Goal: Information Seeking & Learning: Learn about a topic

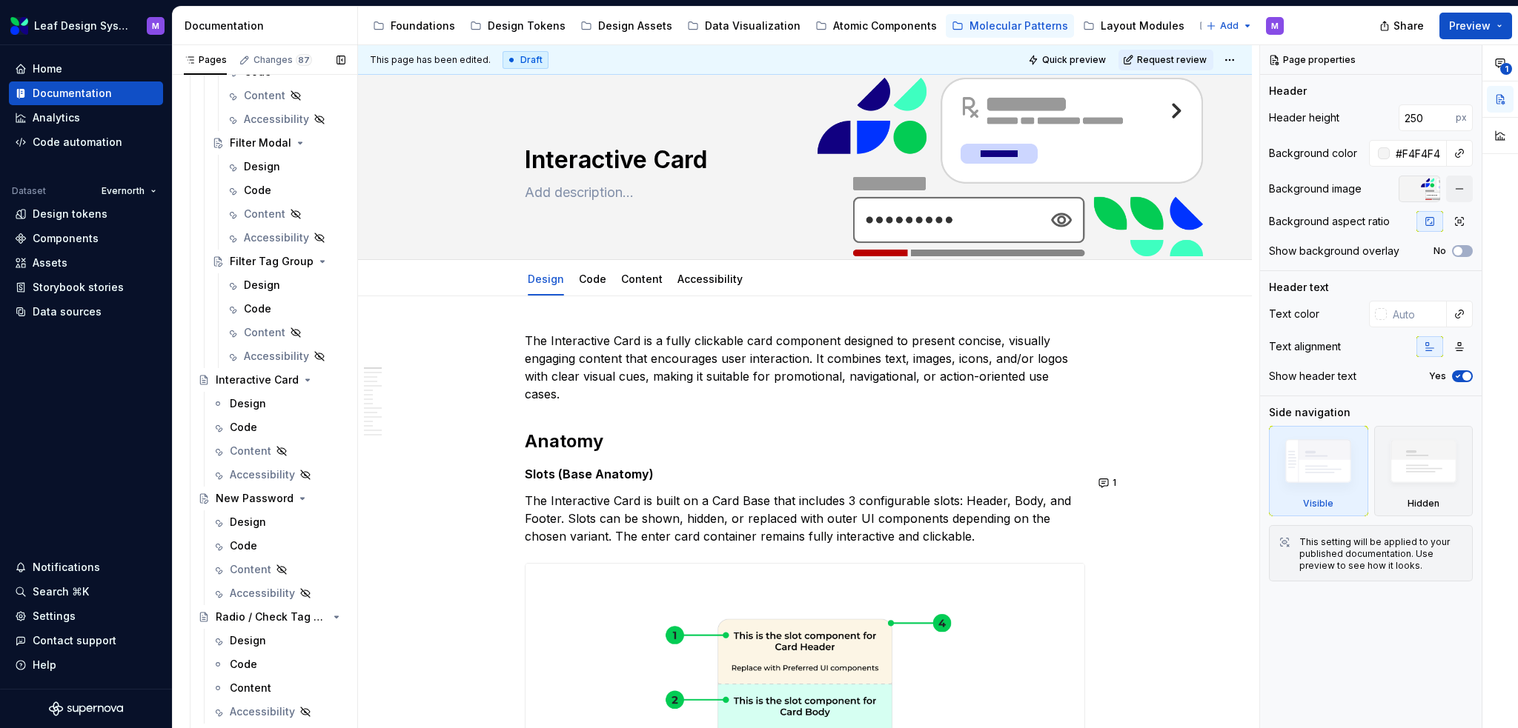
scroll to position [1888, 0]
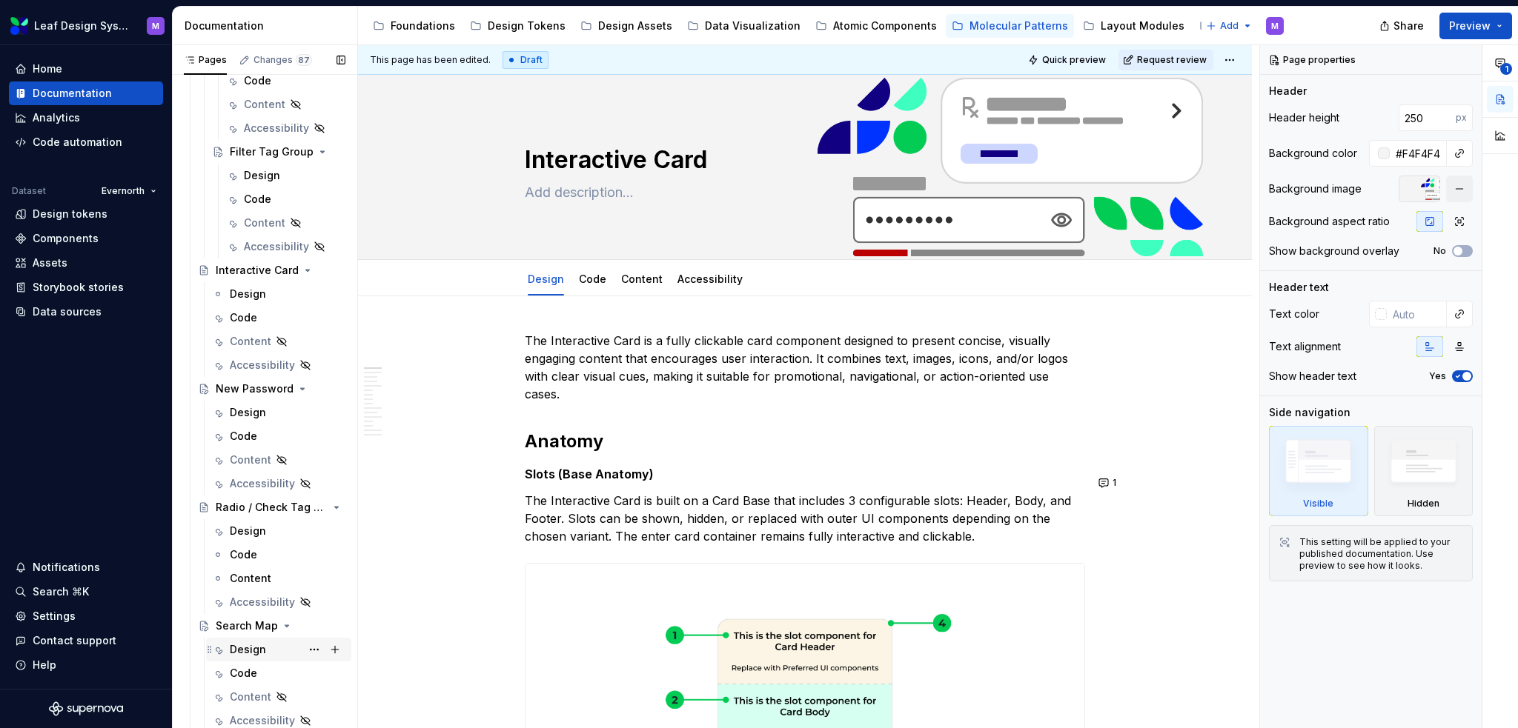
click at [252, 645] on div "Design" at bounding box center [248, 649] width 36 height 15
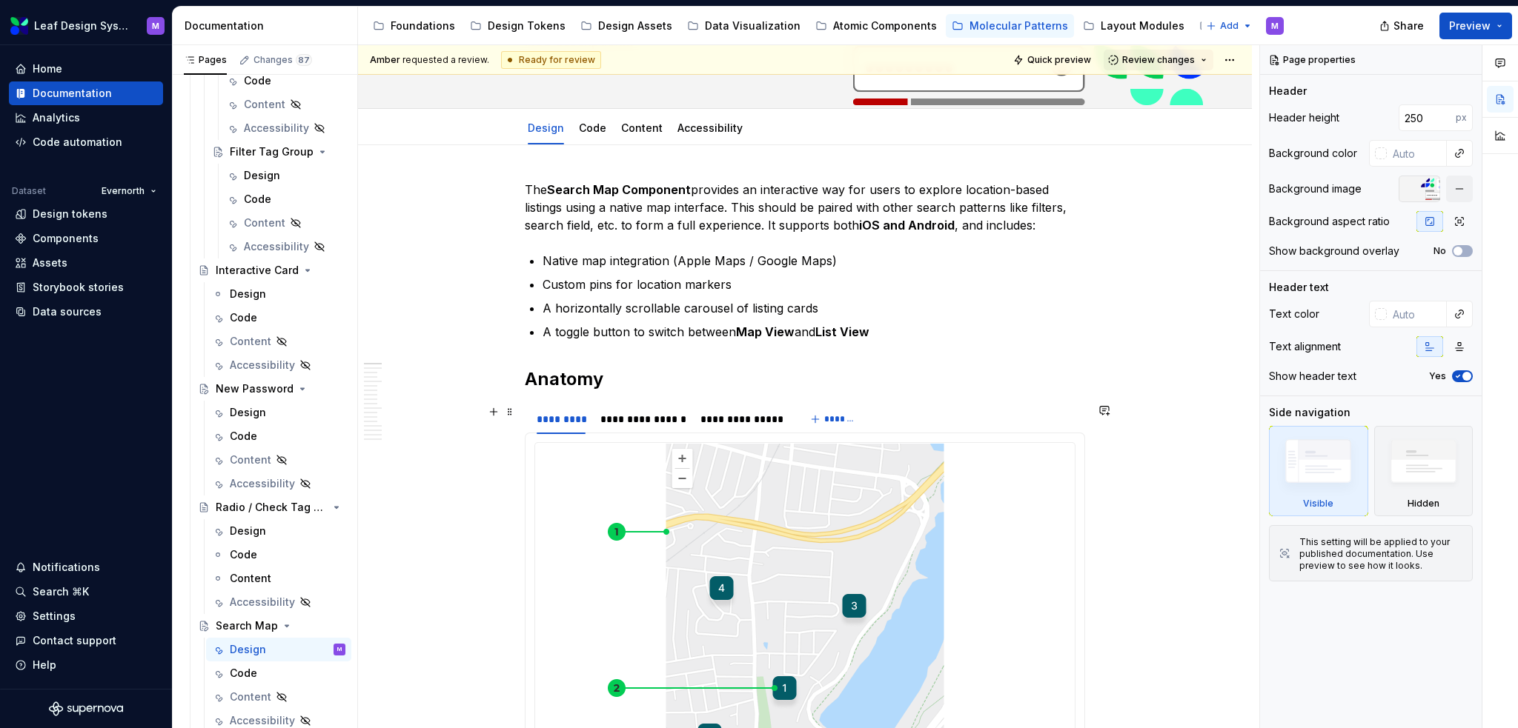
scroll to position [148, 0]
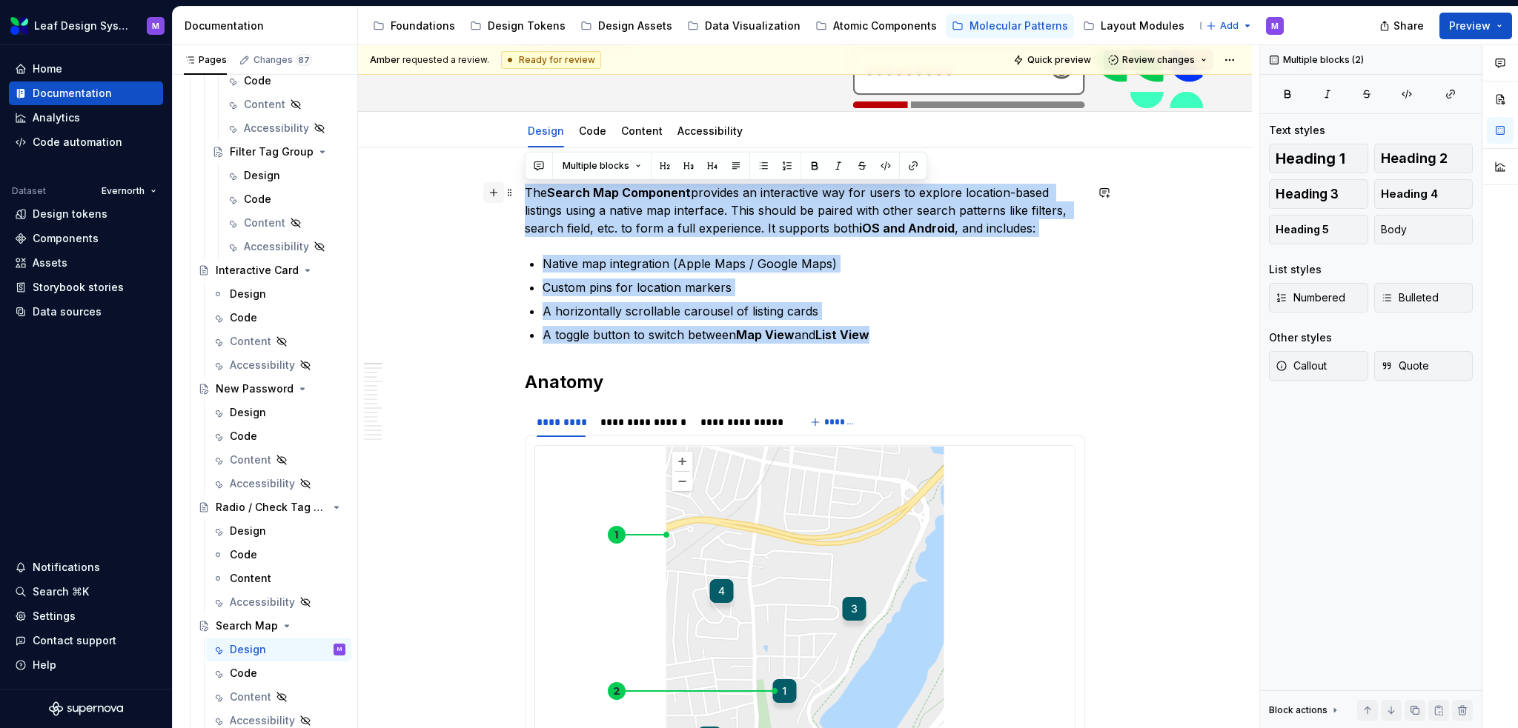
drag, startPoint x: 930, startPoint y: 337, endPoint x: 488, endPoint y: 195, distance: 464.0
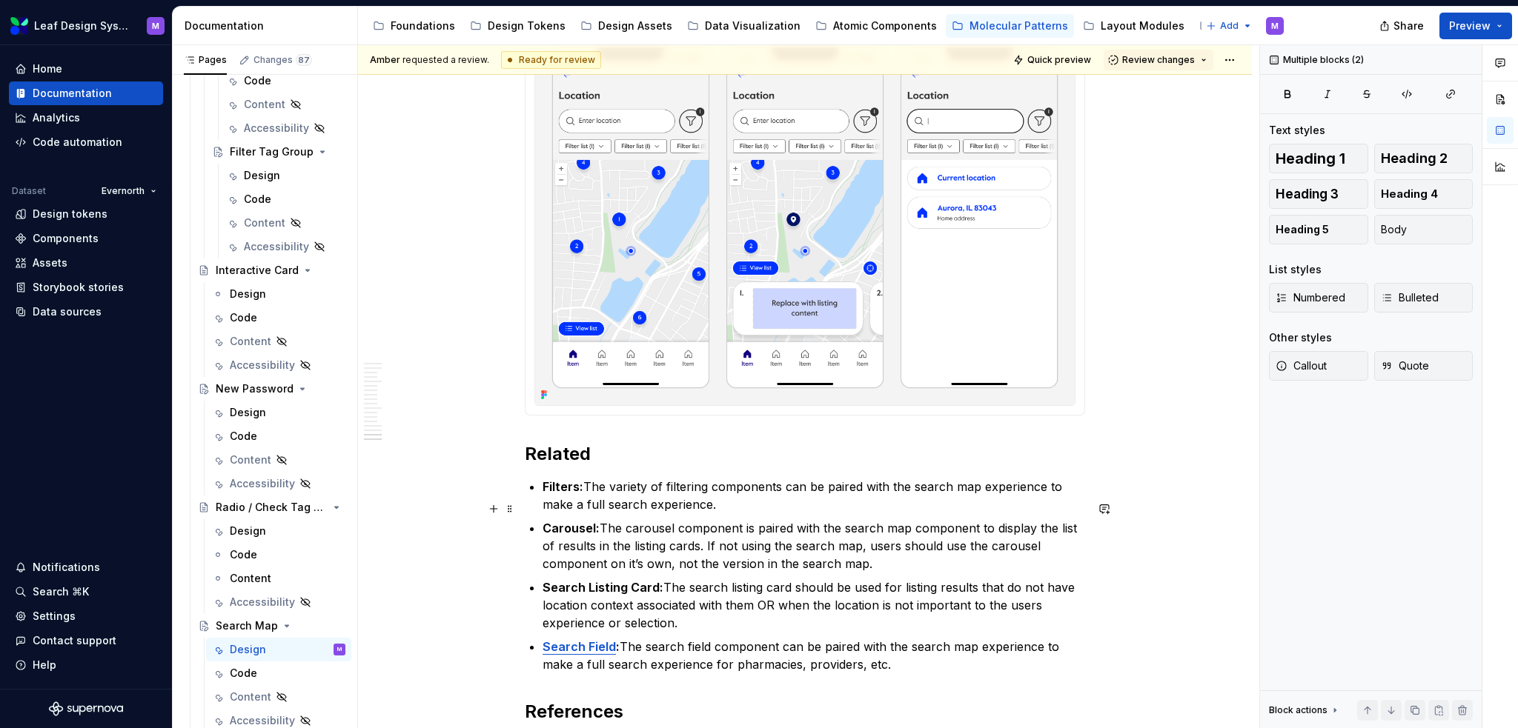
scroll to position [8049, 0]
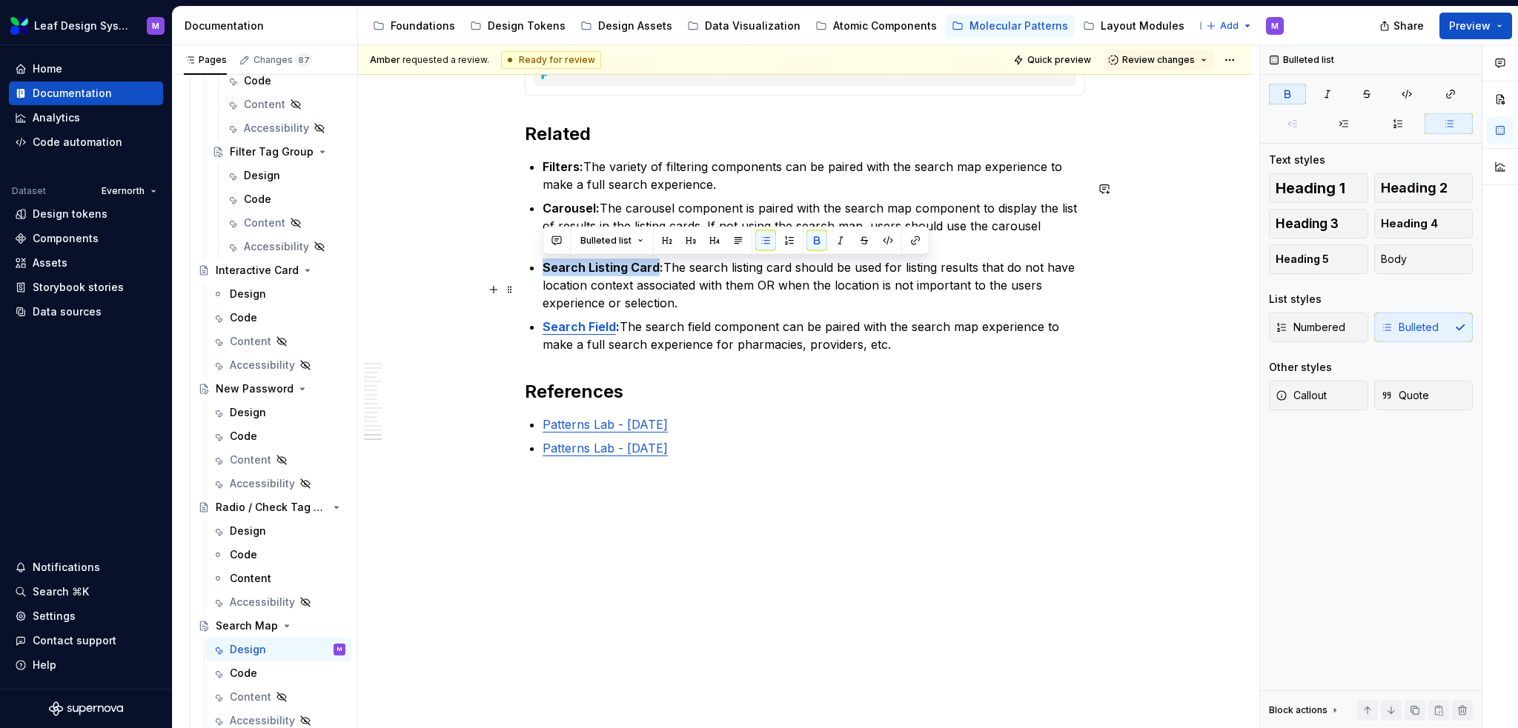
drag, startPoint x: 656, startPoint y: 262, endPoint x: 544, endPoint y: 266, distance: 112.0
click at [544, 266] on strong "Search Listing Card:" at bounding box center [602, 267] width 121 height 15
copy strong "Search Listing Card"
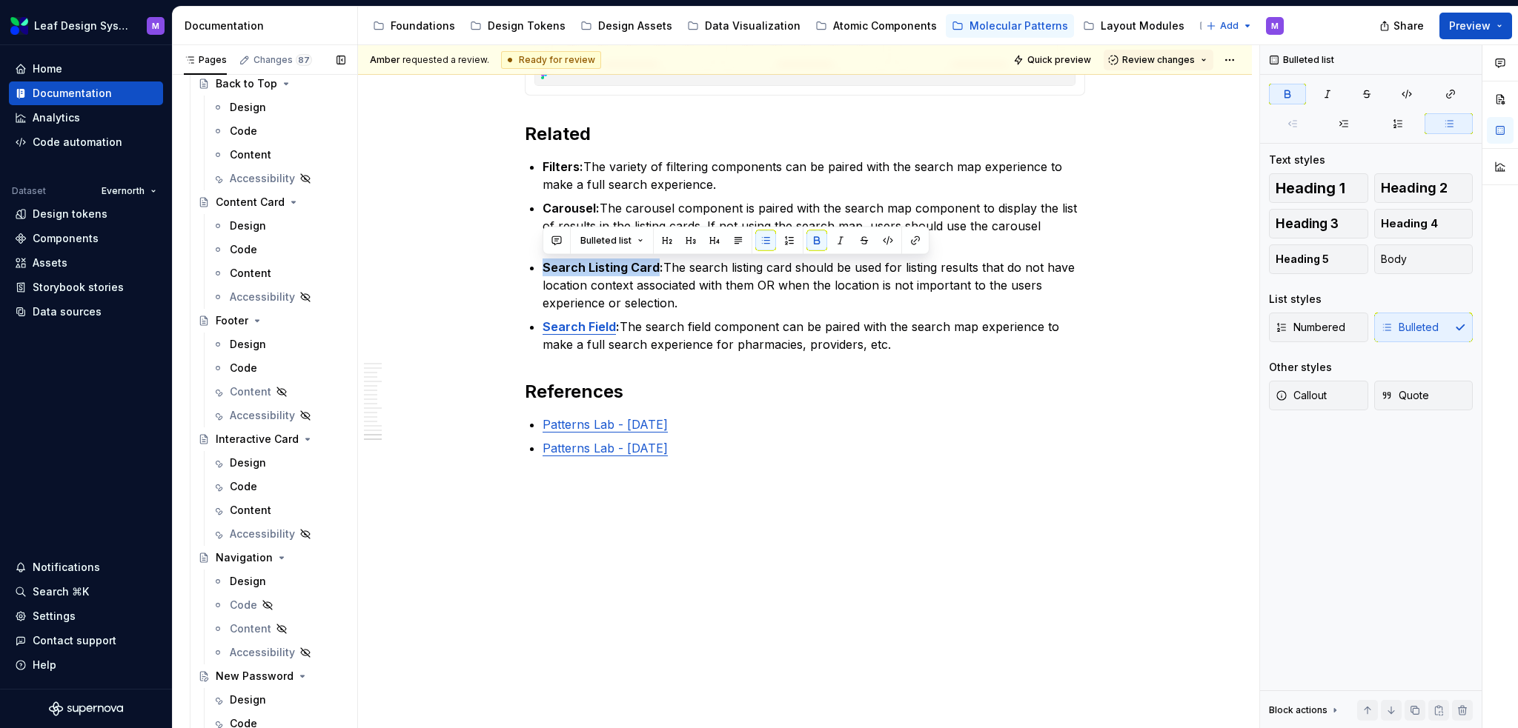
scroll to position [0, 0]
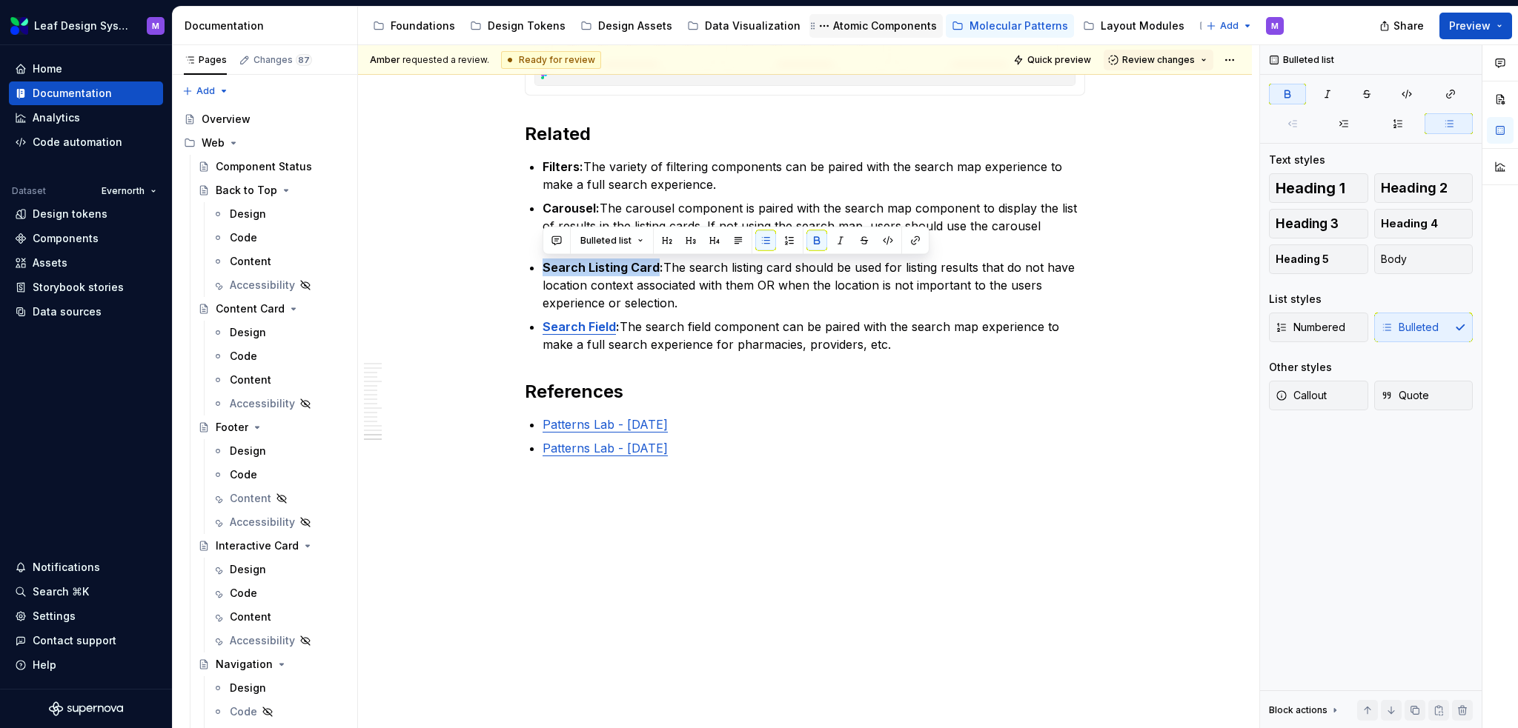
click at [833, 23] on div "Atomic Components" at bounding box center [885, 26] width 104 height 15
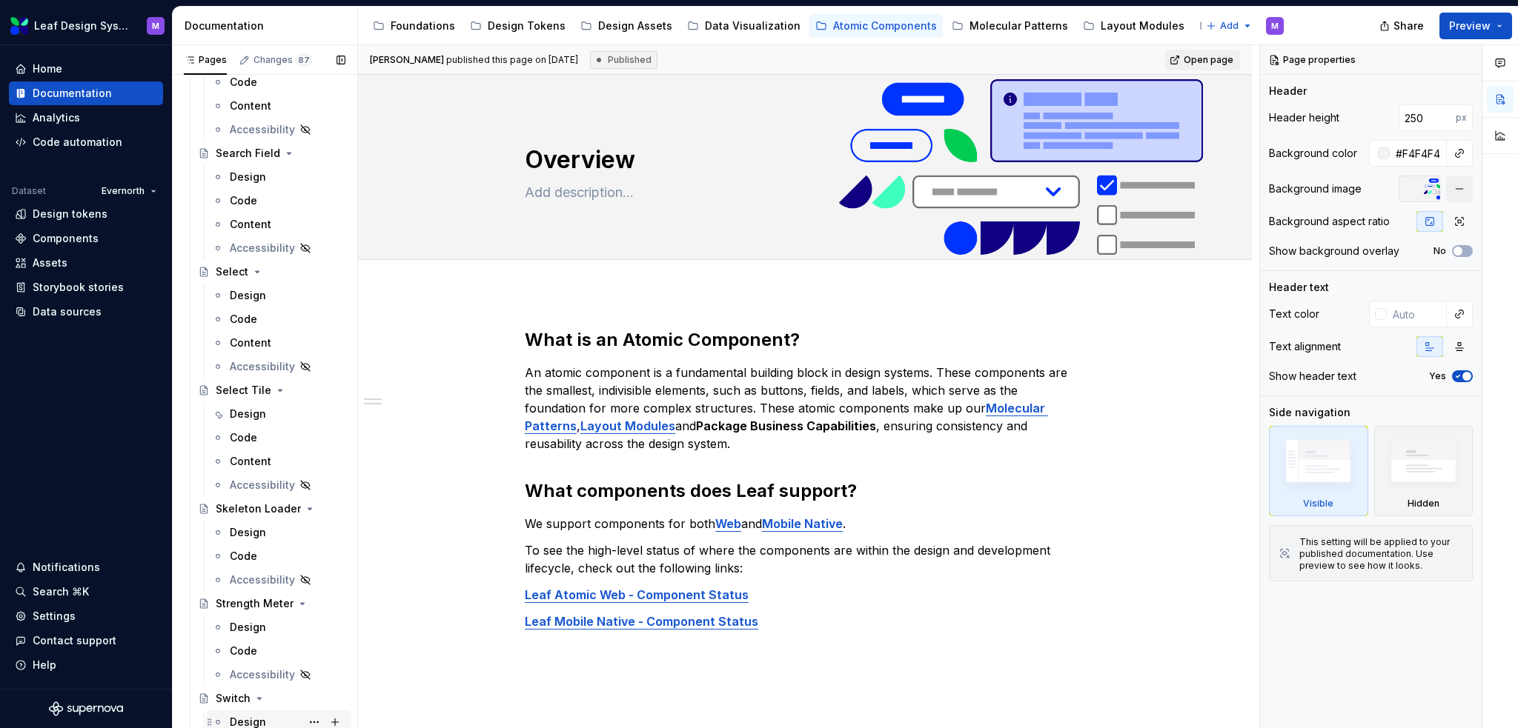
scroll to position [6228, 0]
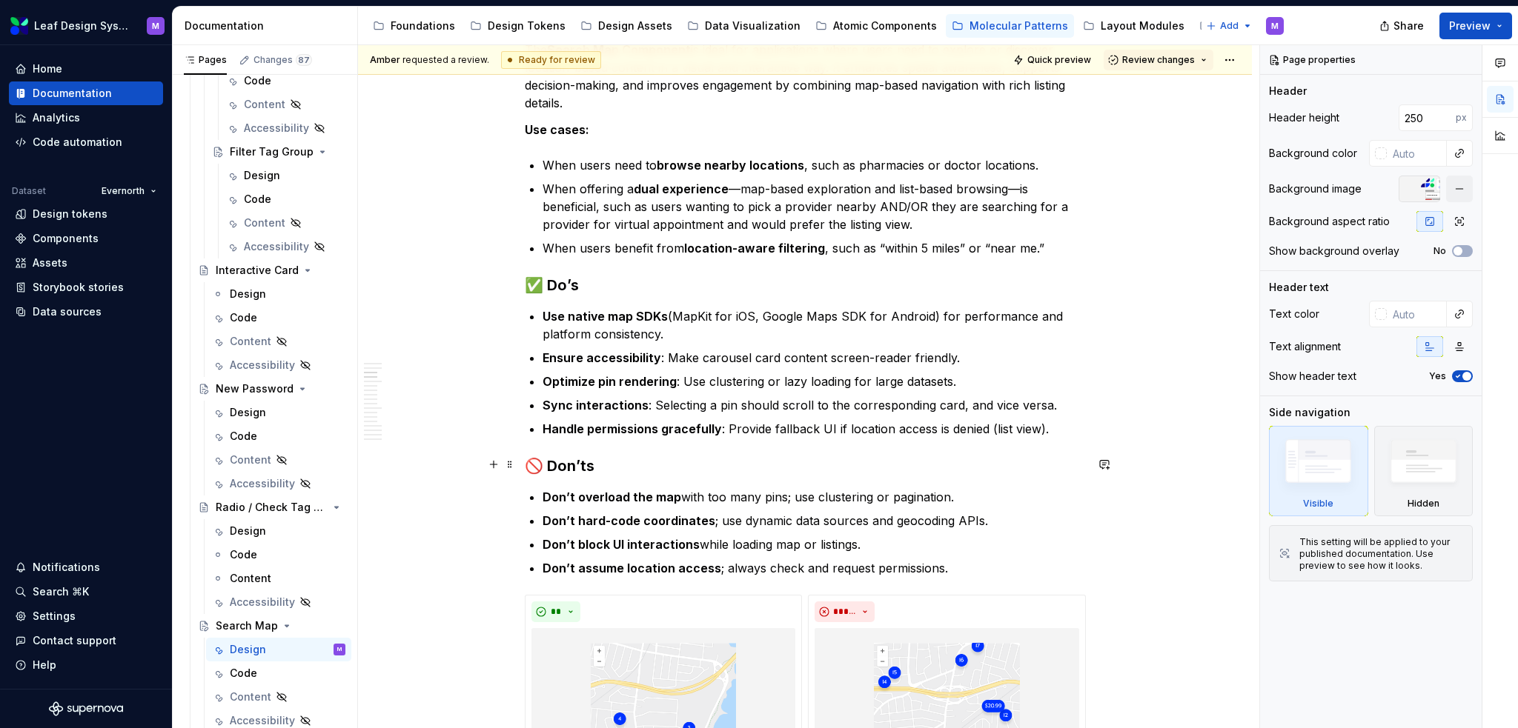
scroll to position [1482, 0]
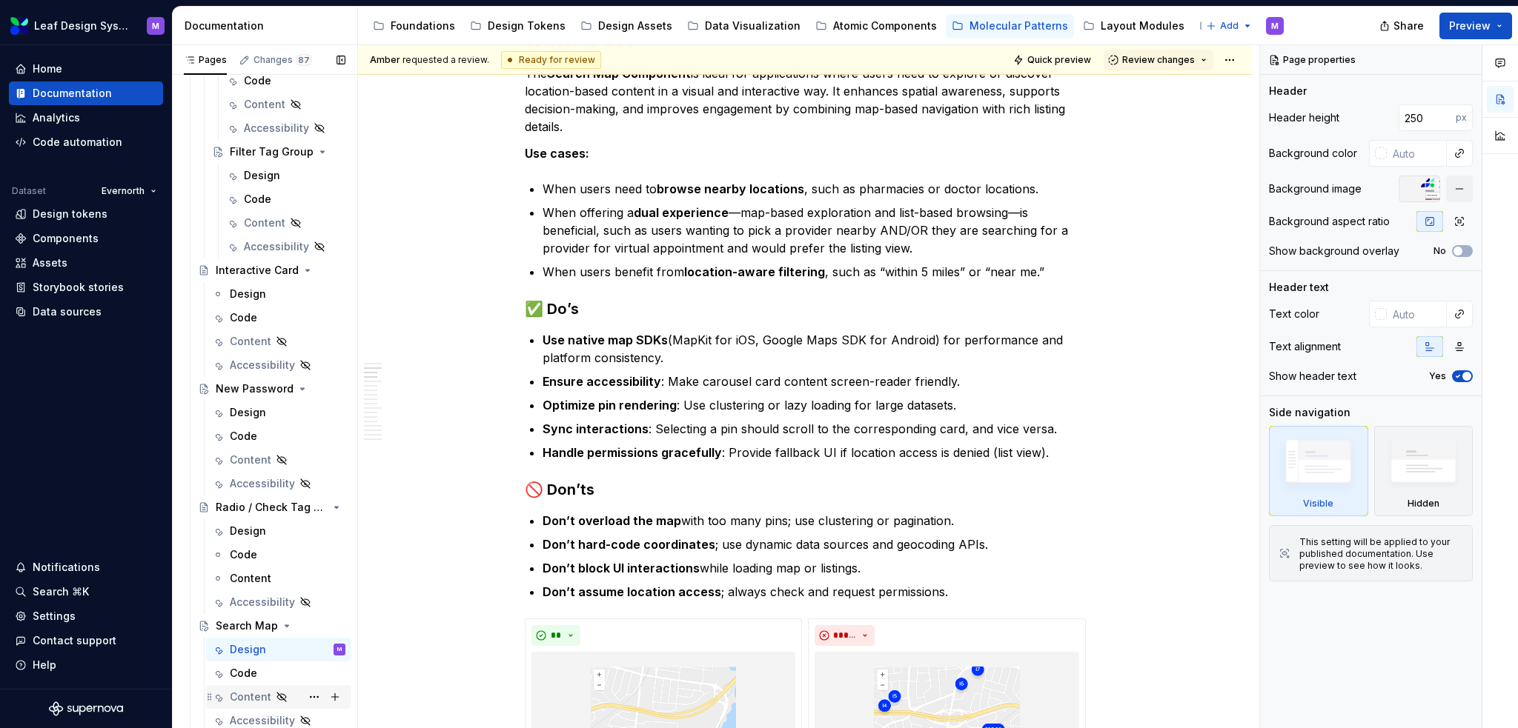
click at [265, 693] on div "Content" at bounding box center [250, 697] width 41 height 15
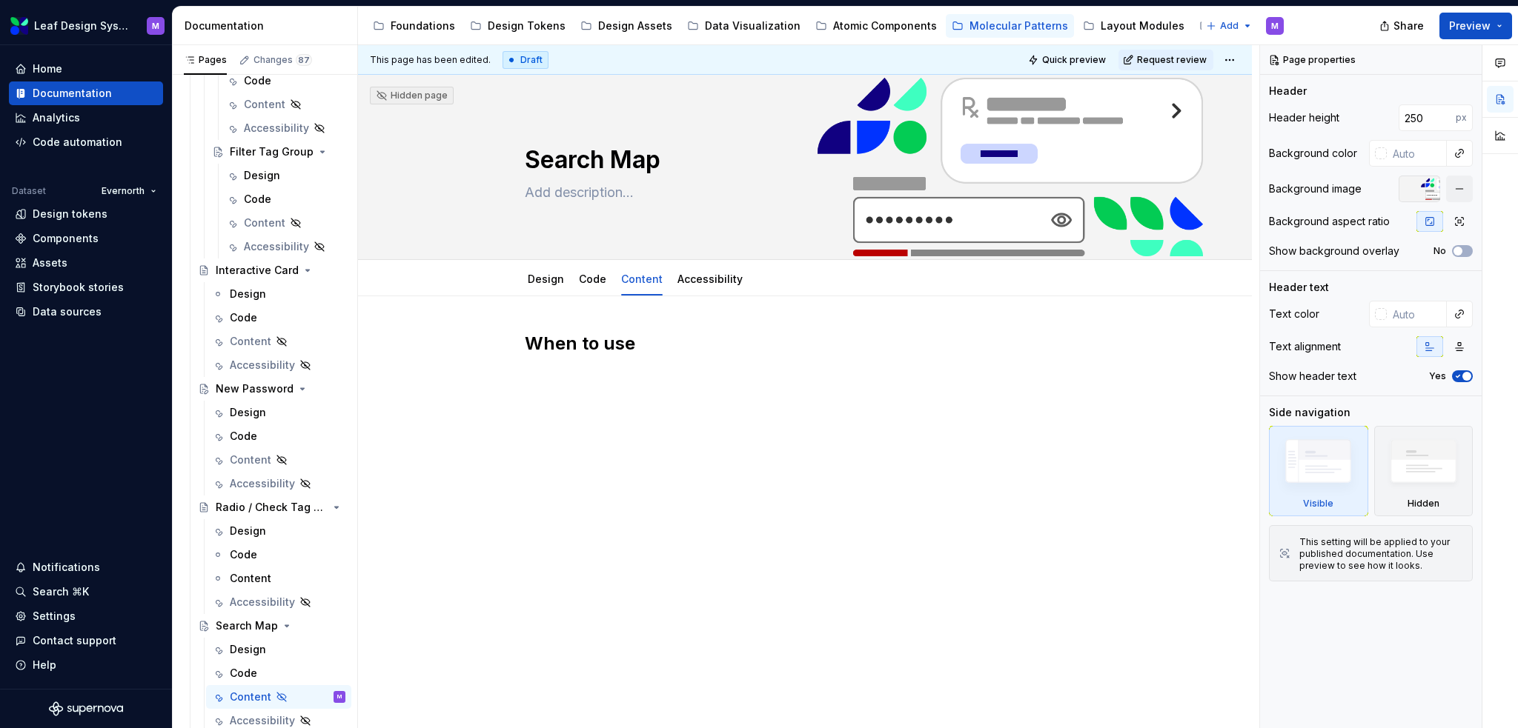
click at [699, 409] on div "When to use" at bounding box center [805, 460] width 894 height 328
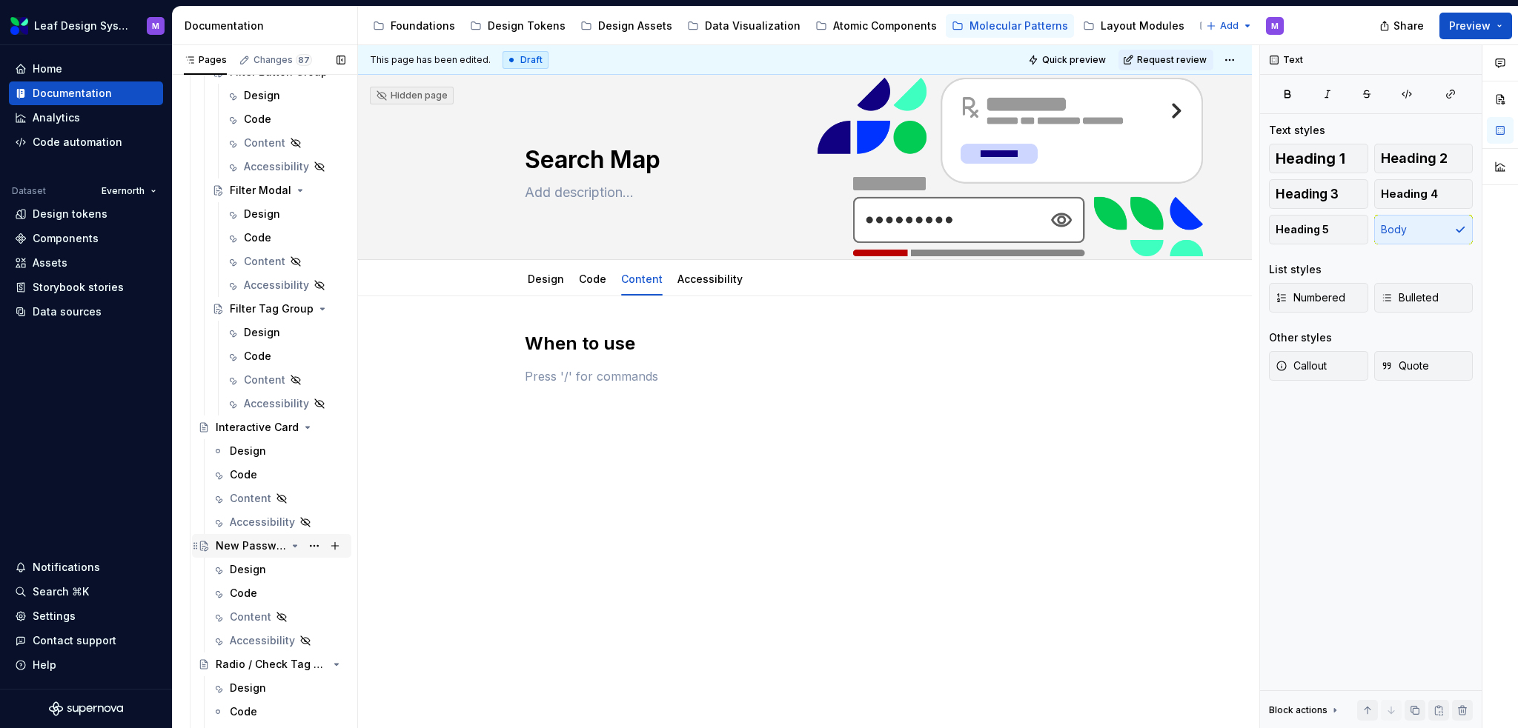
scroll to position [1740, 0]
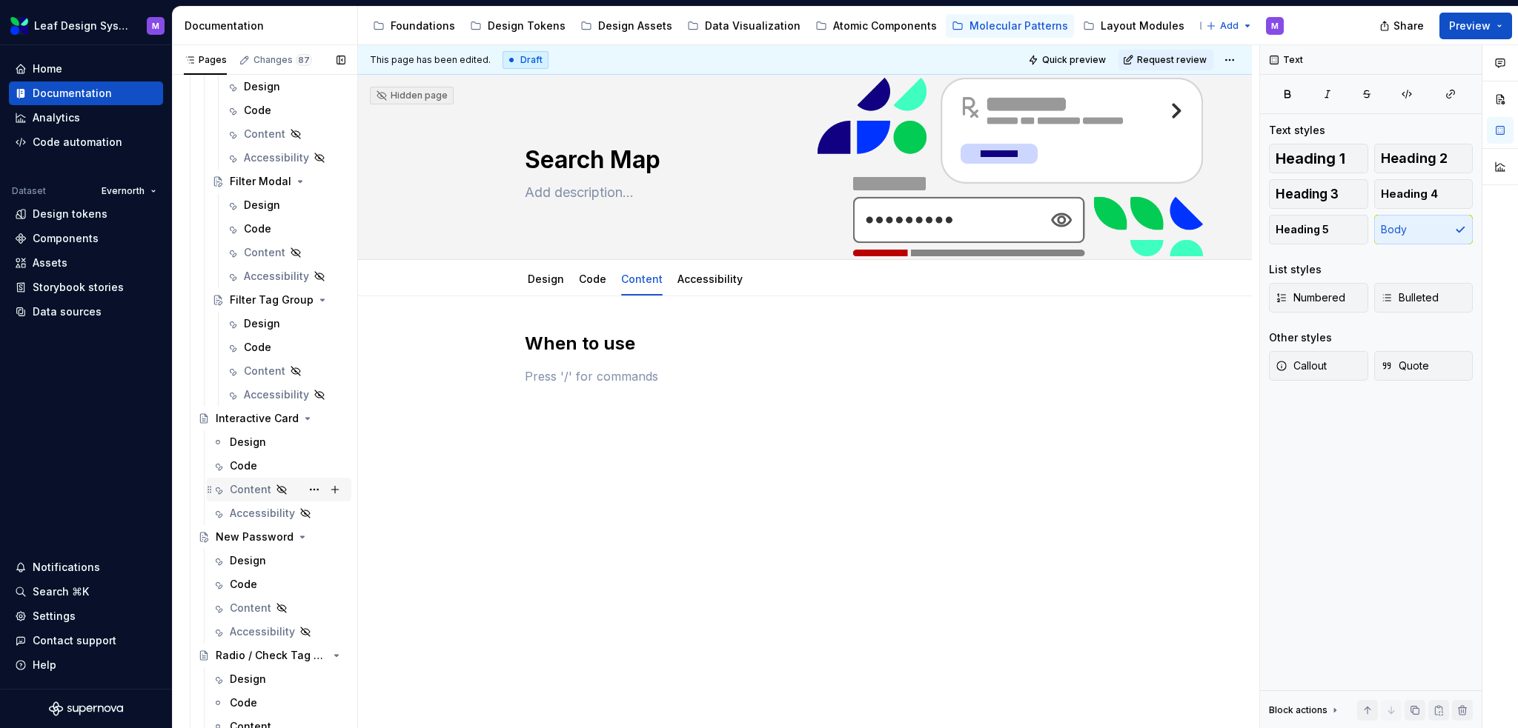
click at [253, 485] on div "Content" at bounding box center [250, 489] width 41 height 15
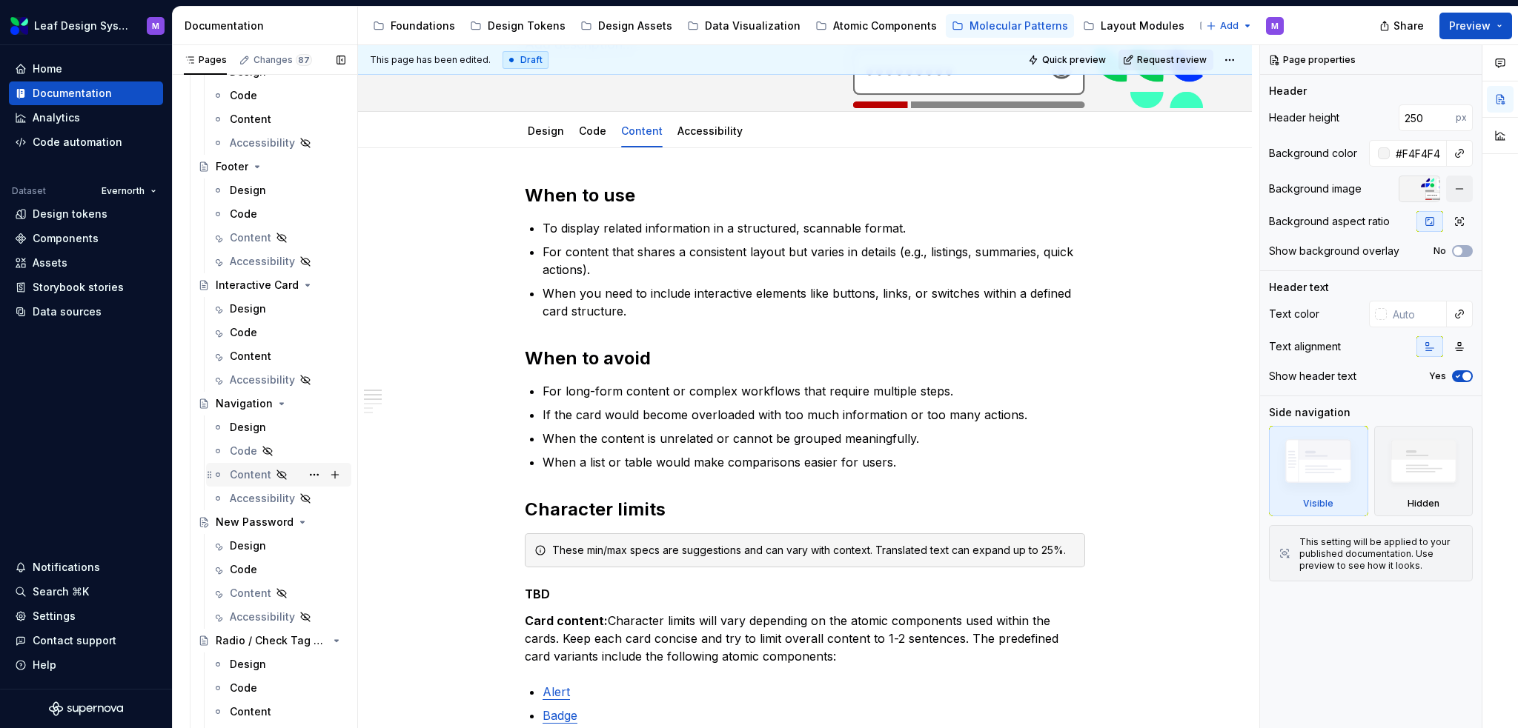
scroll to position [258, 0]
click at [246, 349] on div "Content" at bounding box center [288, 359] width 116 height 21
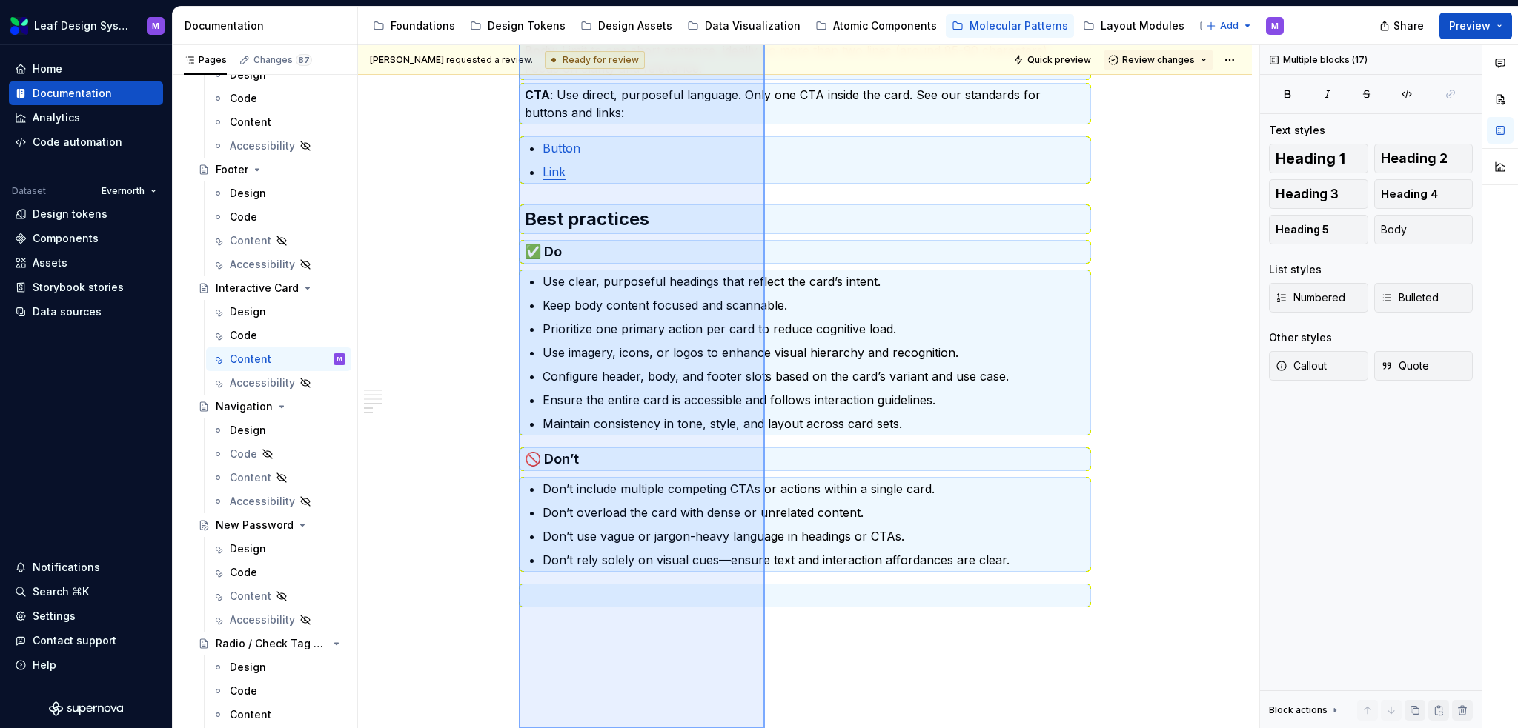
scroll to position [845, 0]
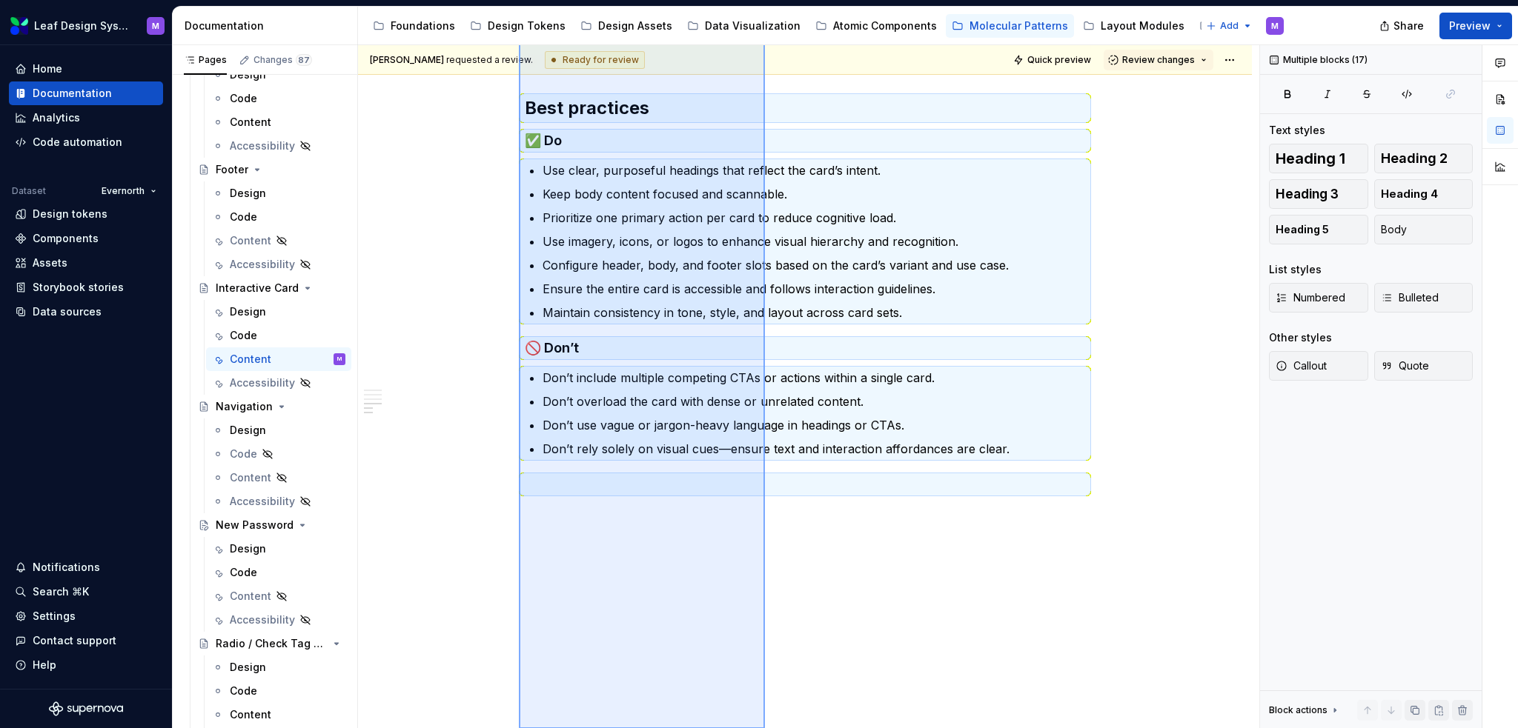
drag, startPoint x: 519, startPoint y: 342, endPoint x: 765, endPoint y: 708, distance: 441.1
click at [765, 708] on div "Mike requested a review. Ready for review Quick preview Review changes Interact…" at bounding box center [808, 387] width 901 height 684
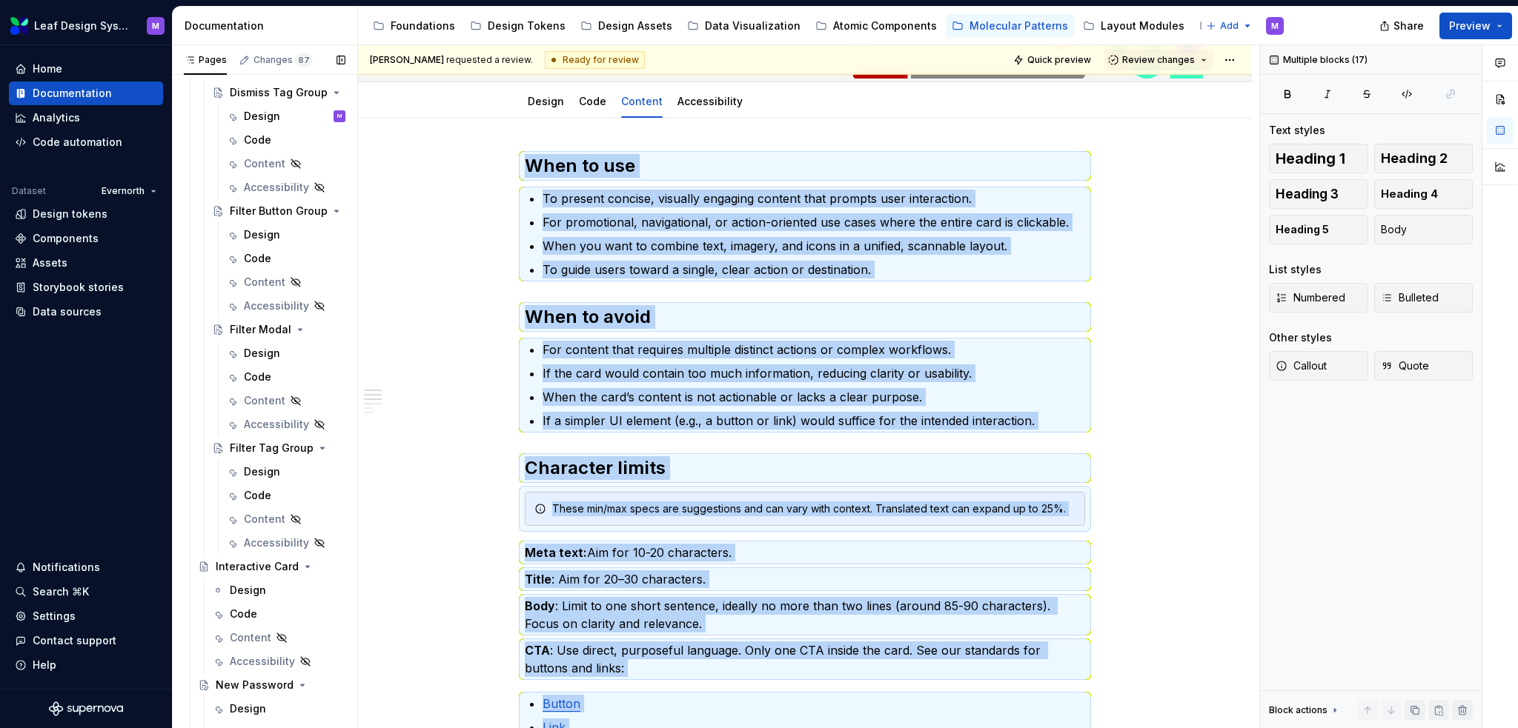
scroll to position [1740, 0]
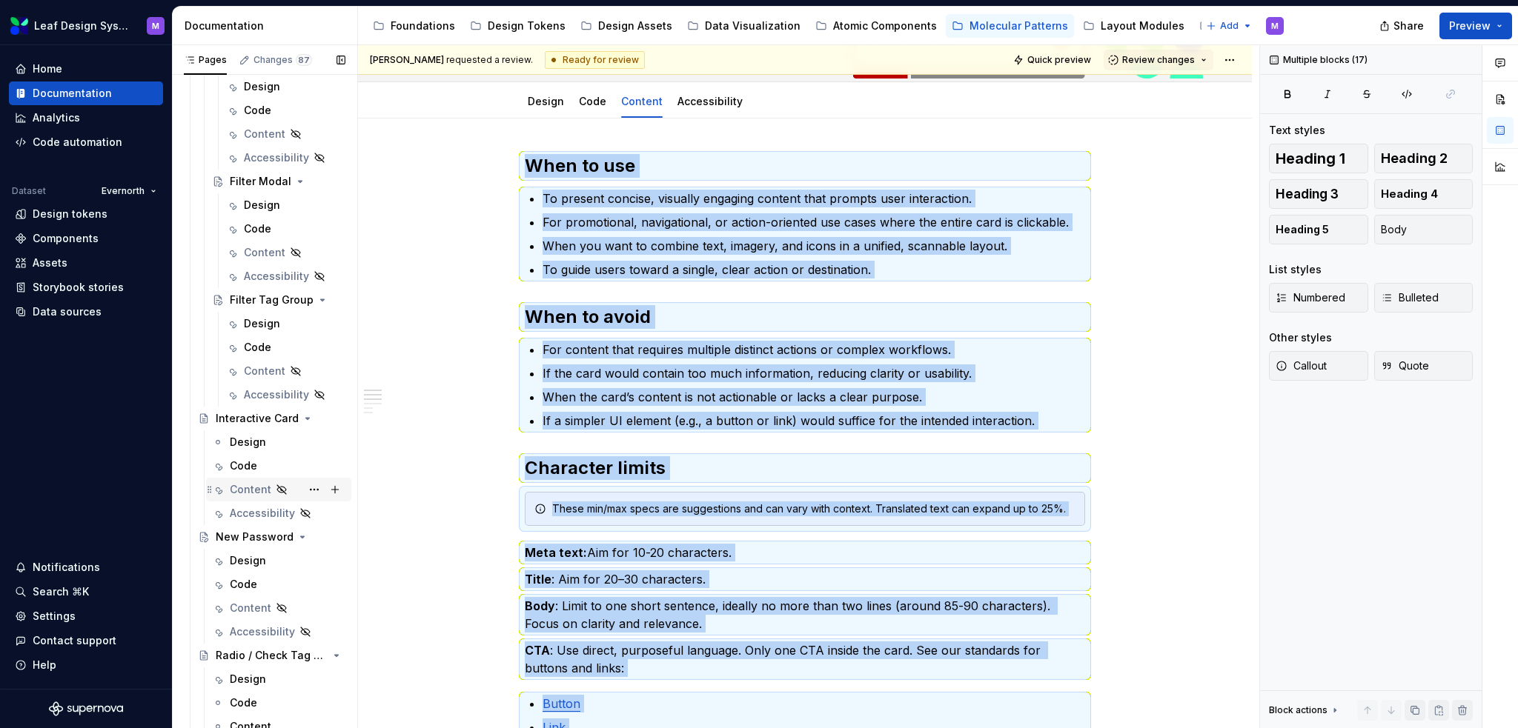
click at [249, 488] on div "Content" at bounding box center [250, 489] width 41 height 15
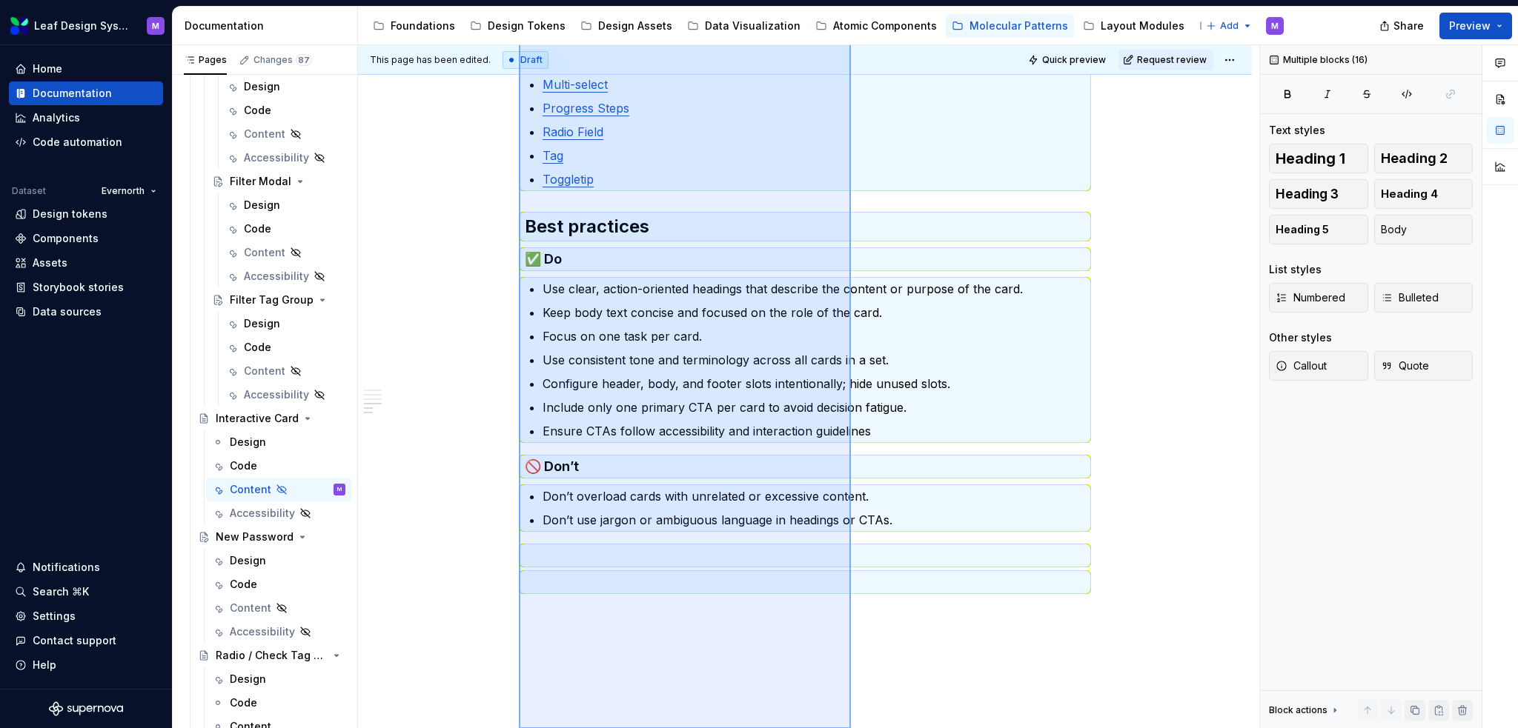
scroll to position [996, 0]
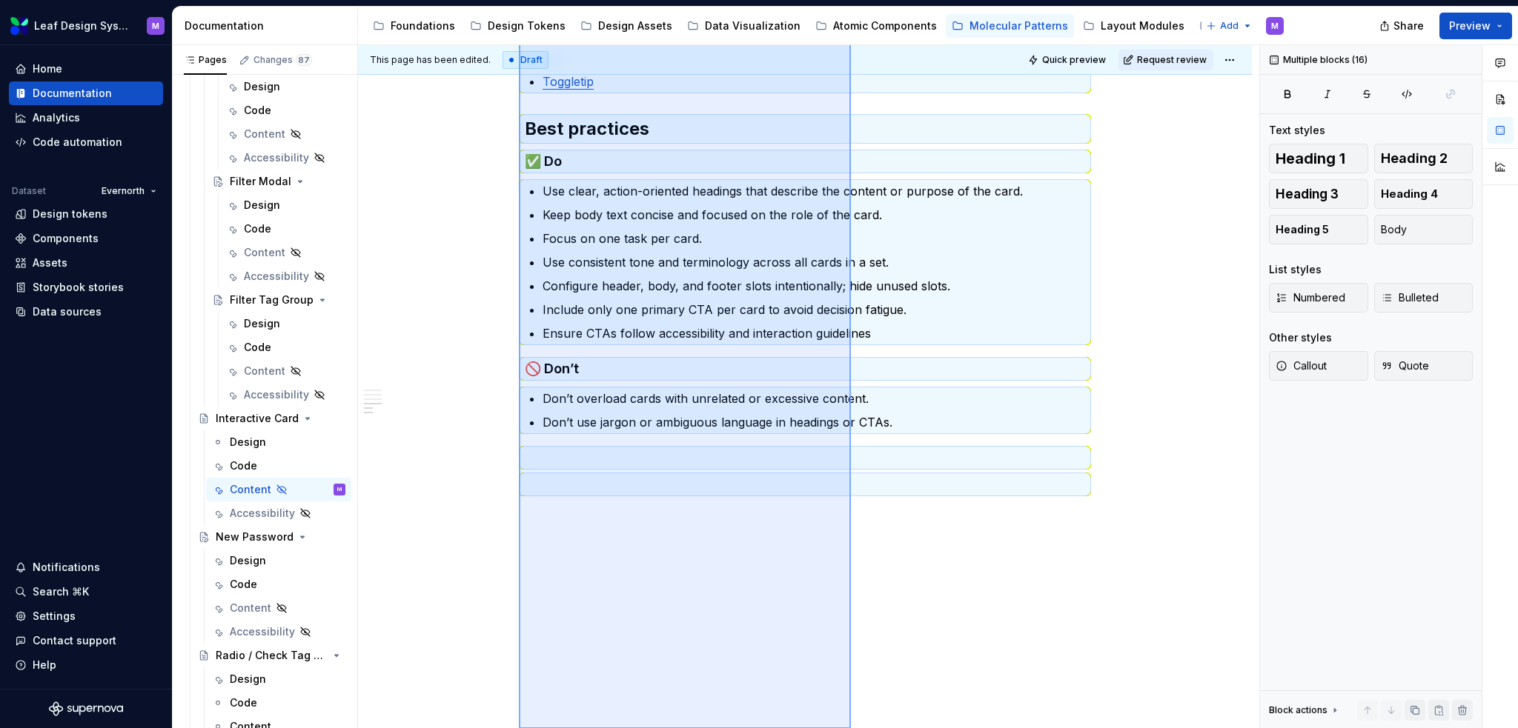
drag, startPoint x: 519, startPoint y: 269, endPoint x: 851, endPoint y: 763, distance: 595.4
click at [851, 728] on html "Leaf Design System M Home Documentation Analytics Code automation Dataset Evern…" at bounding box center [759, 364] width 1518 height 728
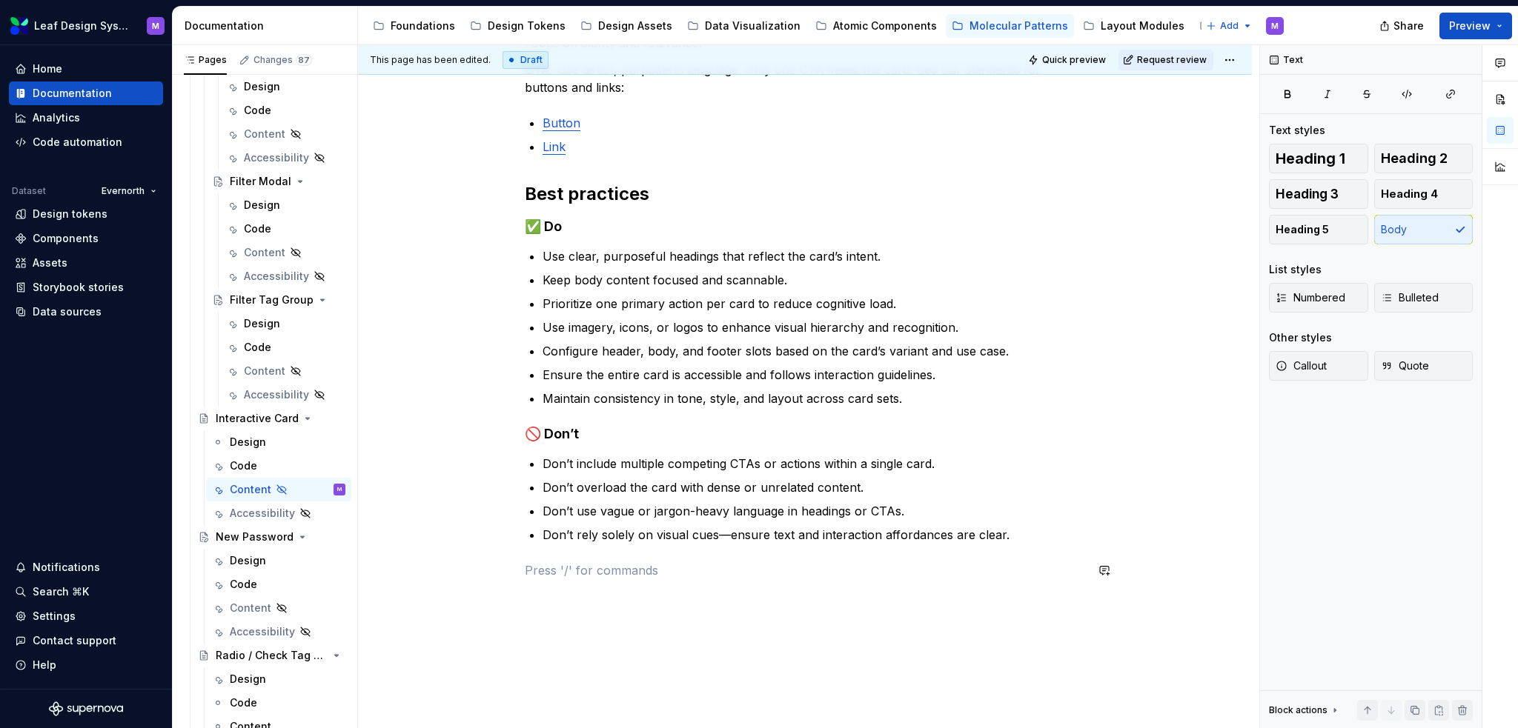
scroll to position [845, 0]
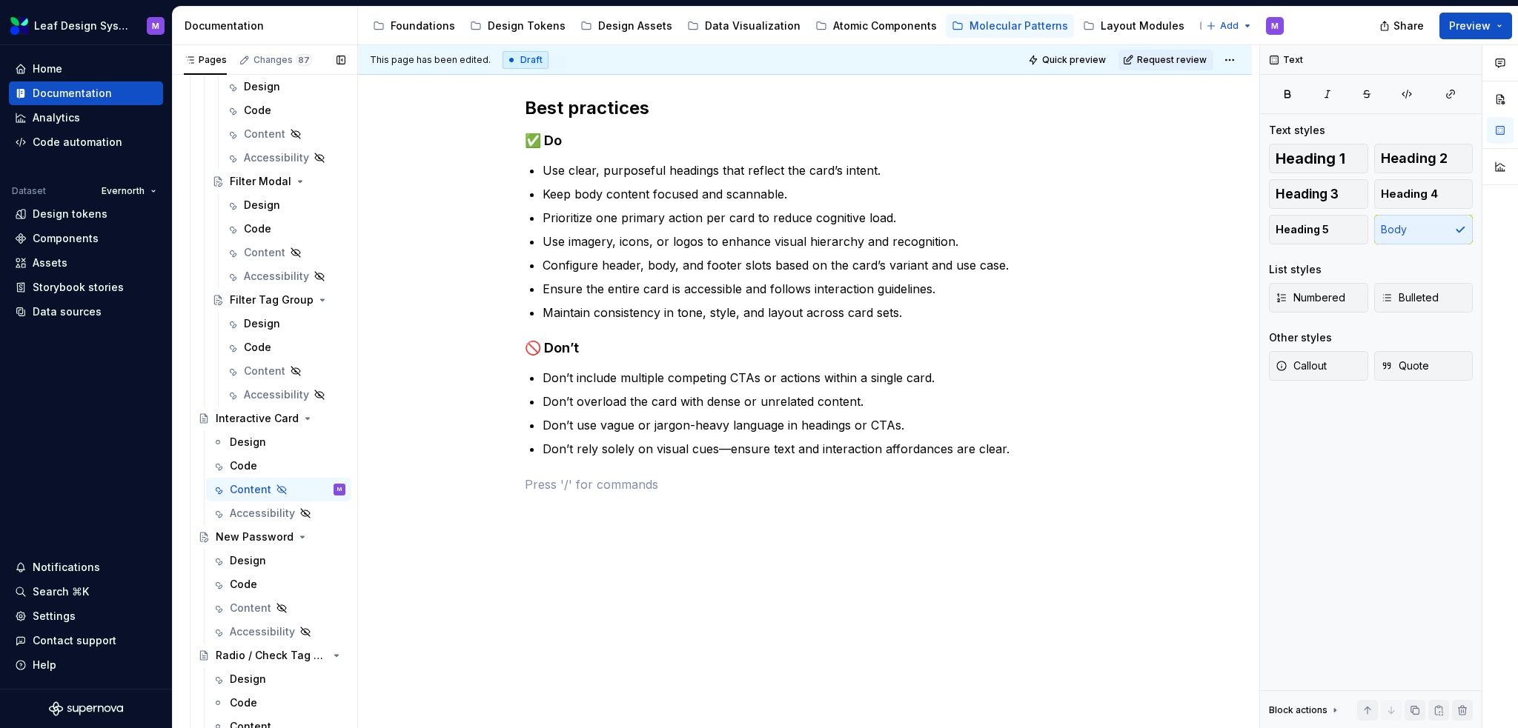
click at [0, 0] on button "Page tree" at bounding box center [0, 0] width 0 height 0
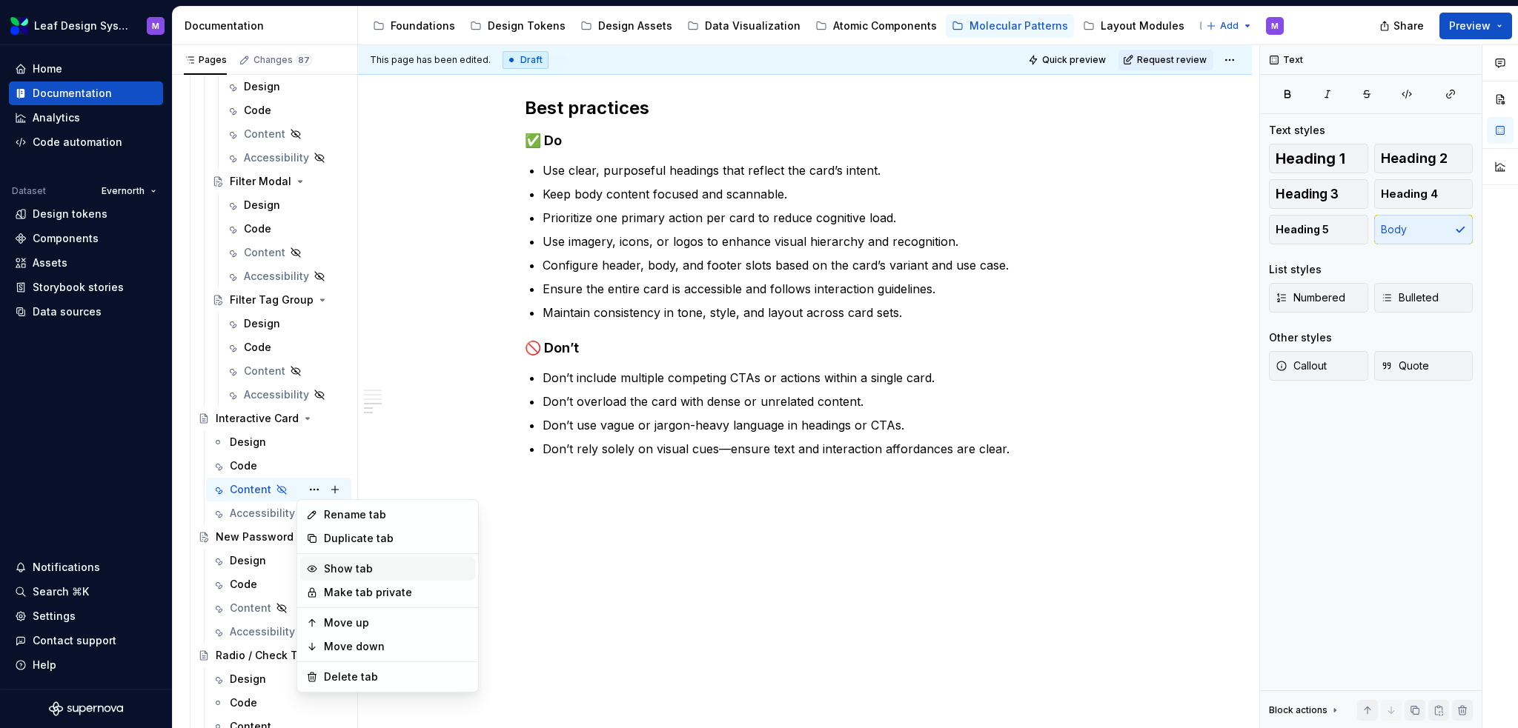
click at [367, 572] on div "Show tab" at bounding box center [396, 569] width 145 height 15
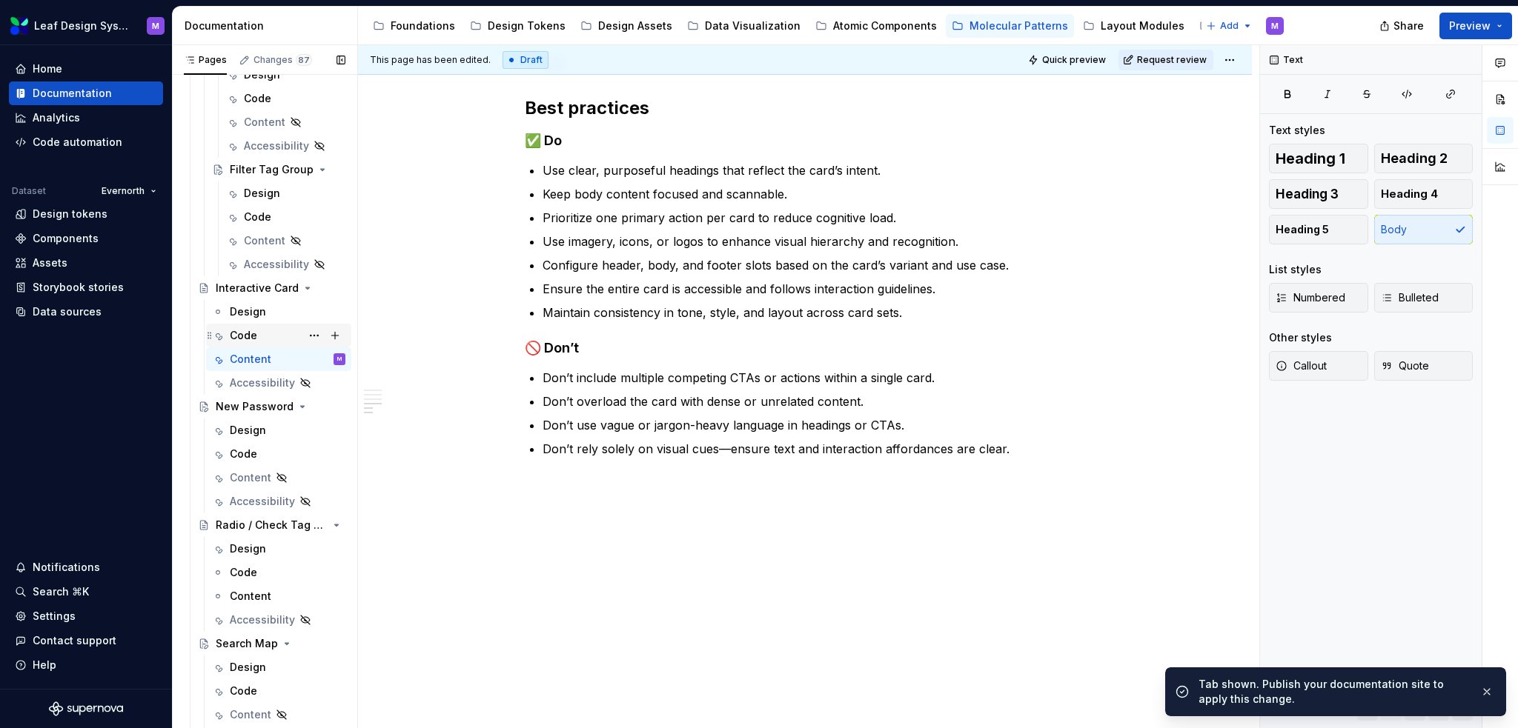
scroll to position [1888, 0]
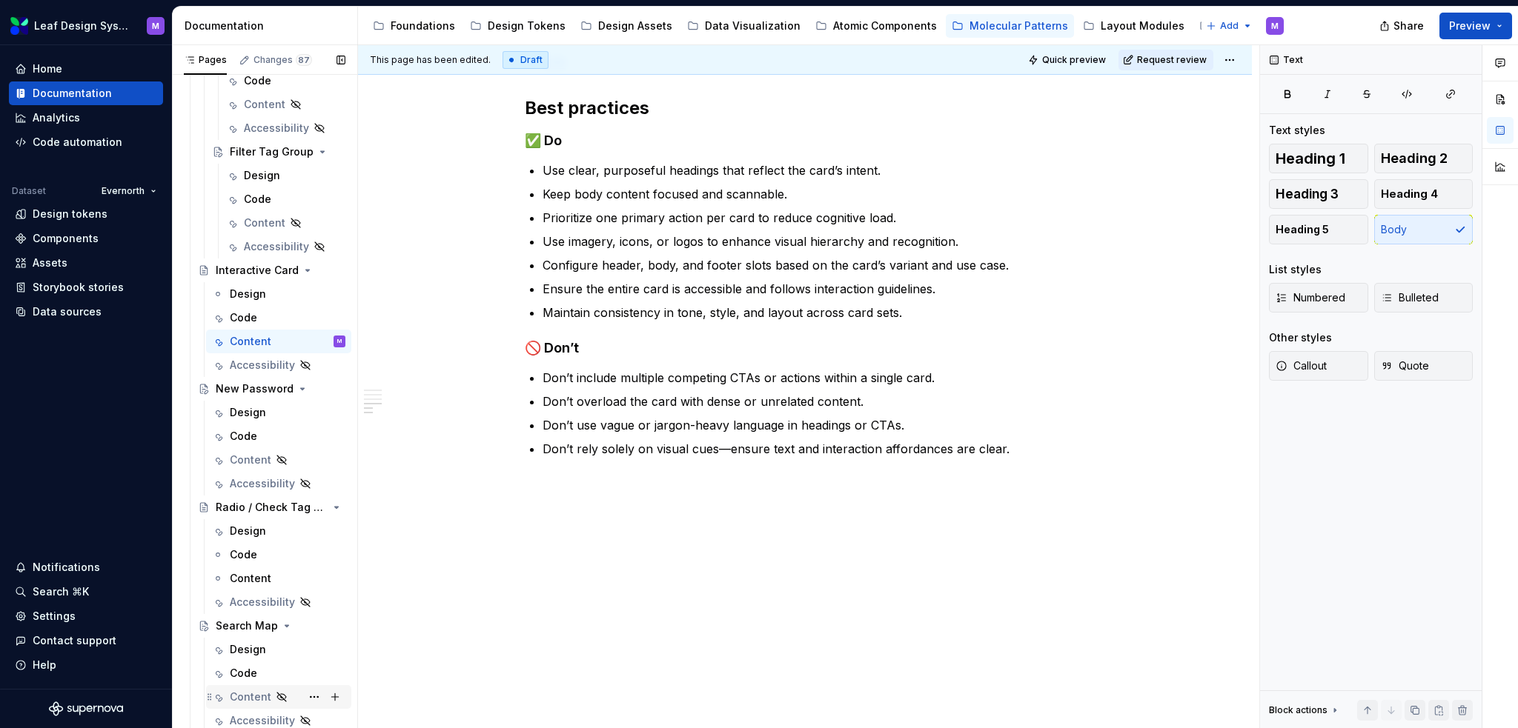
click at [259, 690] on div "Content" at bounding box center [250, 697] width 41 height 15
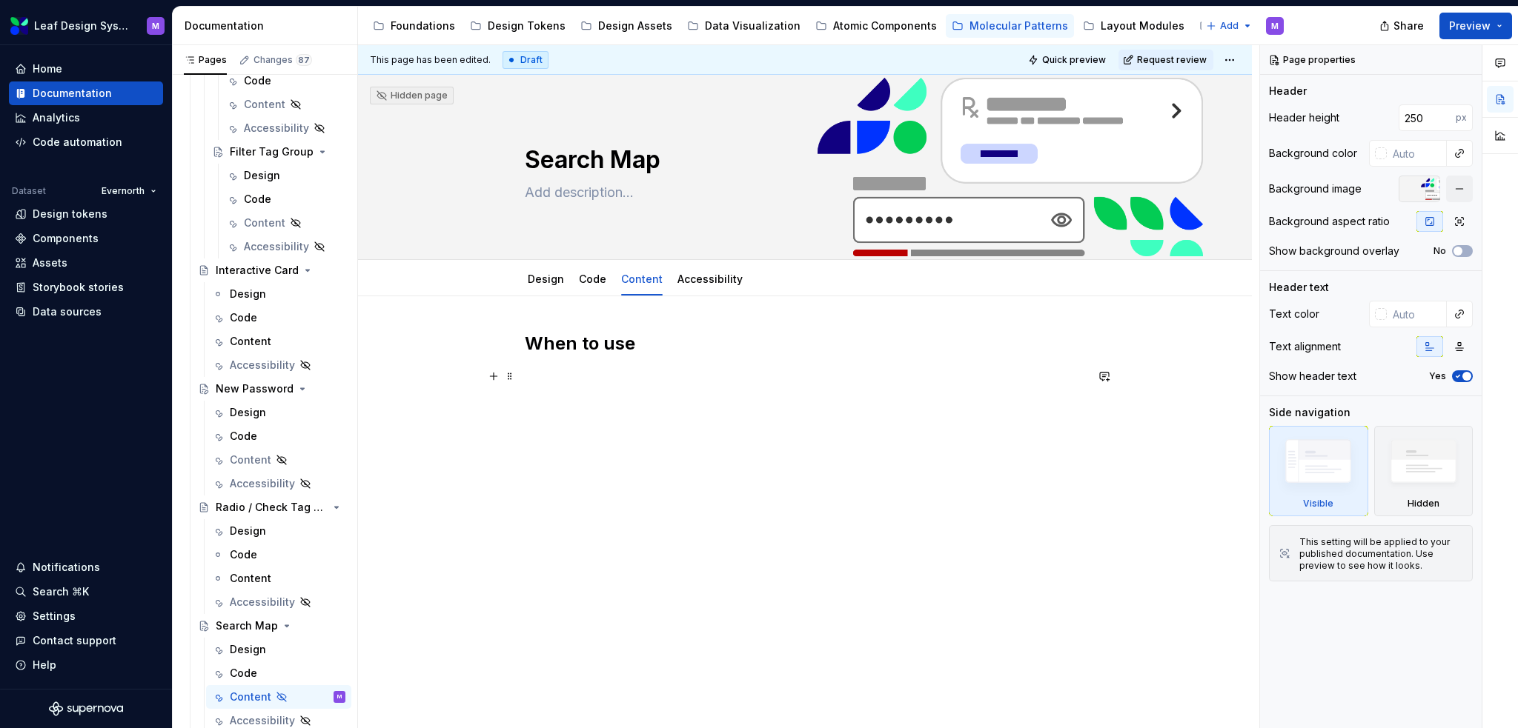
click at [665, 384] on p at bounding box center [805, 377] width 560 height 18
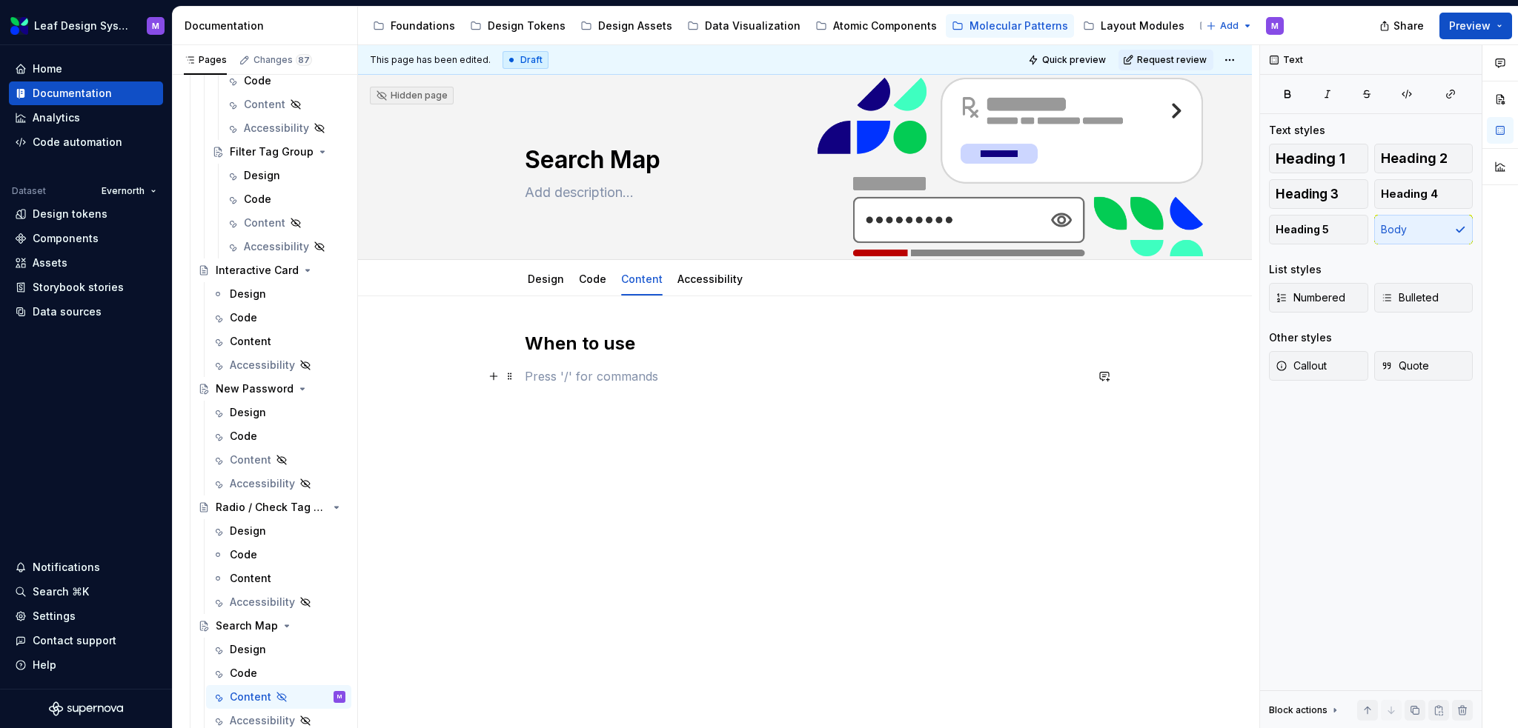
type textarea "*"
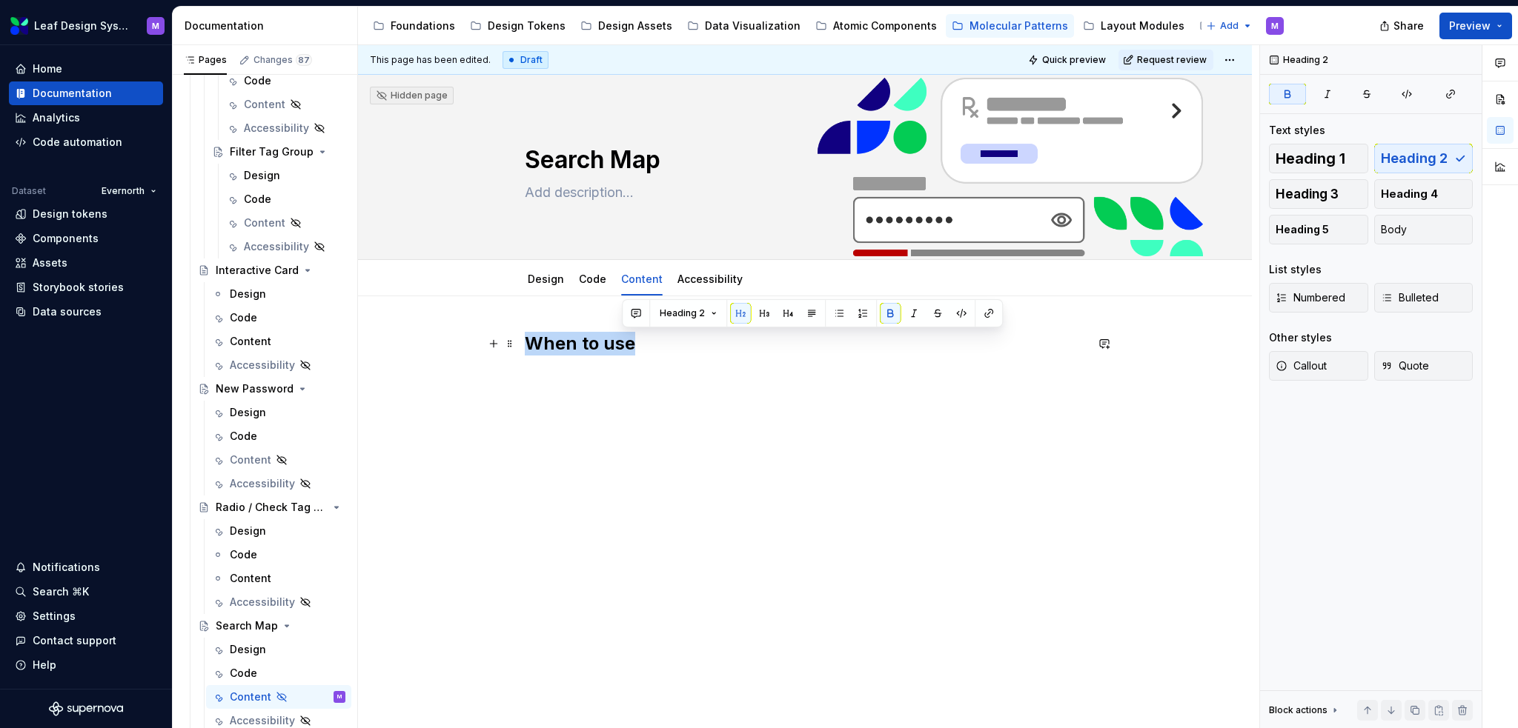
drag, startPoint x: 645, startPoint y: 337, endPoint x: 463, endPoint y: 342, distance: 181.6
click at [463, 342] on div "When to use" at bounding box center [805, 460] width 894 height 328
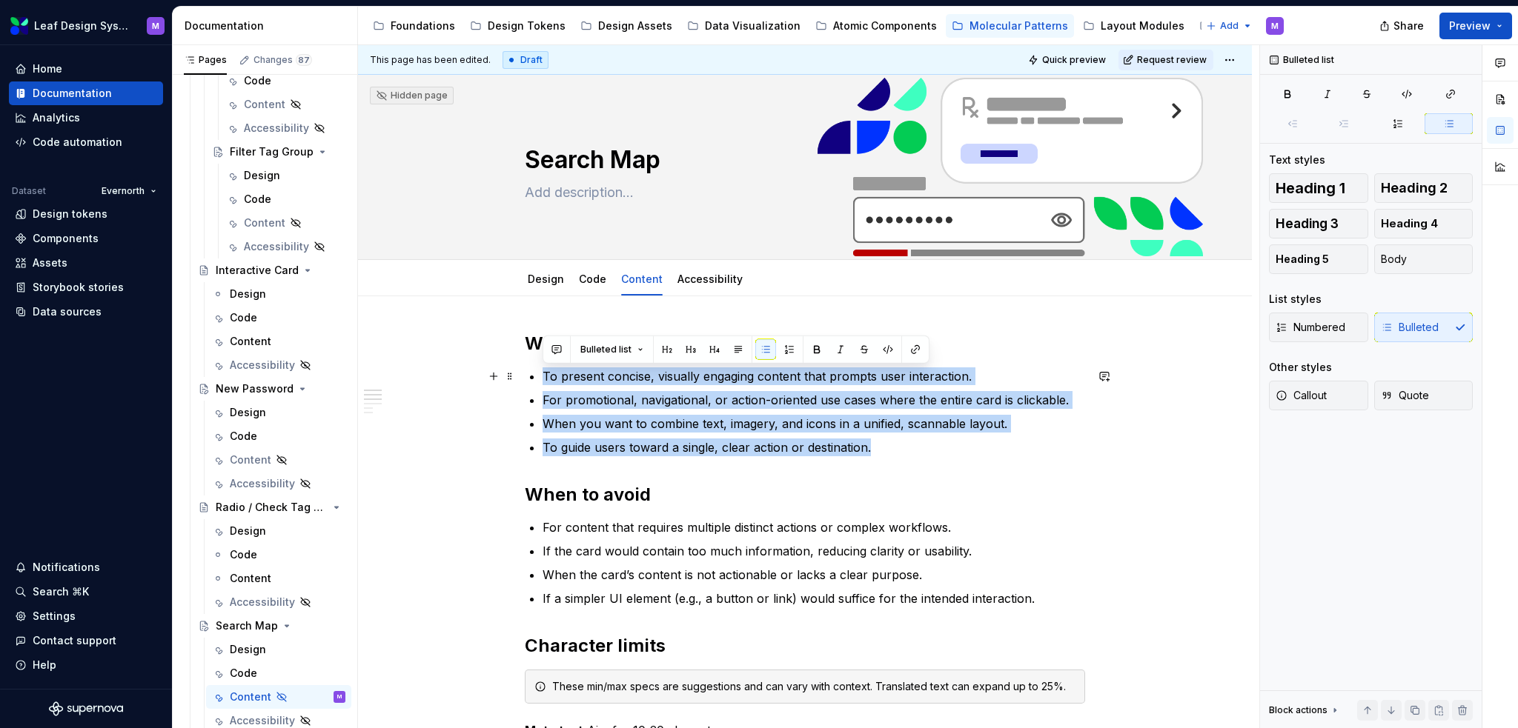
drag, startPoint x: 885, startPoint y: 450, endPoint x: 542, endPoint y: 374, distance: 350.6
click at [542, 374] on ul "To present concise, visually engaging content that prompts user interaction. Fo…" at bounding box center [813, 412] width 542 height 89
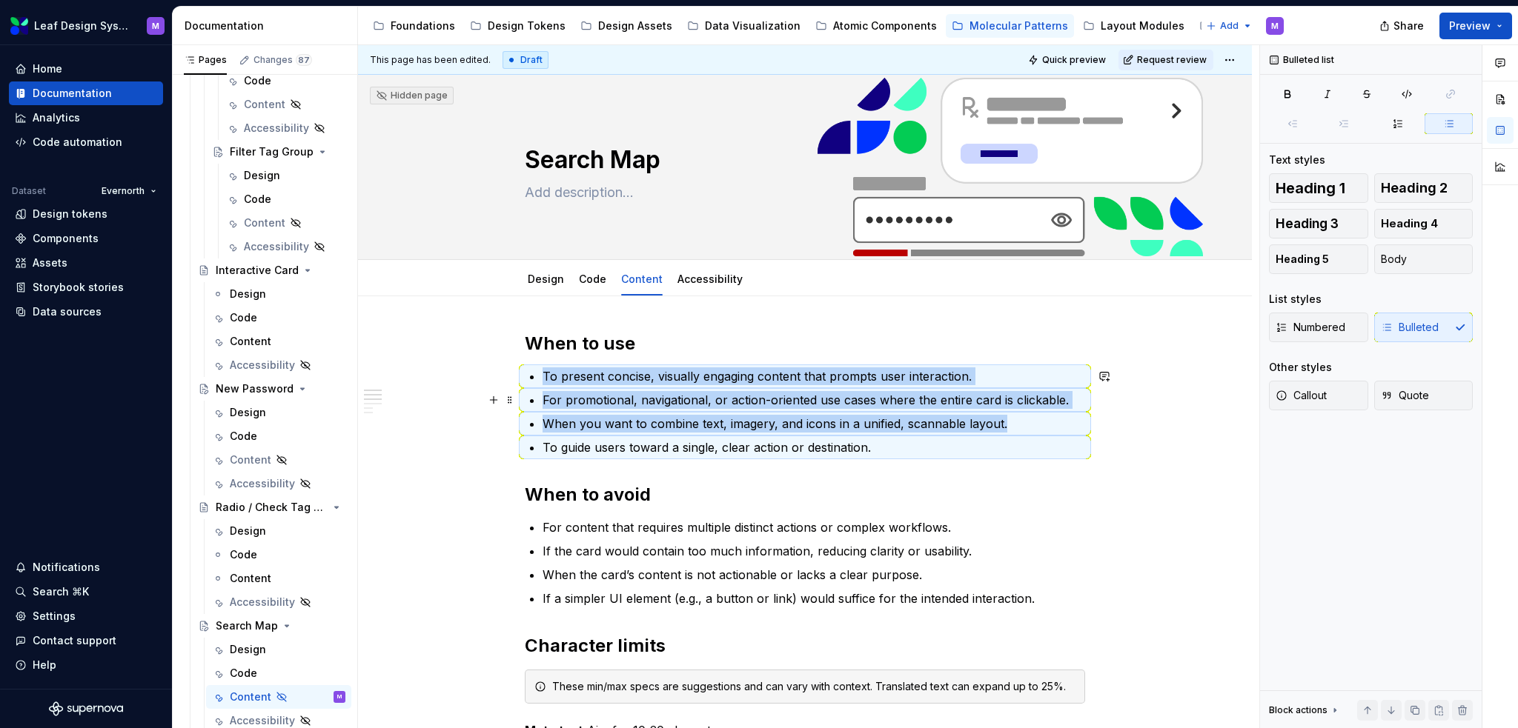
click at [760, 422] on p "When you want to combine text, imagery, and icons in a unified, scannable layou…" at bounding box center [813, 424] width 542 height 18
click at [870, 456] on li "To guide users toward a single, clear action or destination." at bounding box center [813, 448] width 542 height 18
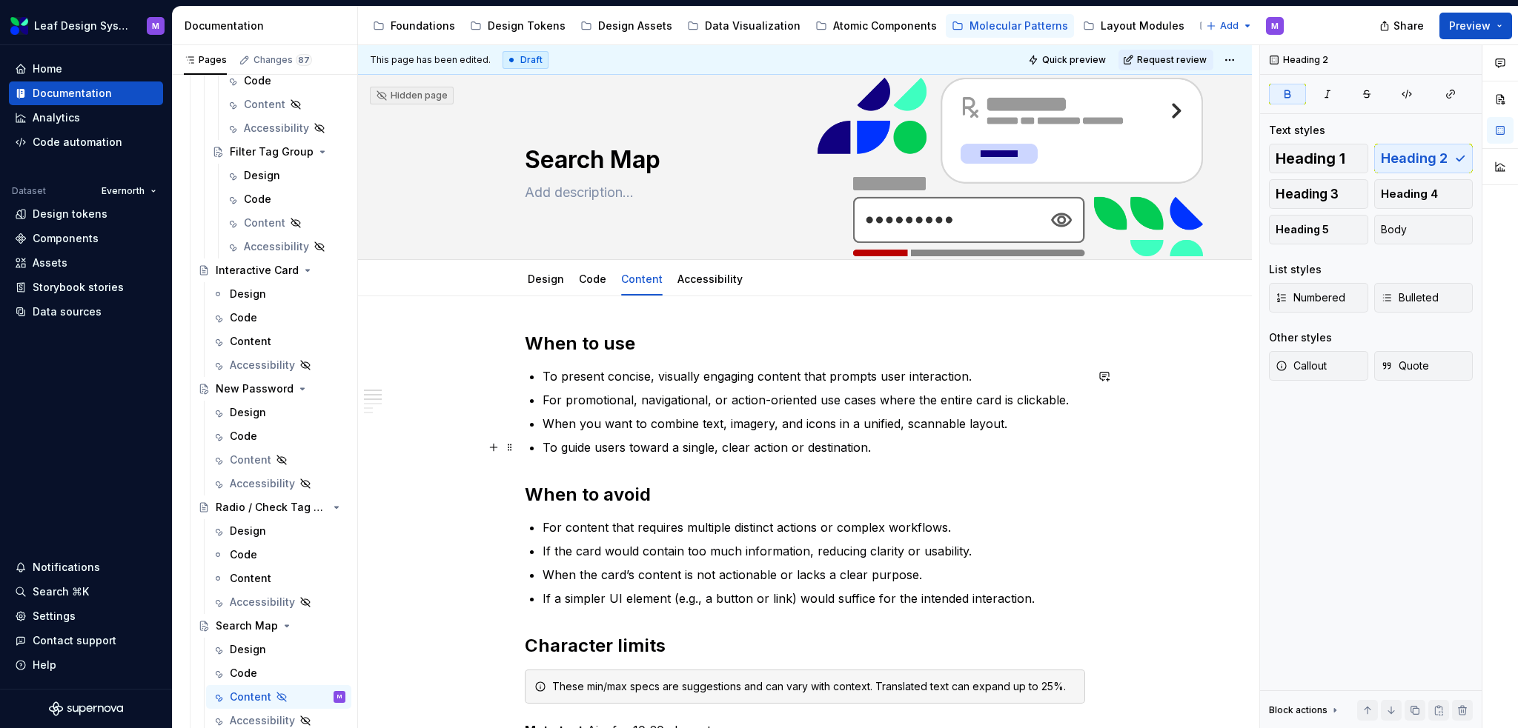
click at [874, 450] on p "To guide users toward a single, clear action or destination." at bounding box center [813, 448] width 542 height 18
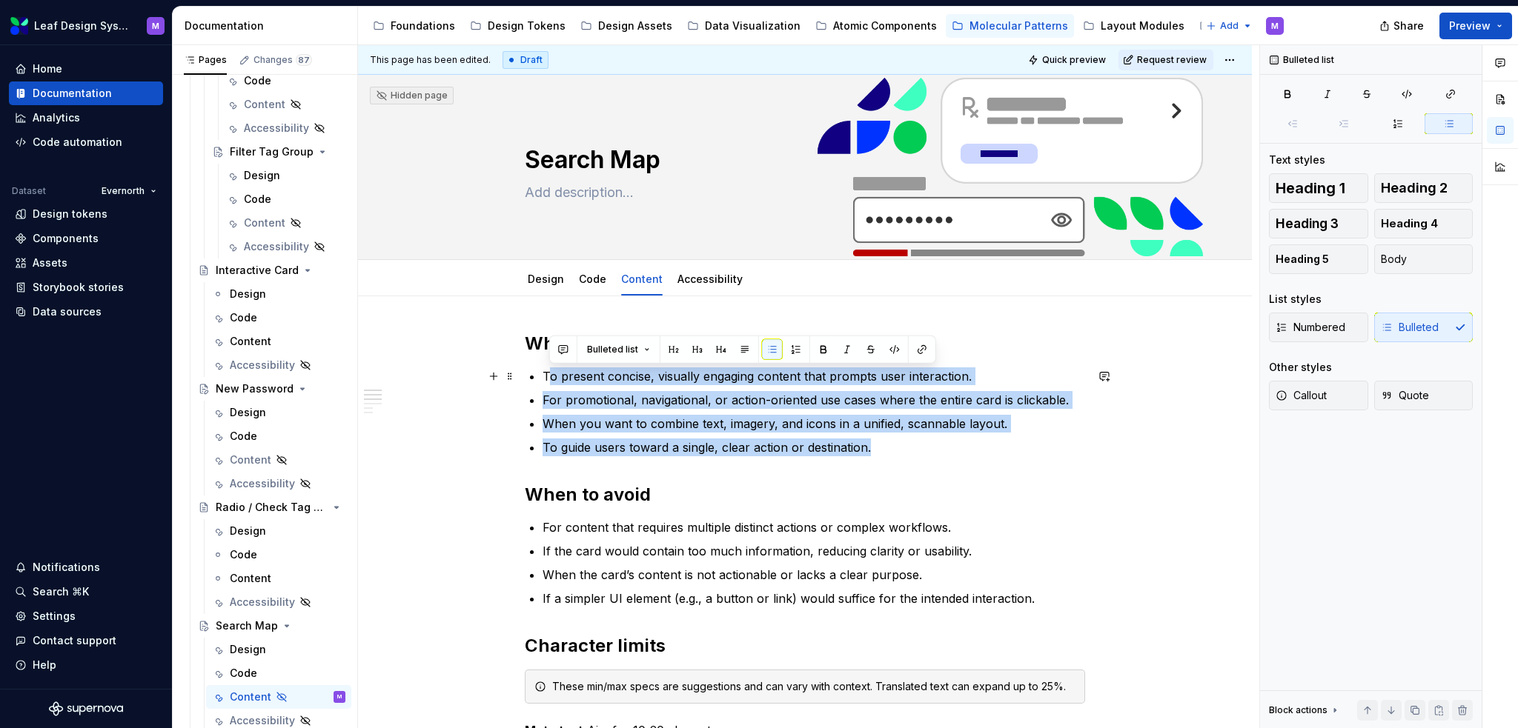
drag, startPoint x: 877, startPoint y: 448, endPoint x: 548, endPoint y: 371, distance: 337.9
click at [548, 371] on ul "To present concise, visually engaging content that prompts user interaction. Fo…" at bounding box center [813, 412] width 542 height 89
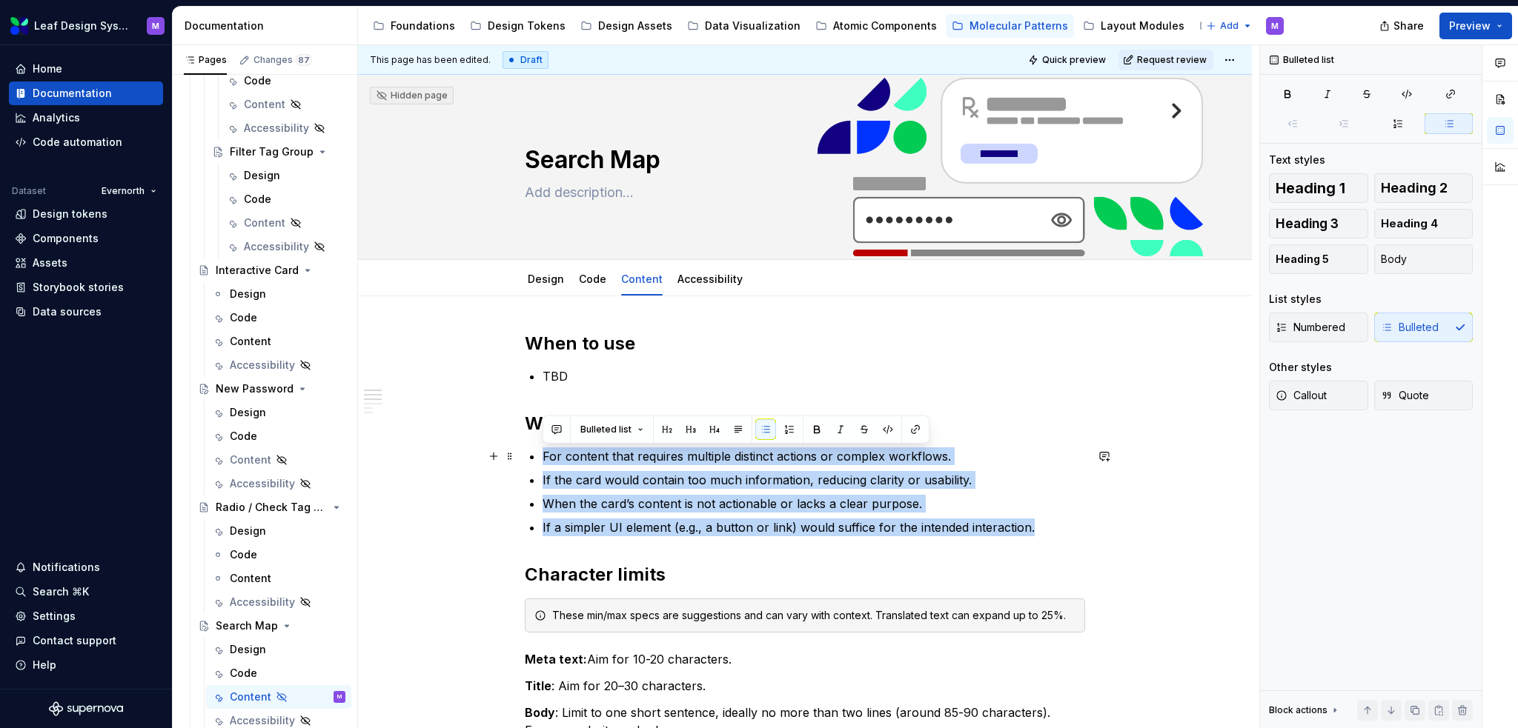
drag, startPoint x: 1028, startPoint y: 527, endPoint x: 541, endPoint y: 451, distance: 492.8
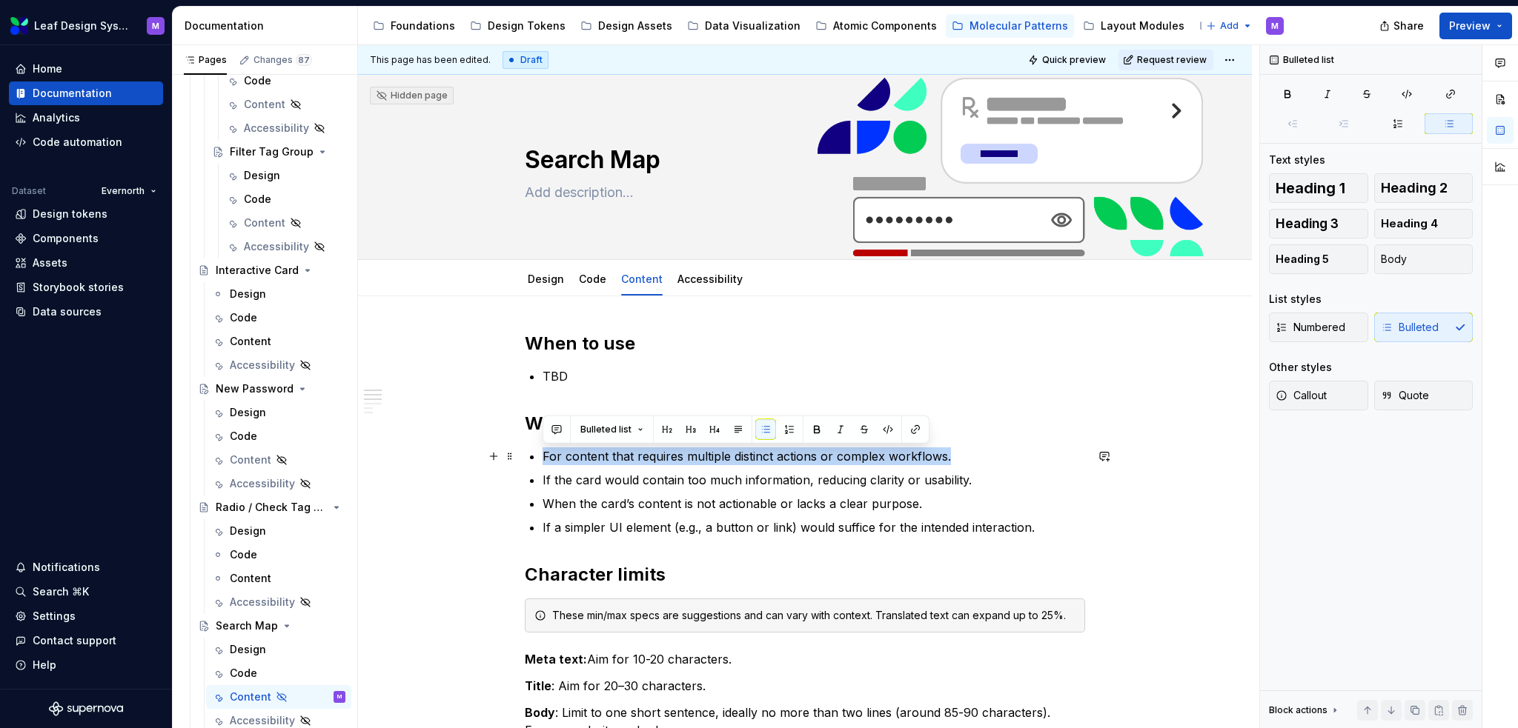
drag, startPoint x: 889, startPoint y: 456, endPoint x: 544, endPoint y: 456, distance: 345.3
click at [544, 456] on p "For content that requires multiple distinct actions or complex workflows." at bounding box center [813, 457] width 542 height 18
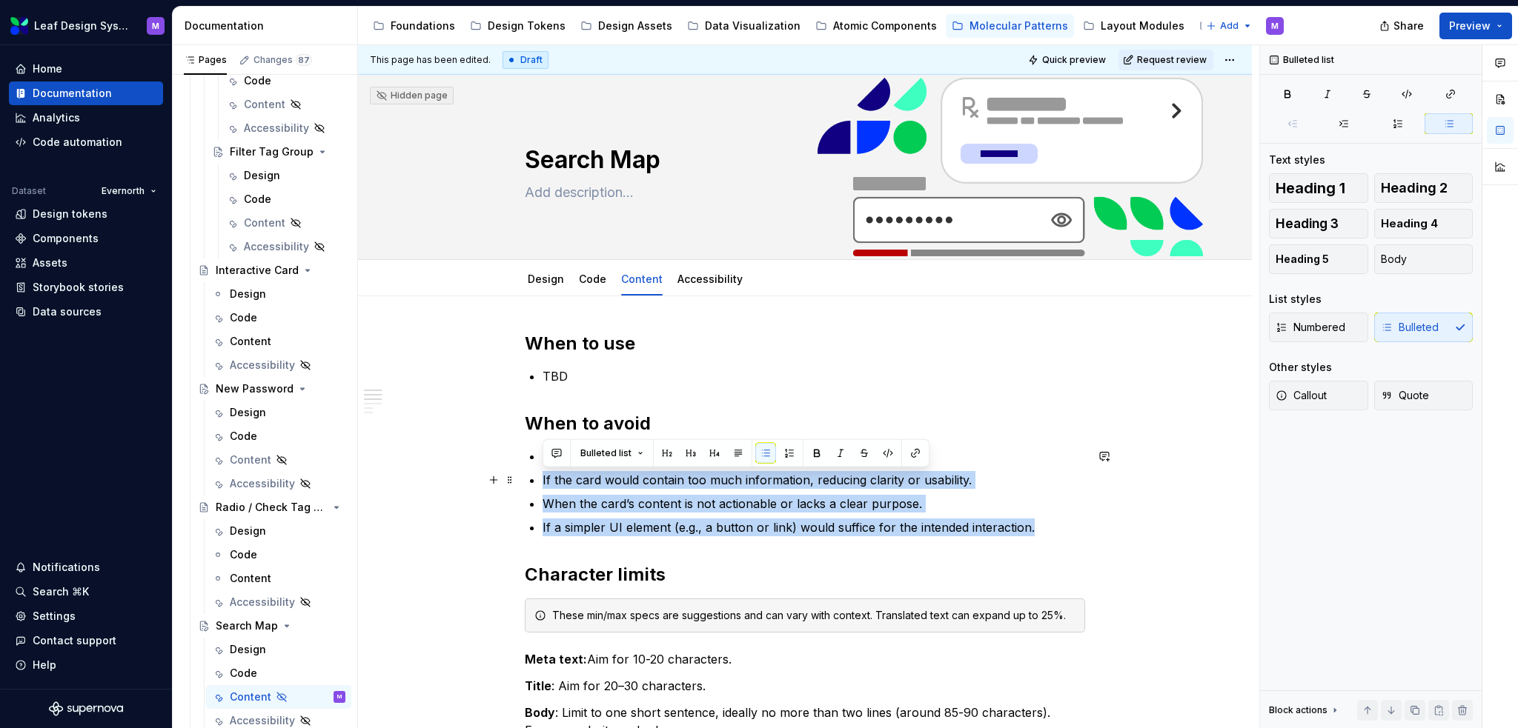
drag, startPoint x: 969, startPoint y: 515, endPoint x: 539, endPoint y: 479, distance: 431.3
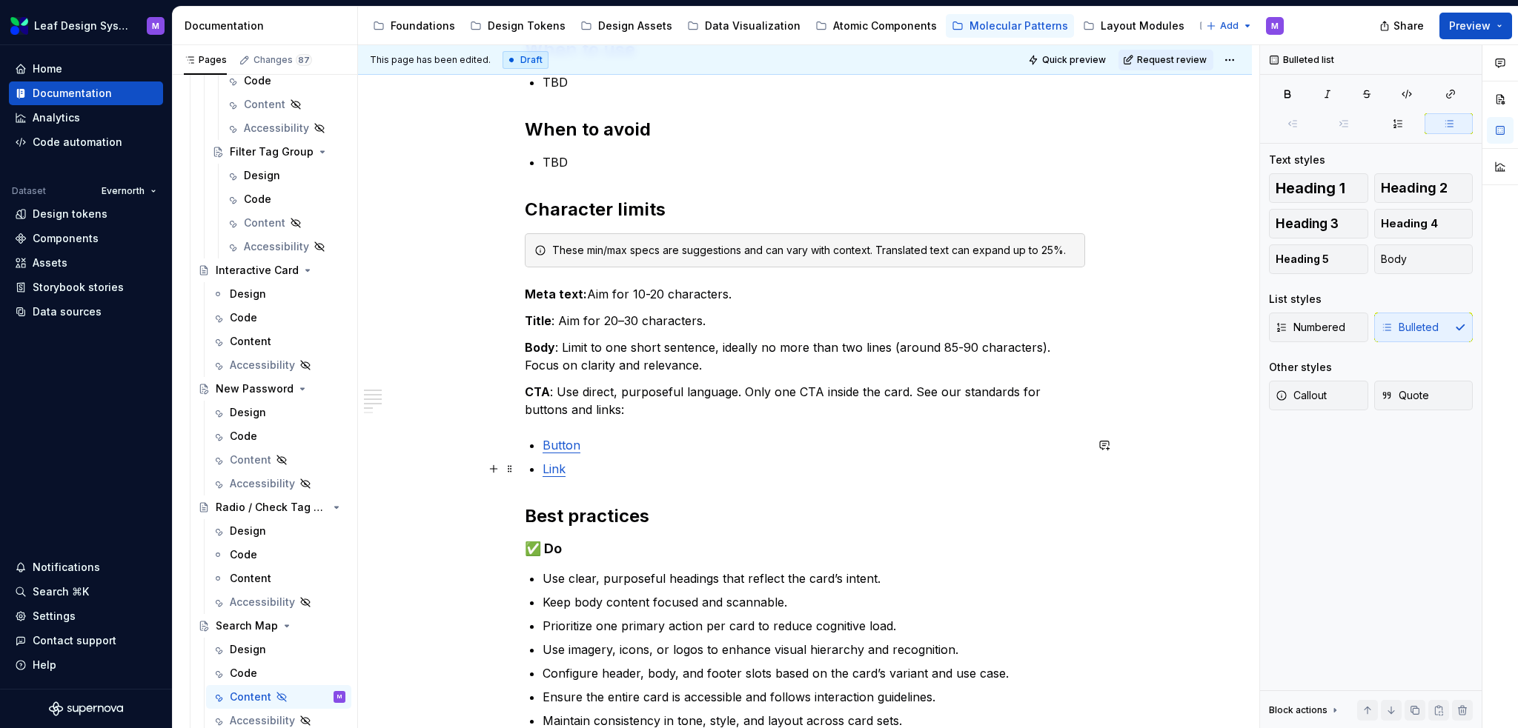
scroll to position [296, 0]
click at [633, 386] on p "CTA : Use direct, purposeful language. Only one CTA inside the card. See our st…" at bounding box center [805, 399] width 560 height 36
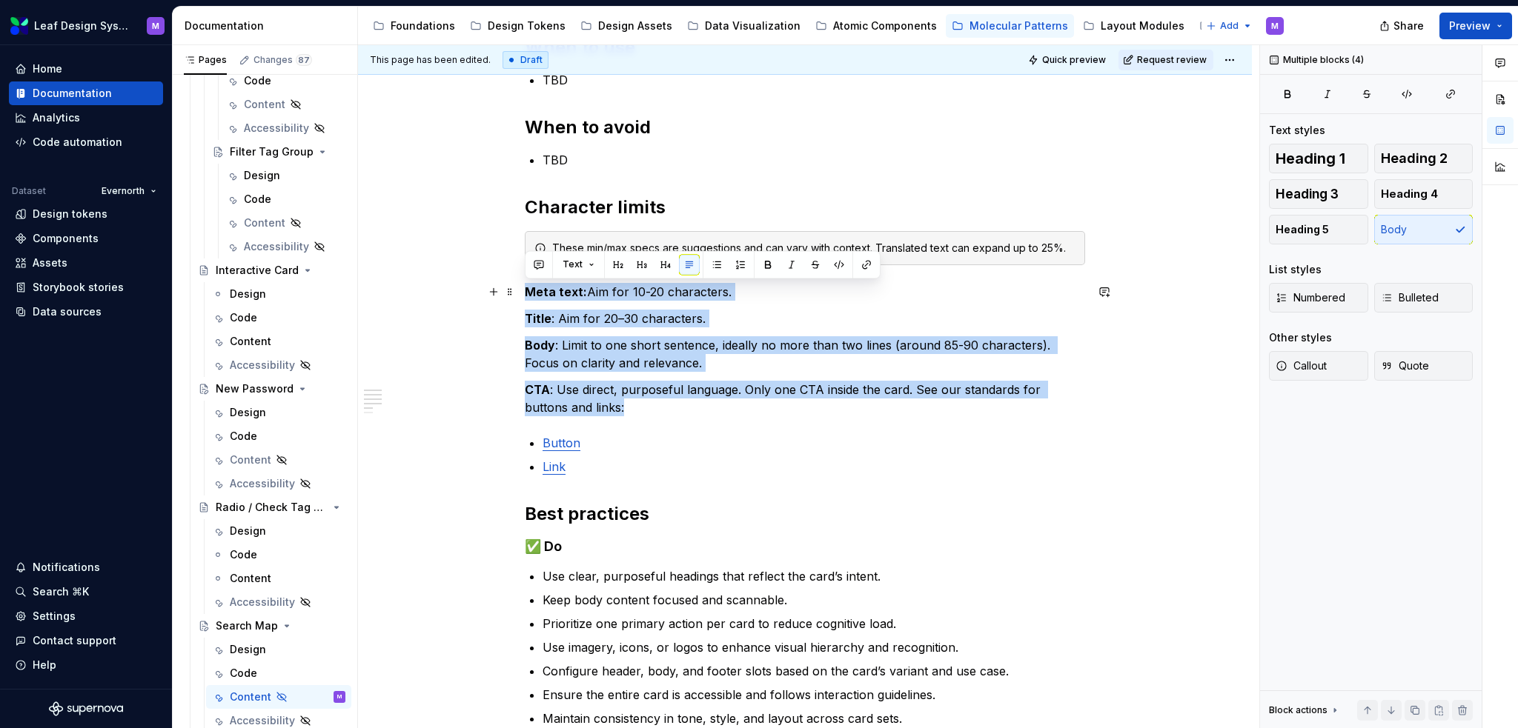
drag, startPoint x: 599, startPoint y: 399, endPoint x: 525, endPoint y: 294, distance: 128.7
click at [525, 294] on div "When to use TBD When to avoid TBD Character limits These min/max specs are sugg…" at bounding box center [805, 481] width 560 height 891
click at [525, 294] on strong "Meta text:" at bounding box center [556, 292] width 62 height 15
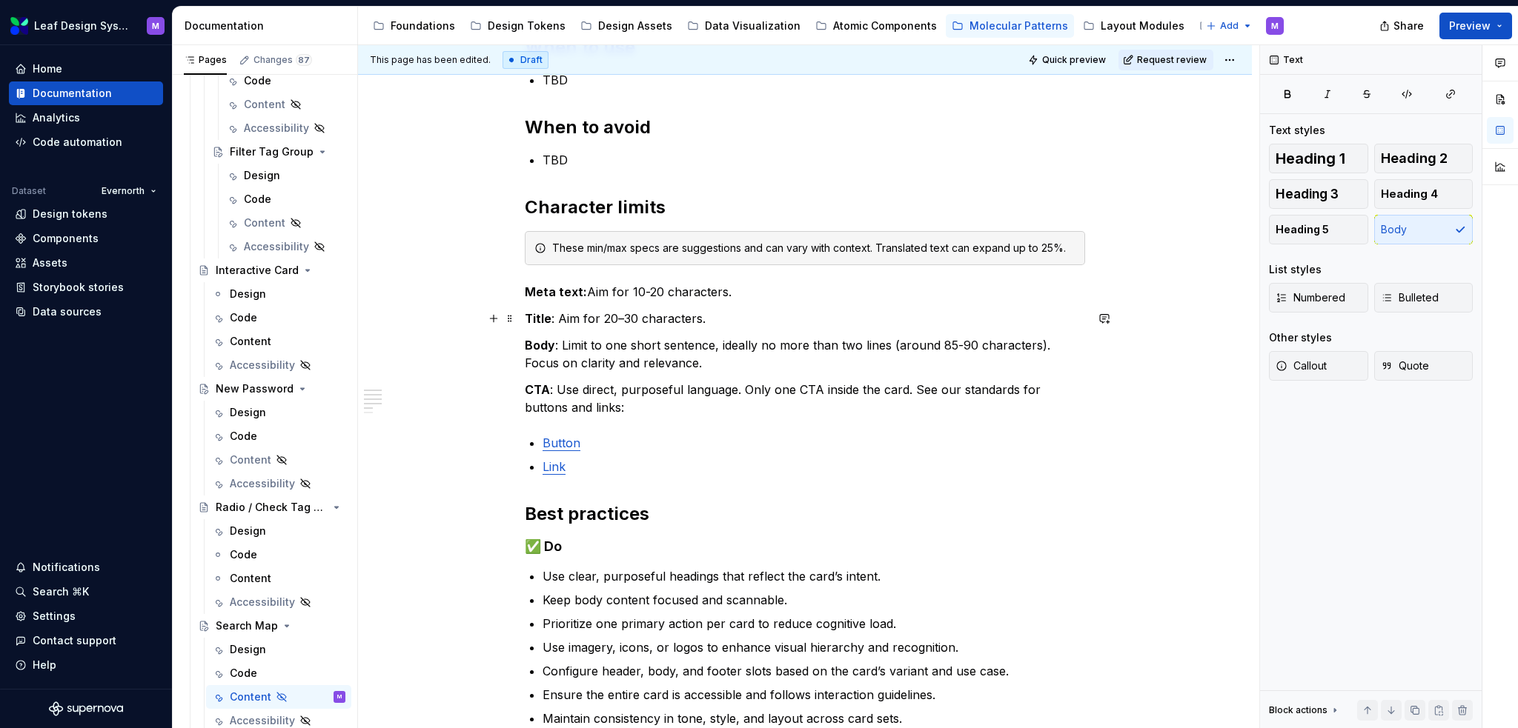
click at [580, 319] on p "Title : Aim for 20–30 characters." at bounding box center [805, 319] width 560 height 18
drag, startPoint x: 577, startPoint y: 290, endPoint x: 491, endPoint y: 287, distance: 86.0
click at [525, 287] on div "When to use TBD When to avoid TBD Character limits These min/max specs are sugg…" at bounding box center [805, 490] width 560 height 909
drag, startPoint x: 714, startPoint y: 293, endPoint x: 556, endPoint y: 287, distance: 158.0
click at [556, 287] on p "TBF: Aim for 10-20 characters." at bounding box center [805, 292] width 560 height 18
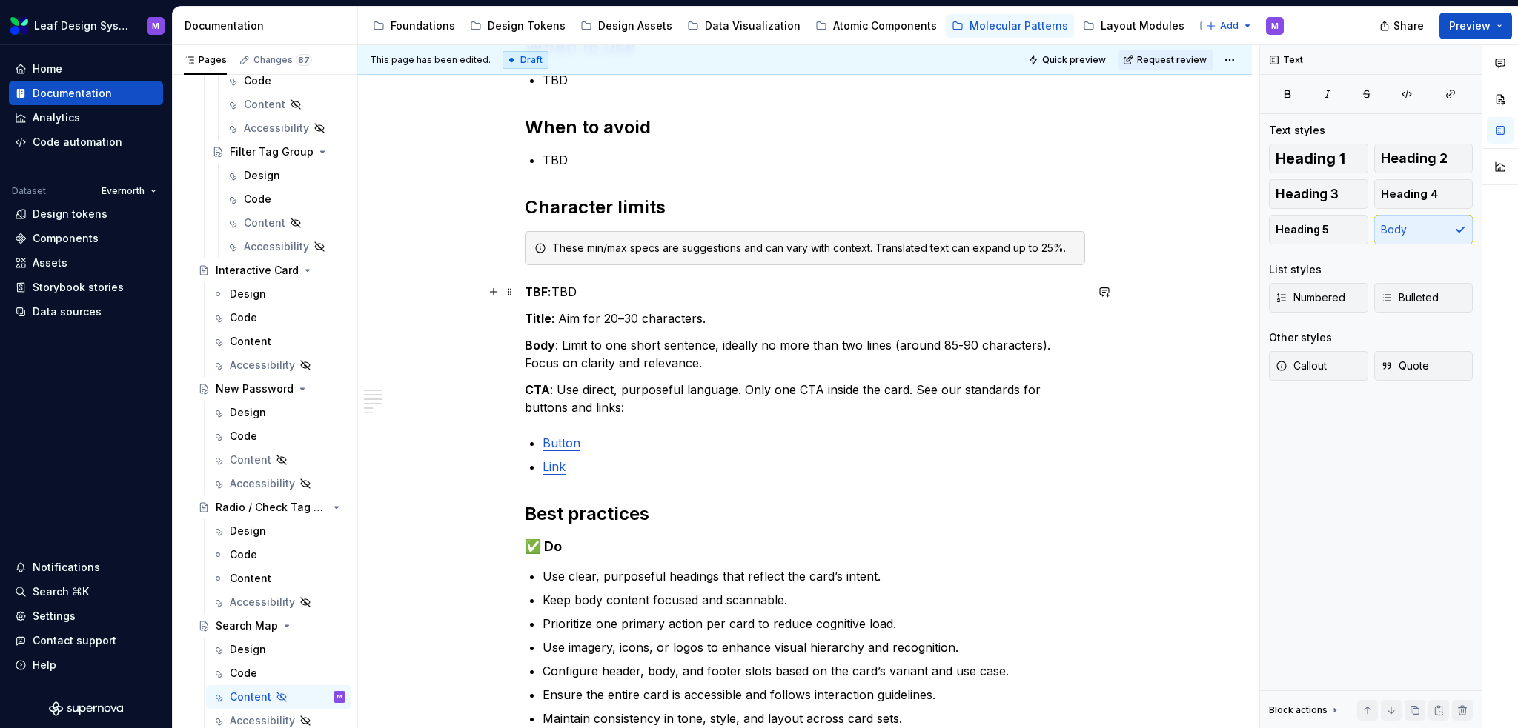
click at [544, 290] on strong "TBF:" at bounding box center [538, 292] width 27 height 15
click at [606, 411] on p "CTA : Use direct, purposeful language. Only one CTA inside the card. See our st…" at bounding box center [805, 399] width 560 height 36
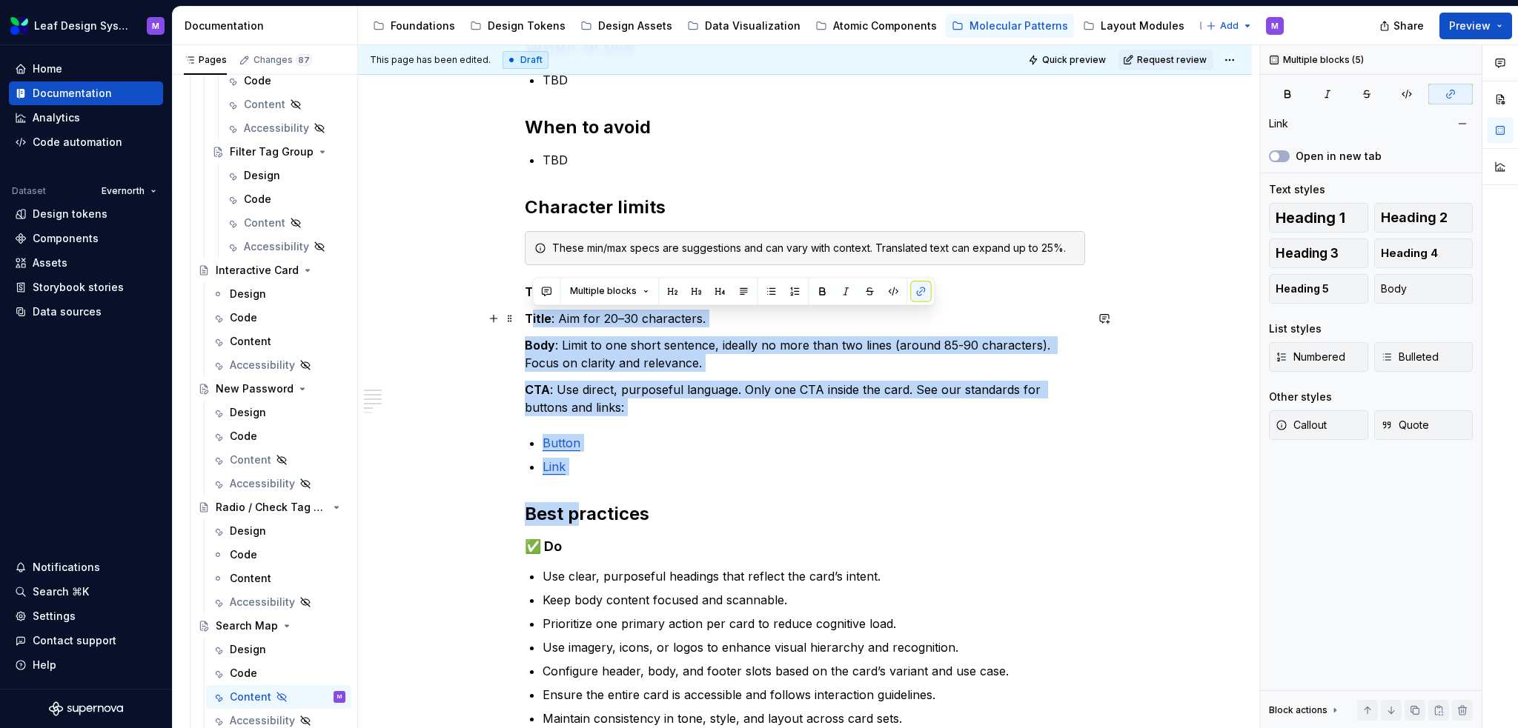
drag, startPoint x: 579, startPoint y: 479, endPoint x: 498, endPoint y: 325, distance: 174.0
click at [525, 325] on div "When to use TBD When to avoid TBD Character limits These min/max specs are sugg…" at bounding box center [805, 490] width 560 height 909
drag, startPoint x: 560, startPoint y: 404, endPoint x: 602, endPoint y: 453, distance: 64.1
click at [560, 404] on p "CTA : Use direct, purposeful language. Only one CTA inside the card. See our st…" at bounding box center [805, 399] width 560 height 36
click at [611, 471] on p "Link" at bounding box center [813, 467] width 542 height 18
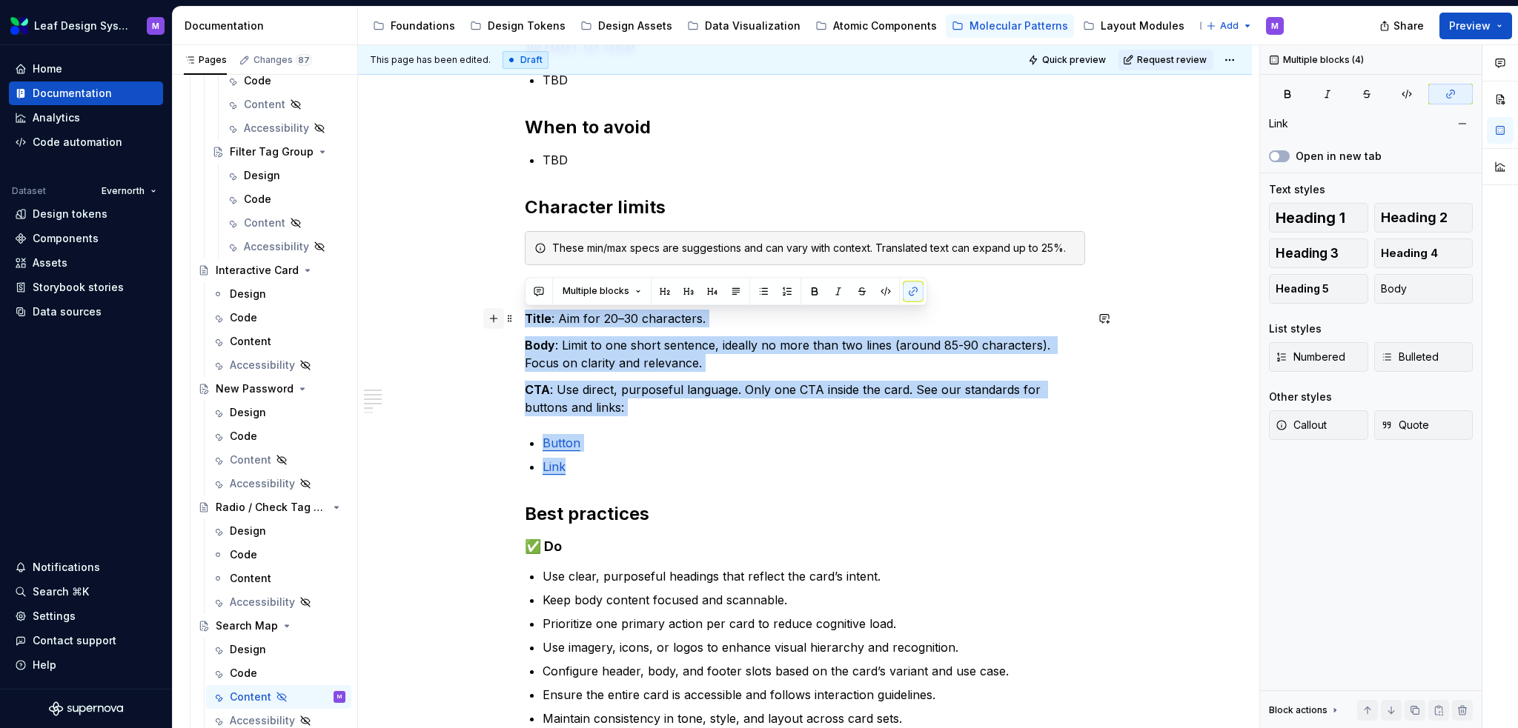
drag, startPoint x: 605, startPoint y: 464, endPoint x: 491, endPoint y: 325, distance: 179.5
click at [525, 325] on div "When to use TBD When to avoid TBD Character limits These min/max specs are sugg…" at bounding box center [805, 490] width 560 height 909
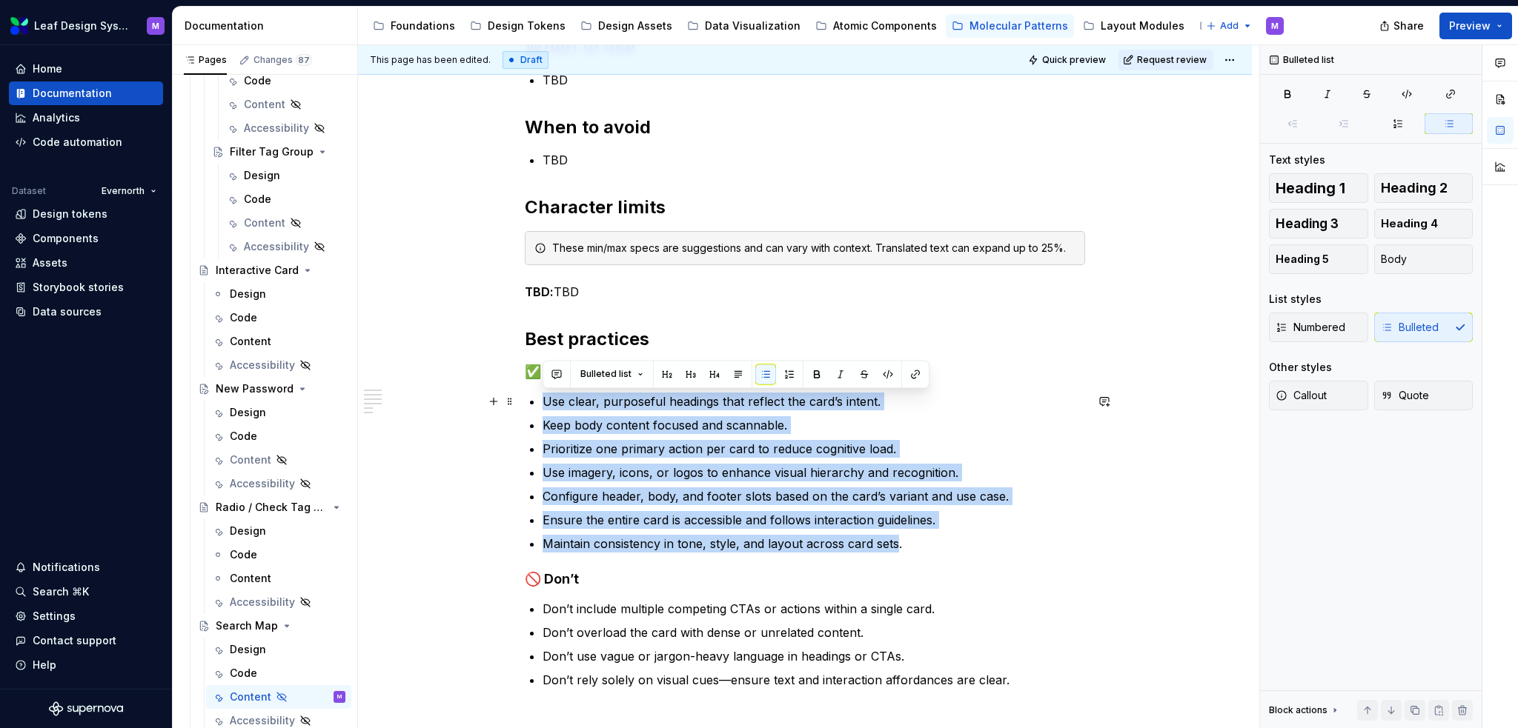
drag, startPoint x: 897, startPoint y: 543, endPoint x: 544, endPoint y: 399, distance: 380.9
click at [544, 399] on ul "Use clear, purposeful headings that reflect the card’s intent. Keep body conten…" at bounding box center [813, 473] width 542 height 160
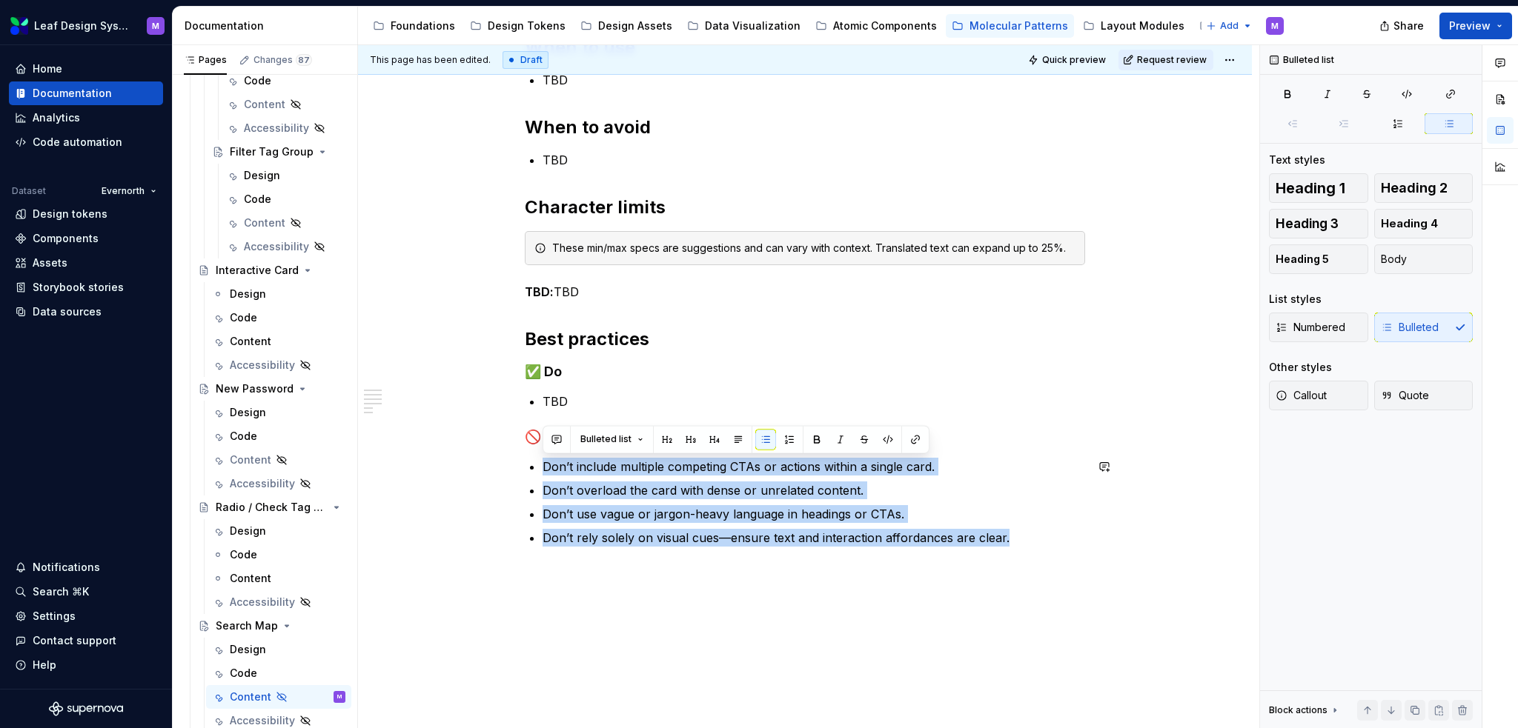
drag, startPoint x: 1008, startPoint y: 533, endPoint x: 533, endPoint y: 454, distance: 481.5
click at [533, 454] on div "When to use TBD When to avoid TBD Character limits These min/max specs are sugg…" at bounding box center [805, 323] width 560 height 574
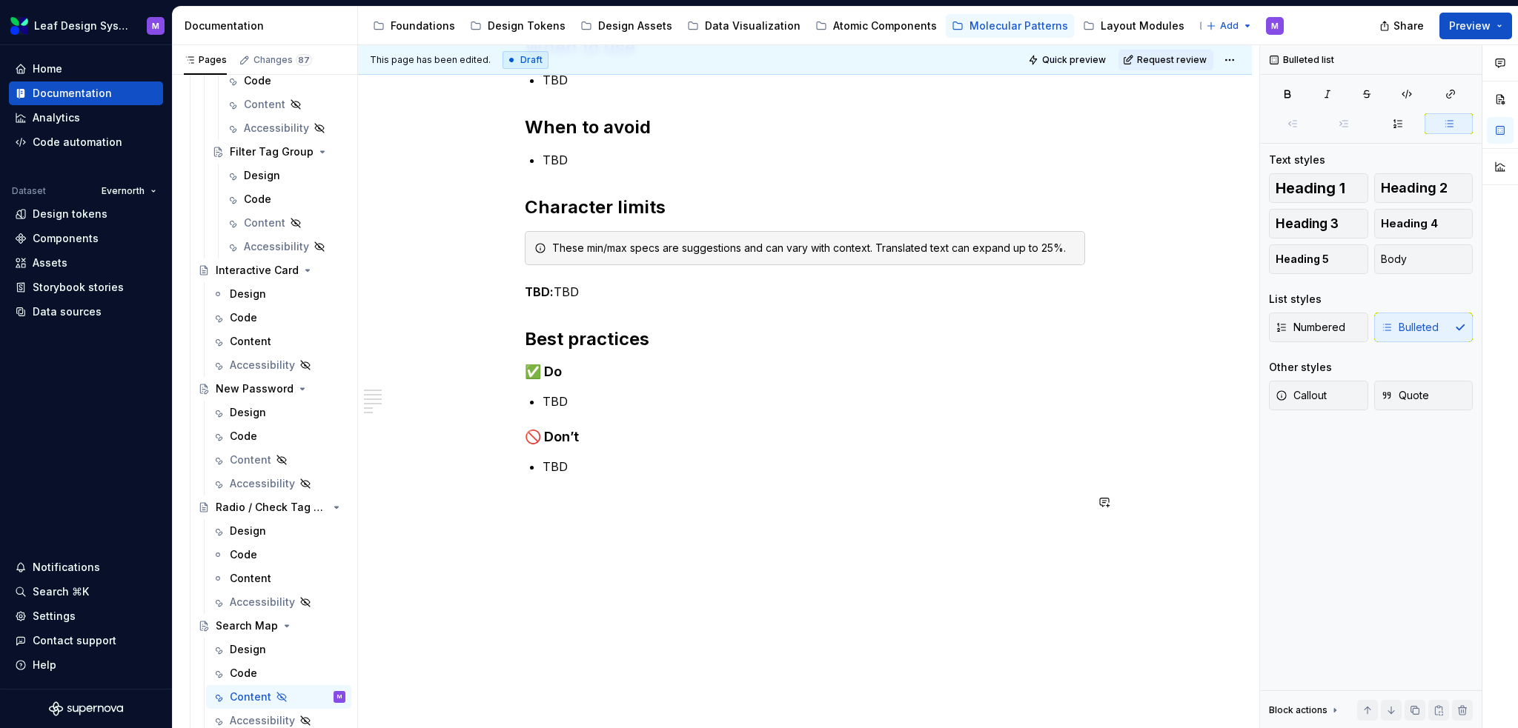
click at [697, 483] on div "When to use TBD When to avoid TBD Character limits These min/max specs are sugg…" at bounding box center [805, 287] width 560 height 502
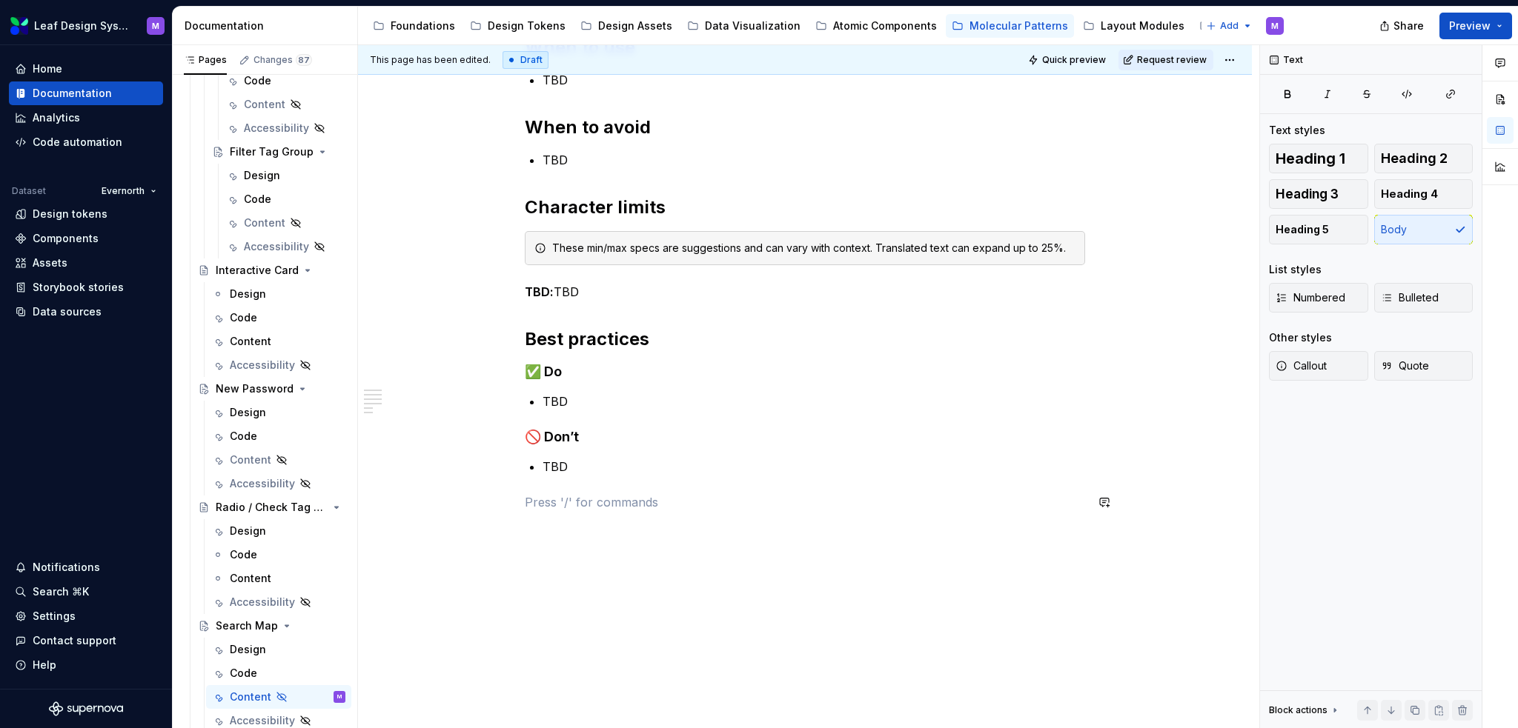
click at [697, 483] on div "When to use TBD When to avoid TBD Character limits These min/max specs are sugg…" at bounding box center [805, 287] width 560 height 502
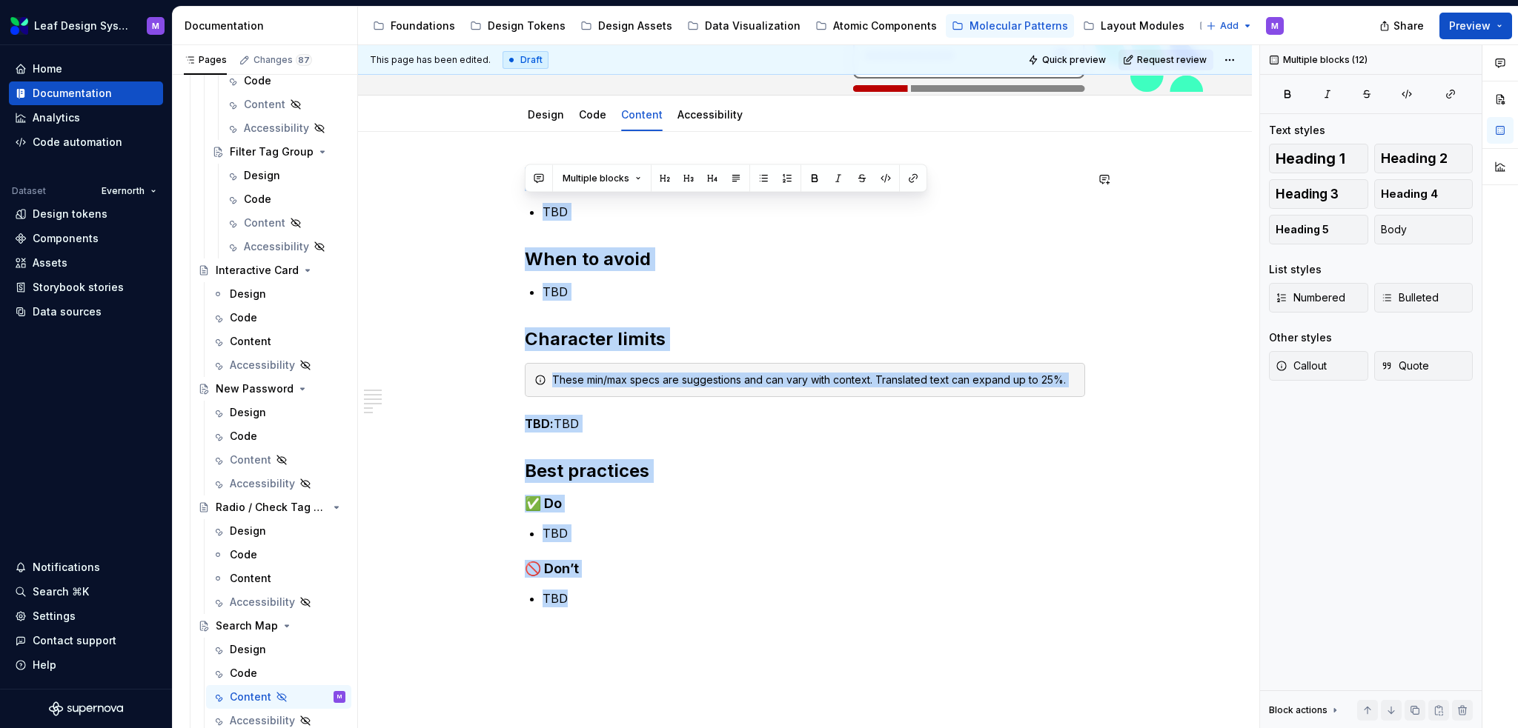
scroll to position [105, 0]
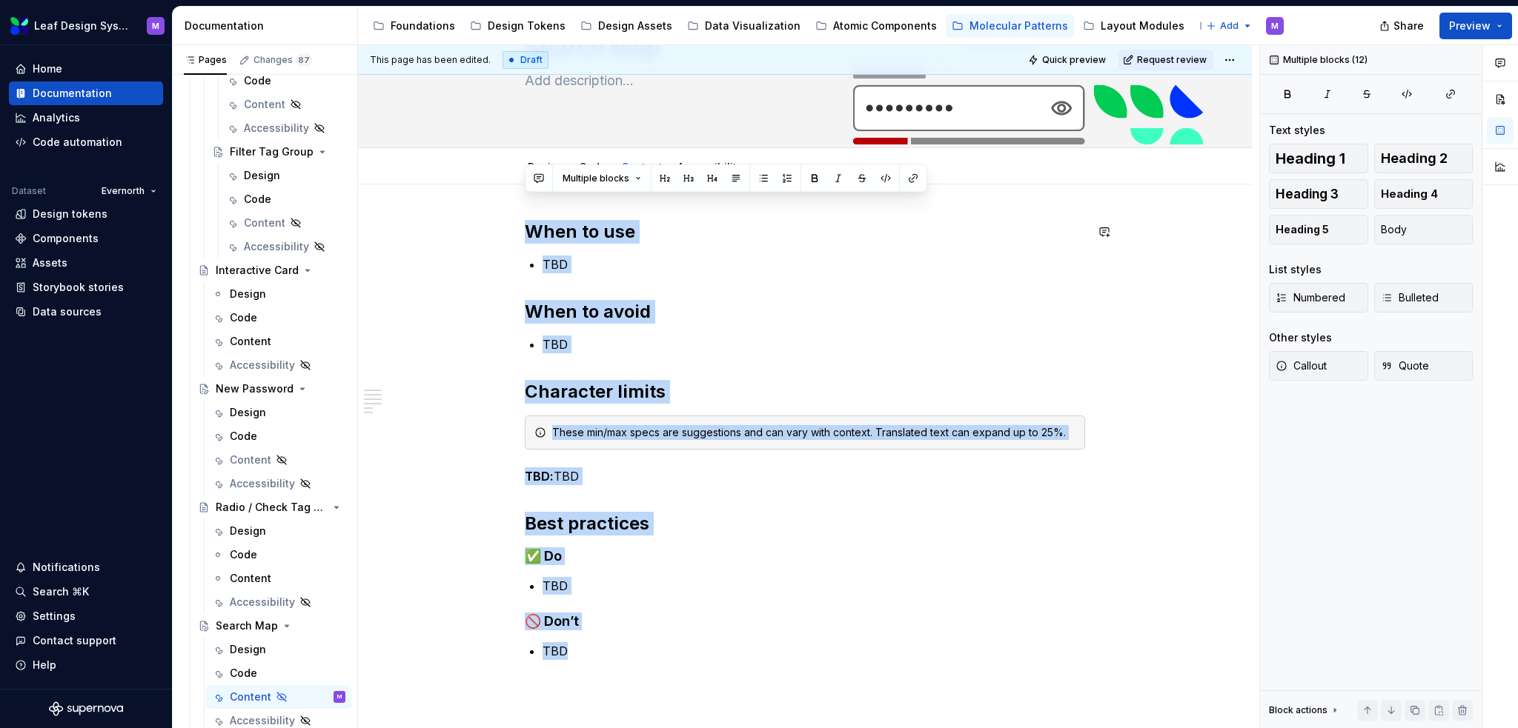
drag, startPoint x: 614, startPoint y: 539, endPoint x: 501, endPoint y: 113, distance: 440.9
click at [501, 113] on div "Hidden page Search Map Edit header Design Code Content Accessibility When to us…" at bounding box center [805, 461] width 894 height 996
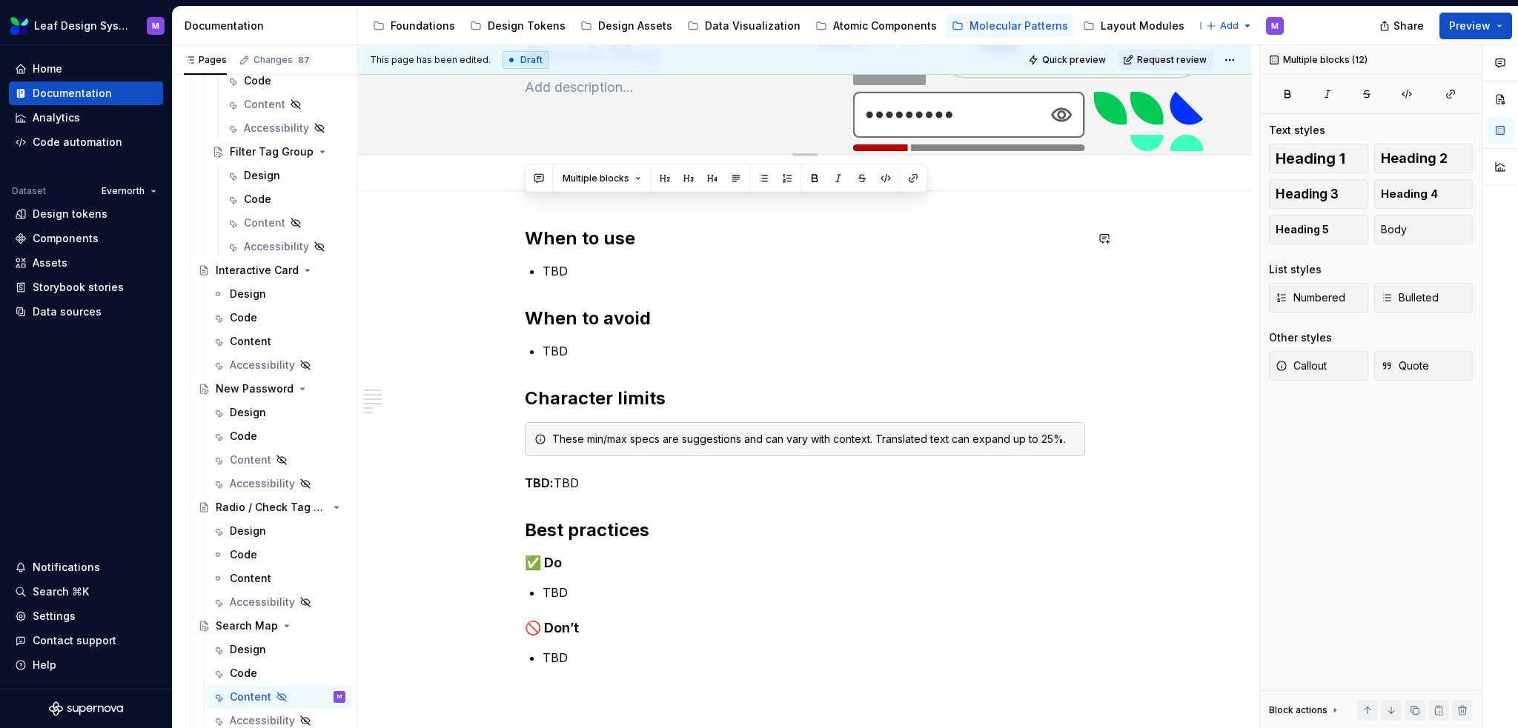
click at [500, 116] on div "Search Map" at bounding box center [804, 62] width 775 height 145
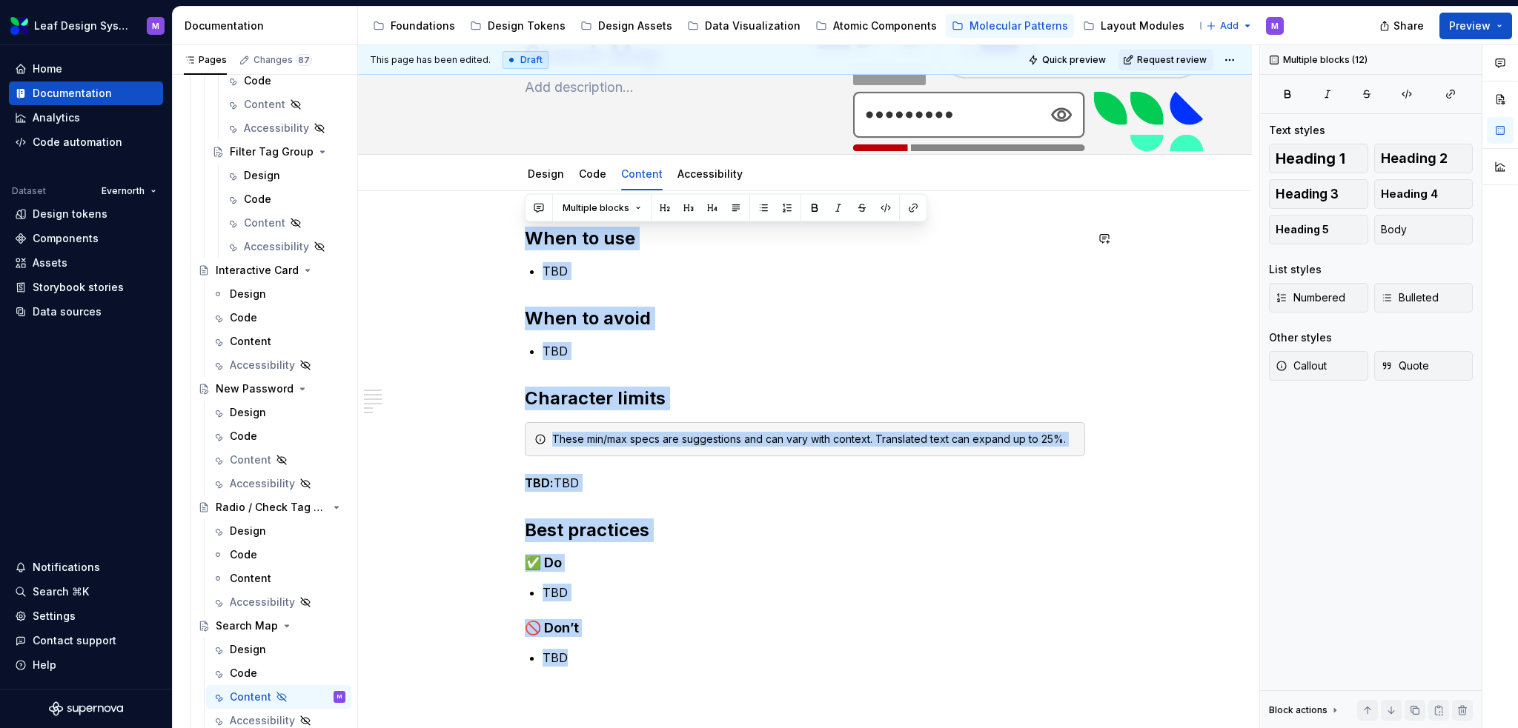
drag, startPoint x: 594, startPoint y: 660, endPoint x: 466, endPoint y: 195, distance: 481.8
click at [466, 195] on div "When to use TBD When to avoid TBD Character limits These min/max specs are sugg…" at bounding box center [805, 578] width 894 height 774
copy div "When to use TBD When to avoid TBD Character limits These min/max specs are sugg…"
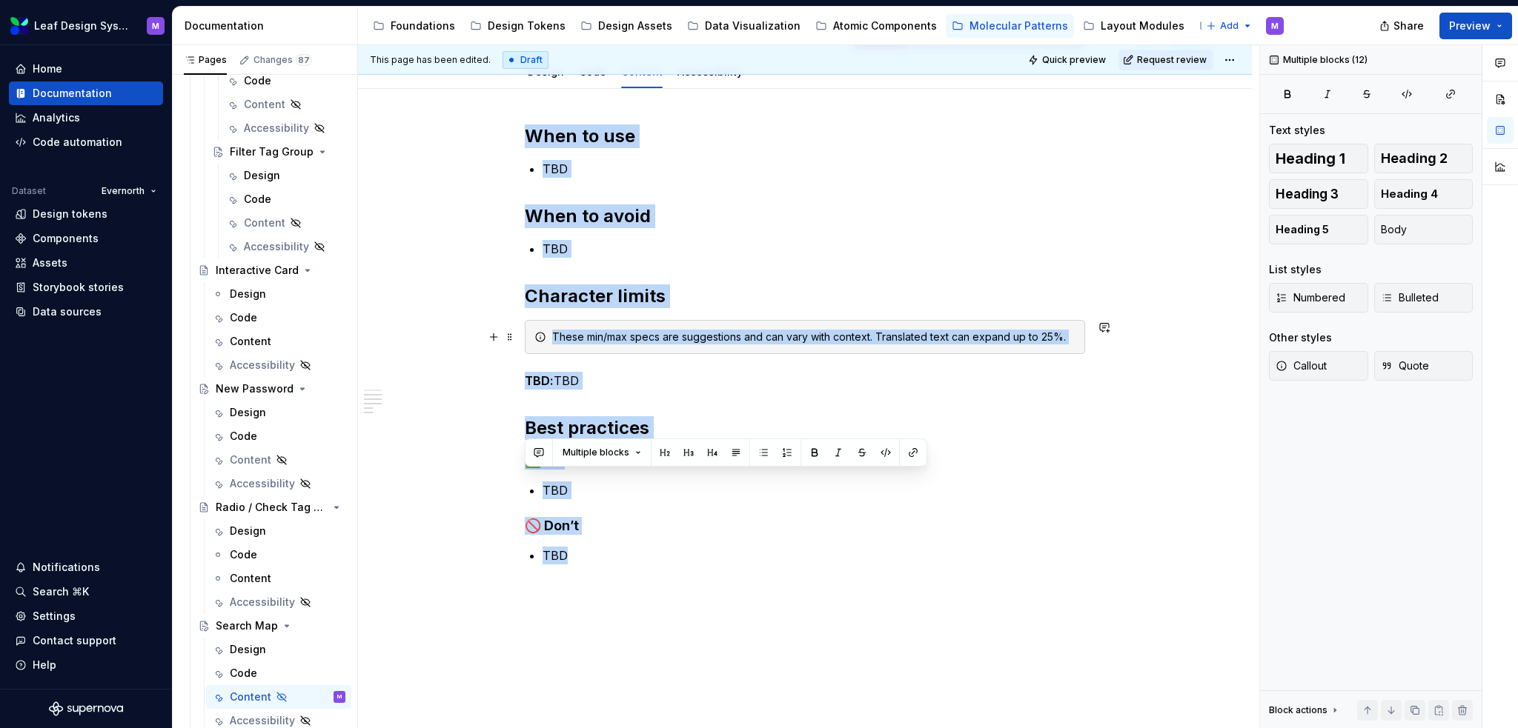
scroll to position [341, 0]
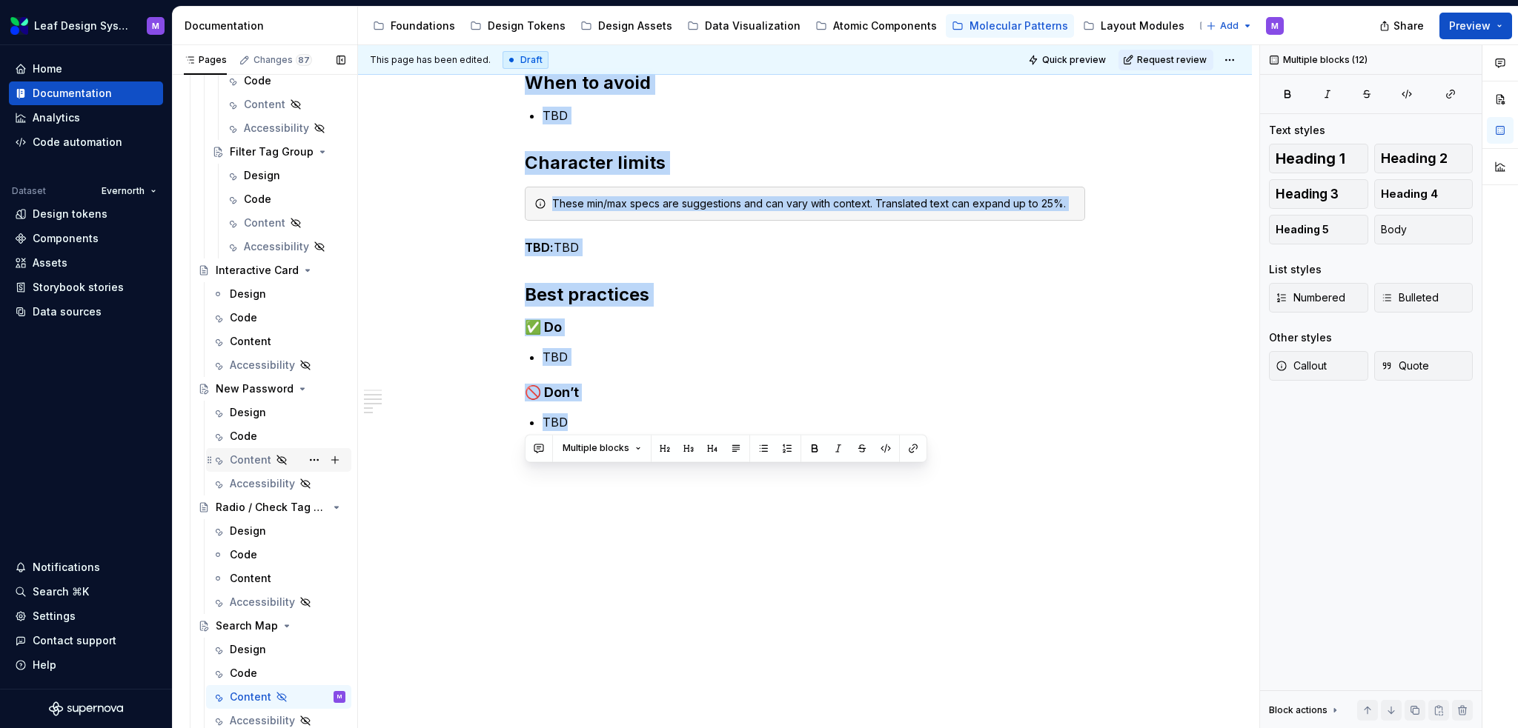
click at [246, 467] on div "Content" at bounding box center [288, 460] width 116 height 21
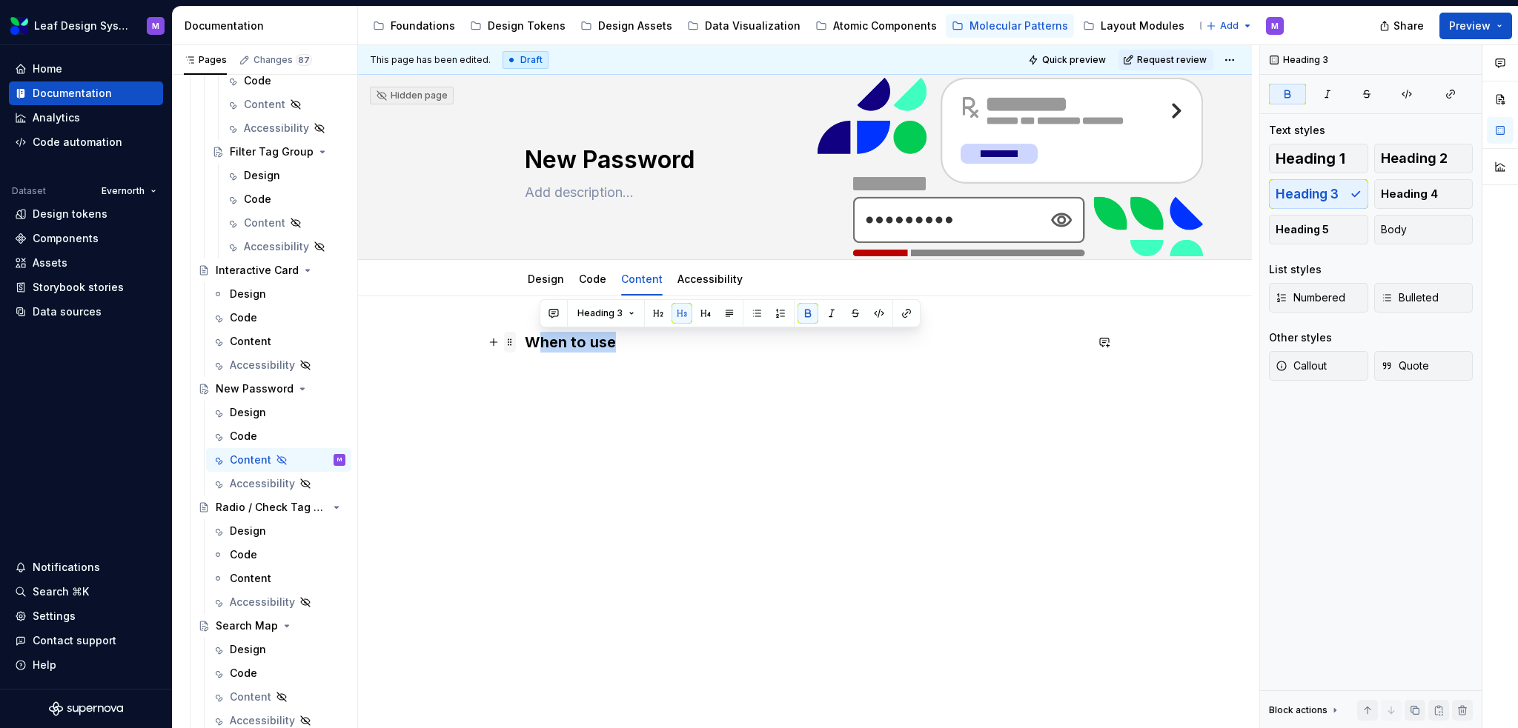
drag, startPoint x: 625, startPoint y: 343, endPoint x: 503, endPoint y: 334, distance: 121.9
click at [525, 334] on div "When to use" at bounding box center [805, 369] width 560 height 74
click at [586, 353] on div "When to use" at bounding box center [805, 360] width 560 height 56
click at [622, 343] on h3 "When to use" at bounding box center [805, 342] width 560 height 21
drag, startPoint x: 628, startPoint y: 340, endPoint x: 514, endPoint y: 338, distance: 113.4
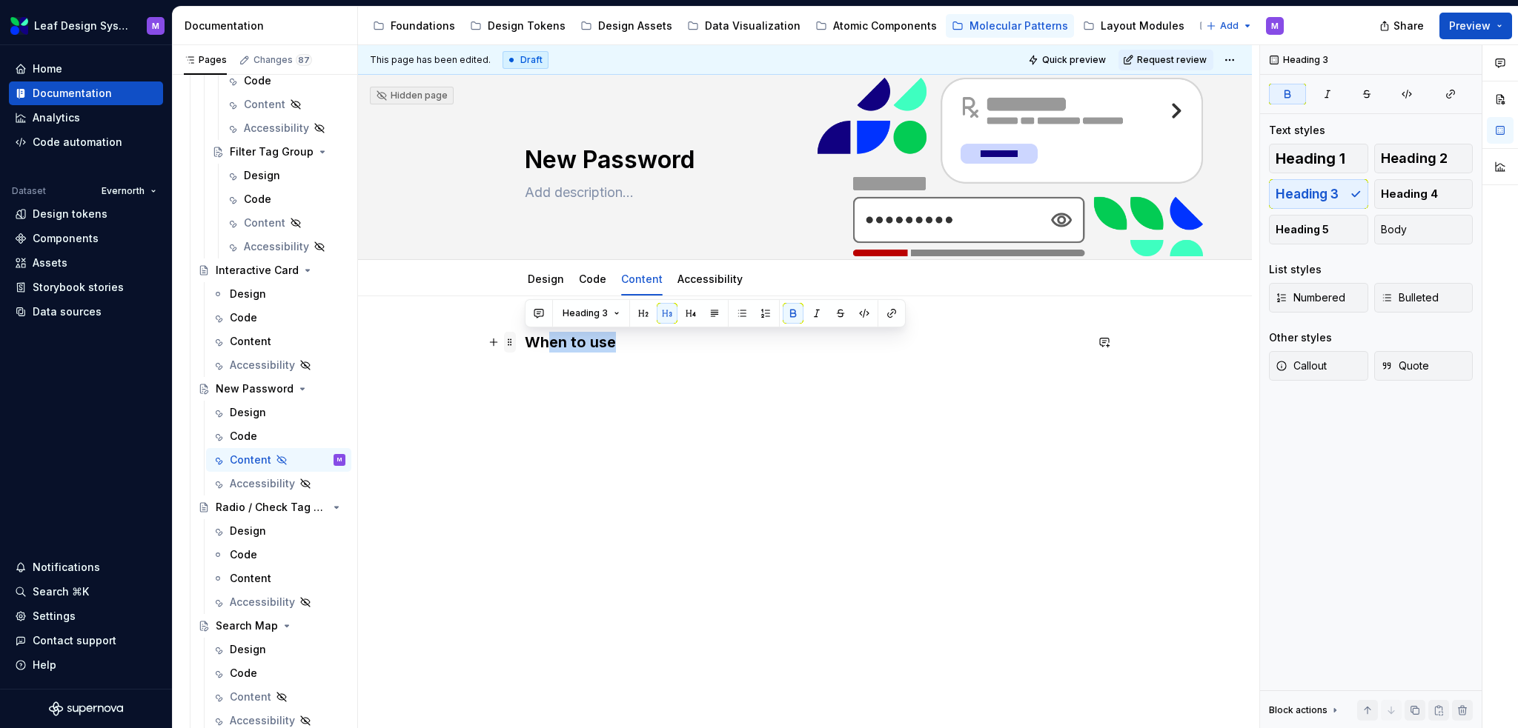
click at [525, 338] on div "When to use" at bounding box center [805, 369] width 560 height 74
drag, startPoint x: 631, startPoint y: 340, endPoint x: 526, endPoint y: 339, distance: 105.2
click at [526, 339] on h3 "When to use" at bounding box center [805, 342] width 560 height 21
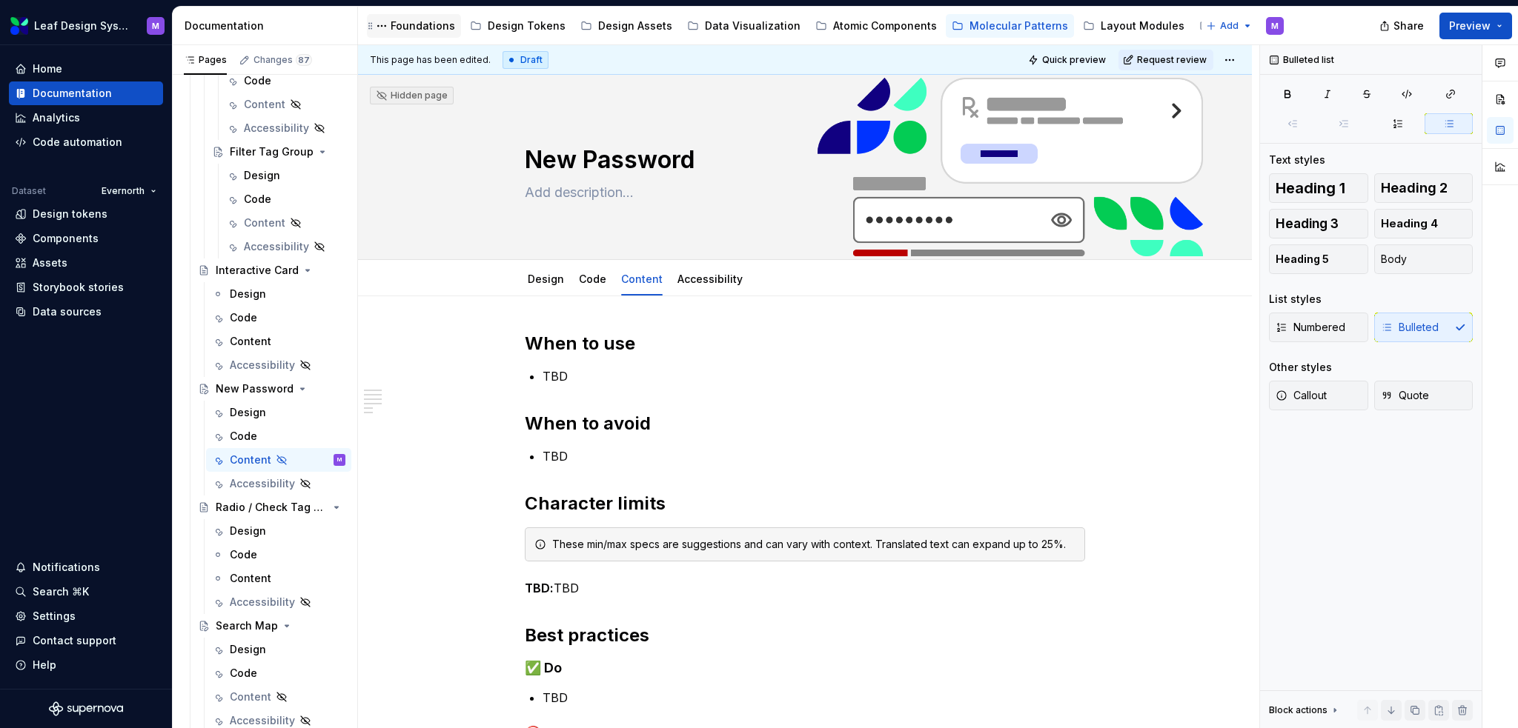
click at [399, 22] on div "Foundations" at bounding box center [423, 26] width 64 height 15
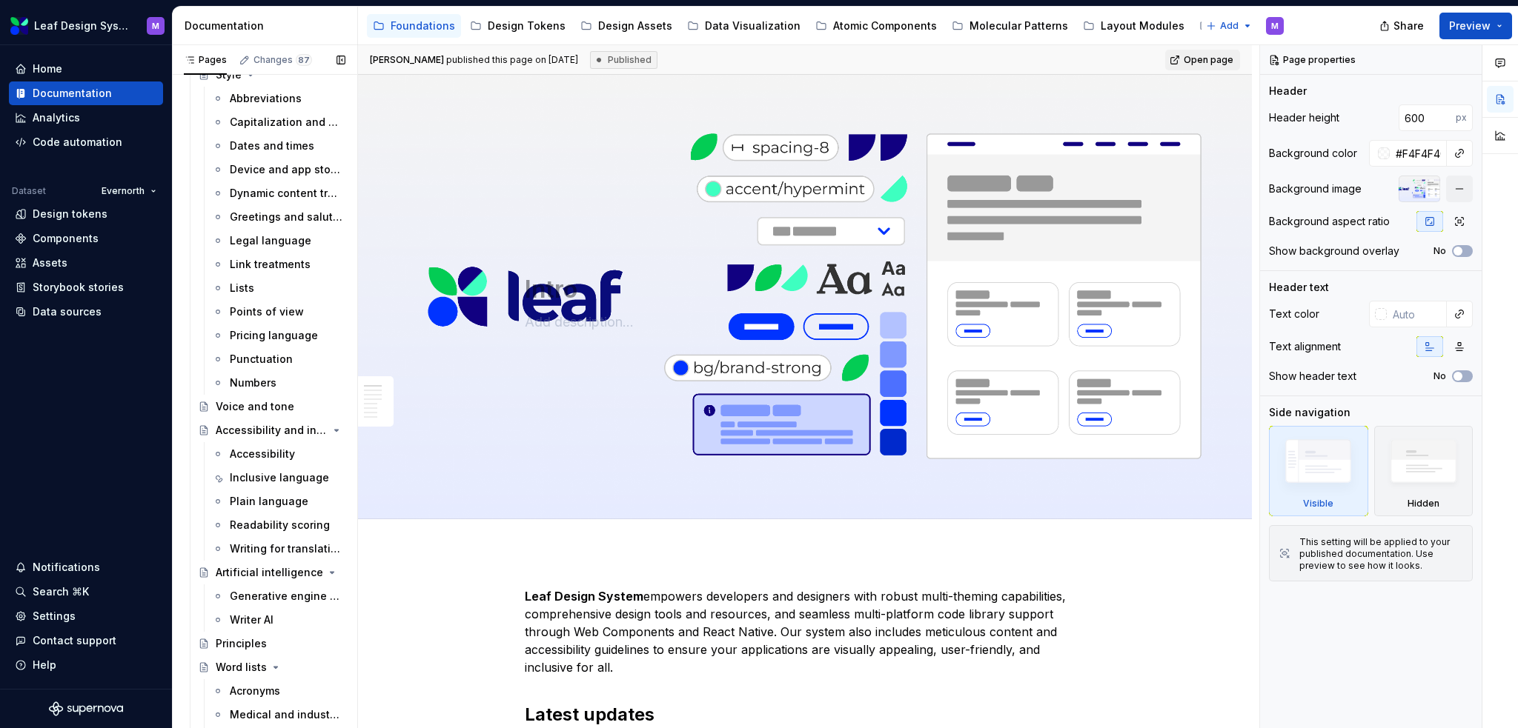
scroll to position [531, 0]
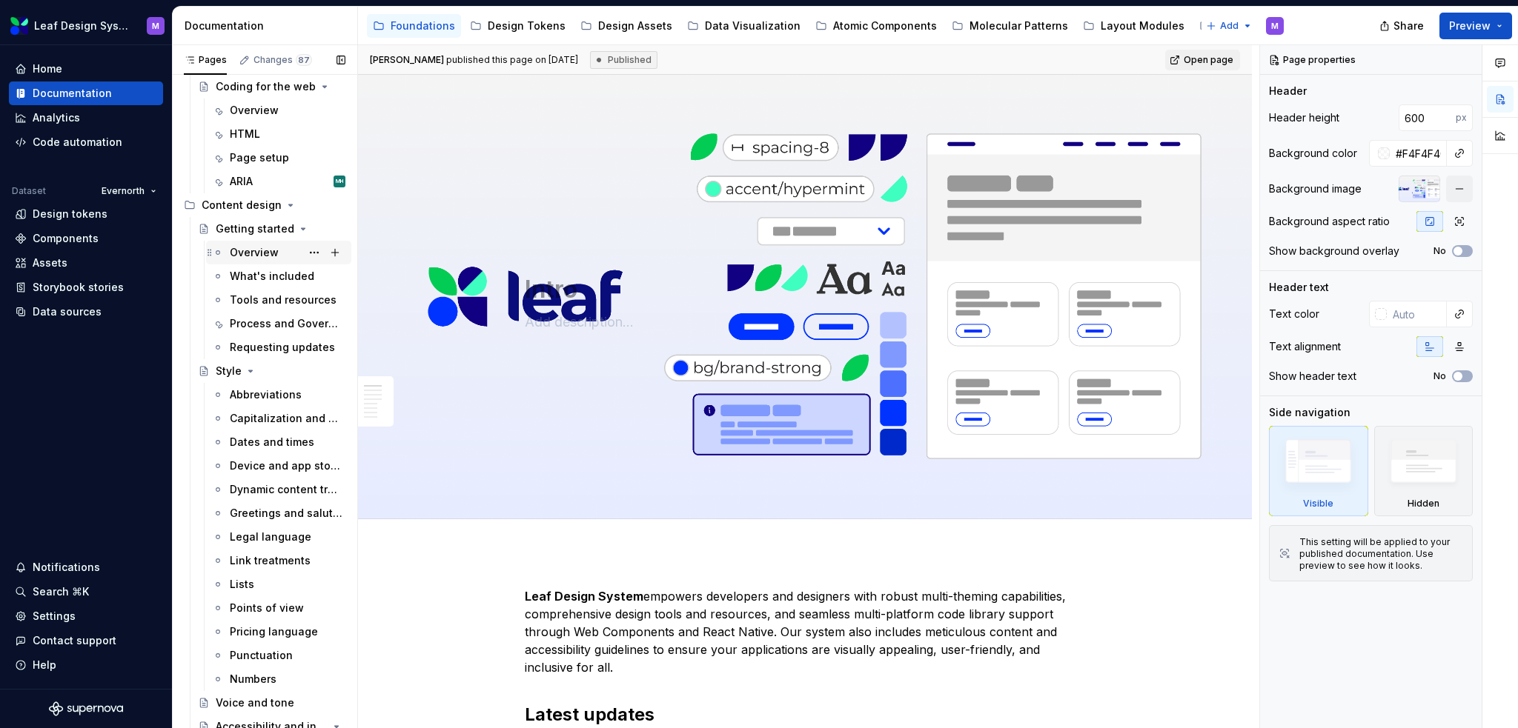
click at [247, 245] on div "Overview" at bounding box center [254, 252] width 49 height 15
click at [252, 305] on div "Tools and resources" at bounding box center [265, 300] width 71 height 15
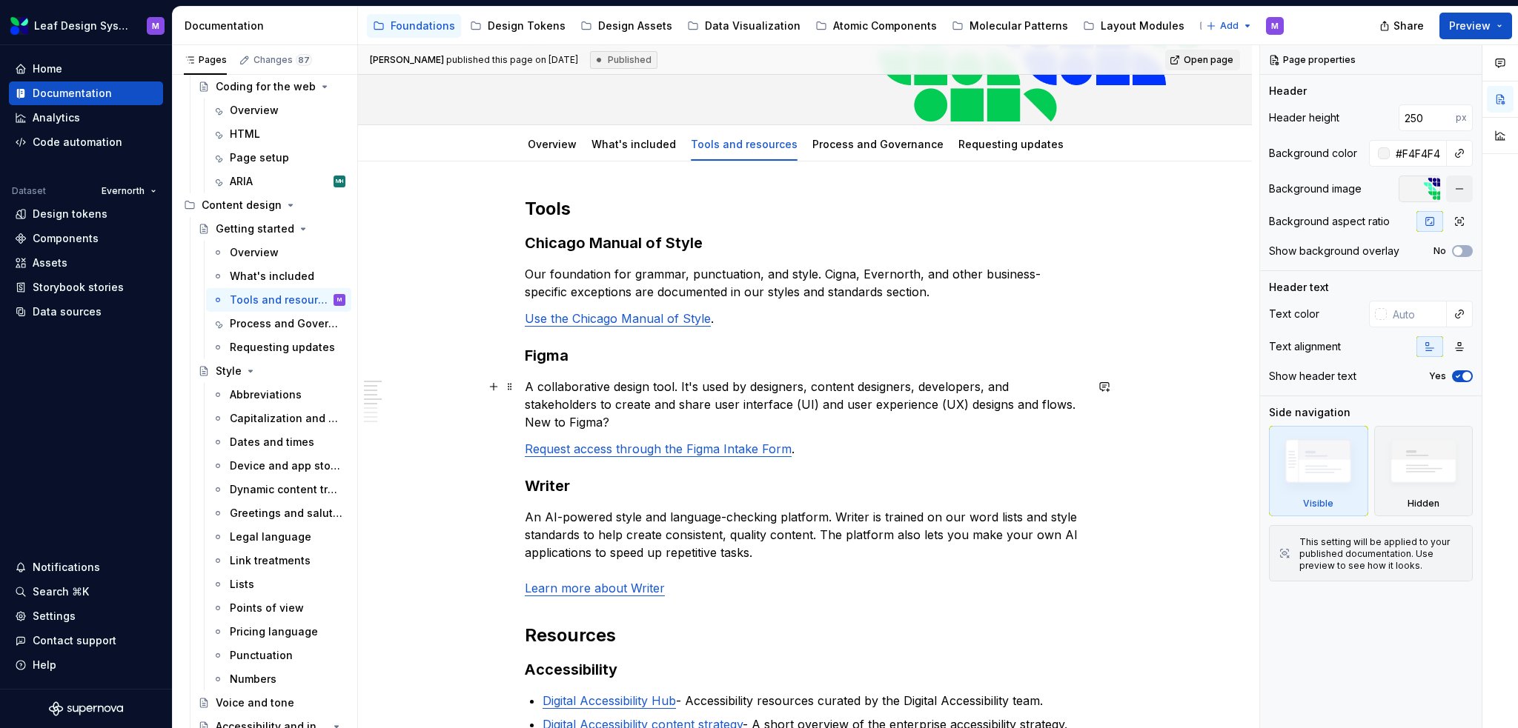
scroll to position [209, 0]
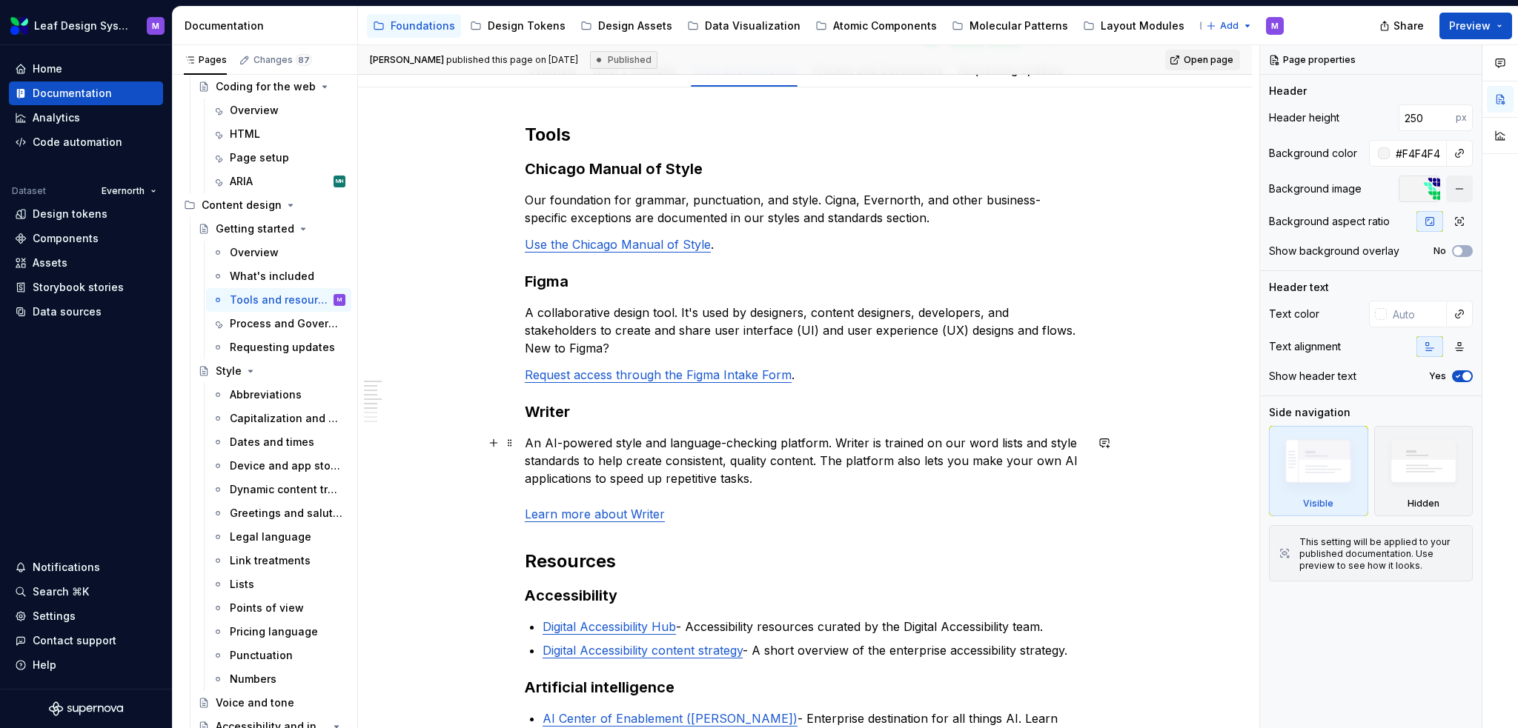
click at [769, 512] on p "An AI-powered style and language-checking platform. Writer is trained on our wo…" at bounding box center [805, 478] width 560 height 89
type textarea "*"
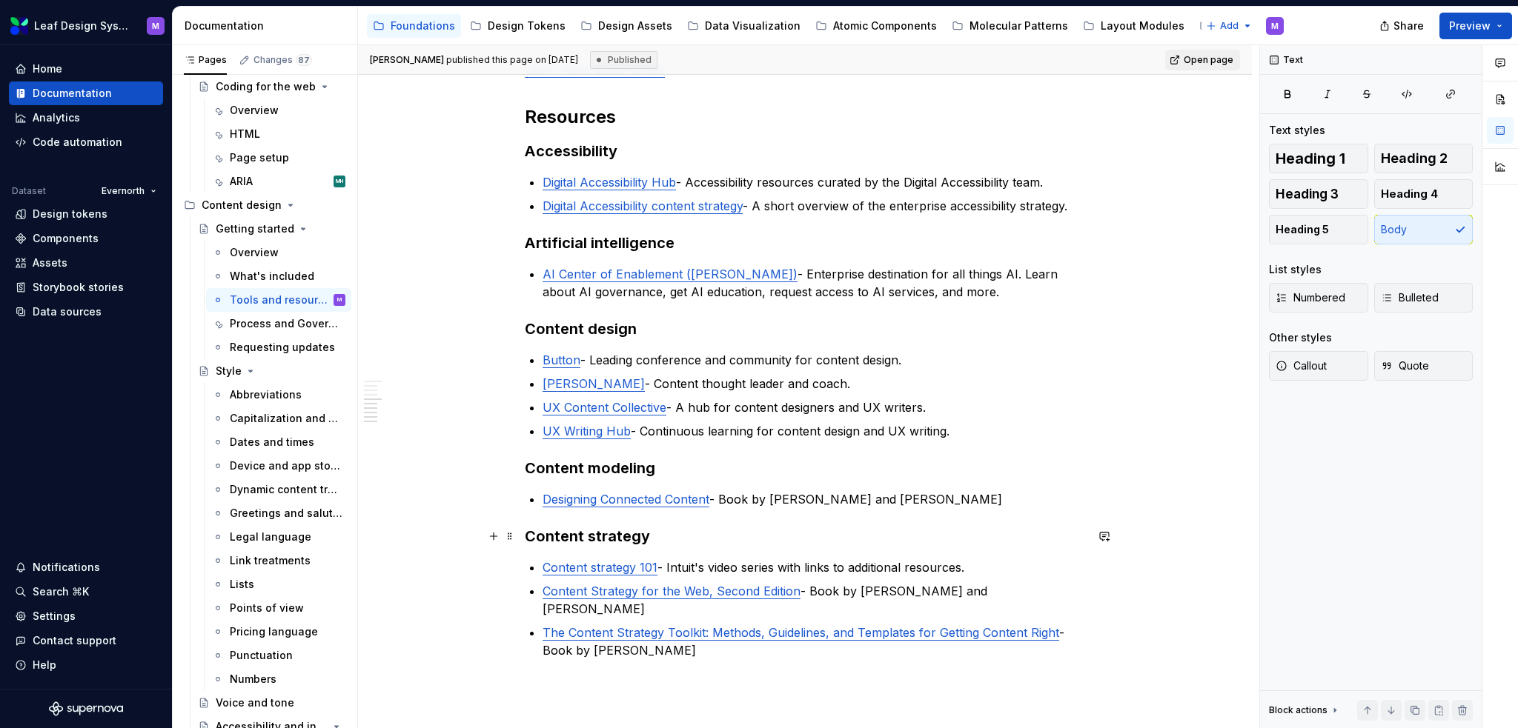
scroll to position [728, 0]
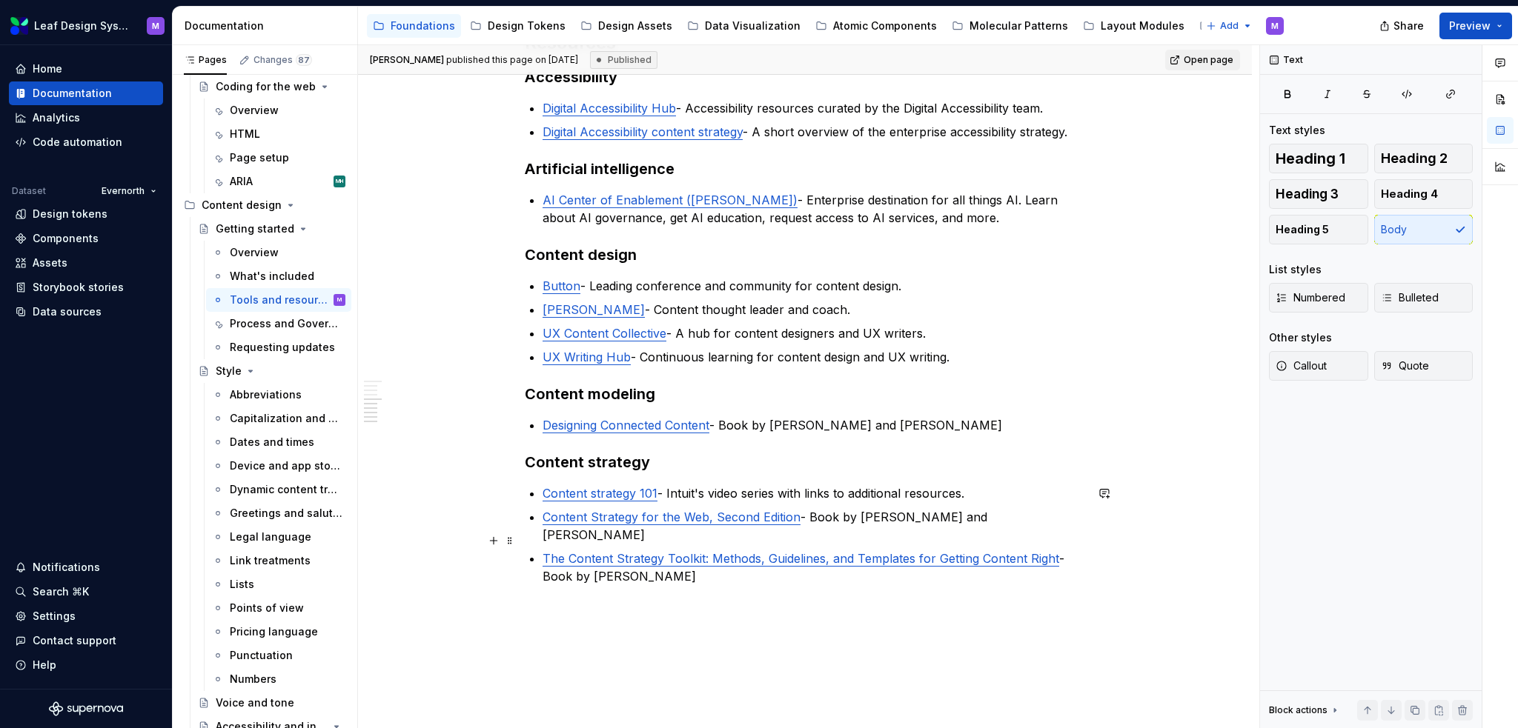
click at [705, 559] on p "The Content Strategy Toolkit: Methods, Guidelines, and Templates for Getting Co…" at bounding box center [813, 568] width 542 height 36
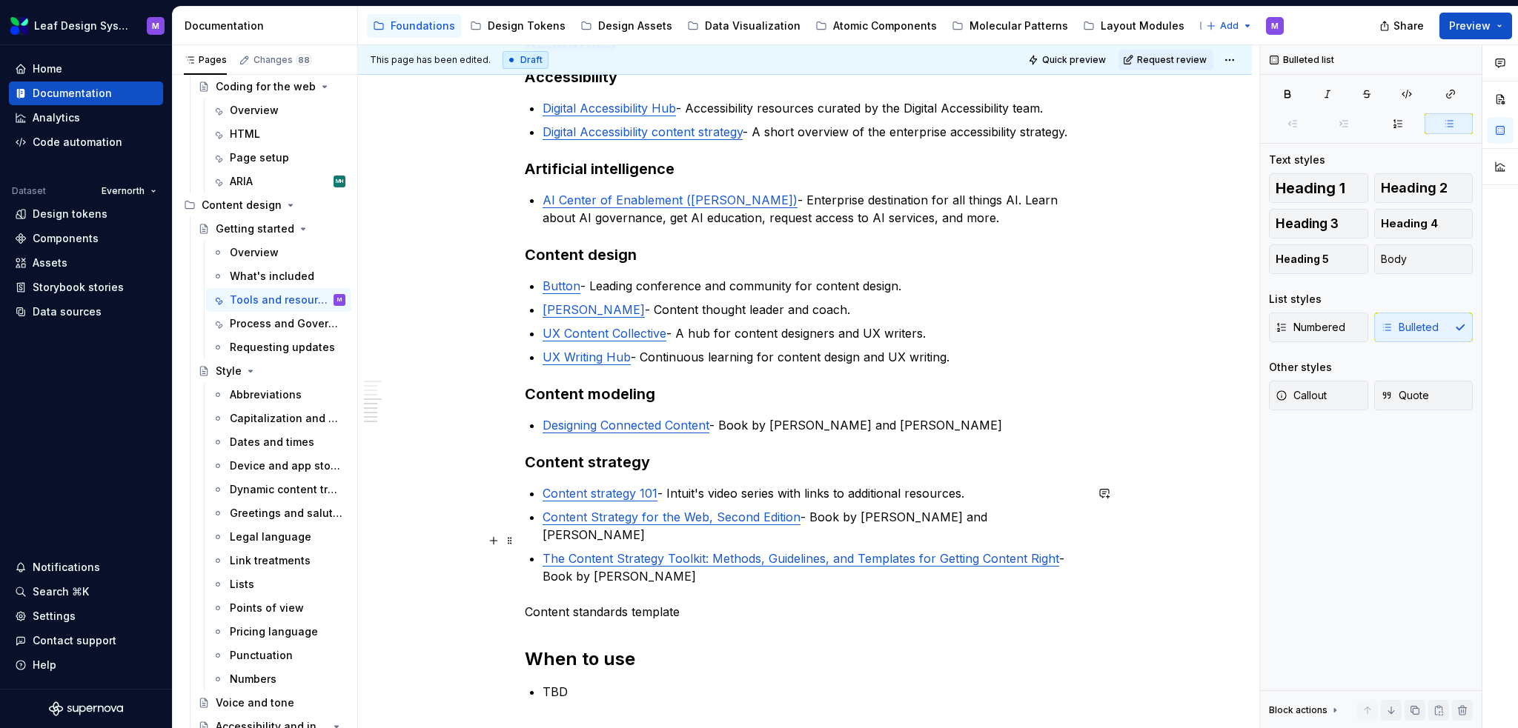
scroll to position [1098, 0]
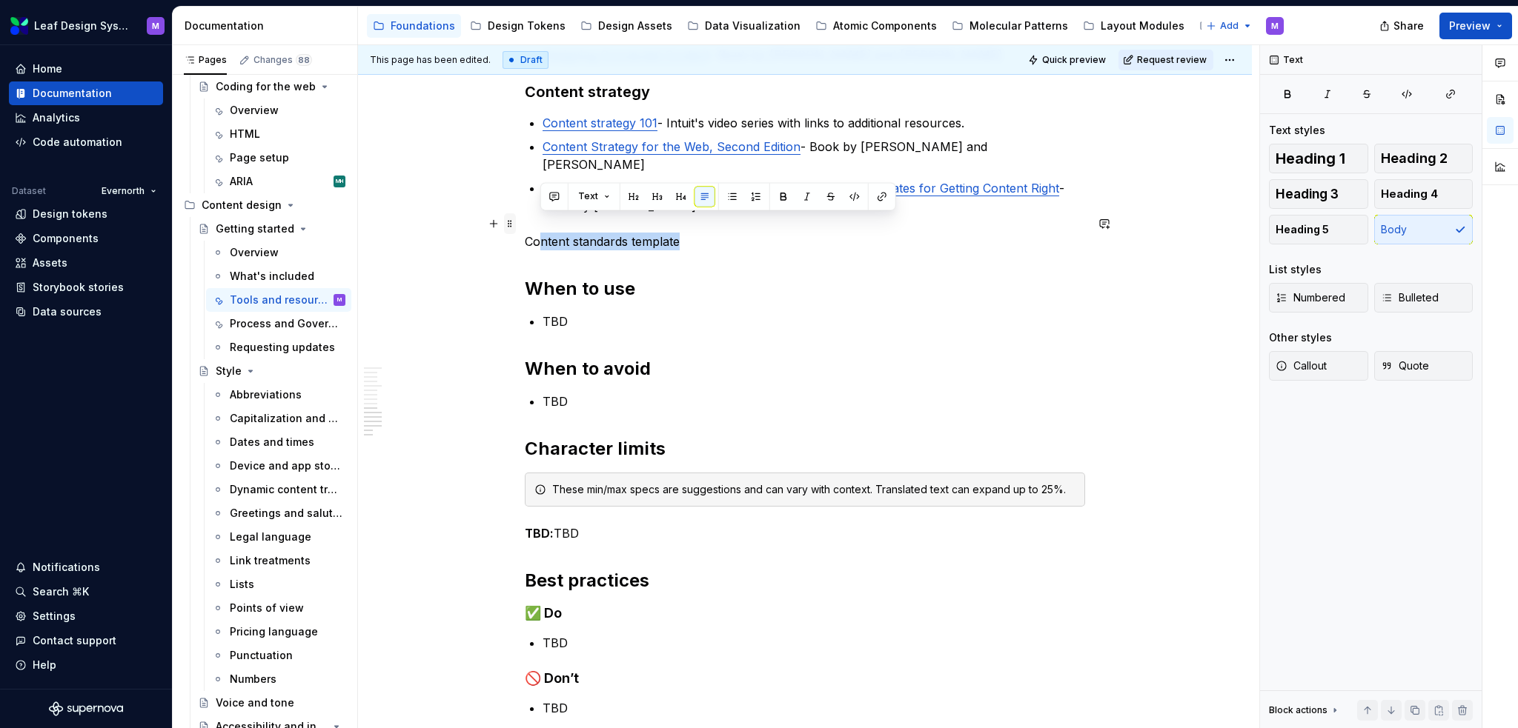
drag, startPoint x: 685, startPoint y: 222, endPoint x: 510, endPoint y: 216, distance: 175.0
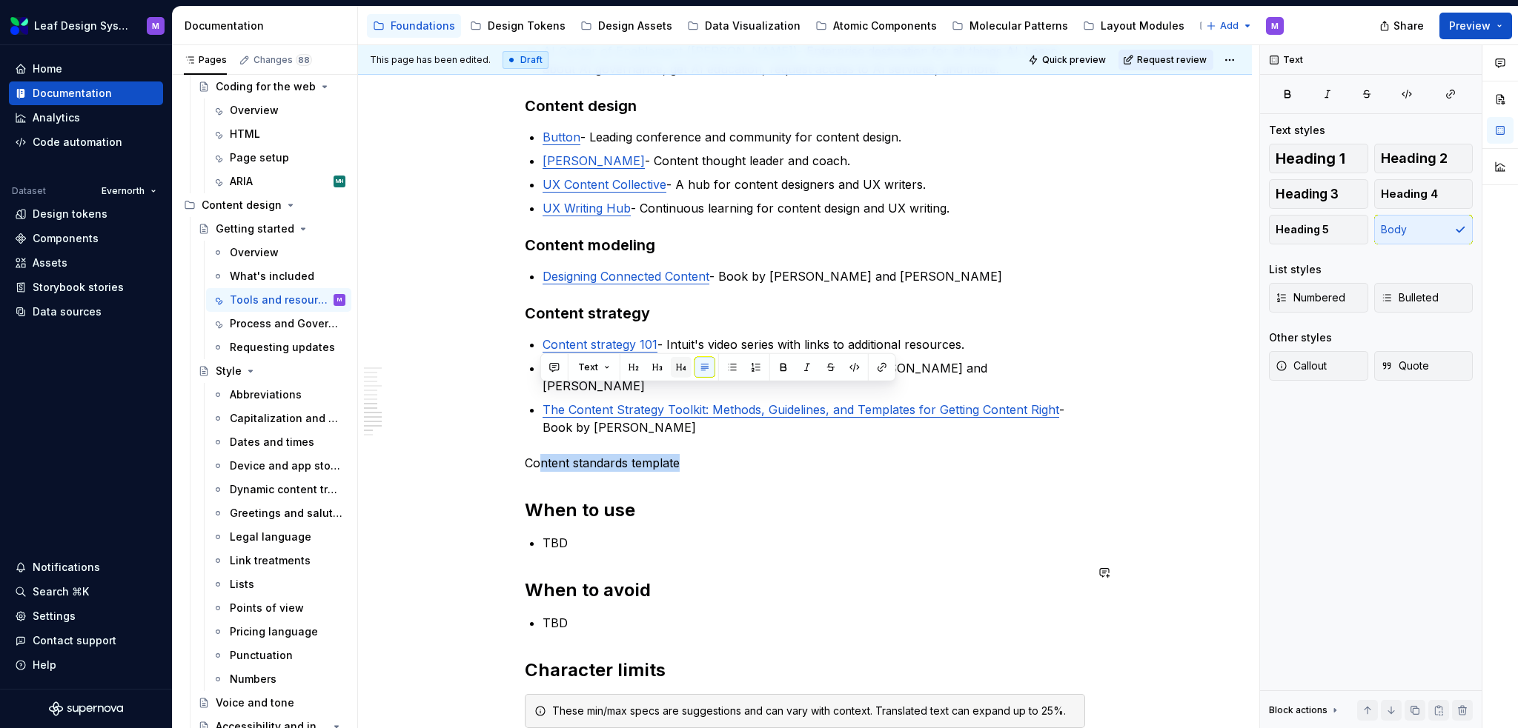
scroll to position [876, 0]
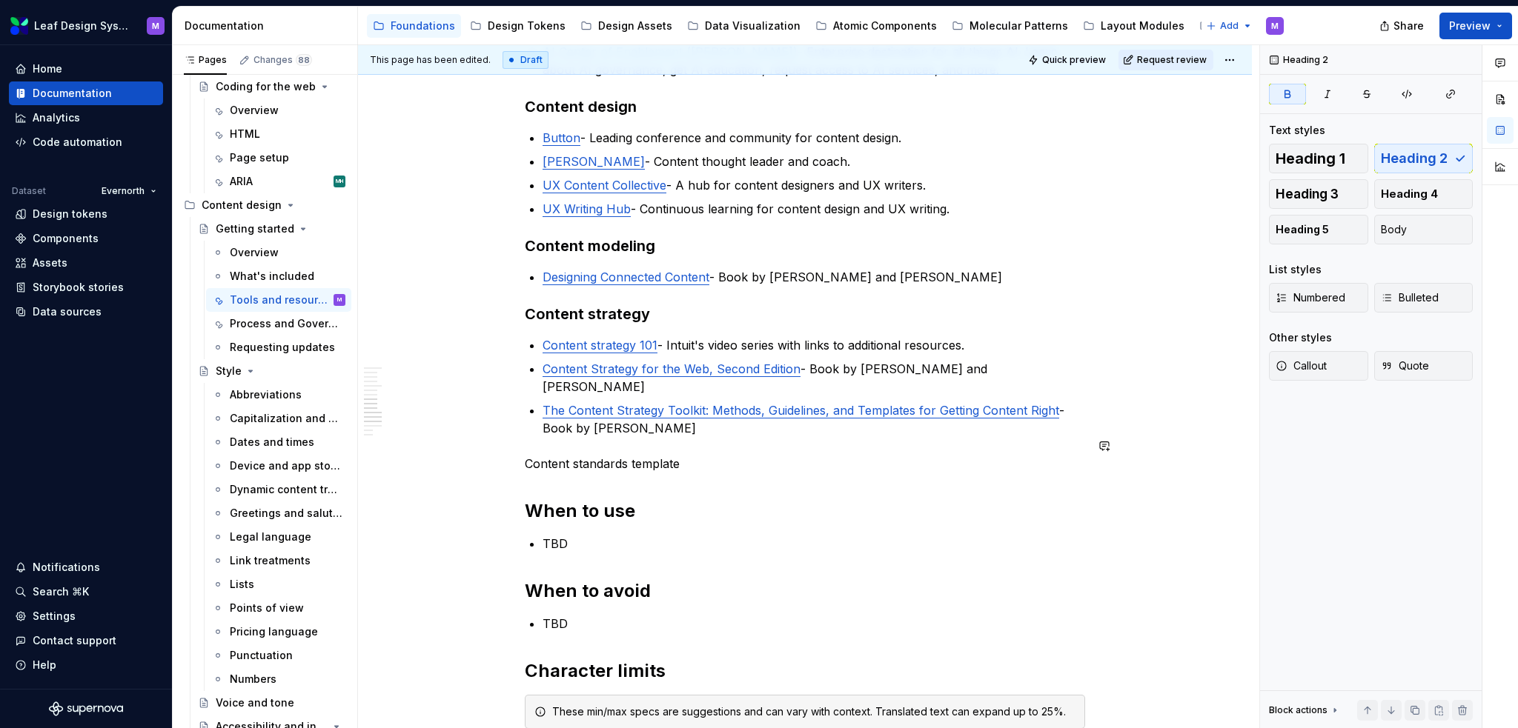
click at [674, 468] on div "Tools Chicago Manual of Style Our foundation for grammar, punctuation, and styl…" at bounding box center [805, 198] width 560 height 1484
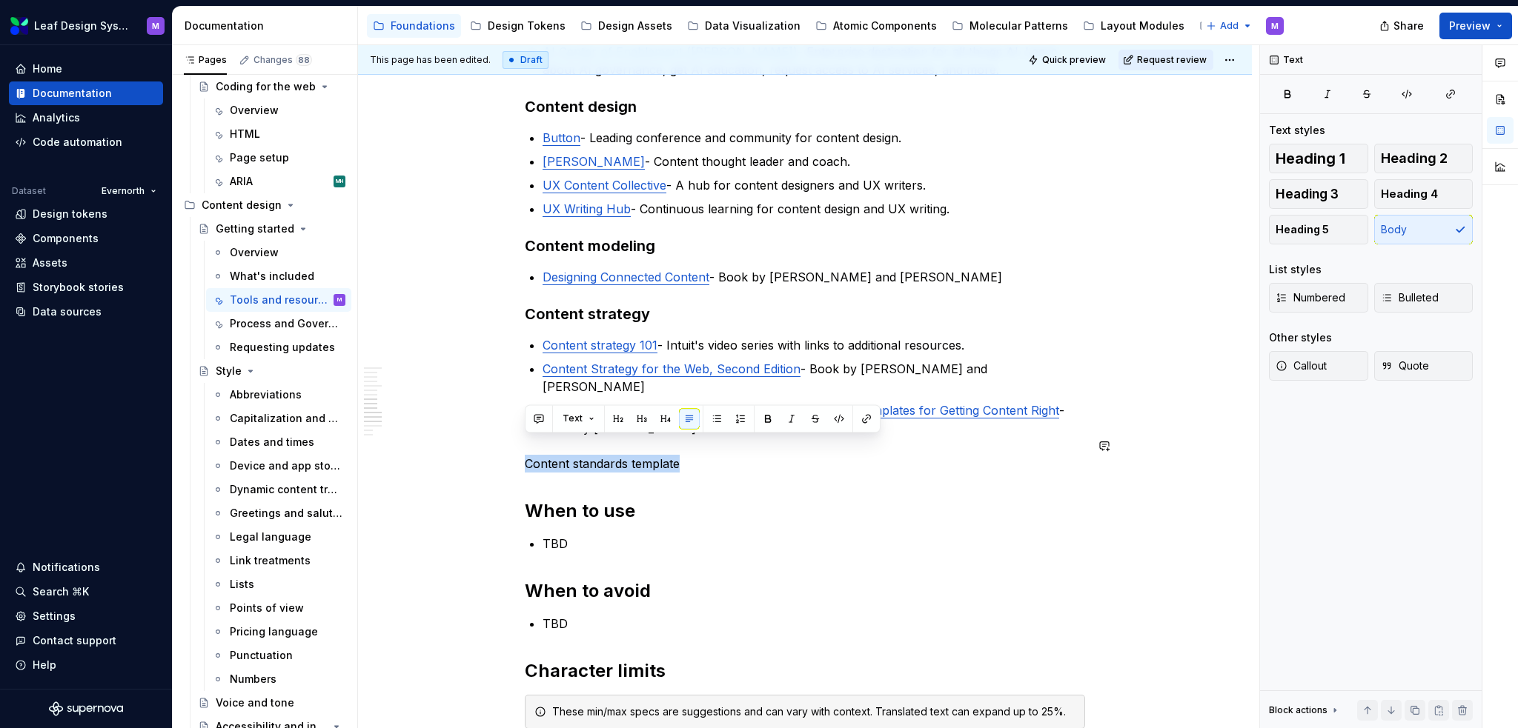
drag, startPoint x: 691, startPoint y: 444, endPoint x: 546, endPoint y: 408, distance: 149.0
click at [521, 434] on div "Tools Chicago Manual of Style Our foundation for grammar, punctuation, and styl…" at bounding box center [805, 298] width 894 height 1756
click at [610, 313] on strong "Content strategy" at bounding box center [587, 314] width 125 height 18
drag, startPoint x: 631, startPoint y: 448, endPoint x: 539, endPoint y: 439, distance: 92.3
click at [525, 447] on div "Tools Chicago Manual of Style Our foundation for grammar, punctuation, and styl…" at bounding box center [805, 206] width 560 height 1501
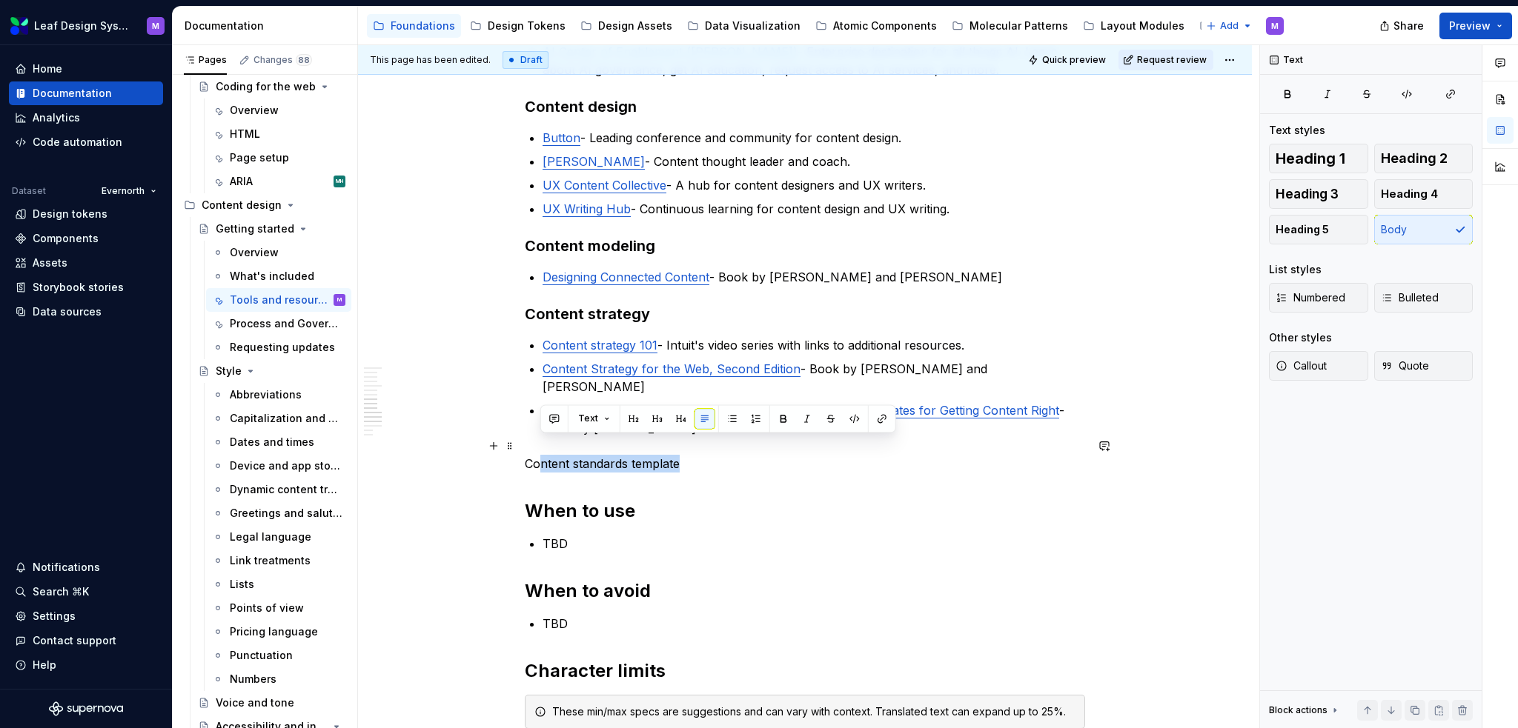
click at [611, 455] on p "Content standards template" at bounding box center [805, 464] width 560 height 18
drag, startPoint x: 680, startPoint y: 446, endPoint x: 524, endPoint y: 448, distance: 156.4
click at [525, 455] on p "Content standards template" at bounding box center [805, 464] width 560 height 18
click at [643, 417] on button "button" at bounding box center [641, 418] width 21 height 21
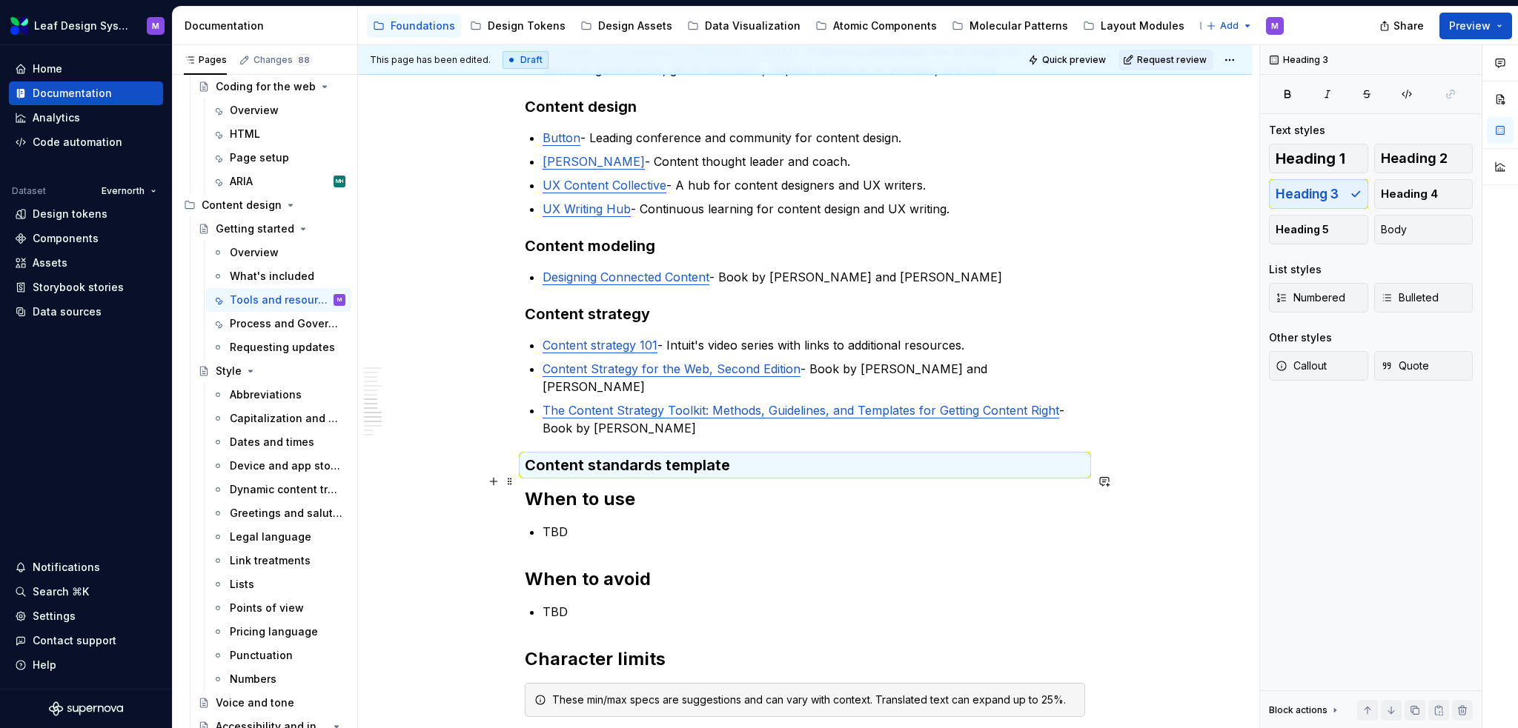
click at [771, 488] on h2 "When to use" at bounding box center [805, 500] width 560 height 24
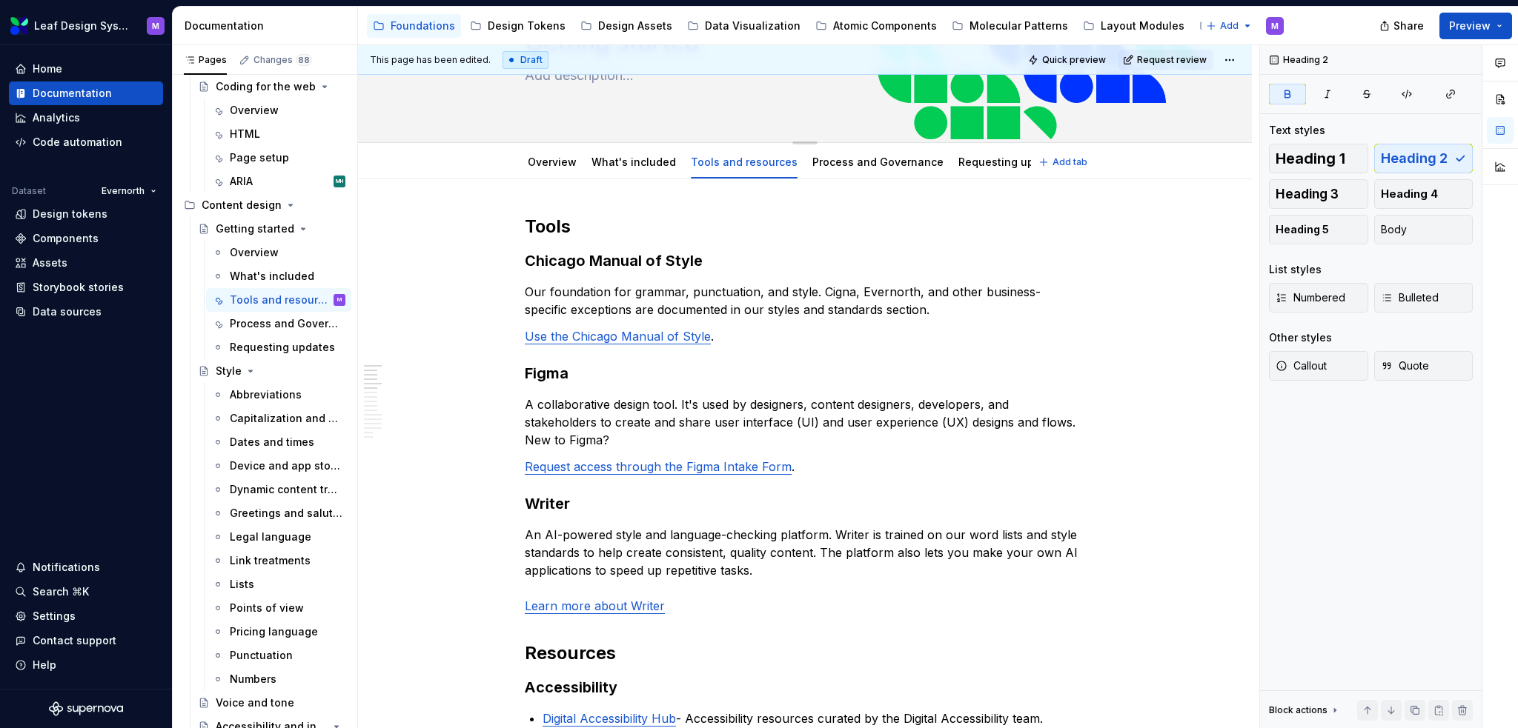
scroll to position [107, 0]
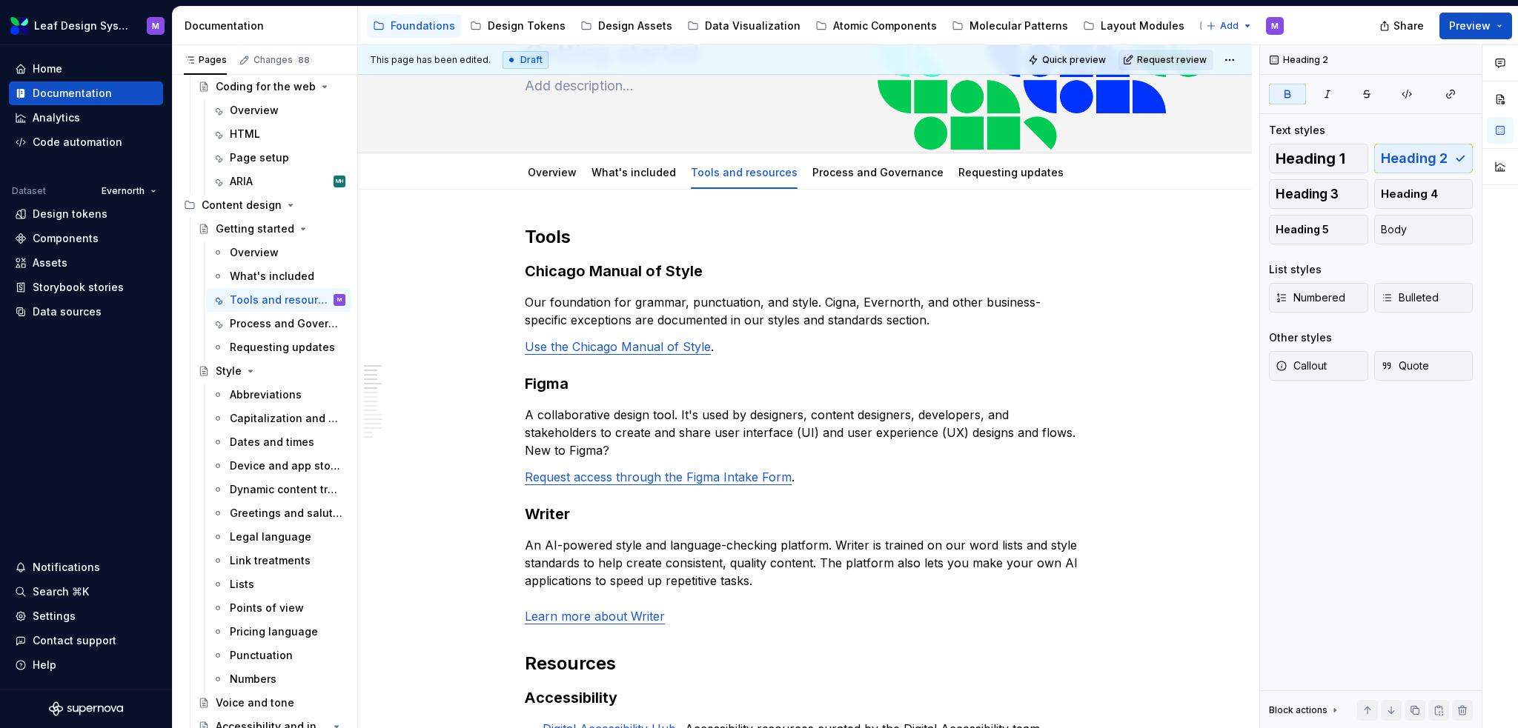
click at [1198, 56] on span "Request review" at bounding box center [1172, 60] width 70 height 12
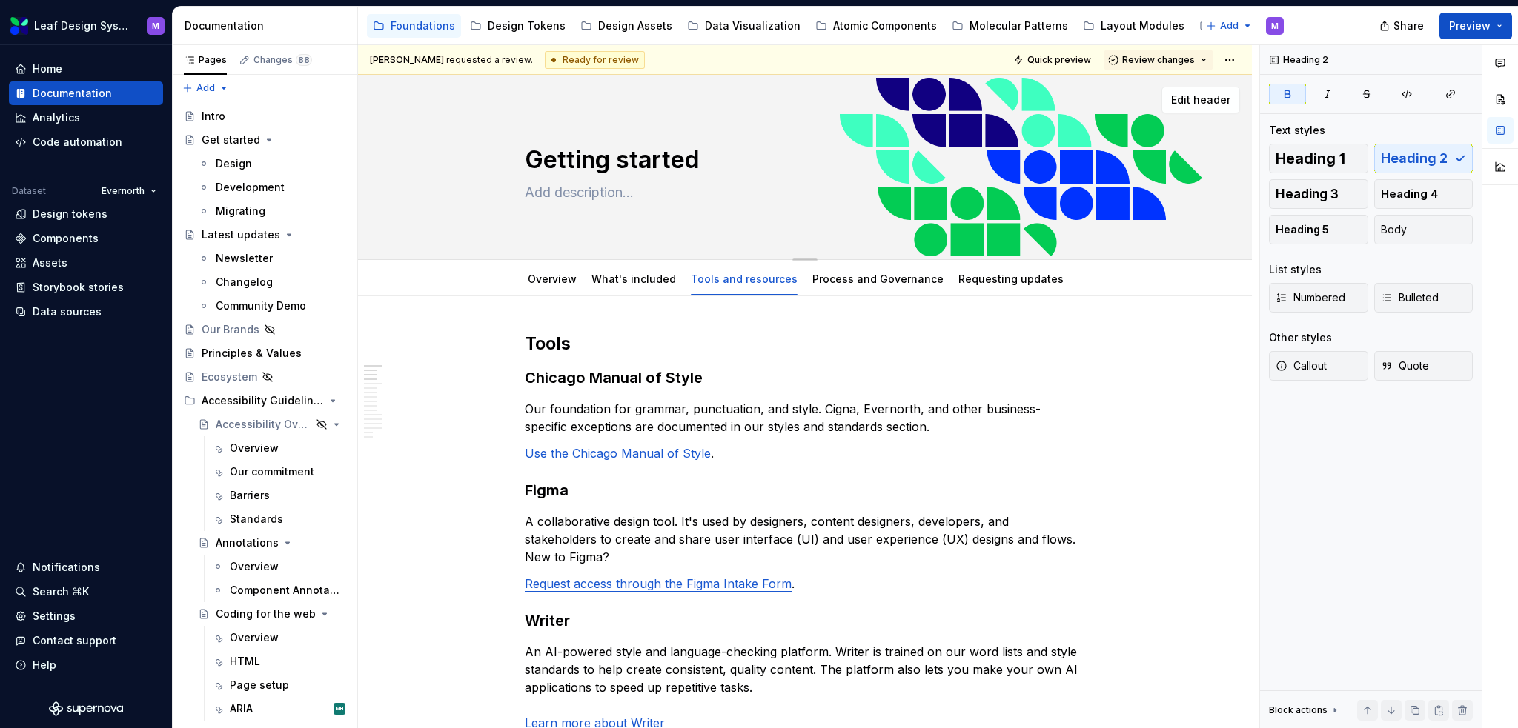
scroll to position [0, 0]
click at [969, 30] on div "Molecular Patterns" at bounding box center [1018, 26] width 99 height 15
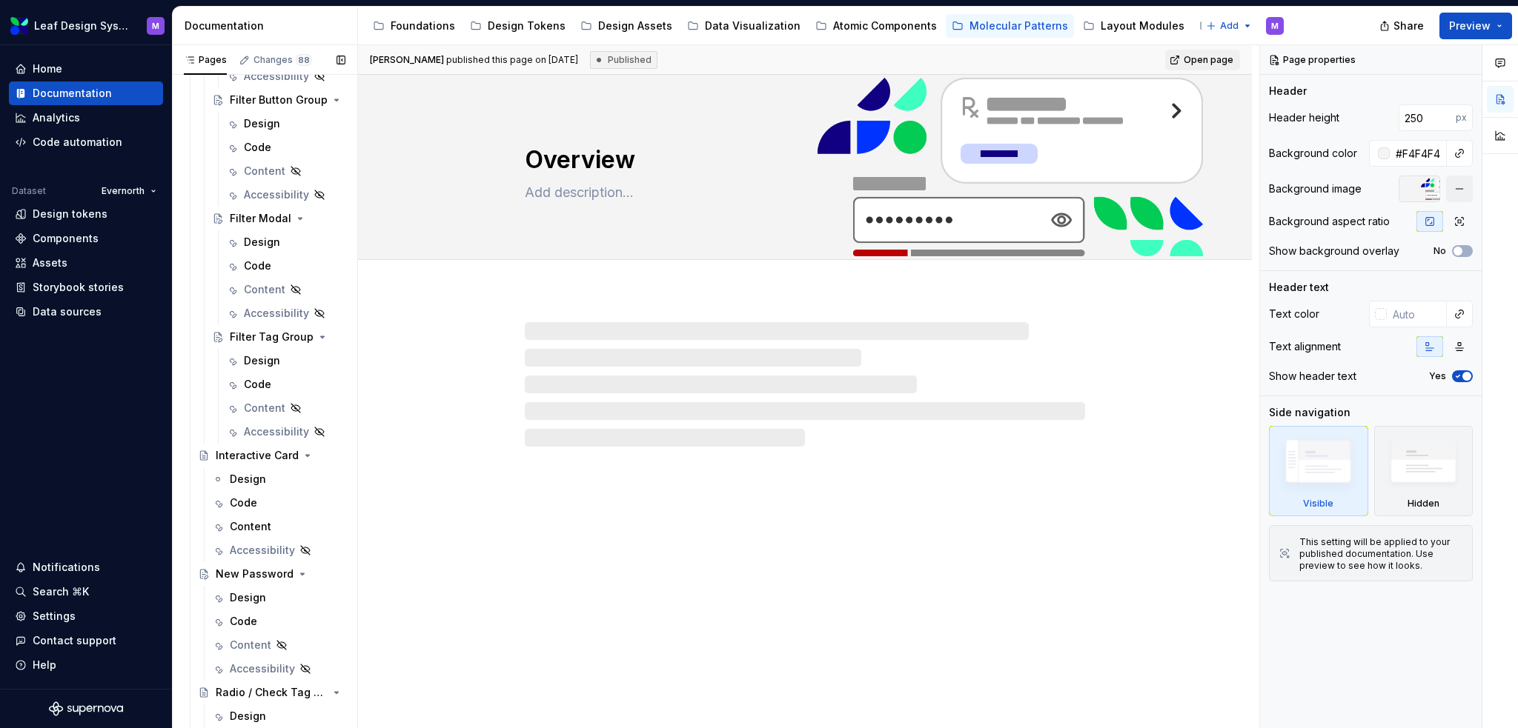
scroll to position [1888, 0]
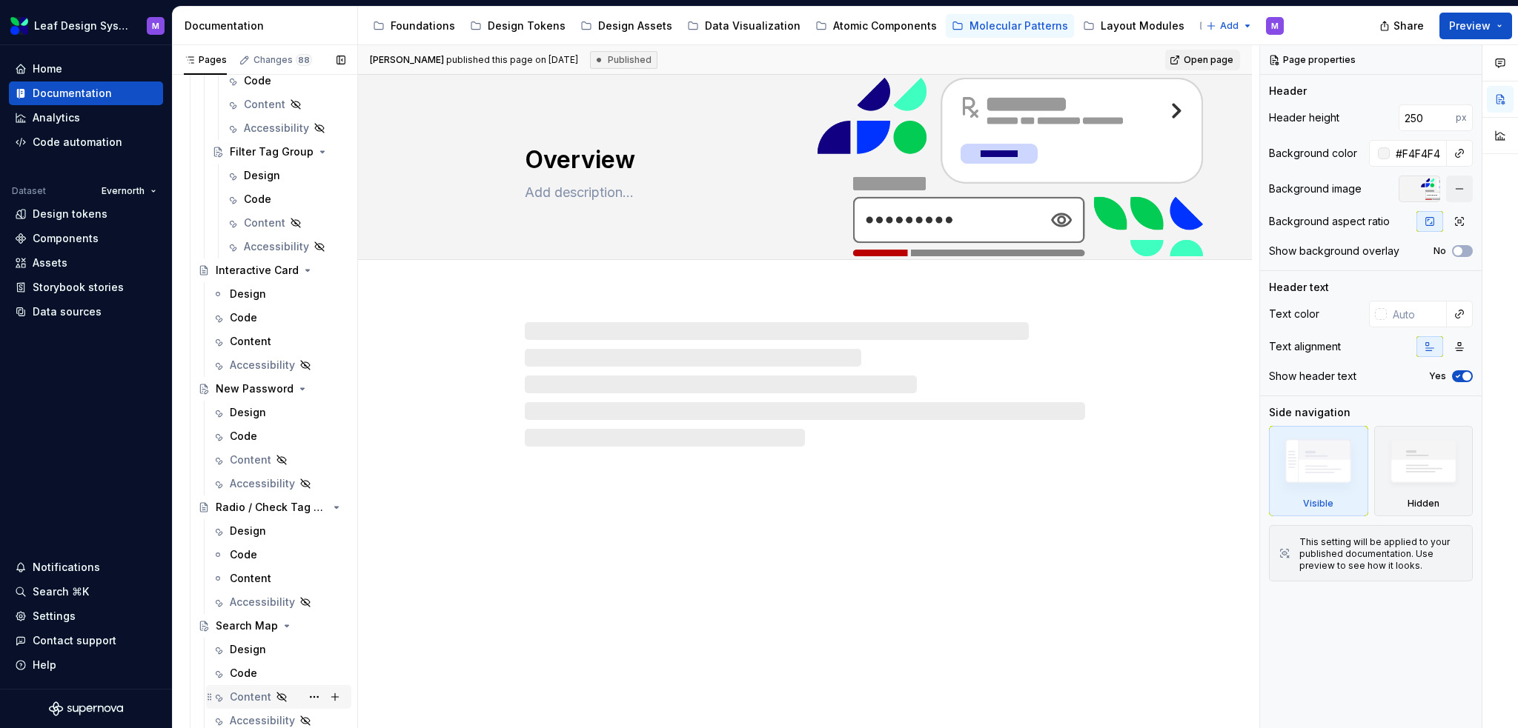
click at [255, 693] on div "Content" at bounding box center [250, 697] width 41 height 15
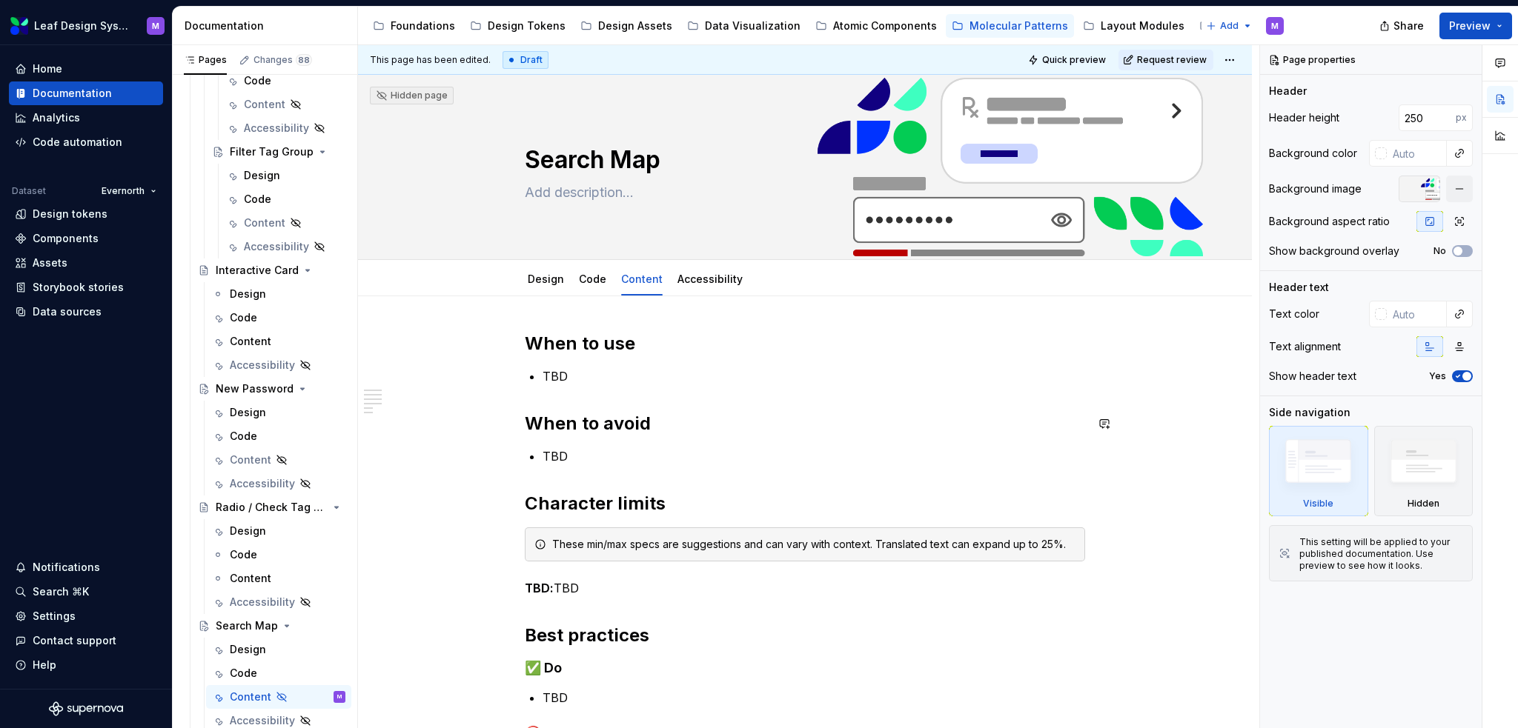
scroll to position [148, 0]
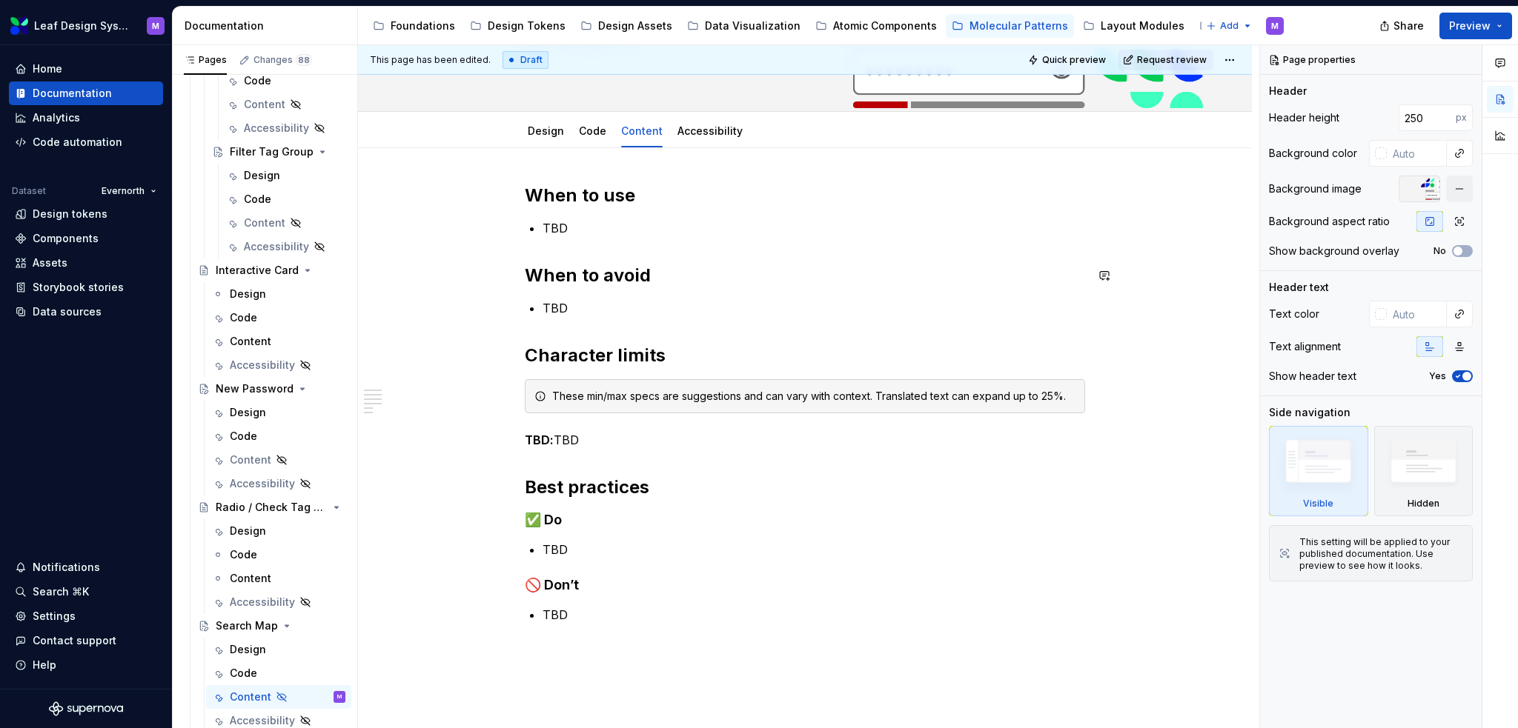
click at [571, 222] on p "TBD" at bounding box center [813, 228] width 542 height 18
type textarea "*"
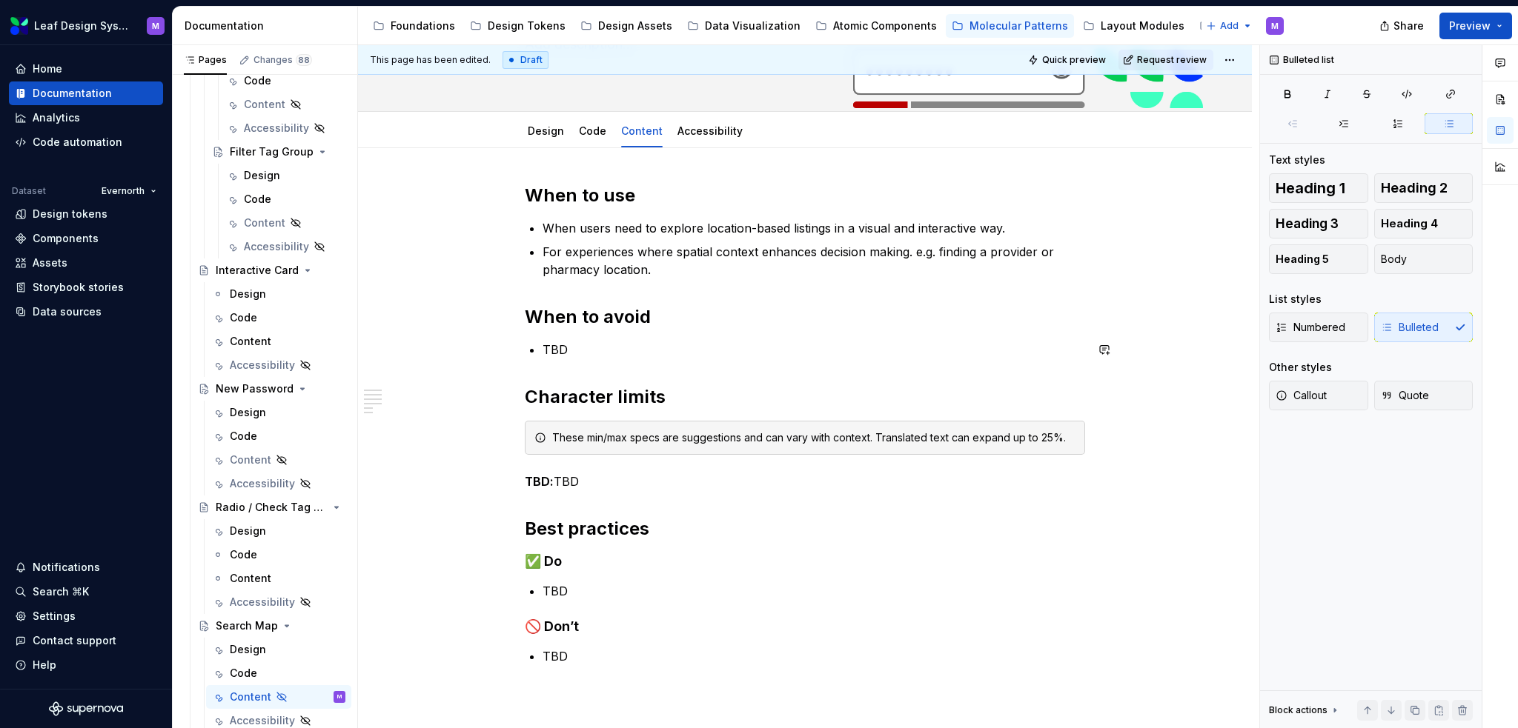
click at [586, 346] on p "TBD" at bounding box center [813, 350] width 542 height 18
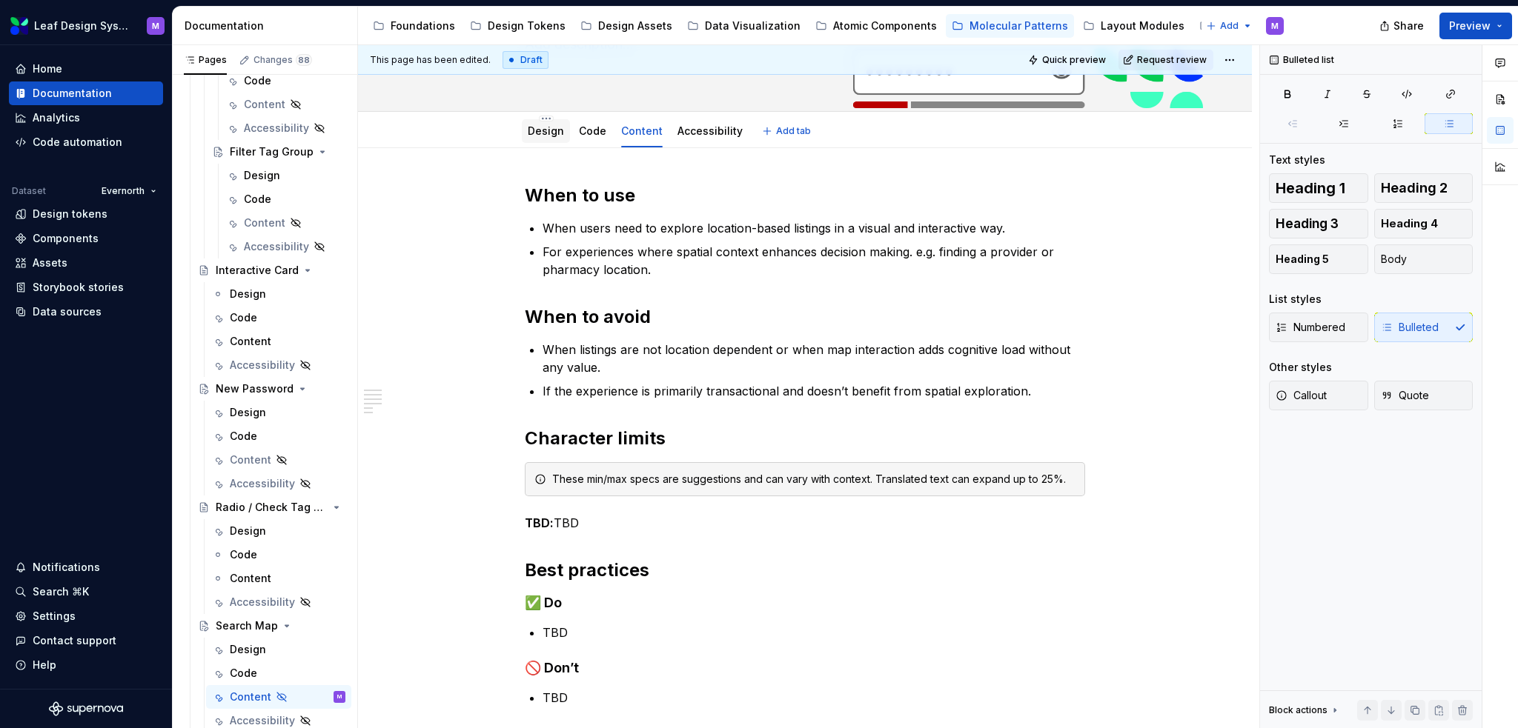
click at [557, 134] on link "Design" at bounding box center [546, 130] width 36 height 13
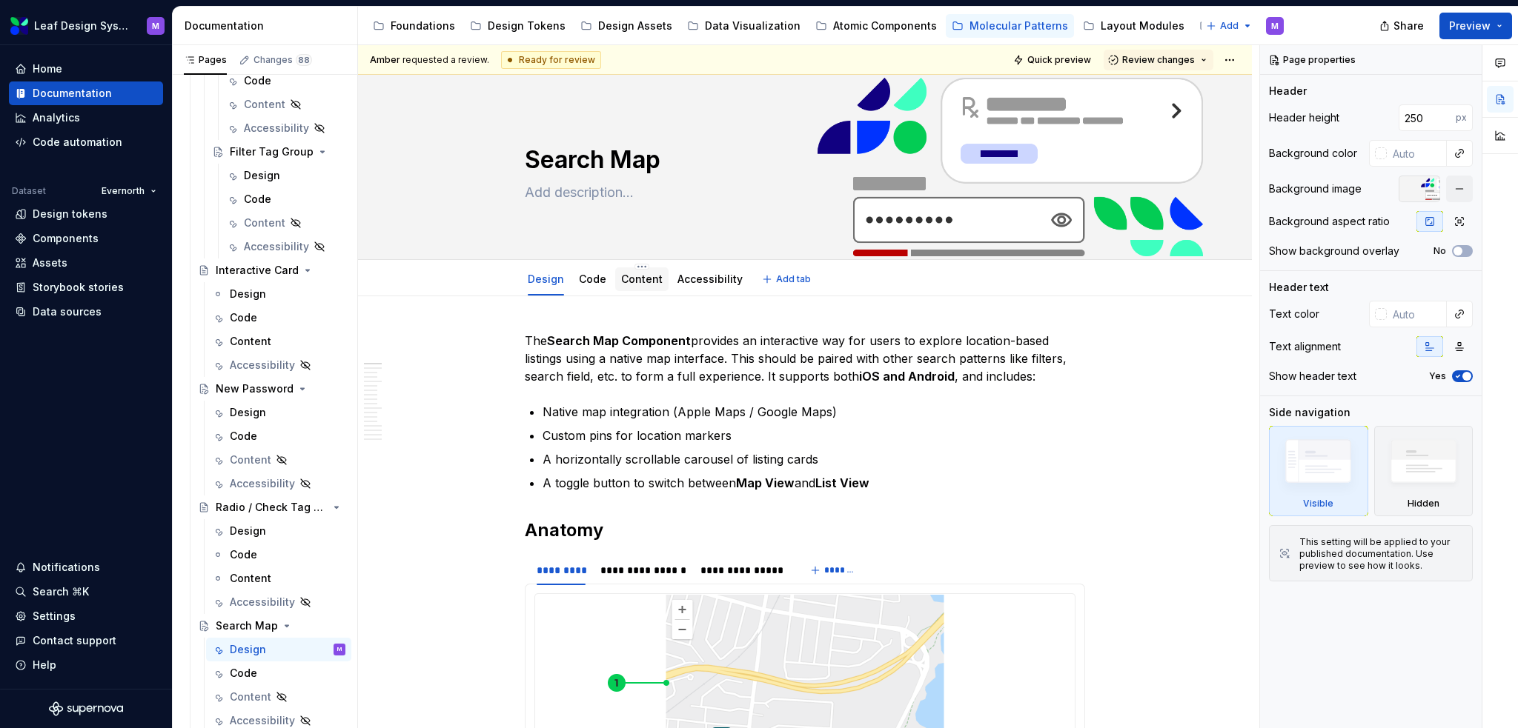
click at [637, 293] on div at bounding box center [641, 293] width 53 height 1
click at [615, 282] on div "Content" at bounding box center [641, 280] width 53 height 24
click at [637, 279] on link "Content" at bounding box center [641, 279] width 41 height 13
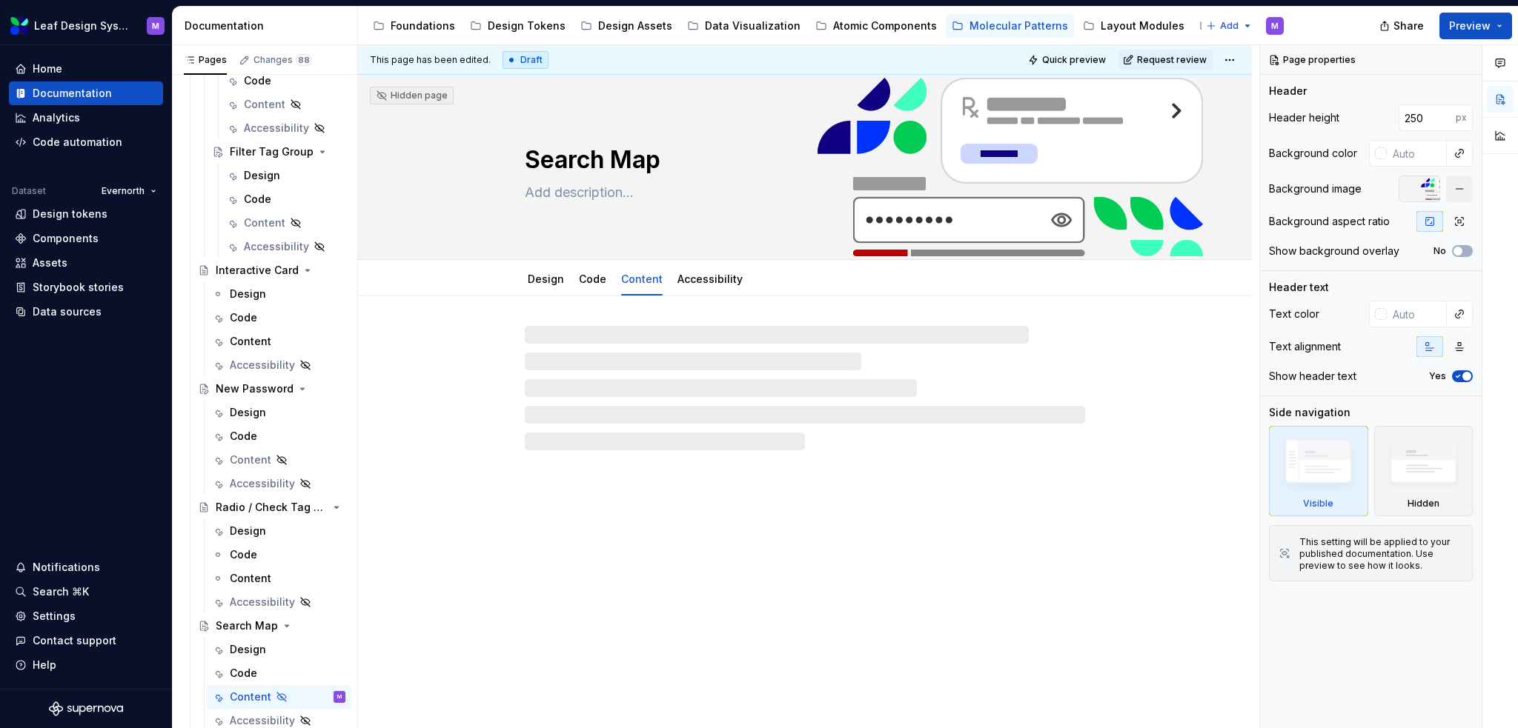
type textarea "*"
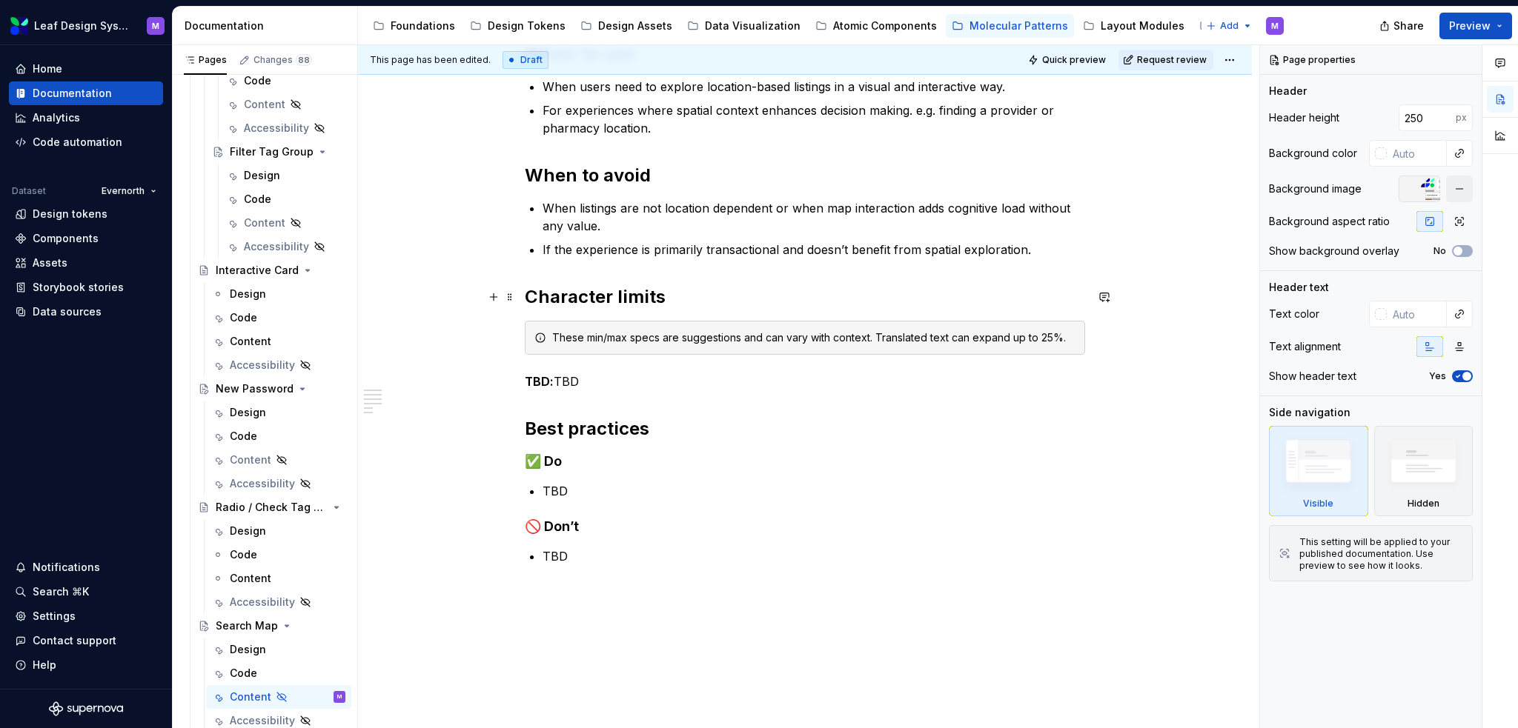
scroll to position [296, 0]
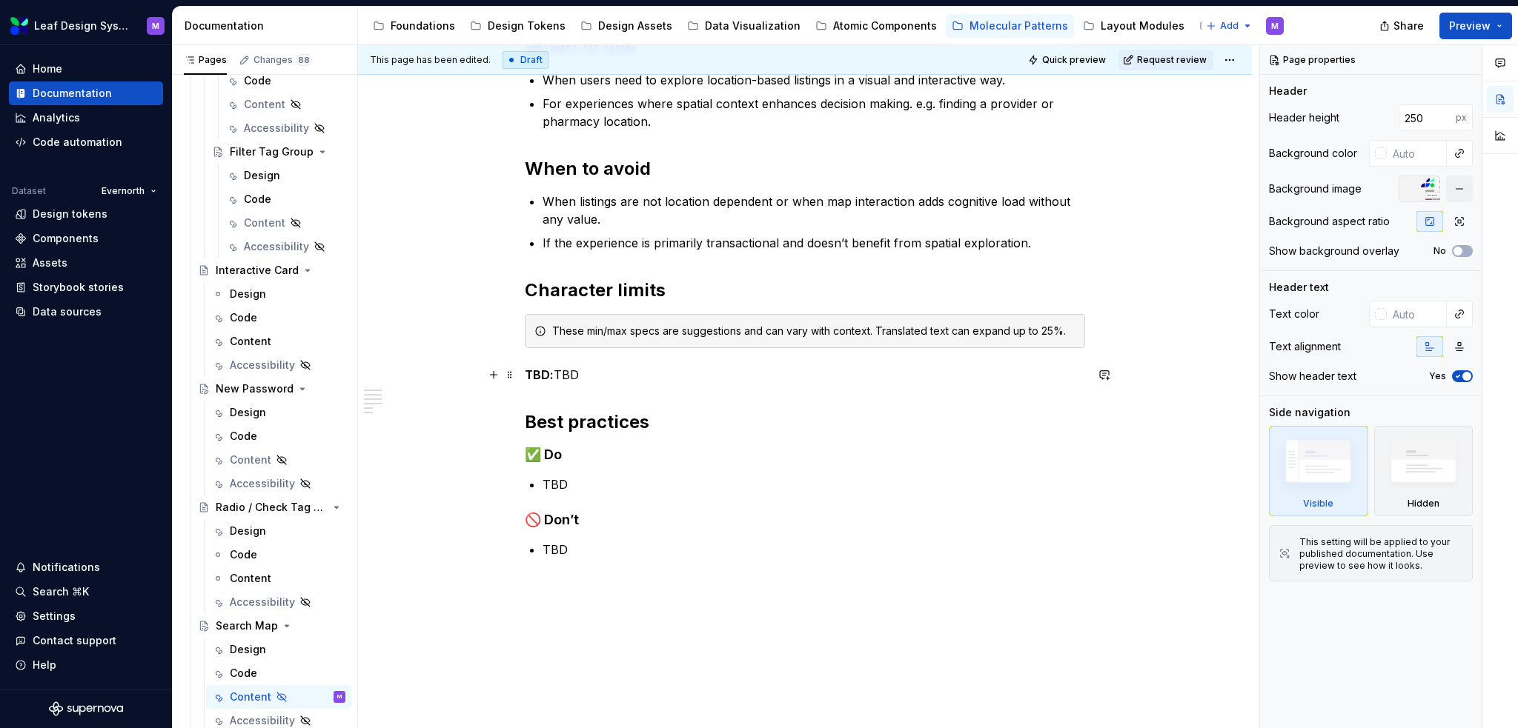
click at [622, 381] on p "TBD: TBD" at bounding box center [805, 375] width 560 height 18
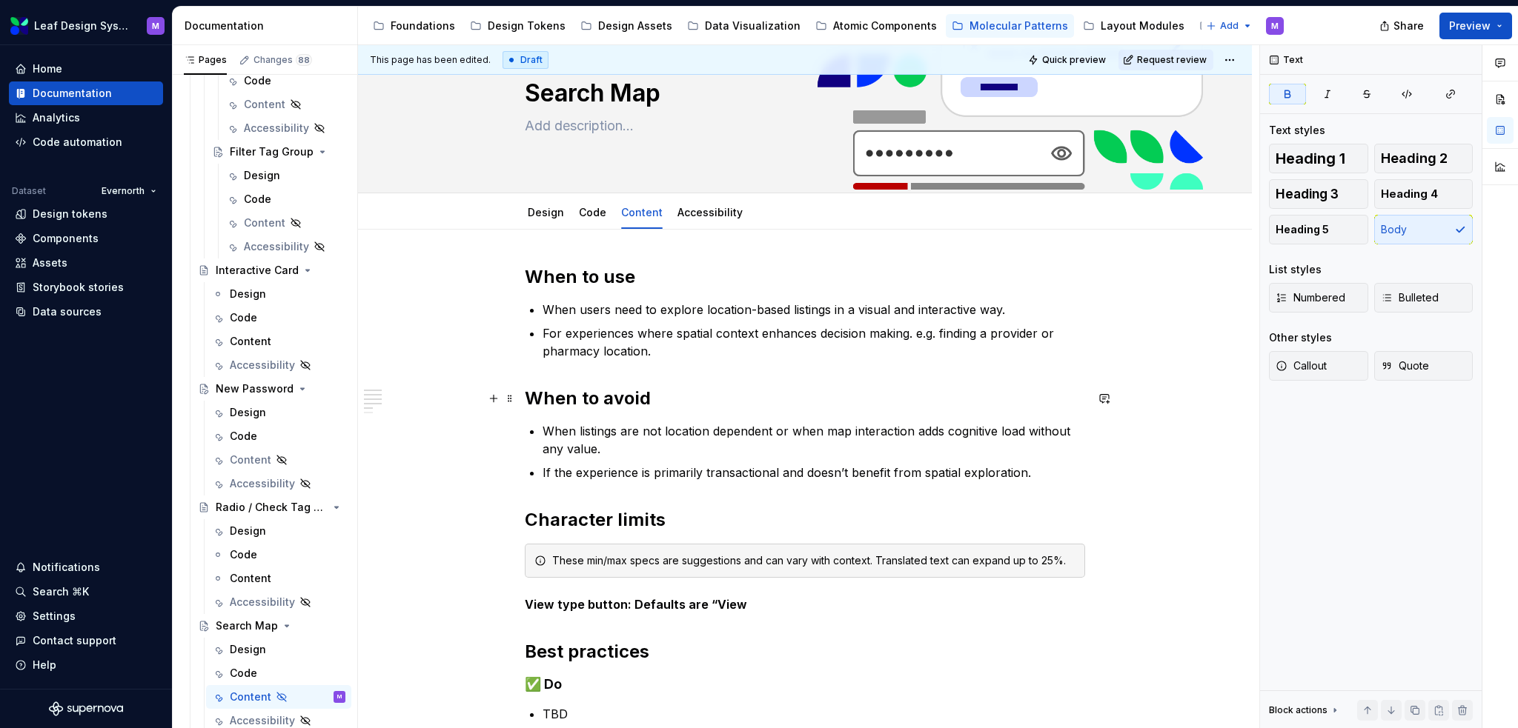
scroll to position [0, 0]
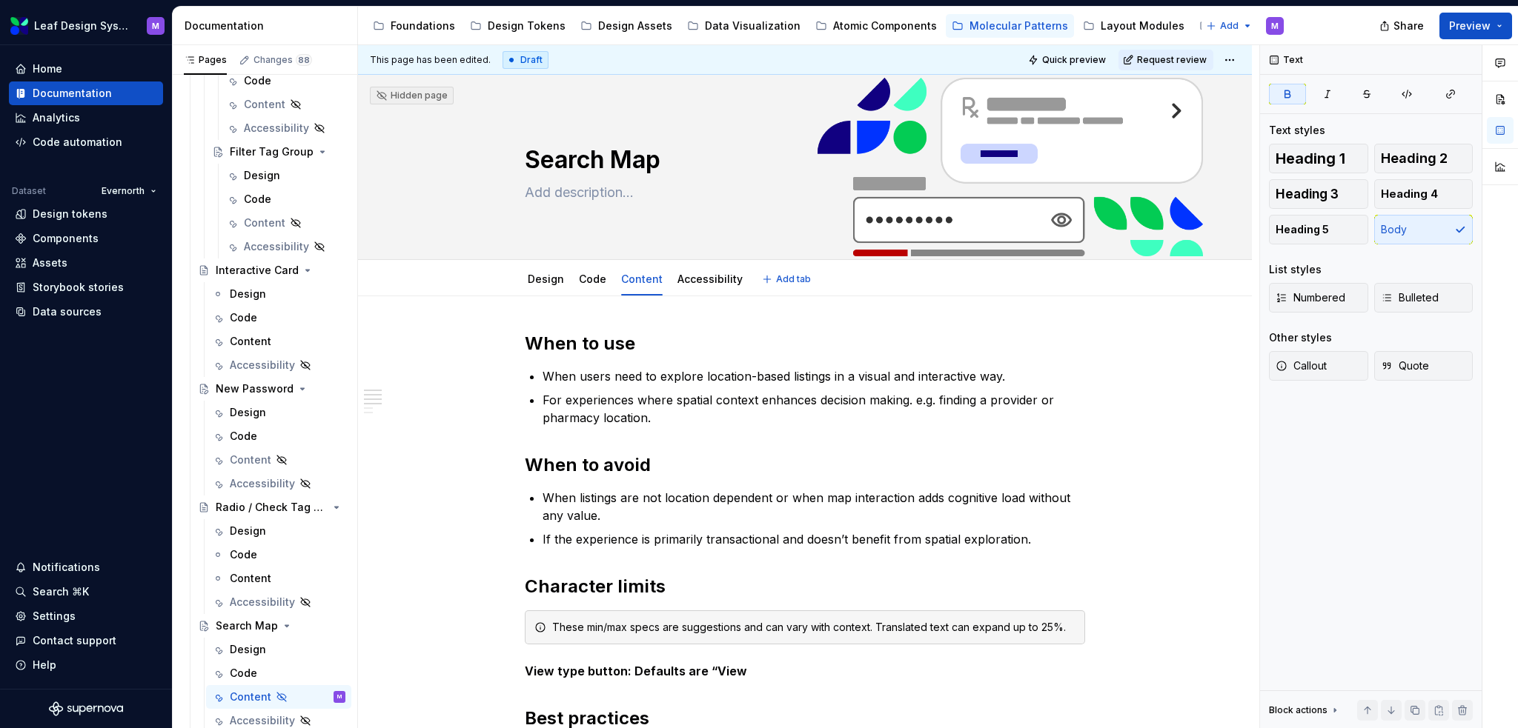
drag, startPoint x: 521, startPoint y: 275, endPoint x: 459, endPoint y: 264, distance: 62.5
click at [459, 264] on div "Design Code Content Accessibility Add tab" at bounding box center [804, 279] width 775 height 33
drag, startPoint x: 539, startPoint y: 286, endPoint x: 504, endPoint y: 347, distance: 70.4
click at [504, 347] on div "This page has been edited. Draft Quick preview Request review Hidden page Searc…" at bounding box center [808, 387] width 901 height 684
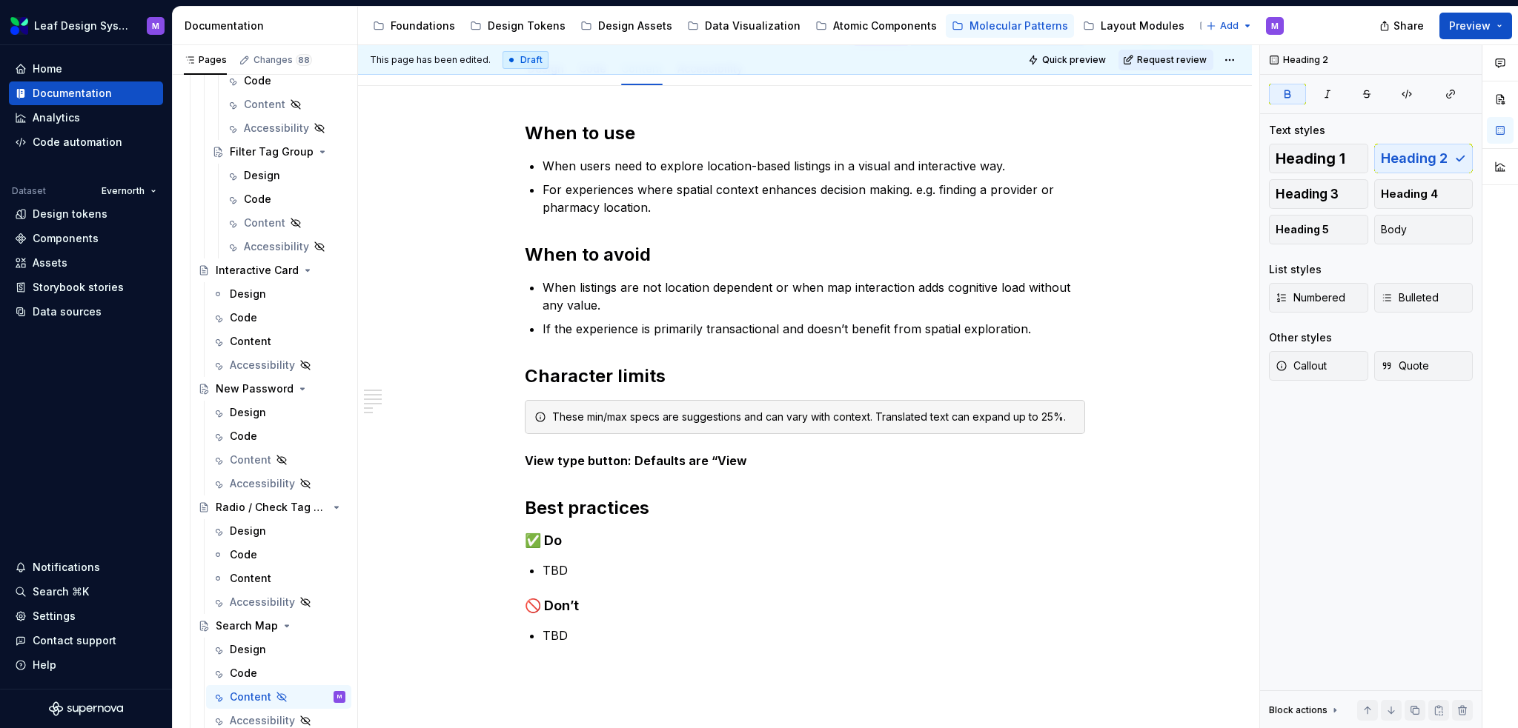
scroll to position [222, 0]
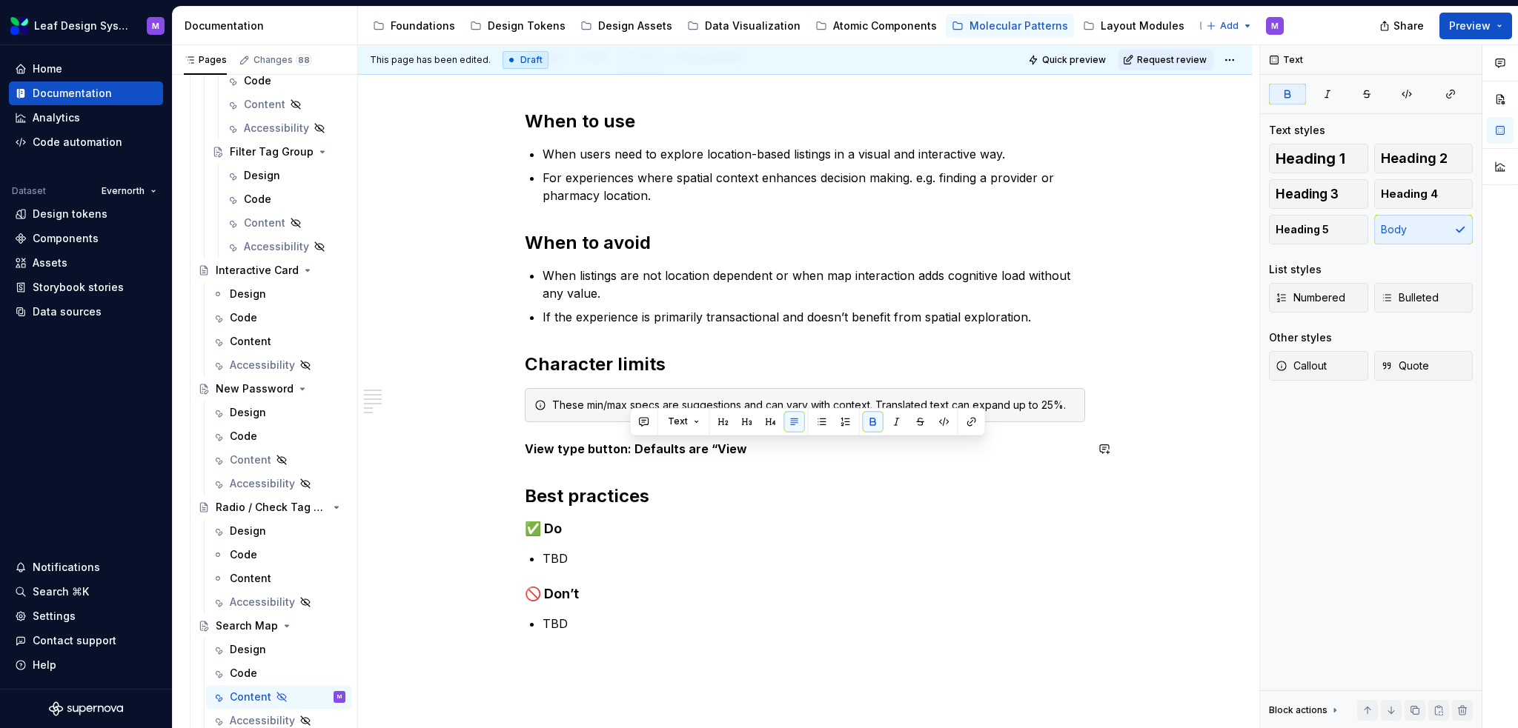
drag, startPoint x: 708, startPoint y: 440, endPoint x: 631, endPoint y: 436, distance: 77.2
click at [631, 436] on div "When to use When users need to explore location-based listings in a visual and …" at bounding box center [805, 402] width 560 height 585
click at [1280, 91] on button "button" at bounding box center [1287, 94] width 37 height 21
click at [743, 456] on p "View type button: Defaults are “View" at bounding box center [805, 449] width 560 height 18
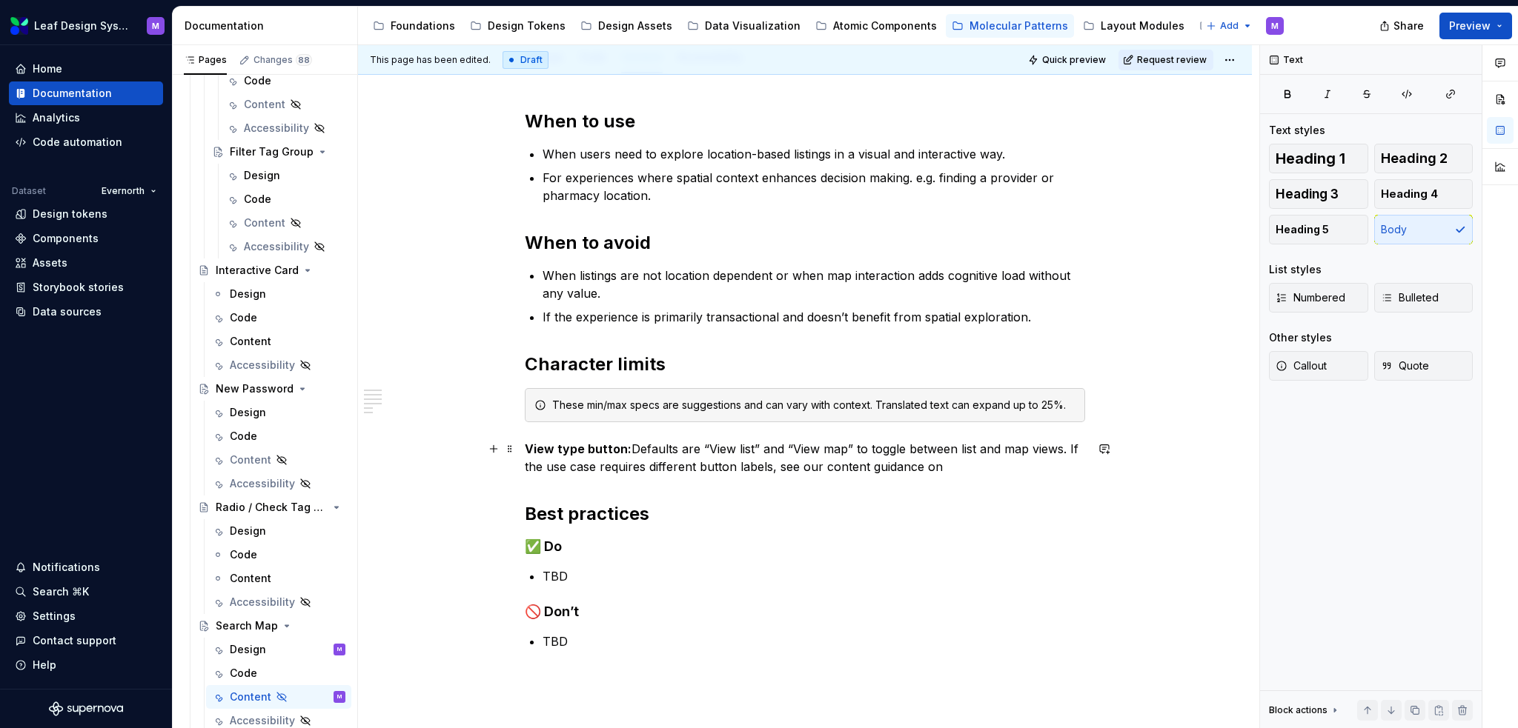
click at [980, 472] on p "View type button: Defaults are “View list” and “View map” to toggle between lis…" at bounding box center [805, 458] width 560 height 36
click at [1050, 465] on p "View type button: Defaults are “View list” and “View map” to toggle between lis…" at bounding box center [805, 458] width 560 height 36
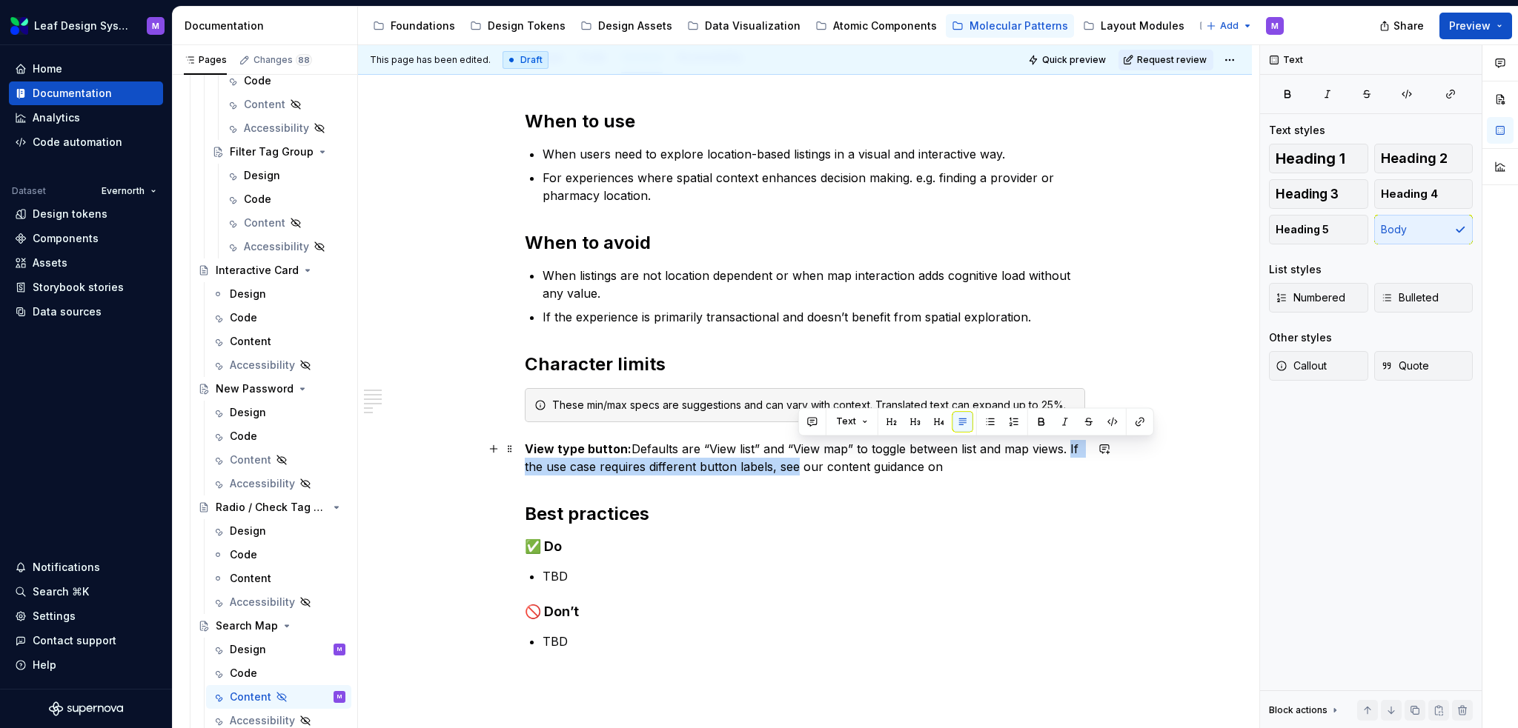
drag, startPoint x: 799, startPoint y: 468, endPoint x: 1068, endPoint y: 440, distance: 270.4
click at [1068, 440] on p "View type button: Defaults are “View list” and “View map” to toggle between lis…" at bounding box center [805, 458] width 560 height 36
click at [823, 462] on p "View type button: Defaults are “View list” and “View map” to toggle between lis…" at bounding box center [805, 458] width 560 height 36
drag, startPoint x: 779, startPoint y: 466, endPoint x: 1068, endPoint y: 438, distance: 290.4
click at [1068, 438] on div "When to use When users need to explore location-based listings in a visual and …" at bounding box center [805, 411] width 560 height 603
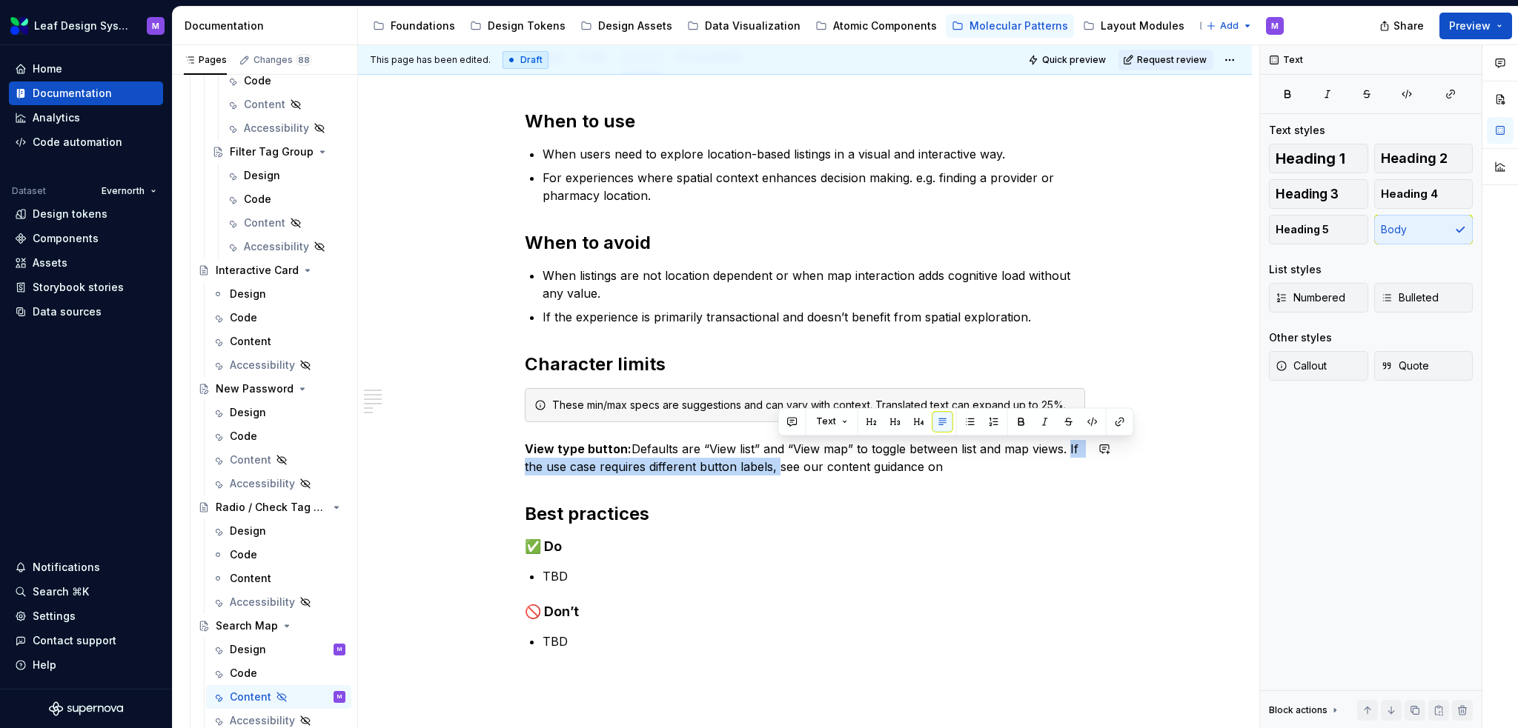
copy p "If the use case requires different button labels,"
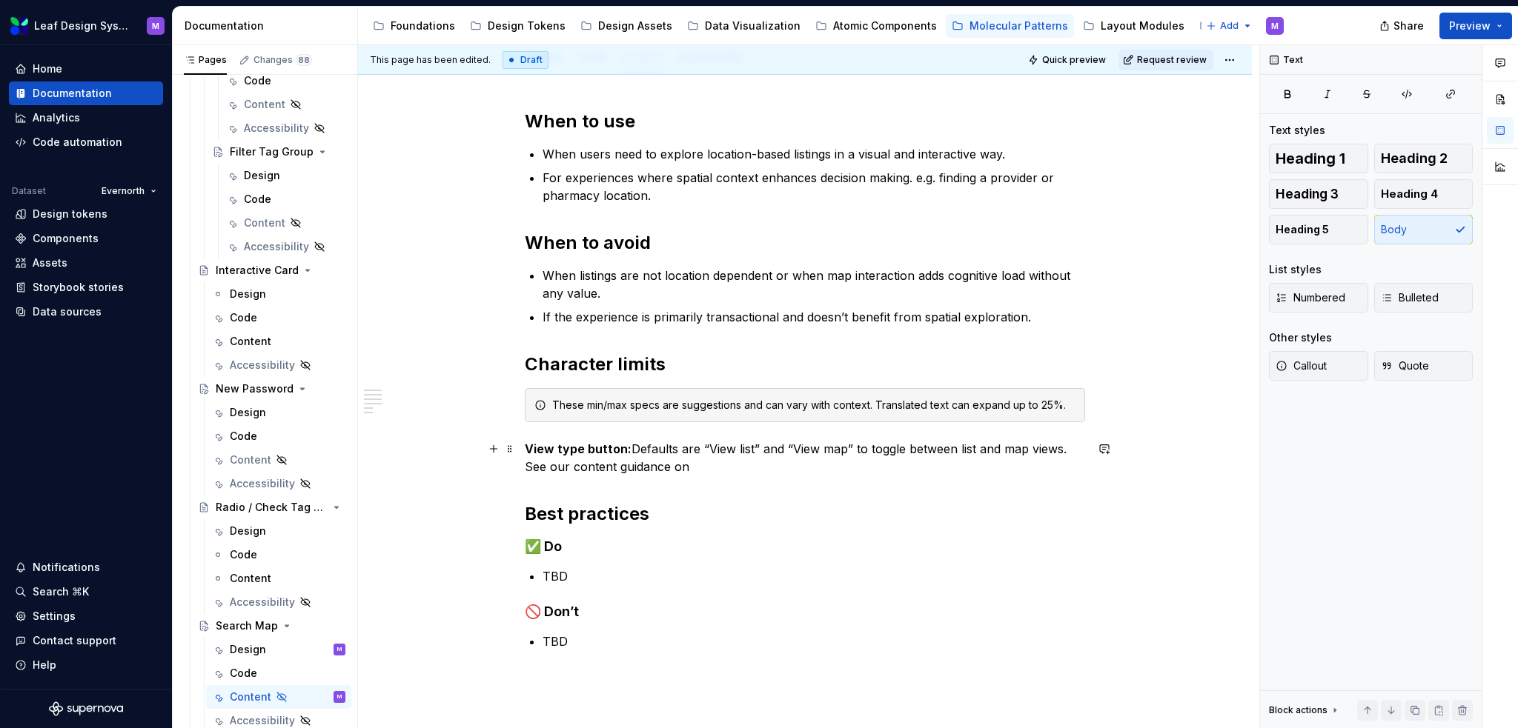
click at [743, 467] on p "View type button: Defaults are “View list” and “View map” to toggle between lis…" at bounding box center [805, 458] width 560 height 36
click at [771, 466] on p "View type button: Defaults are “View list” and “View map” to toggle between lis…" at bounding box center [805, 458] width 560 height 36
click at [763, 465] on p "View type button: Defaults are “View list” and “View map” to toggle between lis…" at bounding box center [805, 458] width 560 height 36
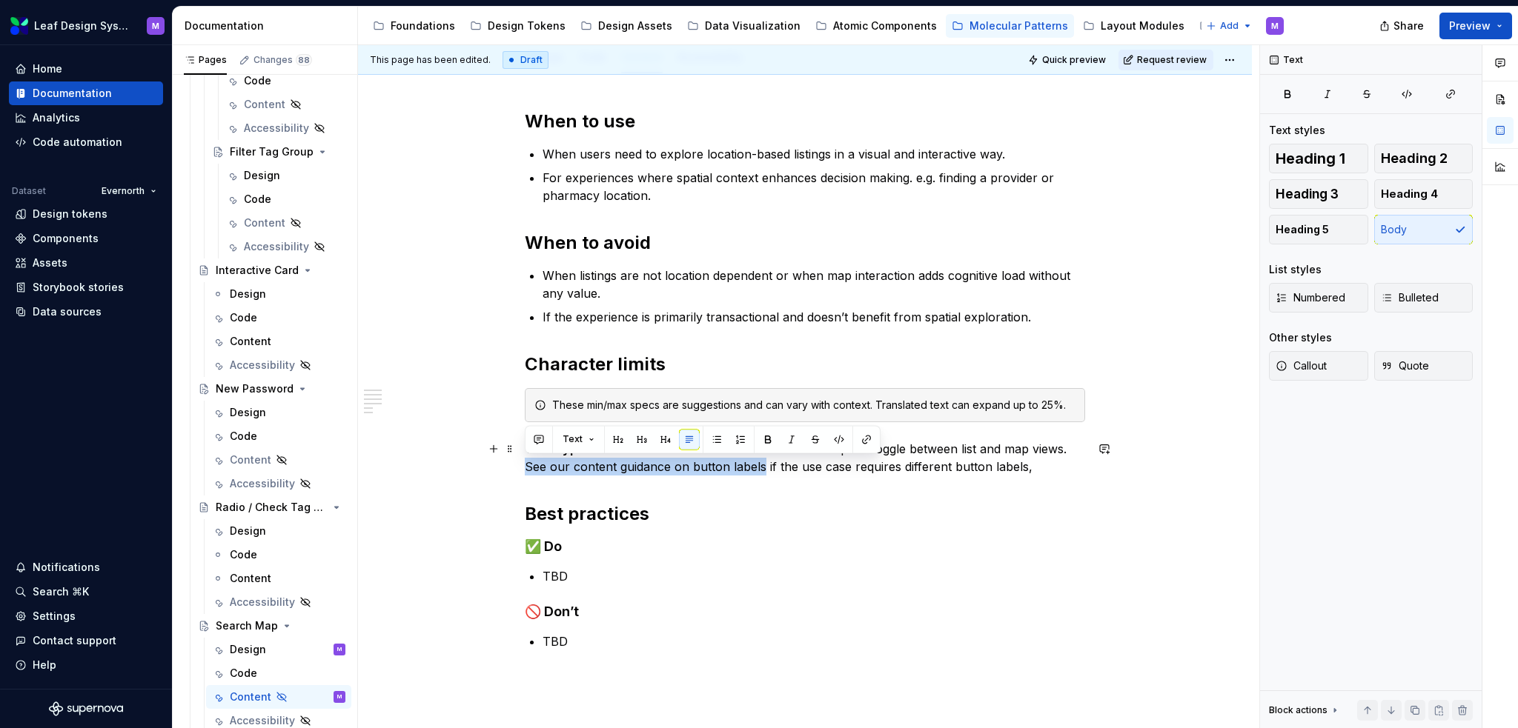
drag, startPoint x: 760, startPoint y: 468, endPoint x: 525, endPoint y: 471, distance: 234.9
click at [525, 471] on p "View type button: Defaults are “View list” and “View map” to toggle between lis…" at bounding box center [805, 458] width 560 height 36
drag, startPoint x: 1043, startPoint y: 465, endPoint x: 525, endPoint y: 459, distance: 518.8
click at [525, 459] on p "View type button: Defaults are “View list” and “View map” to toggle between lis…" at bounding box center [805, 458] width 560 height 36
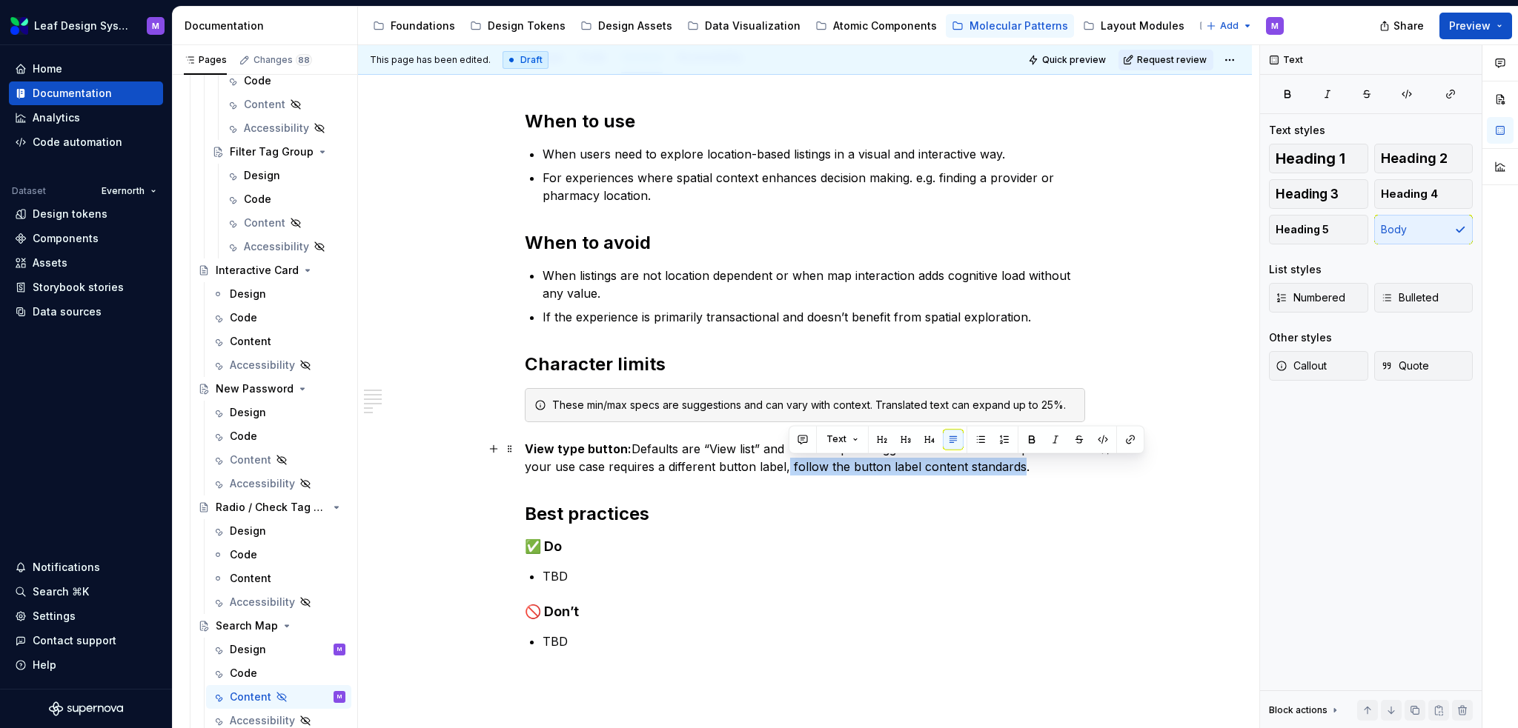
drag, startPoint x: 1017, startPoint y: 465, endPoint x: 786, endPoint y: 459, distance: 231.3
click at [786, 459] on p "View type button: Defaults are “View list” and “View map” to toggle between lis…" at bounding box center [805, 458] width 560 height 36
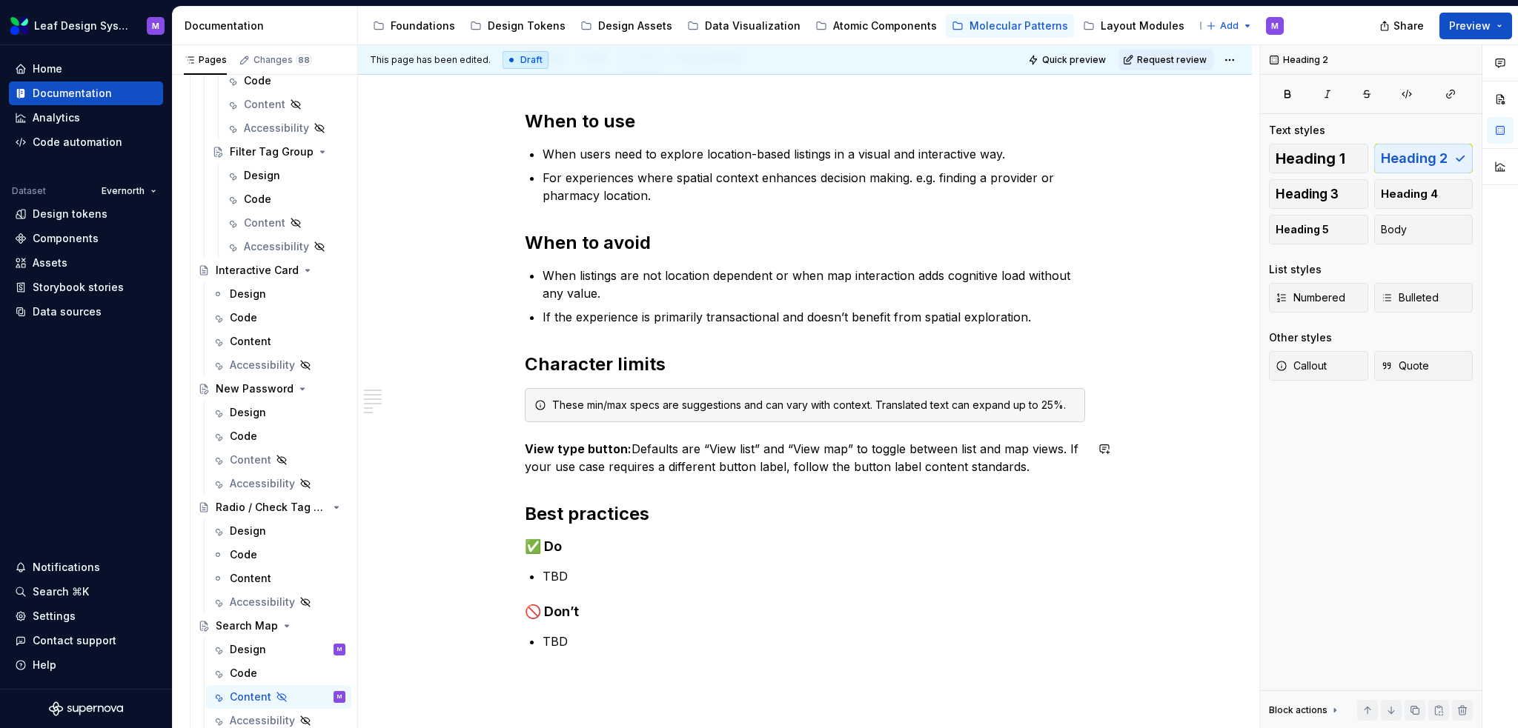
click at [857, 476] on div "When to use When users need to explore location-based listings in a visual and …" at bounding box center [805, 411] width 560 height 603
drag, startPoint x: 1020, startPoint y: 465, endPoint x: 989, endPoint y: 466, distance: 31.9
click at [989, 466] on p "View type button: Defaults are “View list” and “View map” to toggle between lis…" at bounding box center [805, 458] width 560 height 36
click at [1009, 471] on p "View type button: Defaults are “View list” and “View map” to toggle between lis…" at bounding box center [805, 458] width 560 height 36
click at [1017, 470] on p "View type button: Defaults are “View list” and “View map” to toggle between lis…" at bounding box center [805, 458] width 560 height 36
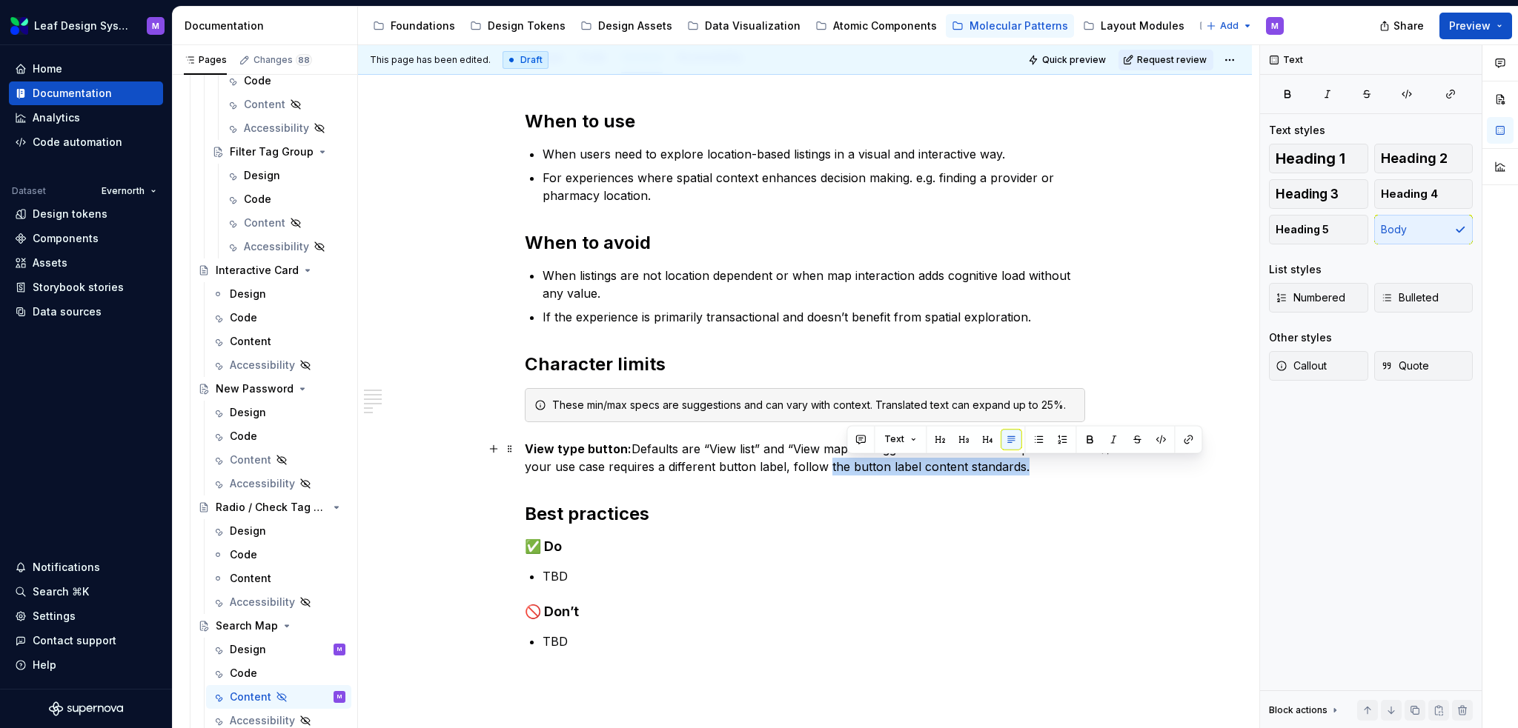
drag, startPoint x: 1017, startPoint y: 468, endPoint x: 837, endPoint y: 468, distance: 180.1
click at [837, 468] on p "View type button: Defaults are “View list” and “View map” to toggle between lis…" at bounding box center [805, 458] width 560 height 36
drag, startPoint x: 789, startPoint y: 464, endPoint x: 1017, endPoint y: 460, distance: 227.5
click at [1017, 460] on p "View type button: Defaults are “View list” and “View map” to toggle between lis…" at bounding box center [805, 458] width 560 height 36
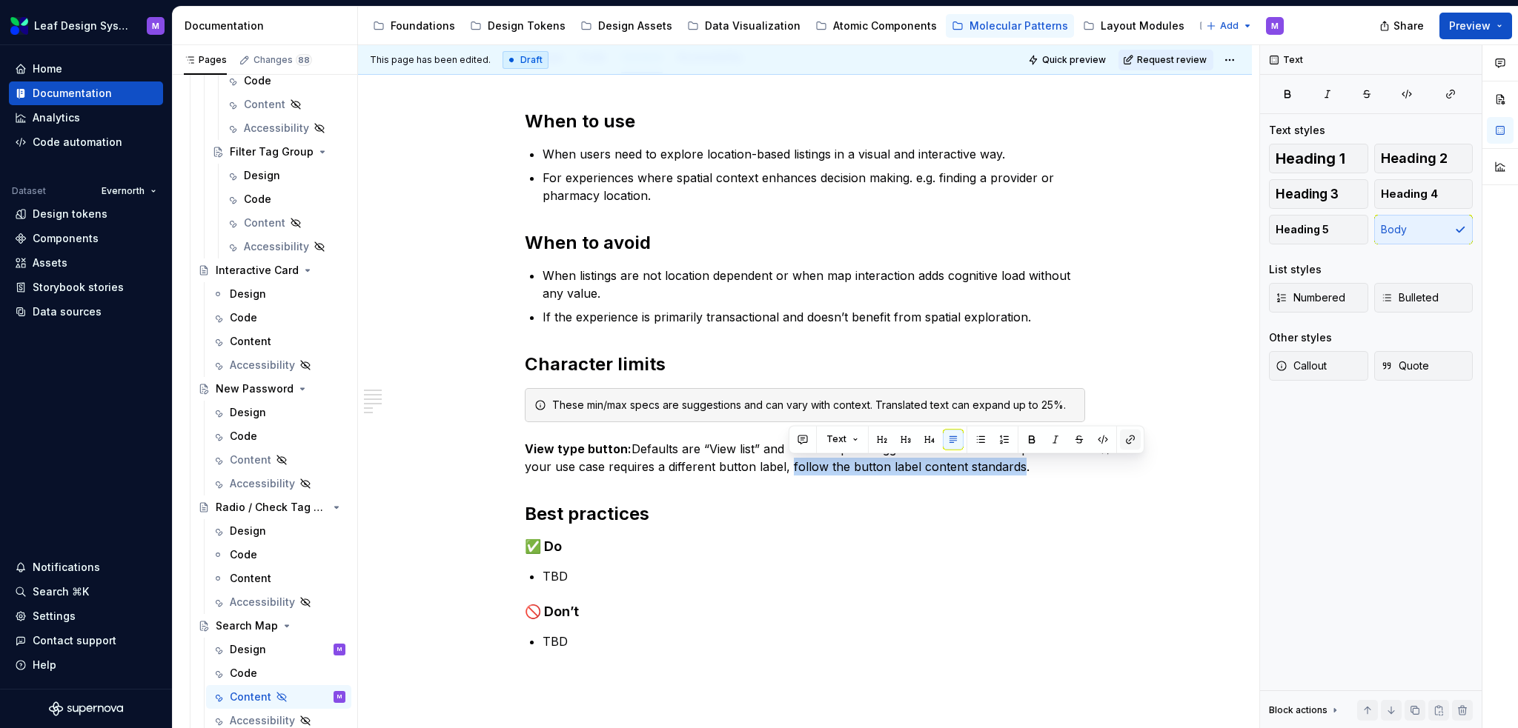
click at [1129, 436] on button "button" at bounding box center [1130, 439] width 21 height 21
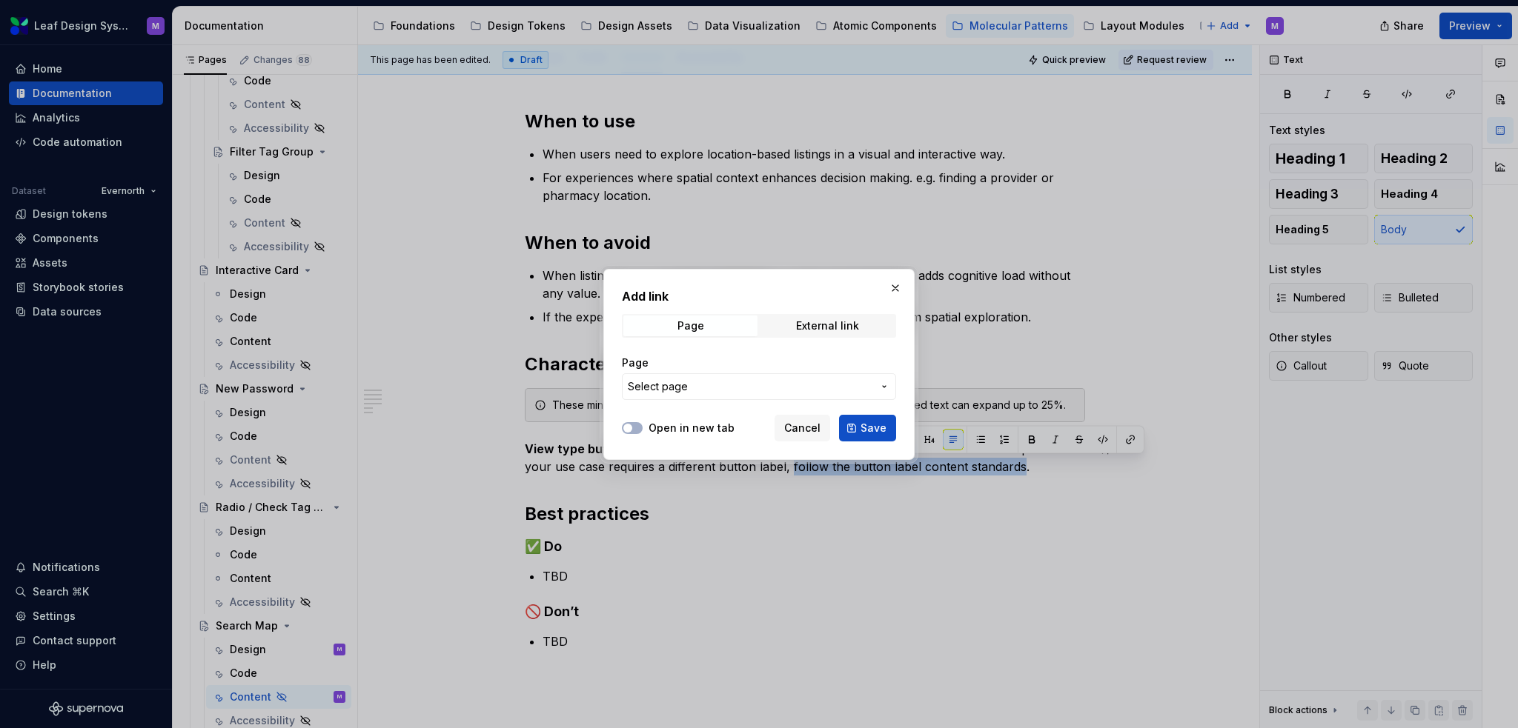
click at [773, 376] on button "Select page" at bounding box center [759, 386] width 274 height 27
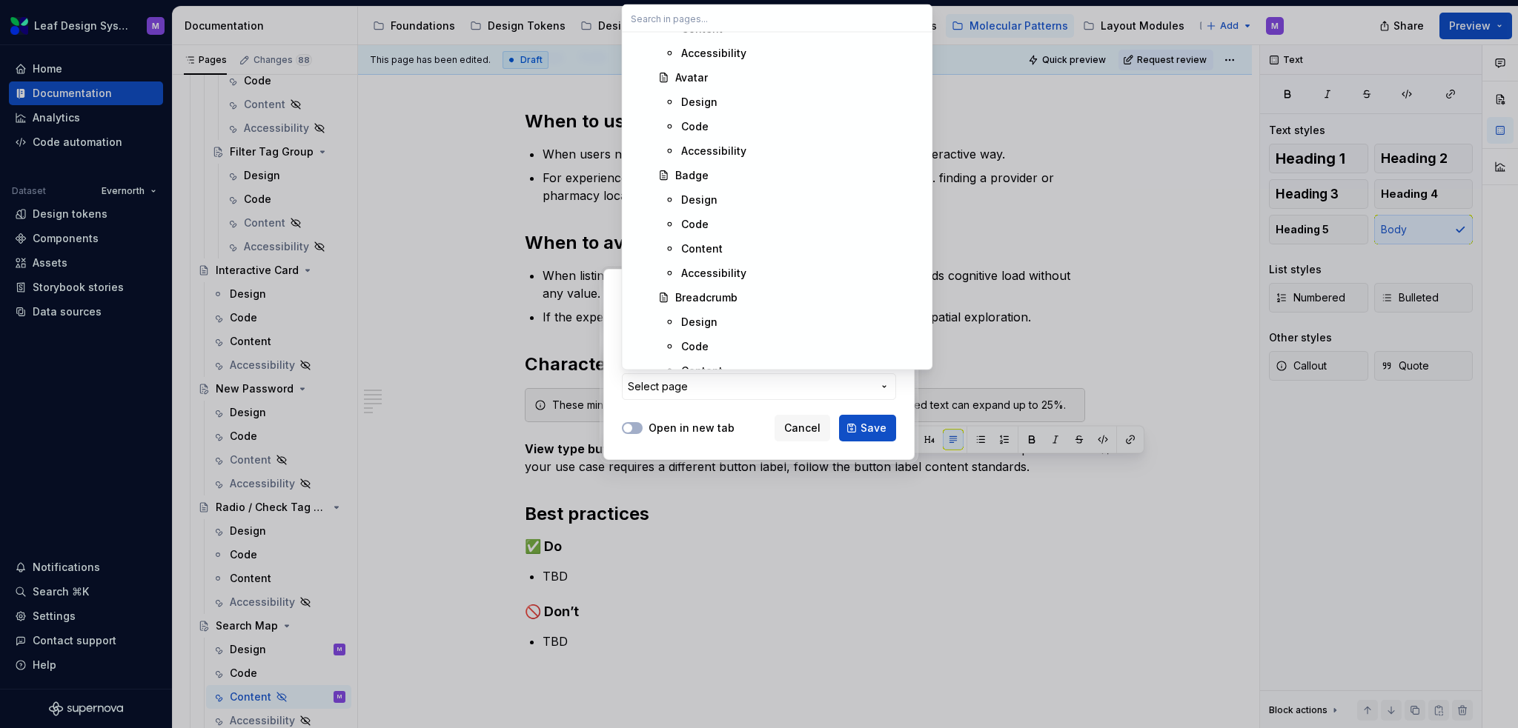
scroll to position [4520, 0]
click at [701, 269] on div "Content" at bounding box center [701, 271] width 41 height 15
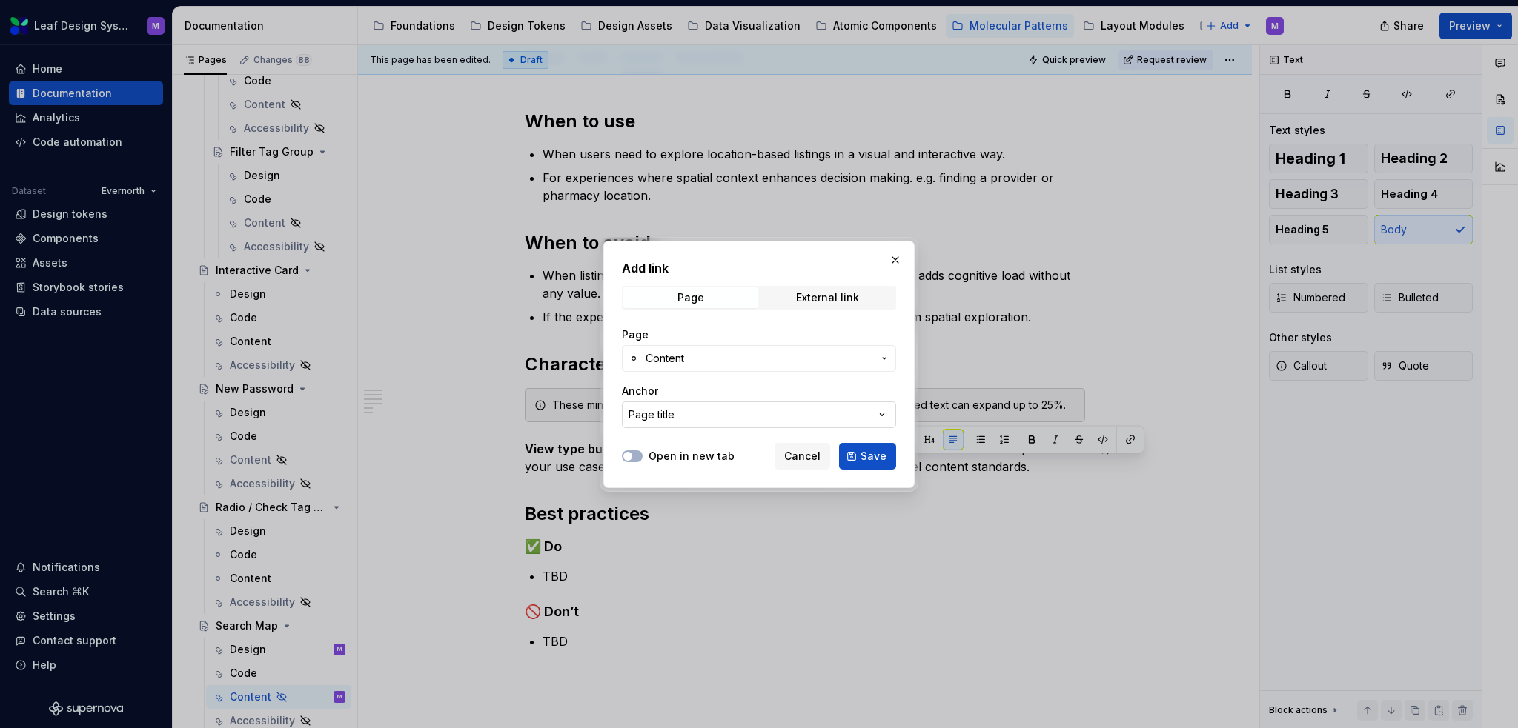
click at [726, 408] on button "Page title" at bounding box center [759, 415] width 274 height 27
click at [745, 411] on div "Add link Page External link Page Content Anchor Page title Open in new tab Canc…" at bounding box center [759, 364] width 1518 height 728
click at [810, 412] on button "Page title" at bounding box center [759, 415] width 274 height 27
click at [815, 355] on div "Add link Page External link Page Content Anchor Page title Open in new tab Canc…" at bounding box center [759, 364] width 1518 height 728
click at [853, 356] on span "Content" at bounding box center [758, 358] width 227 height 15
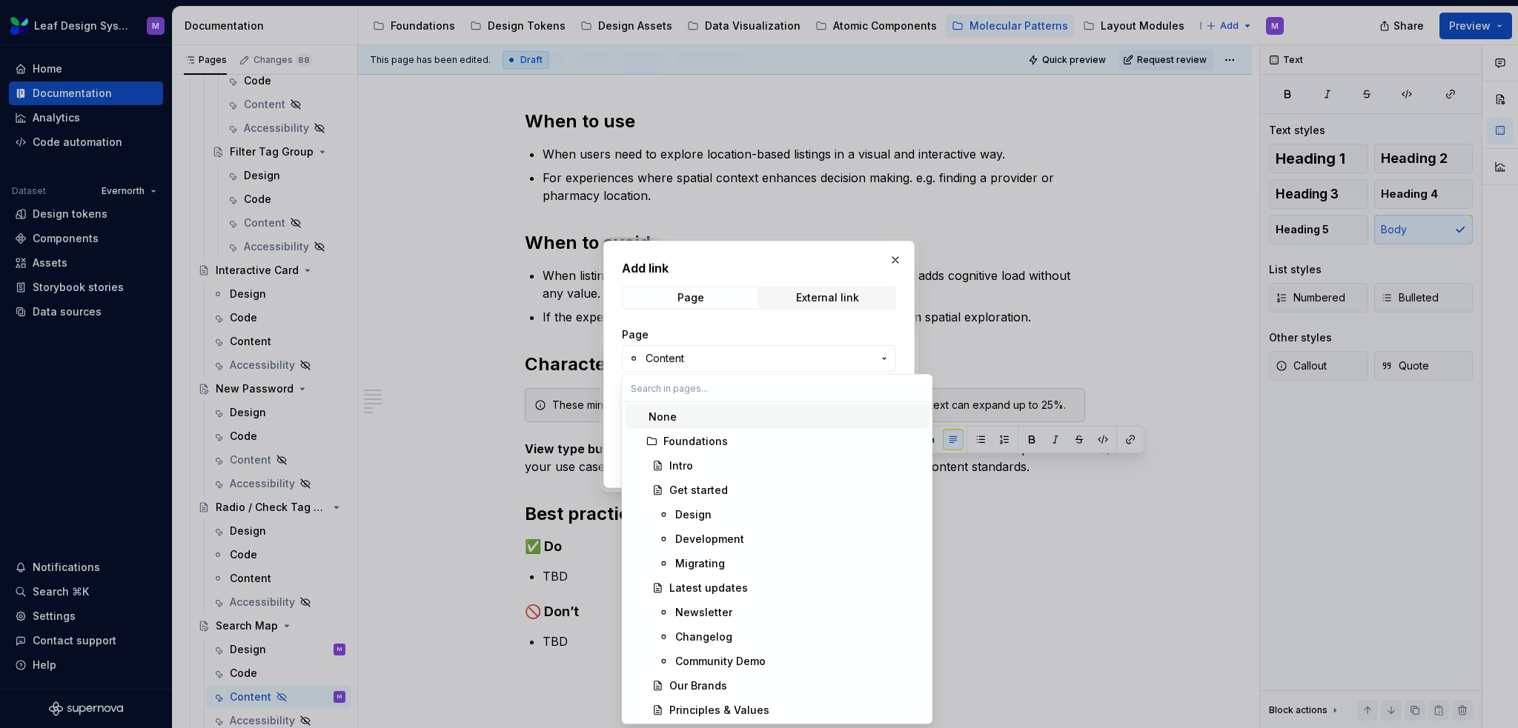
click at [848, 357] on div "Add link Page External link Page Content Anchor Page title Open in new tab Canc…" at bounding box center [759, 364] width 1518 height 728
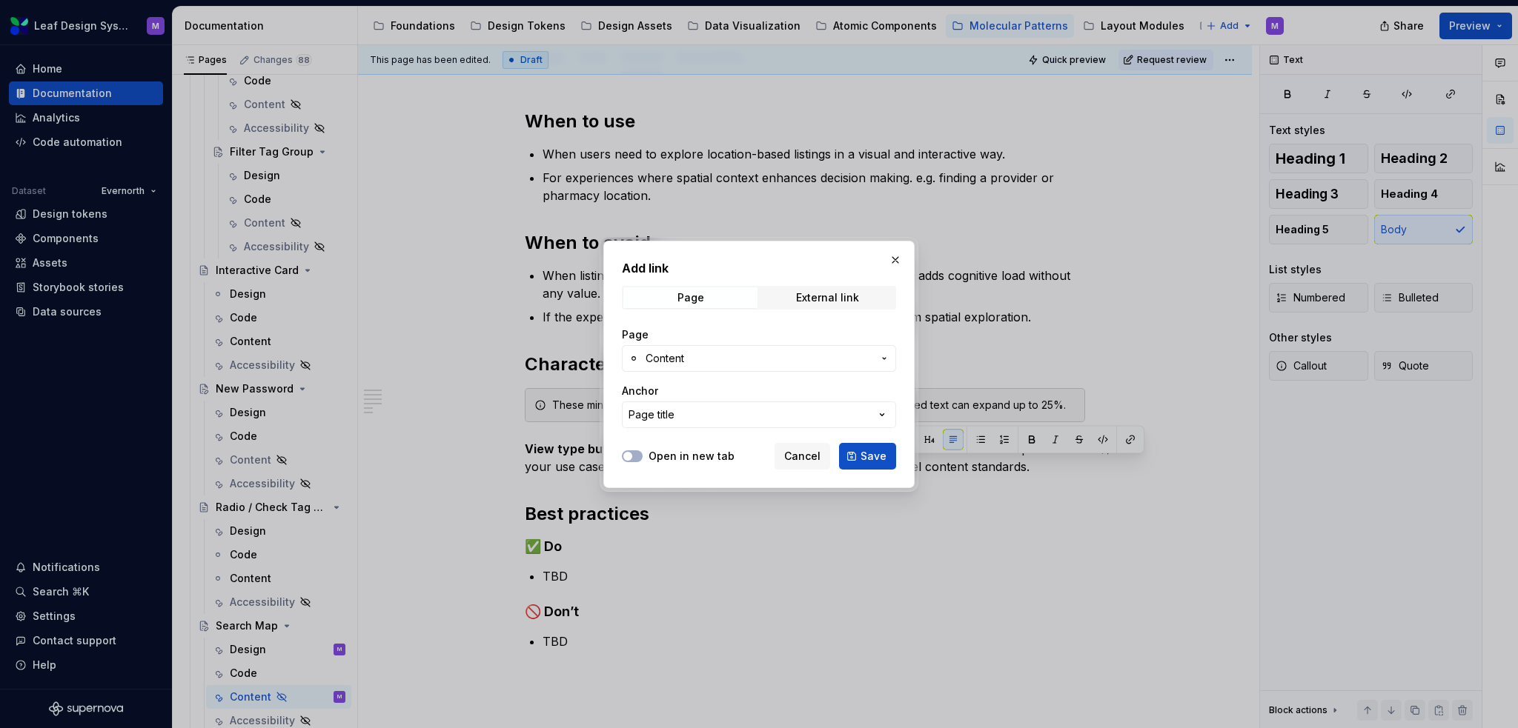
click at [848, 357] on span "Content" at bounding box center [758, 358] width 227 height 15
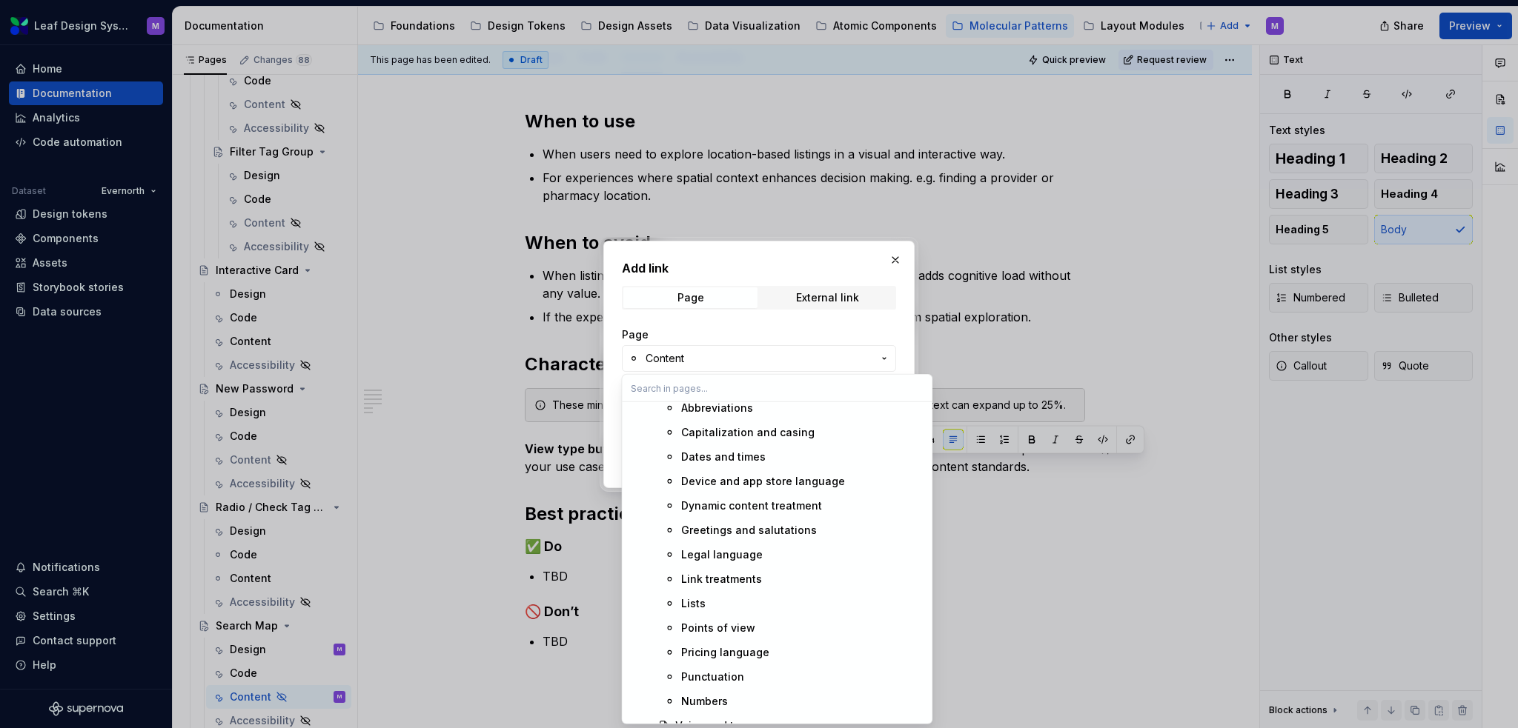
scroll to position [1037, 0]
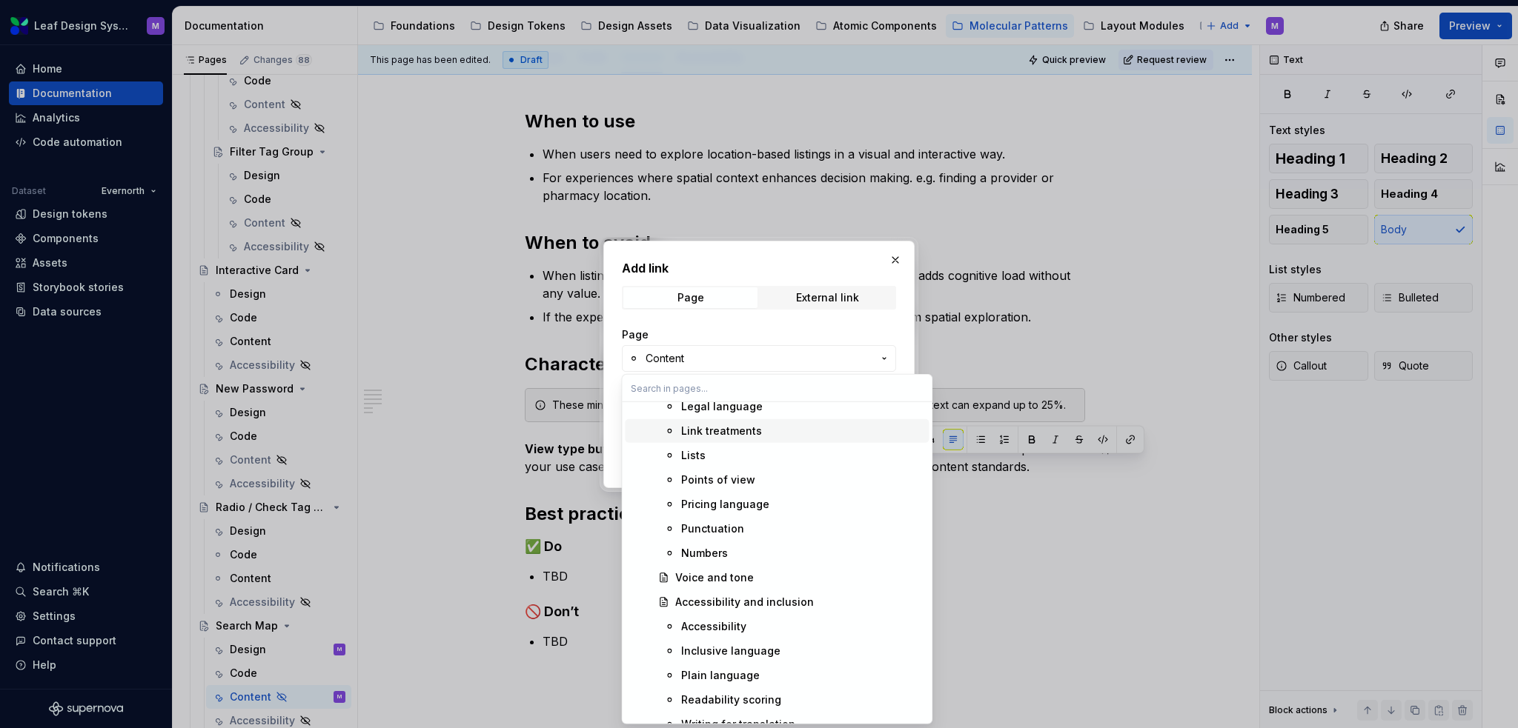
click at [869, 315] on div "Add link Page External link Page Content Anchor Page title Open in new tab Canc…" at bounding box center [759, 364] width 1518 height 728
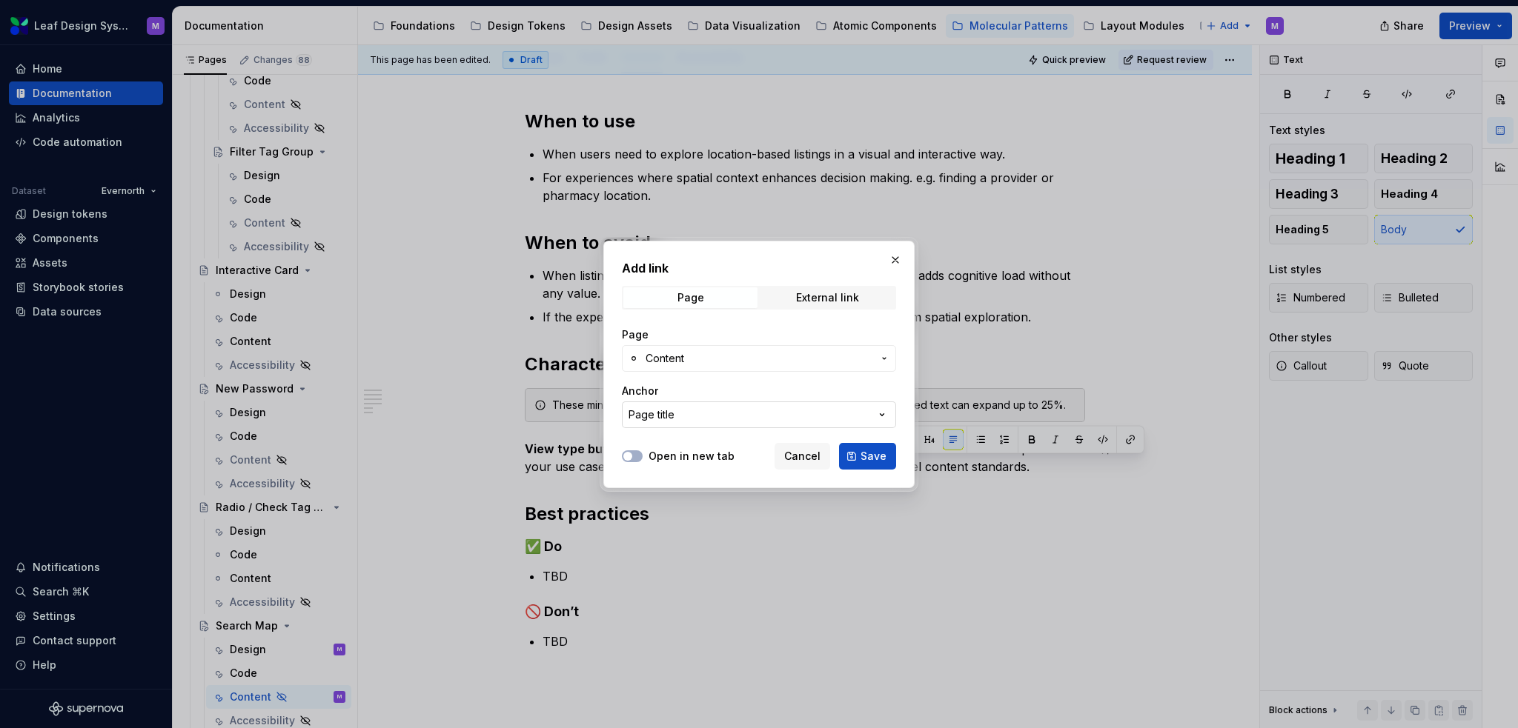
click at [794, 411] on button "Page title" at bounding box center [759, 415] width 274 height 27
click at [837, 356] on div "Add link Page External link Page Content Anchor Page title Open in new tab Canc…" at bounding box center [759, 364] width 1518 height 728
click at [856, 355] on span "Content" at bounding box center [758, 358] width 227 height 15
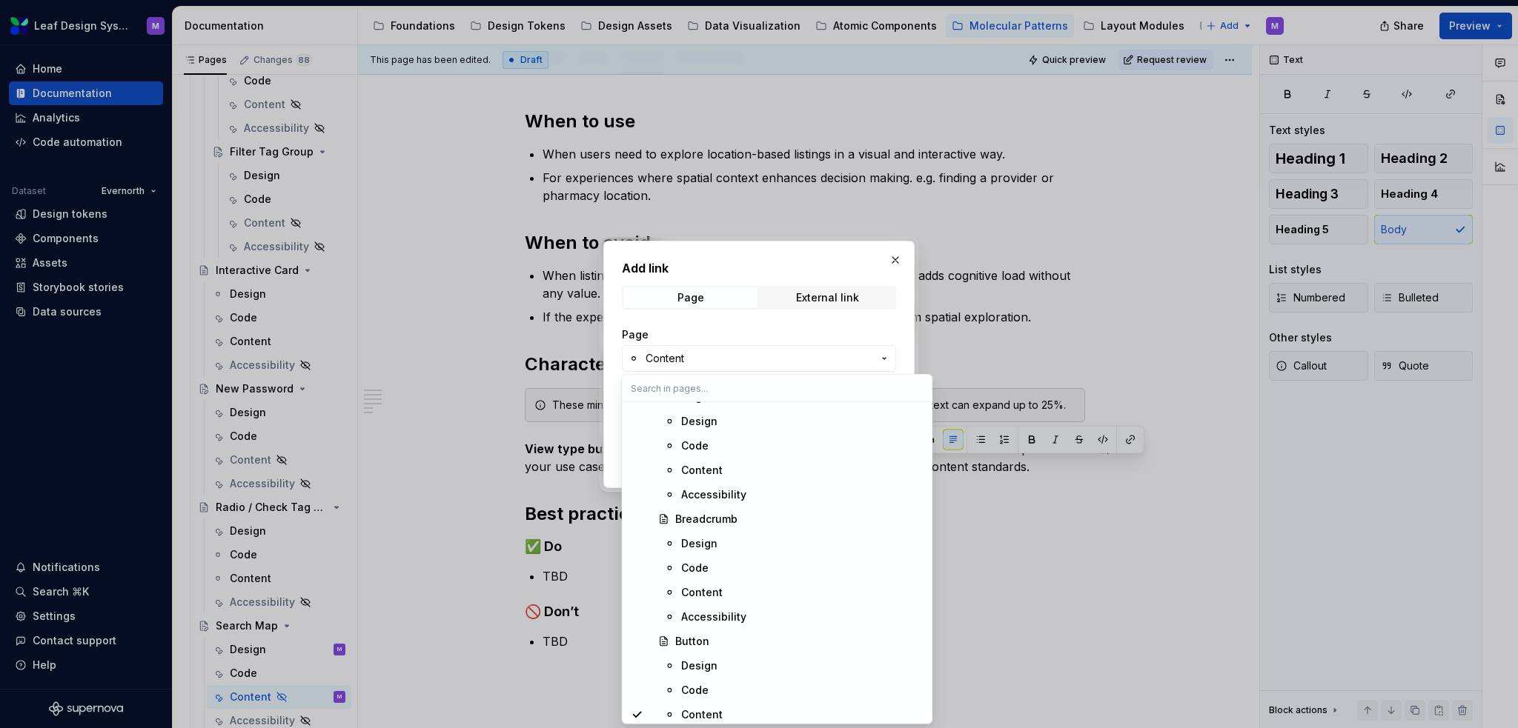
scroll to position [4520, 0]
click at [723, 637] on div "Content" at bounding box center [802, 641] width 242 height 15
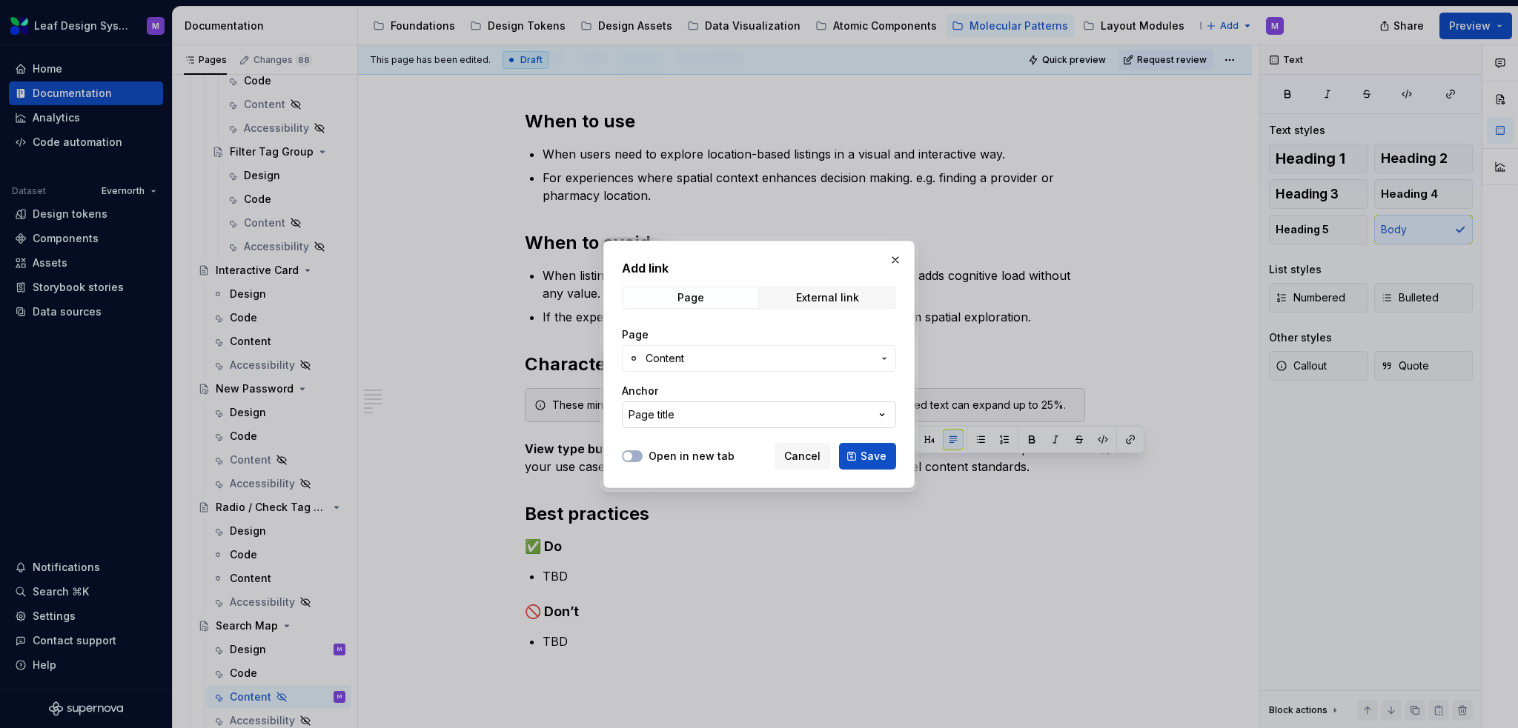
click at [682, 419] on button "Page title" at bounding box center [759, 415] width 274 height 27
click at [698, 411] on div "Add link Page External link Page Content Anchor Page title Open in new tab Canc…" at bounding box center [759, 364] width 1518 height 728
click at [857, 456] on button "Save" at bounding box center [867, 456] width 57 height 27
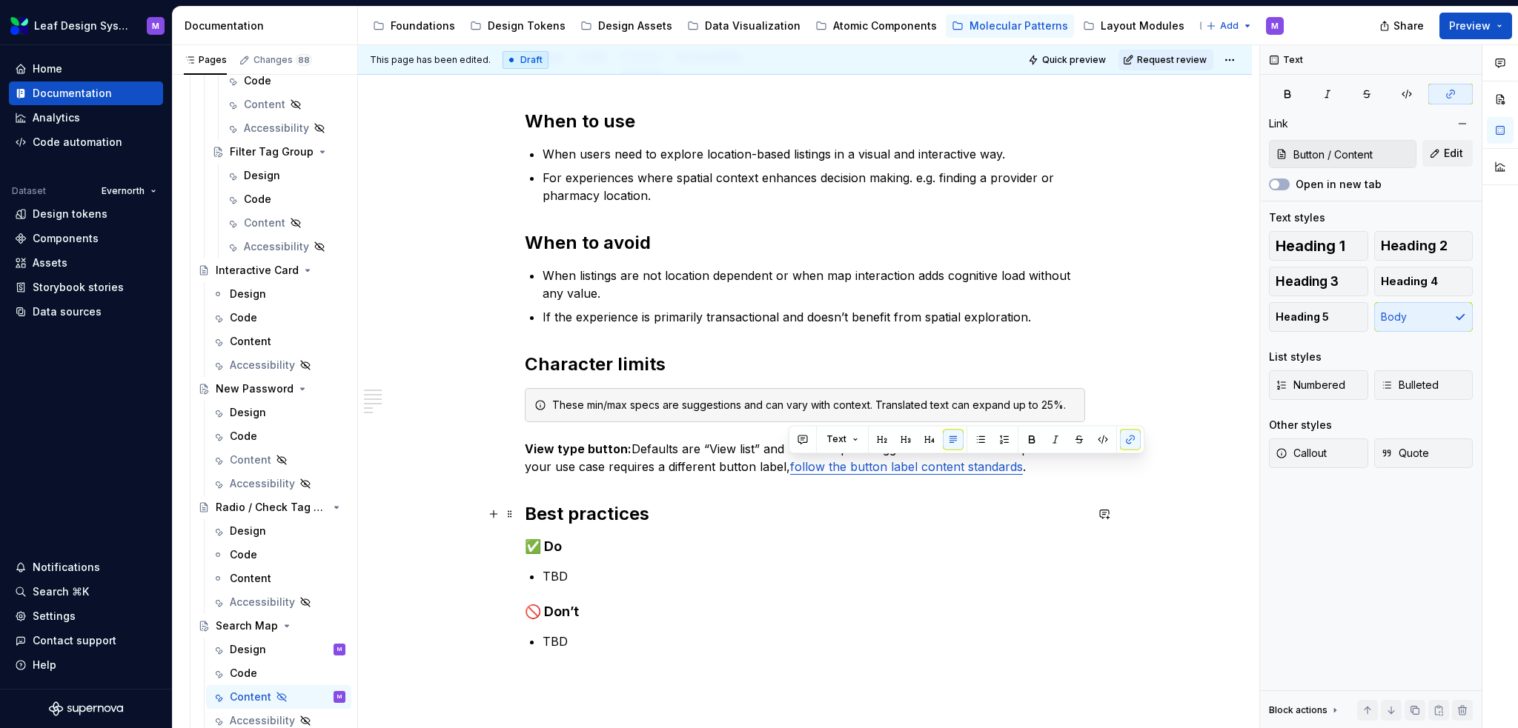
click at [897, 524] on h2 "Best practices" at bounding box center [805, 514] width 560 height 24
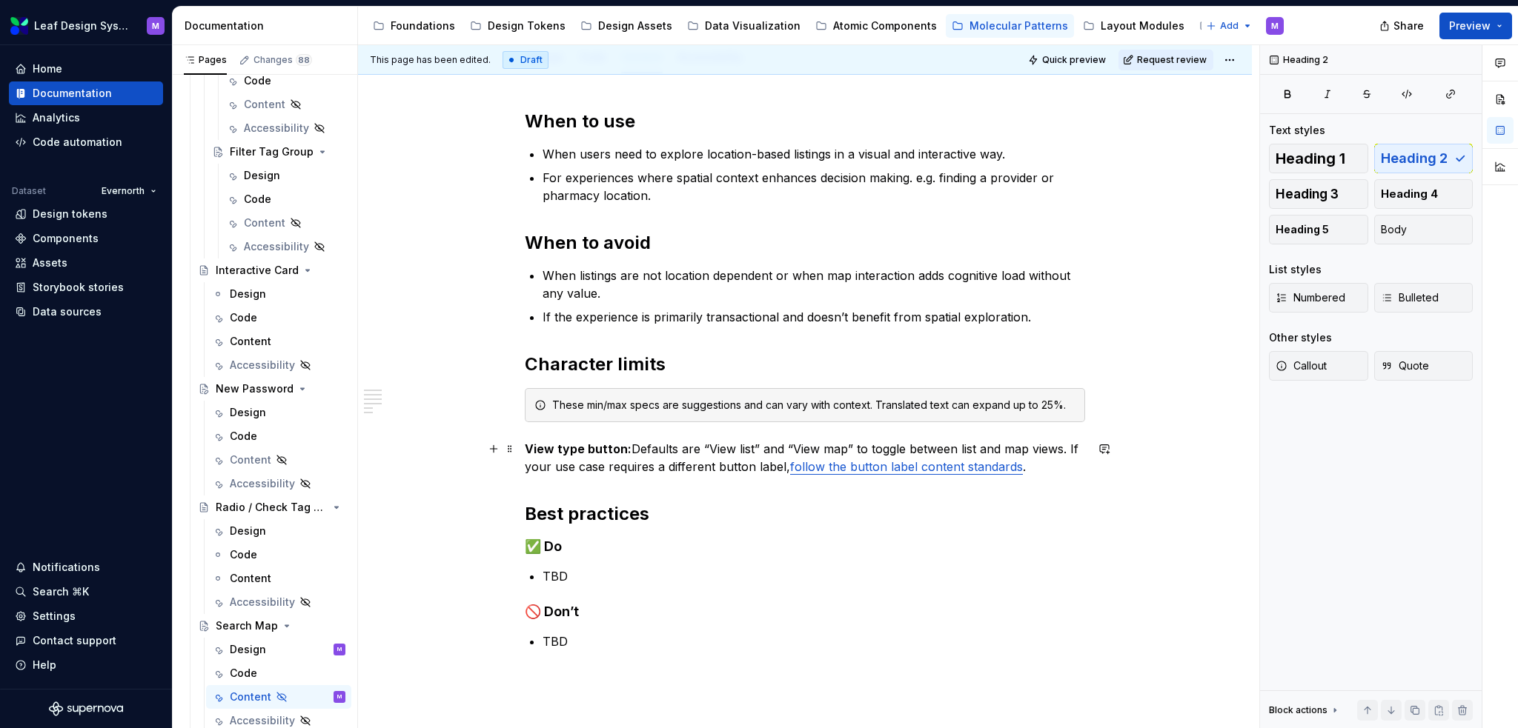
click at [1029, 471] on p "View type button: Defaults are “View list” and “View map” to toggle between lis…" at bounding box center [805, 458] width 560 height 36
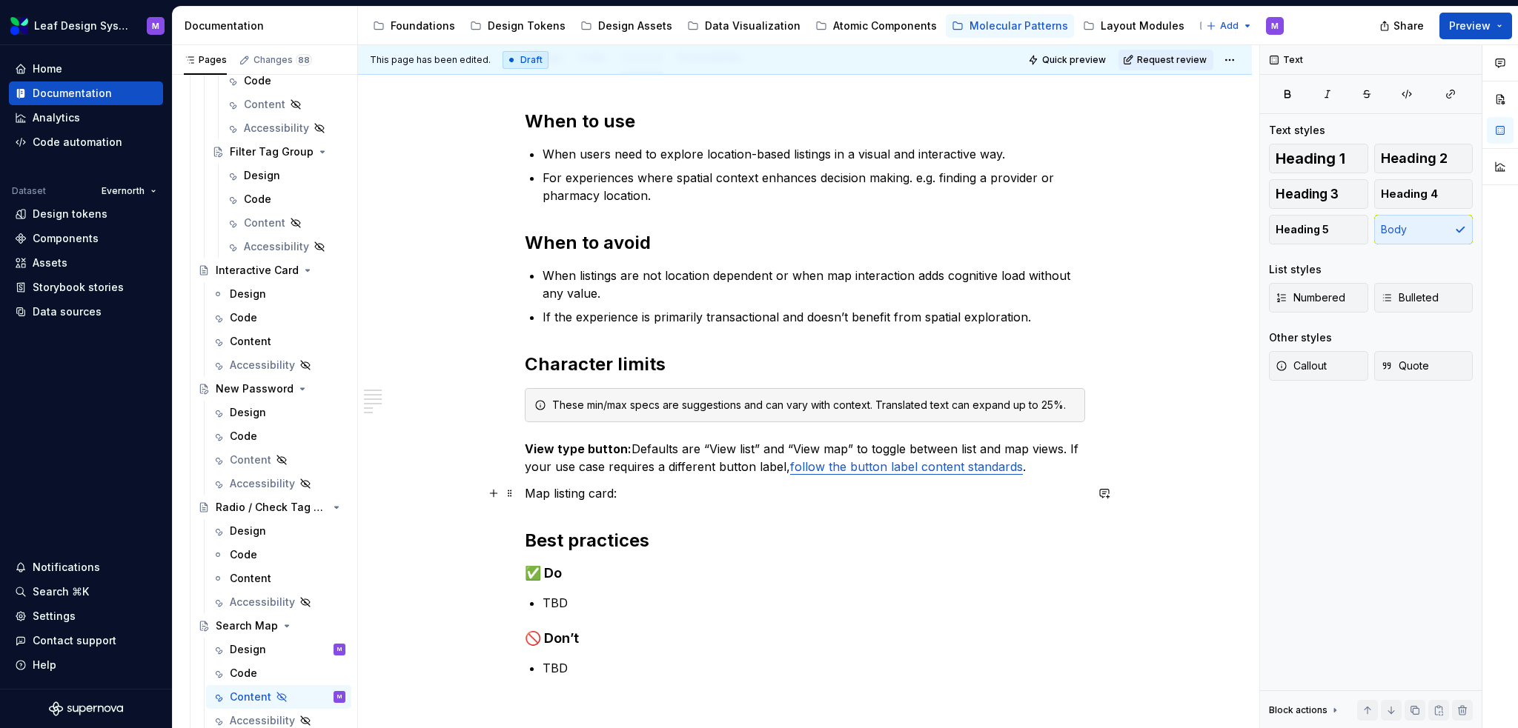
click at [614, 492] on p "Map listing card:" at bounding box center [805, 494] width 560 height 18
drag, startPoint x: 617, startPoint y: 492, endPoint x: 520, endPoint y: 491, distance: 96.3
click at [520, 491] on div "When to use When users need to explore location-based listings in a visual and …" at bounding box center [805, 525] width 894 height 902
click at [760, 466] on button "button" at bounding box center [767, 466] width 21 height 21
click at [761, 508] on div "When to use When users need to explore location-based listings in a visual and …" at bounding box center [805, 425] width 560 height 630
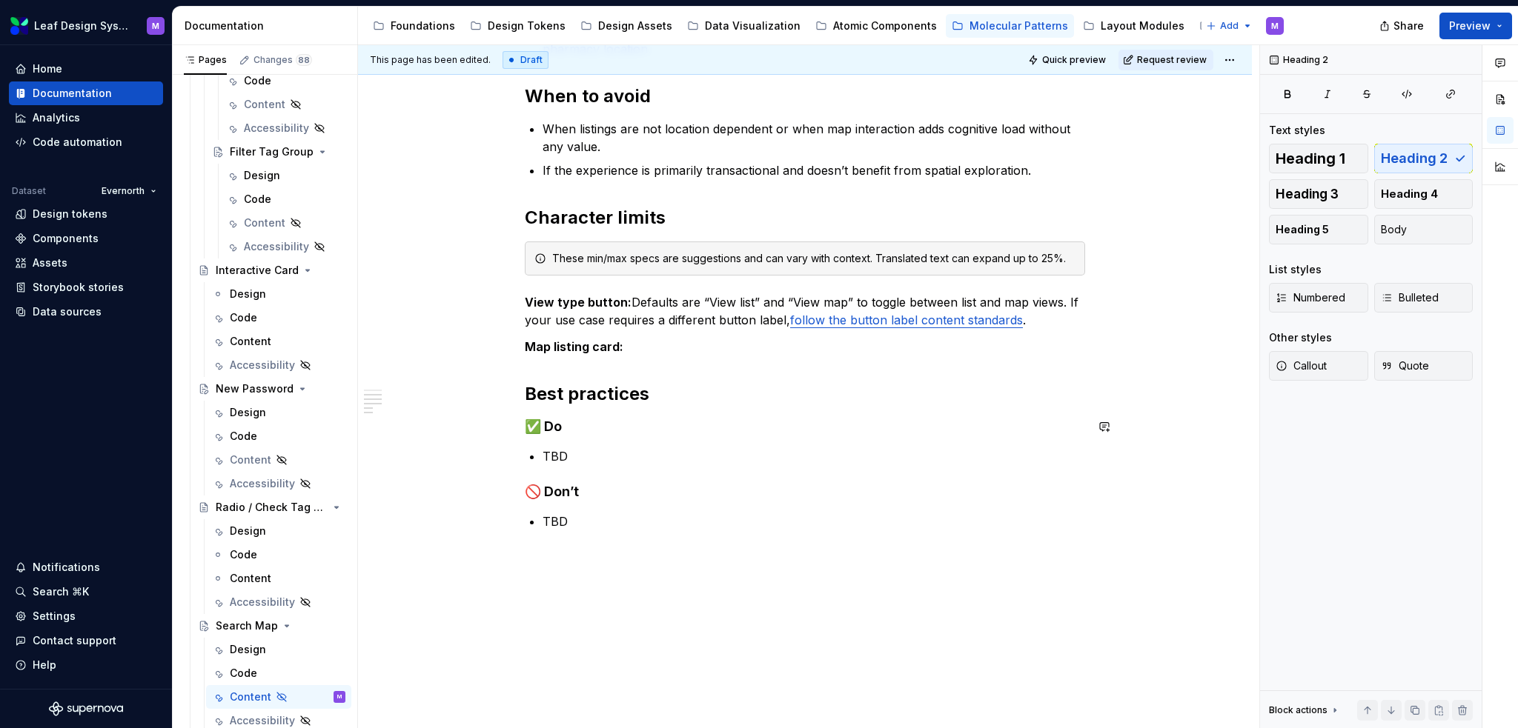
scroll to position [371, 0]
click at [651, 345] on p "Map listing card:" at bounding box center [805, 345] width 560 height 18
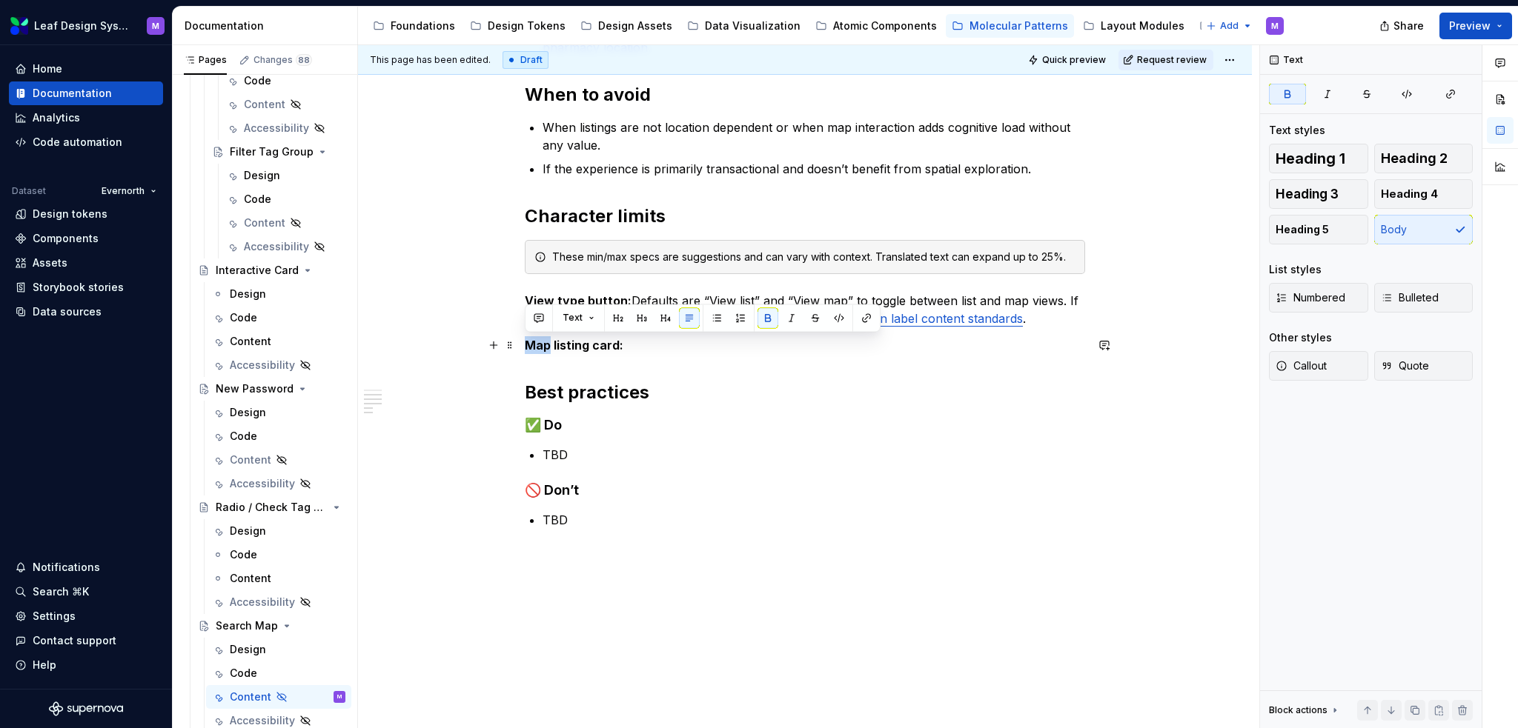
drag, startPoint x: 550, startPoint y: 339, endPoint x: 527, endPoint y: 337, distance: 23.0
click at [527, 338] on strong "Map listing card:" at bounding box center [574, 345] width 99 height 15
click at [714, 376] on div "When to use When users need to explore location-based listings in a visual and …" at bounding box center [805, 276] width 560 height 630
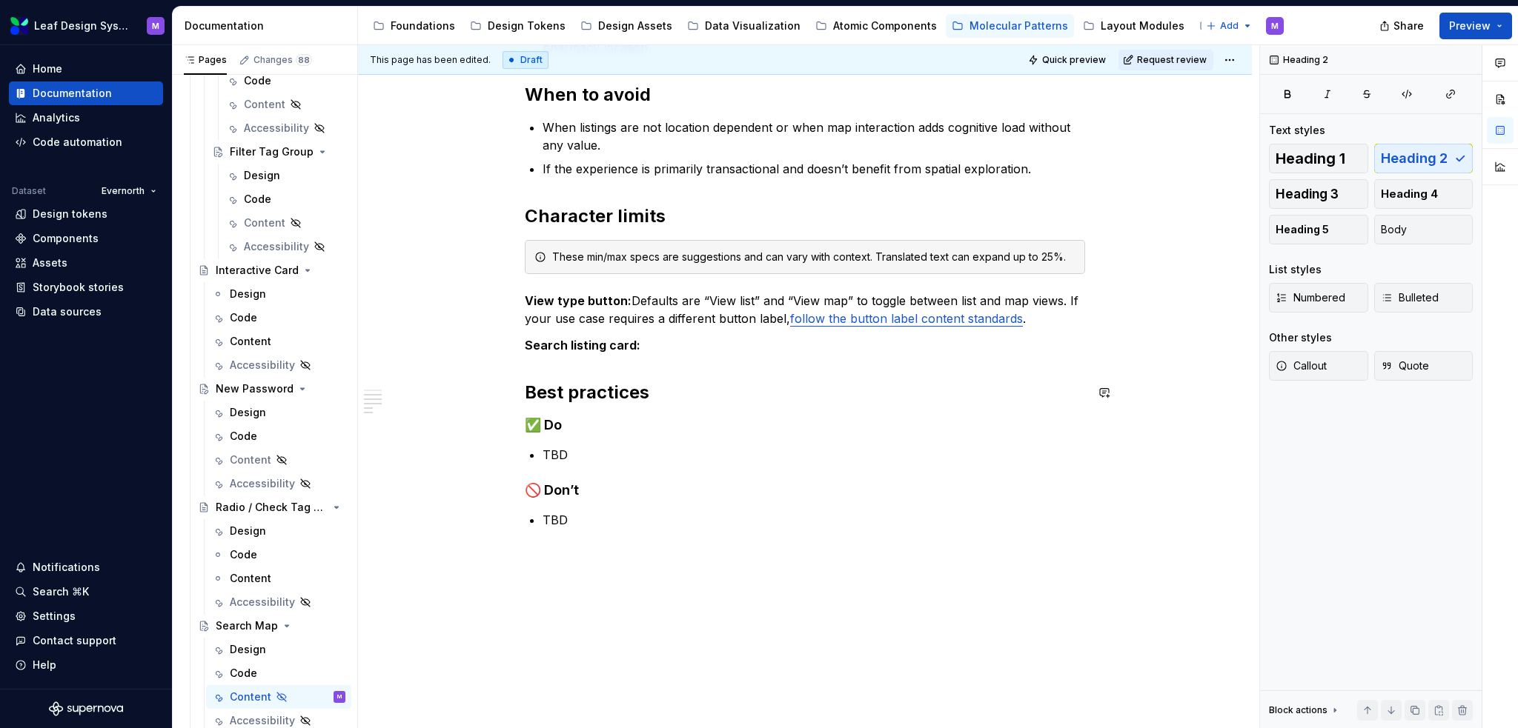
click at [711, 362] on div "When to use When users need to explore location-based listings in a visual and …" at bounding box center [805, 276] width 560 height 630
click at [714, 347] on p "Search listing card:" at bounding box center [805, 345] width 560 height 18
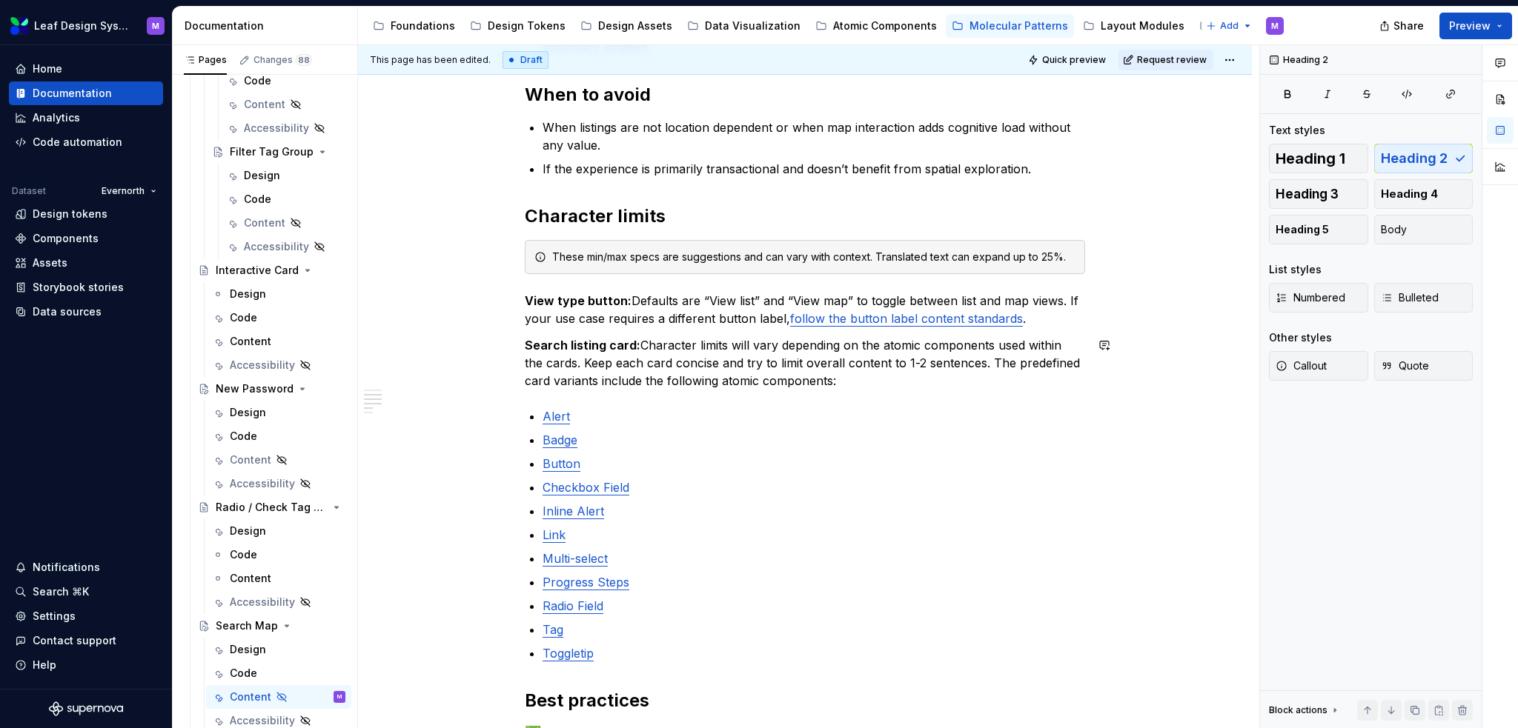
click at [806, 391] on div "When to use When users need to explore location-based listings in a visual and …" at bounding box center [805, 430] width 560 height 938
click at [897, 376] on p "Search listing card: Character limits will vary depending on the atomic compone…" at bounding box center [805, 362] width 560 height 53
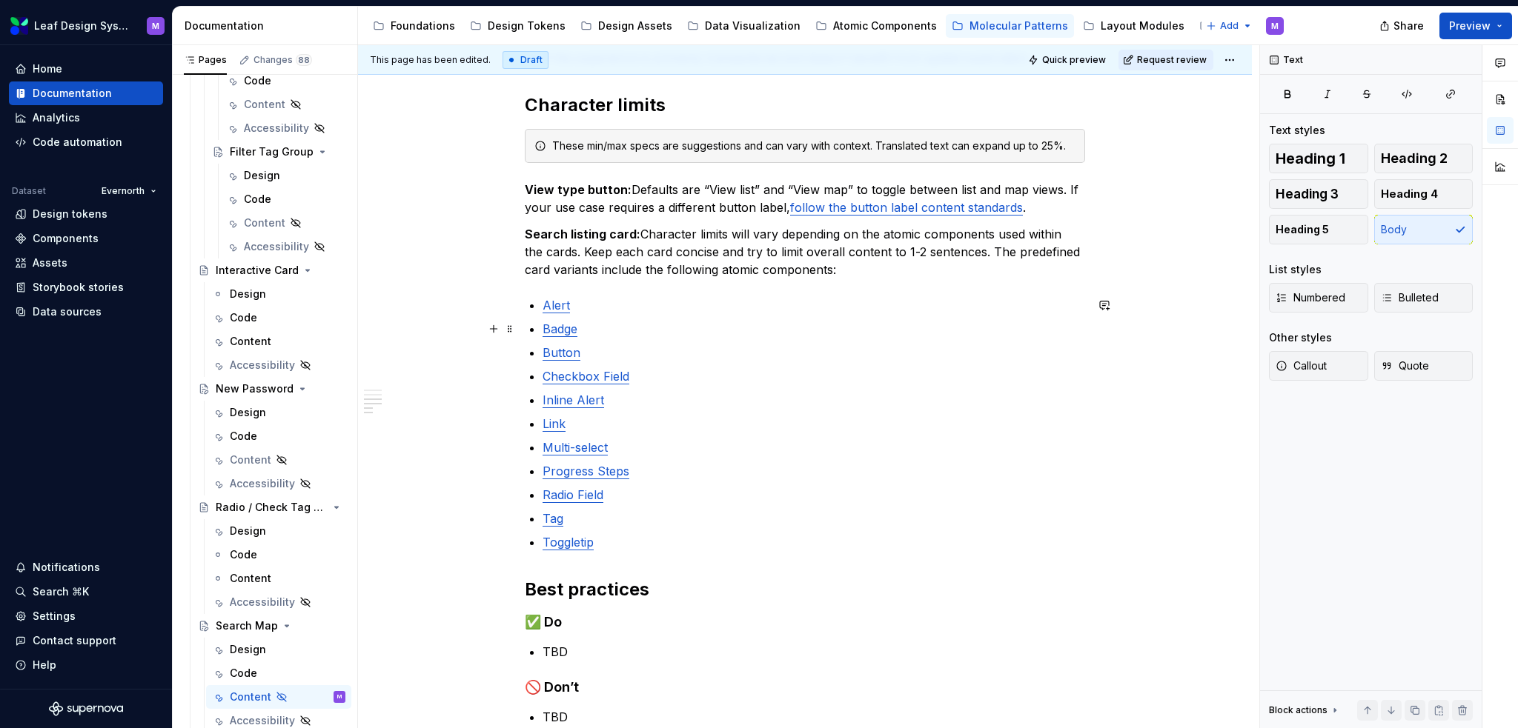
scroll to position [519, 0]
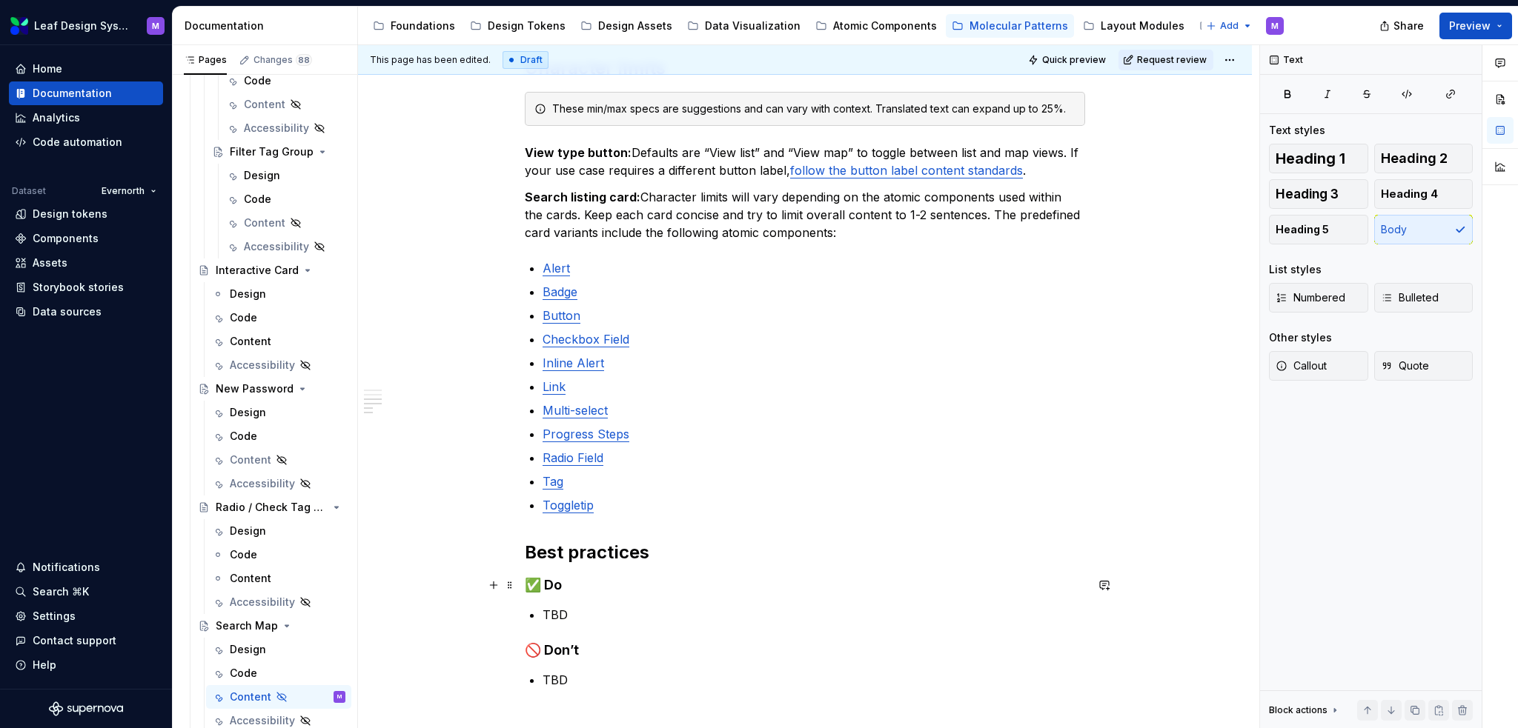
click at [620, 604] on div "When to use When users need to explore location-based listings in a visual and …" at bounding box center [805, 282] width 560 height 938
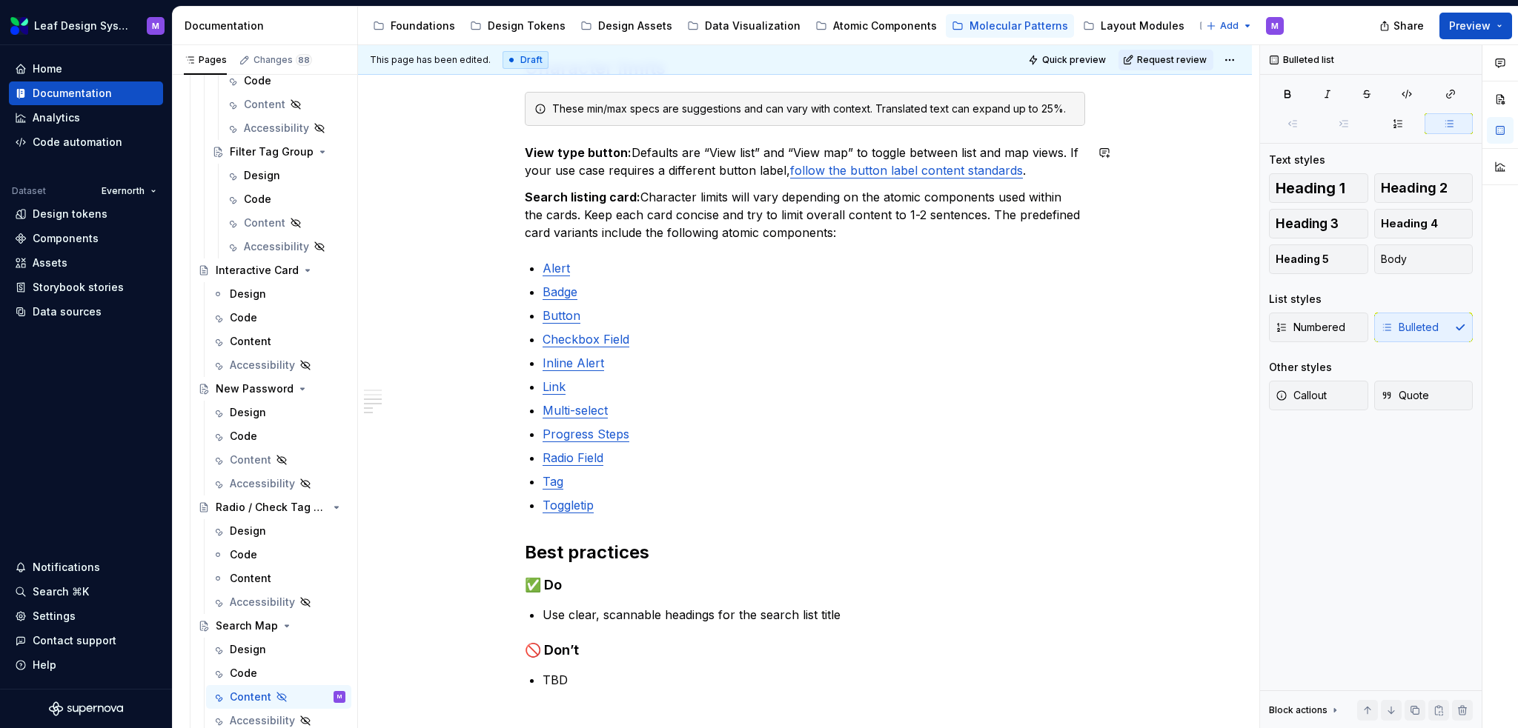
click at [1042, 180] on div "When to use When users need to explore location-based listings in a visual and …" at bounding box center [805, 282] width 560 height 938
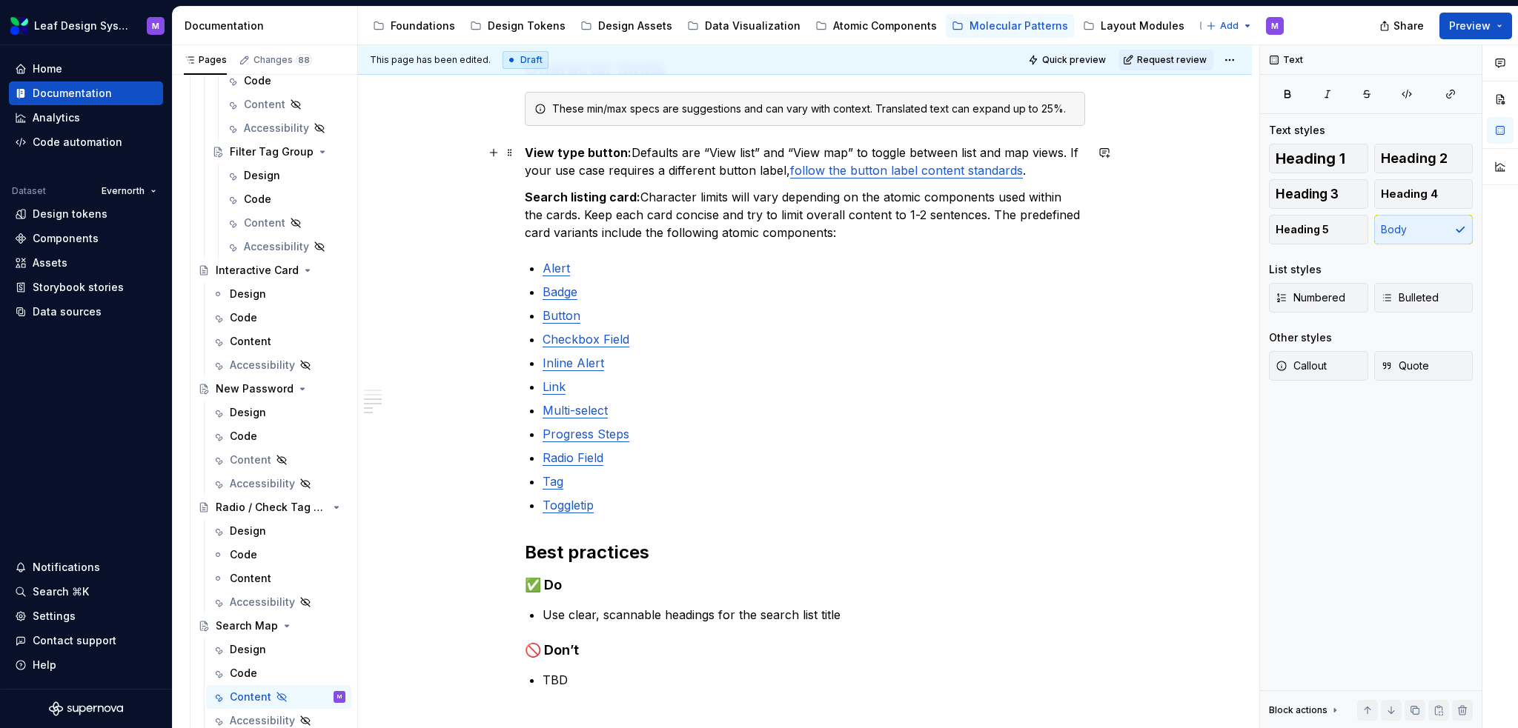
click at [1040, 175] on p "View type button: Defaults are “View list” and “View map” to toggle between lis…" at bounding box center [805, 162] width 560 height 36
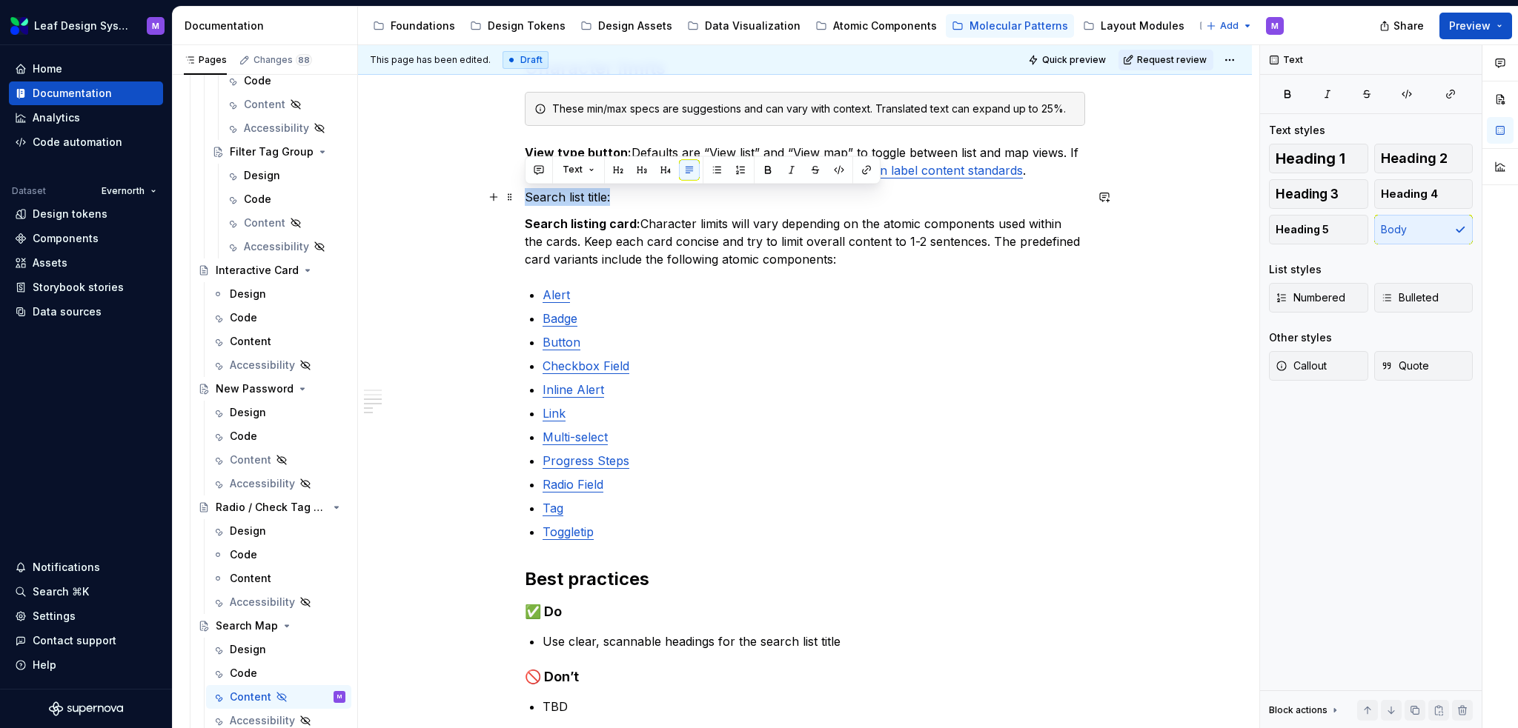
drag, startPoint x: 610, startPoint y: 196, endPoint x: 522, endPoint y: 192, distance: 88.3
click at [522, 192] on div "When to use When users need to explore location-based listings in a visual and …" at bounding box center [805, 396] width 894 height 1237
click at [769, 168] on button "button" at bounding box center [767, 169] width 21 height 21
click at [731, 201] on p "Search list title:" at bounding box center [805, 197] width 560 height 18
click at [682, 201] on p "Search list title: Aim for" at bounding box center [805, 197] width 560 height 18
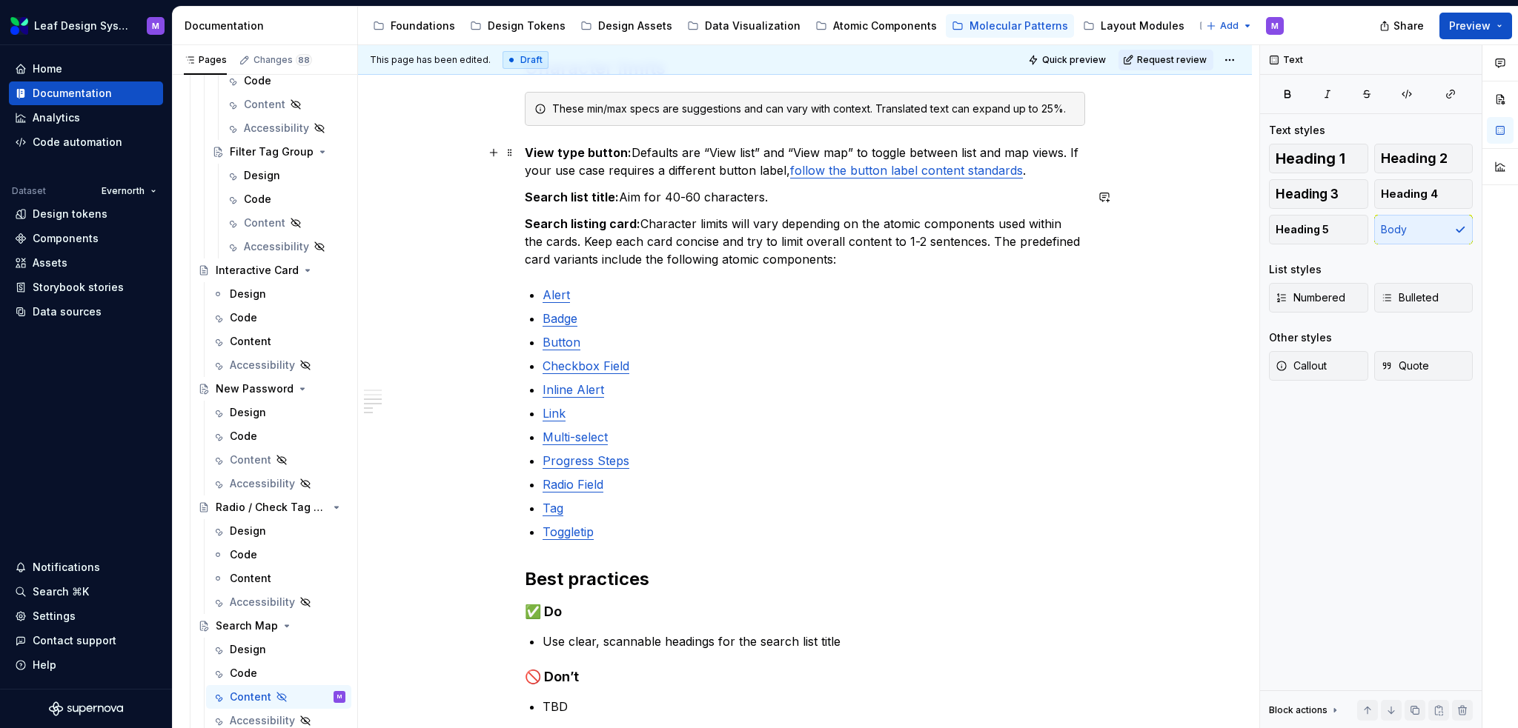
scroll to position [148, 0]
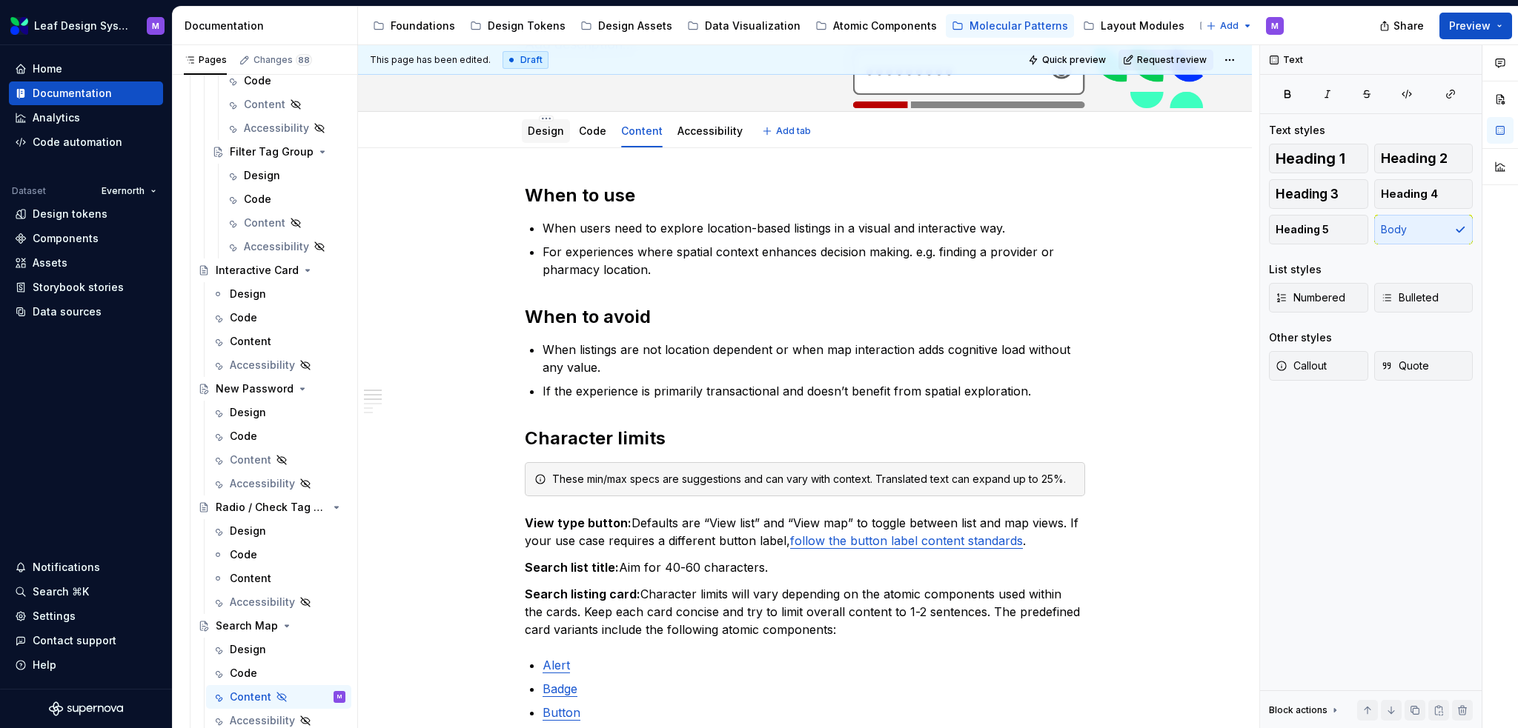
click at [531, 130] on link "Design" at bounding box center [546, 130] width 36 height 13
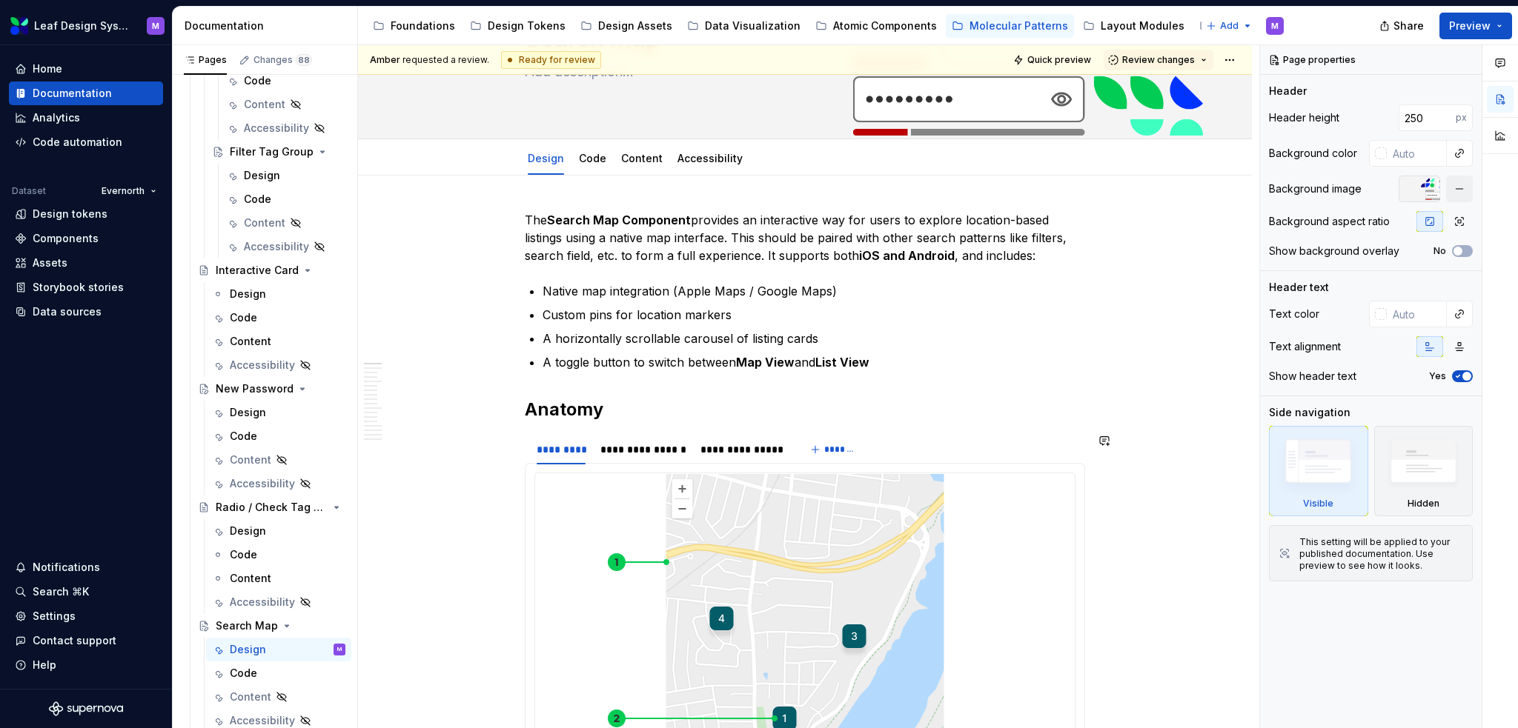
scroll to position [74, 0]
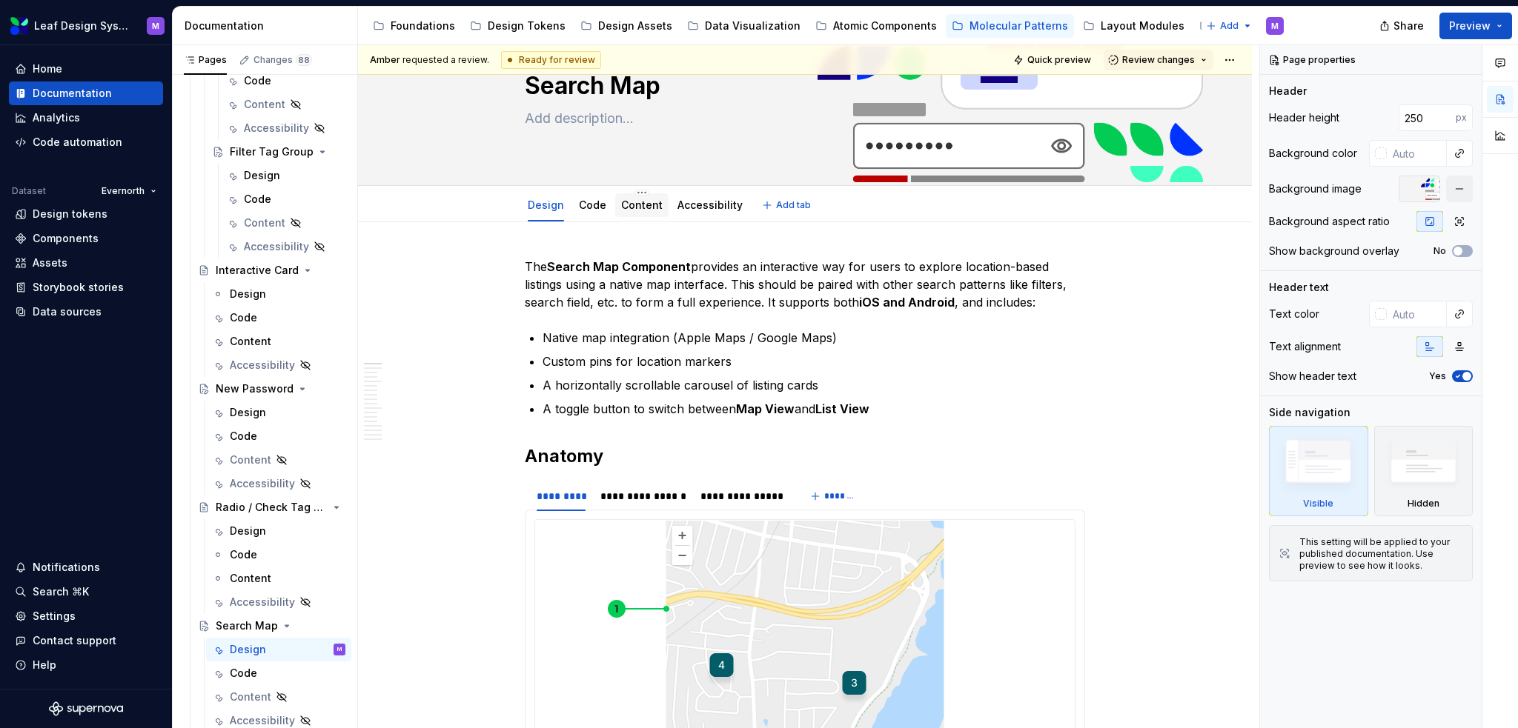
click at [634, 202] on link "Content" at bounding box center [641, 205] width 41 height 13
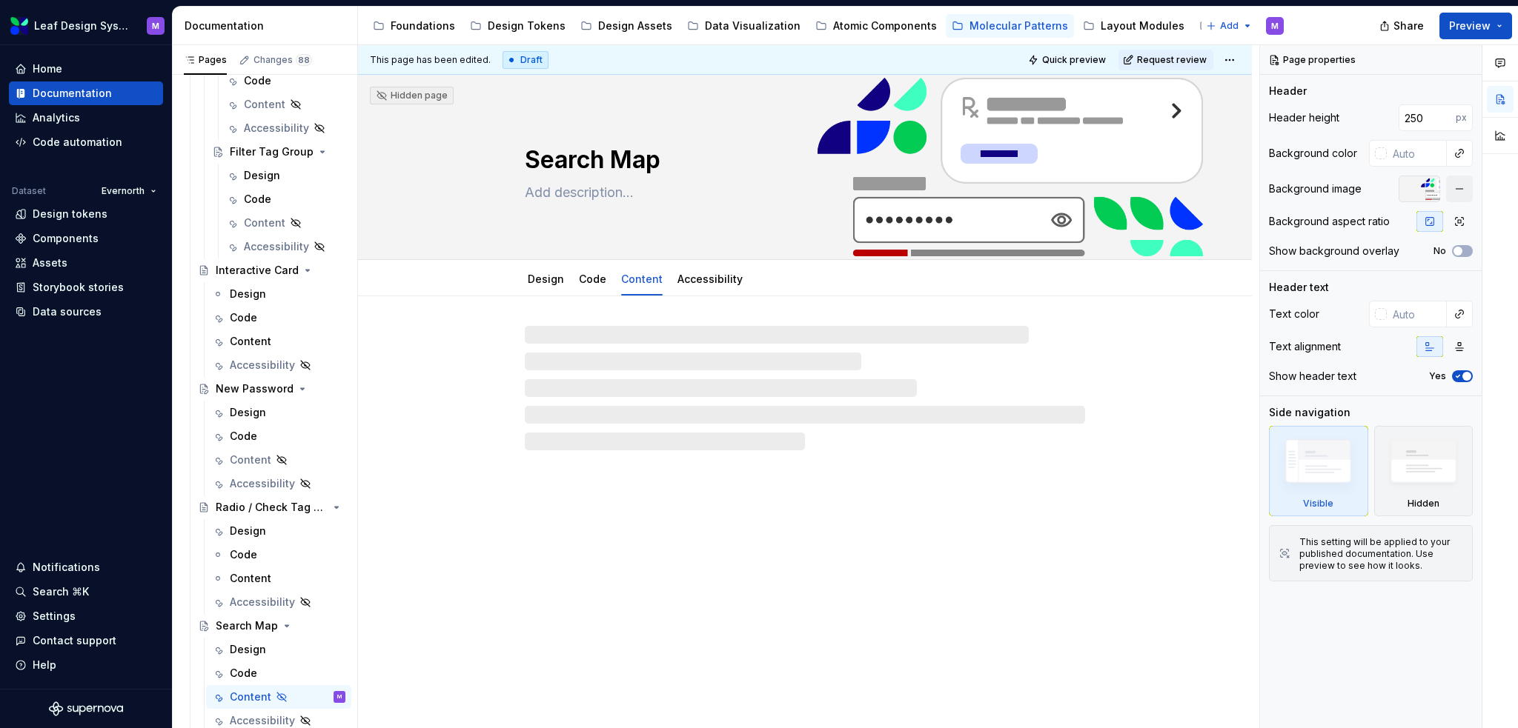
type textarea "*"
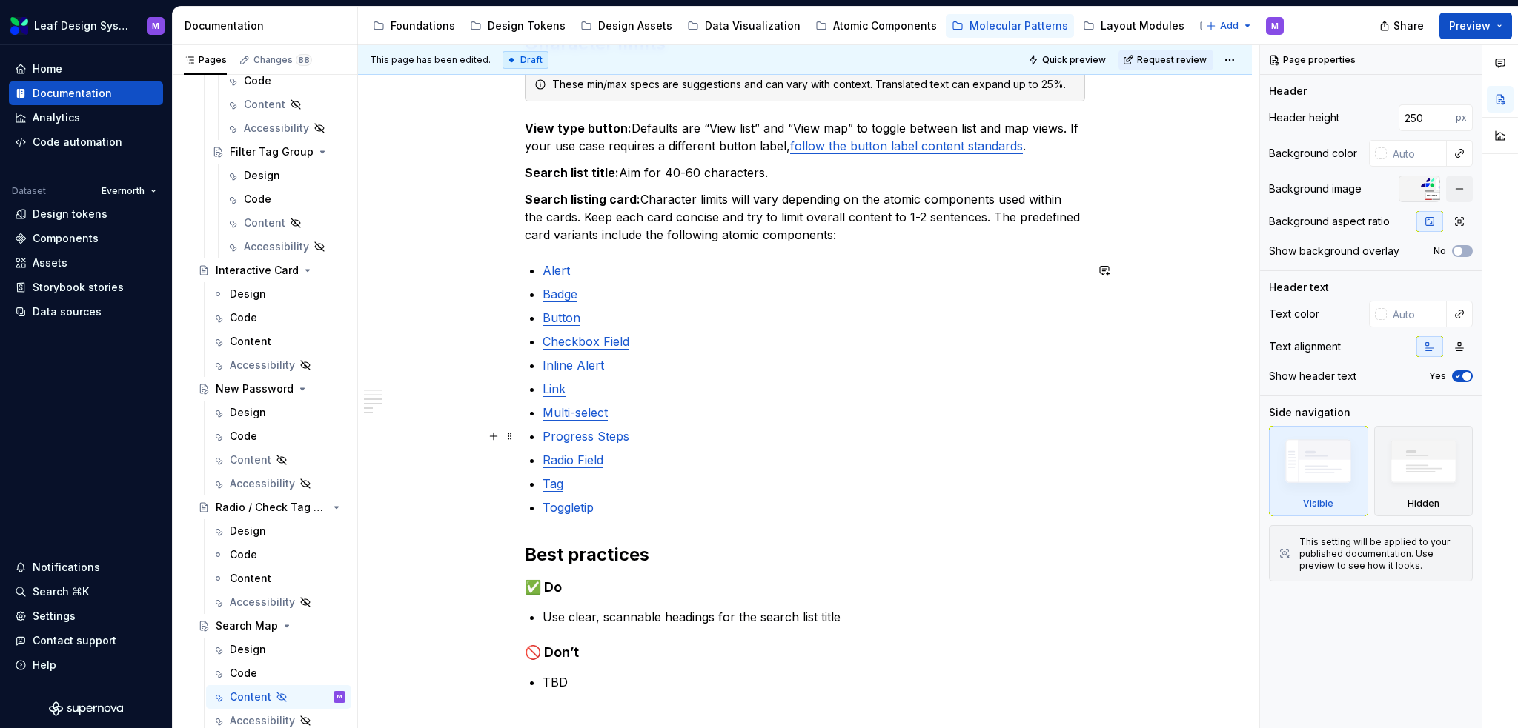
scroll to position [445, 0]
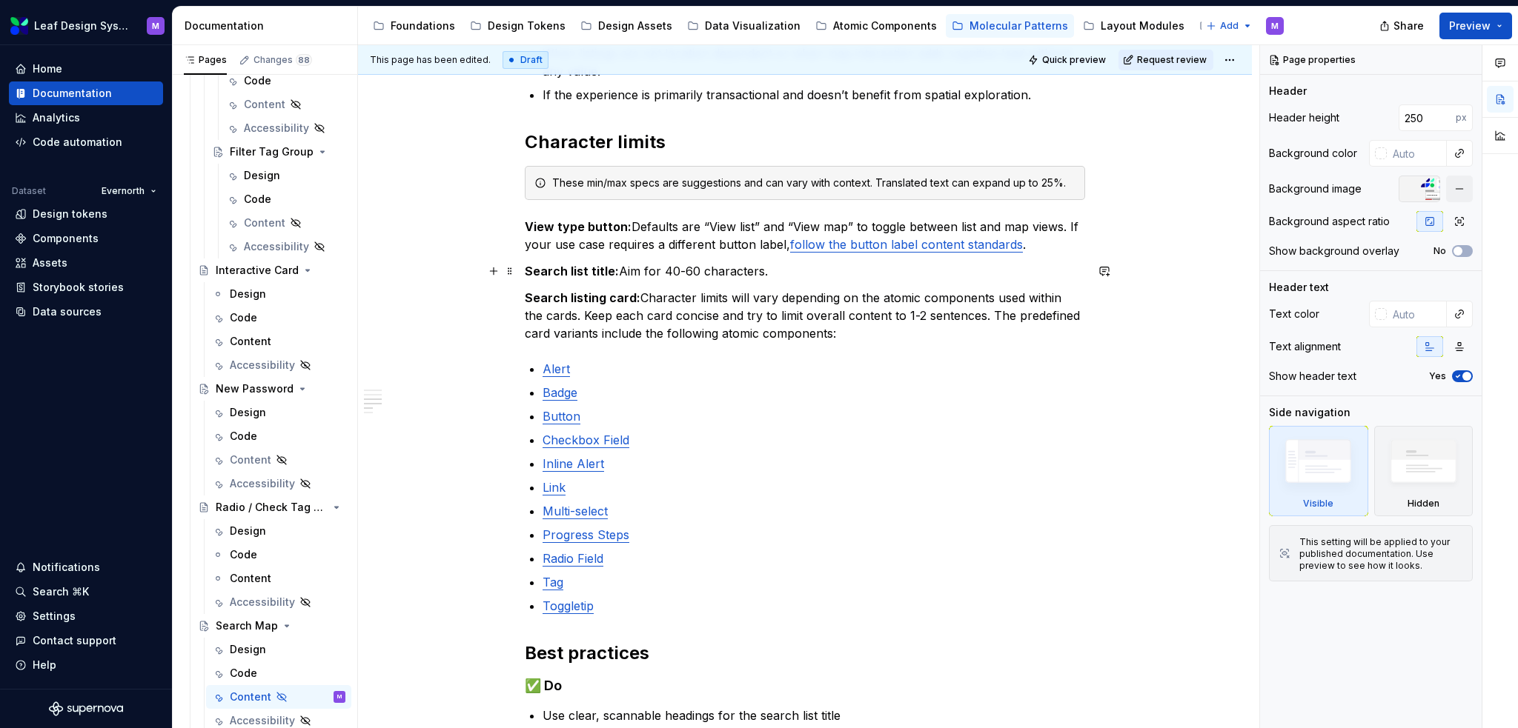
click at [771, 276] on p "Search list title: Aim for 40-60 characters." at bounding box center [805, 271] width 560 height 18
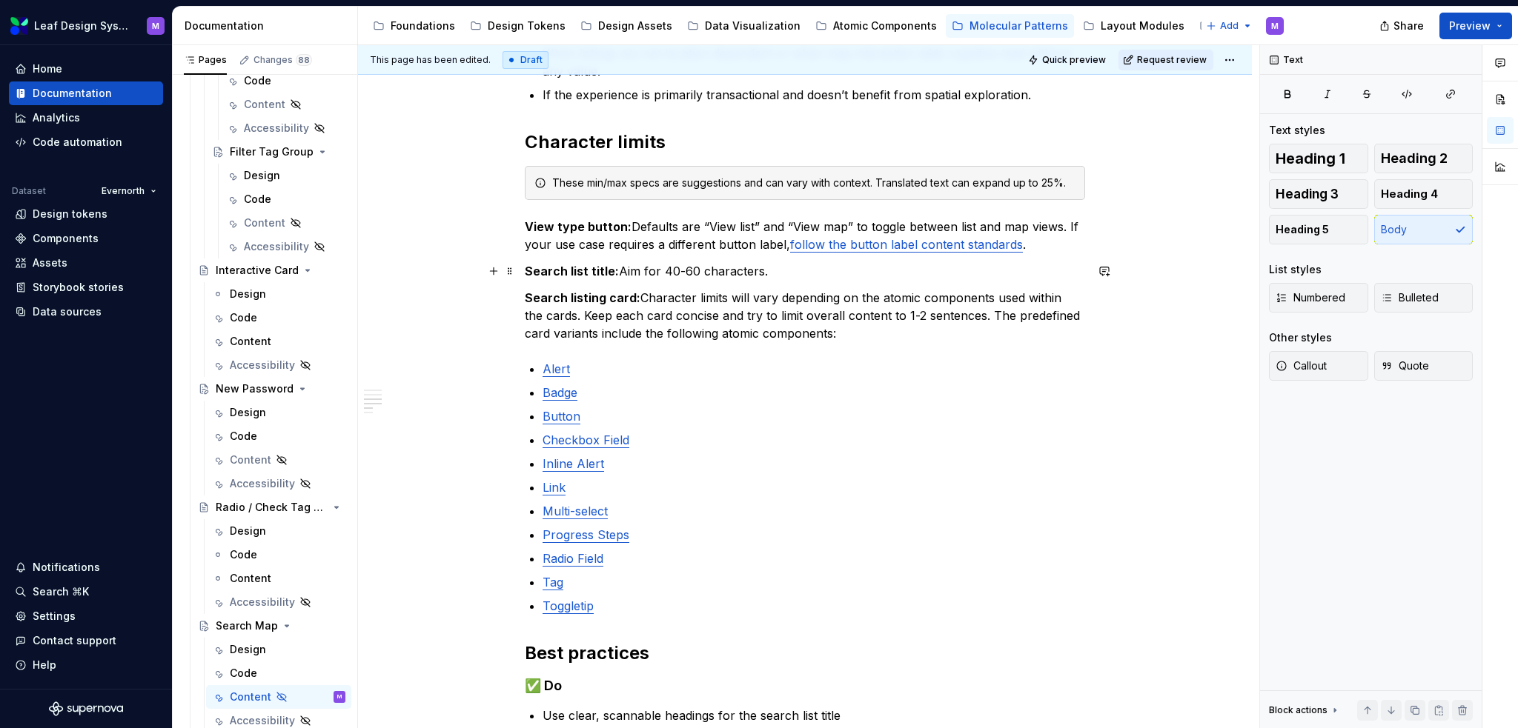
click at [676, 269] on p "Search list title: Aim for 40-60 characters." at bounding box center [805, 271] width 560 height 18
click at [786, 265] on p "Search list title: Aim for 20-40 characters." at bounding box center [805, 271] width 560 height 18
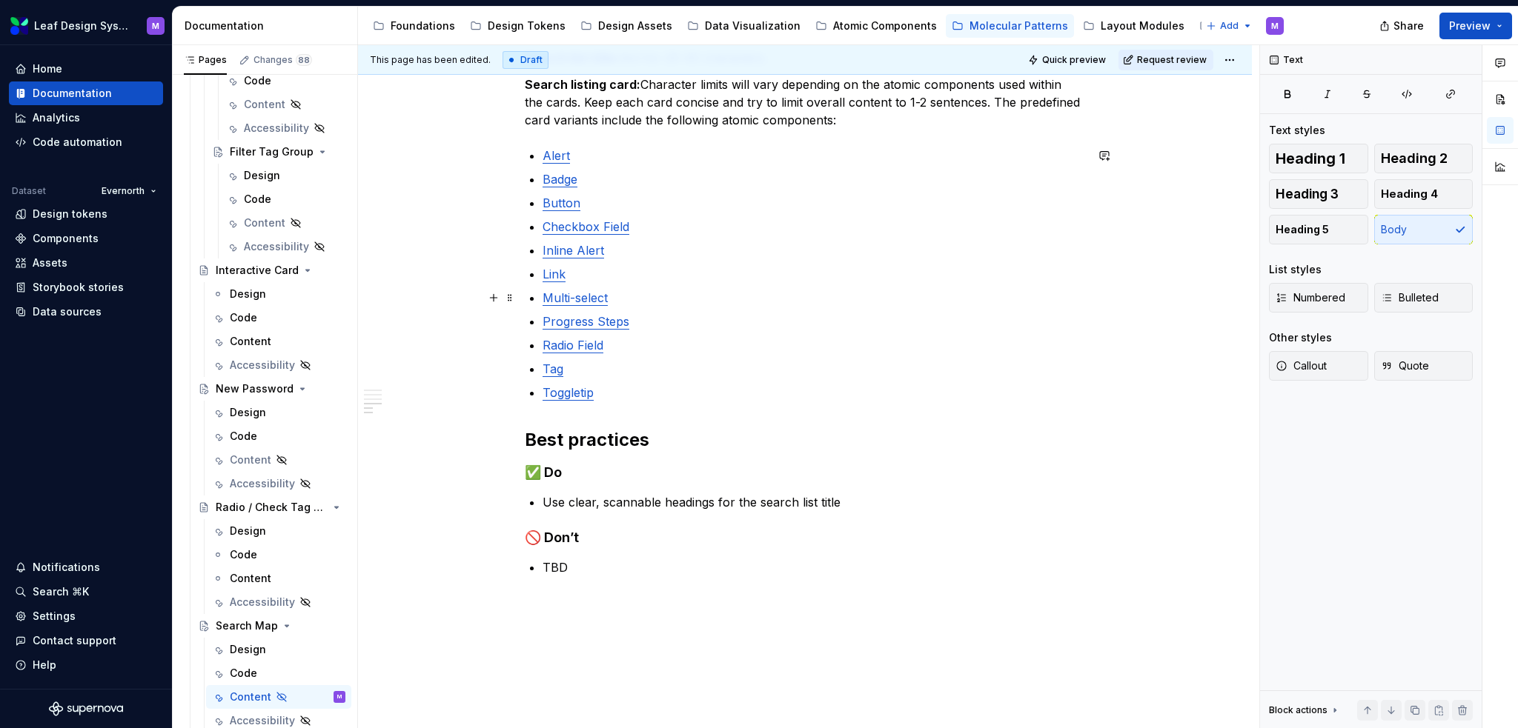
scroll to position [667, 0]
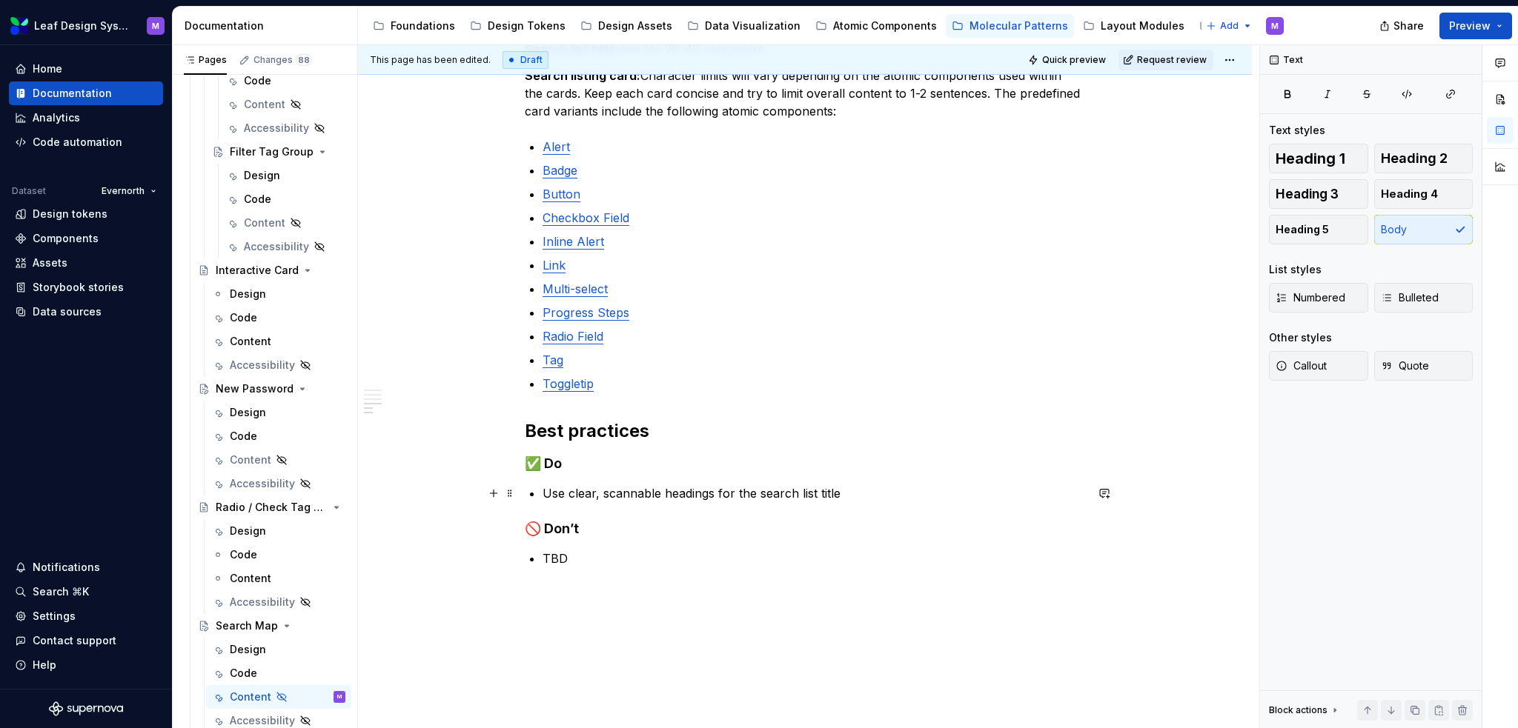
click at [848, 493] on p "Use clear, scannable headings for the search list title" at bounding box center [813, 494] width 542 height 18
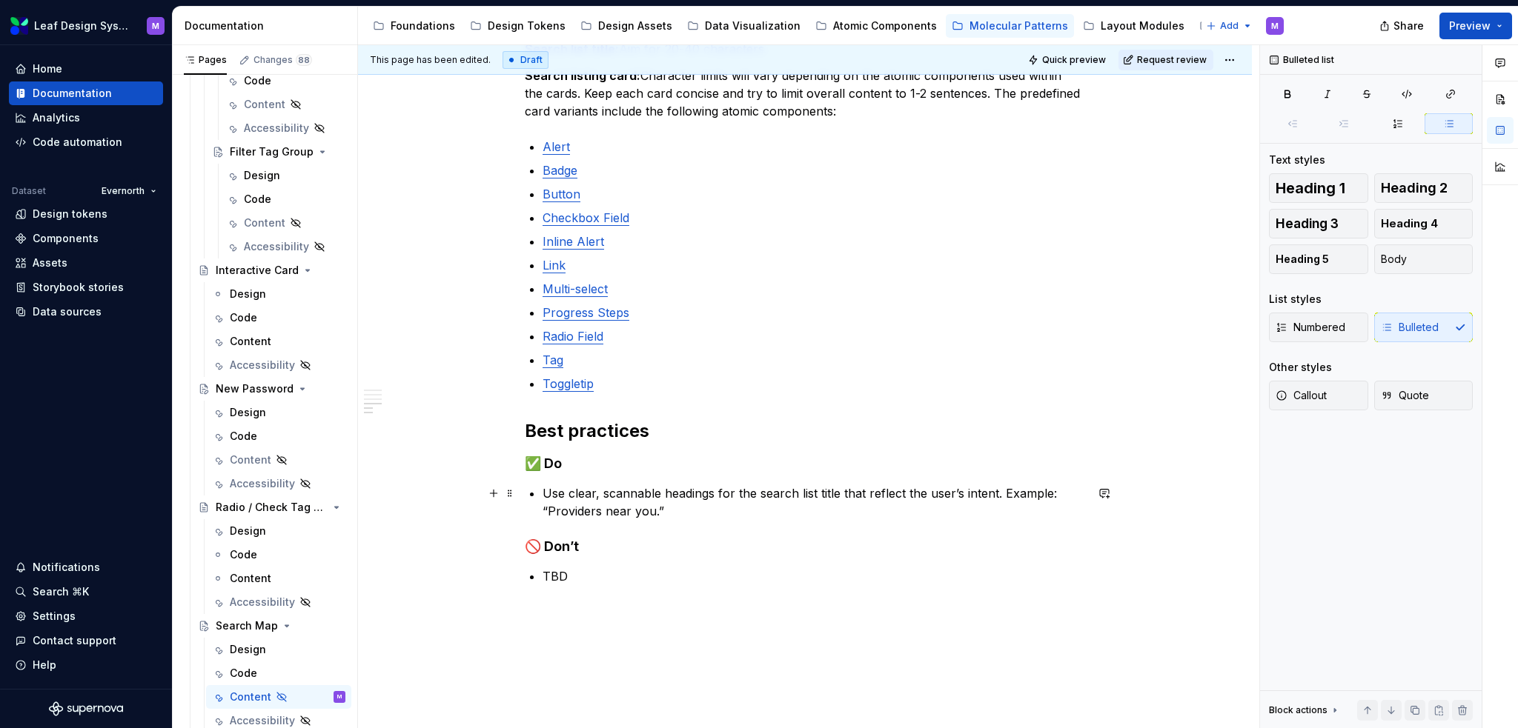
click at [797, 508] on p "Use clear, scannable headings for the search list title that reflect the user’s…" at bounding box center [813, 503] width 542 height 36
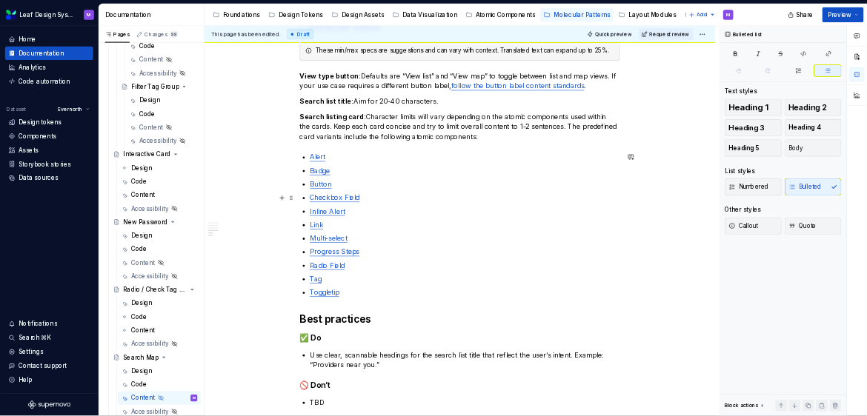
scroll to position [519, 0]
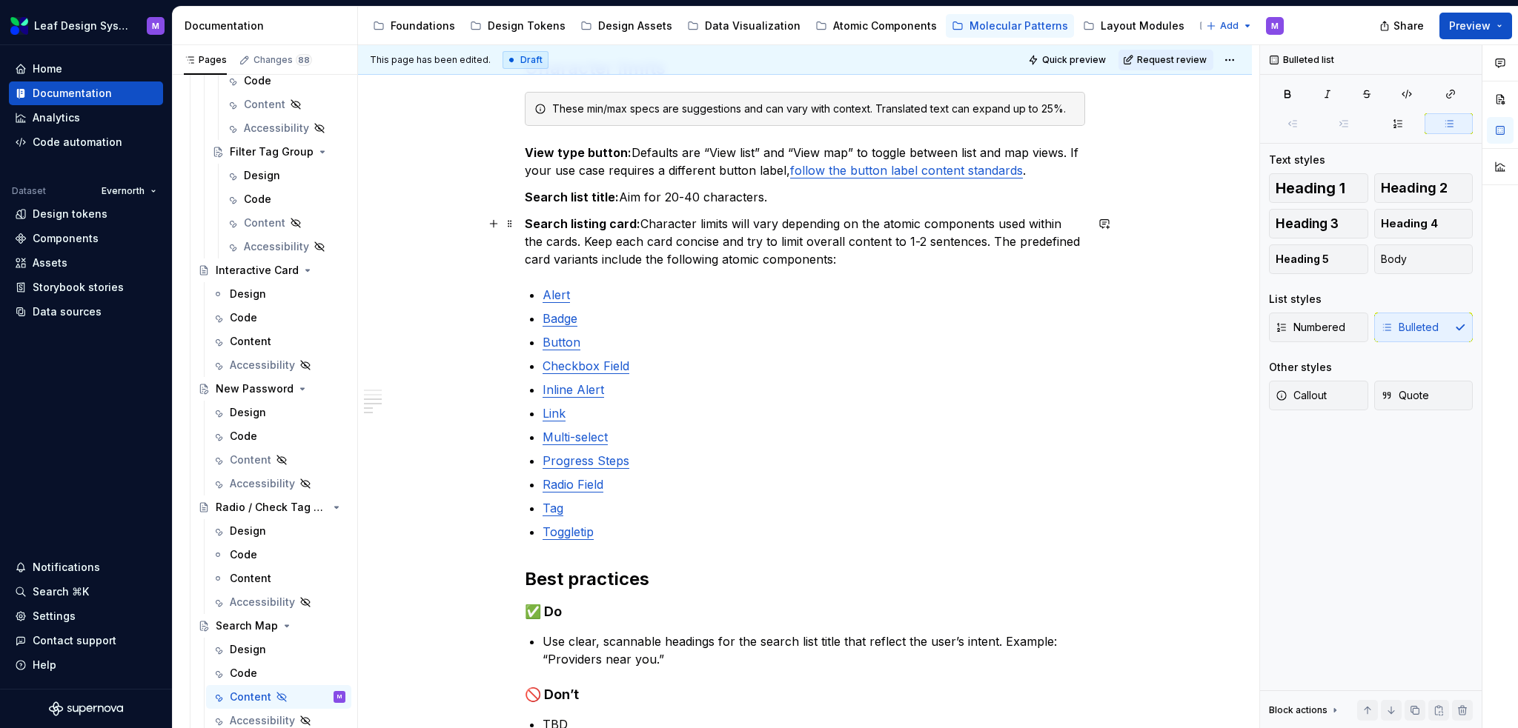
click at [683, 253] on p "Search listing card: Character limits will vary depending on the atomic compone…" at bounding box center [805, 241] width 560 height 53
click at [700, 533] on p "Toggletip" at bounding box center [813, 532] width 542 height 18
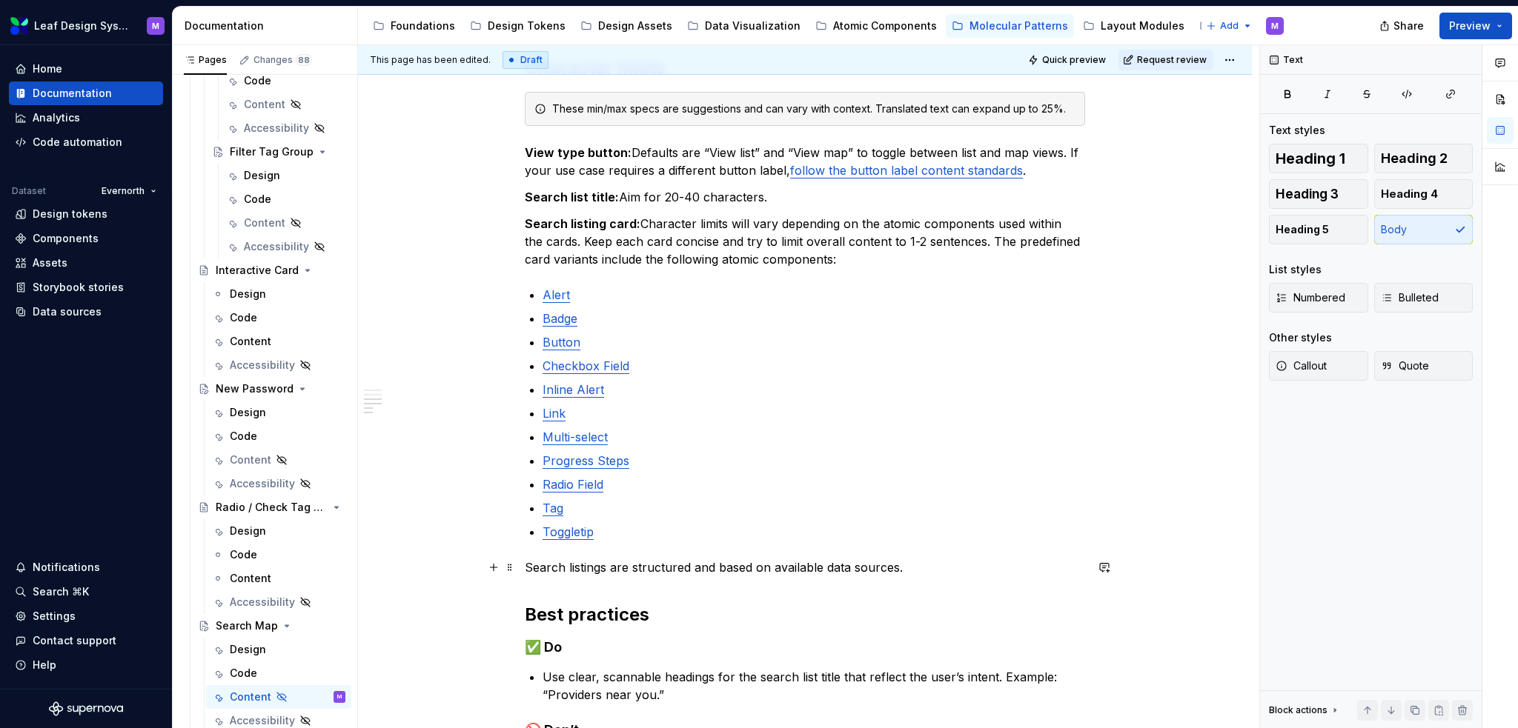
click at [717, 565] on p "Search listings are structured and based on available data sources." at bounding box center [805, 568] width 560 height 18
click at [875, 569] on p "Search listings are based on available data sources." at bounding box center [805, 568] width 560 height 18
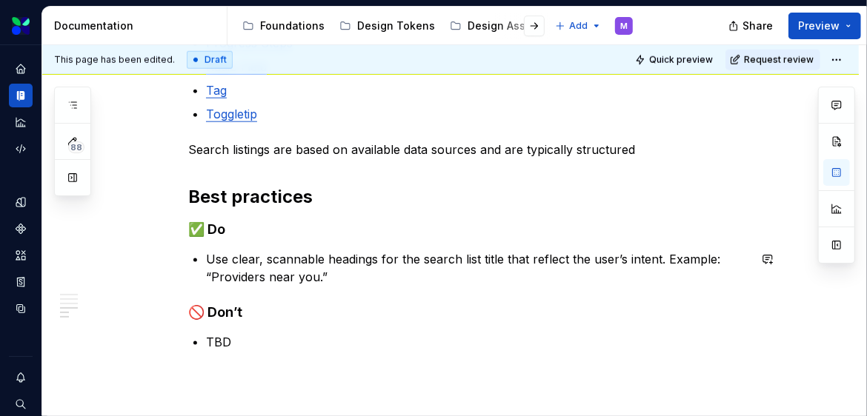
scroll to position [925, 0]
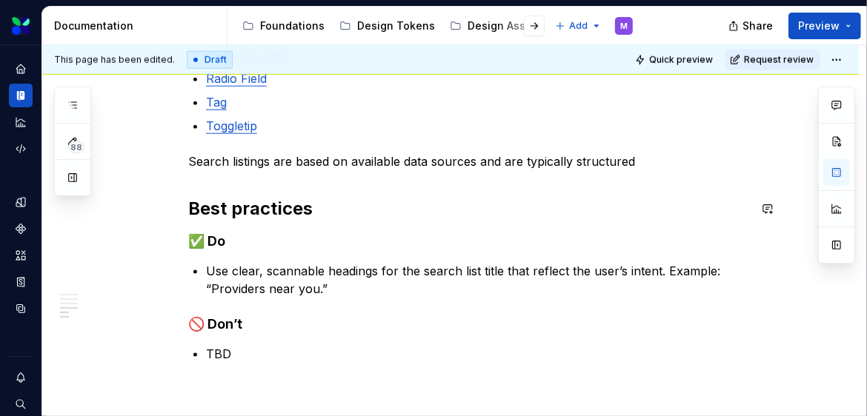
click at [656, 162] on p "Search listings are based on available data sources and are typically structured" at bounding box center [468, 162] width 560 height 18
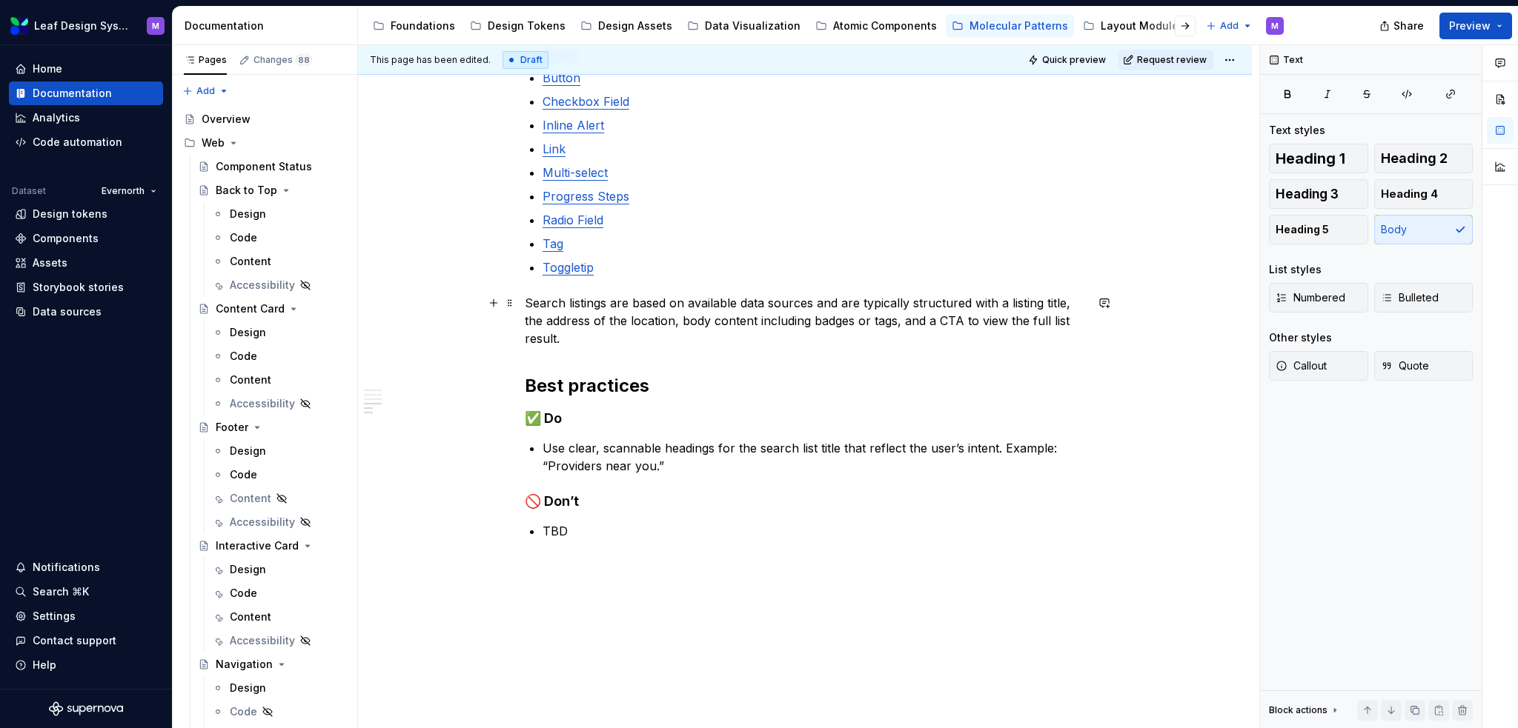
scroll to position [815, 0]
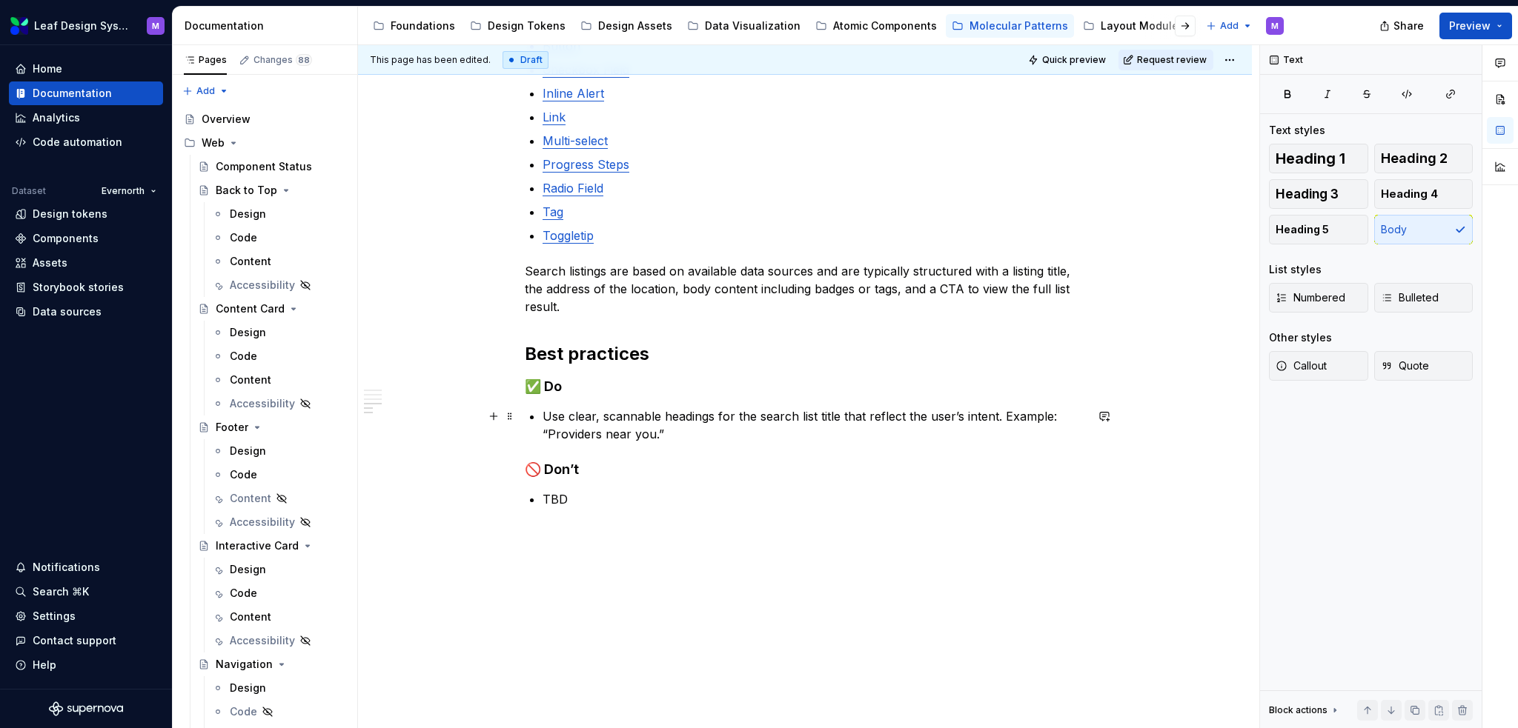
click at [680, 425] on p "Use clear, scannable headings for the search list title that reflect the user’s…" at bounding box center [813, 426] width 542 height 36
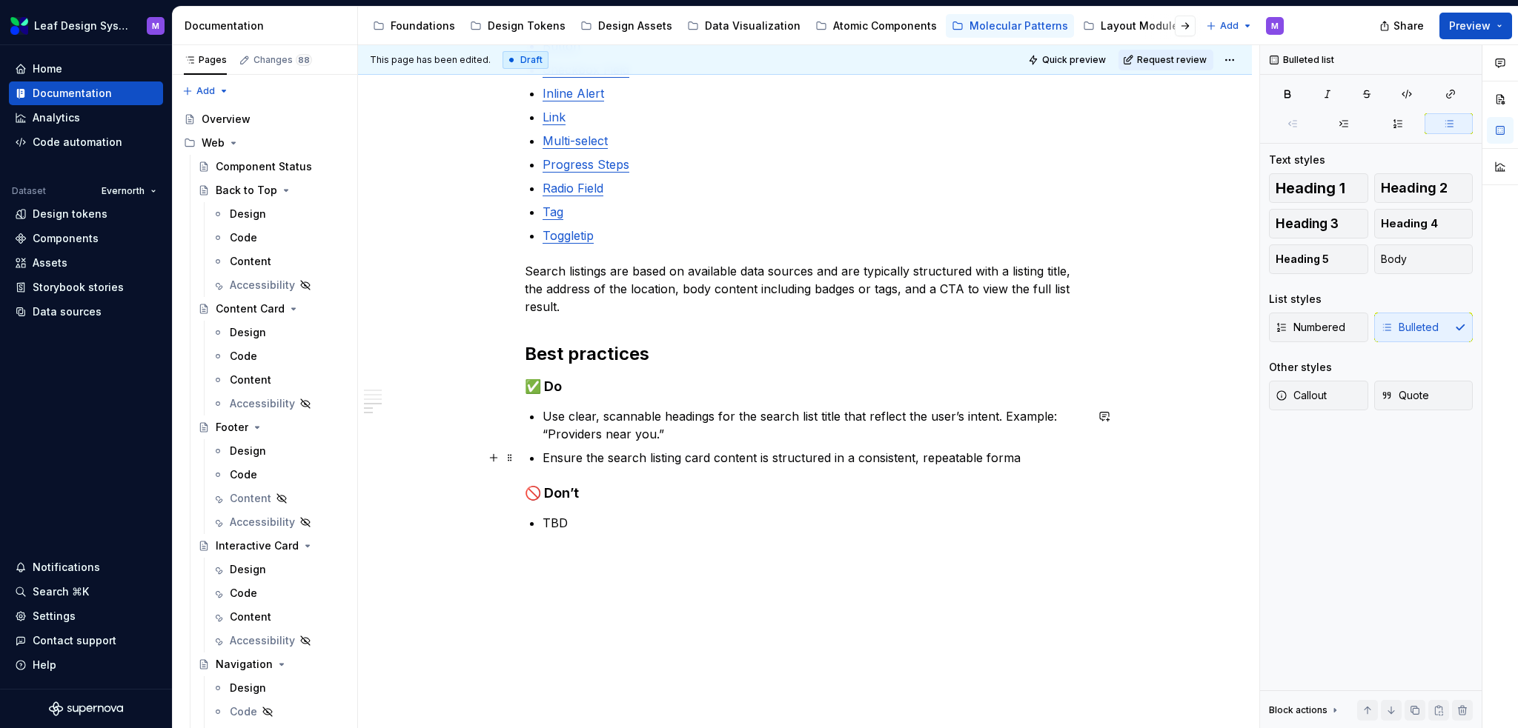
click at [762, 456] on p "Ensure the search listing card content is structured in a consistent, repeatabl…" at bounding box center [813, 458] width 542 height 18
click at [1023, 456] on p "Ensure the search listing card content is structured in a consistent, repeatabl…" at bounding box center [813, 458] width 542 height 18
click at [655, 291] on p "Search listings are based on available data sources and are typically structure…" at bounding box center [805, 288] width 560 height 53
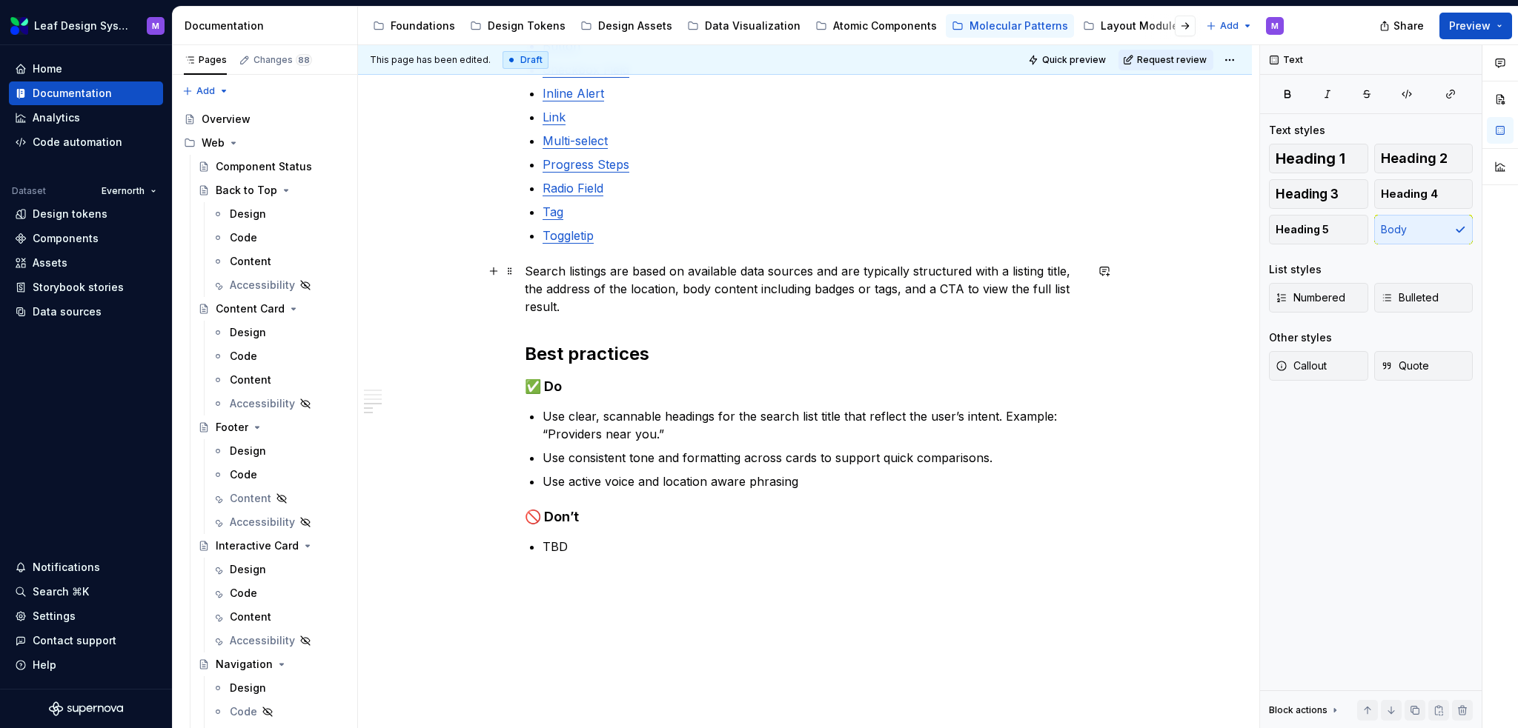
click at [612, 272] on p "Search listings are based on available data sources and are typically structure…" at bounding box center [805, 288] width 560 height 53
click at [834, 268] on p "Search listings are based on available data sources and are typically structure…" at bounding box center [805, 288] width 560 height 53
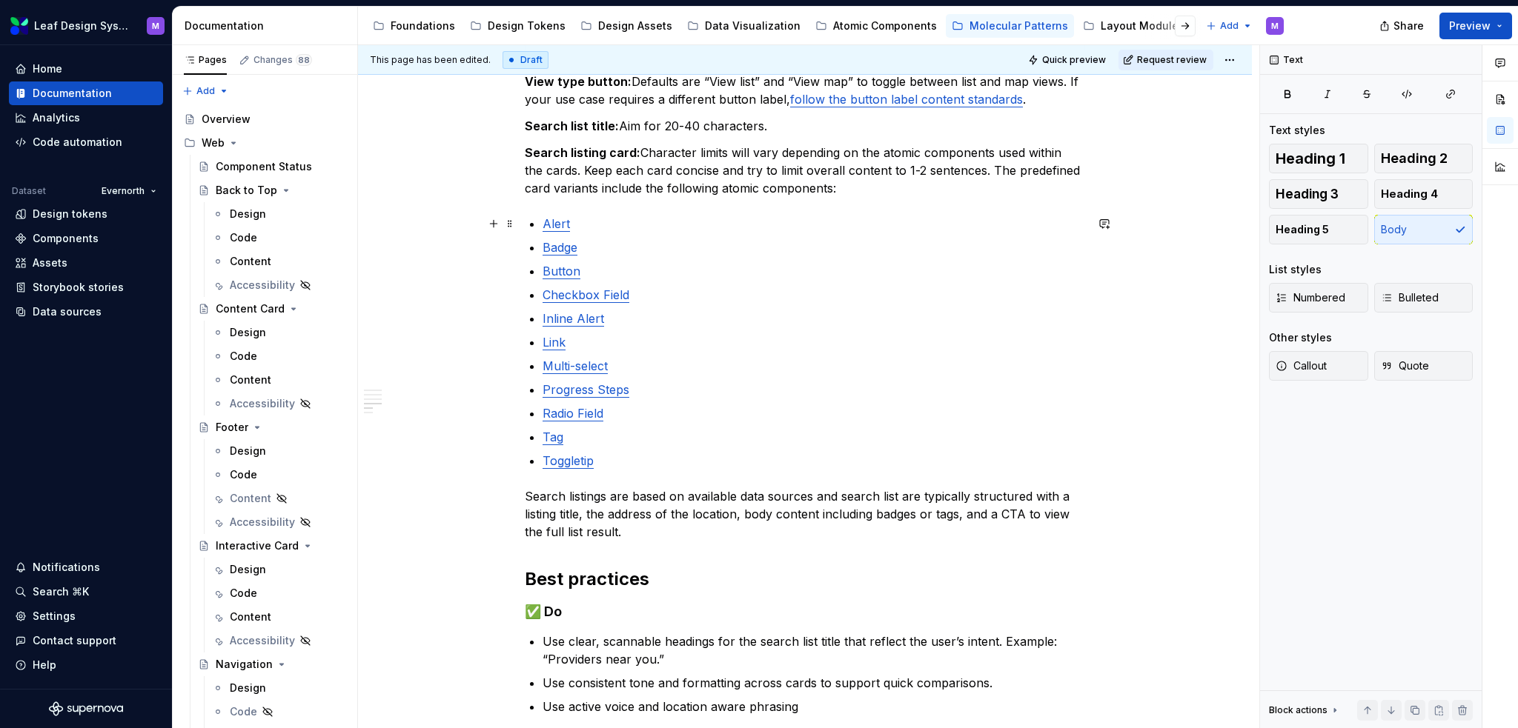
scroll to position [593, 0]
click at [1021, 488] on p "Search listings are based on available data sources and search listing cards ar…" at bounding box center [805, 511] width 560 height 53
click at [868, 520] on p "Search listings are based on available data sources and search listing cards ar…" at bounding box center [805, 511] width 560 height 53
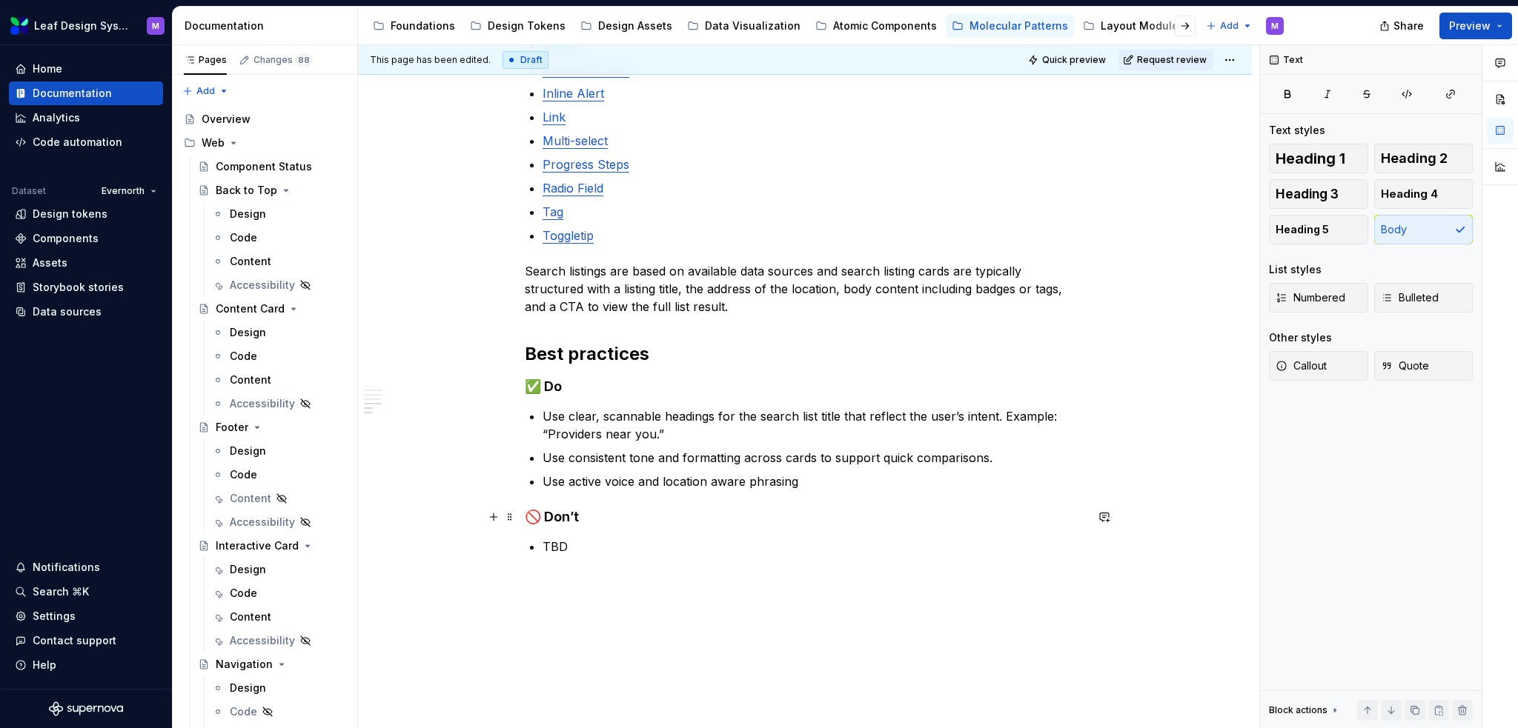
scroll to position [889, 0]
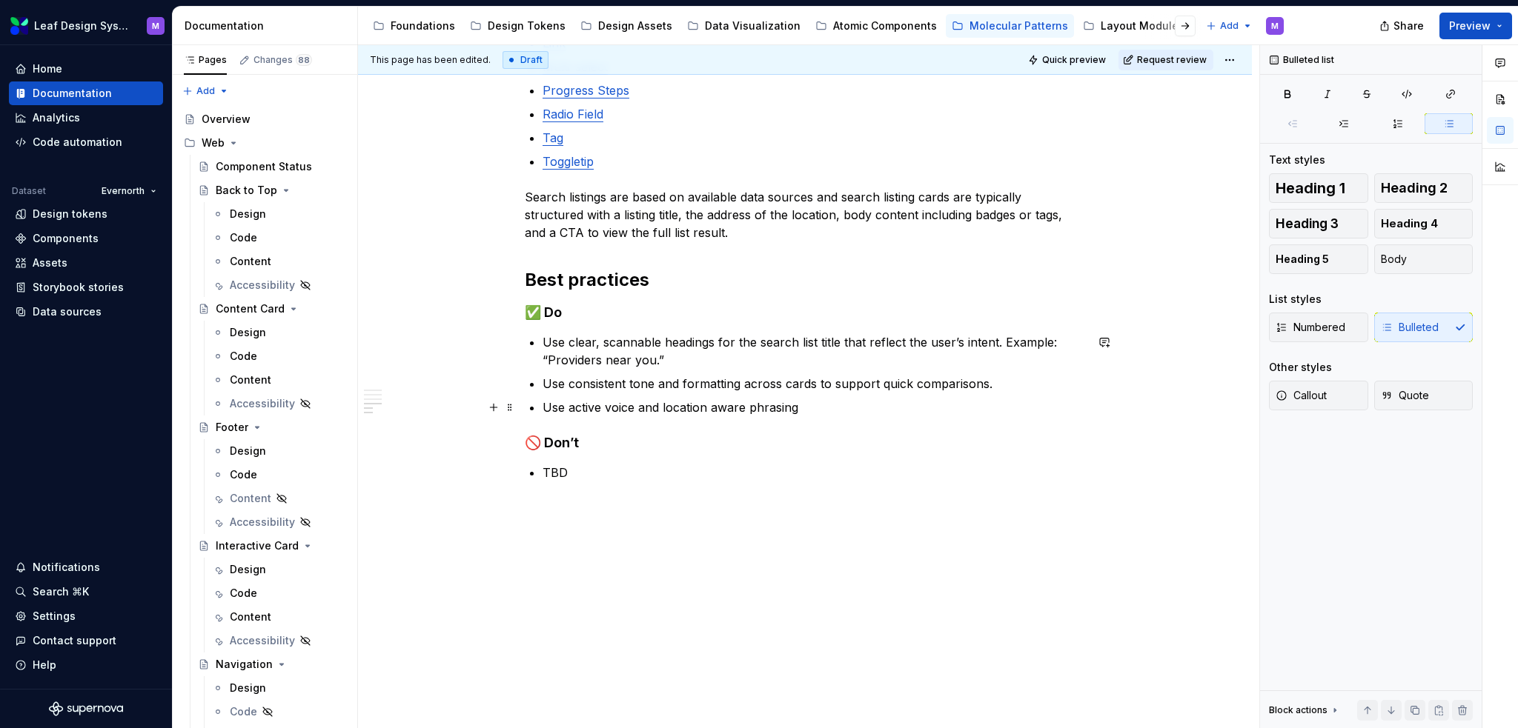
click at [803, 404] on p "Use active voice and location aware phrasing" at bounding box center [813, 408] width 542 height 18
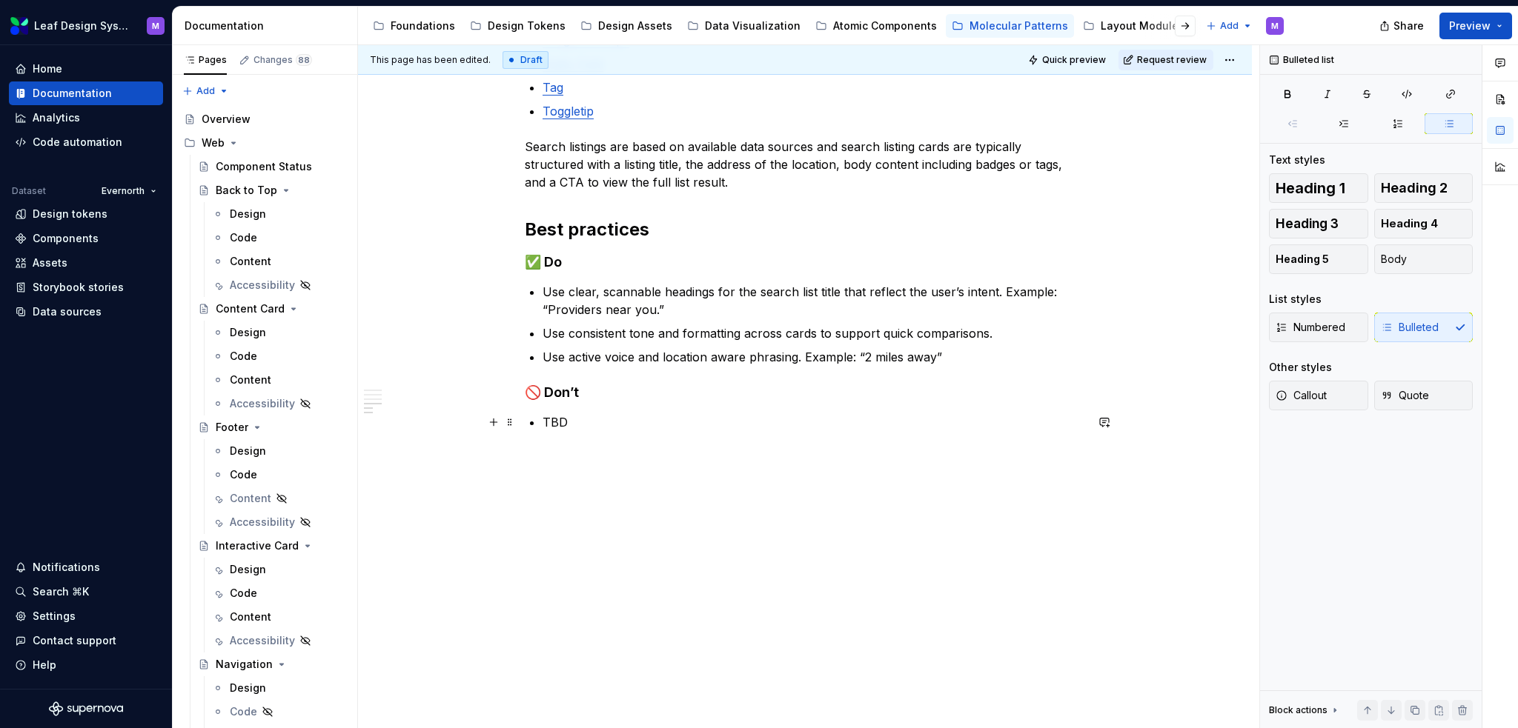
click at [568, 425] on p "TBD" at bounding box center [813, 423] width 542 height 18
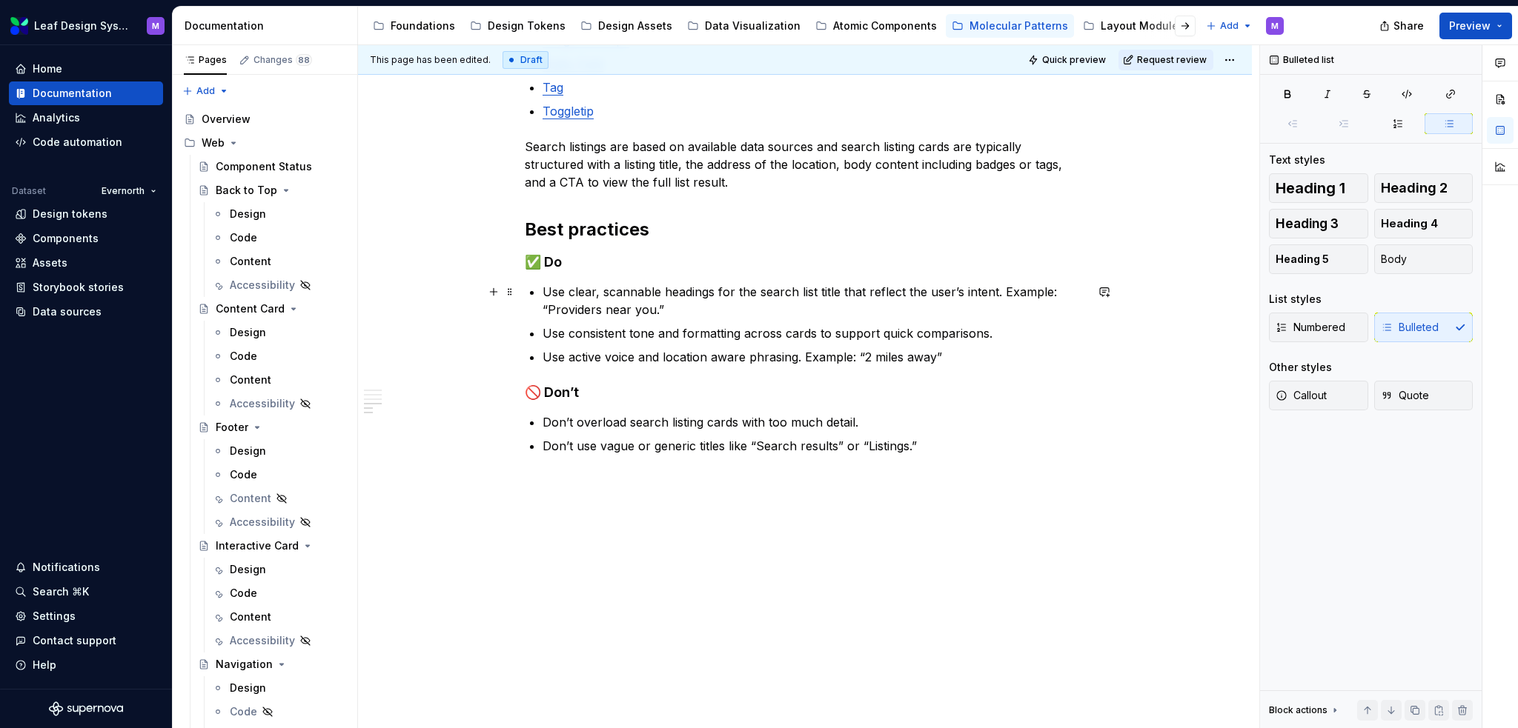
click at [542, 293] on p "Use clear, scannable headings for the search list title that reflect the user’s…" at bounding box center [813, 301] width 542 height 36
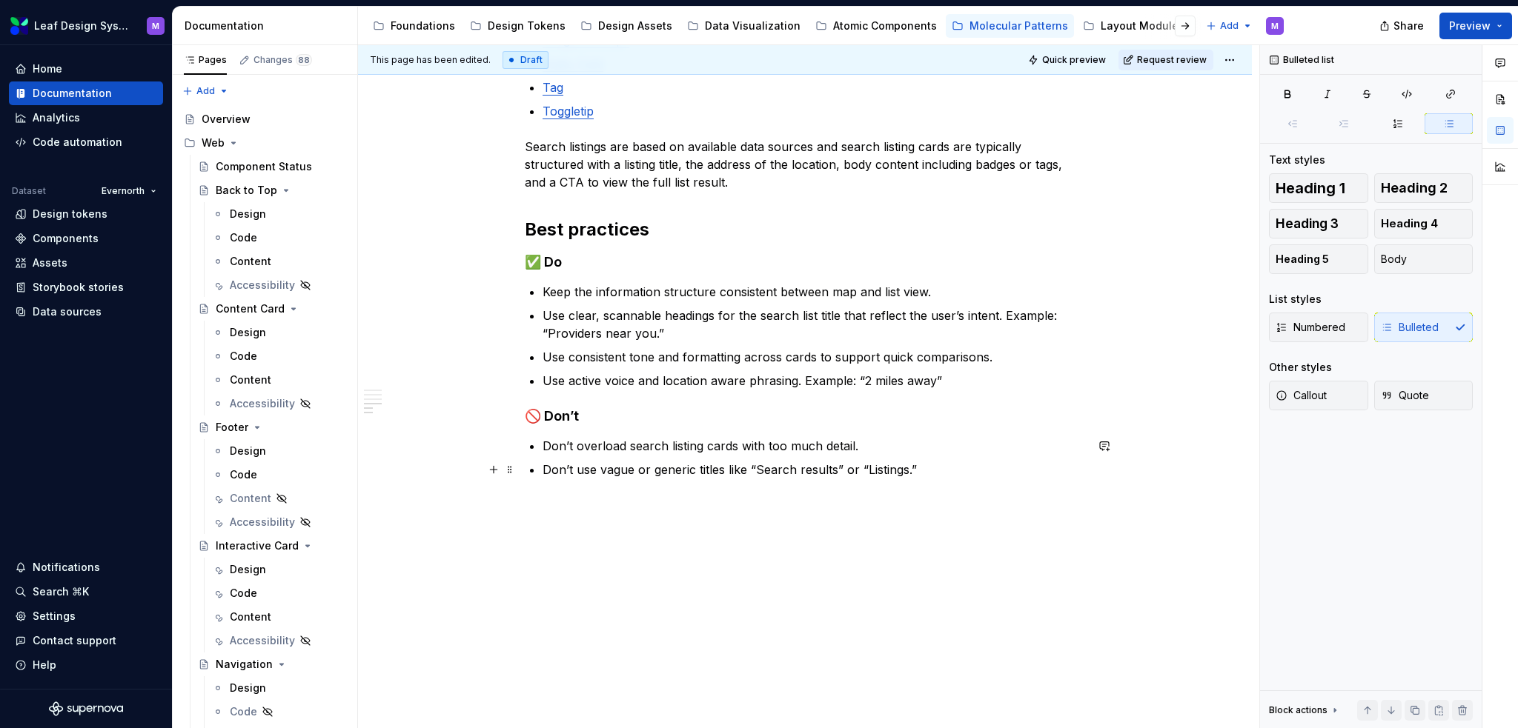
click at [931, 471] on p "Don’t use vague or generic titles like “Search results” or “Listings.”" at bounding box center [813, 470] width 542 height 18
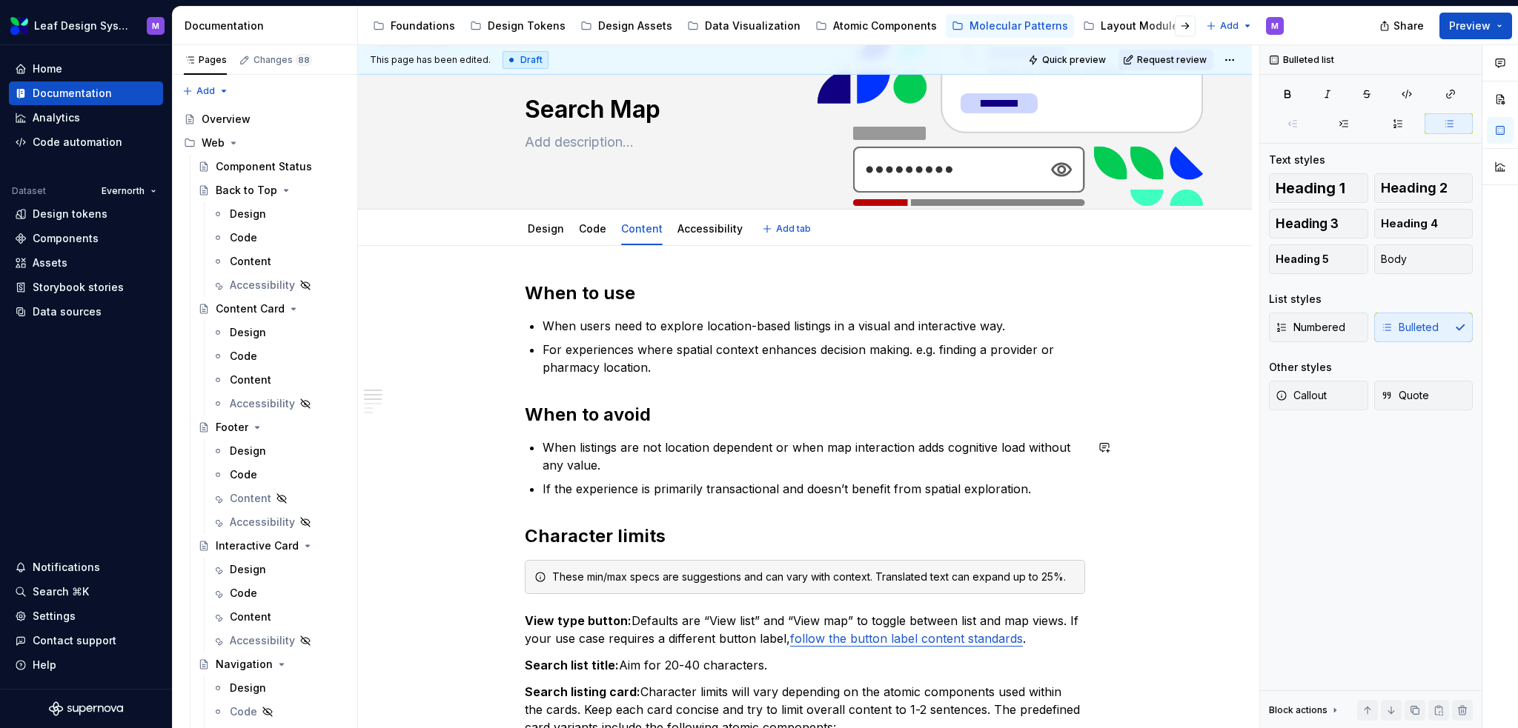
scroll to position [0, 0]
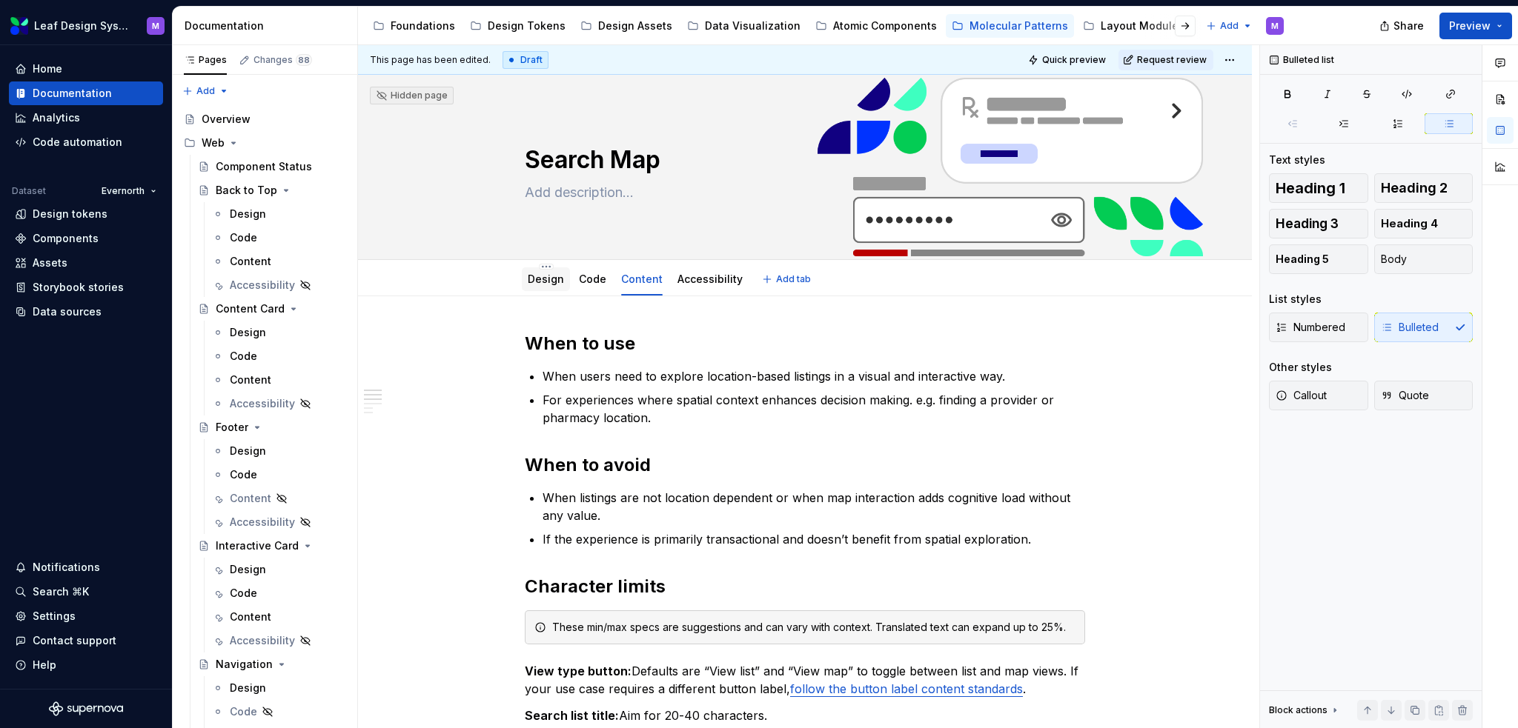
click at [551, 282] on link "Design" at bounding box center [546, 279] width 36 height 13
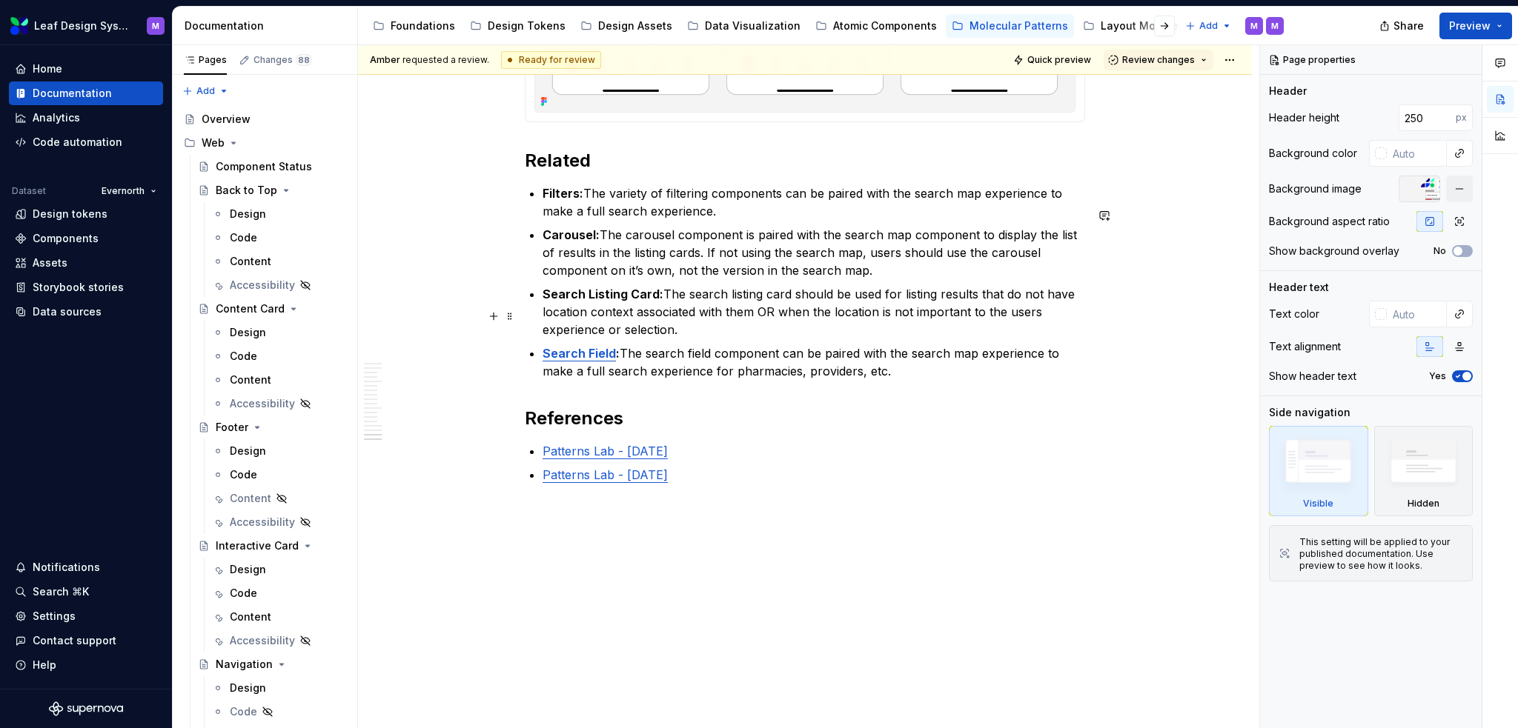
scroll to position [8049, 0]
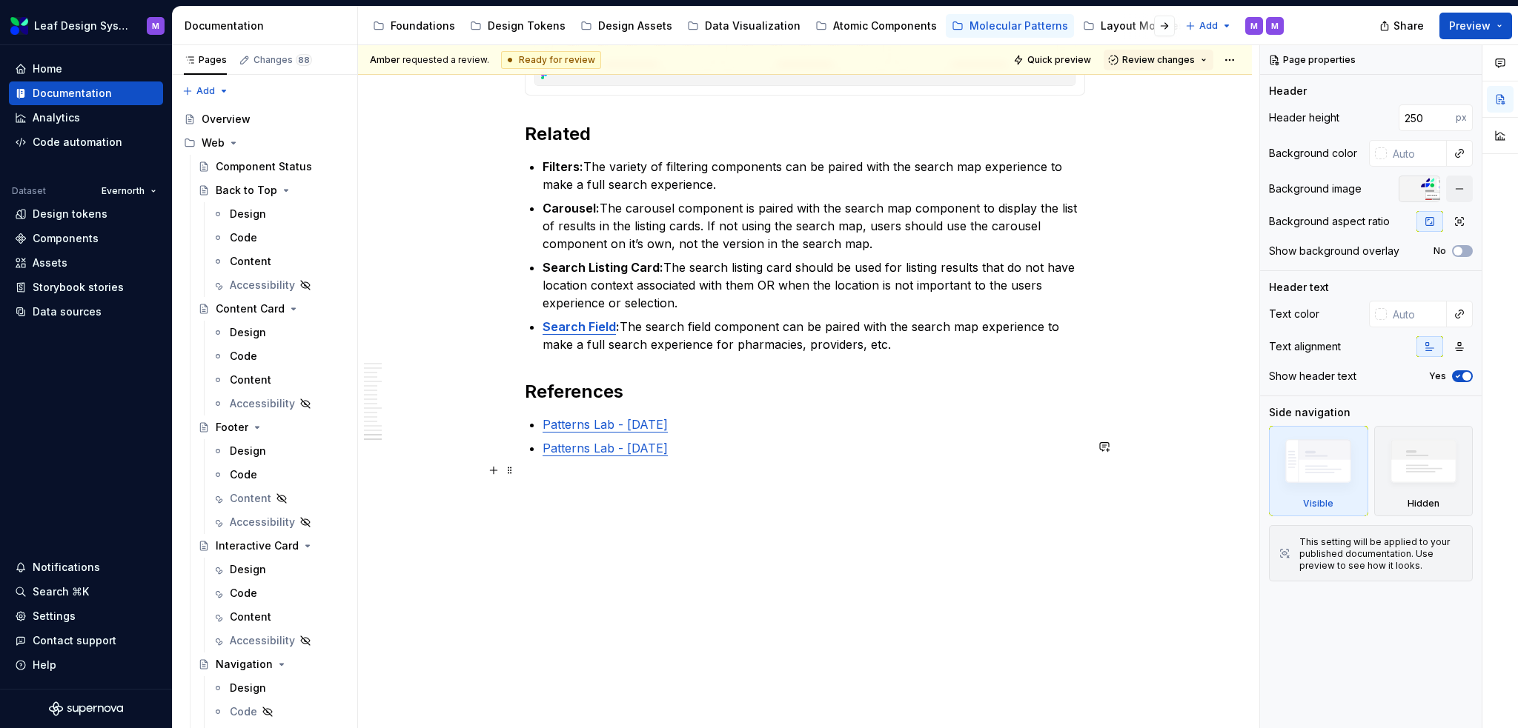
click at [617, 451] on link "Patterns Lab - [DATE]" at bounding box center [604, 448] width 125 height 15
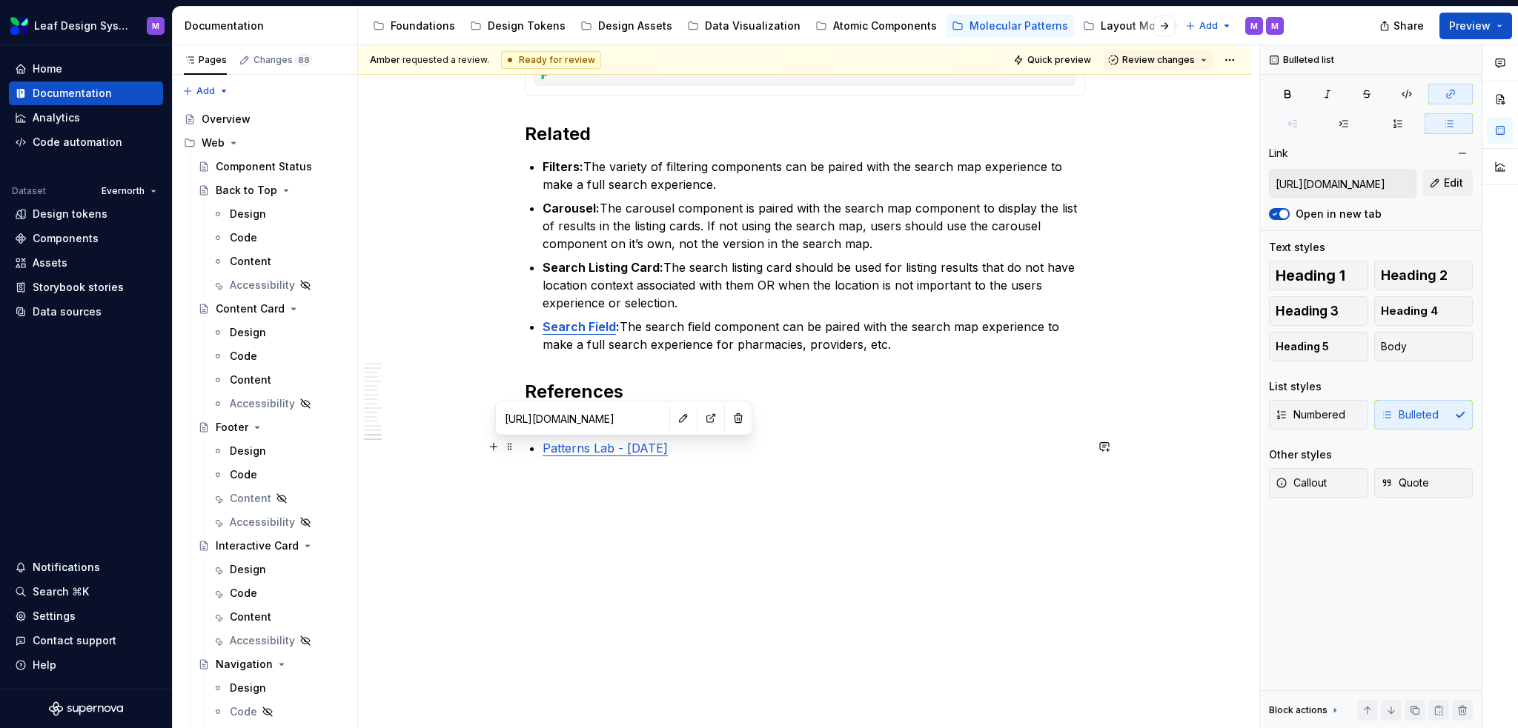
click at [587, 424] on input "https://confluence.sys.cigna.com/spaces/WIPMDL/pages/1269075709/Patterns+Lab+-+…" at bounding box center [582, 418] width 167 height 27
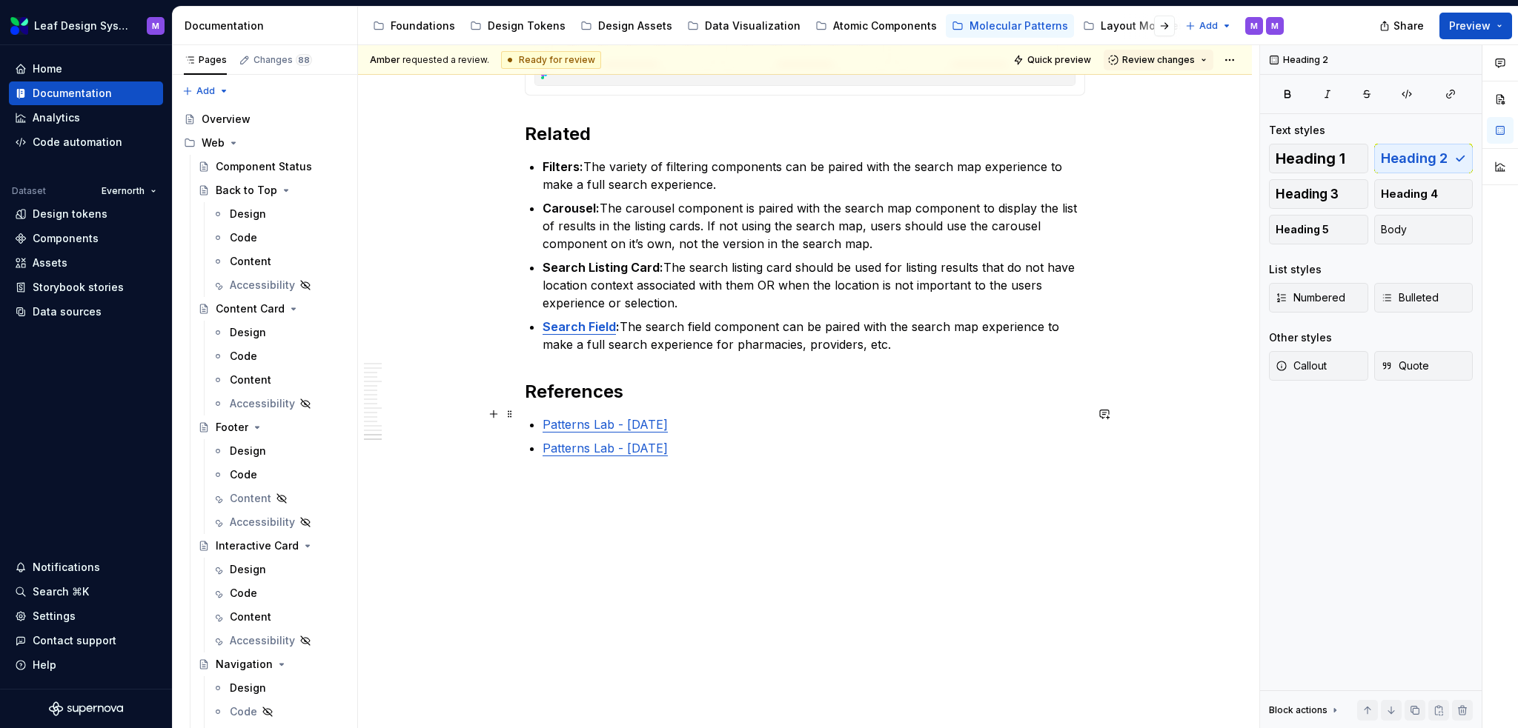
click at [932, 380] on h2 "References" at bounding box center [805, 392] width 560 height 24
click at [932, 340] on p "Search Field : The search field component can be paired with the search map exp…" at bounding box center [813, 336] width 542 height 36
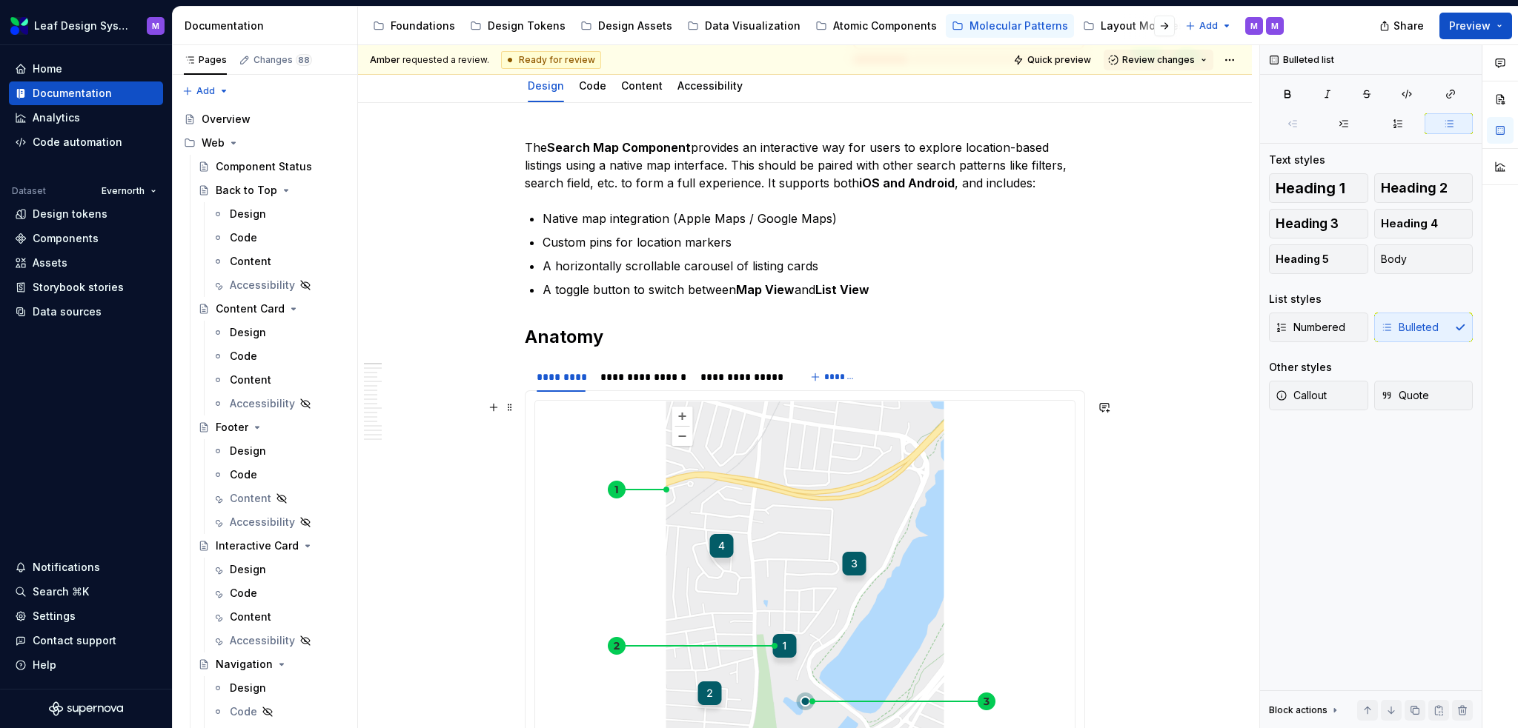
scroll to position [0, 0]
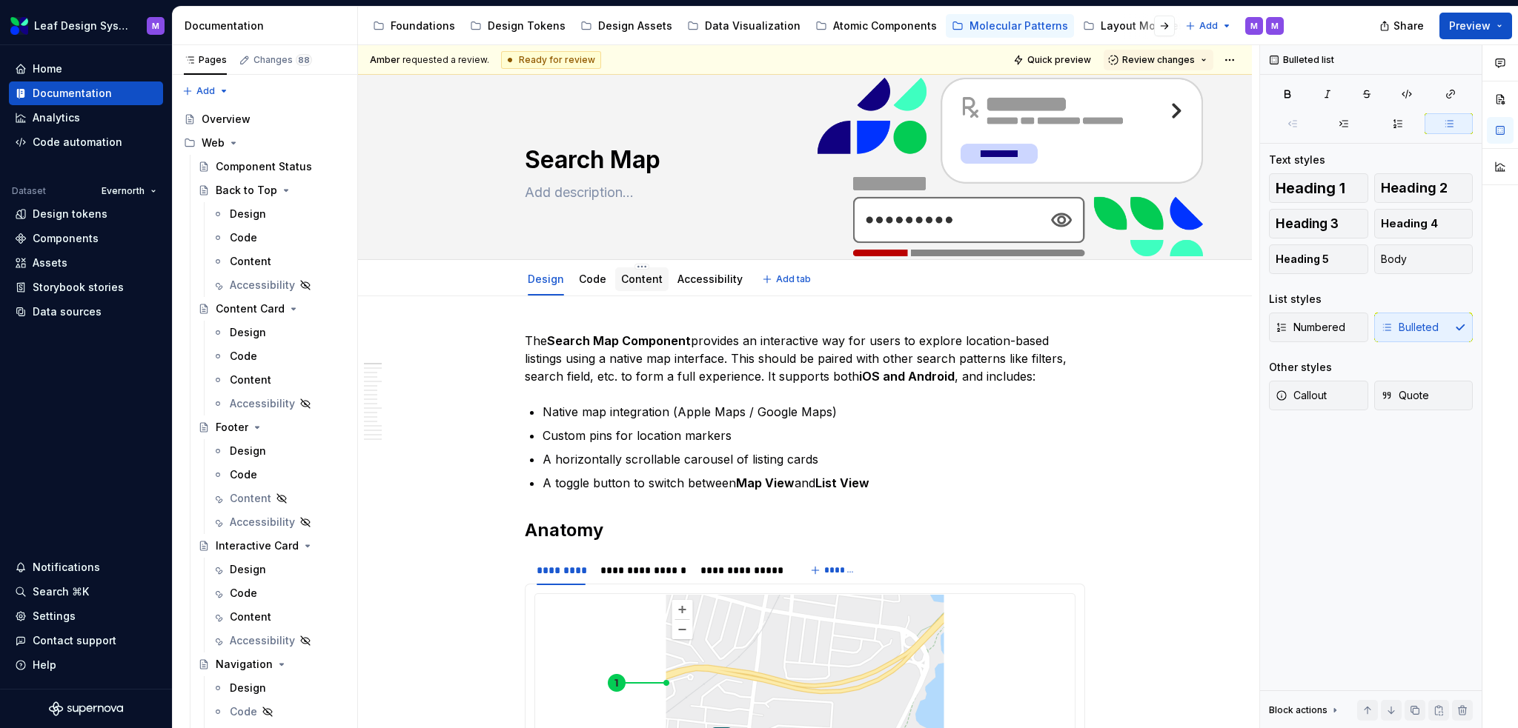
click at [640, 284] on link "Content" at bounding box center [641, 279] width 41 height 13
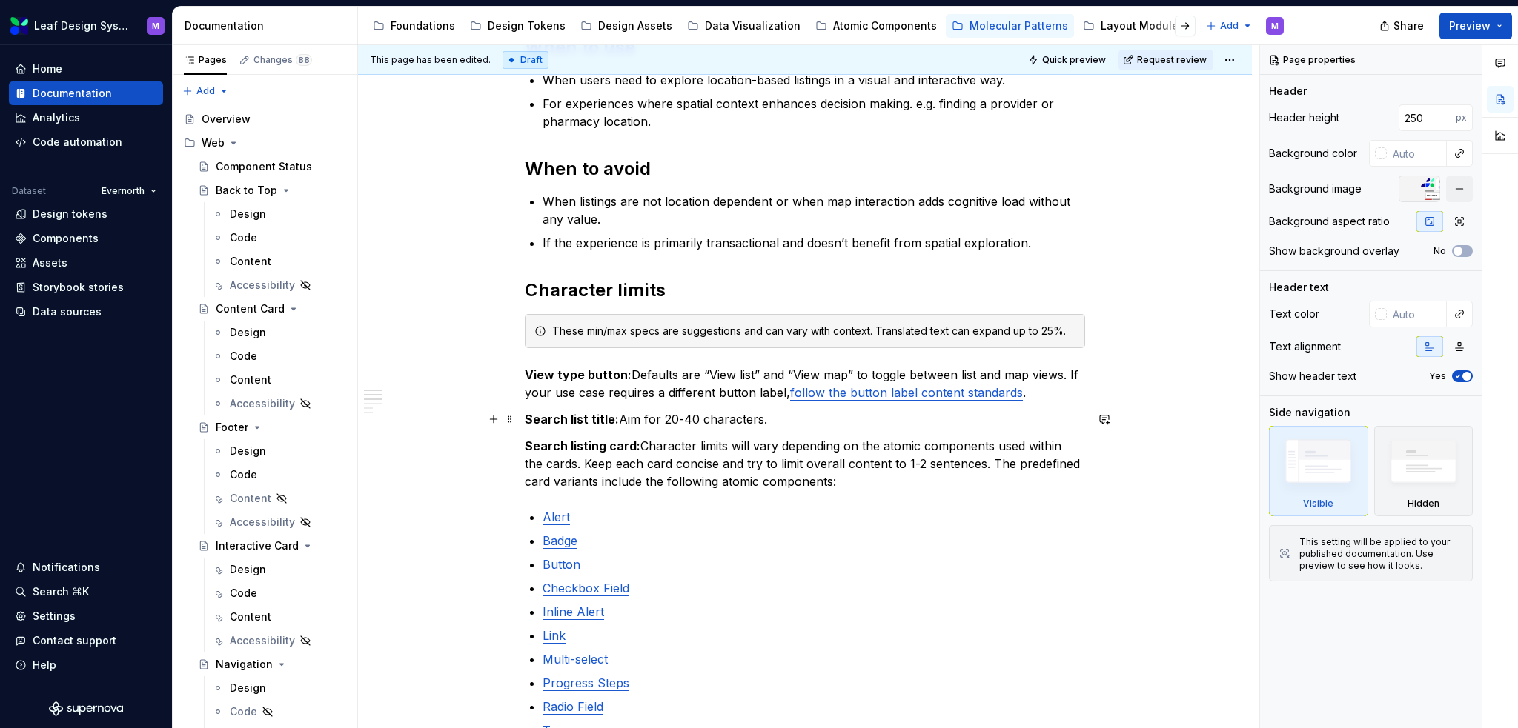
scroll to position [371, 0]
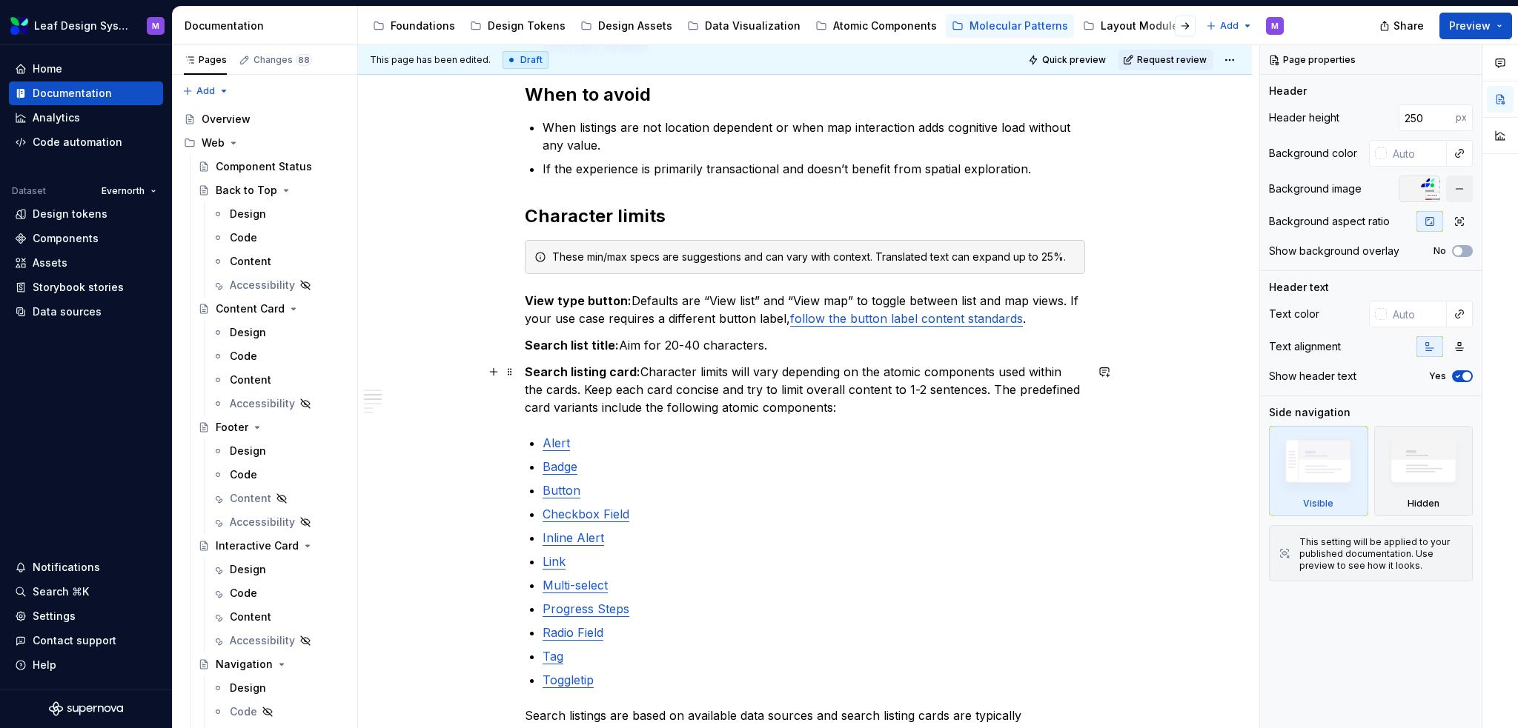
click at [852, 408] on p "Search listing card: Character limits will vary depending on the atomic compone…" at bounding box center [805, 389] width 560 height 53
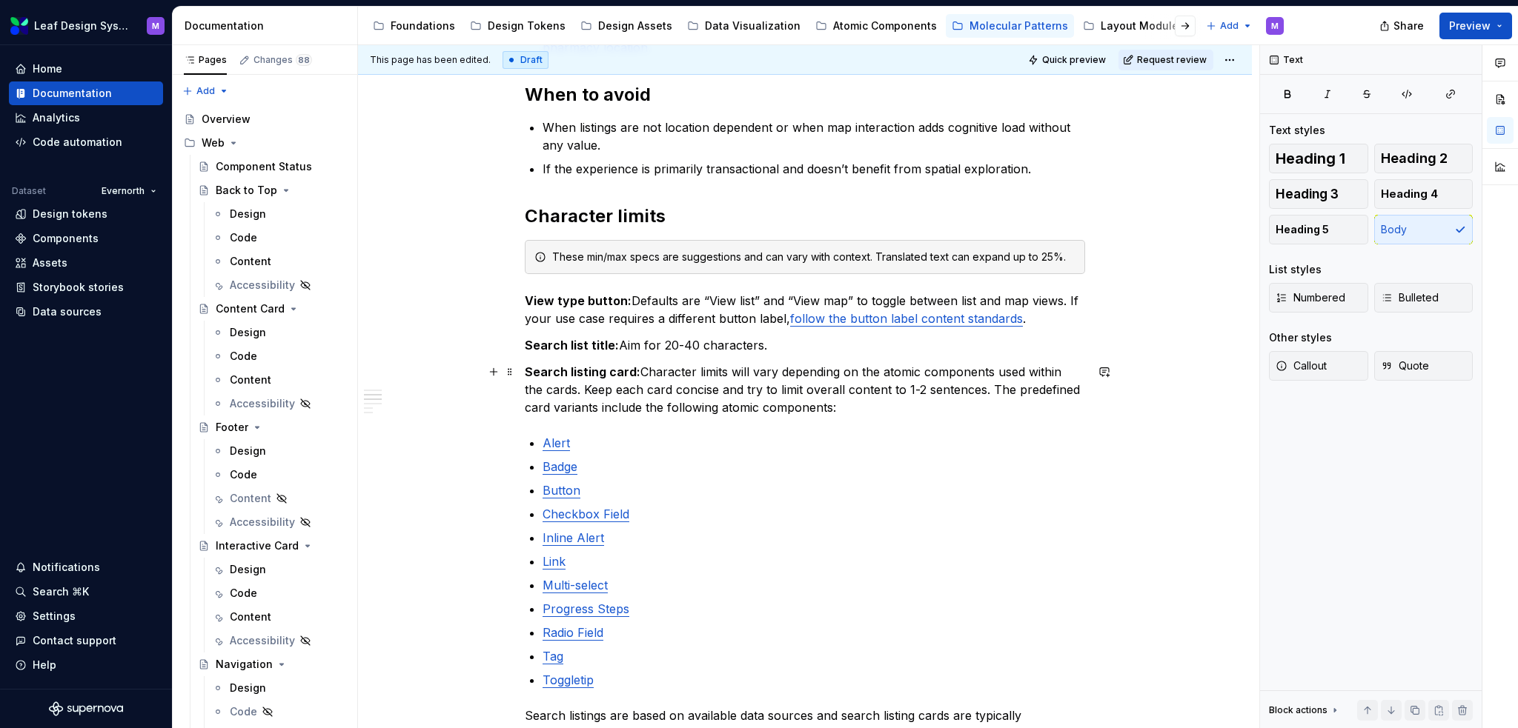
click at [857, 402] on p "Search listing card: Character limits will vary depending on the atomic compone…" at bounding box center [805, 389] width 560 height 53
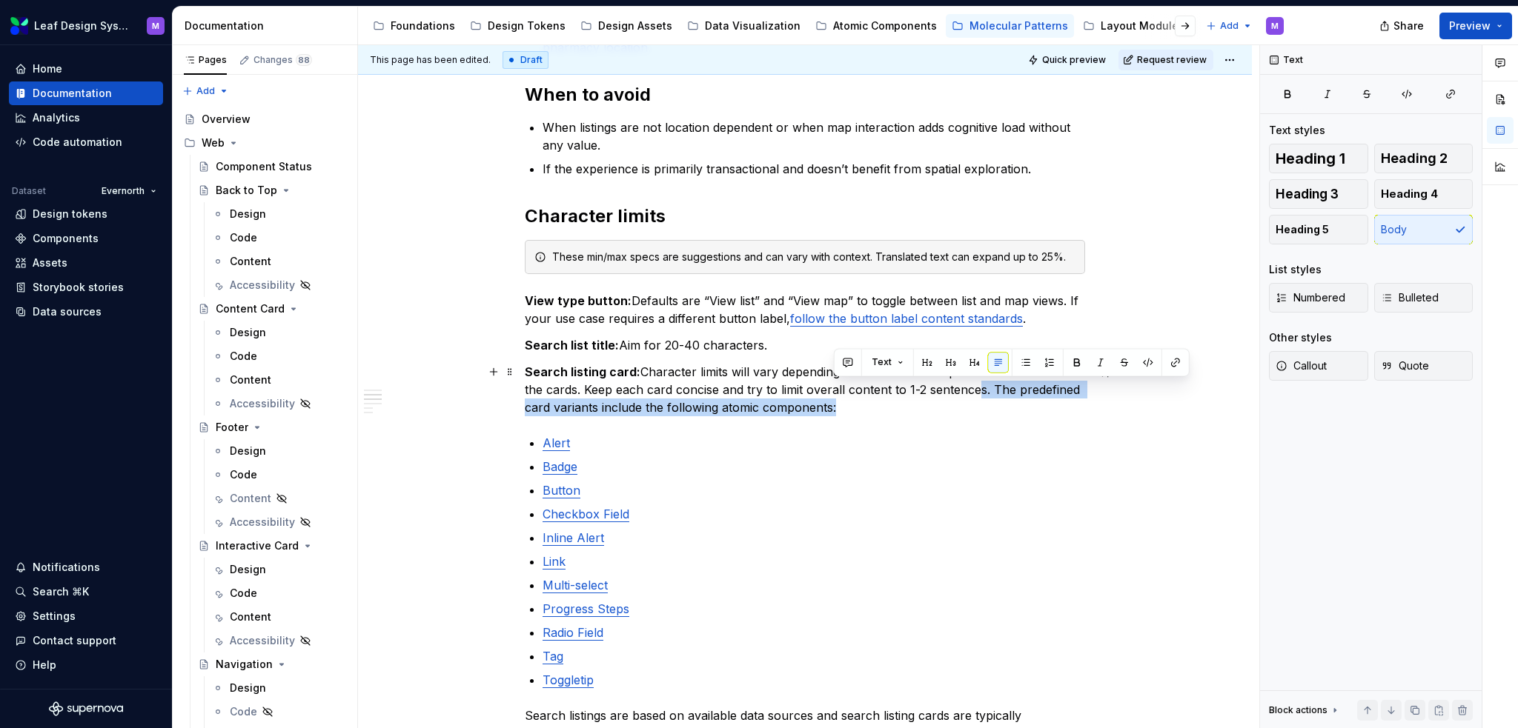
drag, startPoint x: 860, startPoint y: 404, endPoint x: 957, endPoint y: 388, distance: 99.2
click at [957, 388] on p "Search listing card: Character limits will vary depending on the atomic compone…" at bounding box center [805, 389] width 560 height 53
click at [950, 408] on p "Search listing card: Character limits will vary depending on the atomic compone…" at bounding box center [805, 389] width 560 height 53
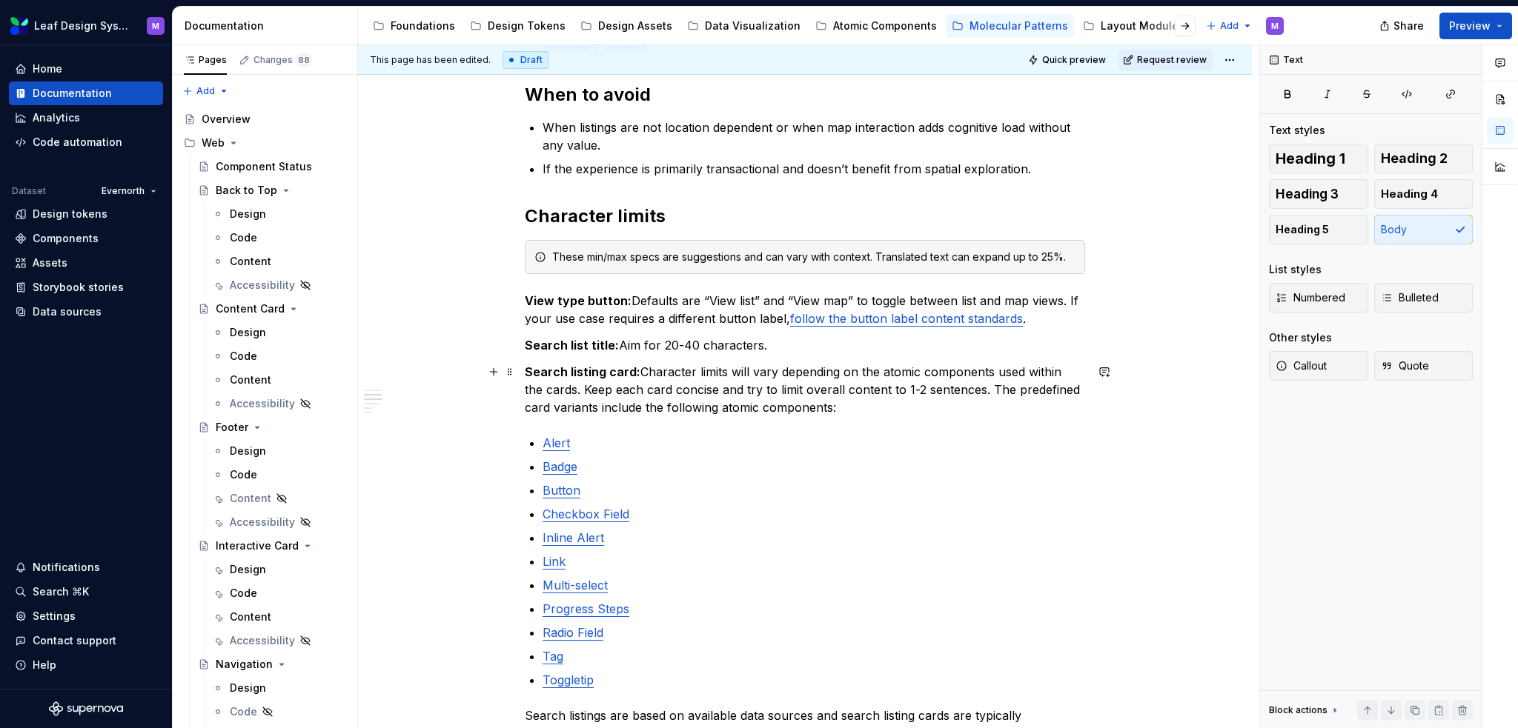
click at [776, 413] on p "Search listing card: Character limits will vary depending on the atomic compone…" at bounding box center [805, 389] width 560 height 53
click at [832, 402] on p "Search listing card: Character limits will vary depending on the atomic compone…" at bounding box center [805, 389] width 560 height 53
type textarea "*"
click at [846, 402] on p "Search listing card: Character limits will vary depending on the atomic compone…" at bounding box center [805, 389] width 560 height 53
click at [547, 403] on p "Search listing card: Character limits will vary depending on the atomic compone…" at bounding box center [805, 389] width 560 height 53
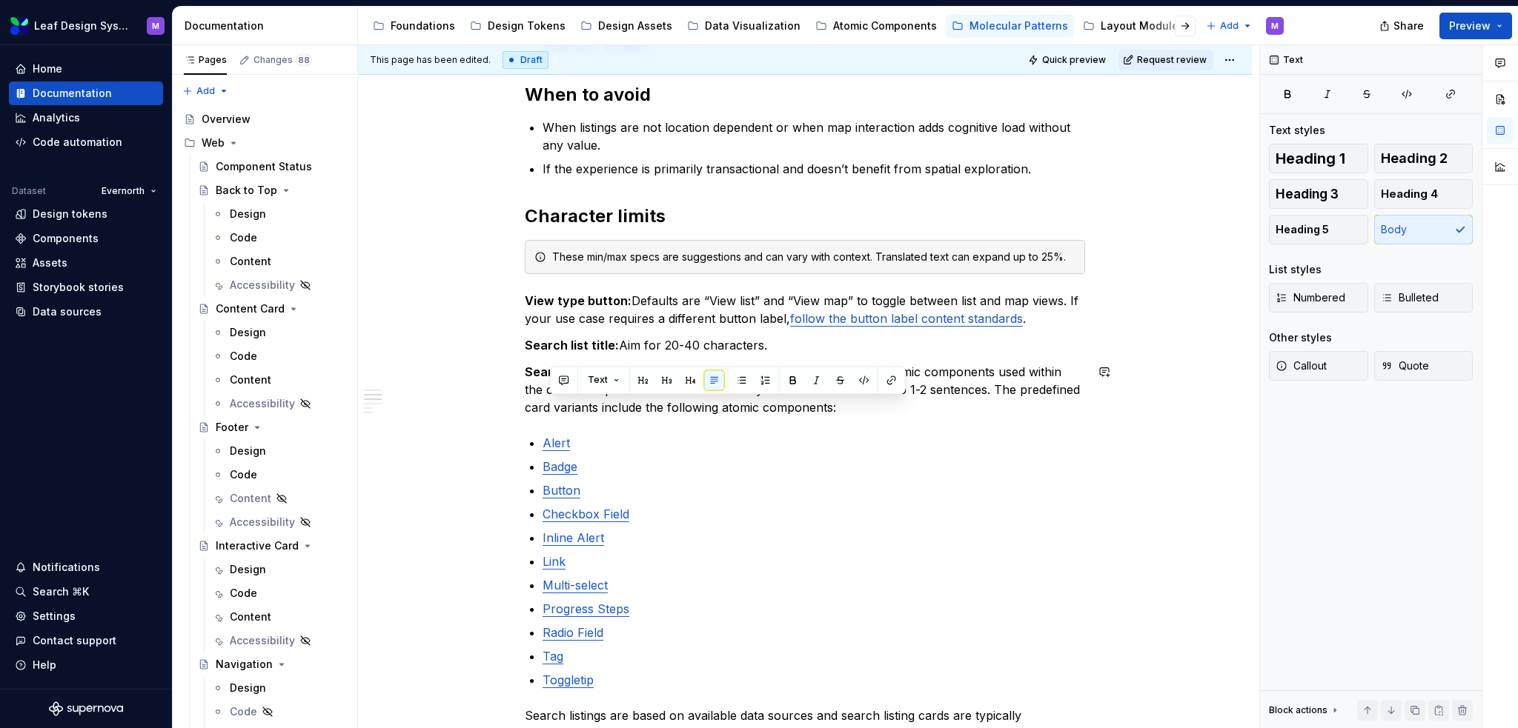
click at [1055, 388] on p "Search listing card: Character limits will vary depending on the atomic compone…" at bounding box center [805, 389] width 560 height 53
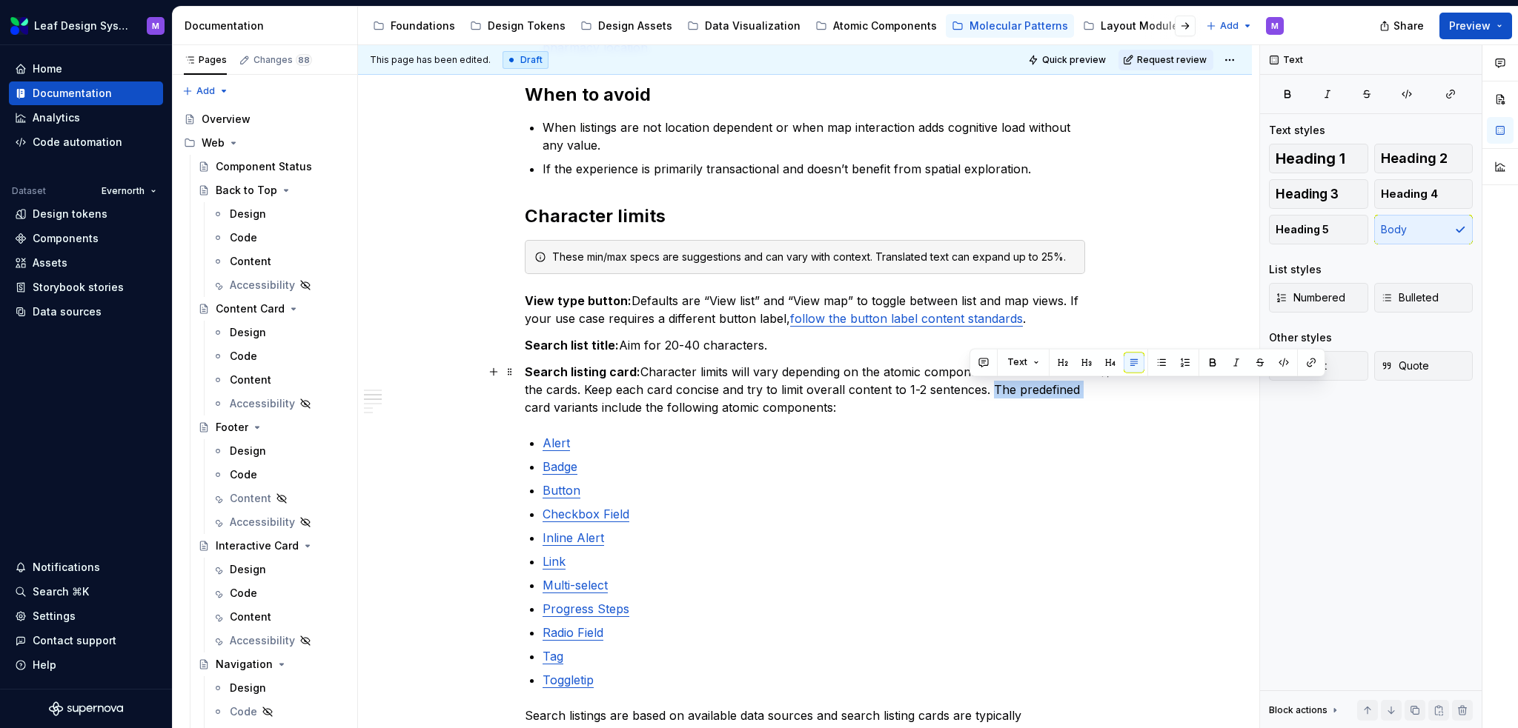
drag, startPoint x: 1058, startPoint y: 388, endPoint x: 969, endPoint y: 385, distance: 89.7
click at [969, 385] on p "Search listing card: Character limits will vary depending on the atomic compone…" at bounding box center [805, 389] width 560 height 53
click at [827, 411] on p "Search listing card: Character limits will vary depending on the atomic compone…" at bounding box center [805, 389] width 560 height 53
click at [836, 407] on p "Search listing card: Character limits will vary depending on the atomic compone…" at bounding box center [805, 389] width 560 height 53
click at [828, 403] on p "Search listing card: Character limits will vary depending on the atomic compone…" at bounding box center [805, 389] width 560 height 53
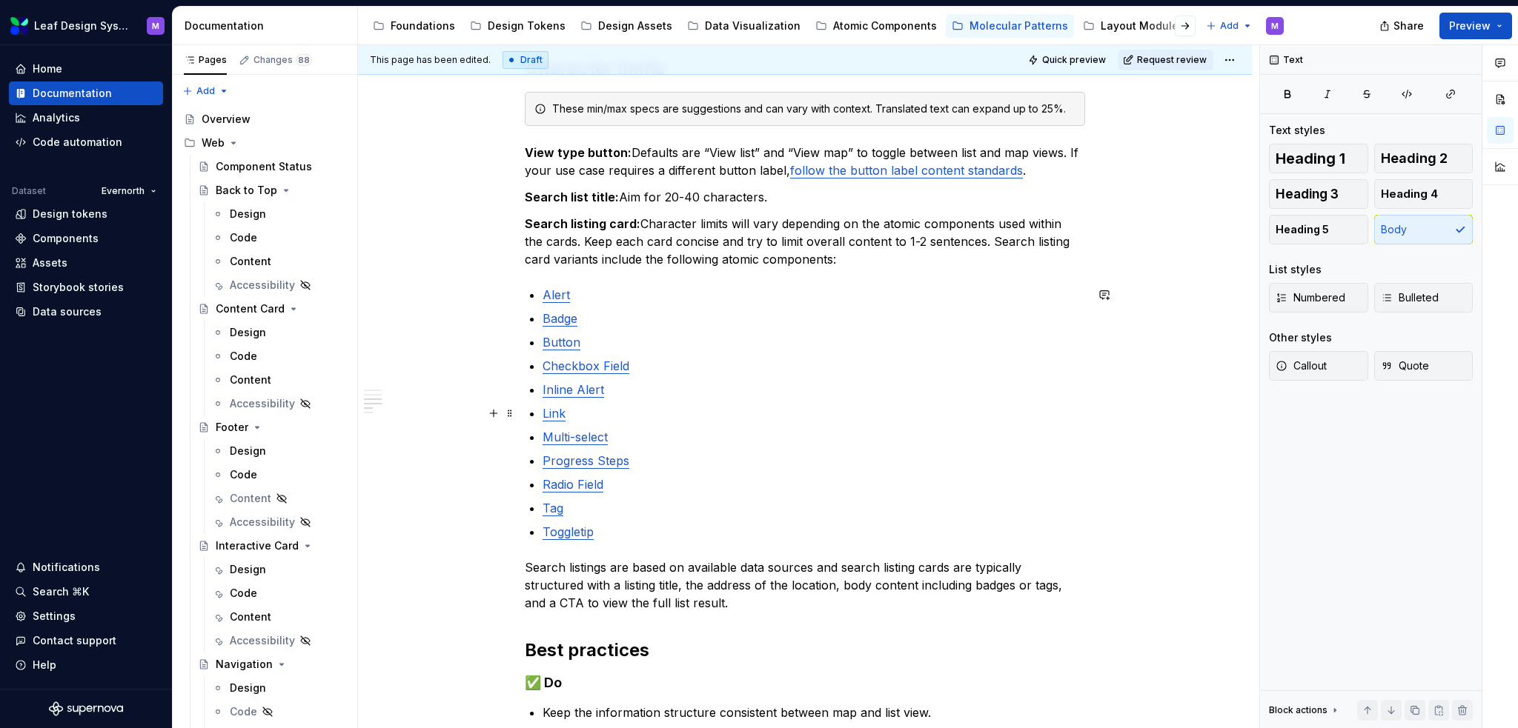
scroll to position [445, 0]
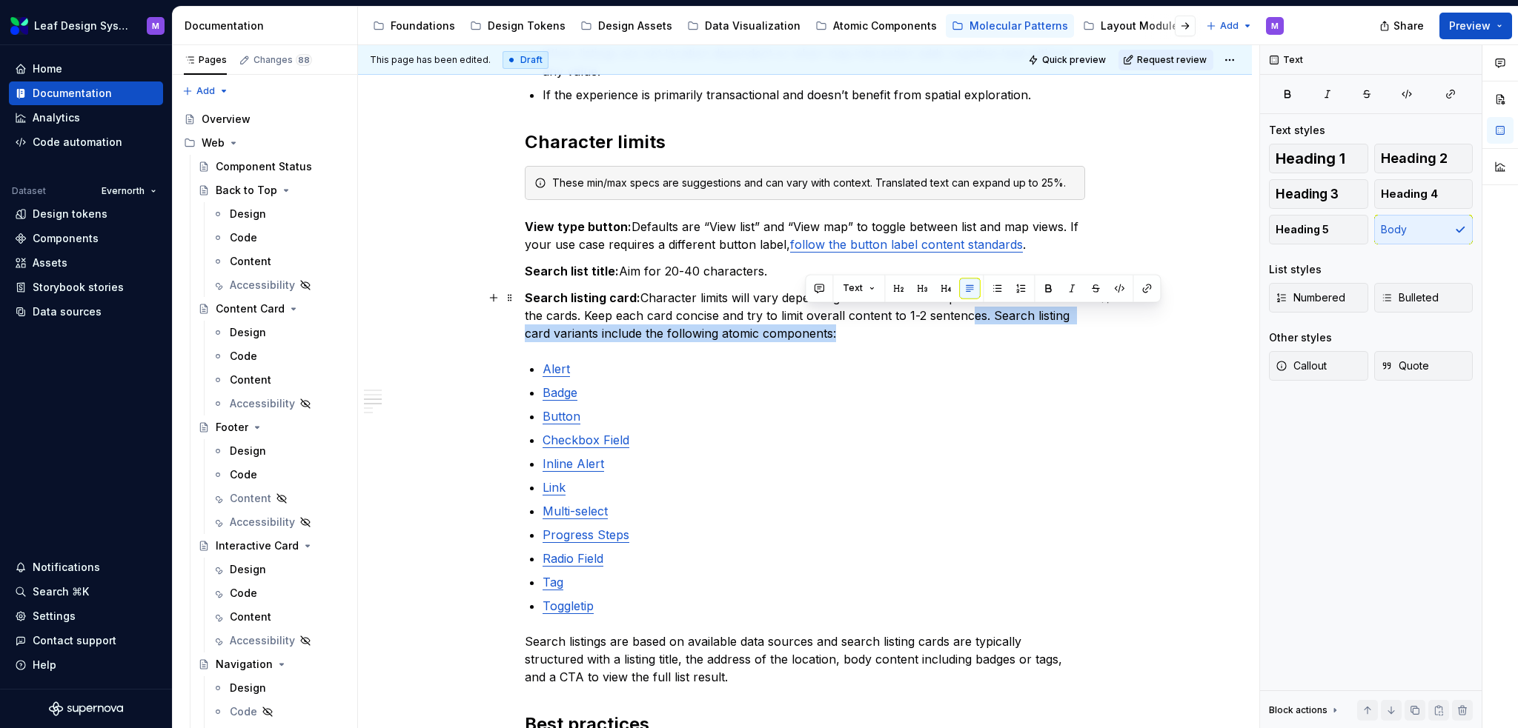
drag, startPoint x: 823, startPoint y: 340, endPoint x: 952, endPoint y: 313, distance: 131.7
click at [952, 313] on p "Search listing card: Character limits will vary depending on the atomic compone…" at bounding box center [805, 315] width 560 height 53
click at [914, 348] on div "When to use When users need to explore location-based listings in a visual and …" at bounding box center [805, 473] width 560 height 1172
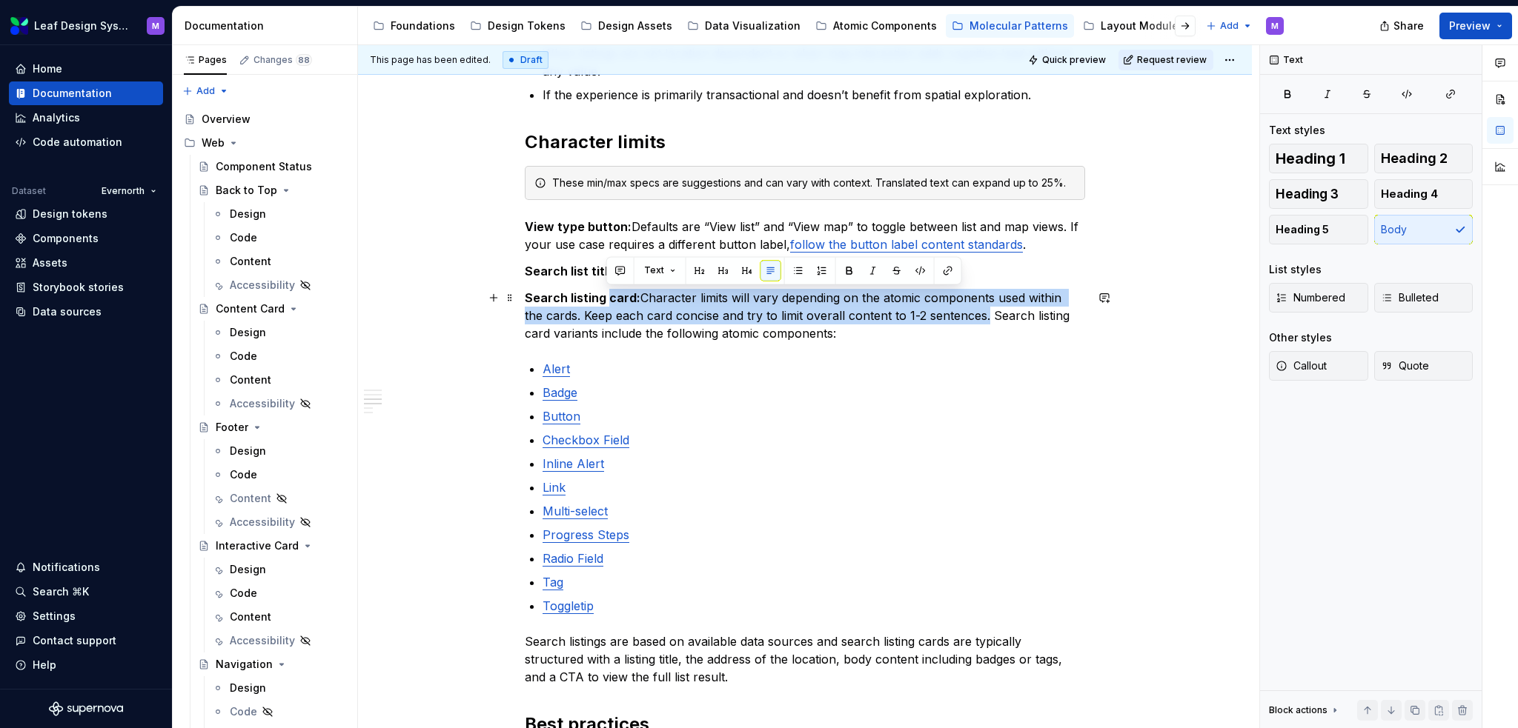
drag, startPoint x: 964, startPoint y: 316, endPoint x: 605, endPoint y: 305, distance: 359.6
click at [605, 305] on p "Search listing card: Character limits will vary depending on the atomic compone…" at bounding box center [805, 315] width 560 height 53
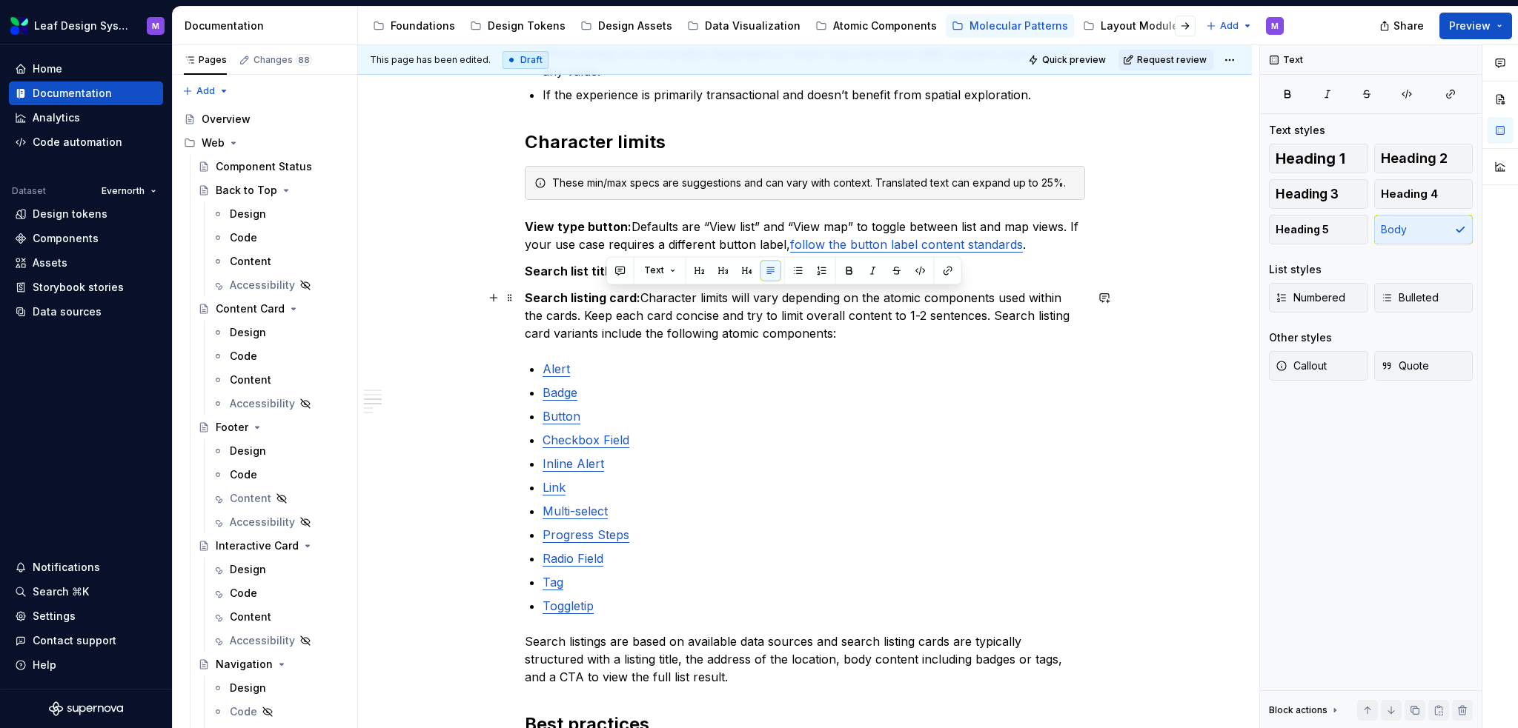
click at [800, 340] on p "Search listing card: Character limits will vary depending on the atomic compone…" at bounding box center [805, 315] width 560 height 53
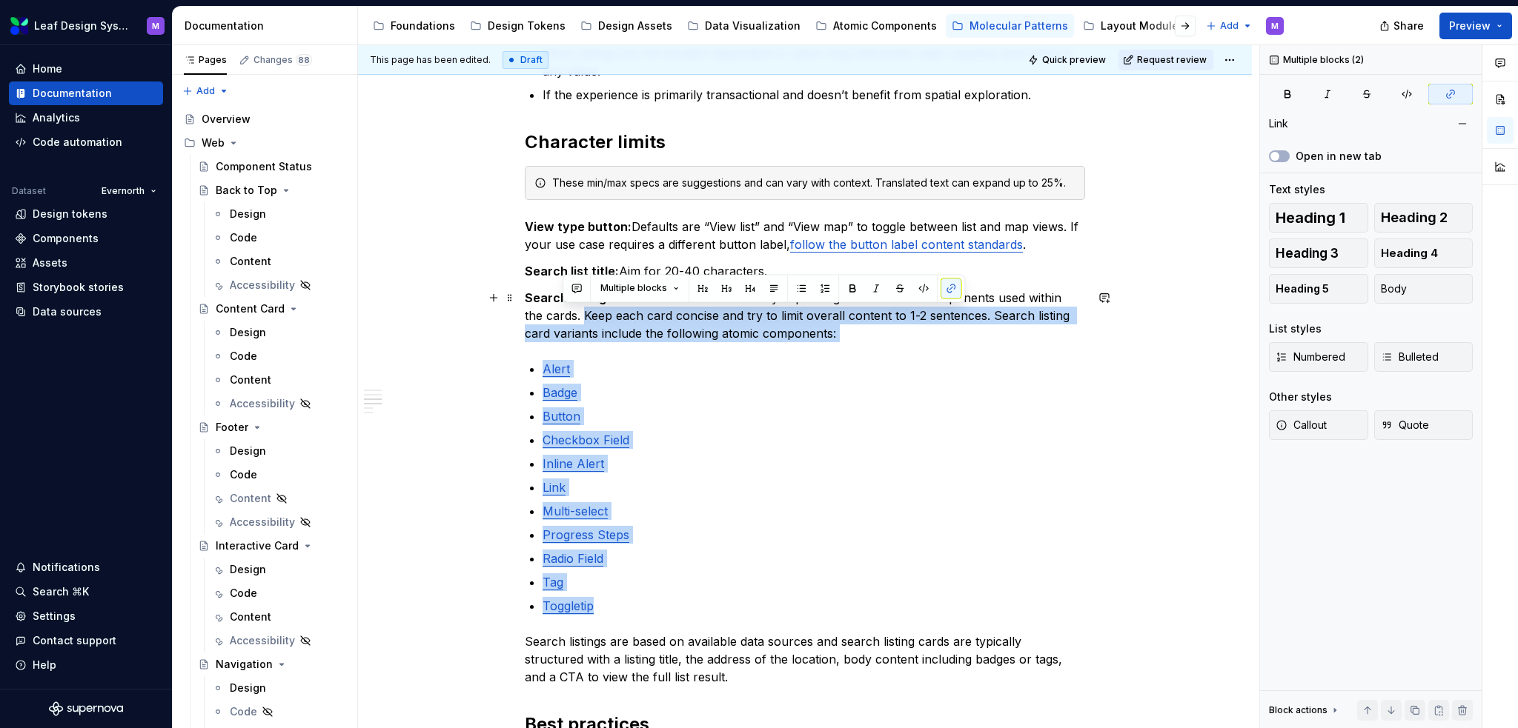
drag, startPoint x: 624, startPoint y: 605, endPoint x: 563, endPoint y: 316, distance: 294.6
click at [563, 316] on div "When to use When users need to explore location-based listings in a visual and …" at bounding box center [805, 473] width 560 height 1172
click at [928, 353] on div "When to use When users need to explore location-based listings in a visual and …" at bounding box center [805, 473] width 560 height 1172
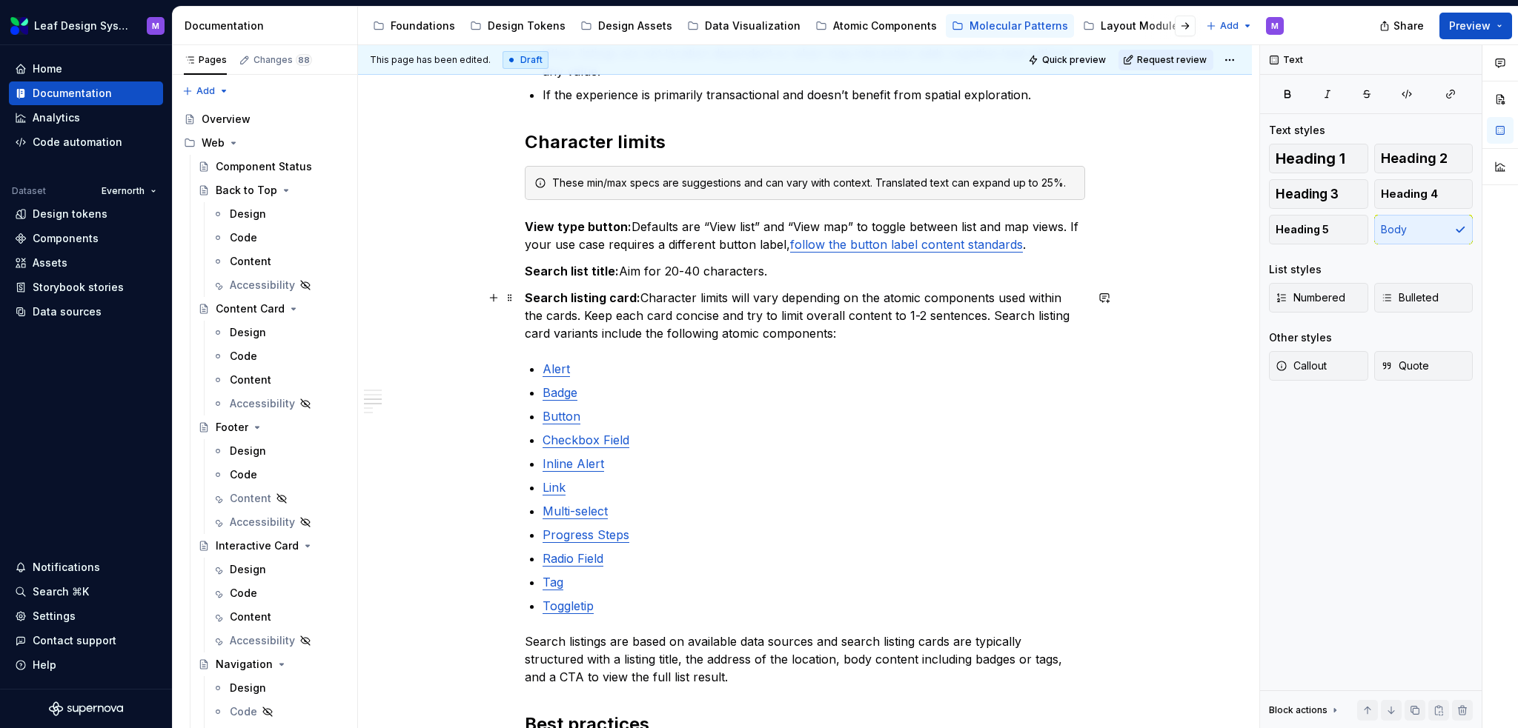
click at [797, 337] on p "Search listing card: Character limits will vary depending on the atomic compone…" at bounding box center [805, 315] width 560 height 53
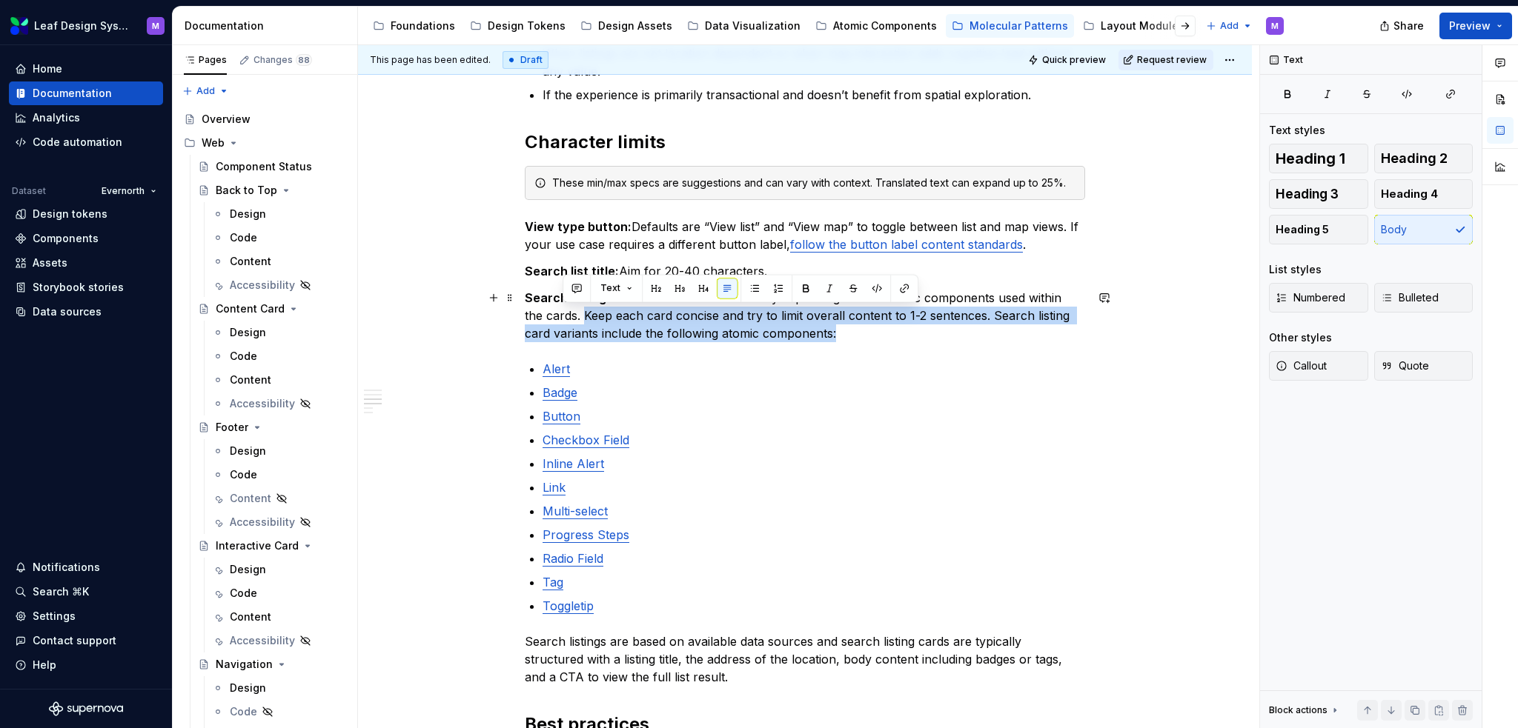
drag, startPoint x: 839, startPoint y: 337, endPoint x: 565, endPoint y: 316, distance: 275.0
click at [565, 316] on p "Search listing card: Character limits will vary depending on the atomic compone…" at bounding box center [805, 315] width 560 height 53
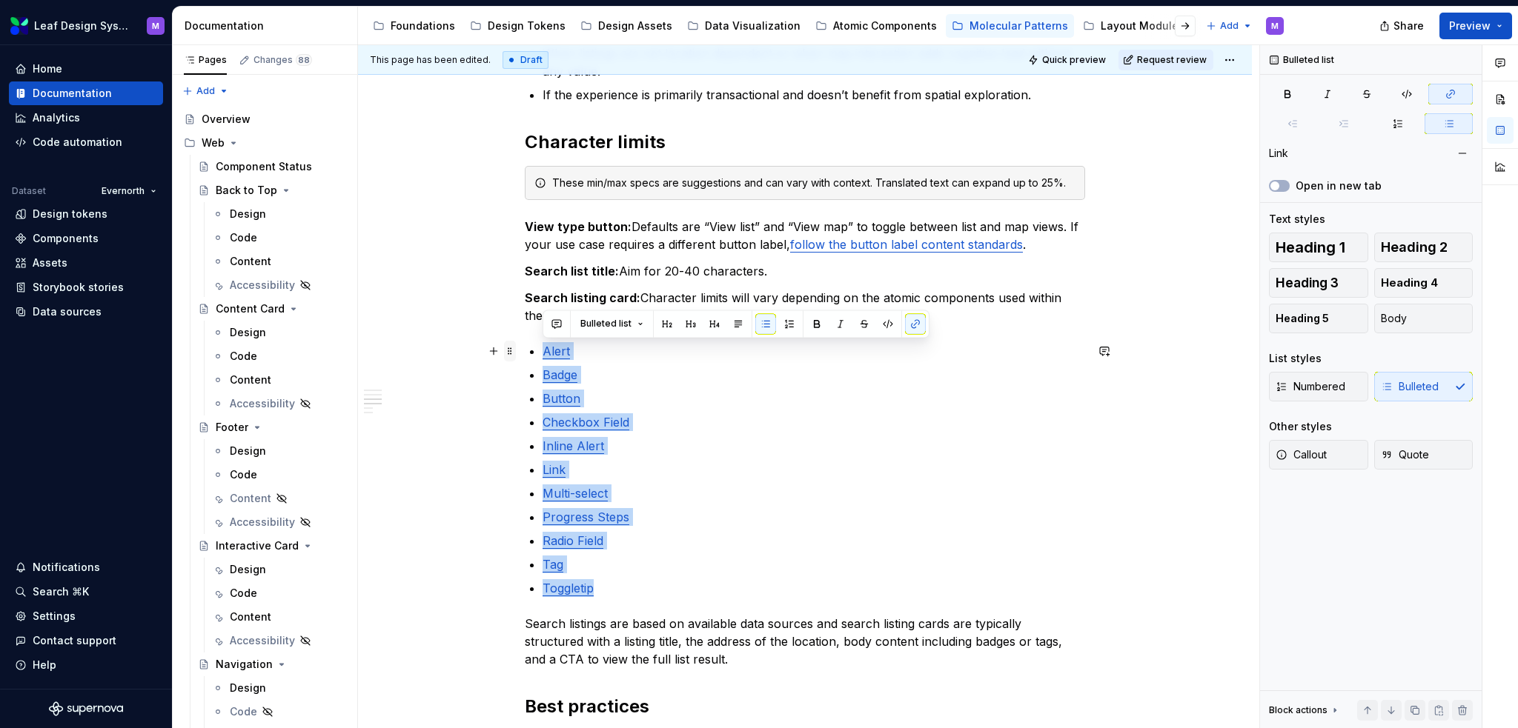
drag, startPoint x: 528, startPoint y: 450, endPoint x: 512, endPoint y: 353, distance: 98.4
click at [525, 353] on div "When to use When users need to explore location-based listings in a visual and …" at bounding box center [805, 473] width 560 height 1172
copy ul "Alert Badge Button Checkbox Field Inline Alert Link Multi-select Progress Steps…"
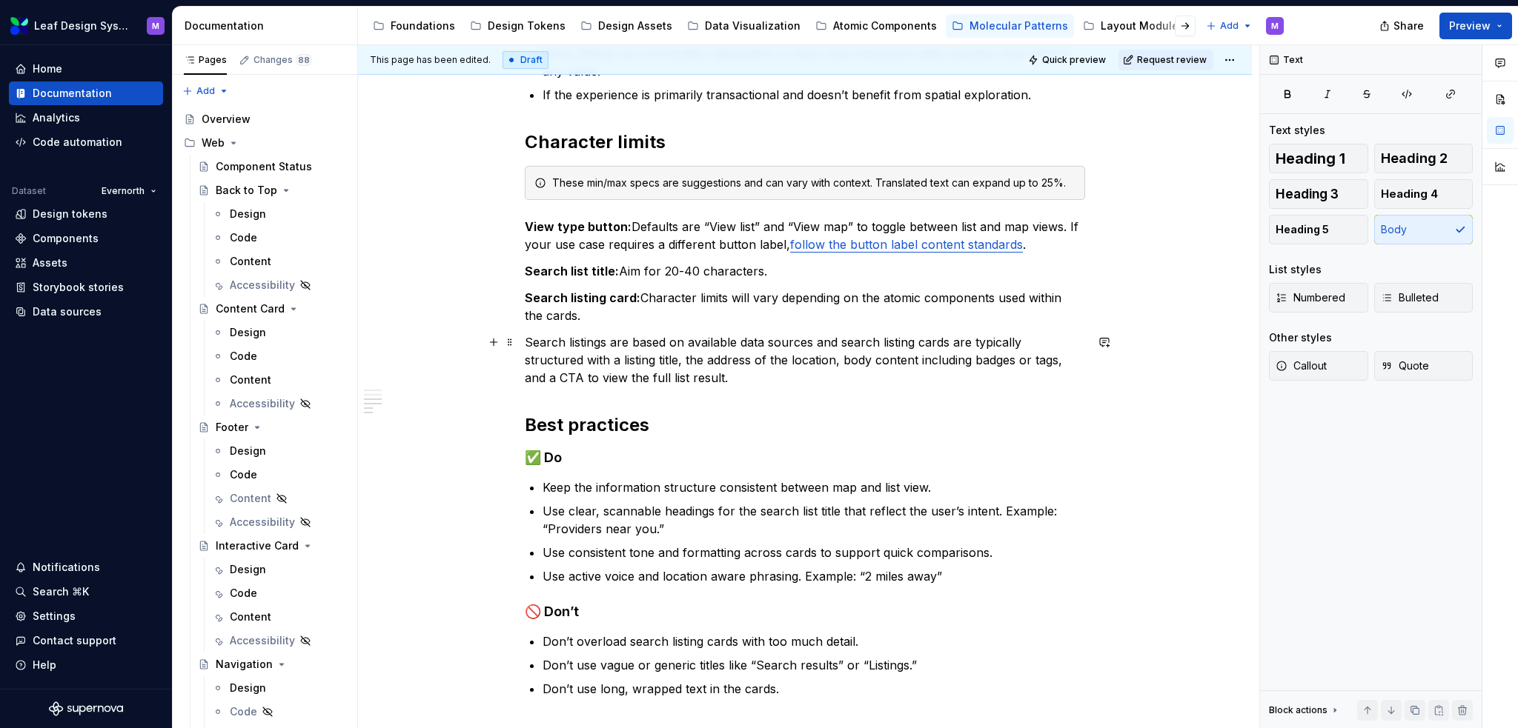
click at [705, 373] on p "Search listings are based on available data sources and search listing cards ar…" at bounding box center [805, 359] width 560 height 53
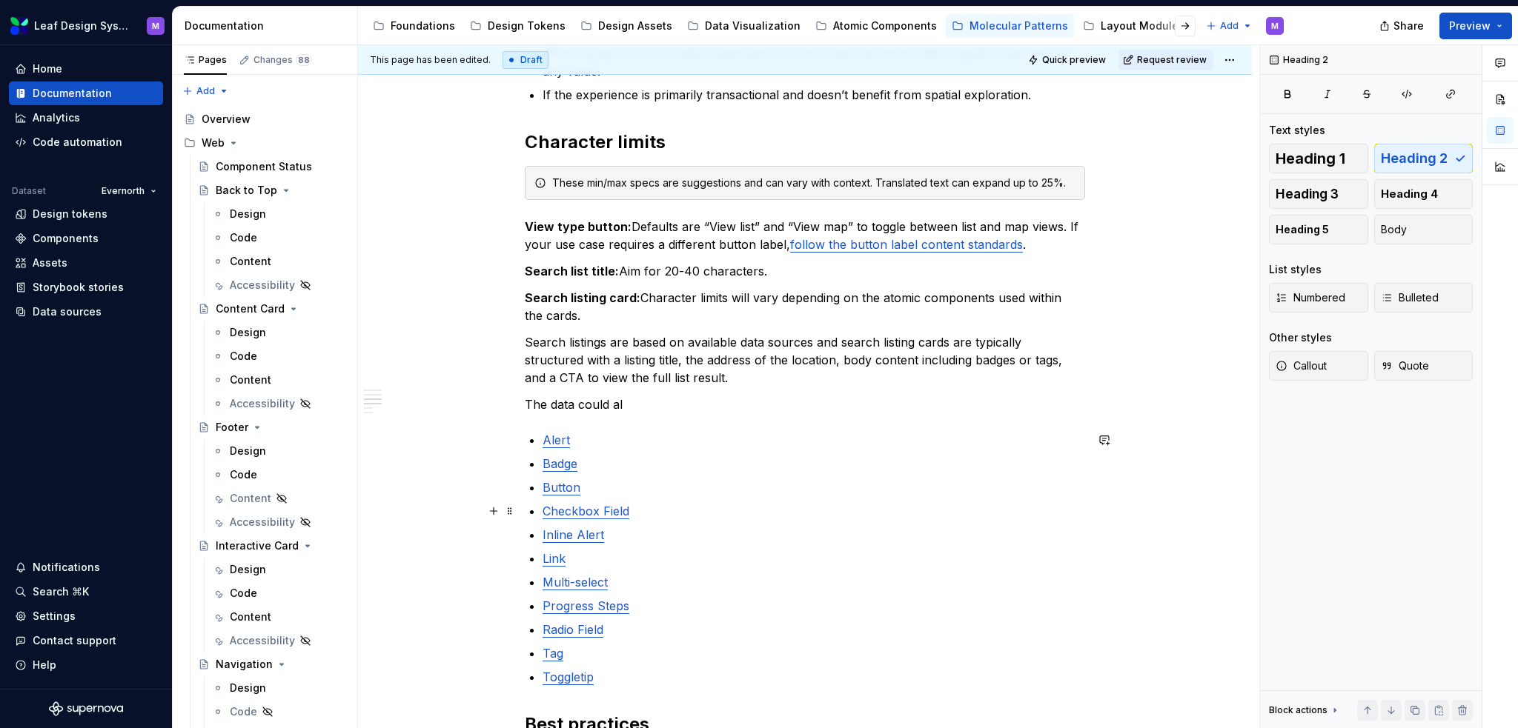
click at [642, 511] on p "Checkbox Field" at bounding box center [813, 511] width 542 height 18
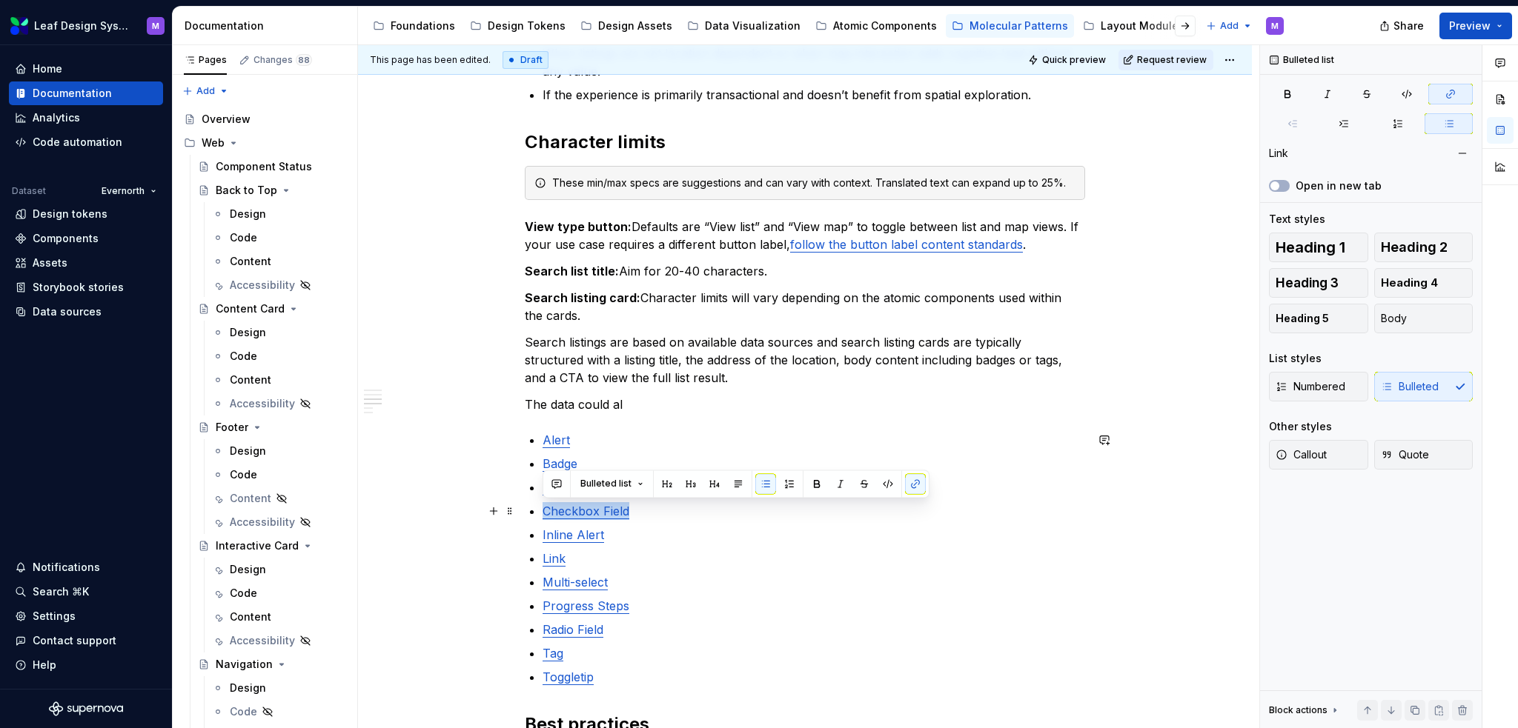
drag, startPoint x: 646, startPoint y: 511, endPoint x: 522, endPoint y: 515, distance: 123.8
click at [522, 515] on div "When to use When users need to explore location-based listings in a visual and …" at bounding box center [805, 574] width 894 height 1444
drag, startPoint x: 632, startPoint y: 517, endPoint x: 516, endPoint y: 518, distance: 116.4
click at [516, 518] on div "When to use When users need to explore location-based listings in a visual and …" at bounding box center [805, 562] width 894 height 1421
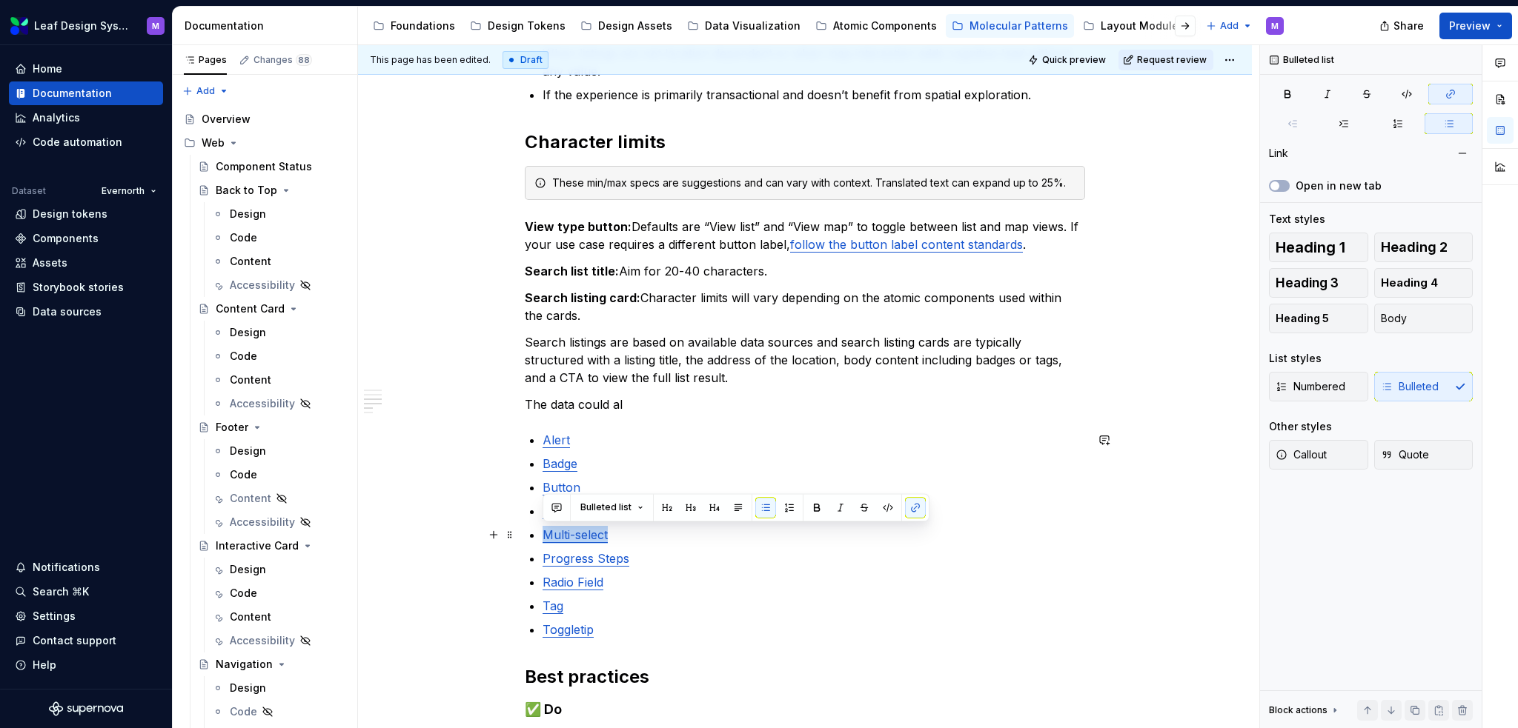
drag, startPoint x: 614, startPoint y: 534, endPoint x: 533, endPoint y: 531, distance: 81.6
click at [542, 531] on li "Multi-select" at bounding box center [813, 535] width 542 height 18
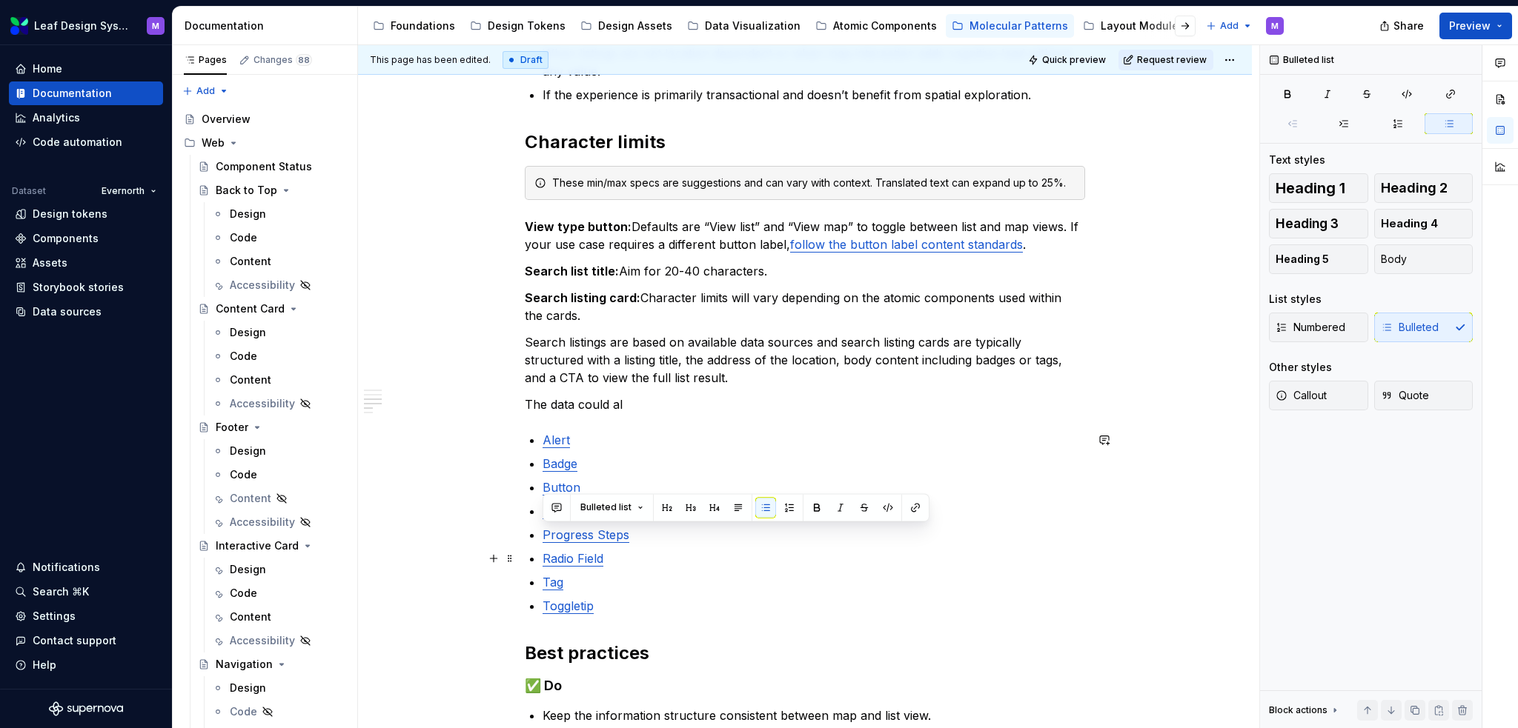
drag, startPoint x: 645, startPoint y: 536, endPoint x: 584, endPoint y: 545, distance: 61.5
click at [584, 545] on ul "Alert Badge Button Link Progress Steps Radio Field Tag Toggletip" at bounding box center [813, 523] width 542 height 184
click at [618, 565] on p "Radio Field" at bounding box center [813, 559] width 542 height 18
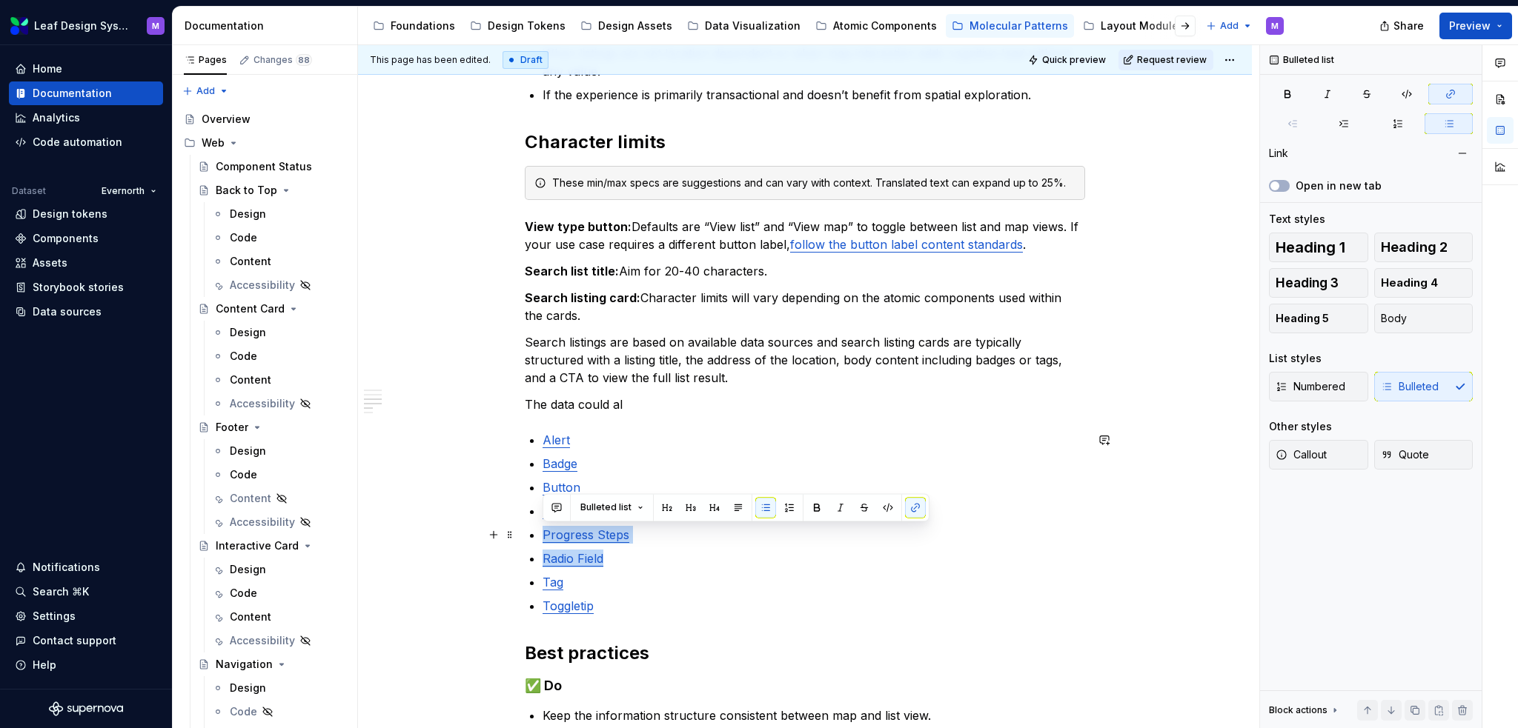
drag, startPoint x: 629, startPoint y: 564, endPoint x: 534, endPoint y: 542, distance: 98.1
click at [542, 542] on ul "Alert Badge Button Link Progress Steps Radio Field Tag Toggletip" at bounding box center [813, 523] width 542 height 184
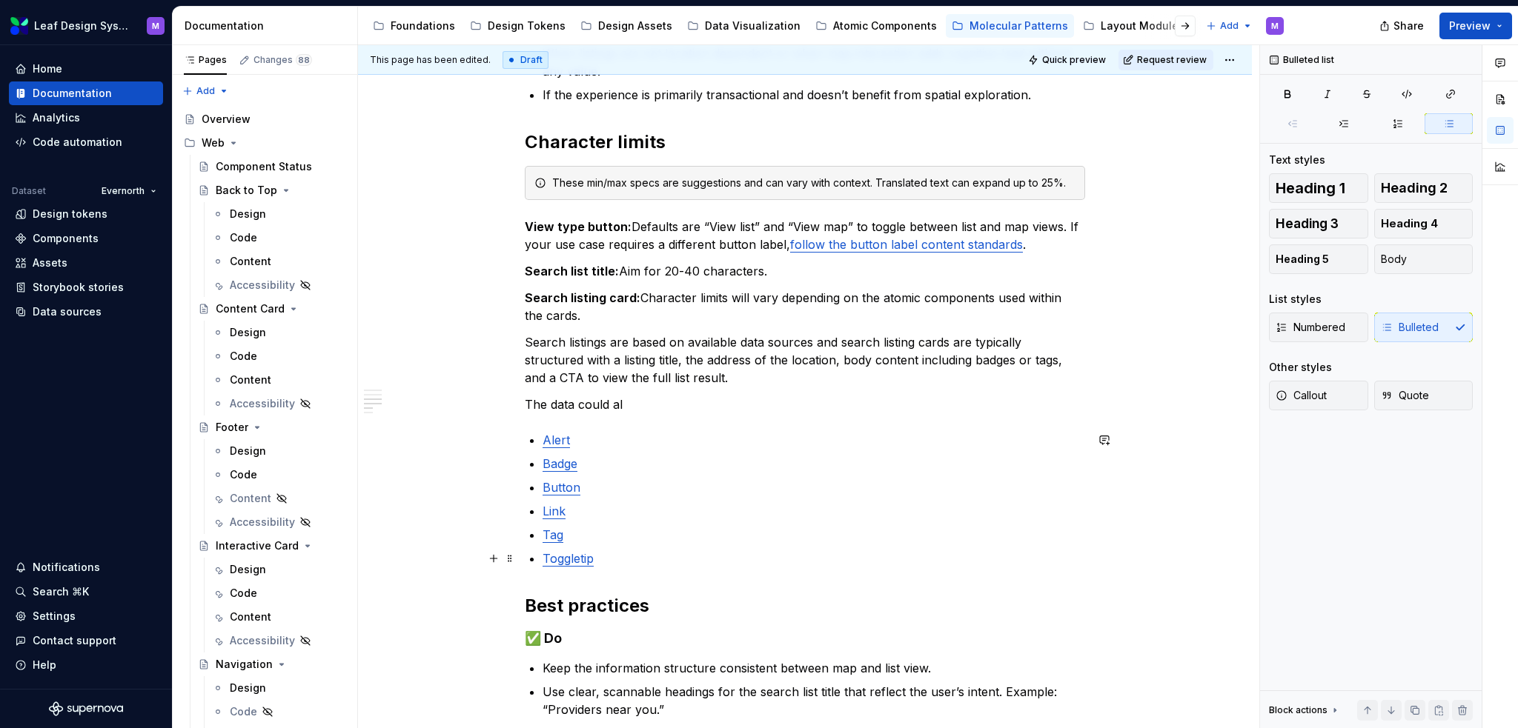
click at [561, 559] on link "Toggletip" at bounding box center [567, 558] width 51 height 15
click at [771, 459] on p "Badge" at bounding box center [813, 464] width 542 height 18
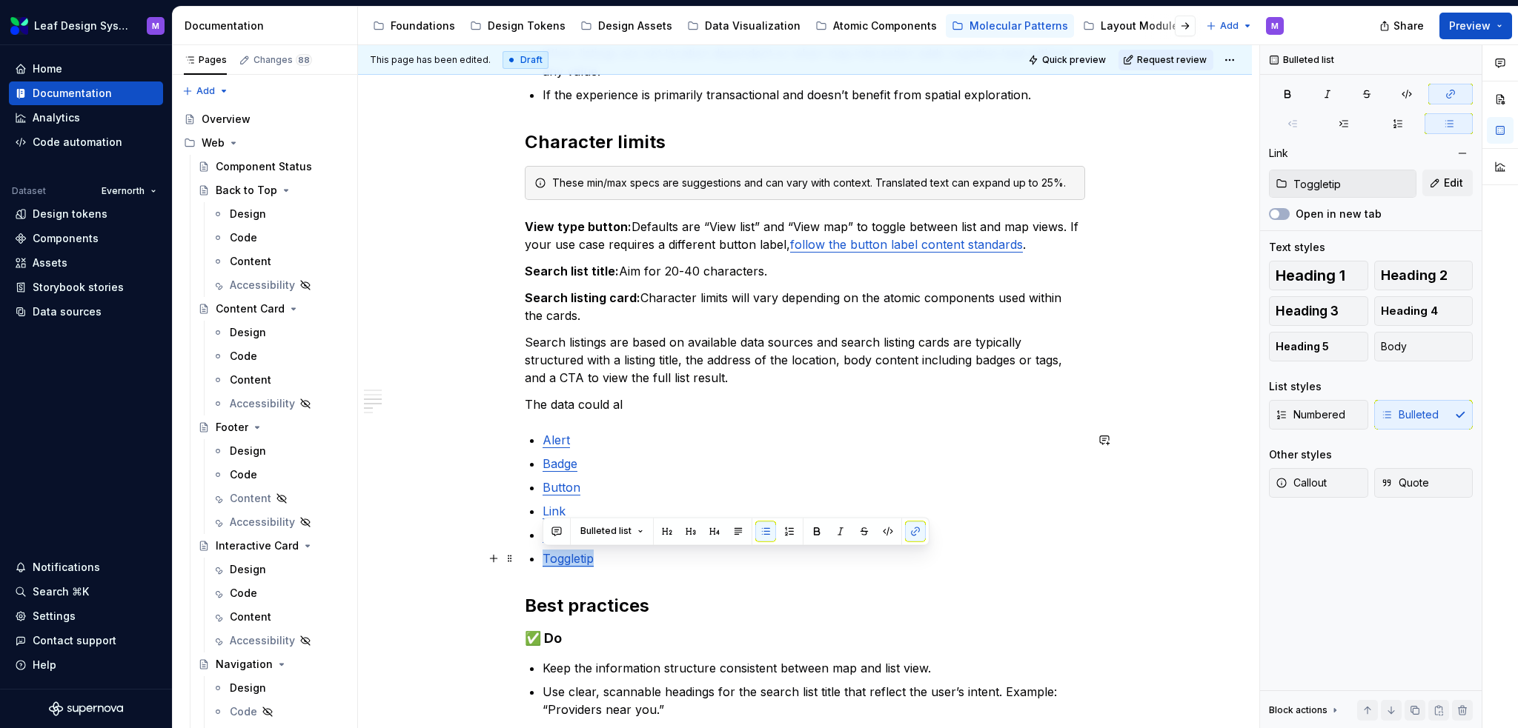
drag, startPoint x: 614, startPoint y: 562, endPoint x: 539, endPoint y: 550, distance: 75.8
click at [539, 550] on div "When to use When users need to explore location-based listings in a visual and …" at bounding box center [805, 414] width 560 height 1054
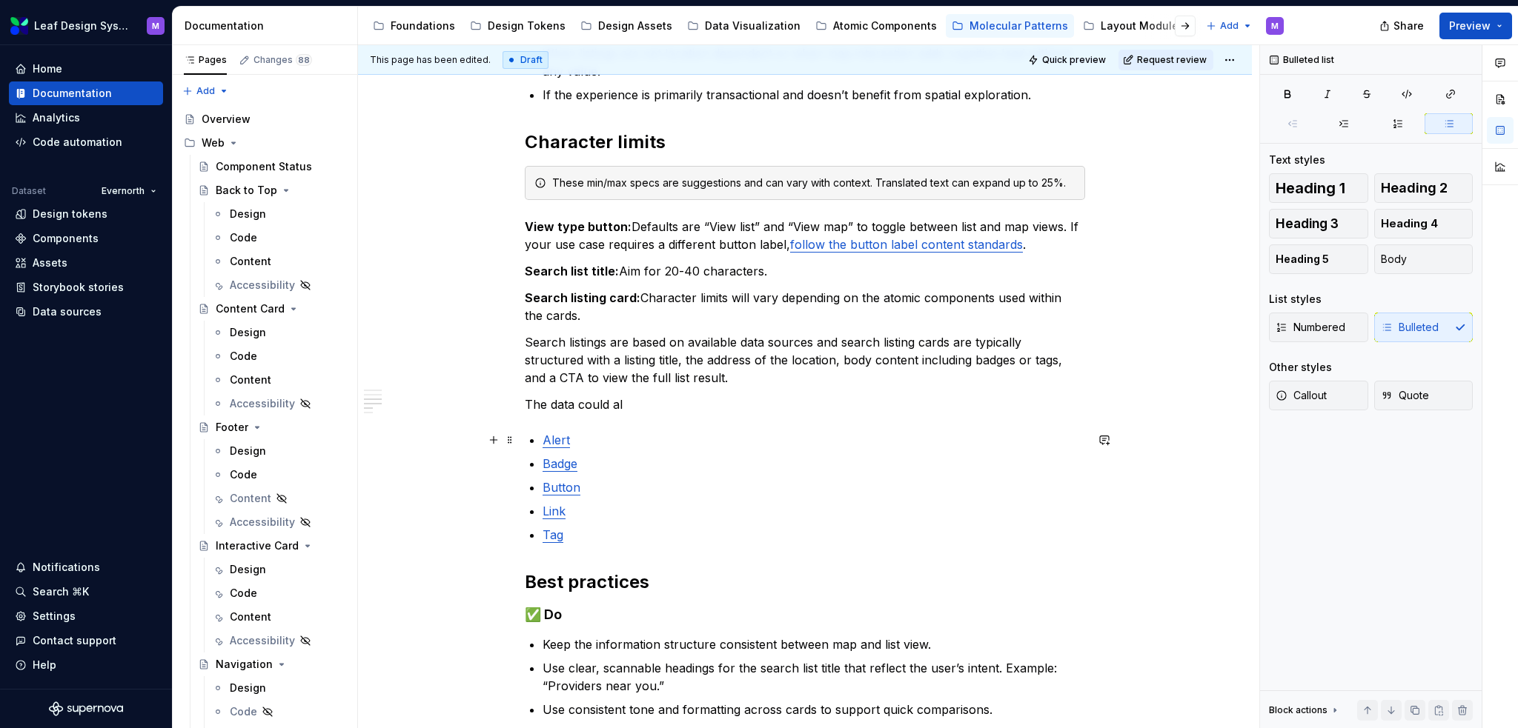
click at [581, 448] on p "Alert" at bounding box center [813, 440] width 542 height 18
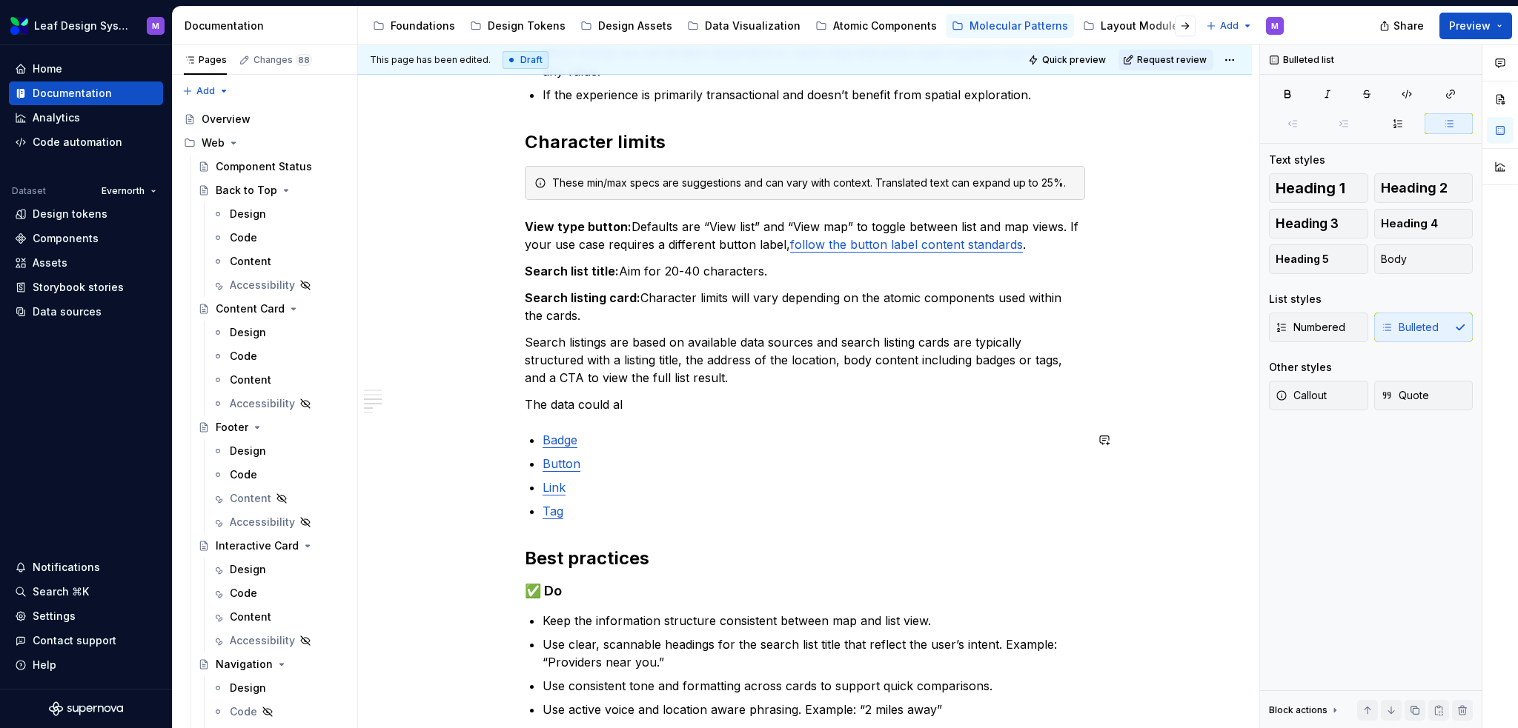
click at [581, 448] on p "Badge" at bounding box center [813, 440] width 542 height 18
click at [579, 479] on p "Link" at bounding box center [813, 488] width 542 height 18
click at [655, 400] on p "The data could al" at bounding box center [805, 405] width 560 height 18
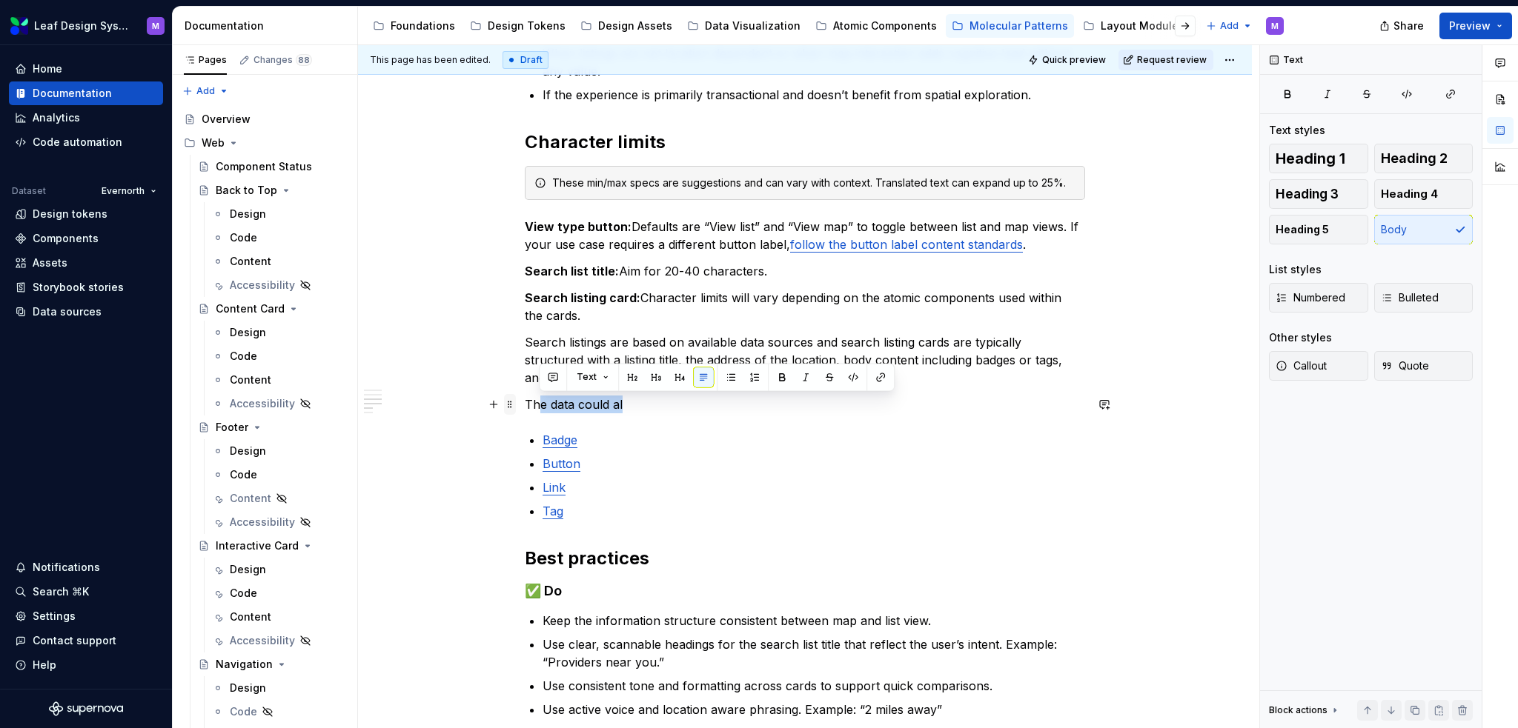
drag, startPoint x: 642, startPoint y: 407, endPoint x: 504, endPoint y: 401, distance: 138.0
click at [525, 401] on div "When to use When users need to explore location-based listings in a visual and …" at bounding box center [805, 399] width 560 height 1024
click at [602, 411] on p "The data could al" at bounding box center [805, 405] width 560 height 18
click at [651, 399] on p "The data could al" at bounding box center [805, 405] width 560 height 18
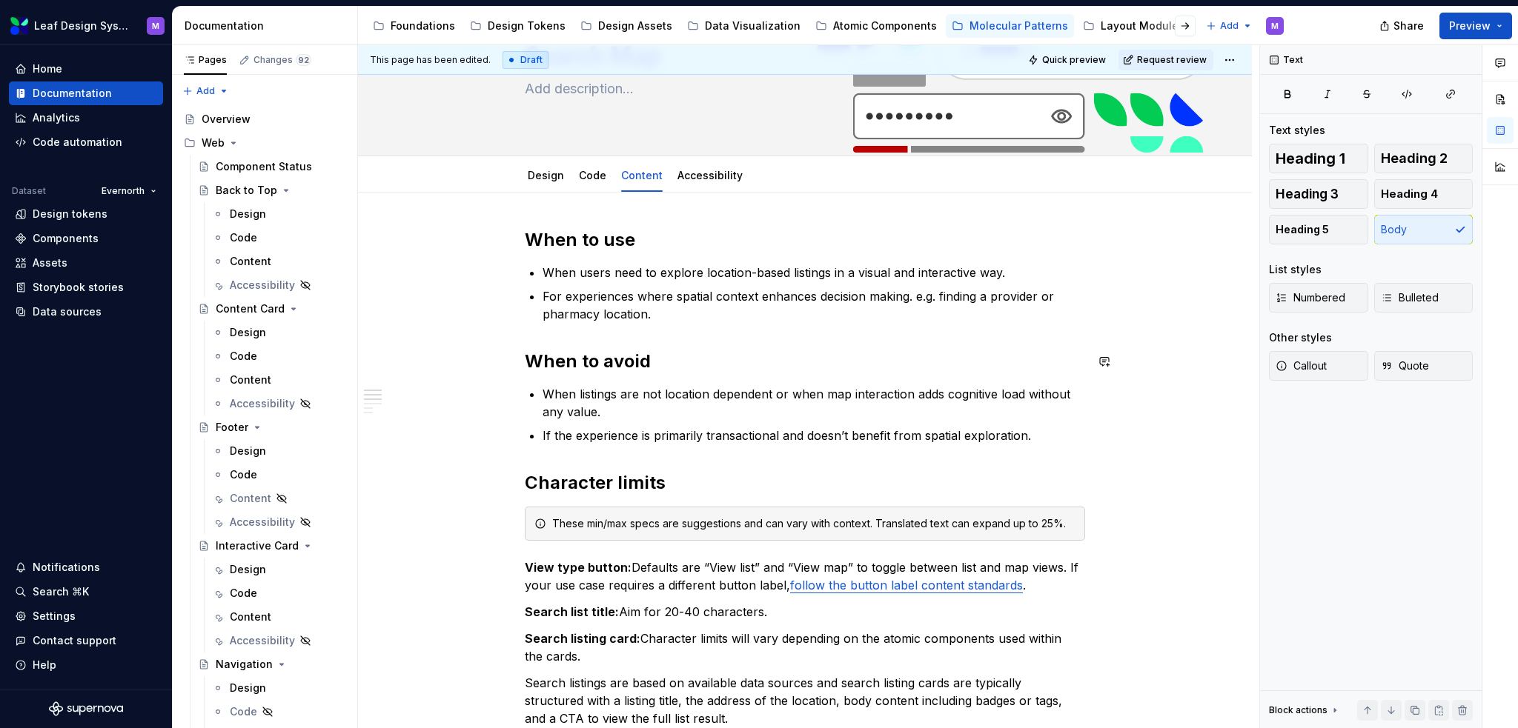
scroll to position [0, 0]
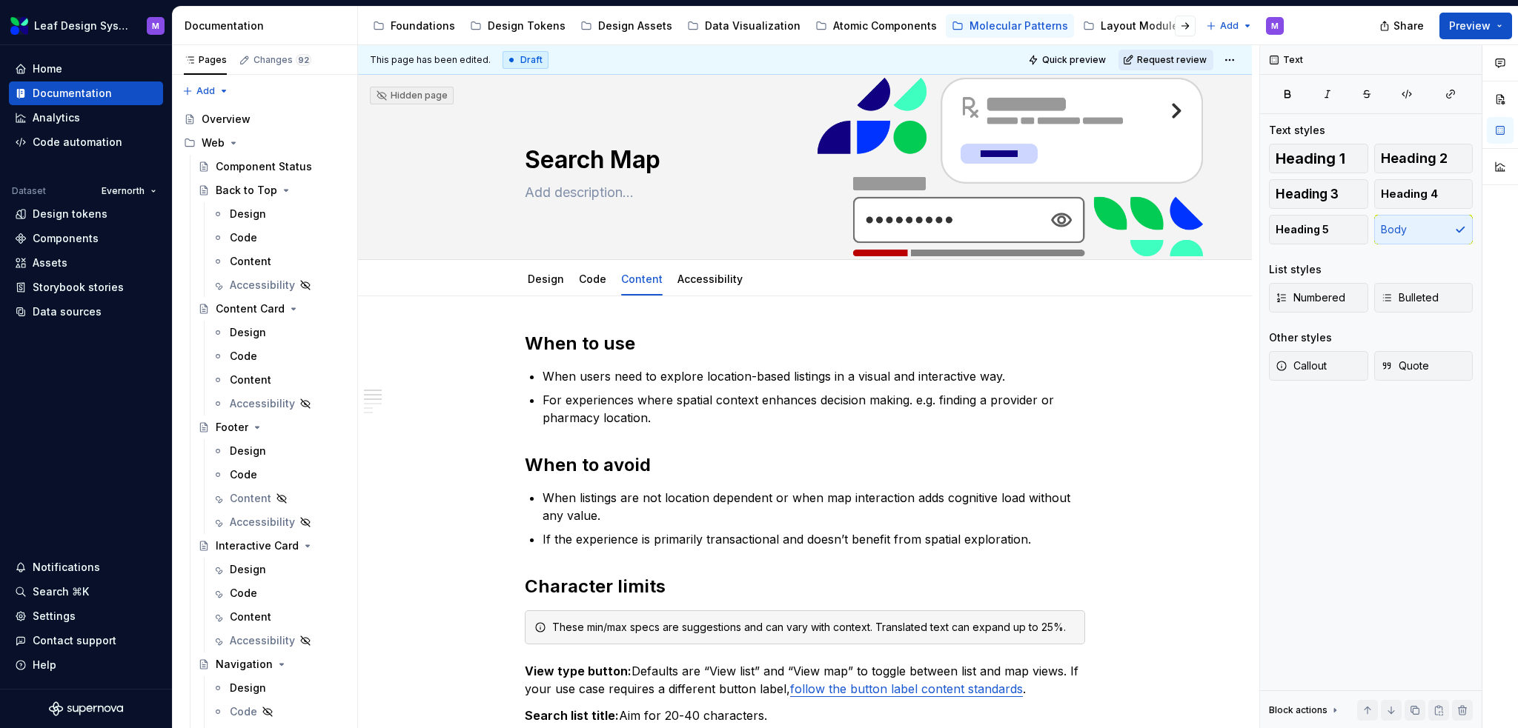
click at [1166, 57] on span "Request review" at bounding box center [1172, 60] width 70 height 12
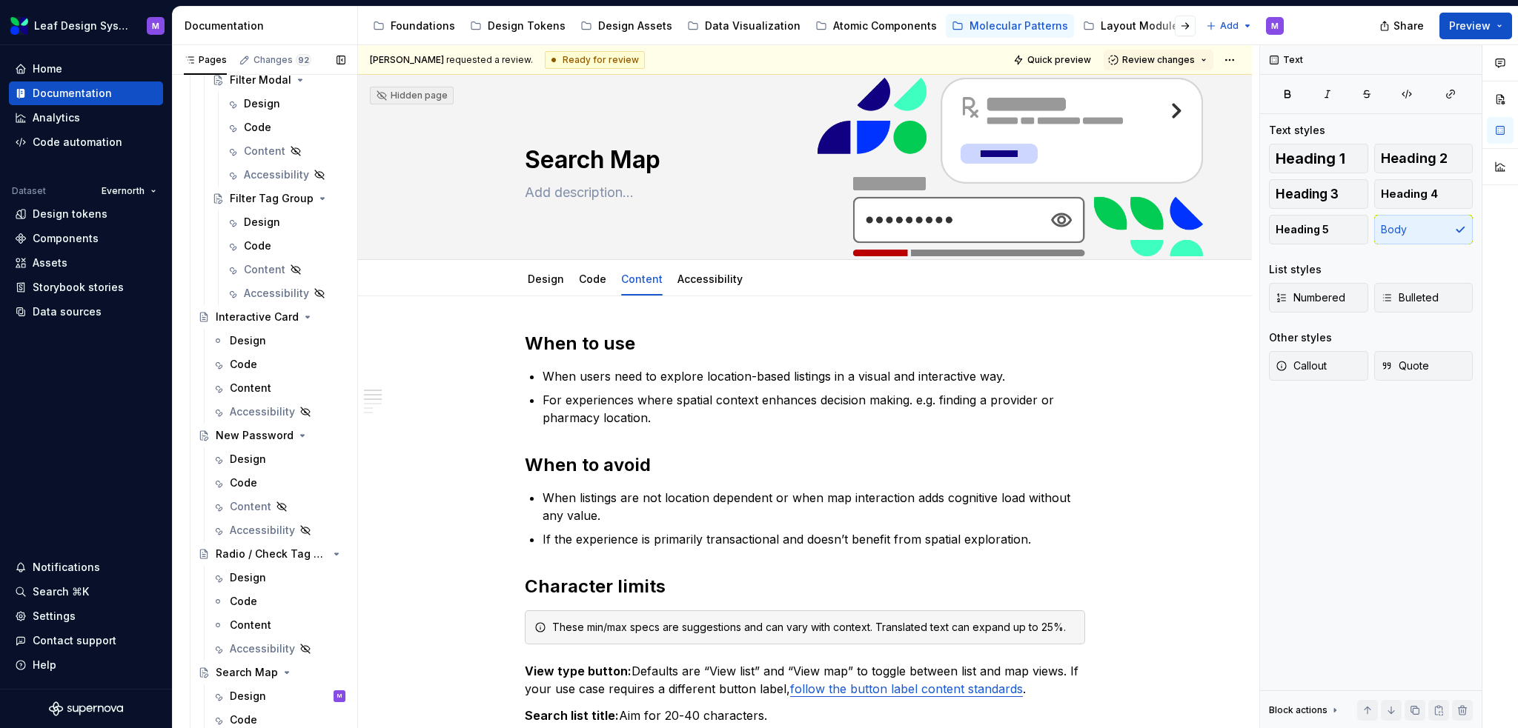
scroll to position [1888, 0]
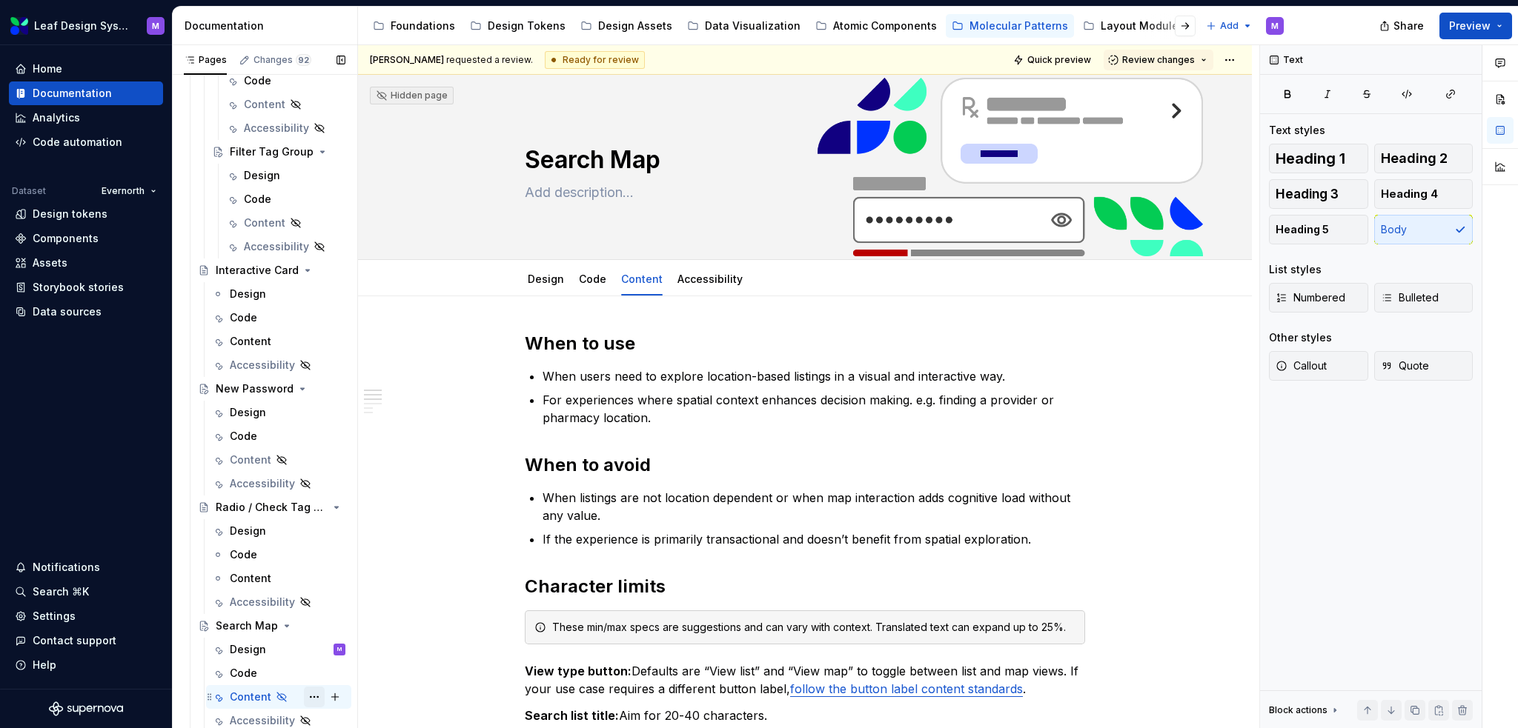
click at [304, 694] on button "Page tree" at bounding box center [314, 697] width 21 height 21
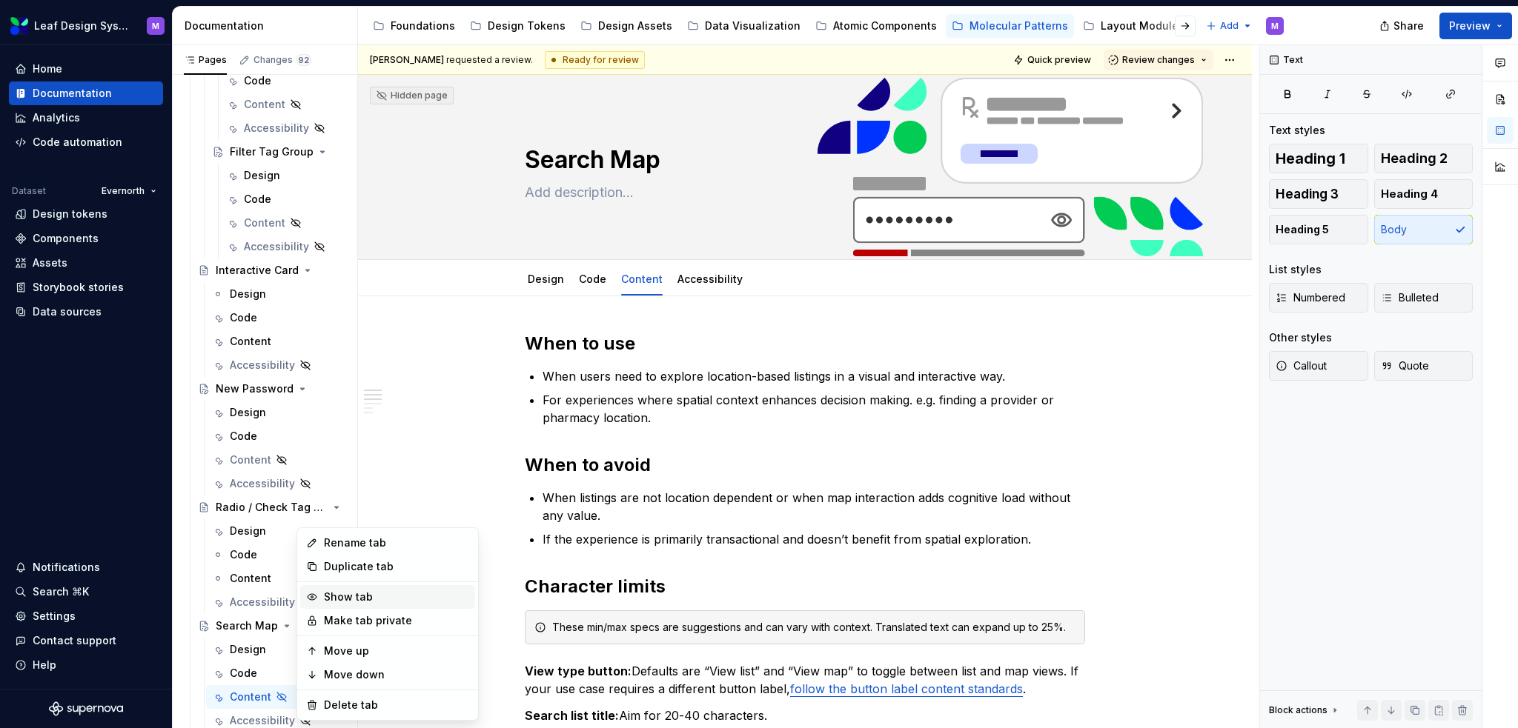
click at [330, 591] on div "Show tab" at bounding box center [396, 597] width 145 height 15
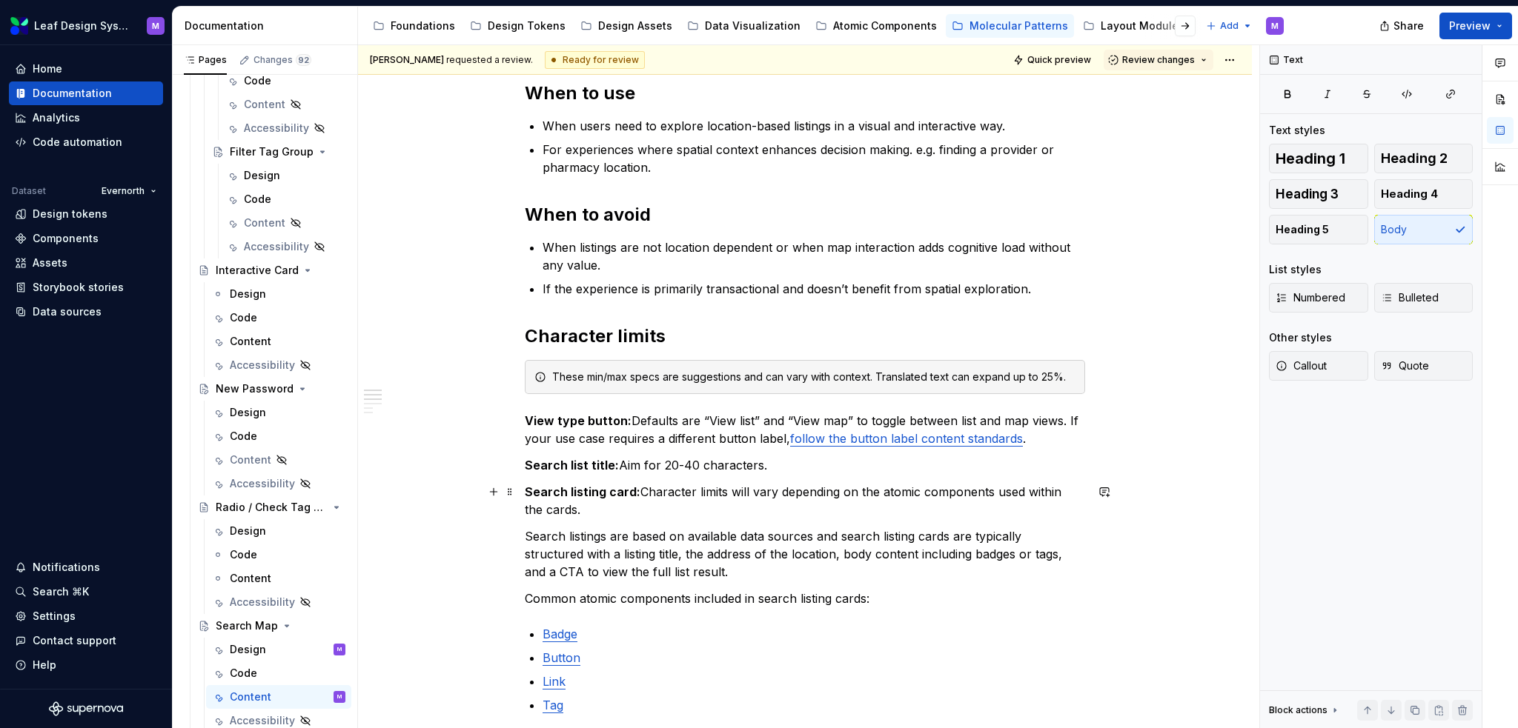
scroll to position [0, 0]
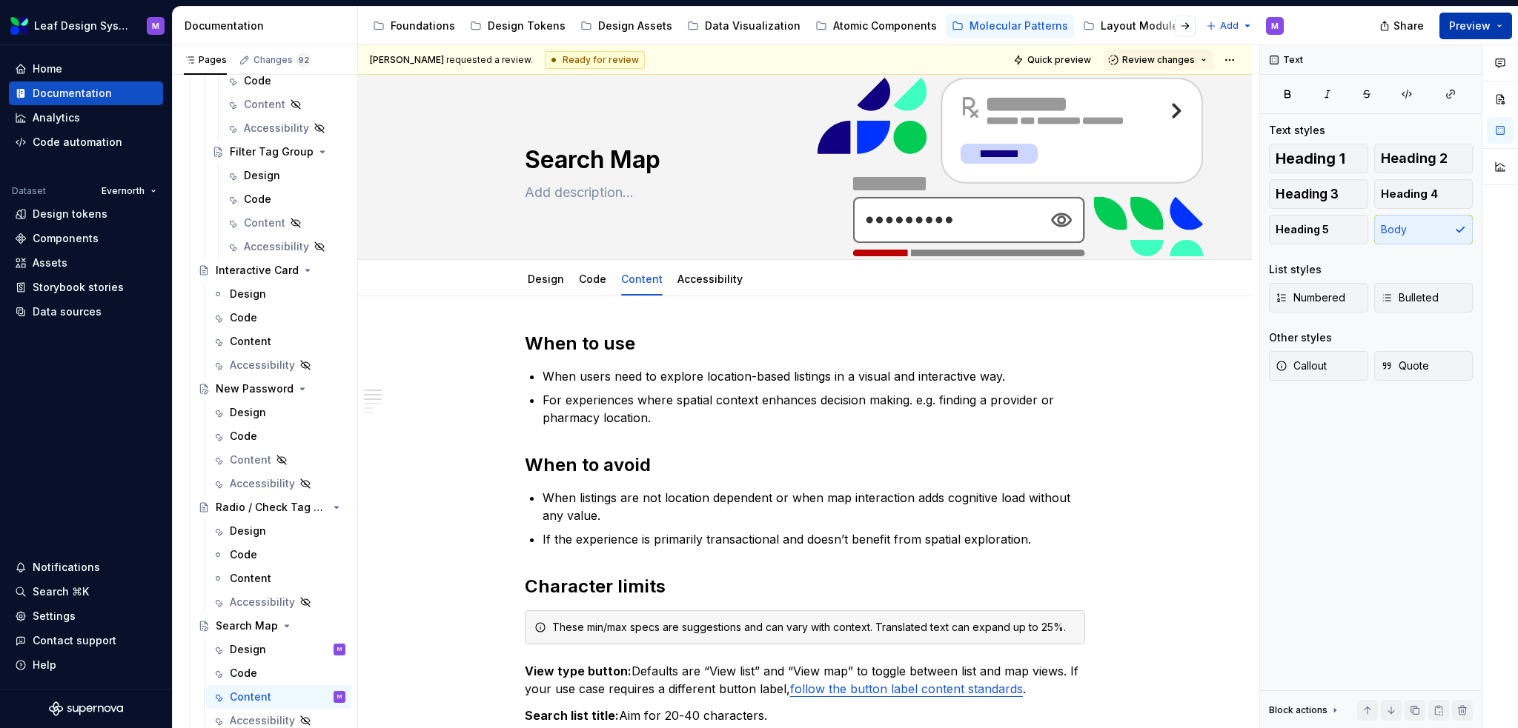
click at [1491, 25] on button "Preview" at bounding box center [1475, 26] width 73 height 27
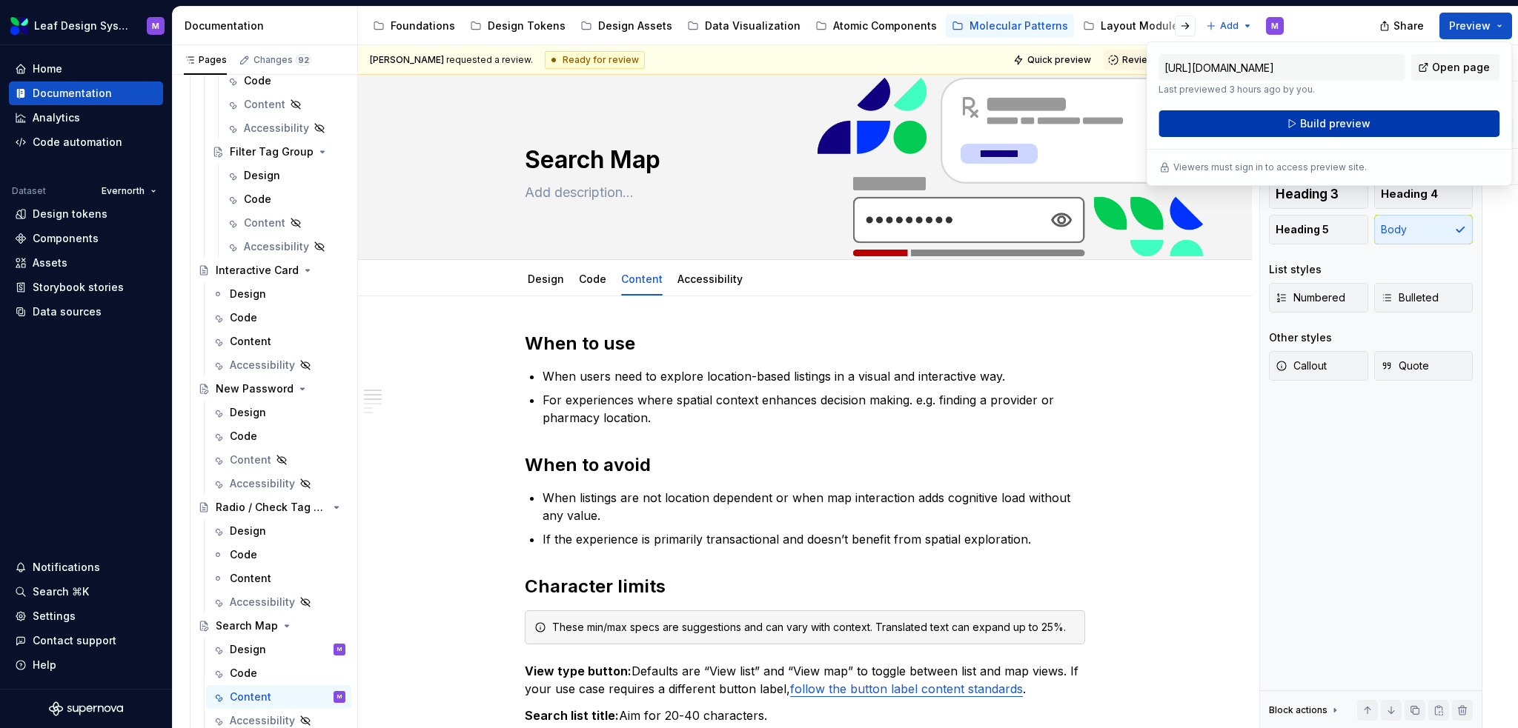
click at [1347, 122] on span "Build preview" at bounding box center [1335, 123] width 70 height 15
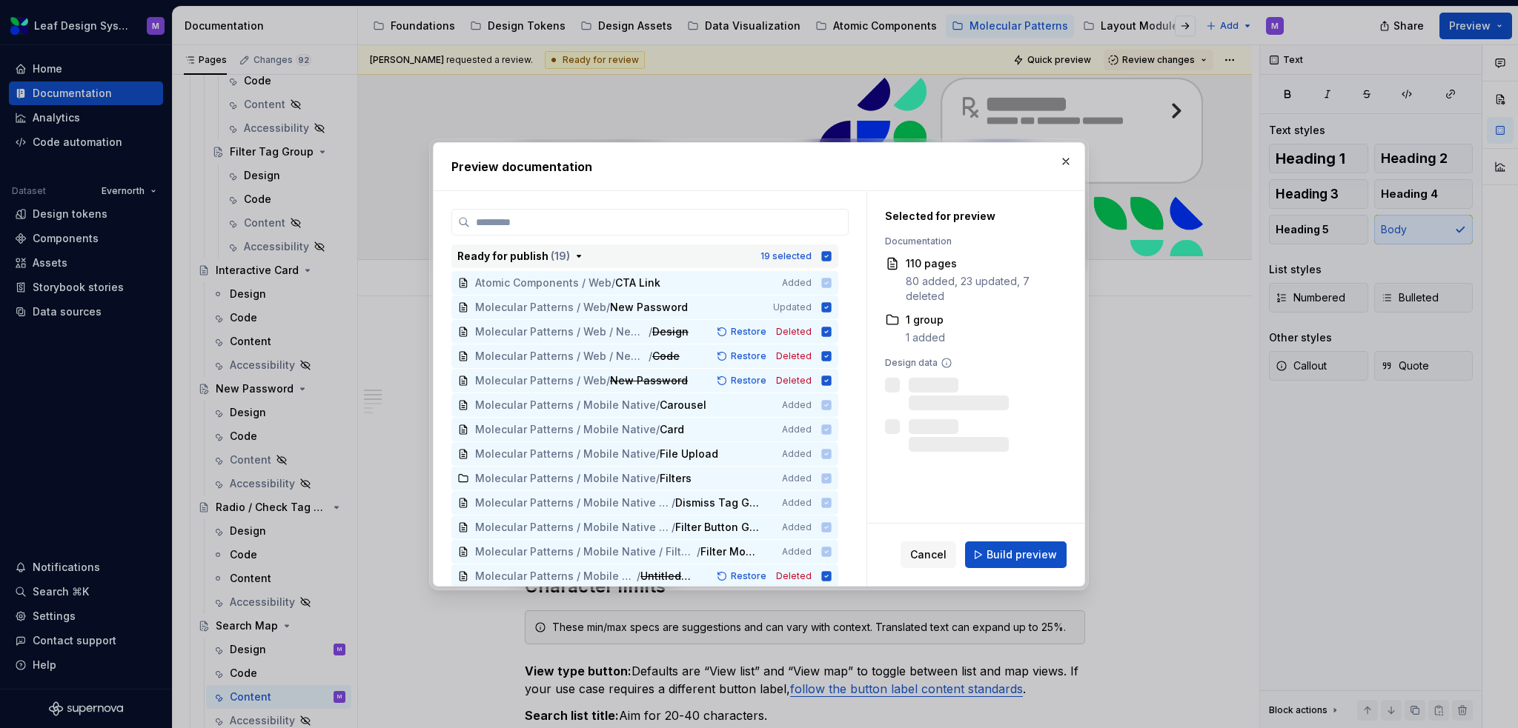
click at [824, 262] on div "19 selected" at bounding box center [796, 256] width 72 height 15
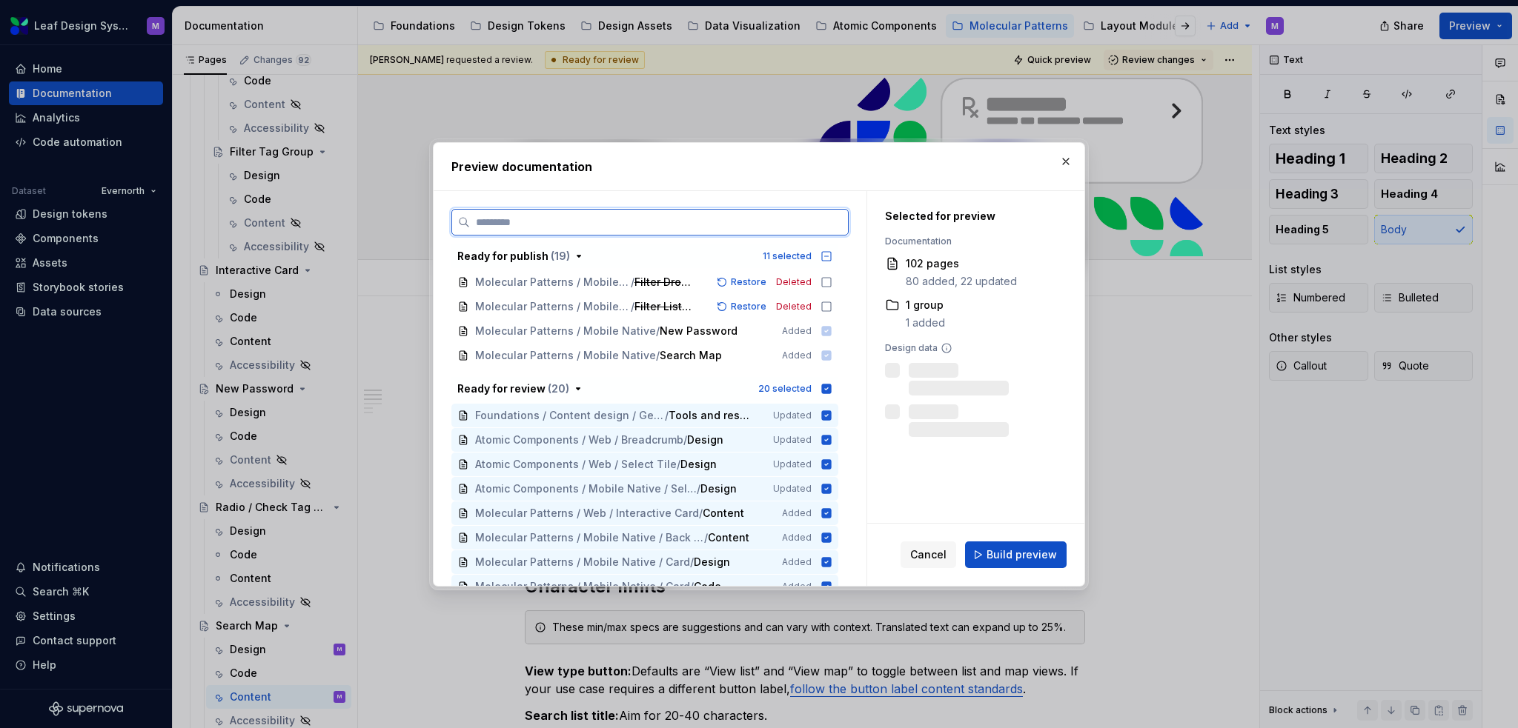
scroll to position [371, 0]
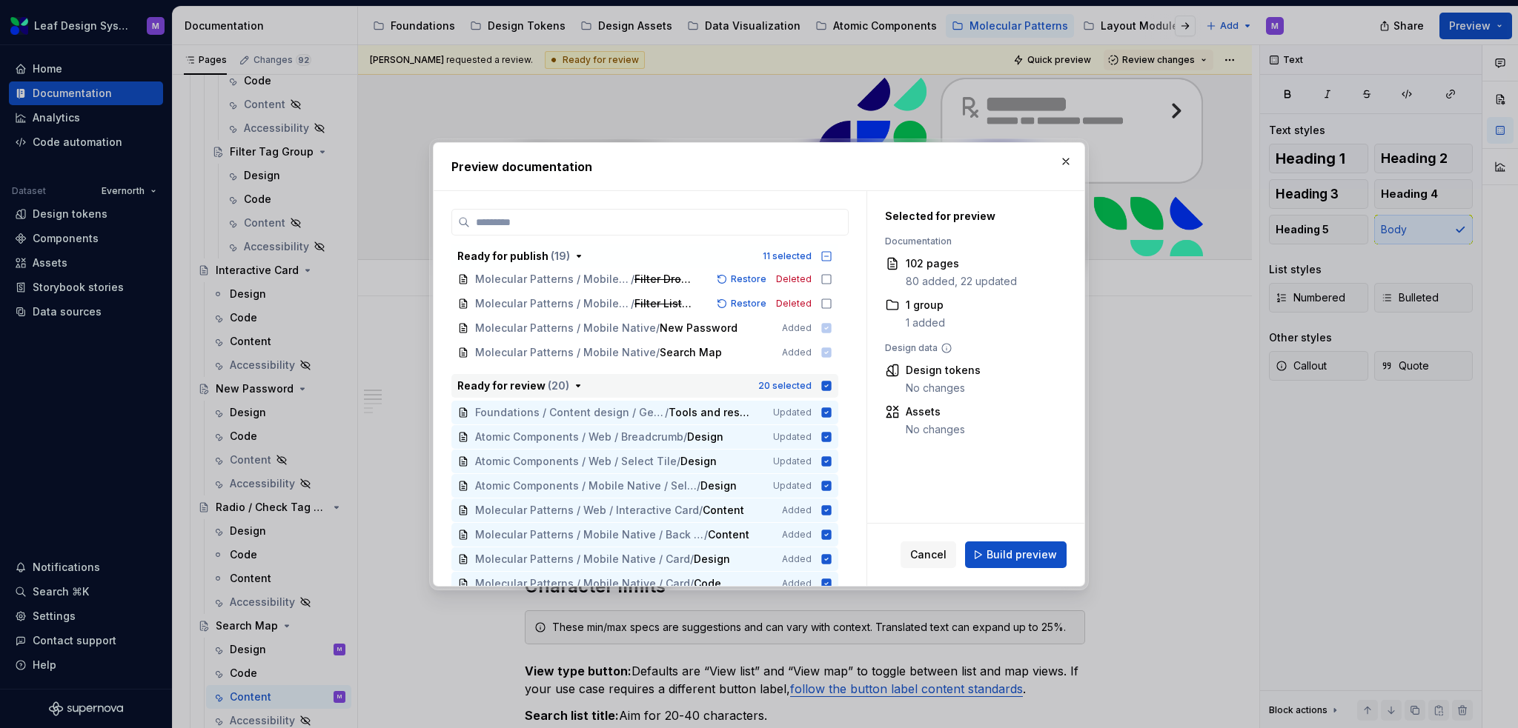
click at [821, 380] on icon "button" at bounding box center [826, 386] width 12 height 12
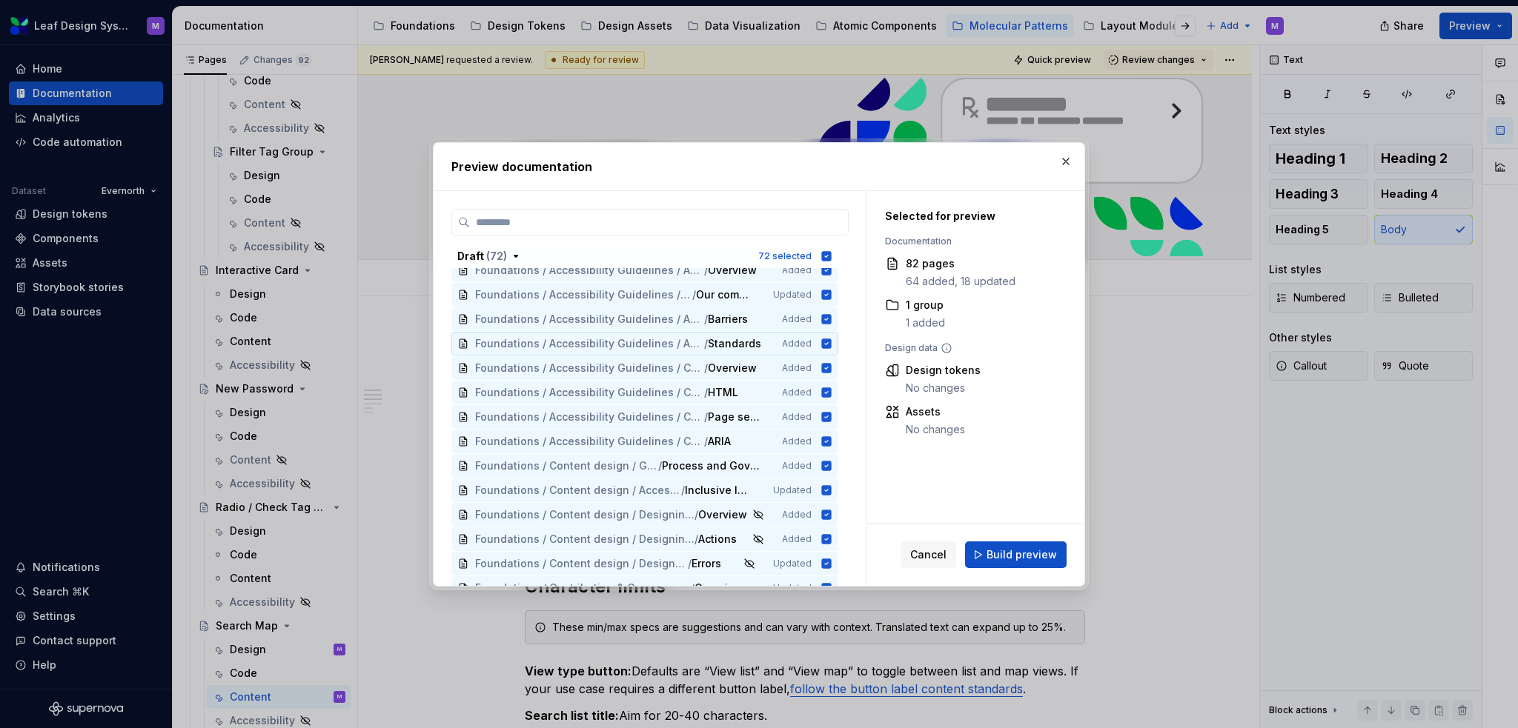
scroll to position [889, 0]
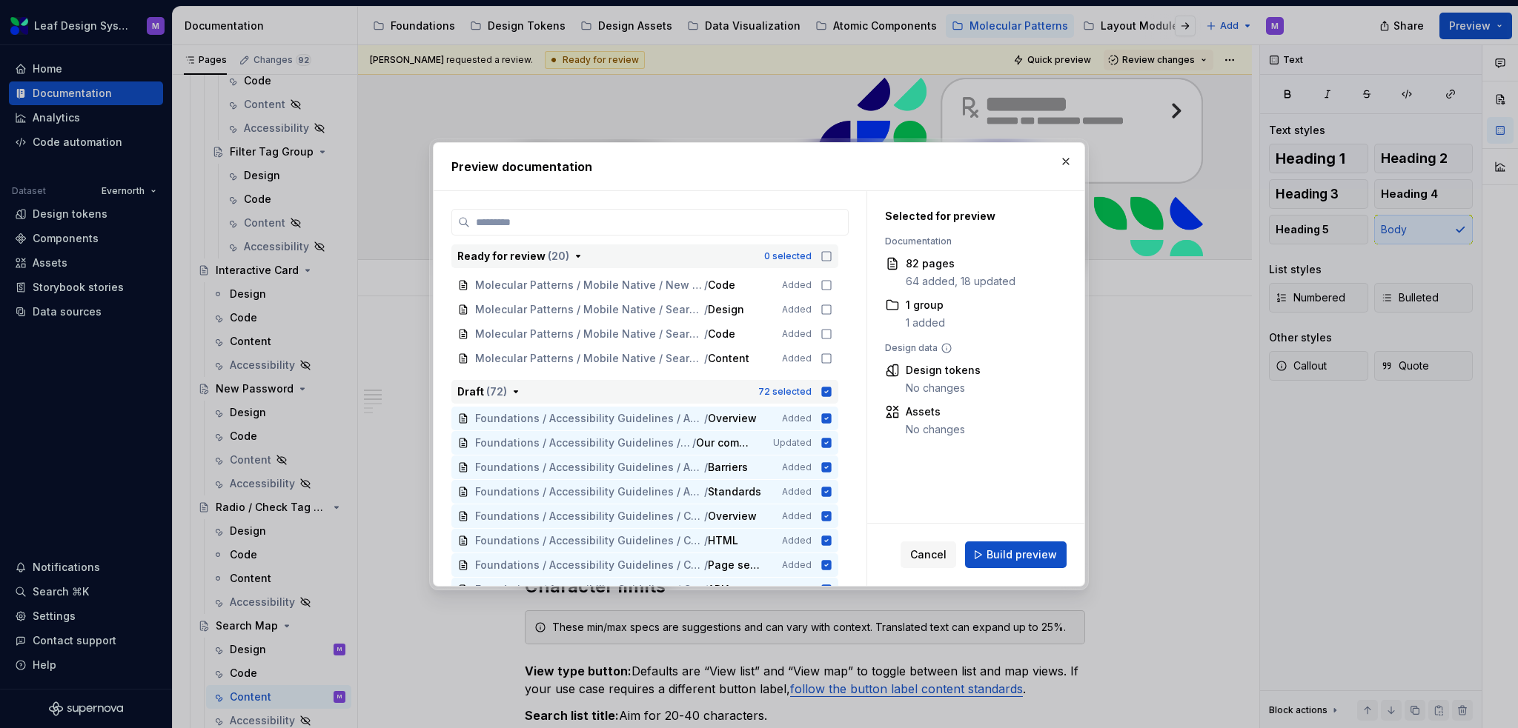
click at [822, 383] on button "Draft ( 72 ) 72 selected" at bounding box center [644, 392] width 387 height 24
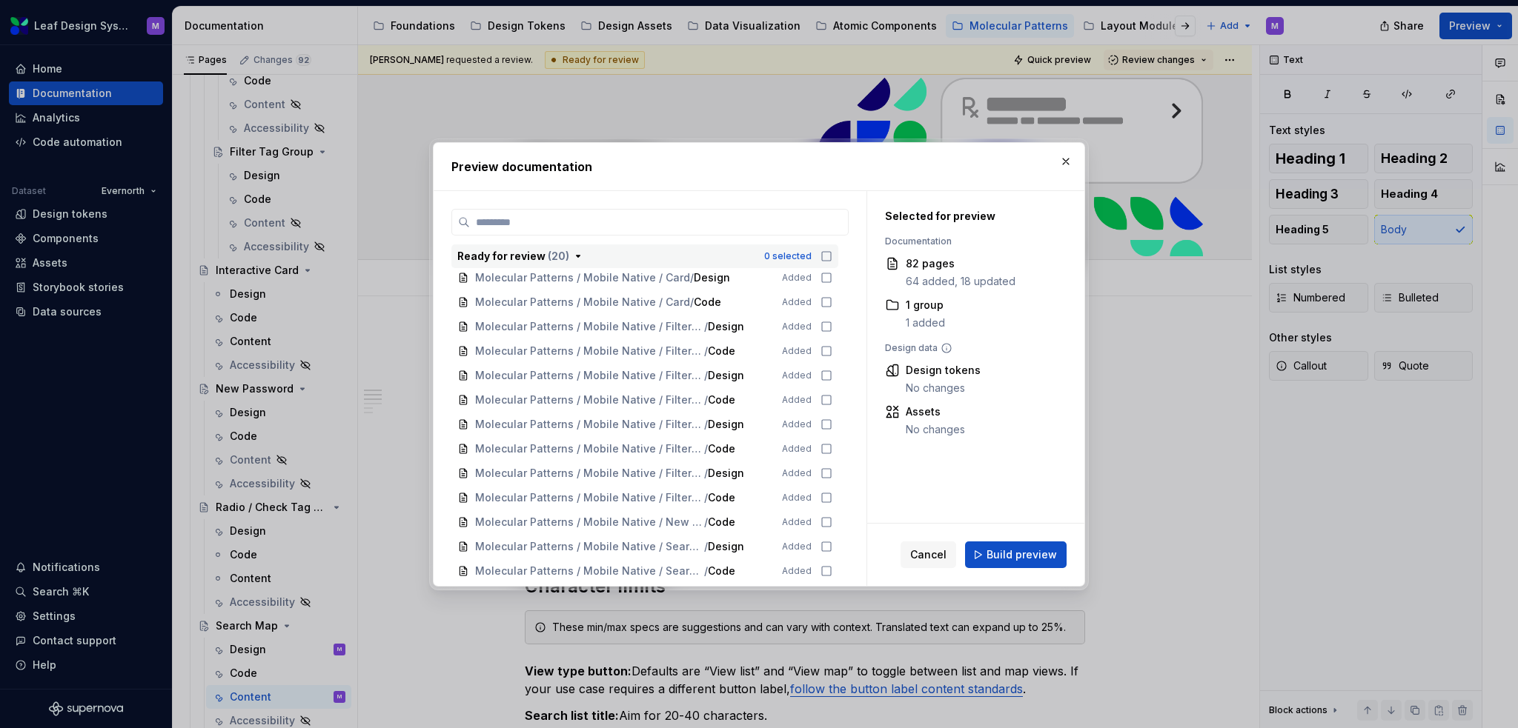
scroll to position [709, 0]
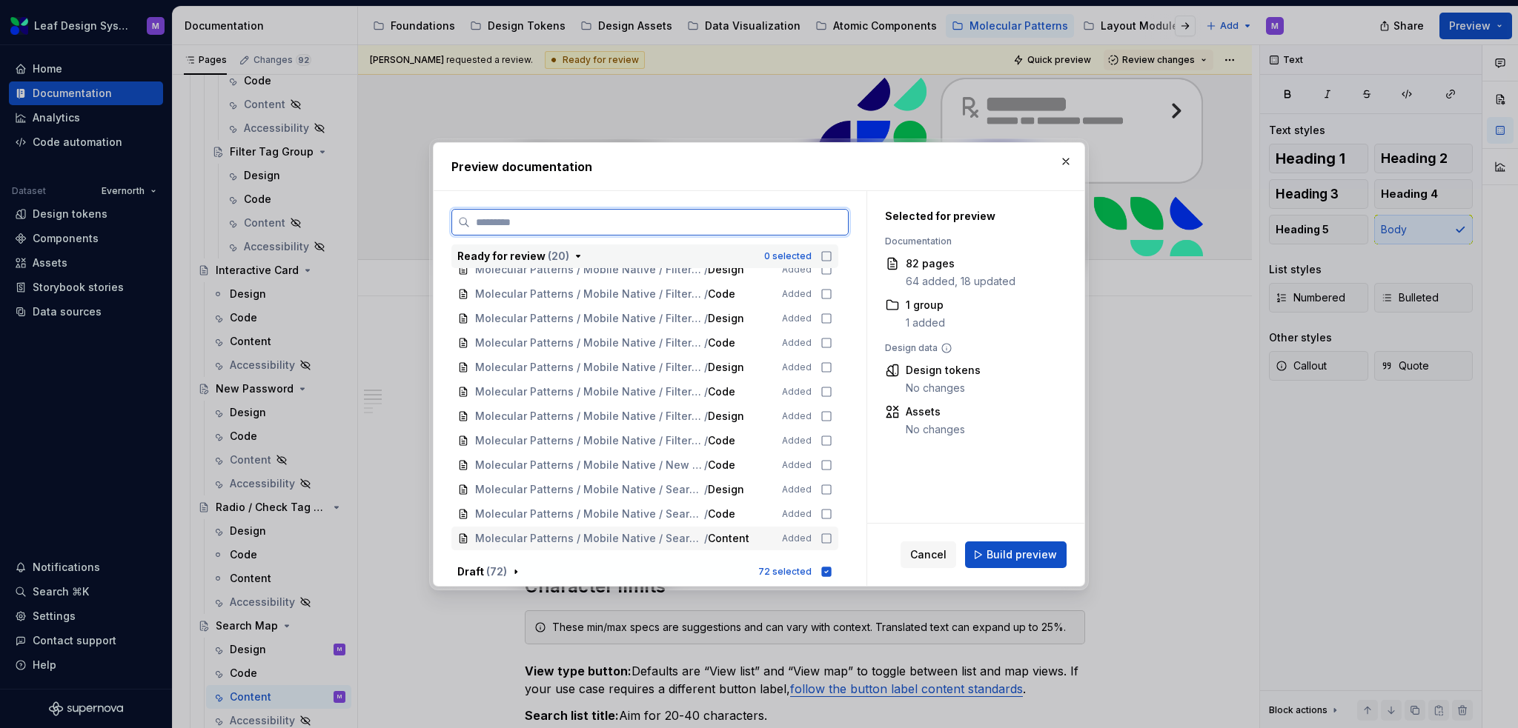
click at [824, 539] on icon at bounding box center [826, 539] width 12 height 12
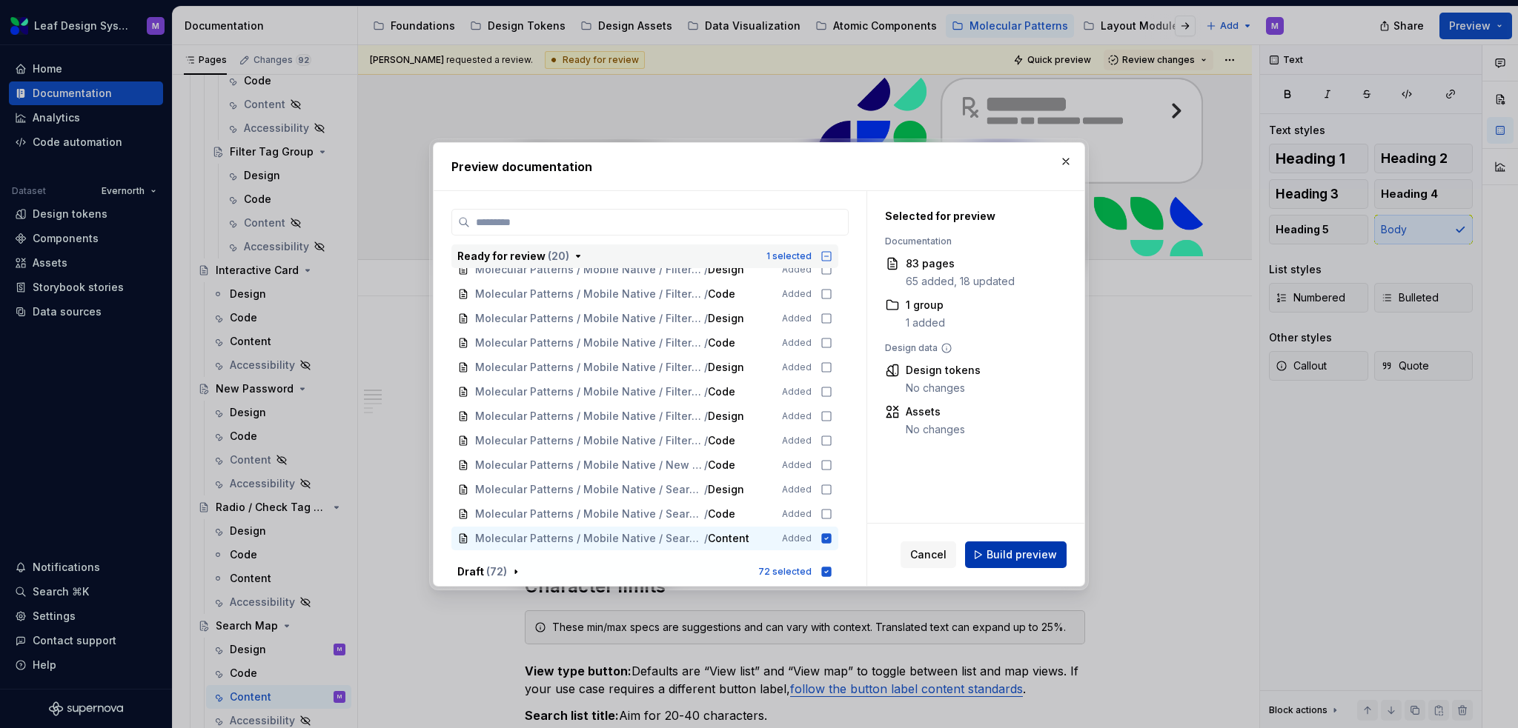
click at [983, 552] on button "Build preview" at bounding box center [1016, 555] width 102 height 27
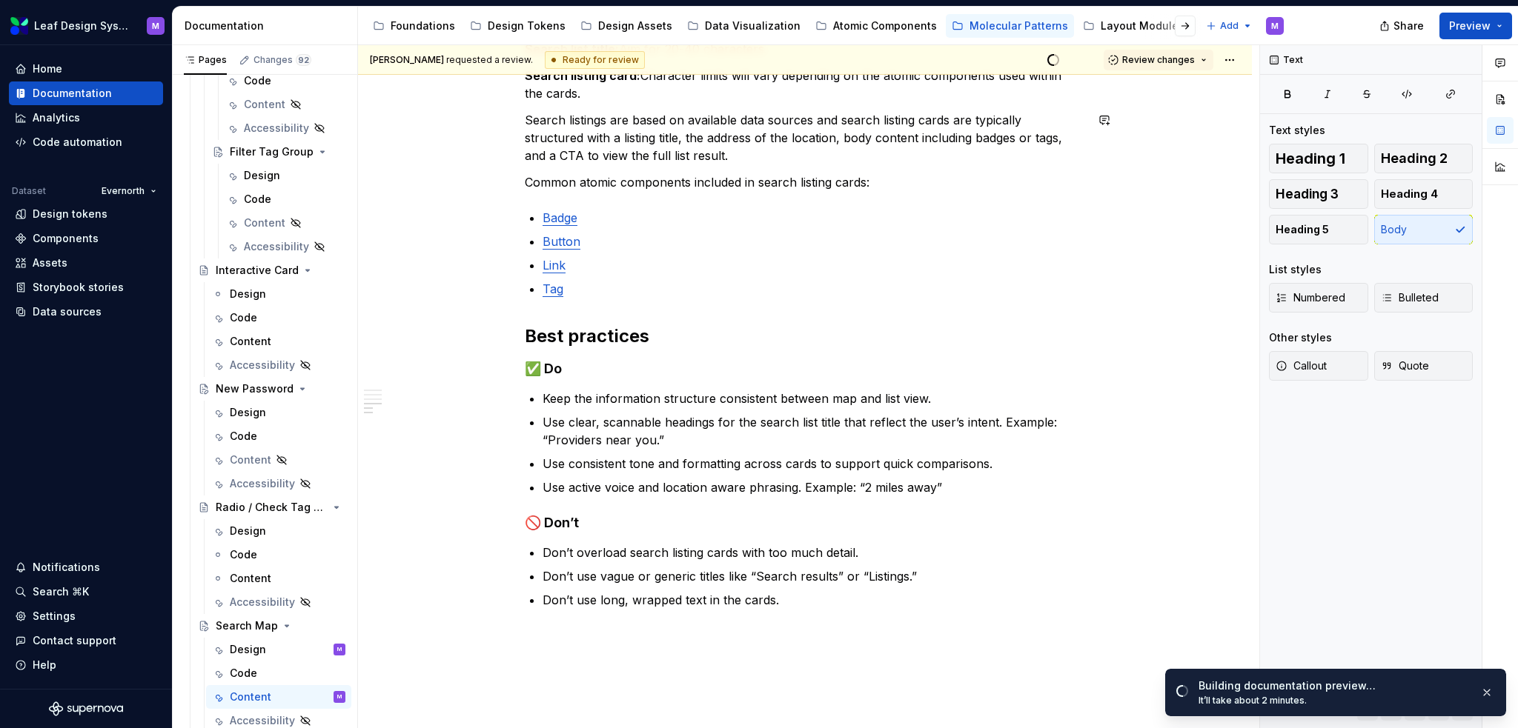
scroll to position [593, 0]
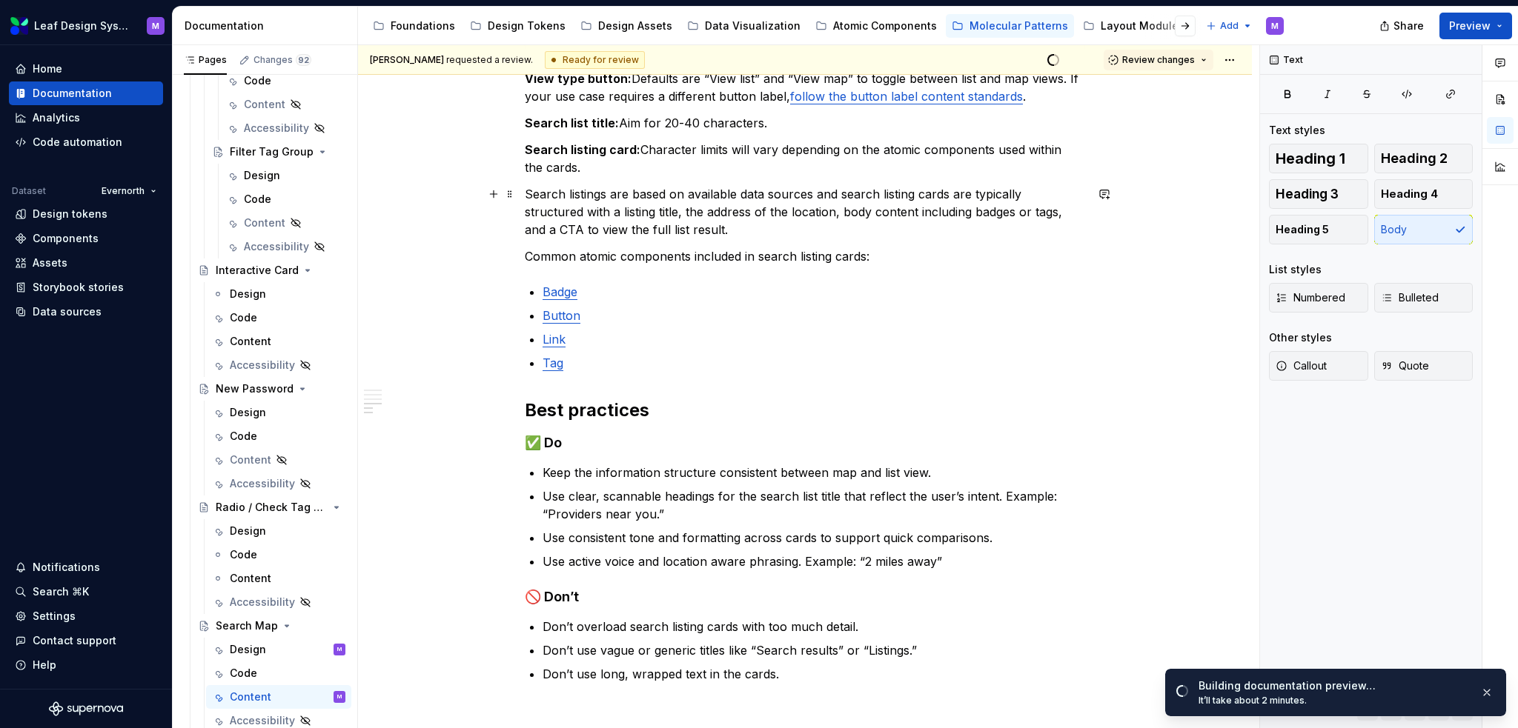
click at [958, 186] on p "Search listings are based on available data sources and search listing cards ar…" at bounding box center [805, 211] width 560 height 53
click at [947, 193] on p "Search listings are based on available data sources and search listing cards ar…" at bounding box center [805, 211] width 560 height 53
click at [731, 215] on p "Search listings are based on available data sources and search listing cards ar…" at bounding box center [805, 211] width 560 height 53
click at [653, 225] on p "Search listings are based on available data sources and search listing cards ar…" at bounding box center [805, 211] width 560 height 53
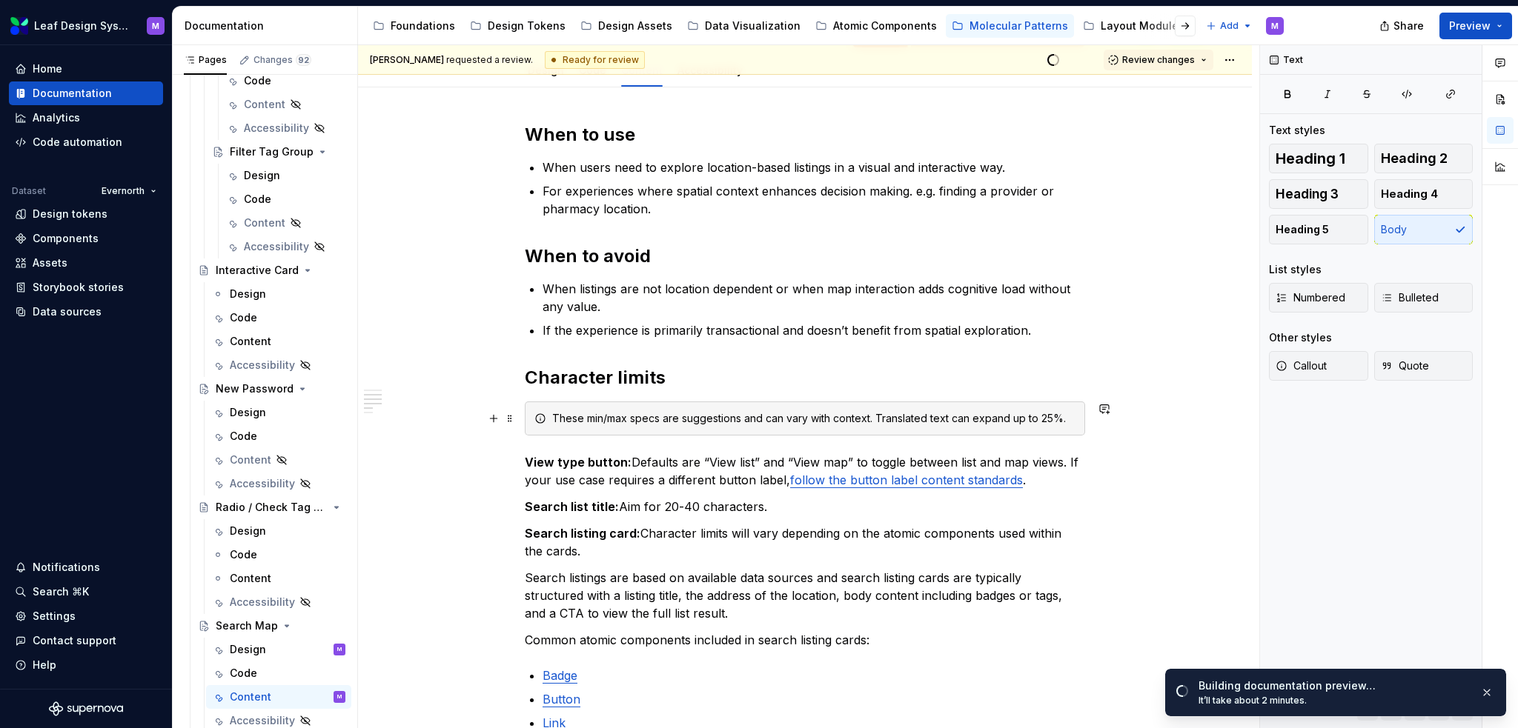
scroll to position [0, 0]
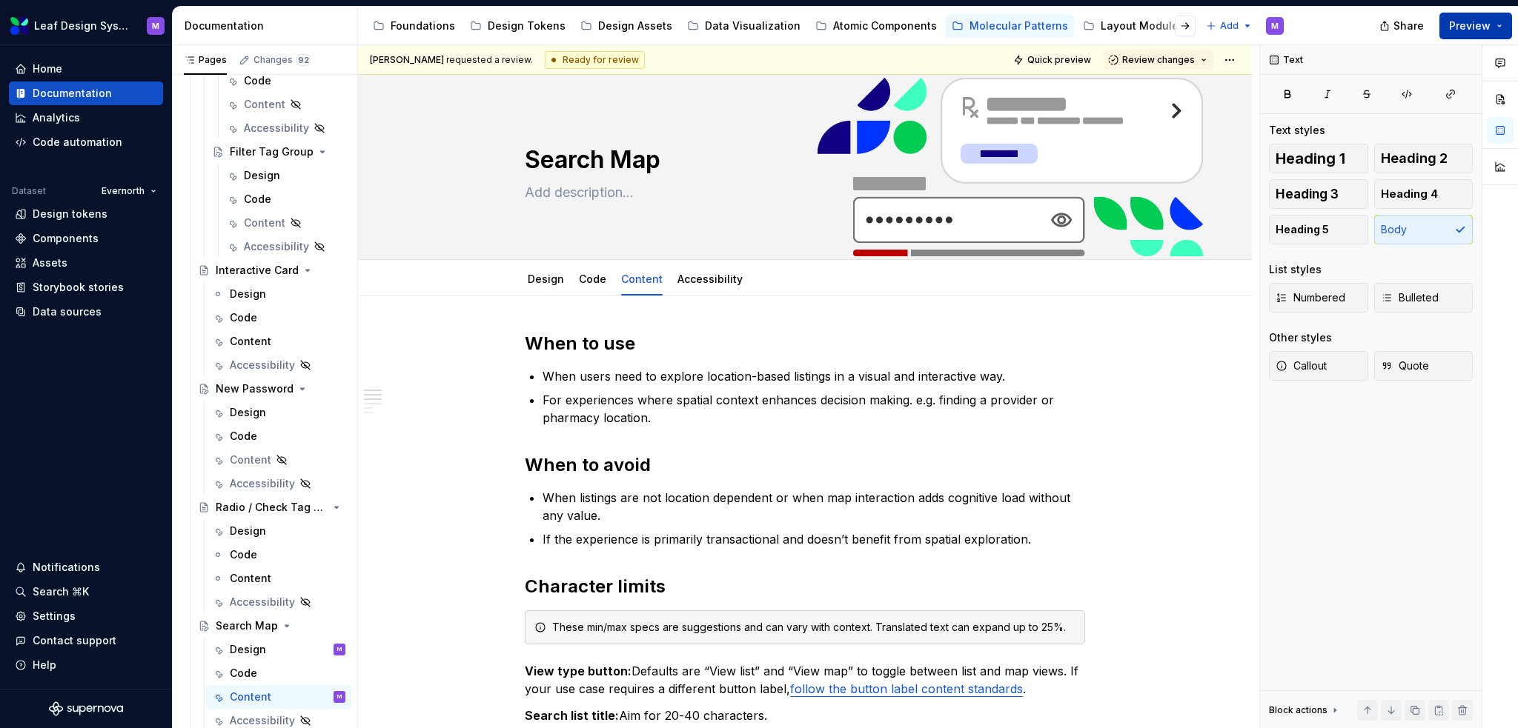
click at [1507, 18] on button "Preview" at bounding box center [1475, 26] width 73 height 27
click at [1499, 19] on button "Preview" at bounding box center [1475, 26] width 73 height 27
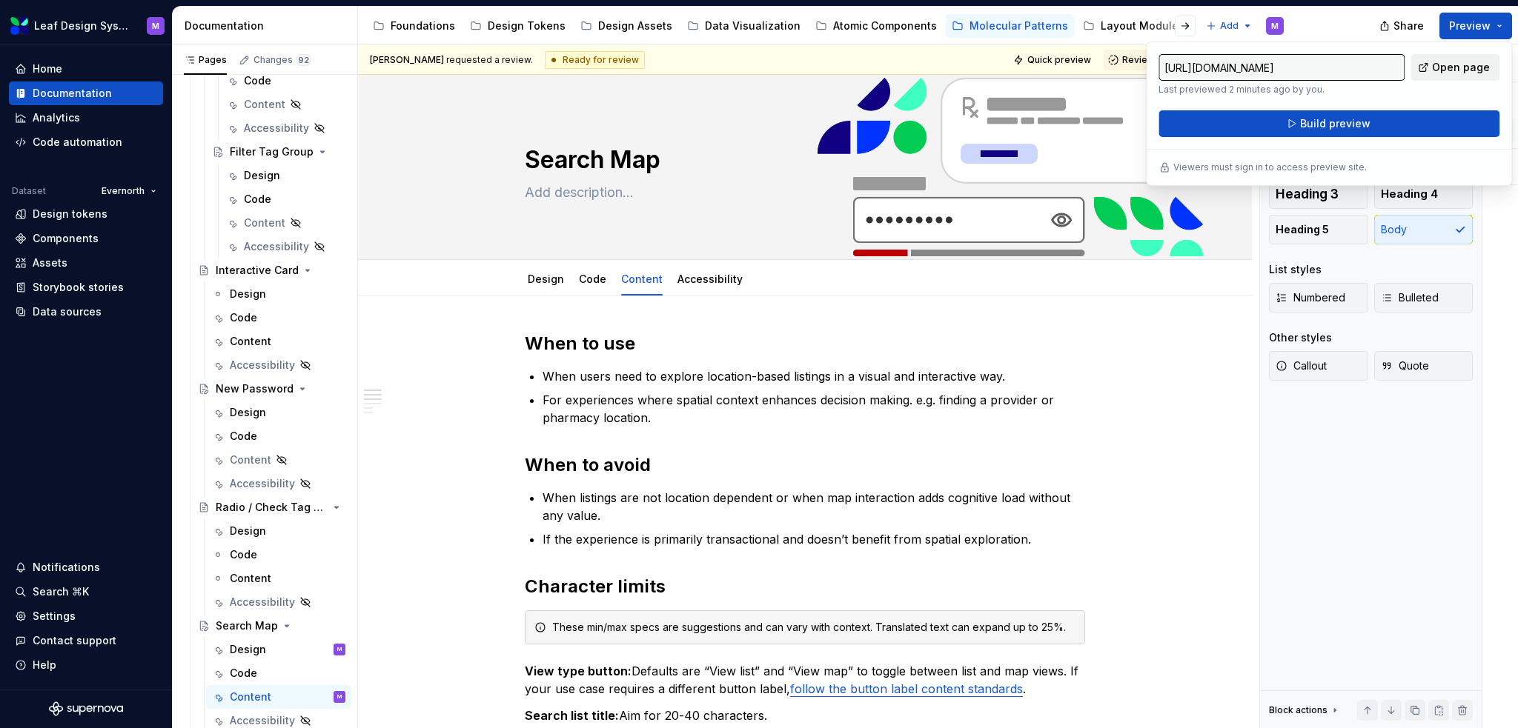
click at [1441, 67] on span "Open page" at bounding box center [1461, 67] width 58 height 15
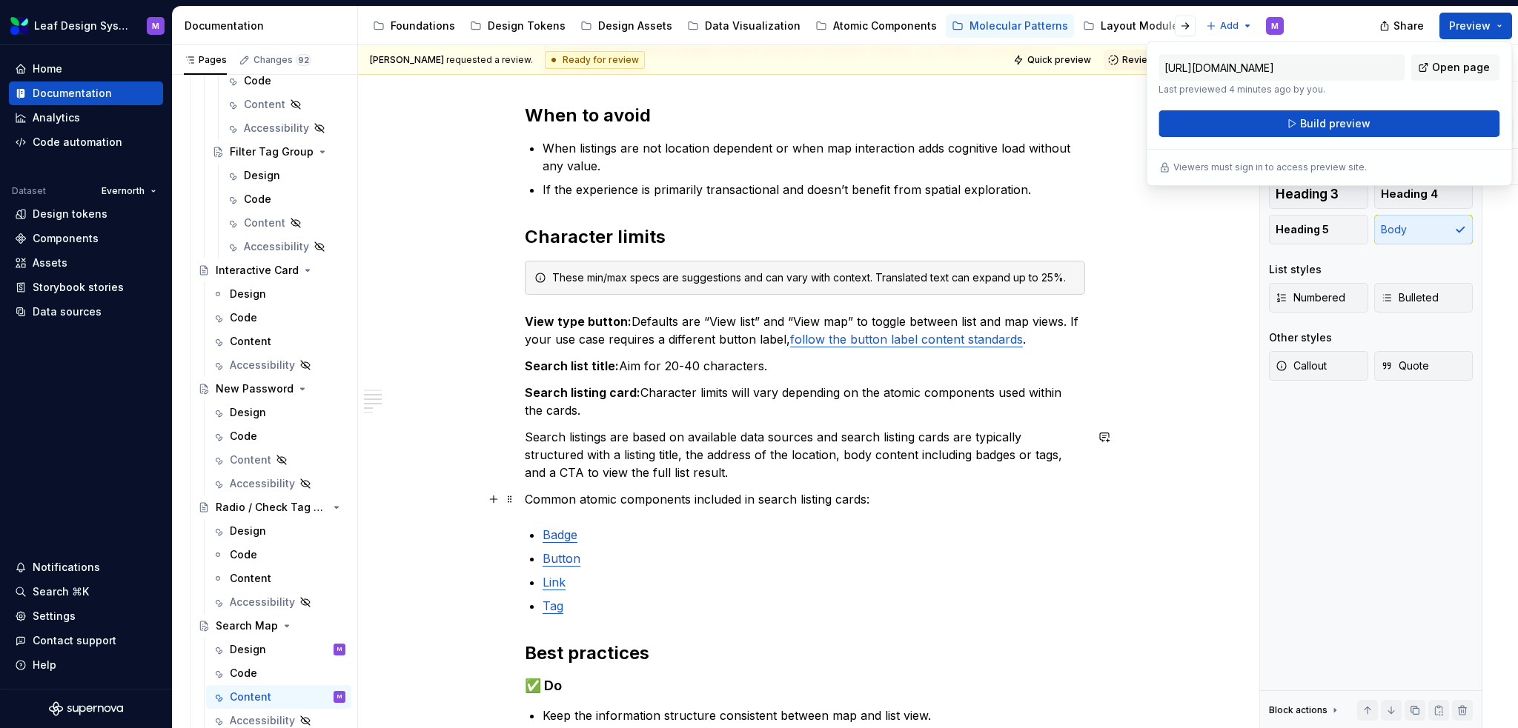
scroll to position [371, 0]
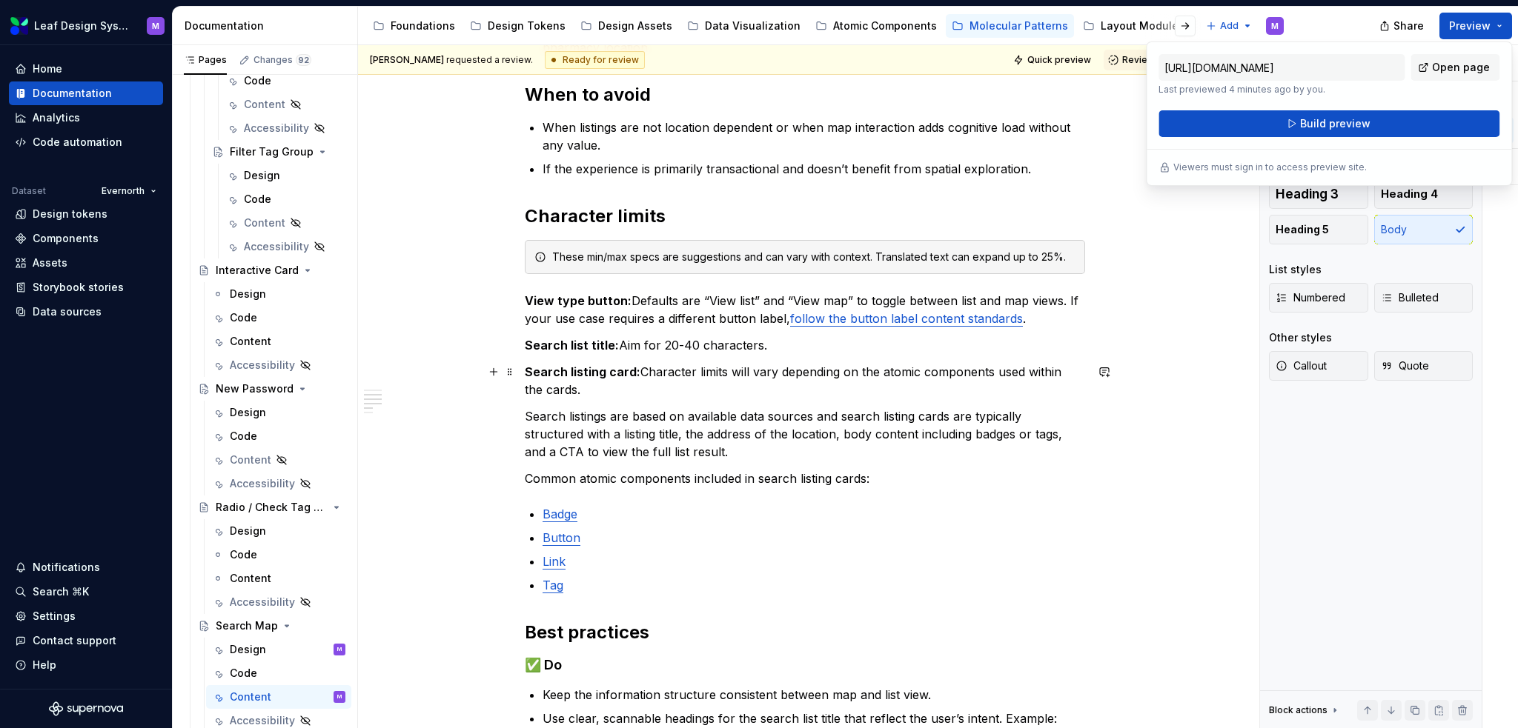
click at [582, 380] on p "Search listing card: Character limits will vary depending on the atomic compone…" at bounding box center [805, 381] width 560 height 36
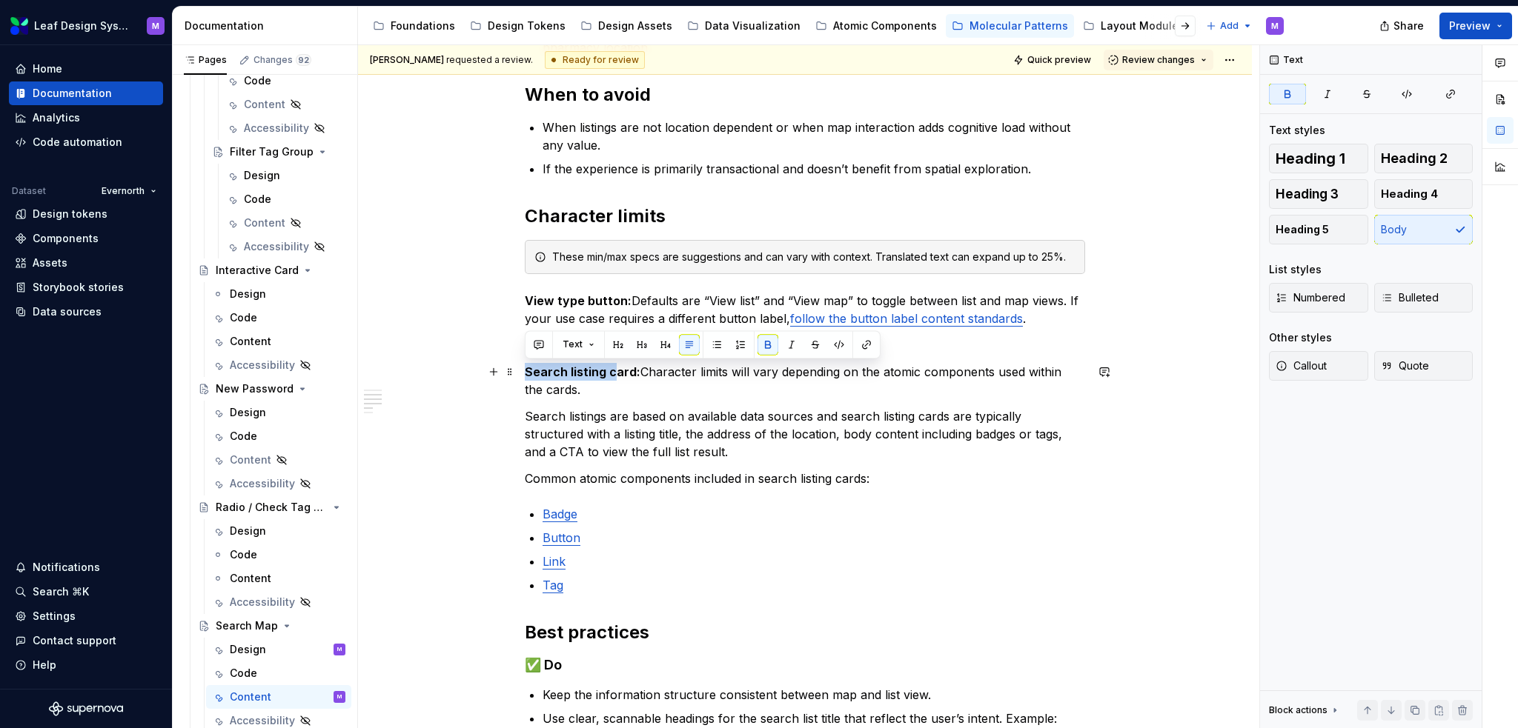
drag, startPoint x: 611, startPoint y: 373, endPoint x: 525, endPoint y: 362, distance: 86.7
click at [525, 363] on p "Search listing card: Character limits will vary depending on the atomic compone…" at bounding box center [805, 381] width 560 height 36
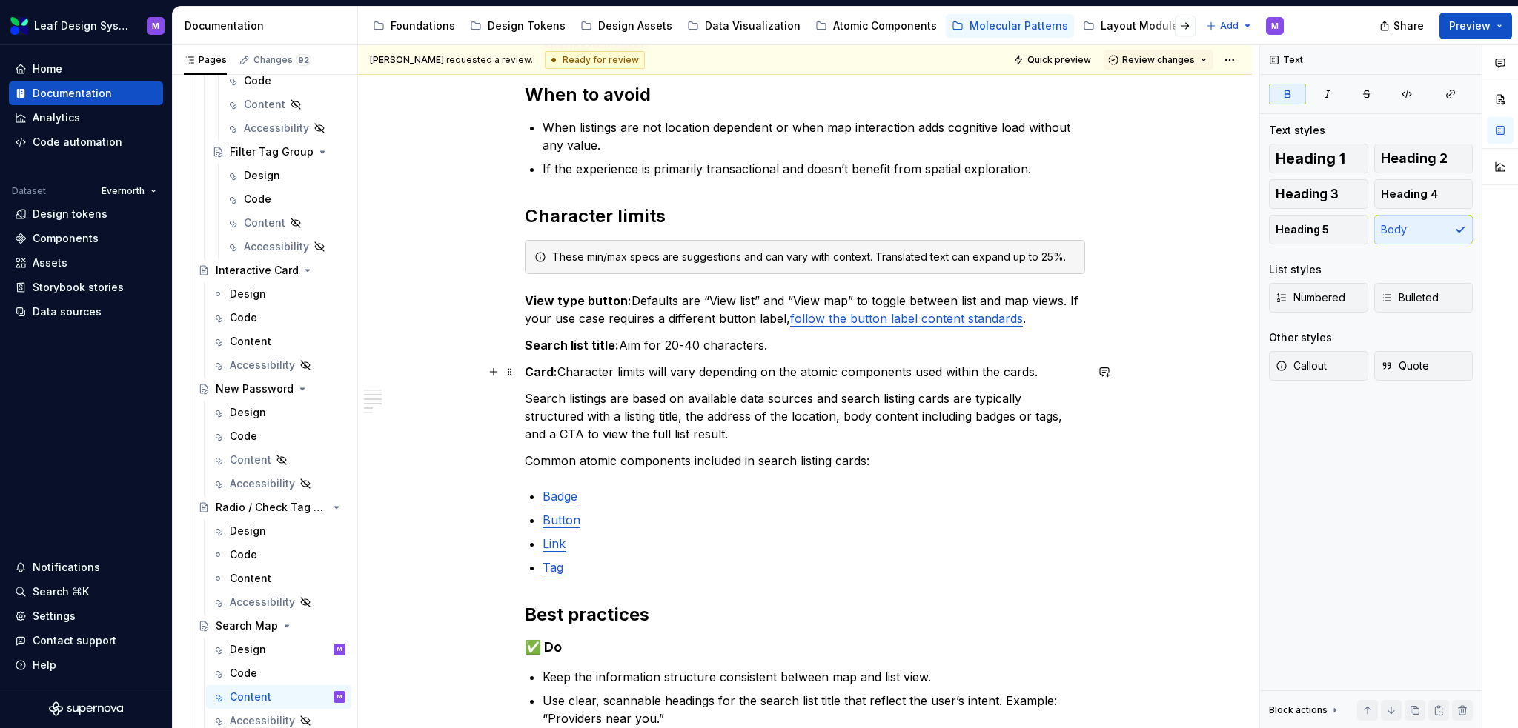
click at [532, 370] on strong "Card:" at bounding box center [541, 372] width 33 height 15
click at [620, 419] on p "Search listings are based on available data sources and search listing cards ar…" at bounding box center [805, 416] width 560 height 53
click at [949, 386] on div "When to use When users need to explore location-based listings in a visual and …" at bounding box center [805, 455] width 560 height 989
drag, startPoint x: 917, startPoint y: 399, endPoint x: 860, endPoint y: 403, distance: 57.2
click at [860, 403] on p "Search listings are based on available data sources and search listing cards ar…" at bounding box center [805, 416] width 560 height 53
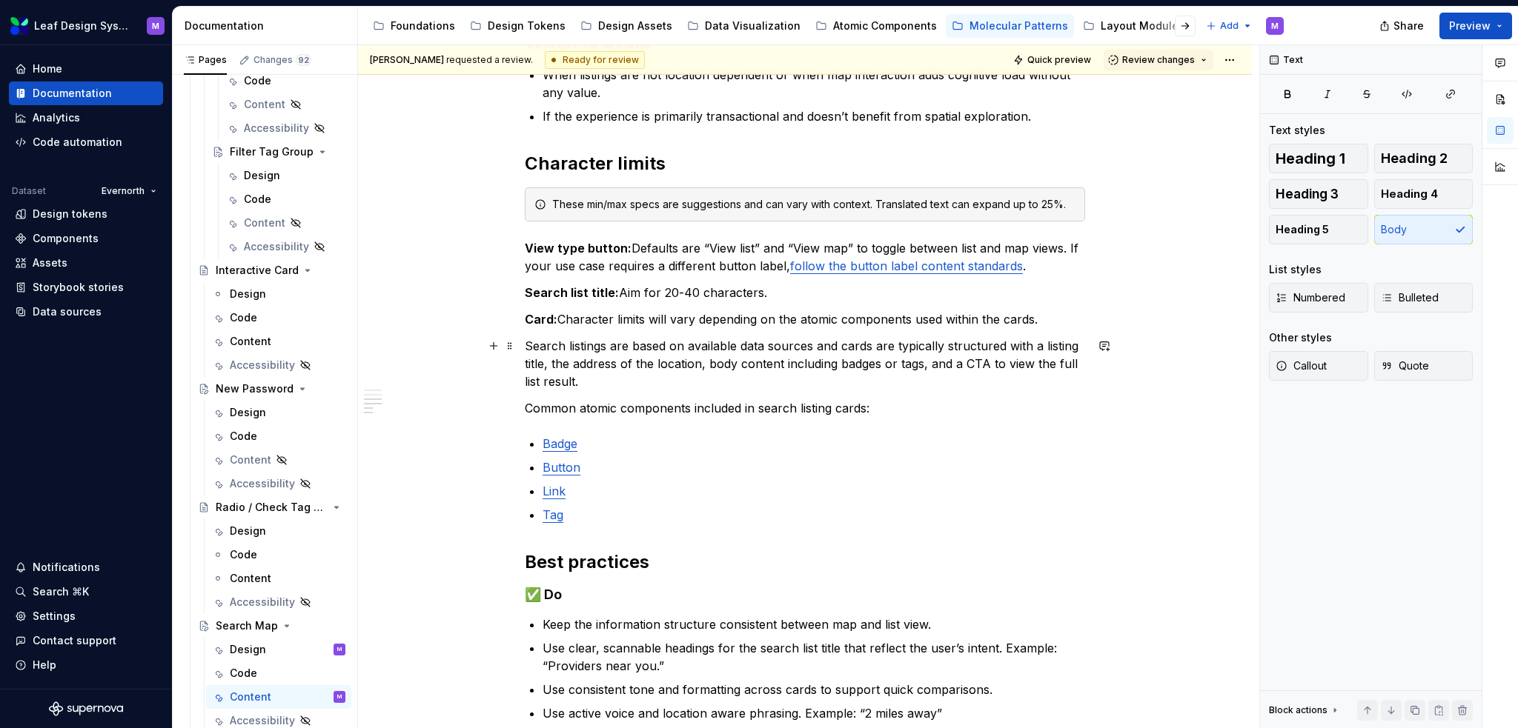
scroll to position [445, 0]
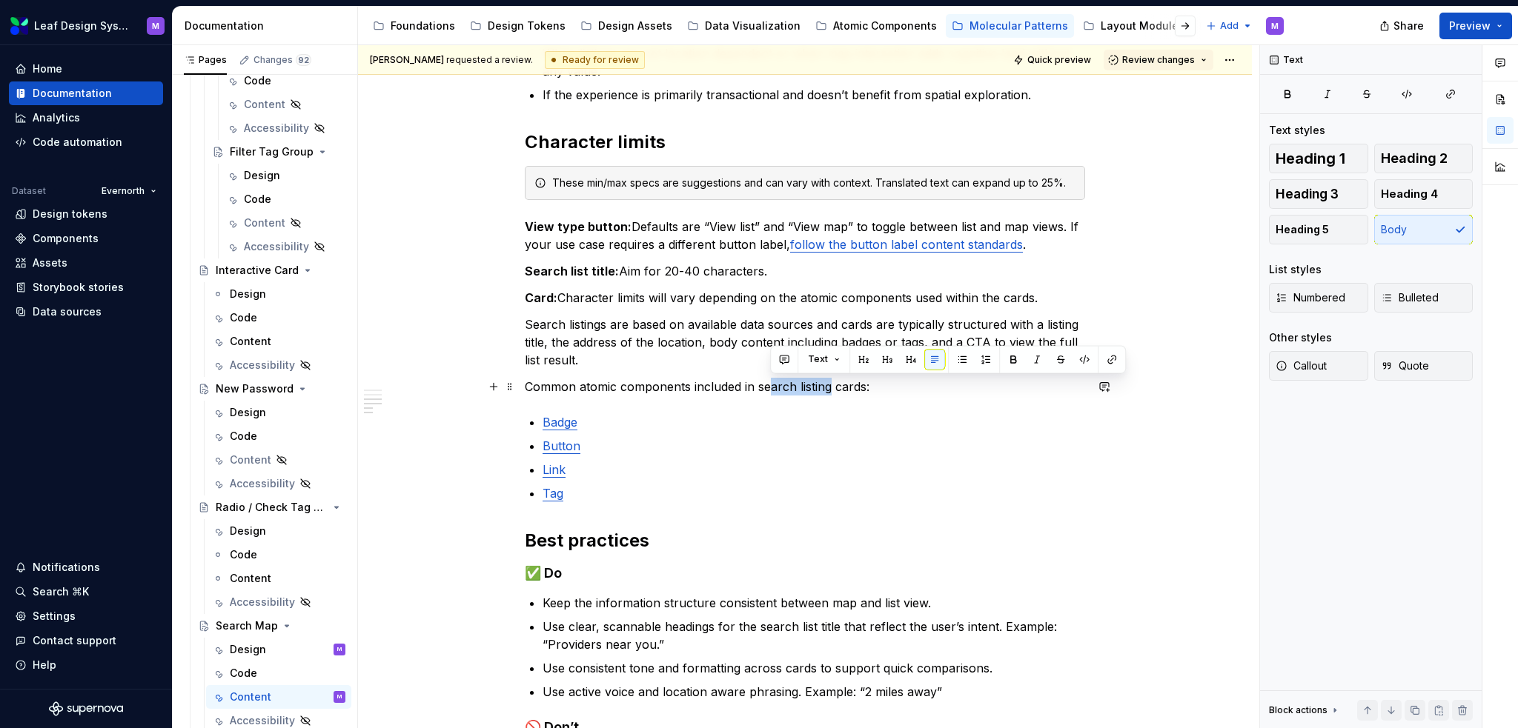
drag, startPoint x: 827, startPoint y: 386, endPoint x: 771, endPoint y: 388, distance: 55.6
click at [771, 388] on p "Common atomic components included in search listing cards:" at bounding box center [805, 387] width 560 height 18
click at [842, 382] on p "Common atomic components included in cards:" at bounding box center [805, 387] width 560 height 18
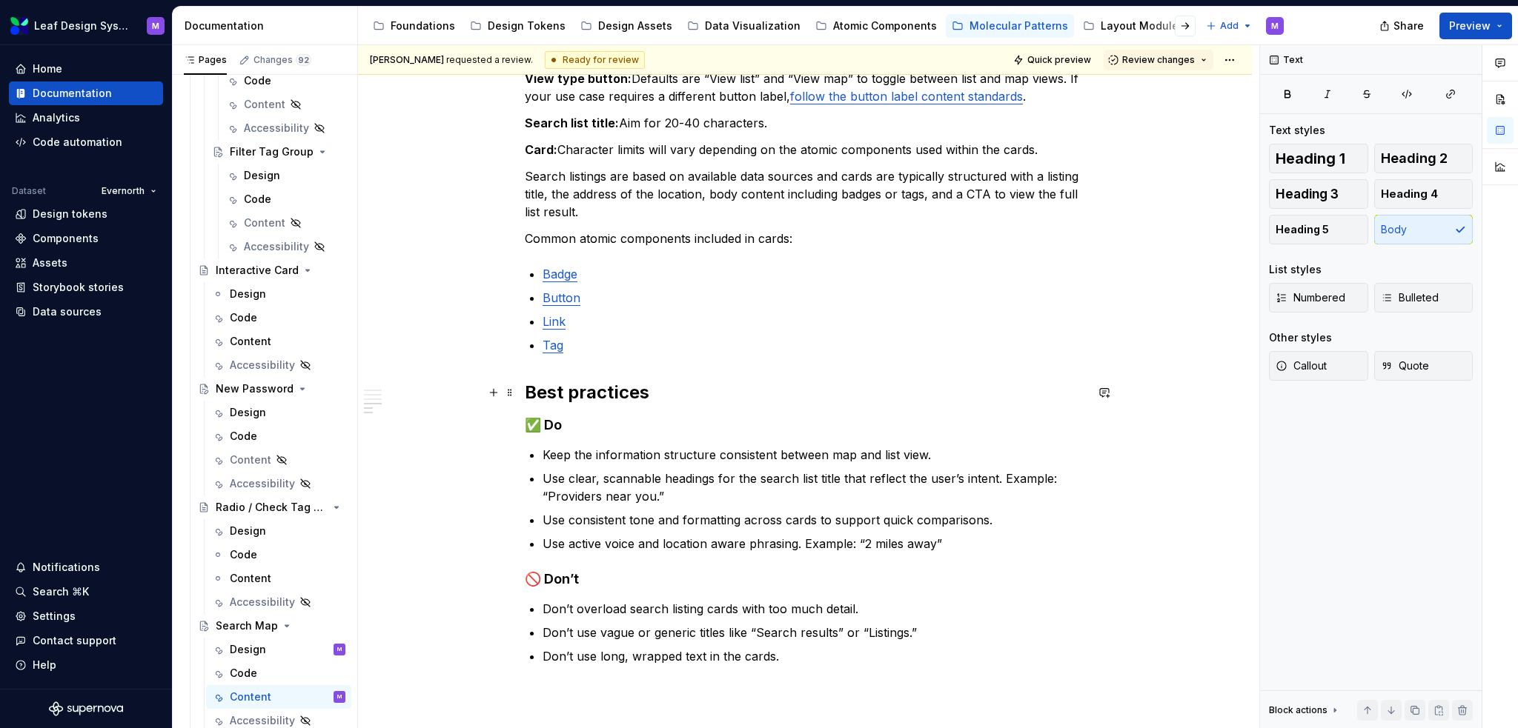
scroll to position [519, 0]
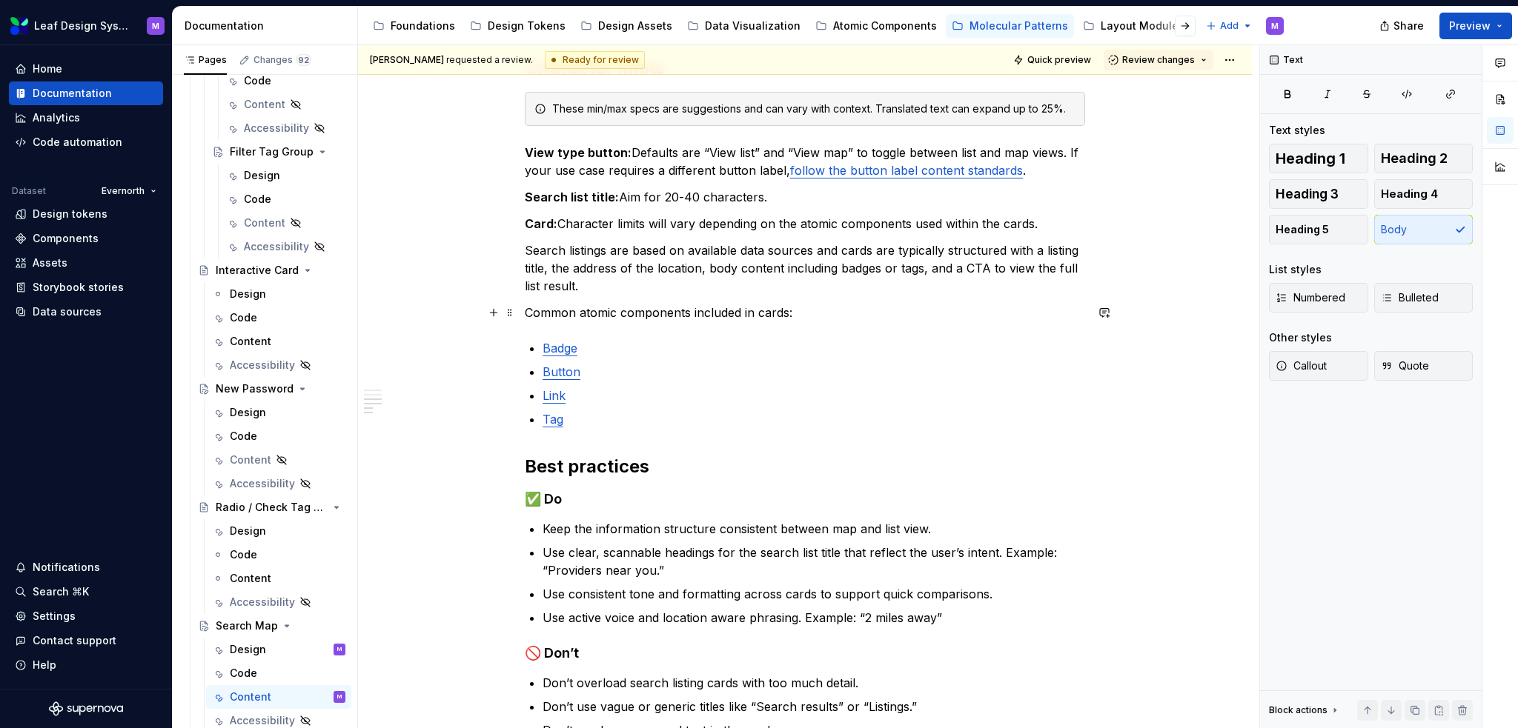
click at [743, 310] on p "Common atomic components included in cards:" at bounding box center [805, 313] width 560 height 18
click at [1494, 28] on button "Preview" at bounding box center [1475, 26] width 73 height 27
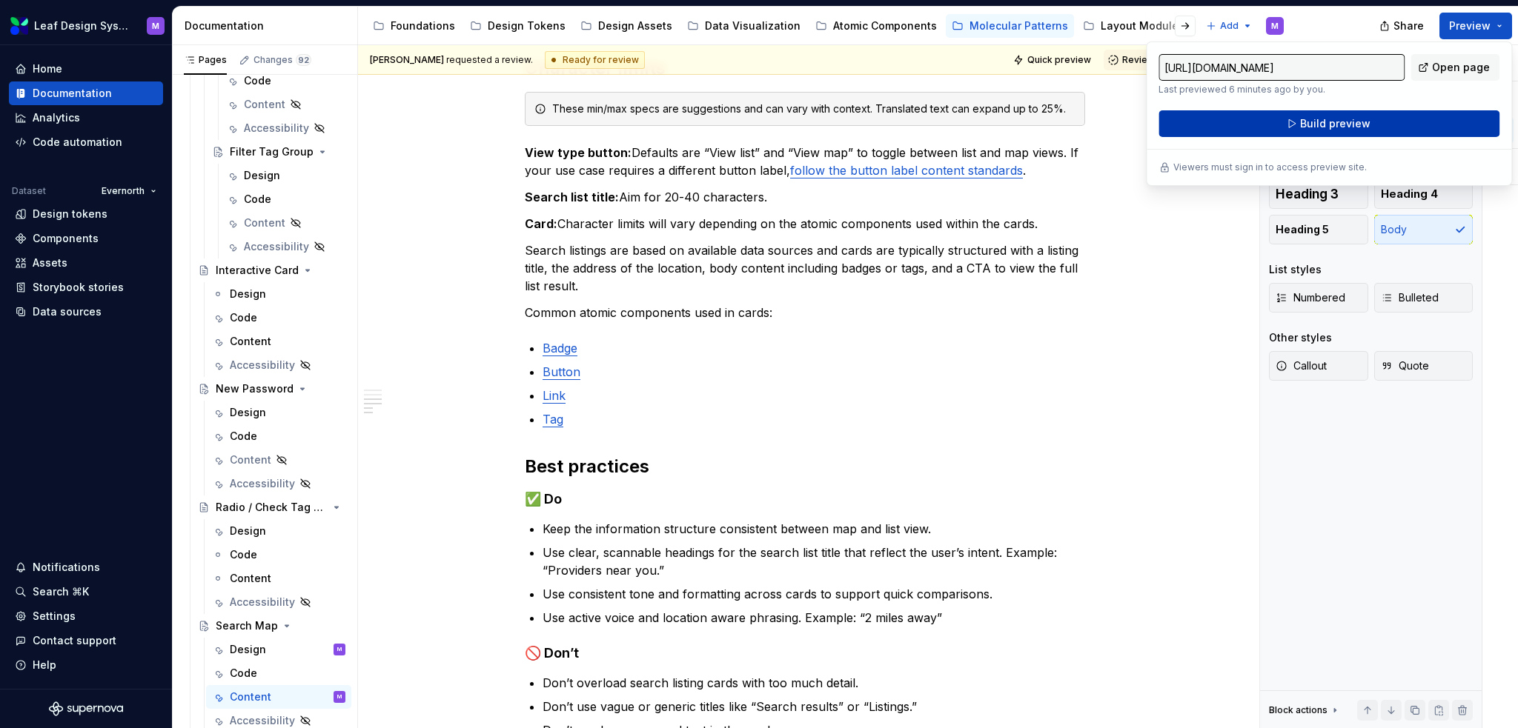
click at [1387, 122] on button "Build preview" at bounding box center [1328, 123] width 341 height 27
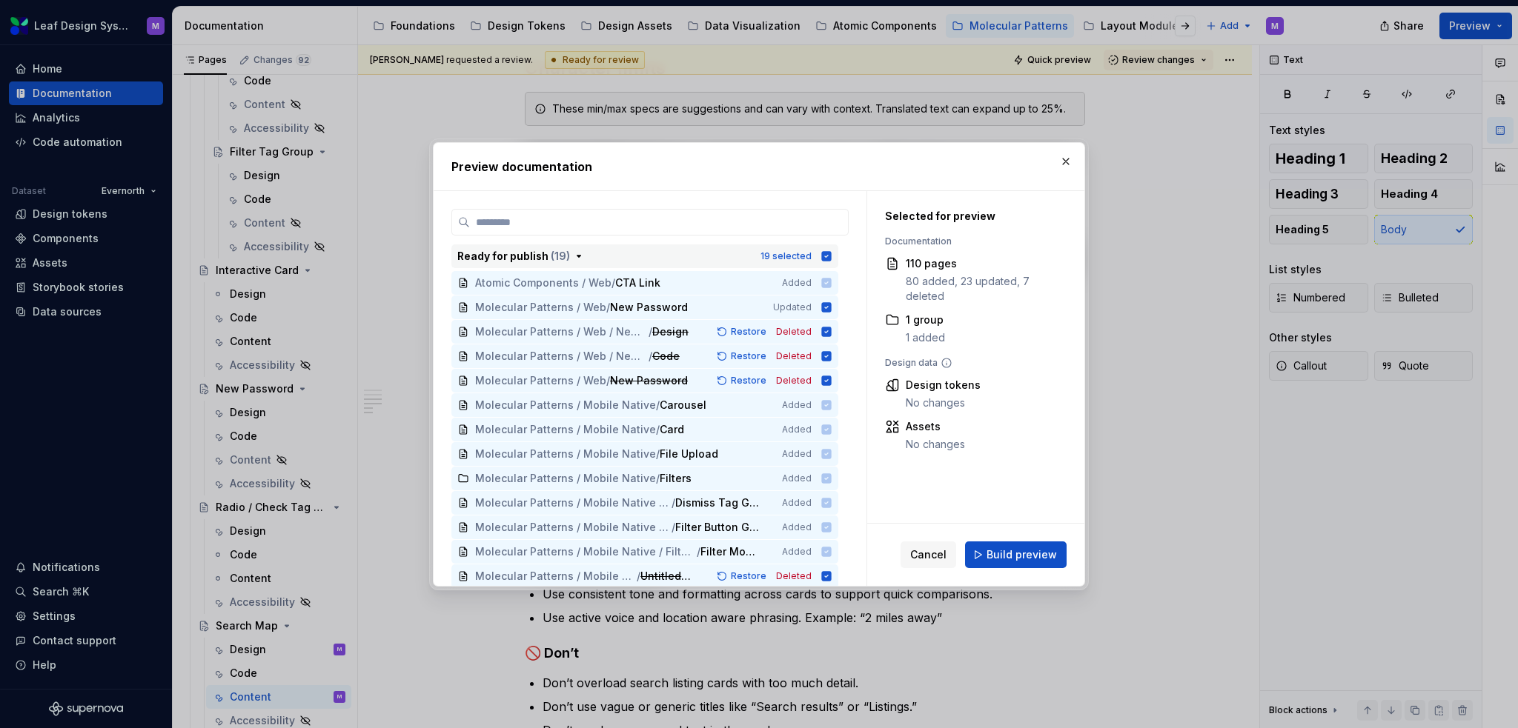
click at [823, 258] on icon "button" at bounding box center [827, 256] width 10 height 10
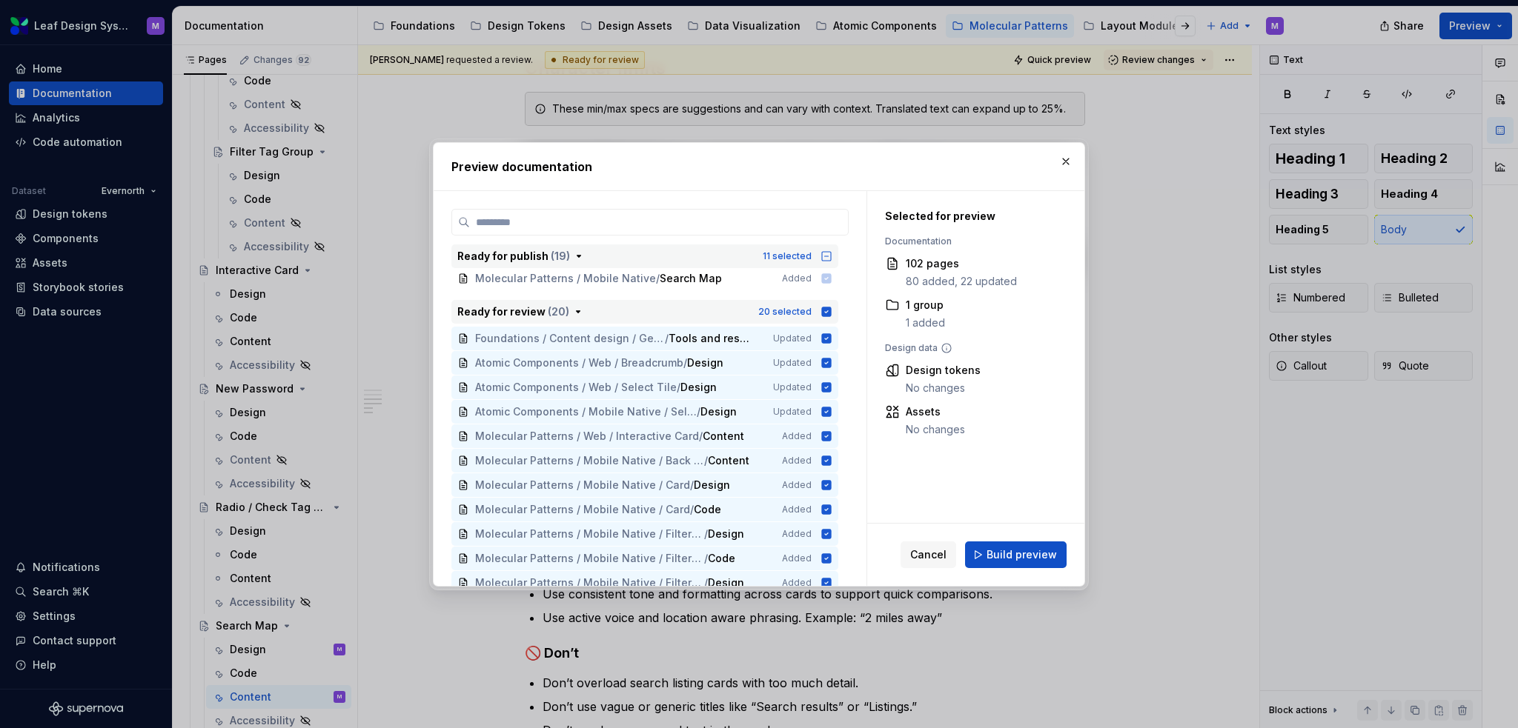
click at [831, 305] on div "20 selected" at bounding box center [795, 312] width 74 height 15
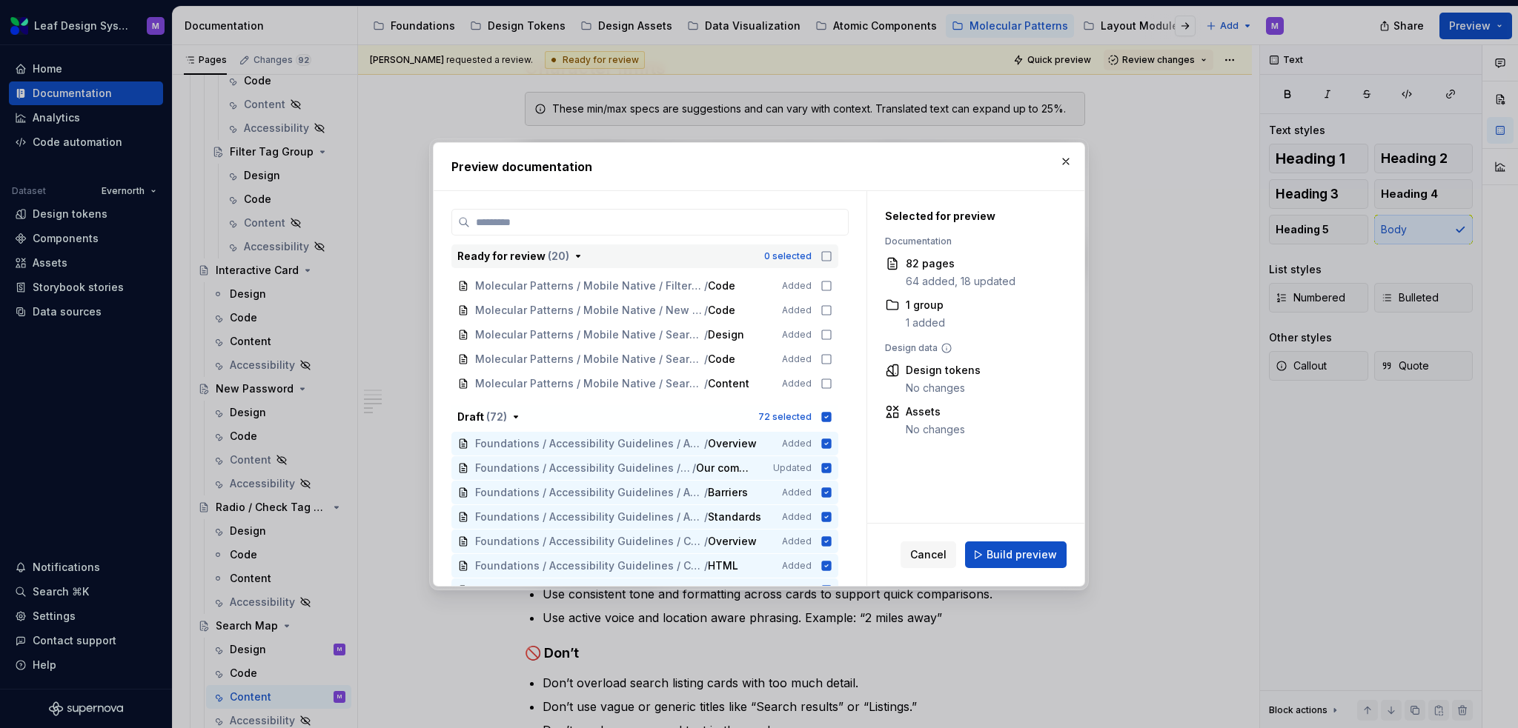
scroll to position [889, 0]
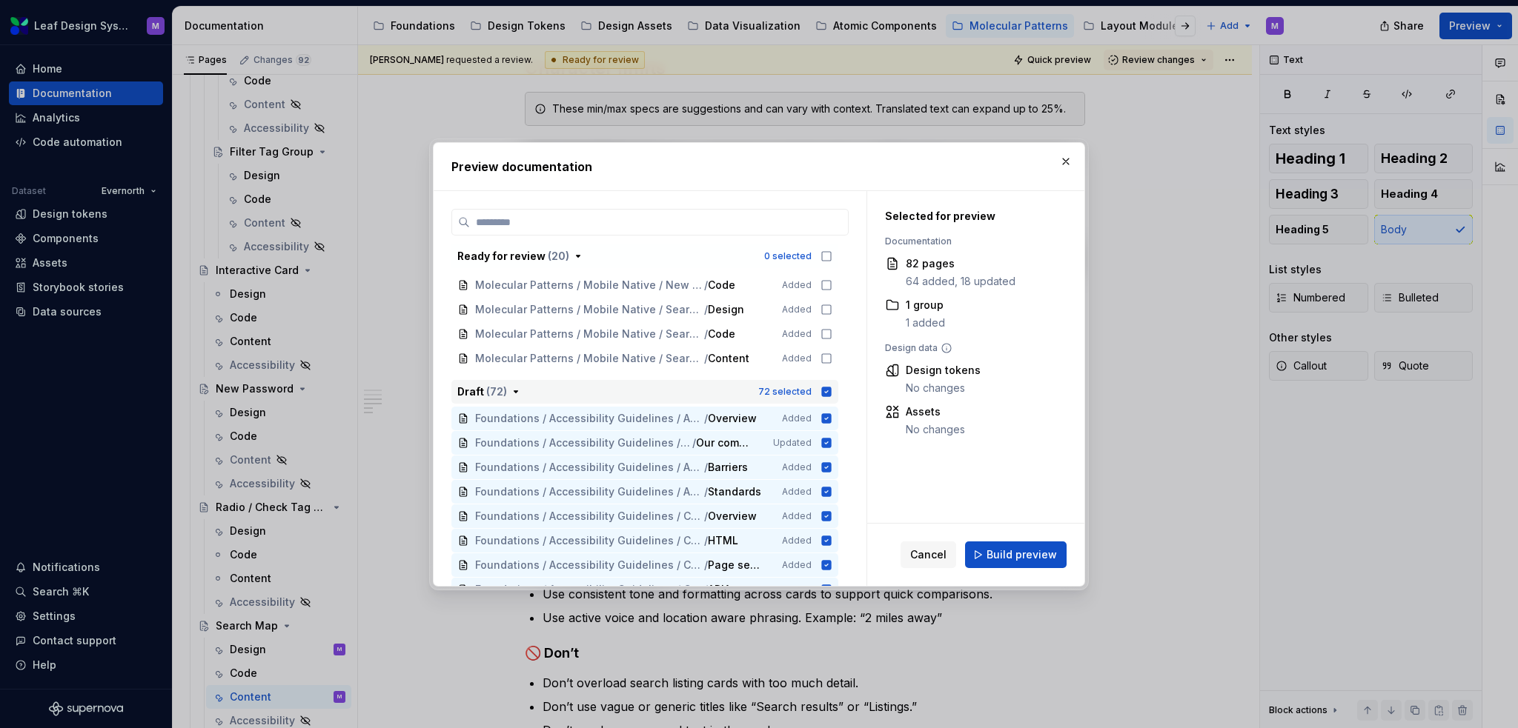
click at [828, 390] on icon "button" at bounding box center [827, 392] width 10 height 10
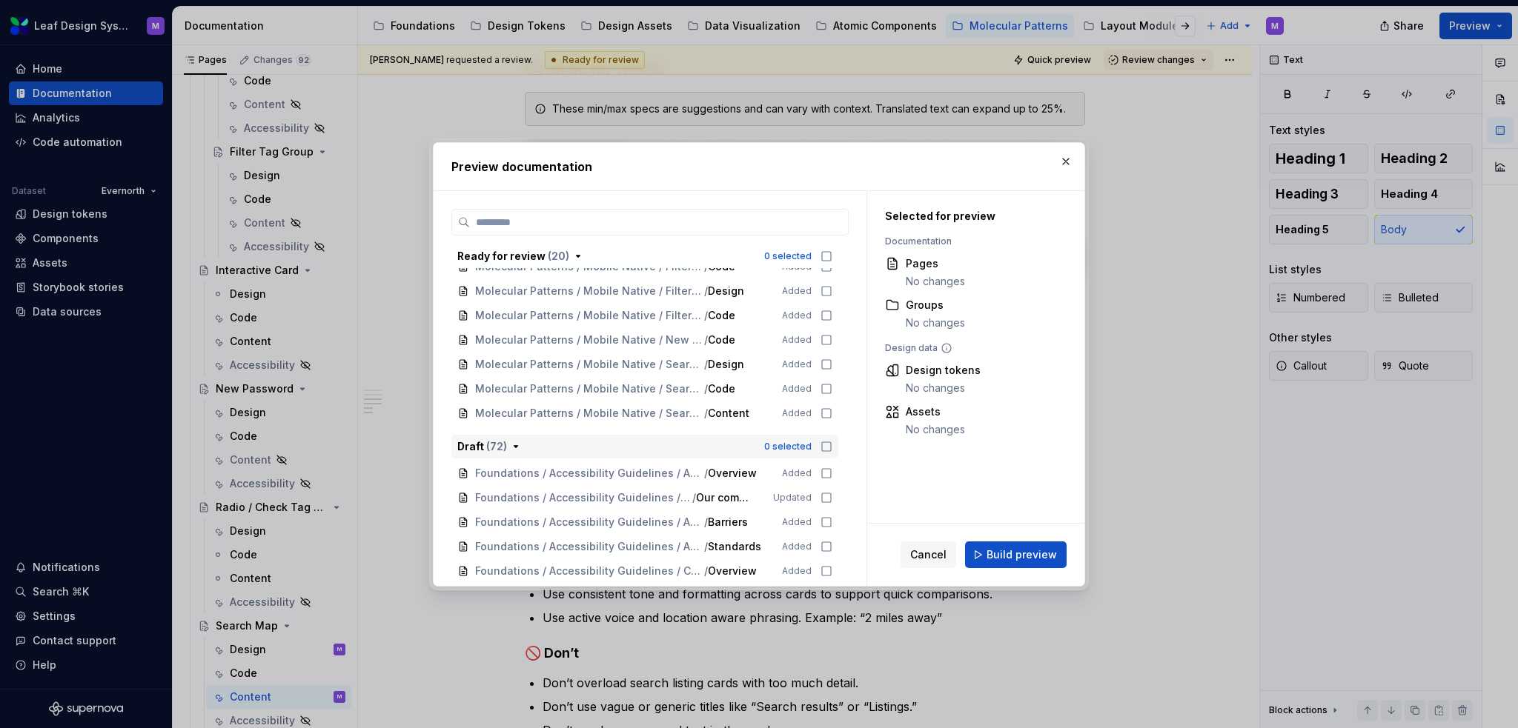
scroll to position [815, 0]
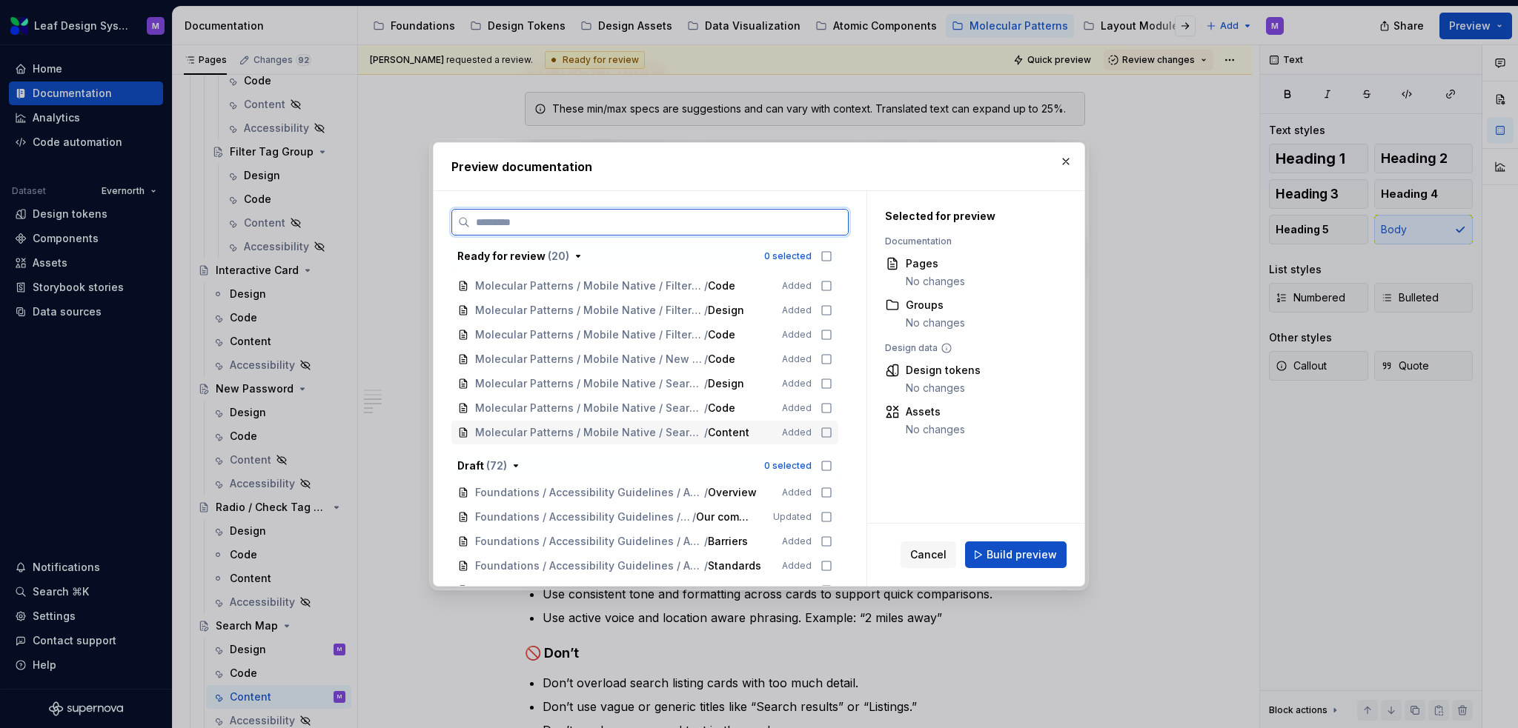
click at [823, 432] on icon at bounding box center [826, 433] width 12 height 12
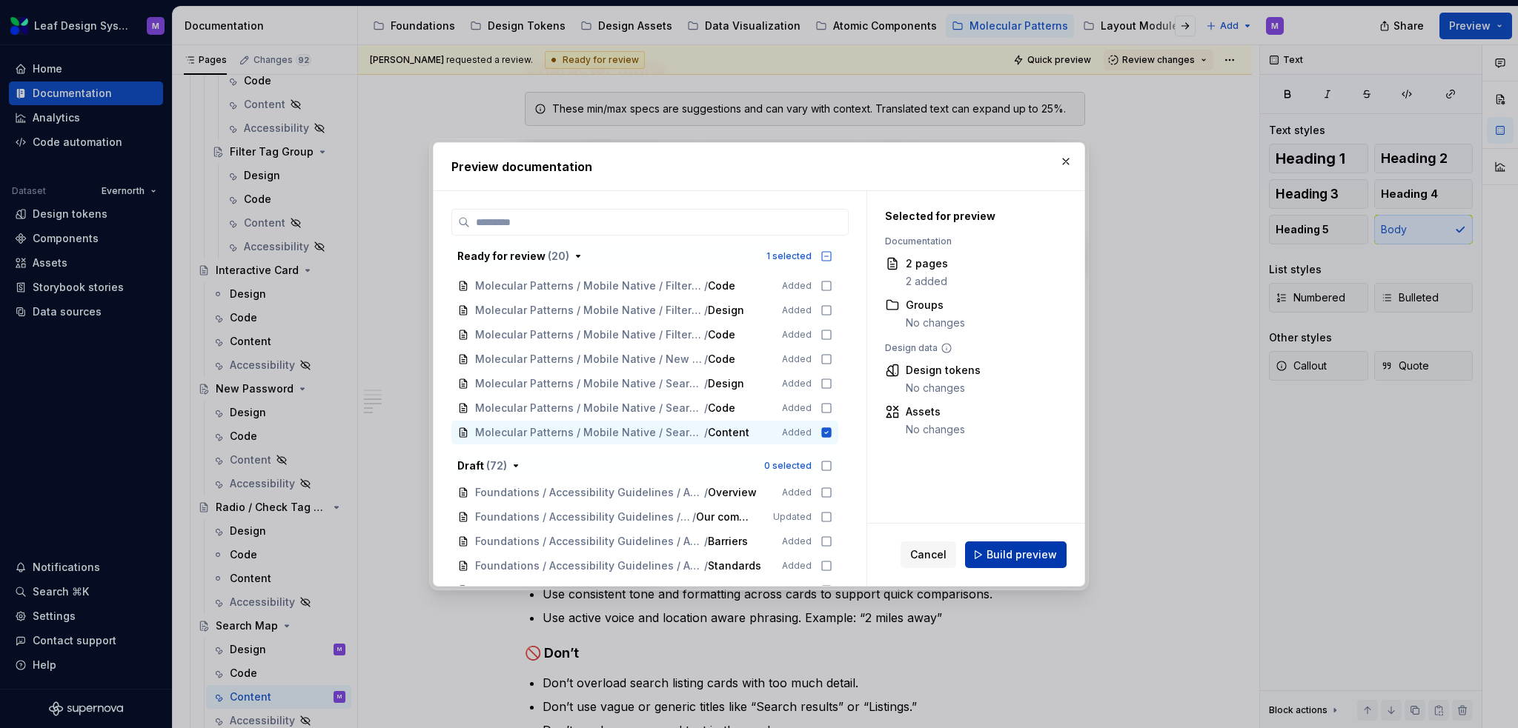
click at [984, 562] on button "Build preview" at bounding box center [1016, 555] width 102 height 27
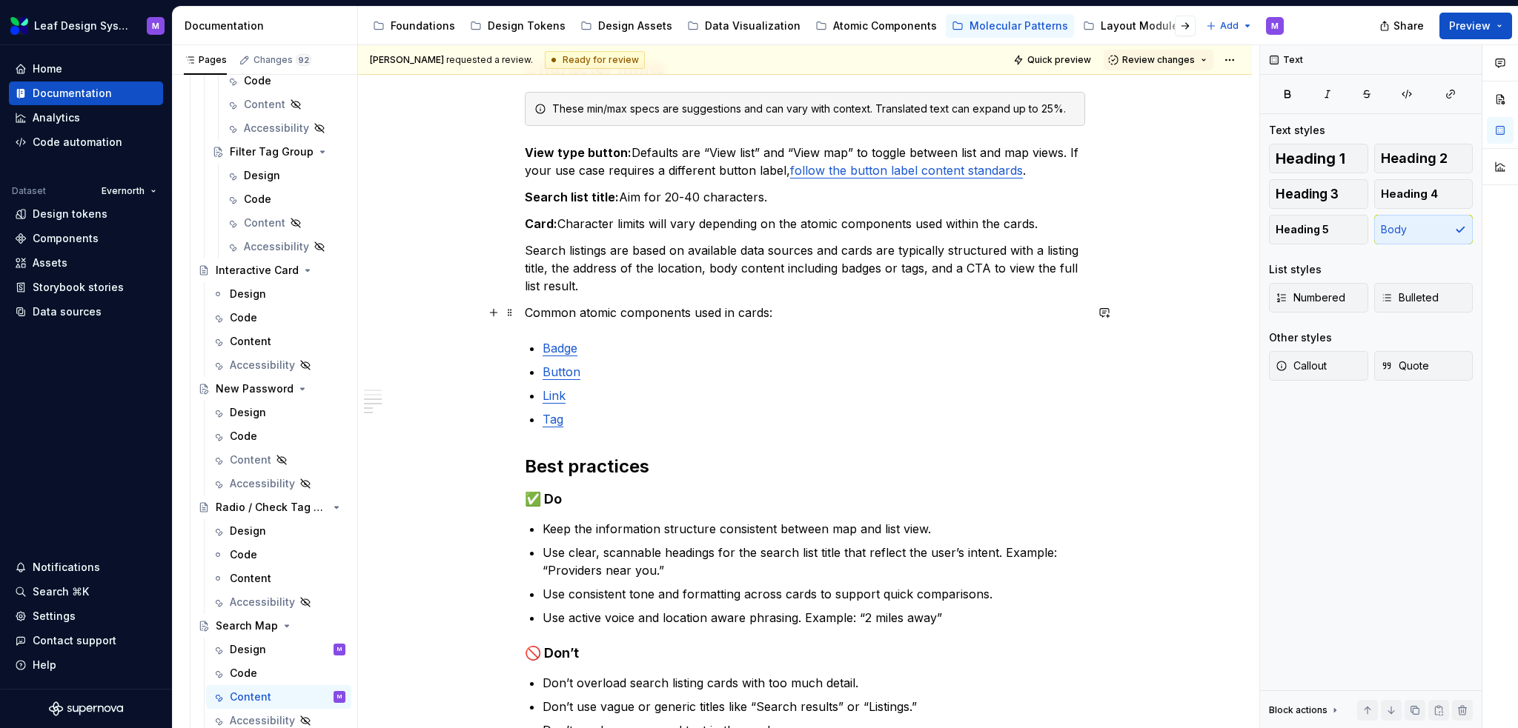
click at [816, 313] on p "Common atomic components used in cards:" at bounding box center [805, 313] width 560 height 18
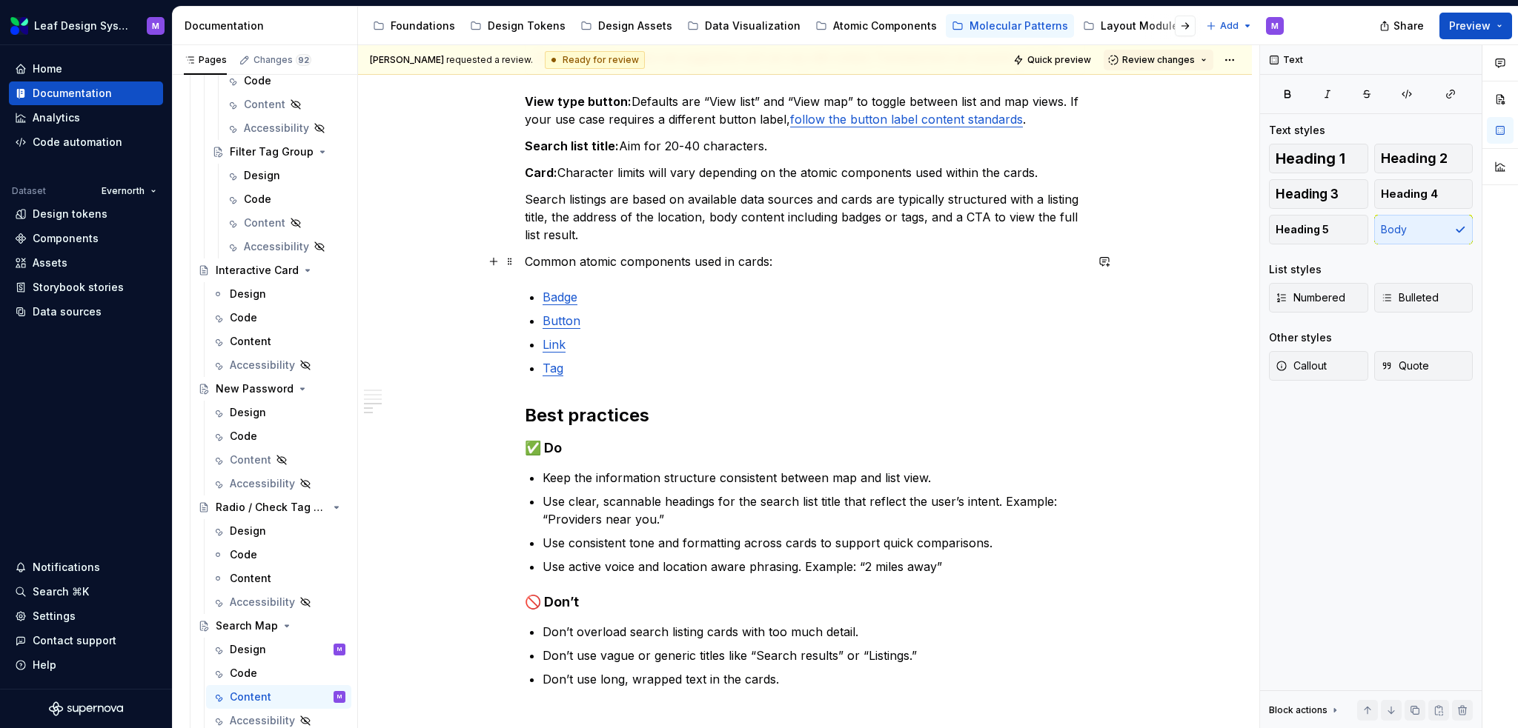
scroll to position [593, 0]
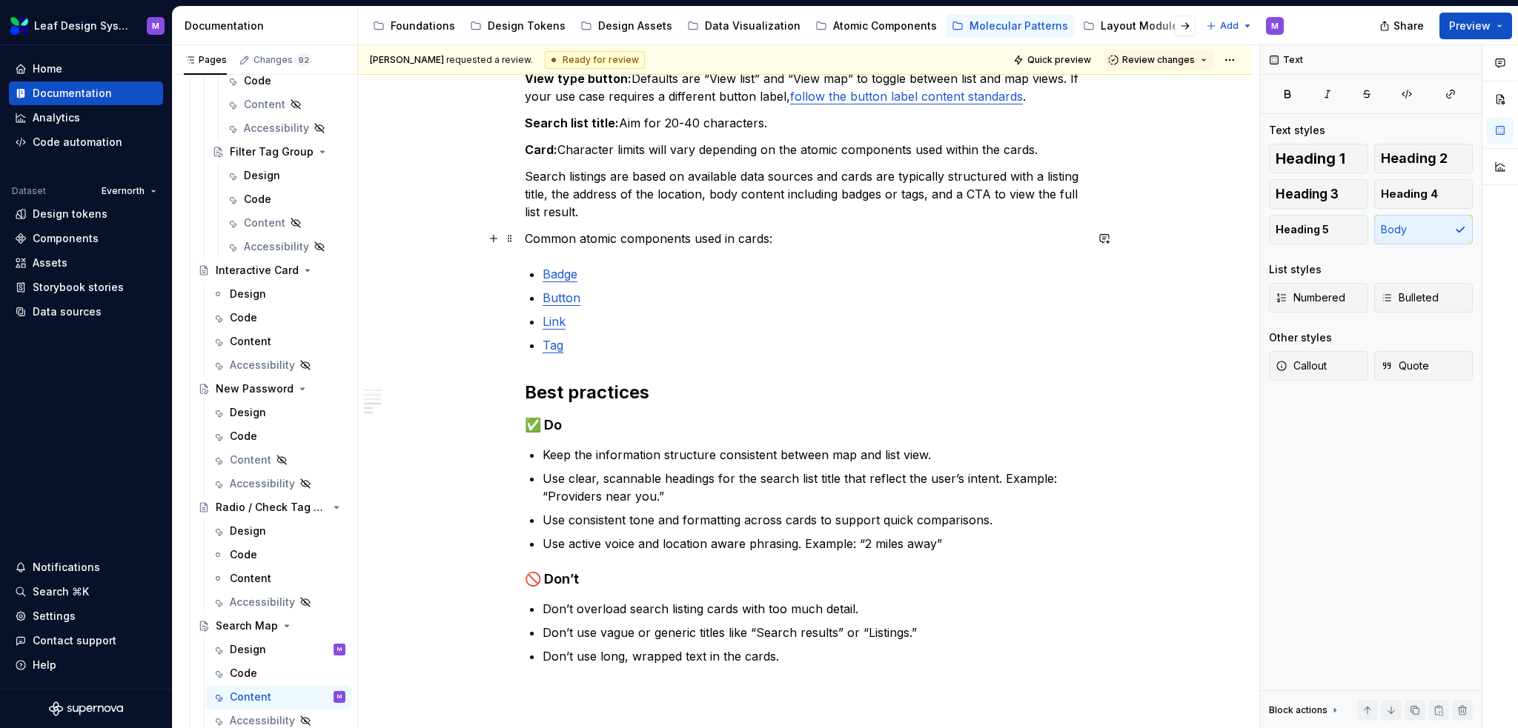
click at [737, 233] on p "Common atomic components used in cards:" at bounding box center [805, 239] width 560 height 18
click at [737, 234] on p "Common atomic components used in cards:" at bounding box center [805, 239] width 560 height 18
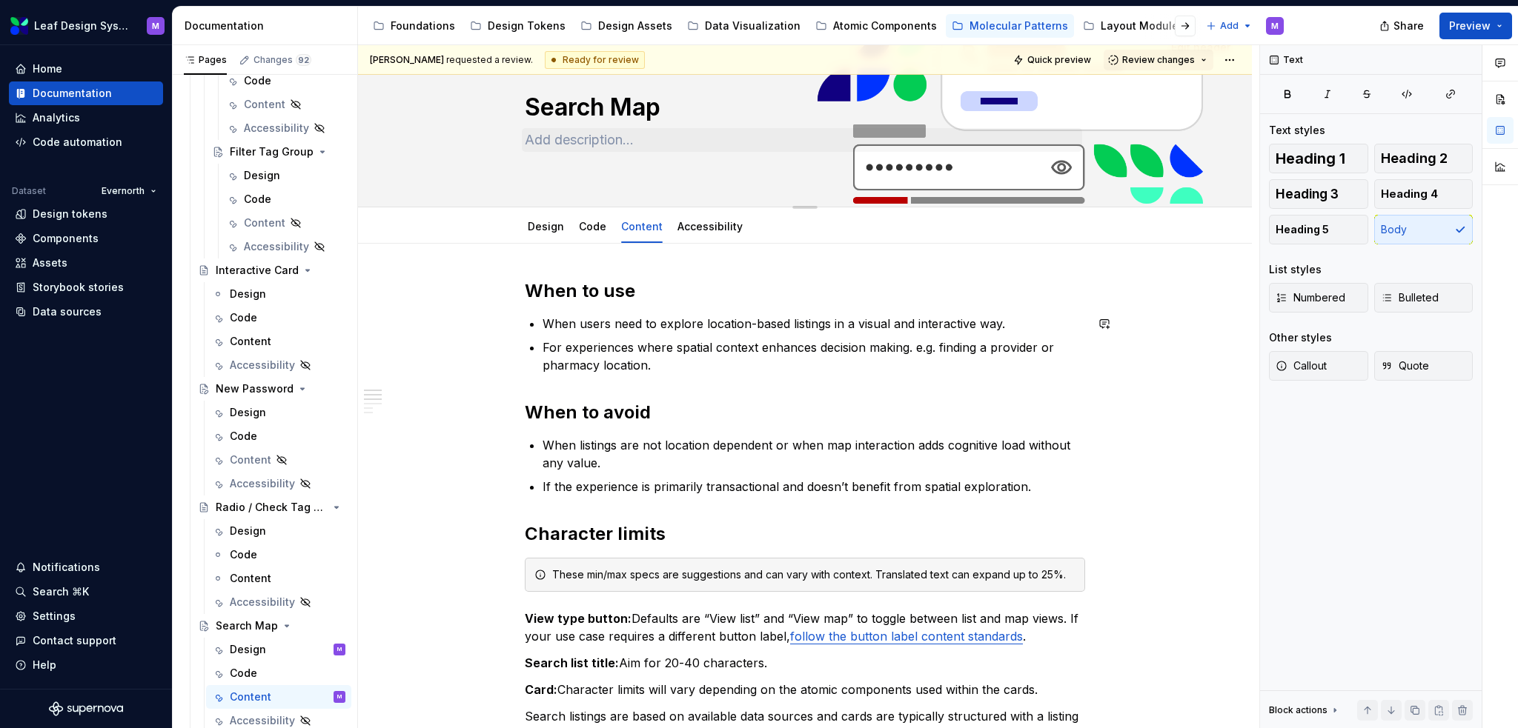
scroll to position [0, 0]
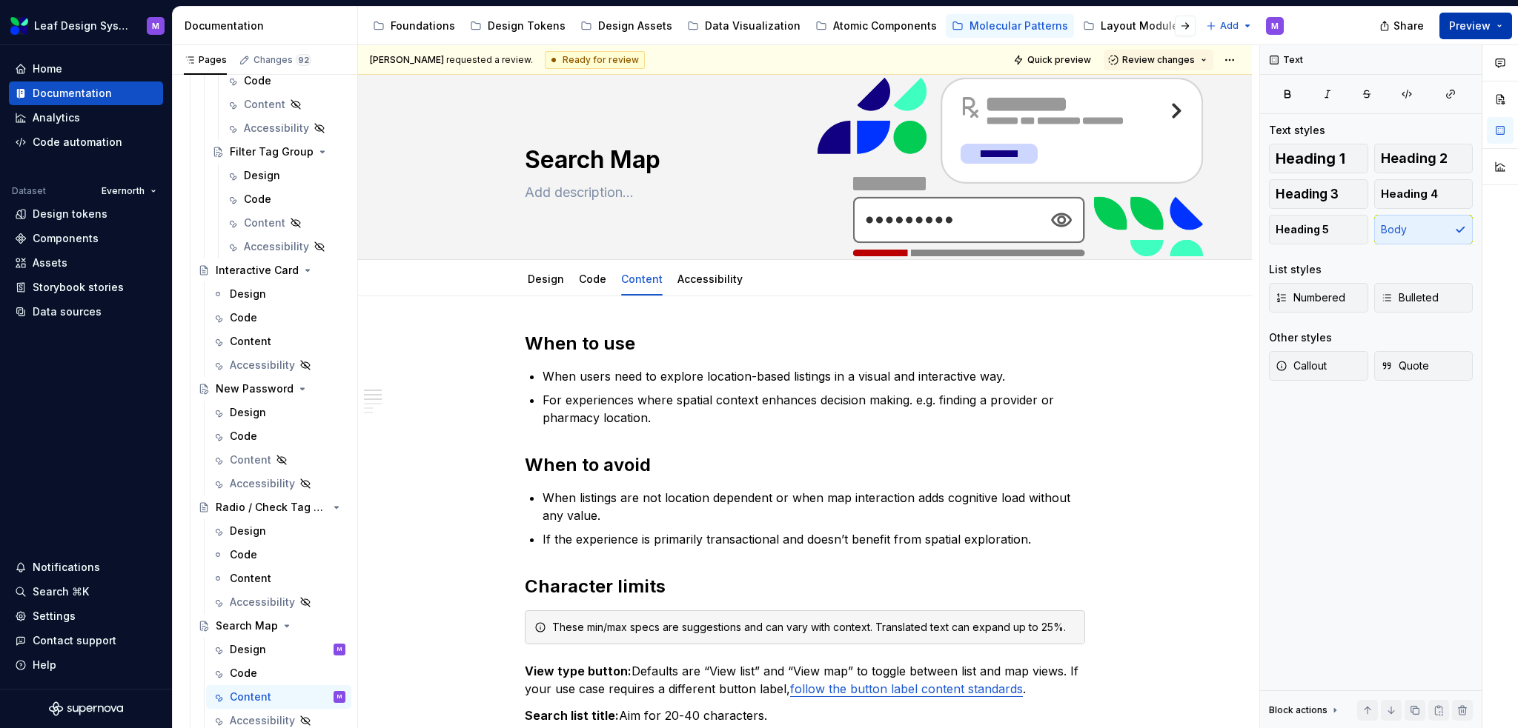
click at [1498, 24] on button "Preview" at bounding box center [1475, 26] width 73 height 27
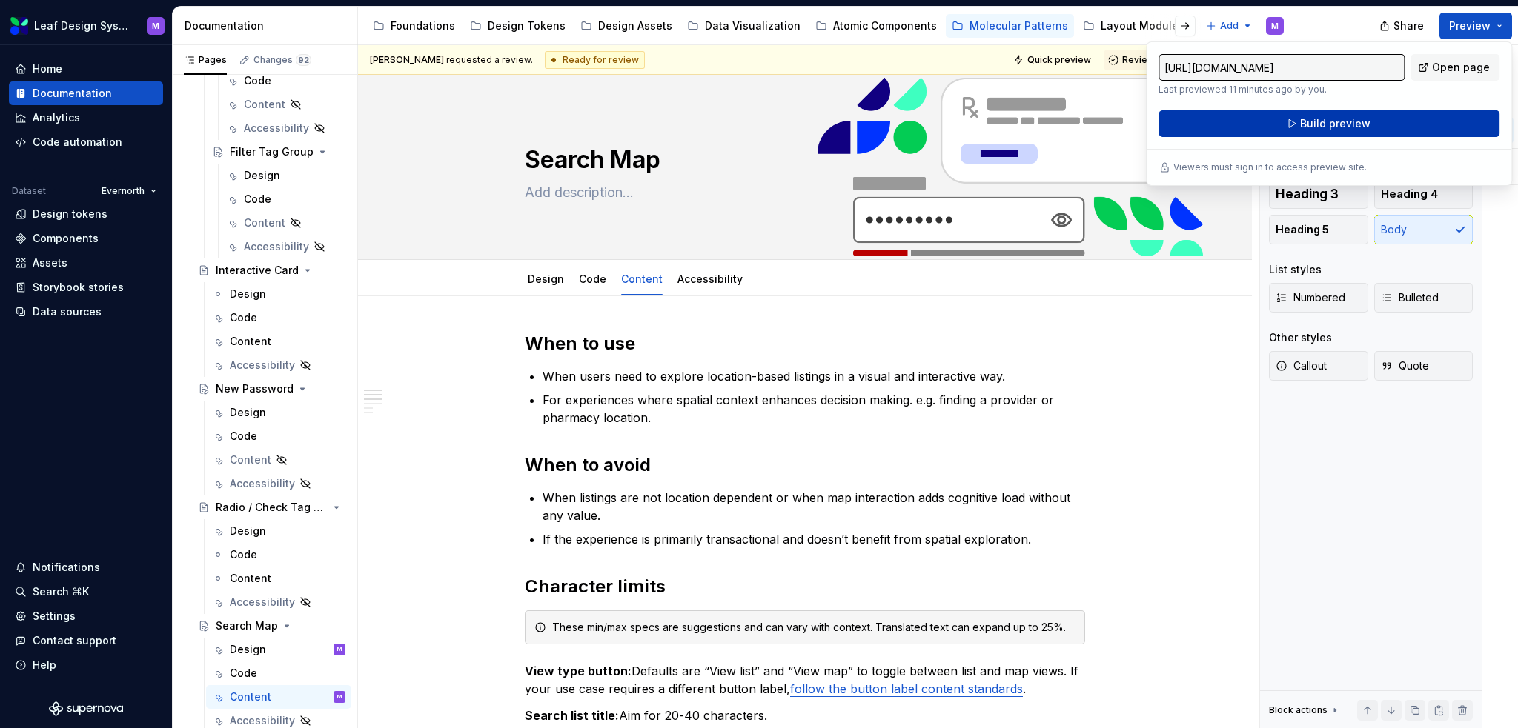
click at [1370, 127] on button "Build preview" at bounding box center [1328, 123] width 341 height 27
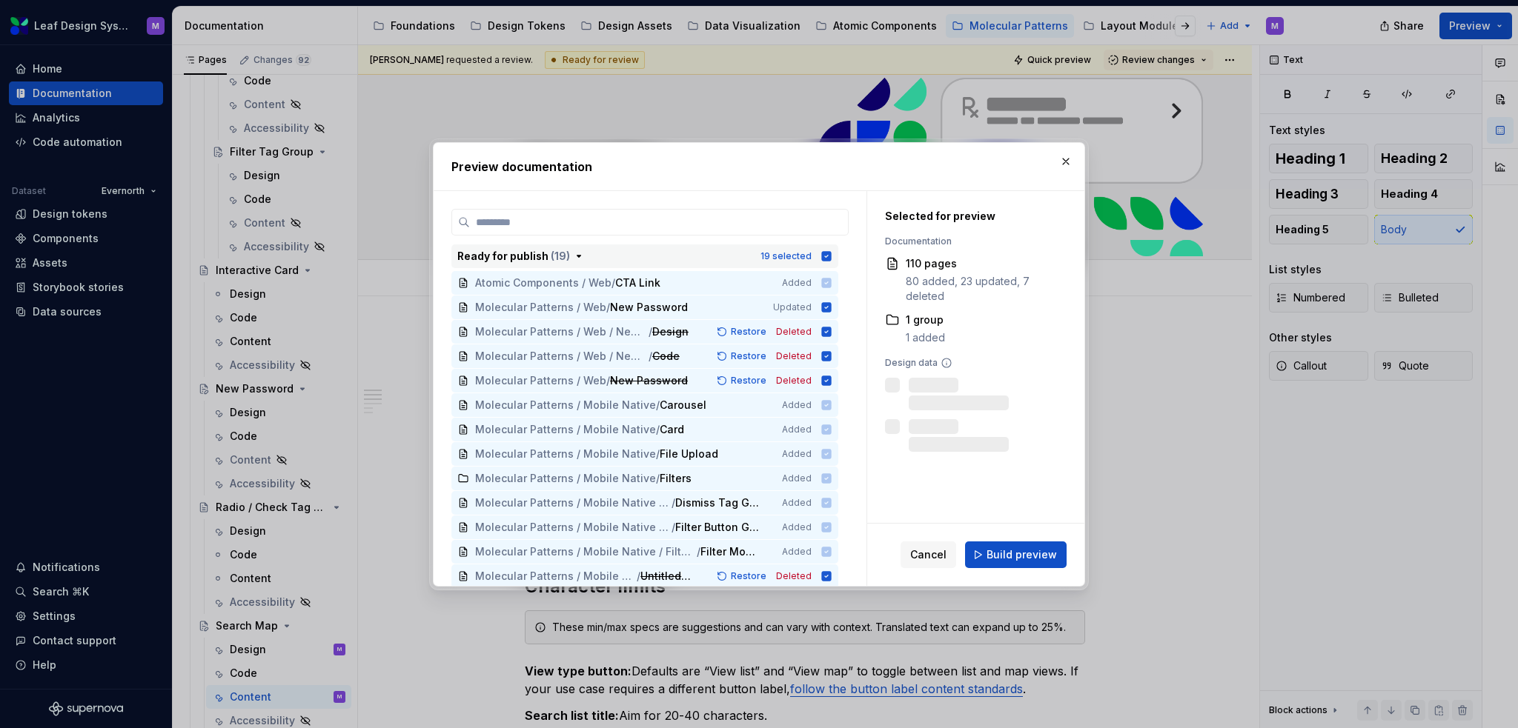
click at [828, 254] on icon "button" at bounding box center [826, 256] width 12 height 12
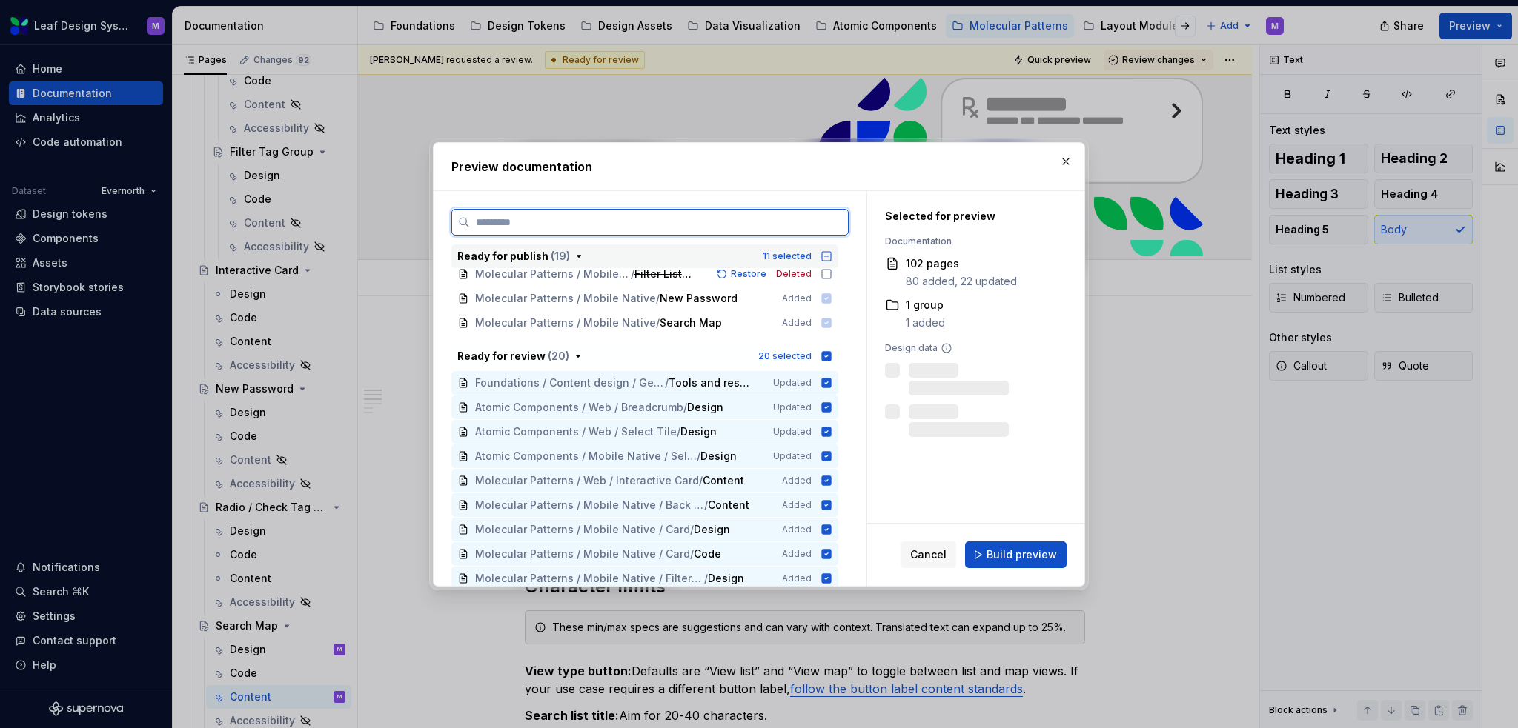
scroll to position [445, 0]
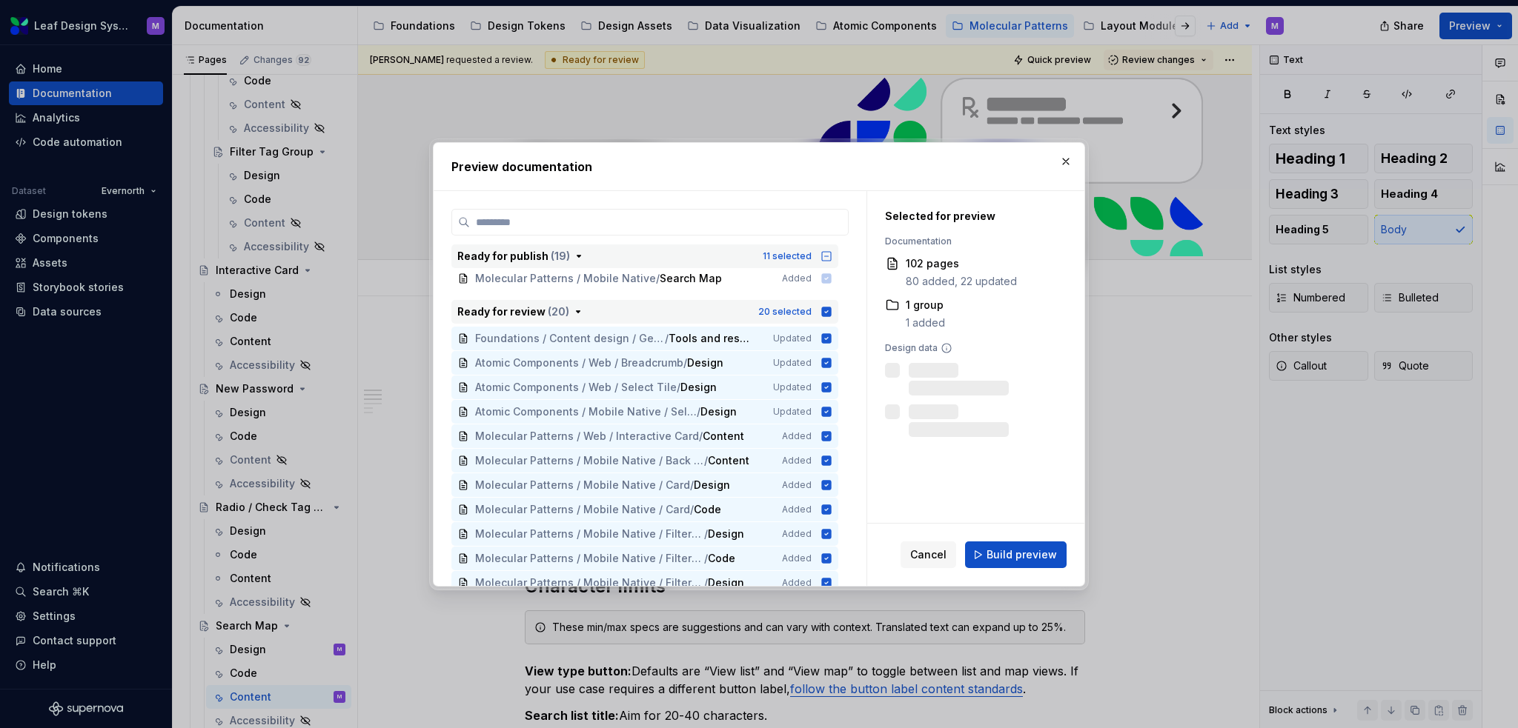
click at [828, 312] on icon "button" at bounding box center [827, 312] width 10 height 10
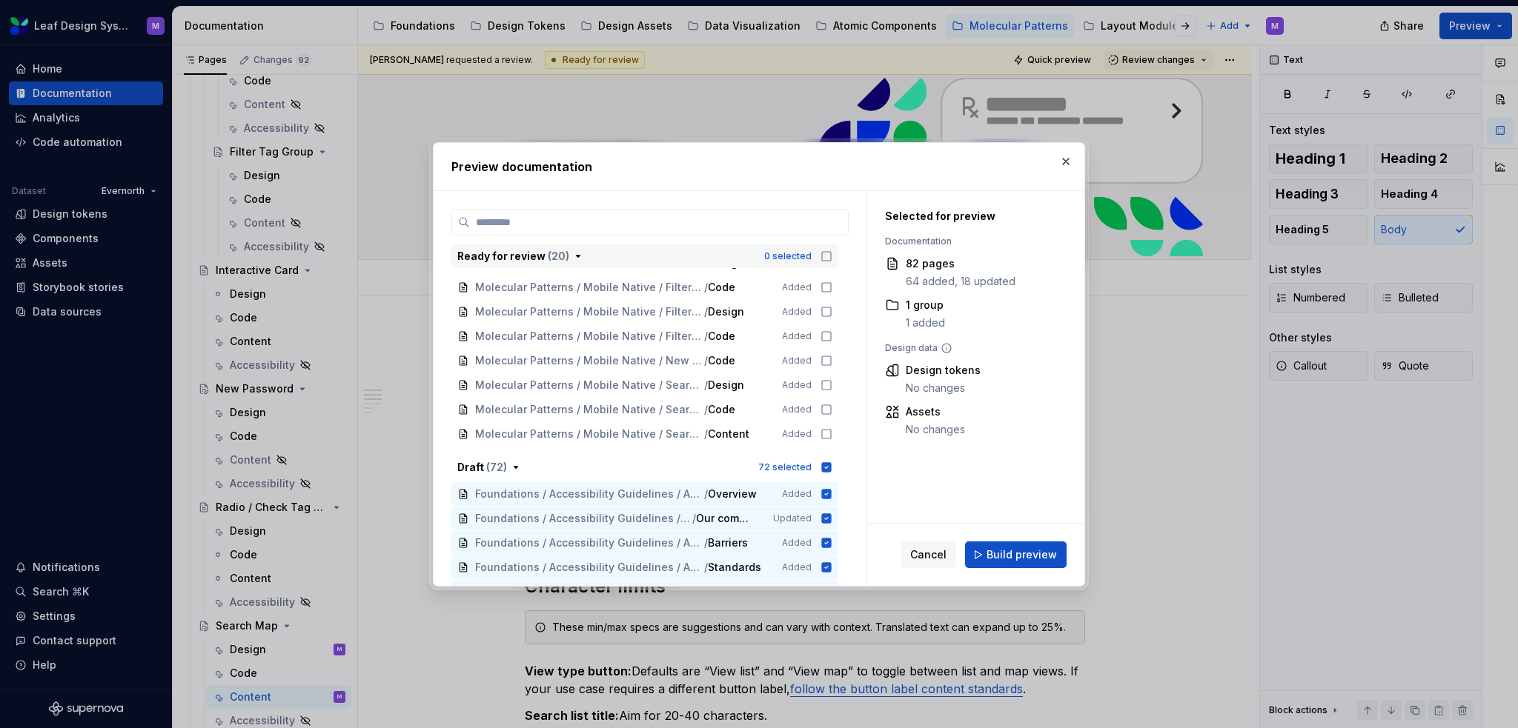
scroll to position [815, 0]
click at [823, 435] on icon at bounding box center [826, 433] width 12 height 12
click at [825, 464] on icon "button" at bounding box center [827, 466] width 10 height 10
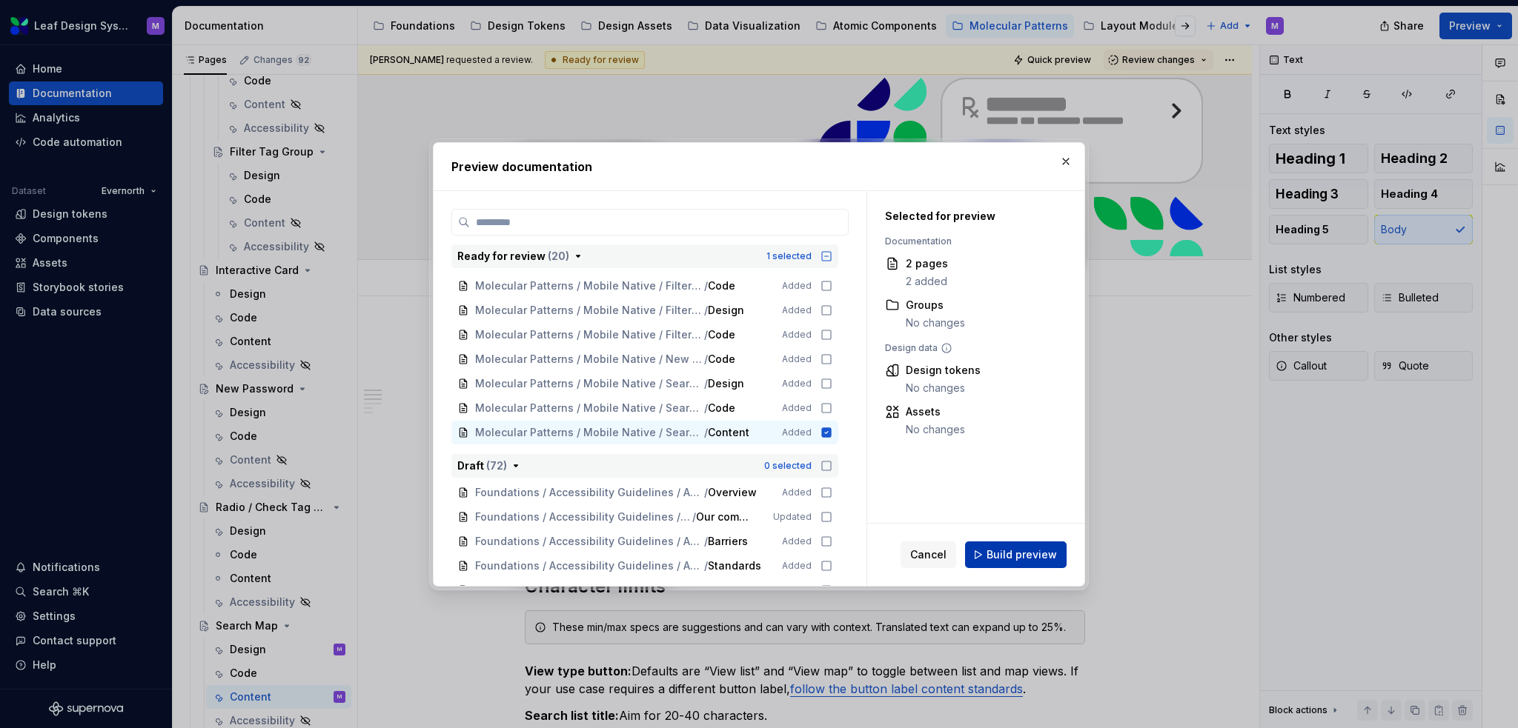
click at [997, 548] on span "Build preview" at bounding box center [1021, 555] width 70 height 15
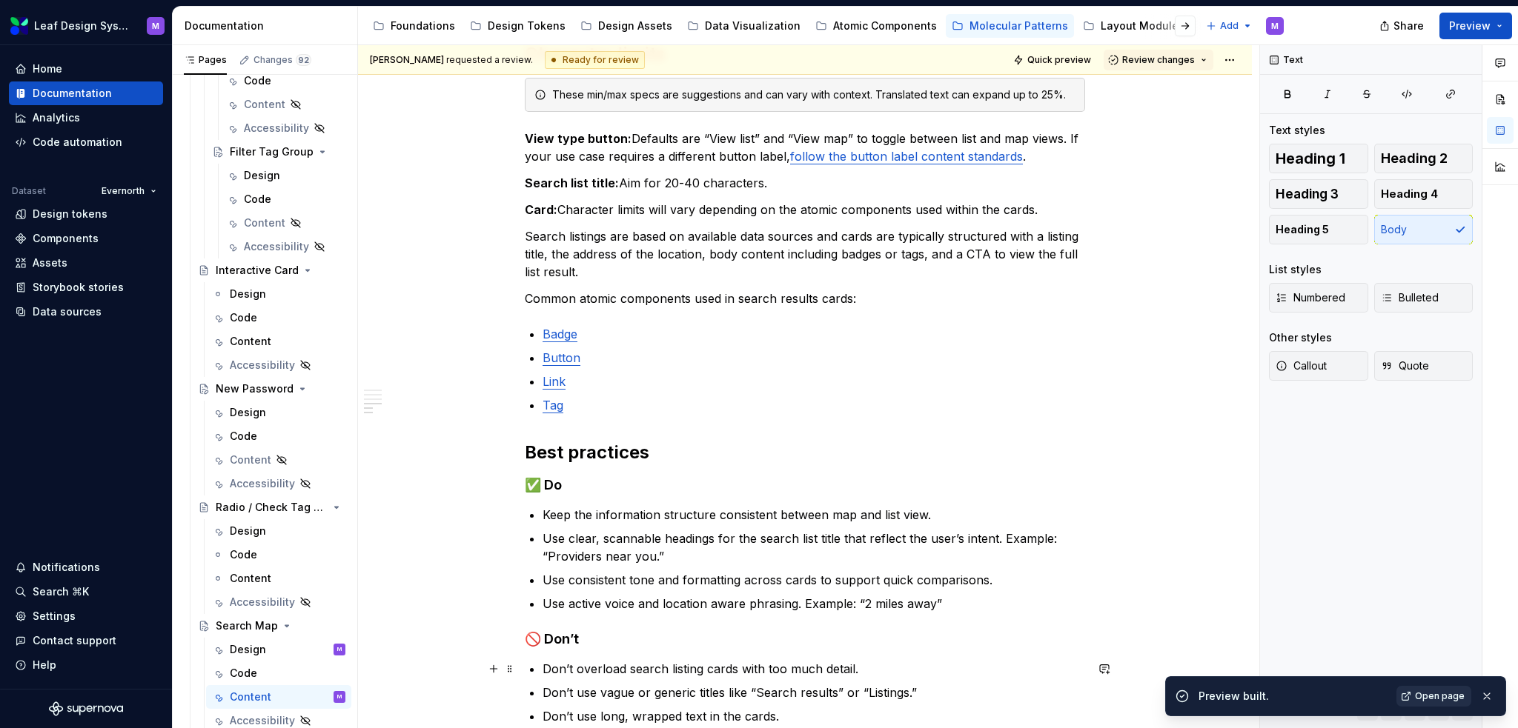
scroll to position [296, 0]
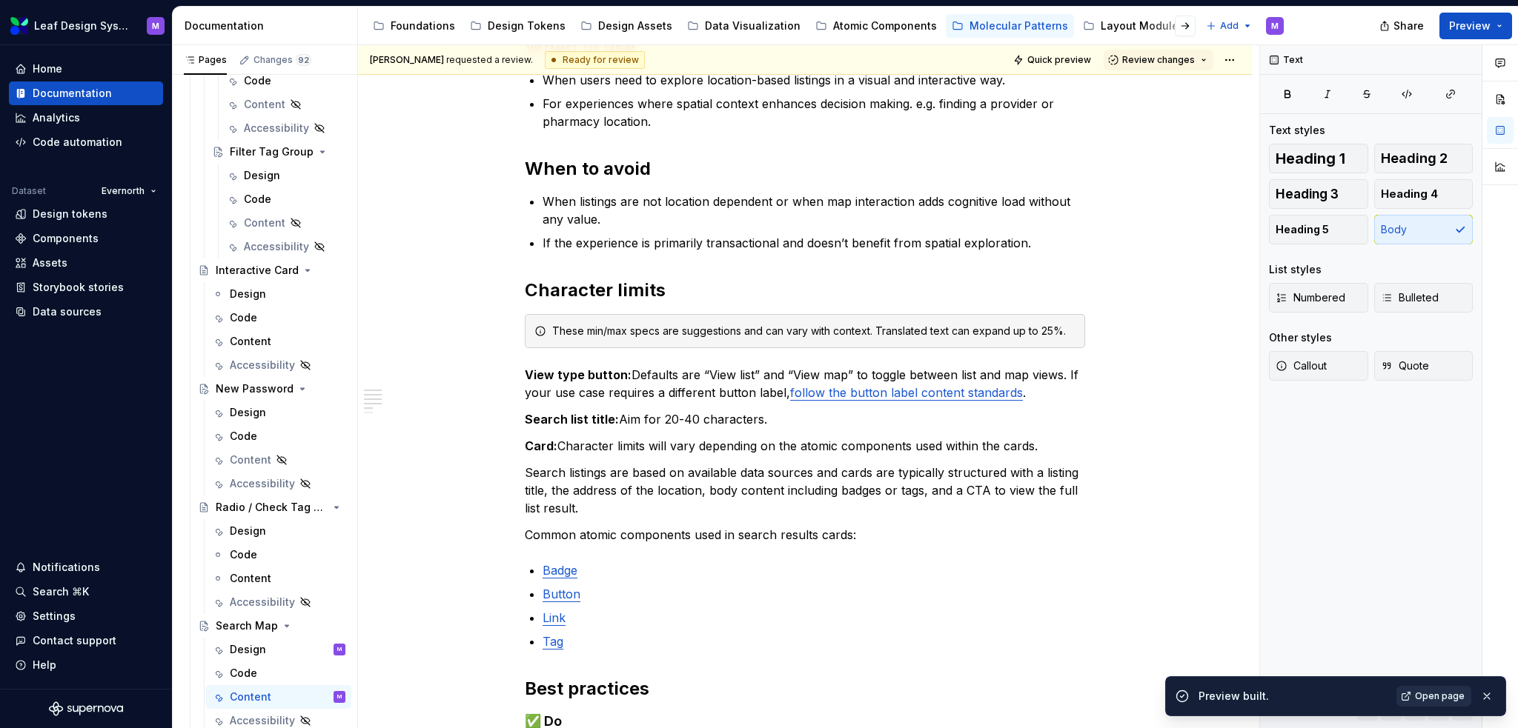
click at [1430, 691] on span "Open page" at bounding box center [1440, 697] width 50 height 12
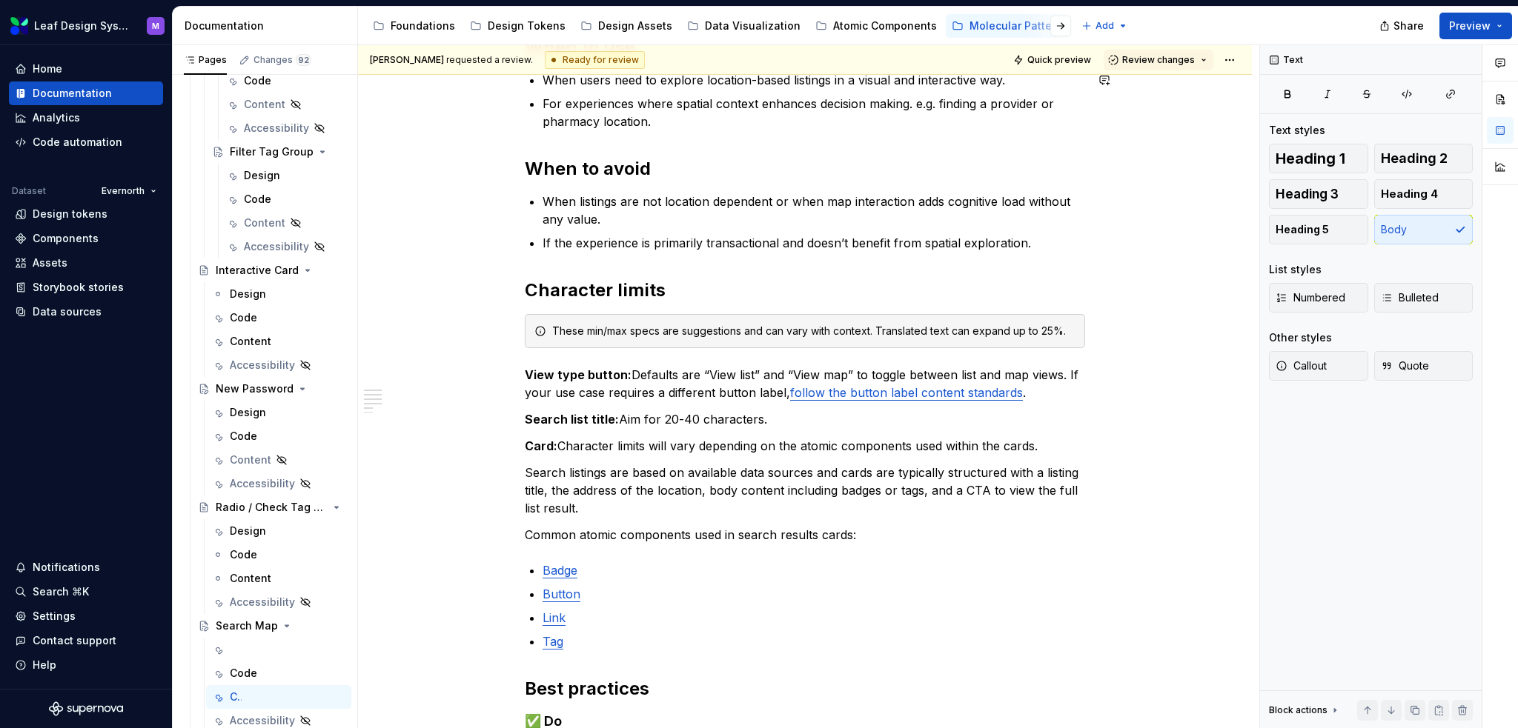
type textarea "*"
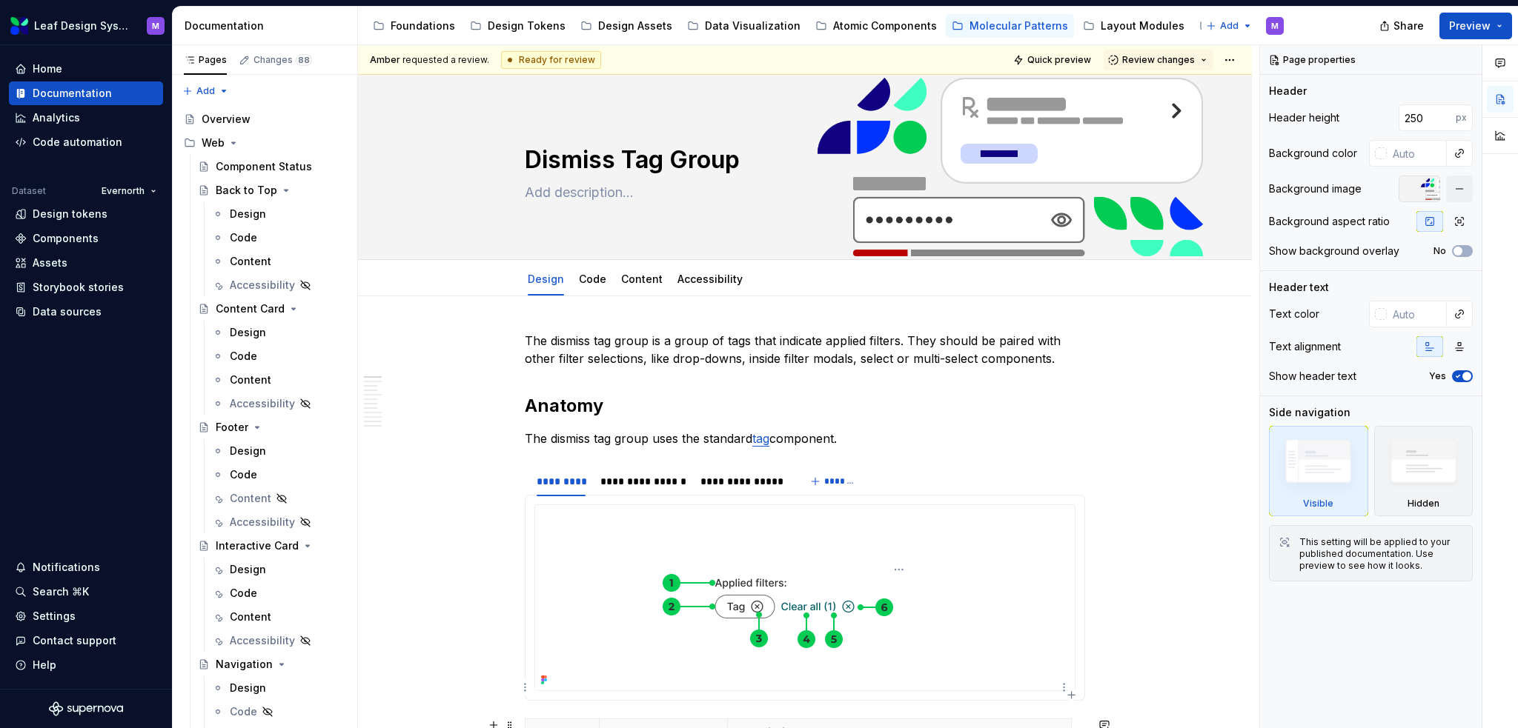
scroll to position [148, 0]
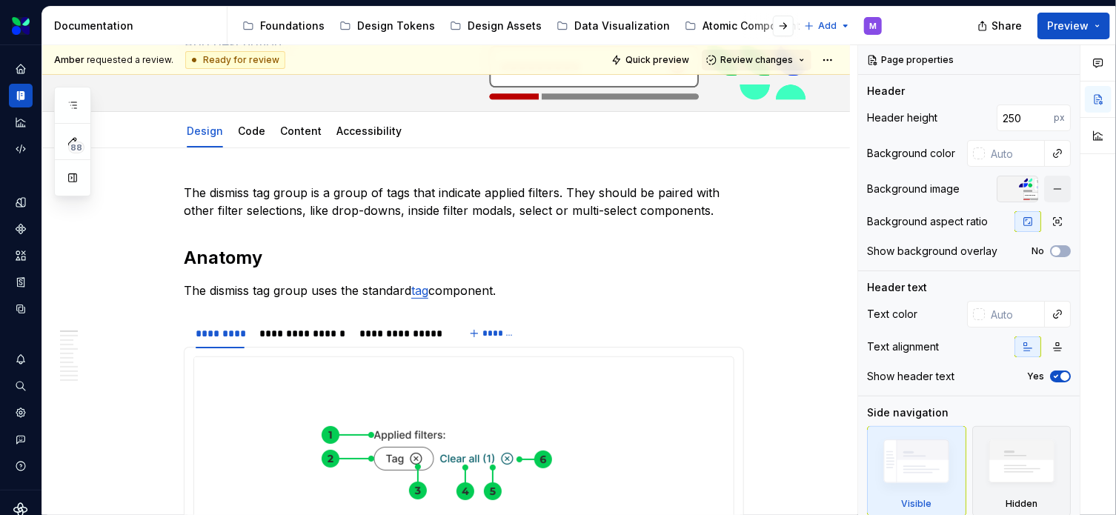
type textarea "*"
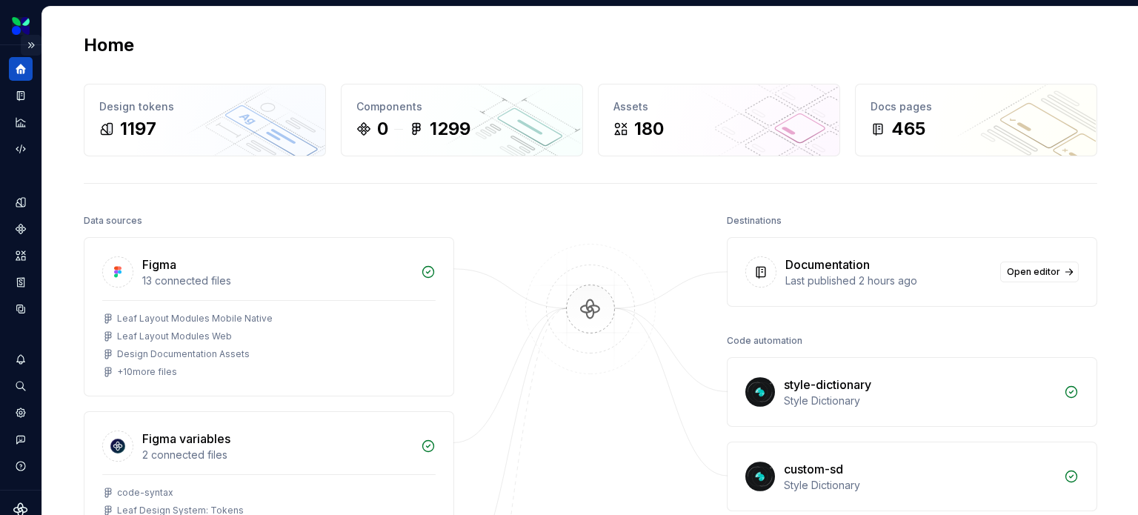
click at [26, 42] on button "Expand sidebar" at bounding box center [31, 45] width 21 height 21
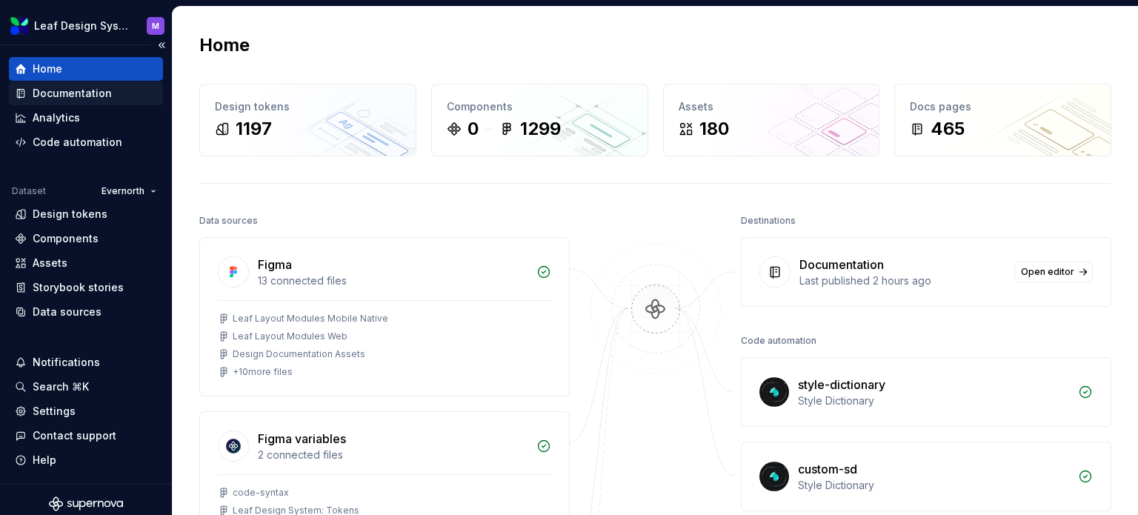
click at [73, 90] on div "Documentation" at bounding box center [72, 93] width 79 height 15
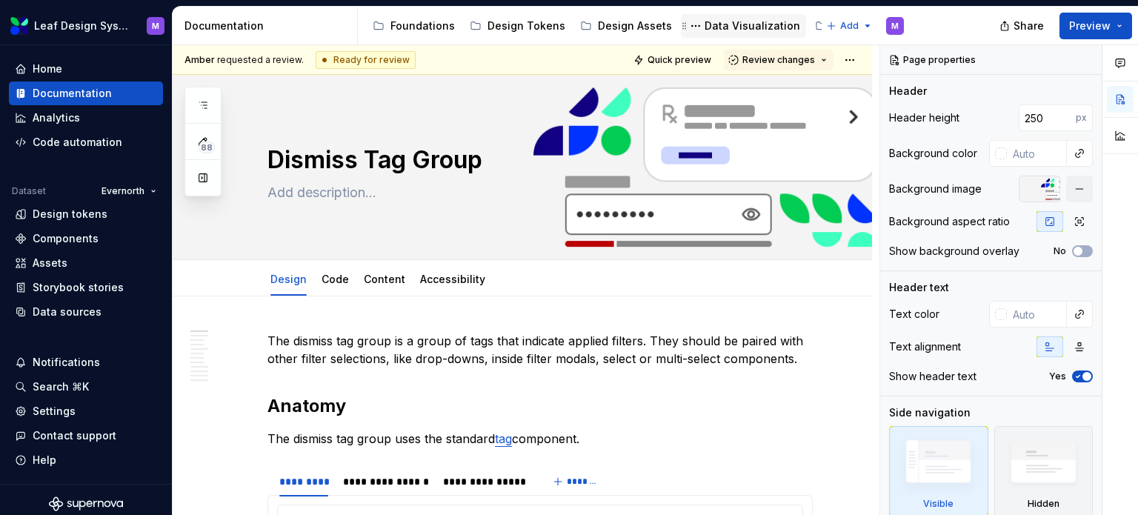
click at [741, 24] on div "Data Visualization" at bounding box center [753, 26] width 96 height 15
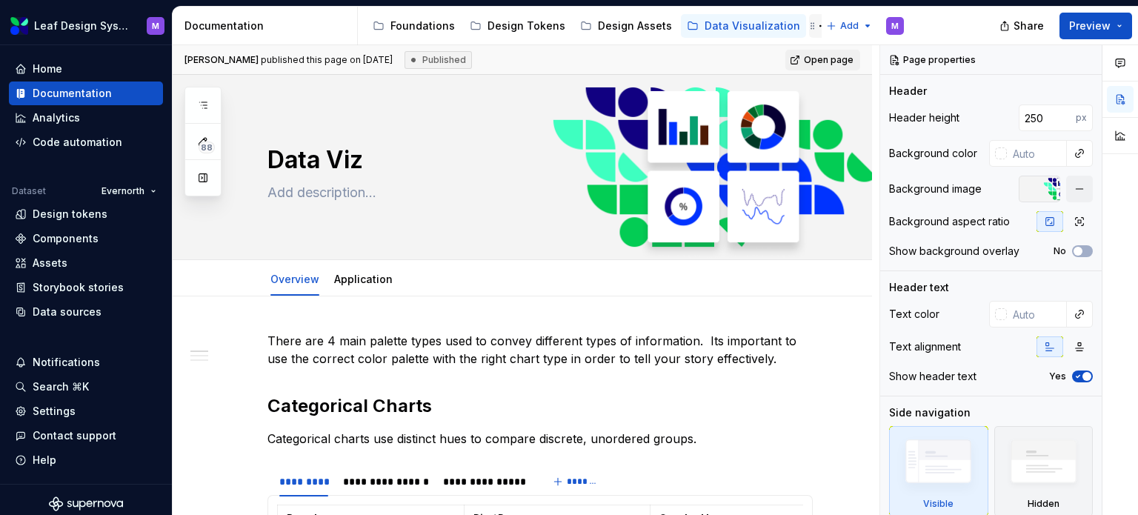
click at [807, 27] on icon "Page tree" at bounding box center [813, 26] width 12 height 12
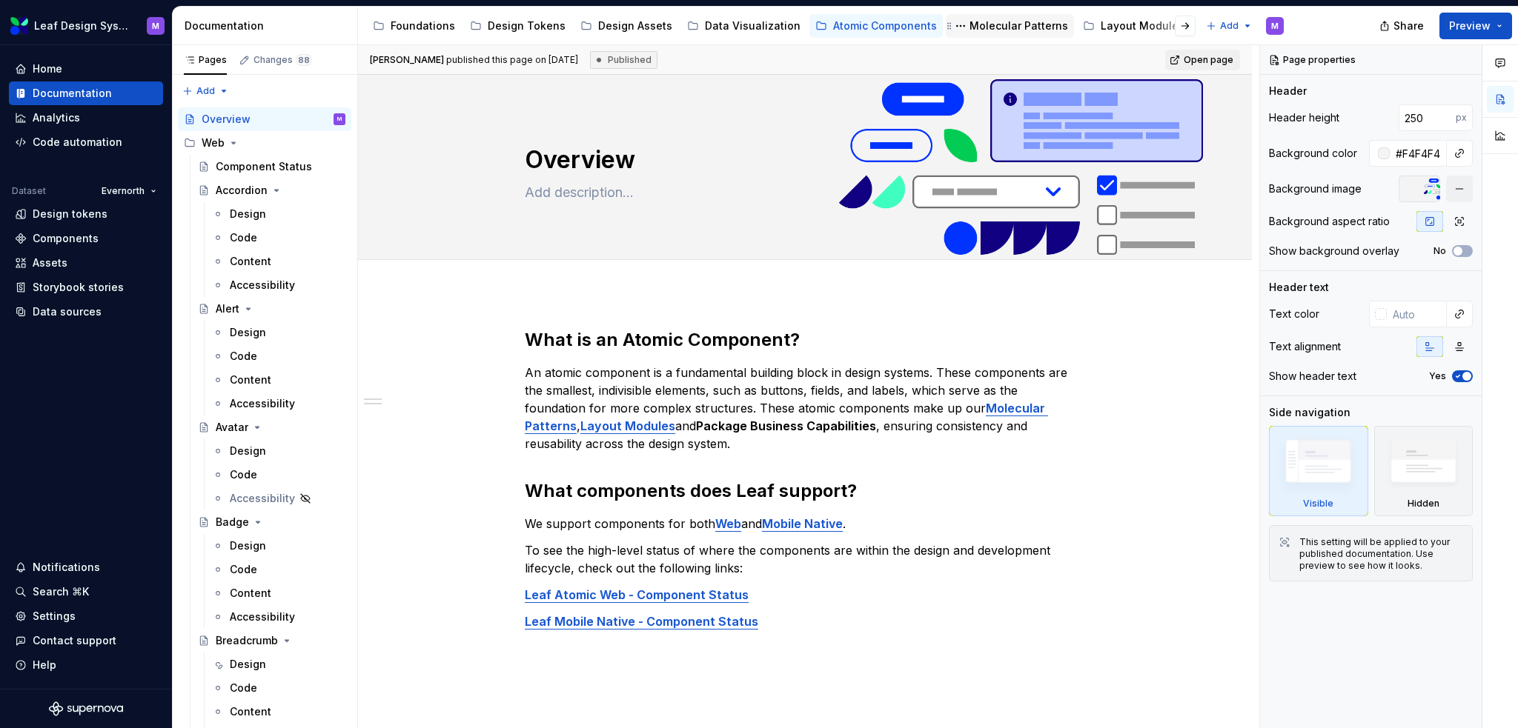
click at [993, 24] on div "Molecular Patterns" at bounding box center [1018, 26] width 99 height 15
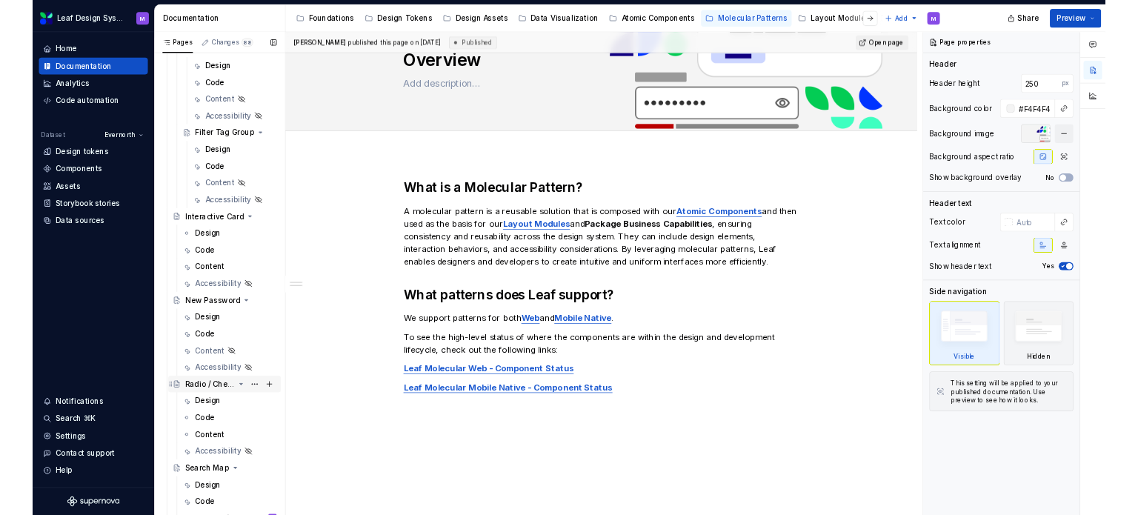
scroll to position [1888, 0]
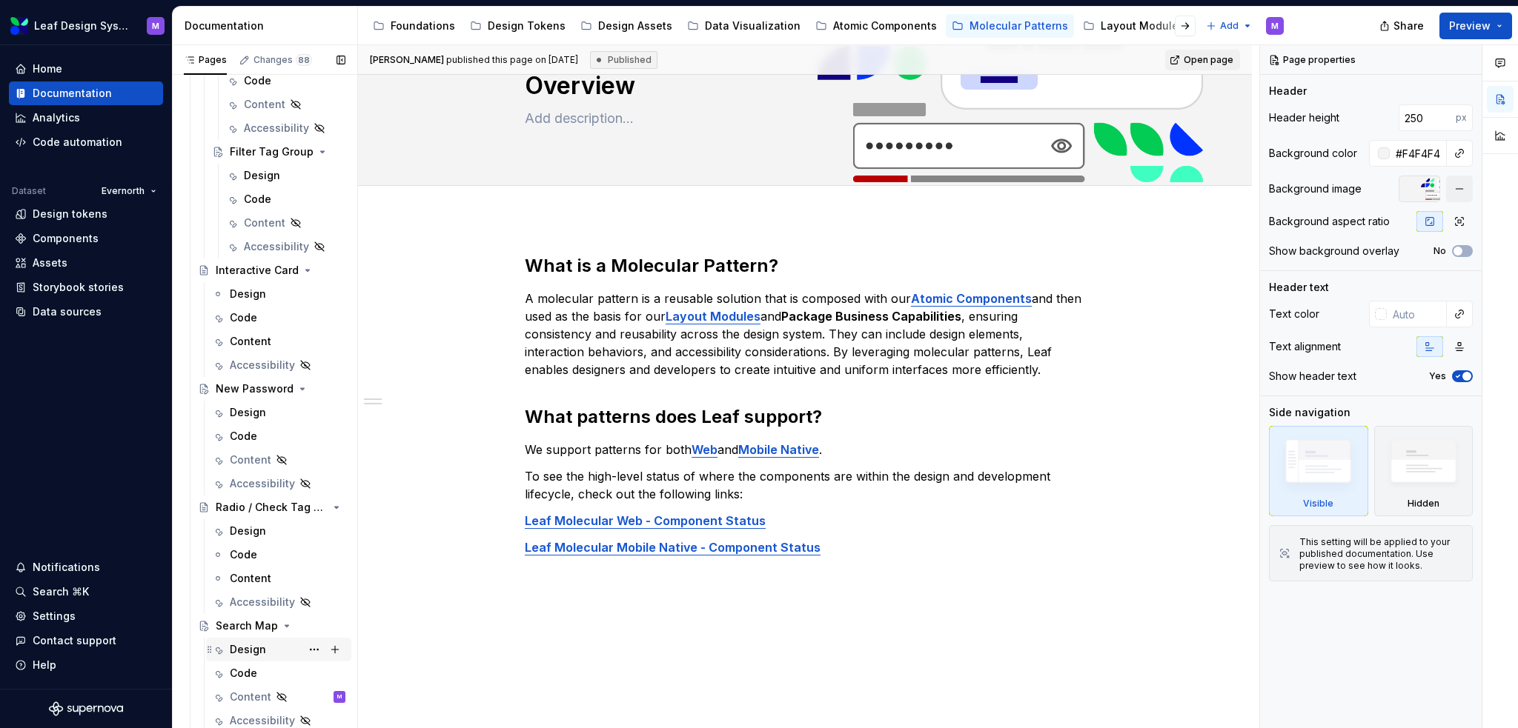
click at [248, 514] on div "Design" at bounding box center [248, 649] width 36 height 15
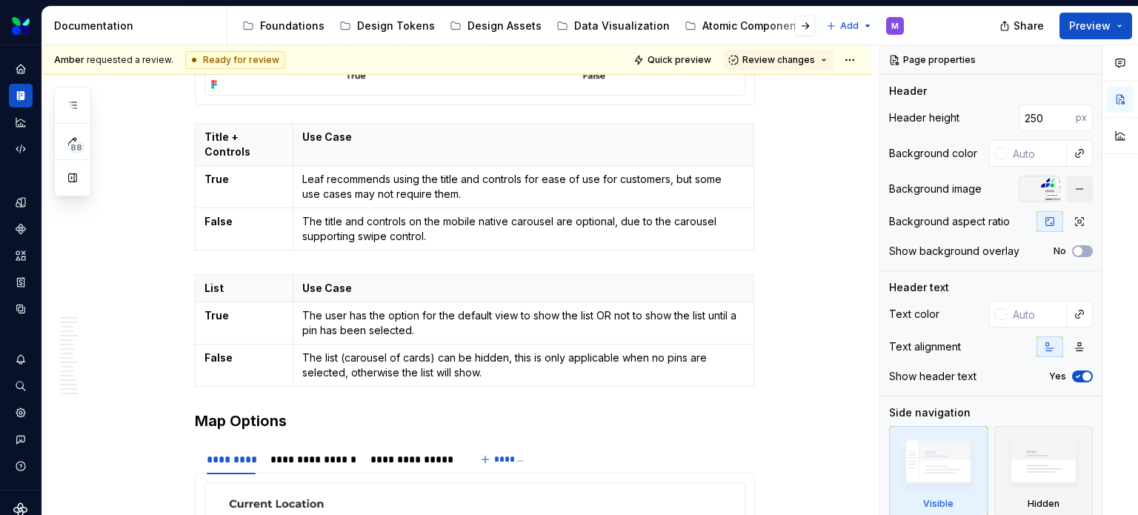
scroll to position [3038, 0]
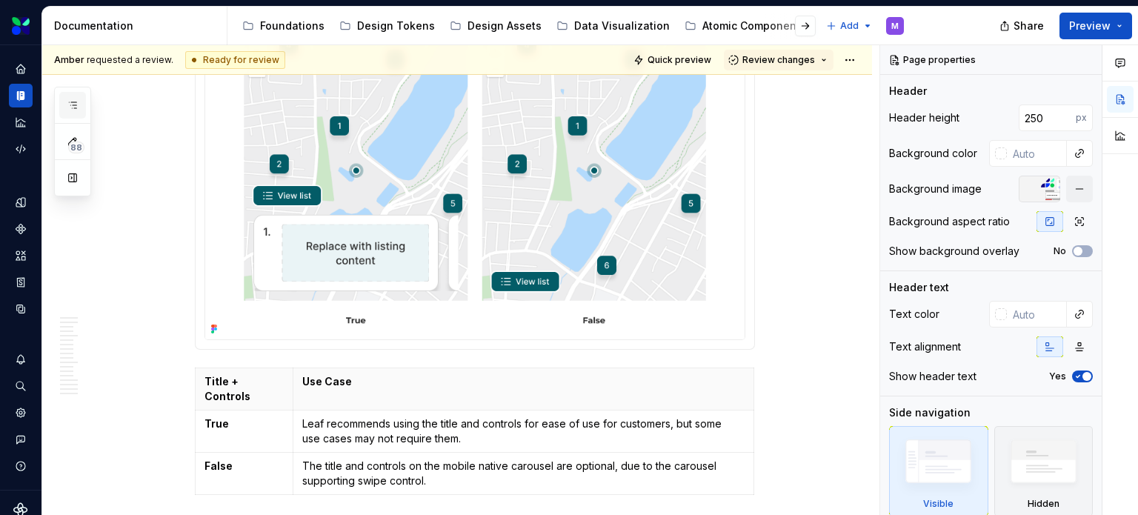
click at [73, 100] on icon "button" at bounding box center [73, 105] width 12 height 12
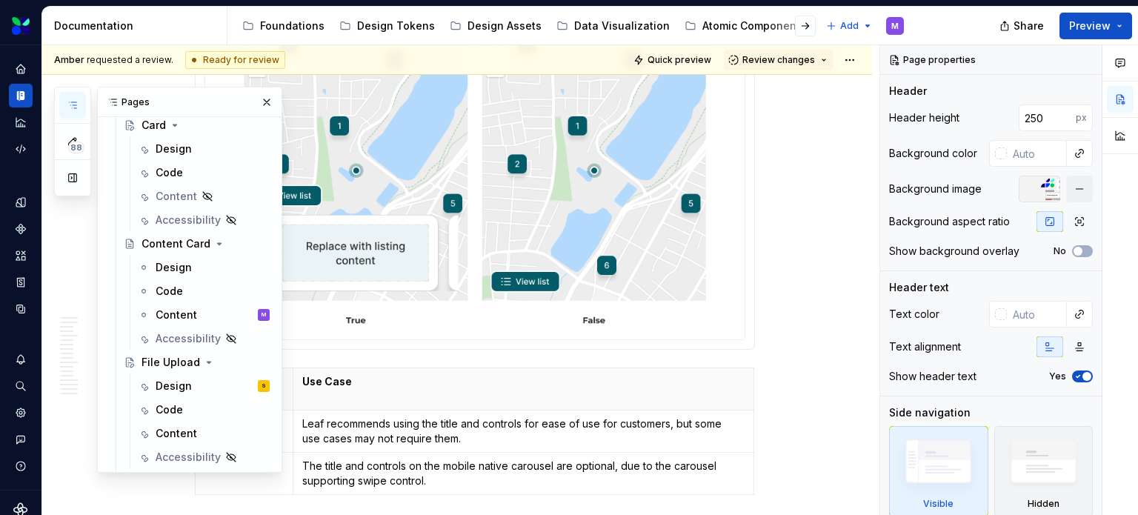
scroll to position [1221, 0]
click at [175, 266] on div "Design" at bounding box center [174, 268] width 36 height 15
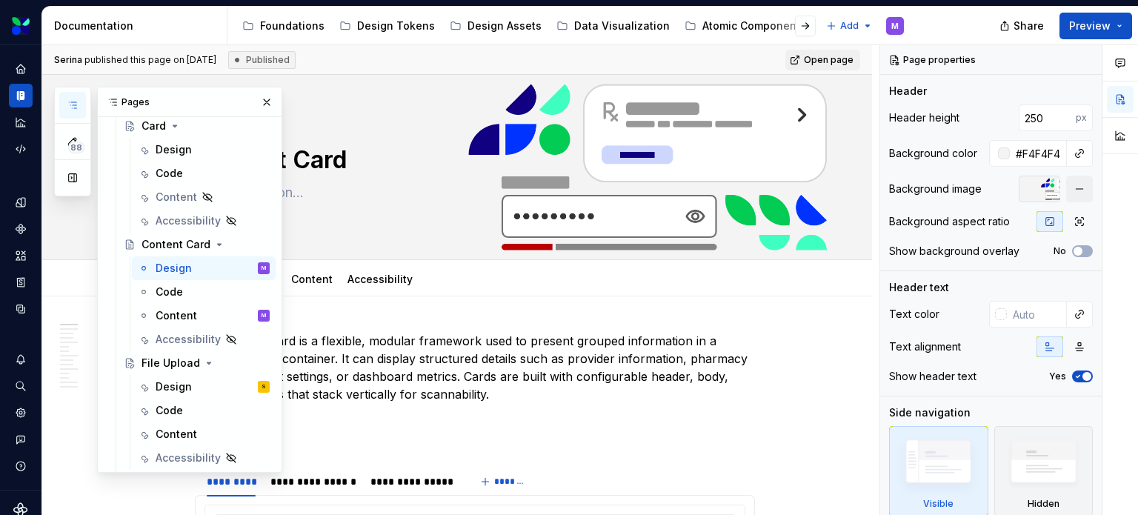
scroll to position [148, 0]
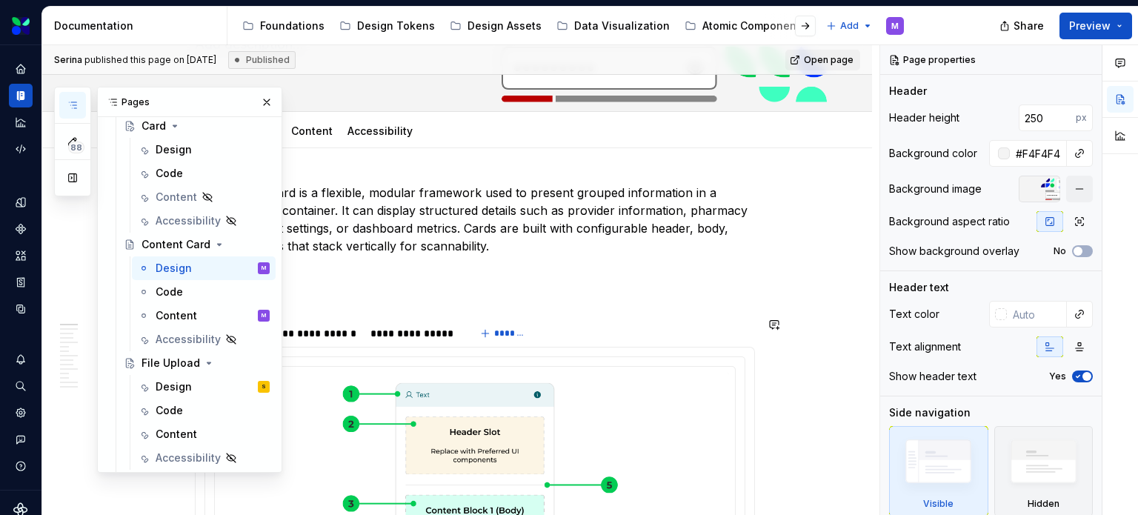
click at [724, 284] on h2 "Anatomy" at bounding box center [475, 294] width 560 height 24
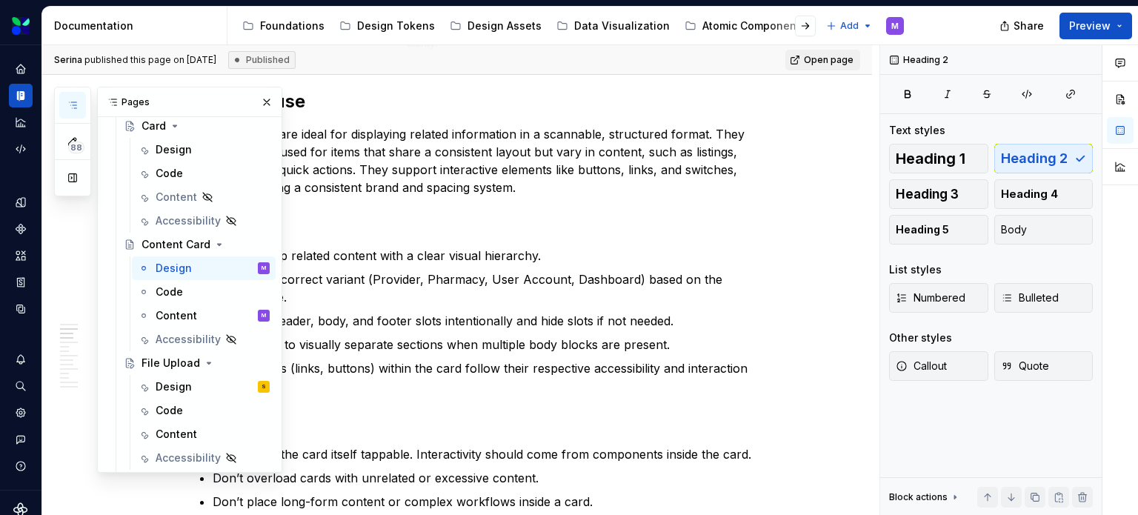
scroll to position [1186, 0]
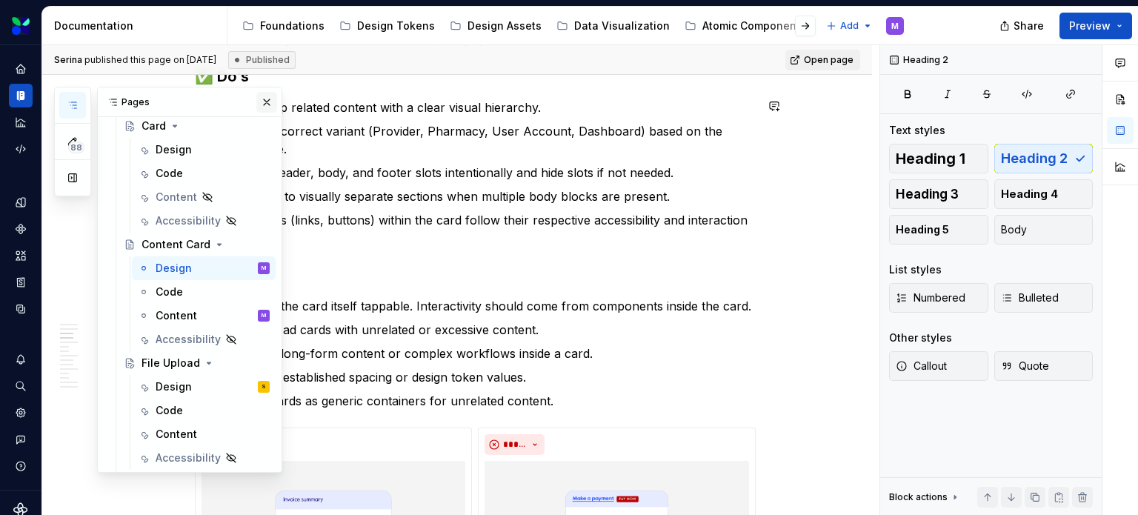
click at [257, 101] on button "button" at bounding box center [266, 102] width 21 height 21
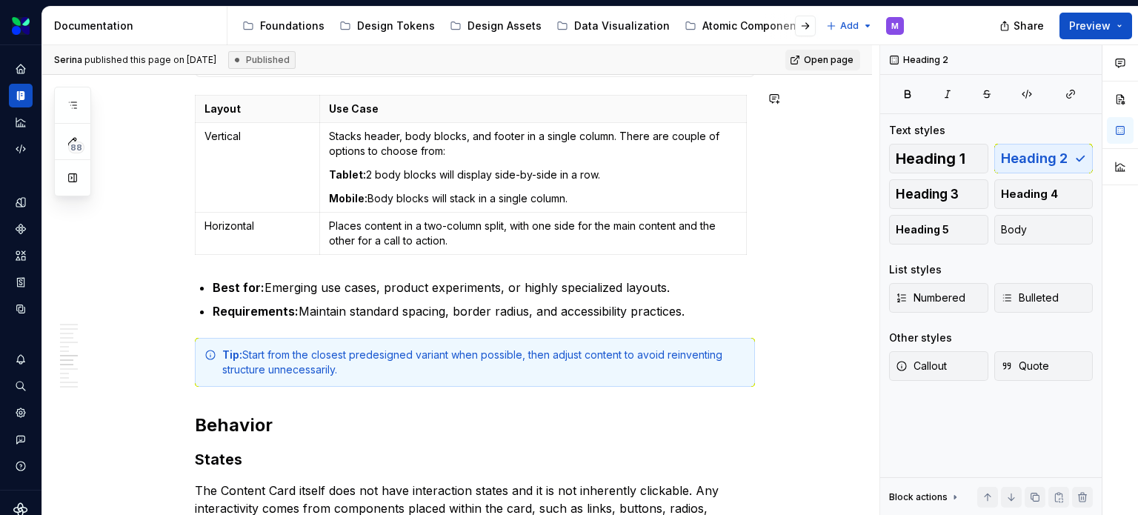
scroll to position [5261, 0]
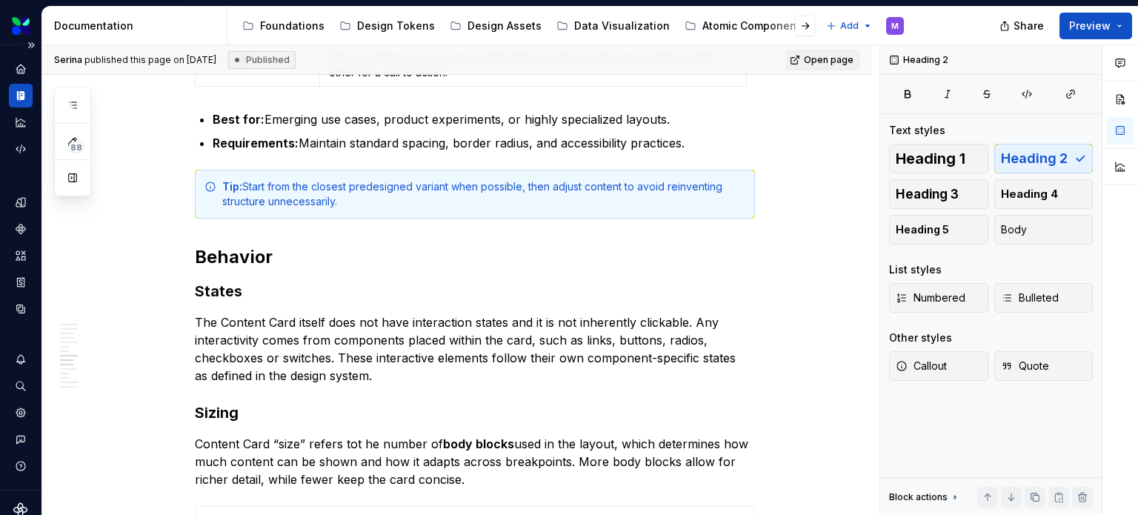
type textarea "*"
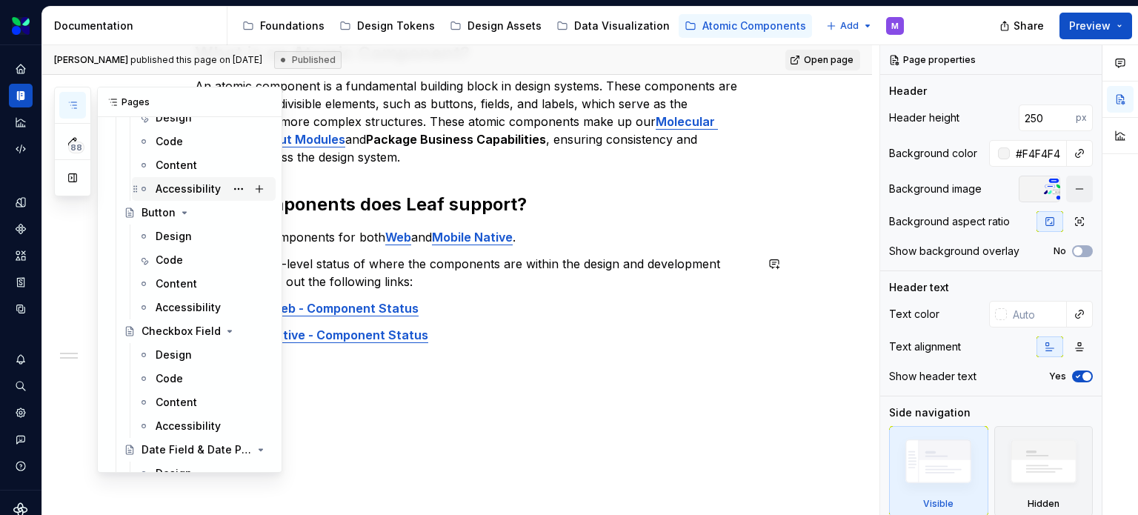
scroll to position [593, 0]
click at [167, 230] on div "Design" at bounding box center [174, 232] width 36 height 15
click at [173, 280] on div "Content" at bounding box center [176, 280] width 41 height 15
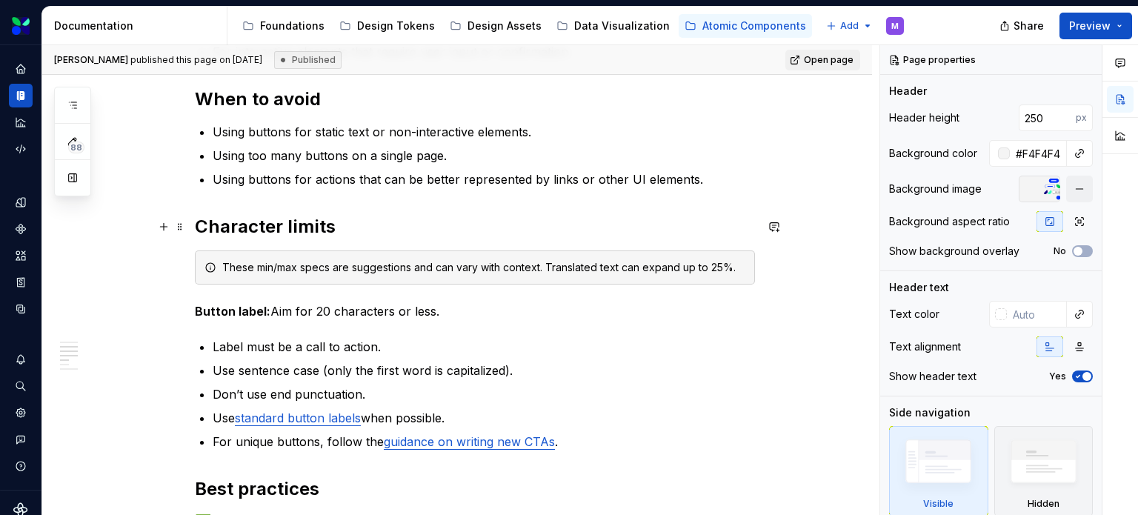
scroll to position [445, 0]
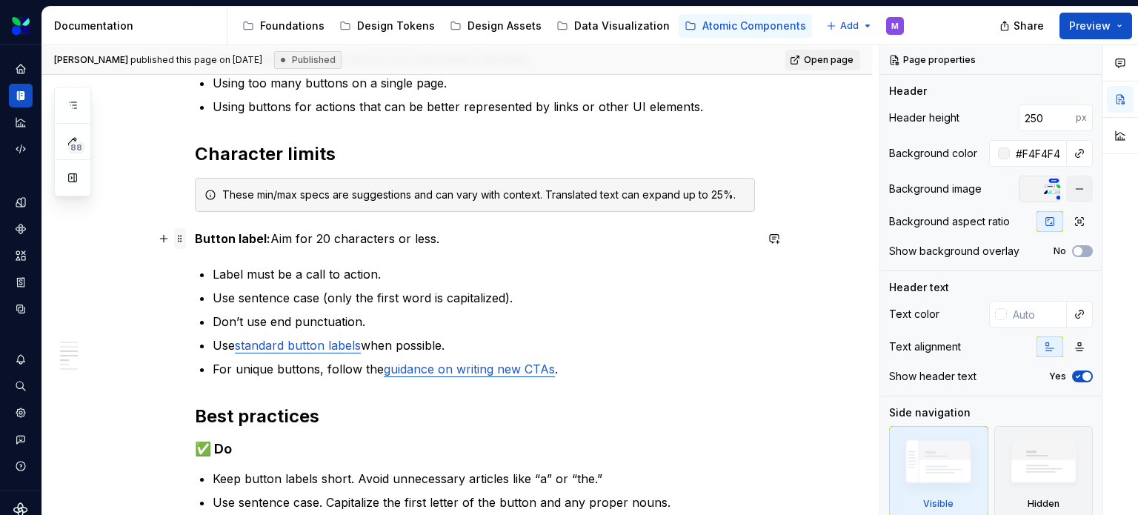
click at [177, 243] on span at bounding box center [180, 238] width 12 height 21
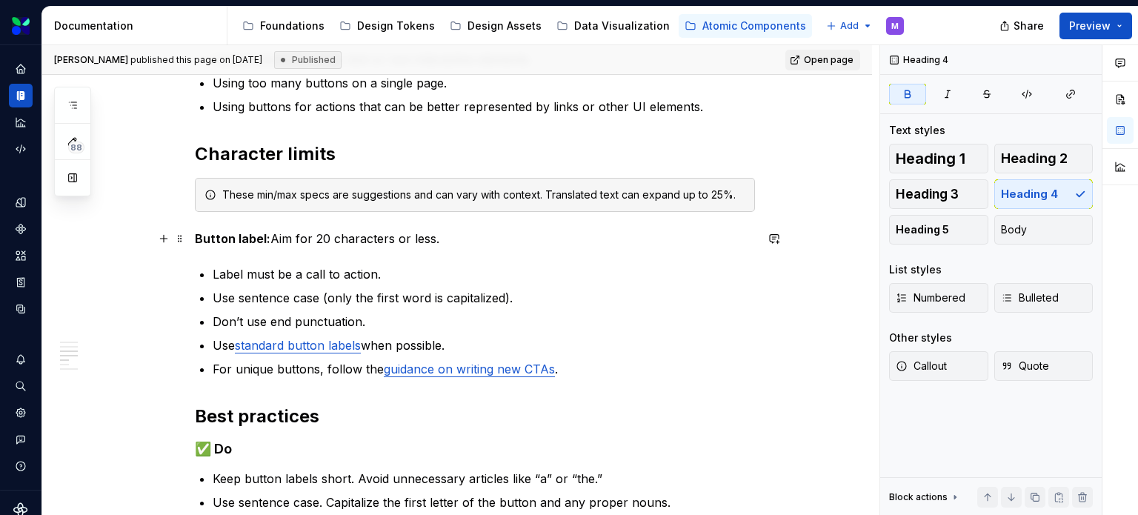
click at [441, 242] on p "Button label: Aim for 20 characters or less." at bounding box center [475, 239] width 560 height 18
click at [0, 0] on button "Page tree" at bounding box center [0, 0] width 0 height 0
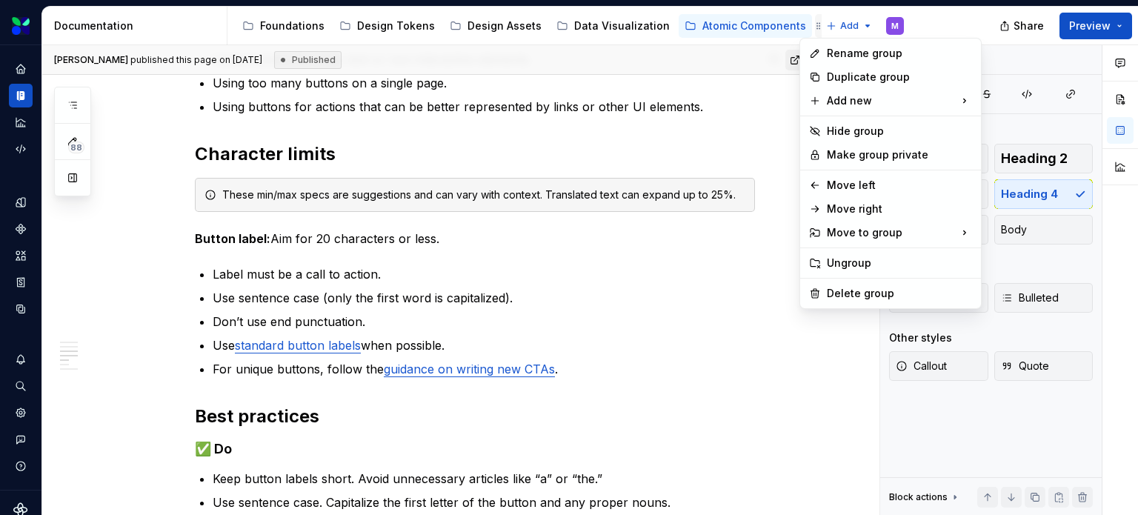
click at [818, 24] on html "Leaf Design System M Dataset Evernorth Documentation Accessibility guide for tr…" at bounding box center [569, 257] width 1138 height 515
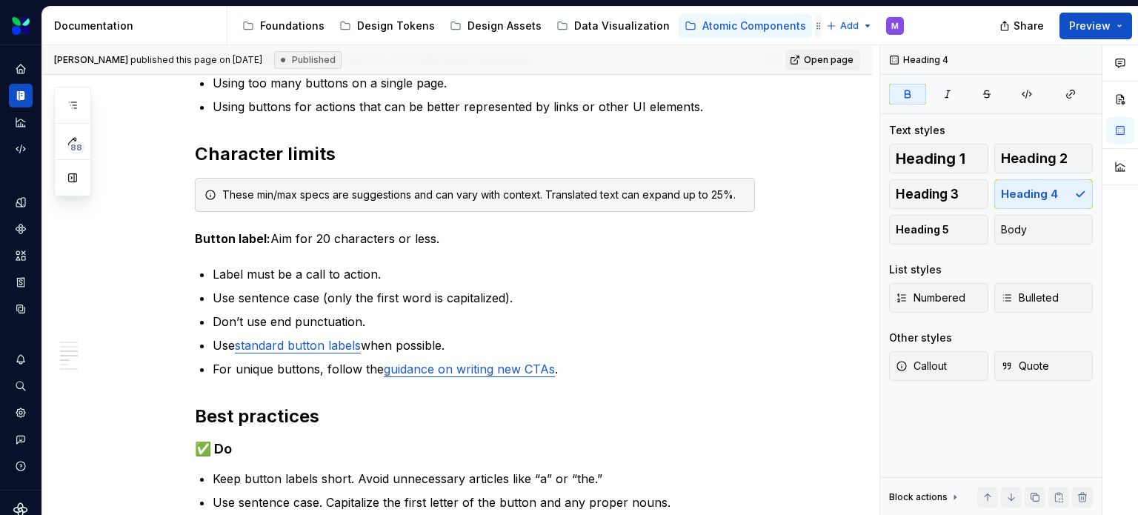
click at [839, 24] on div "Molecular Patterns" at bounding box center [888, 26] width 99 height 15
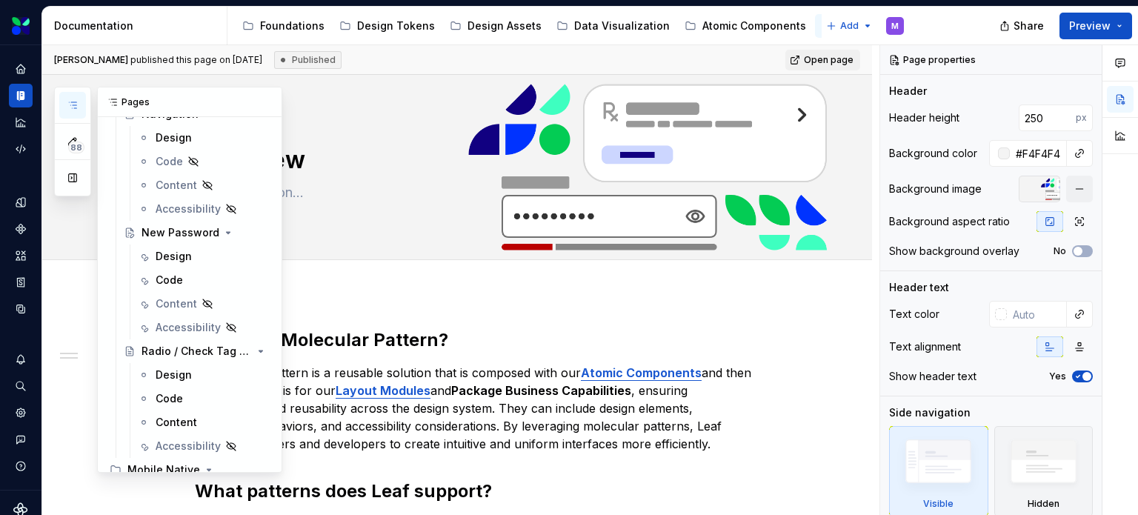
click at [74, 94] on button "button" at bounding box center [72, 105] width 27 height 27
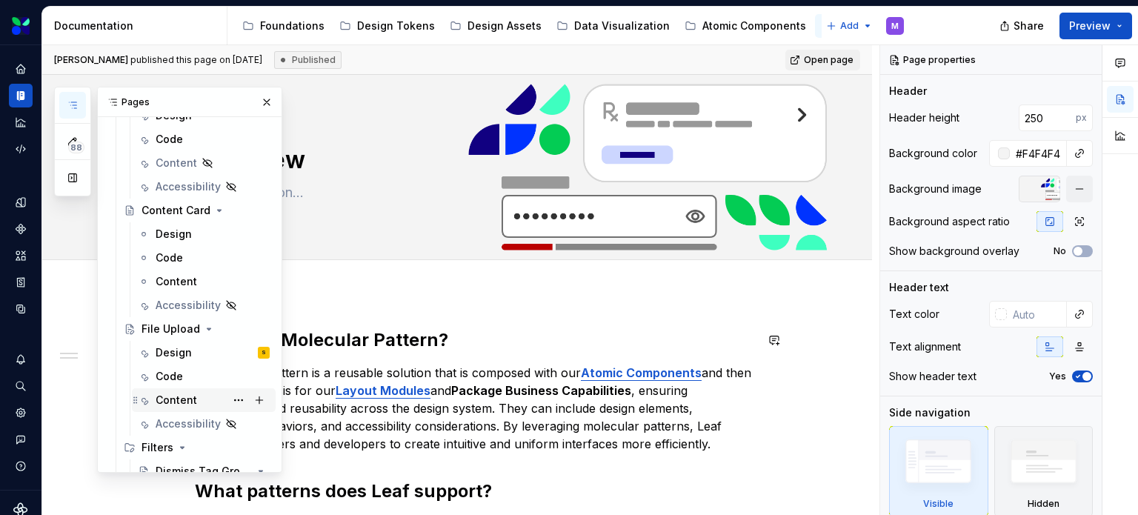
scroll to position [1230, 0]
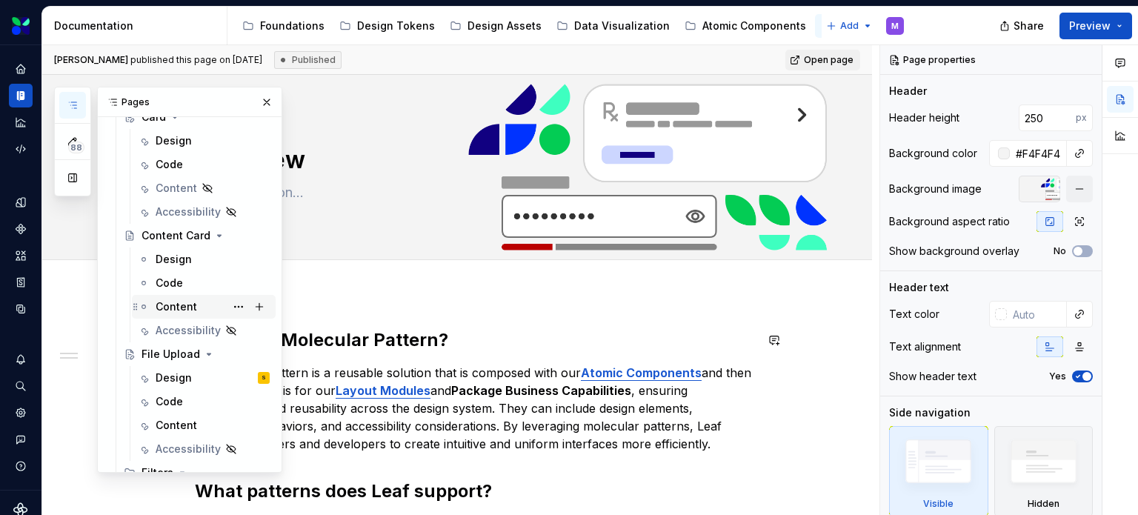
click at [177, 298] on div "Content" at bounding box center [213, 306] width 114 height 21
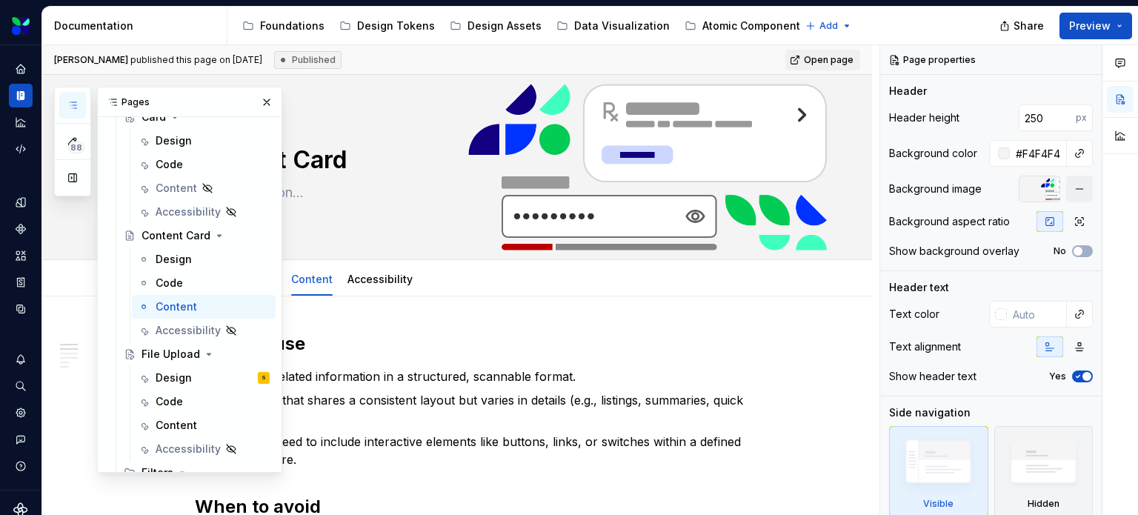
type textarea "*"
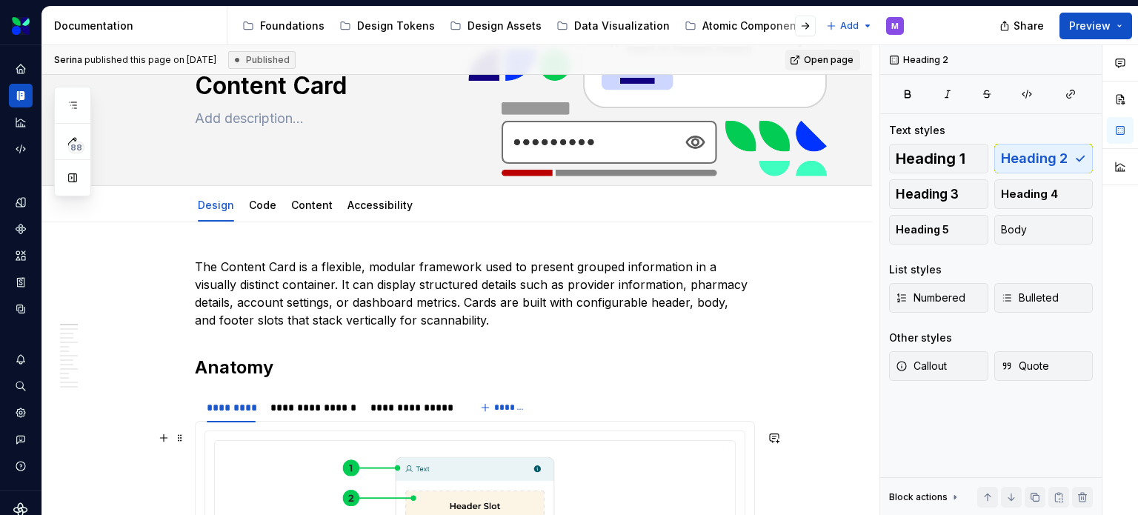
scroll to position [74, 0]
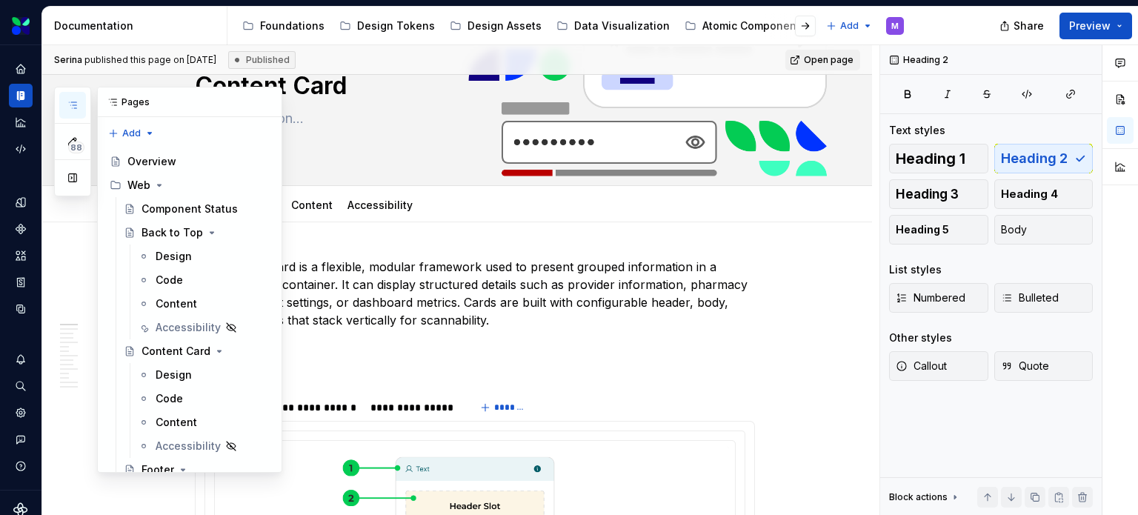
click at [76, 108] on icon "button" at bounding box center [73, 105] width 12 height 12
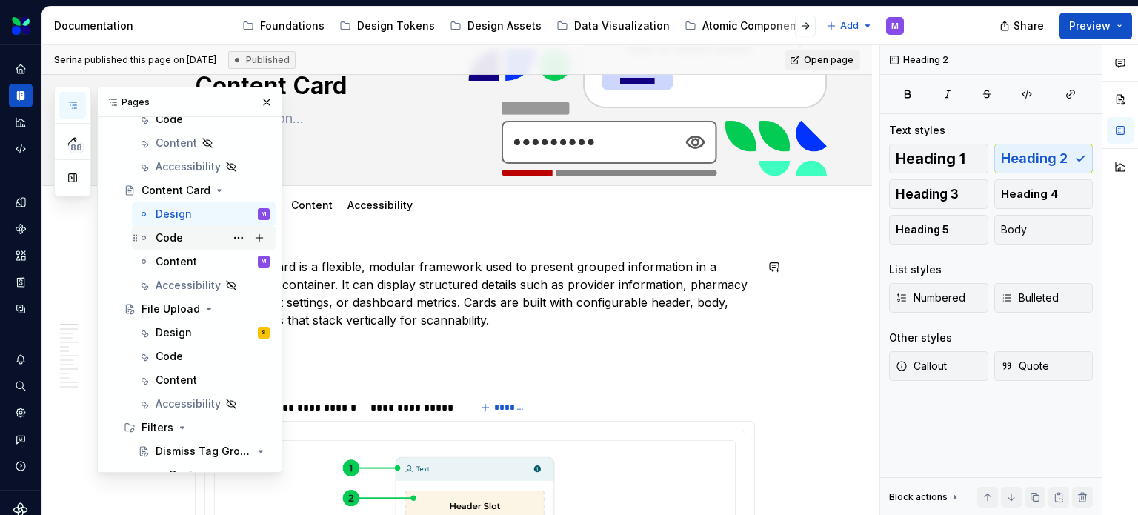
scroll to position [1295, 0]
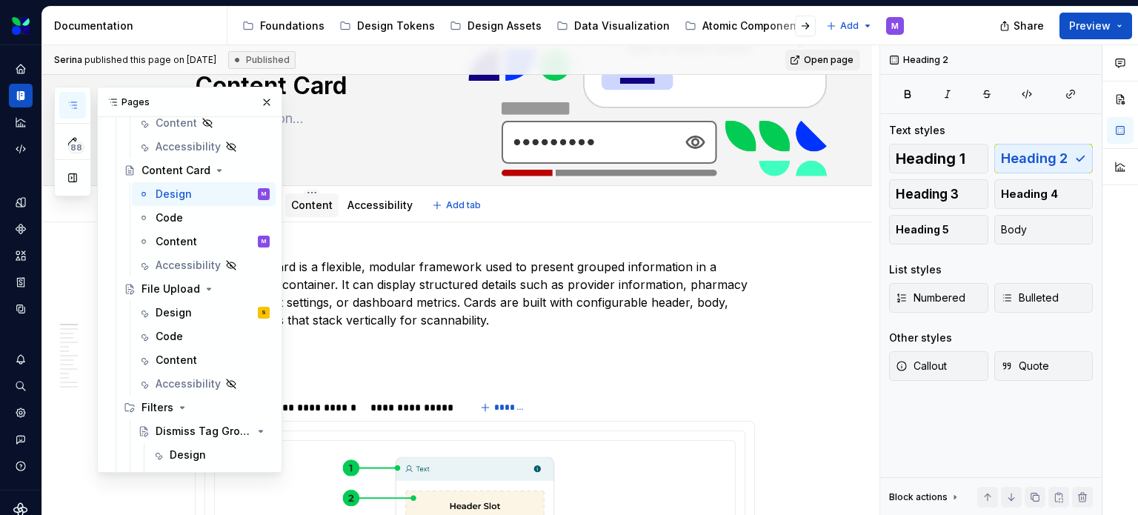
click at [313, 213] on div "Content" at bounding box center [311, 205] width 41 height 18
click at [303, 207] on link "Content" at bounding box center [311, 205] width 41 height 13
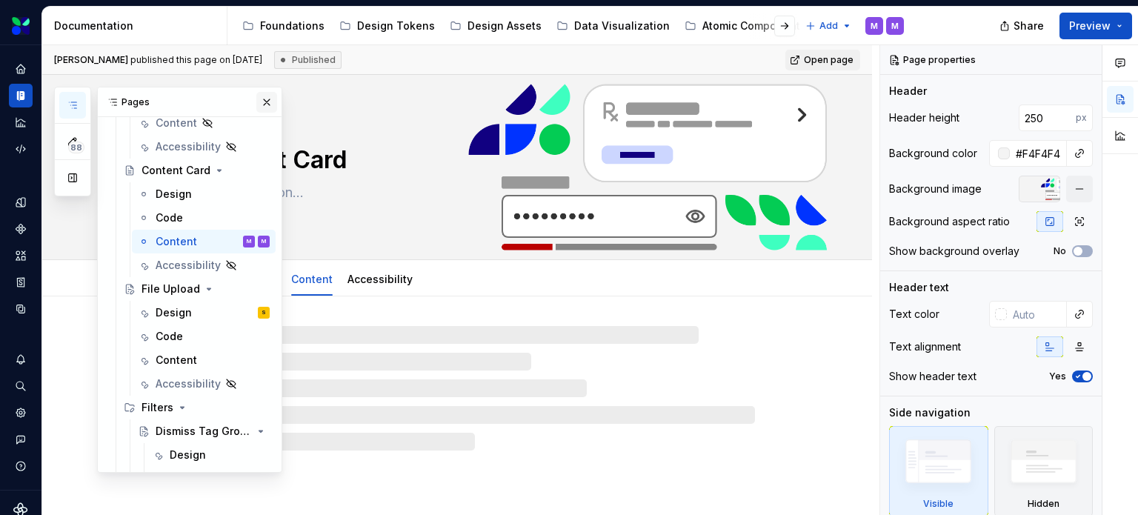
click at [256, 101] on button "button" at bounding box center [266, 102] width 21 height 21
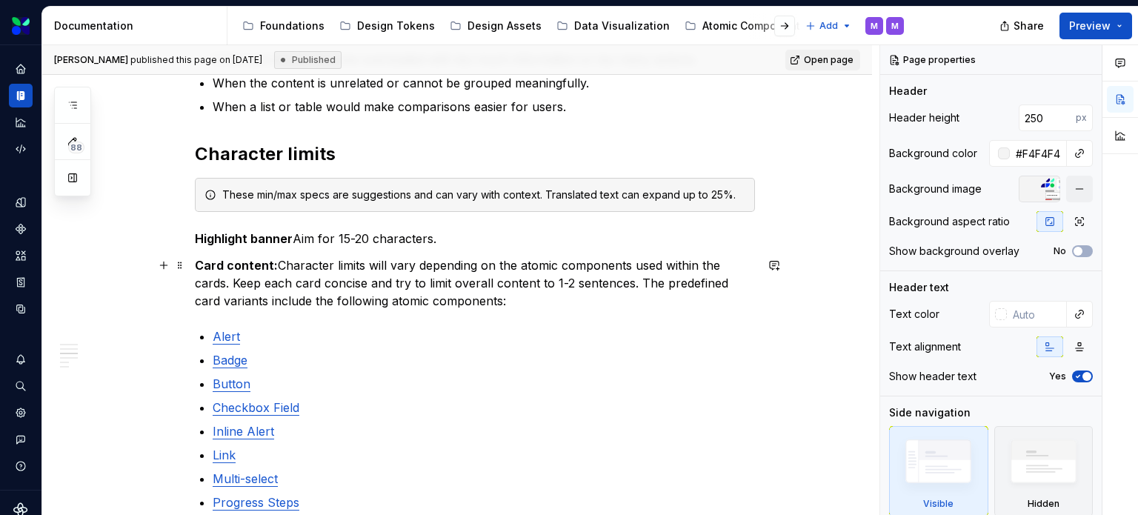
scroll to position [593, 0]
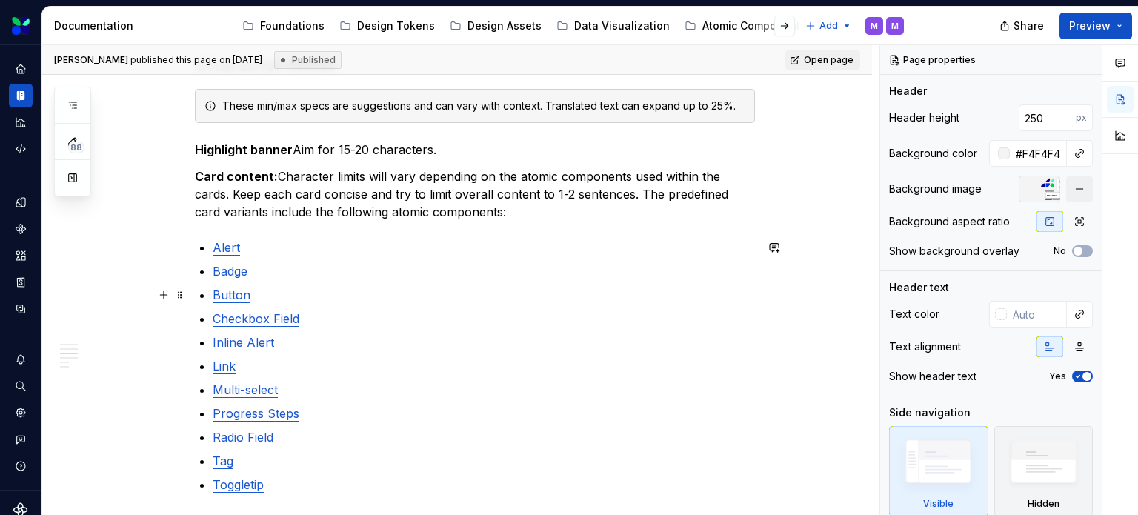
click at [424, 300] on p "Button" at bounding box center [484, 295] width 542 height 18
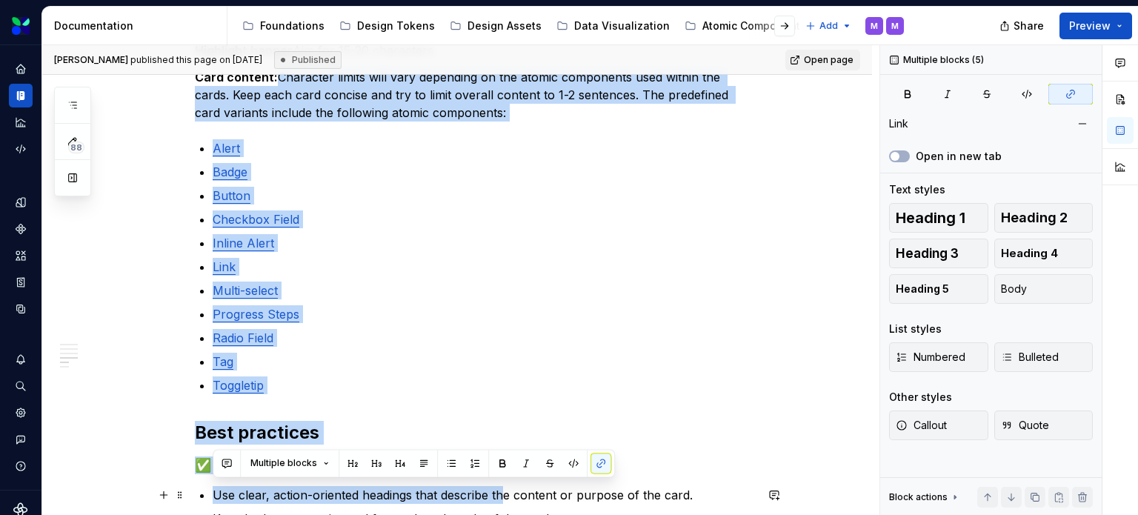
scroll to position [763, 0]
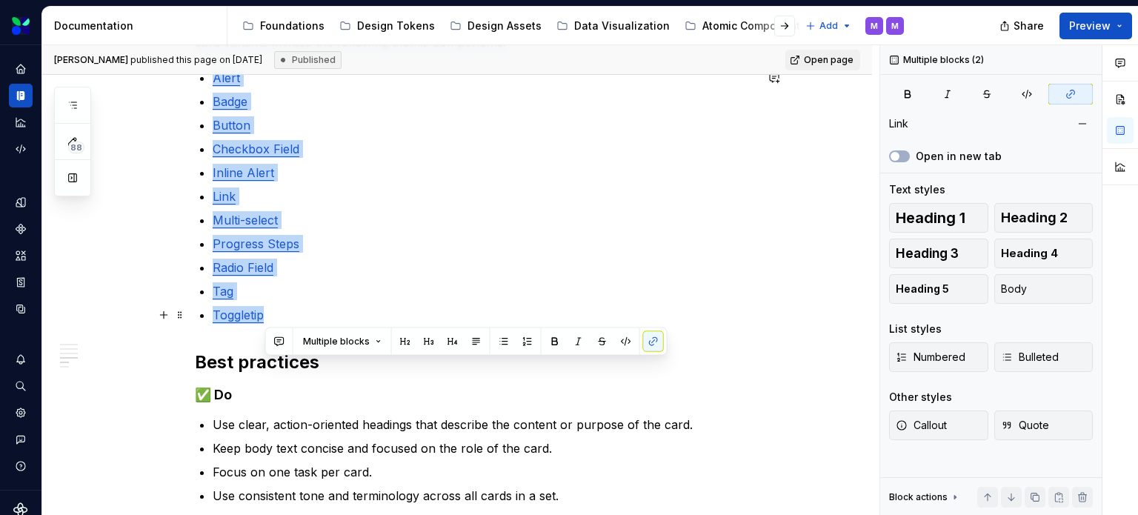
drag, startPoint x: 276, startPoint y: 171, endPoint x: 478, endPoint y: 308, distance: 243.8
click at [478, 308] on div "When to use To display related information in a structured, scannable format. F…" at bounding box center [475, 134] width 560 height 1131
copy div "Character limits will vary depending on the atomic components used within the c…"
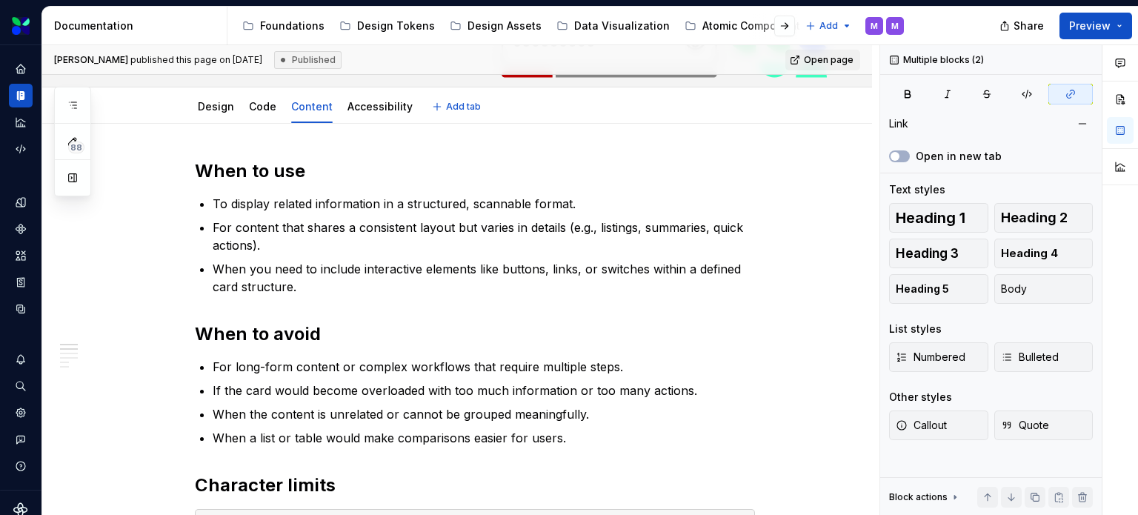
scroll to position [0, 0]
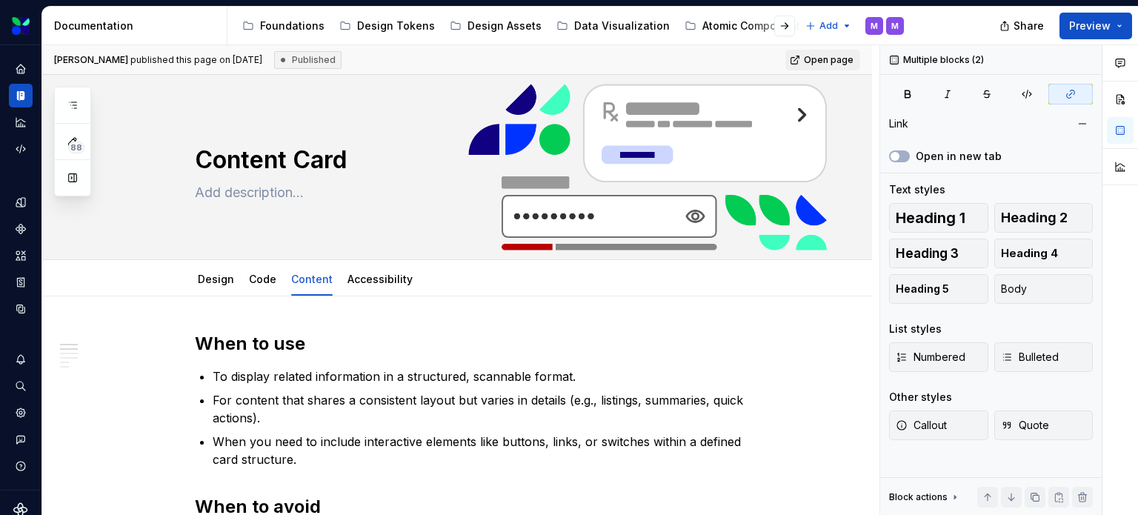
type textarea "*"
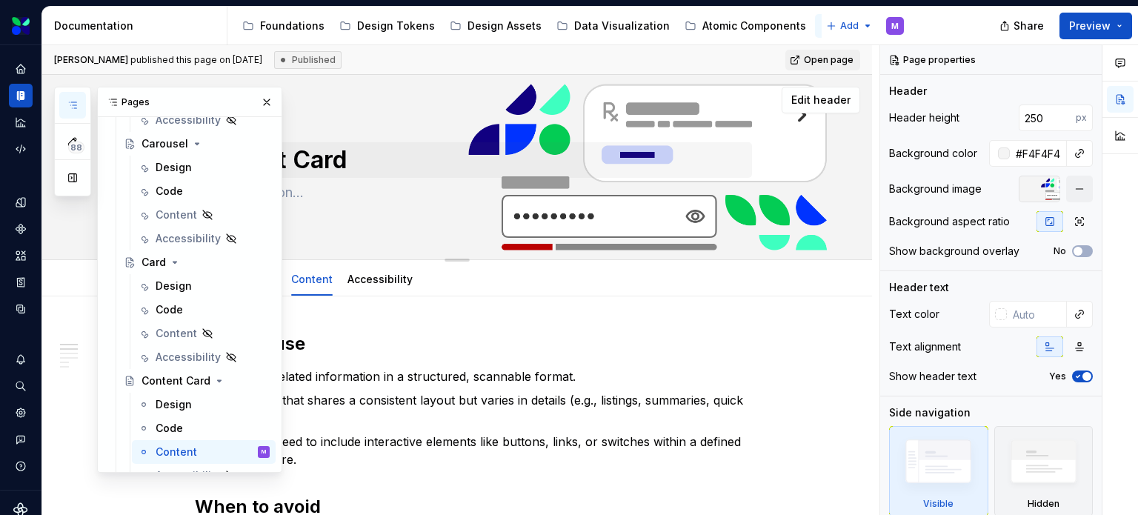
scroll to position [1082, 0]
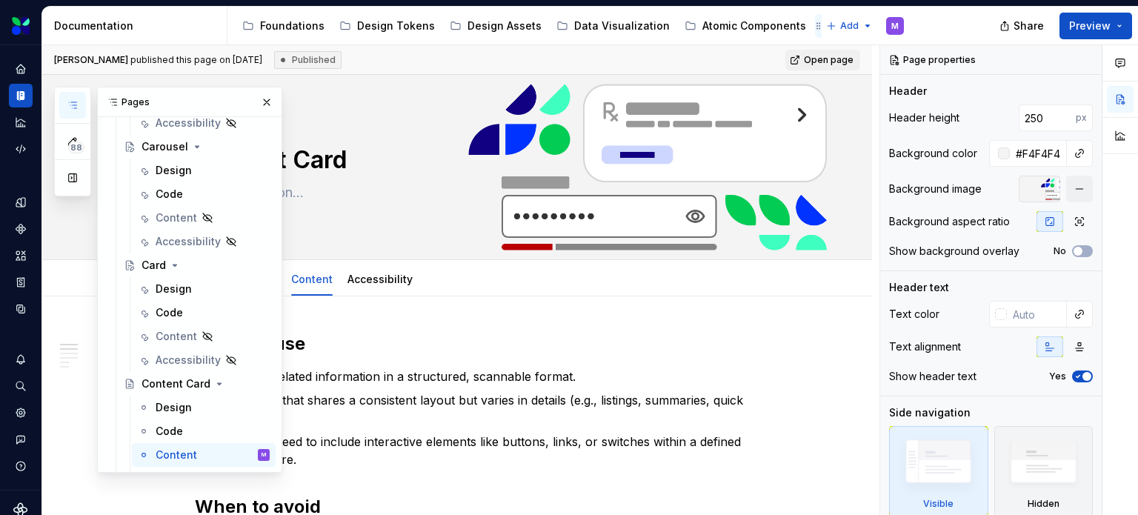
click at [839, 27] on div "Molecular Patterns" at bounding box center [888, 26] width 99 height 15
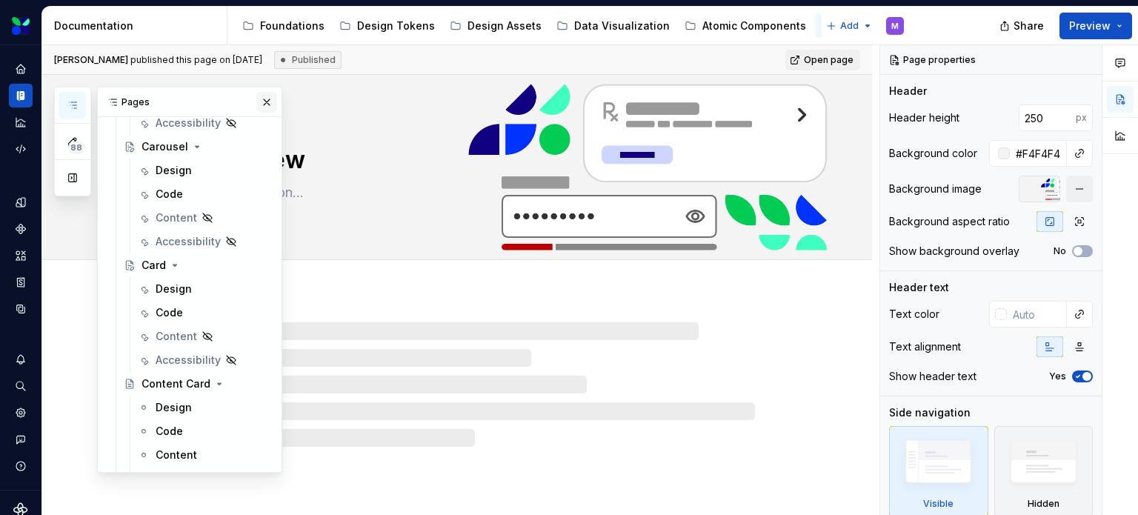
click at [259, 99] on button "button" at bounding box center [266, 102] width 21 height 21
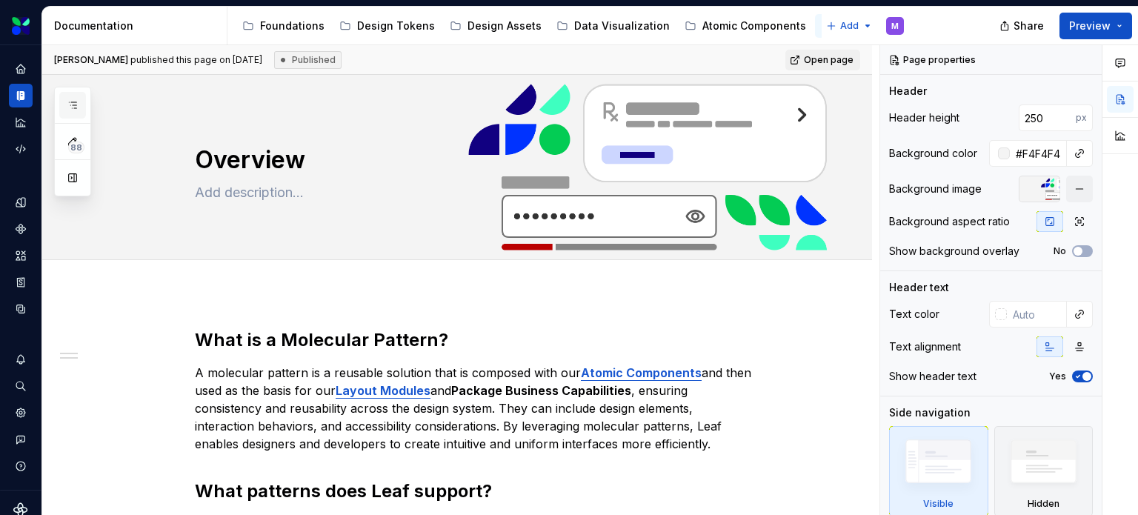
click at [70, 96] on button "button" at bounding box center [72, 105] width 27 height 27
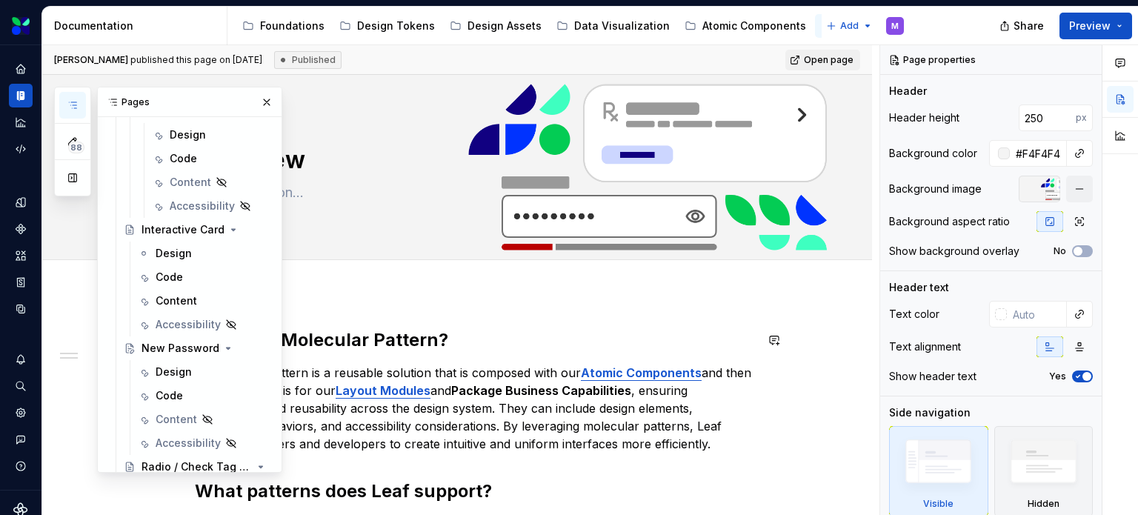
scroll to position [1897, 0]
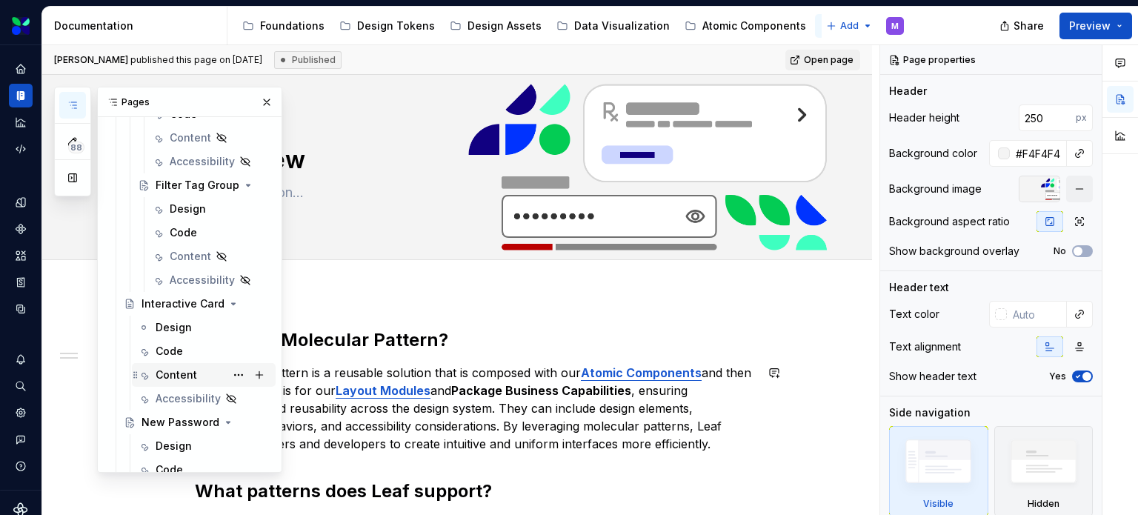
click at [174, 374] on div "Content" at bounding box center [176, 375] width 41 height 15
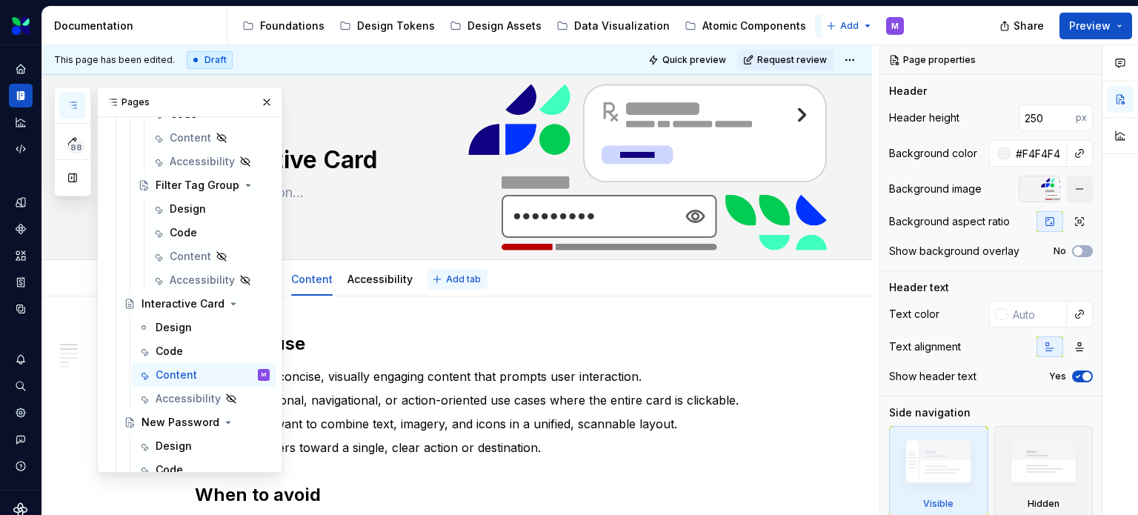
scroll to position [74, 0]
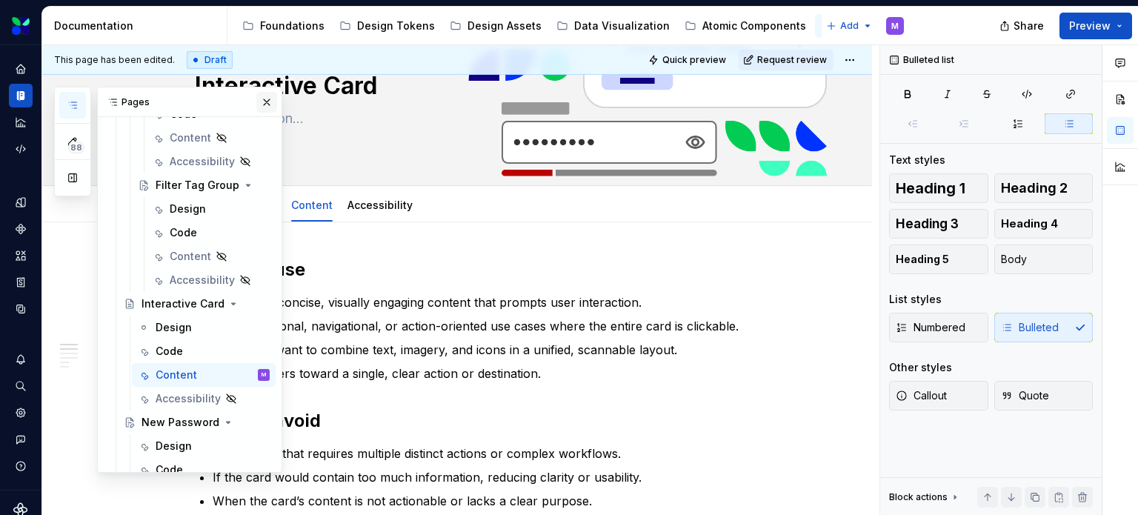
click at [259, 98] on button "button" at bounding box center [266, 102] width 21 height 21
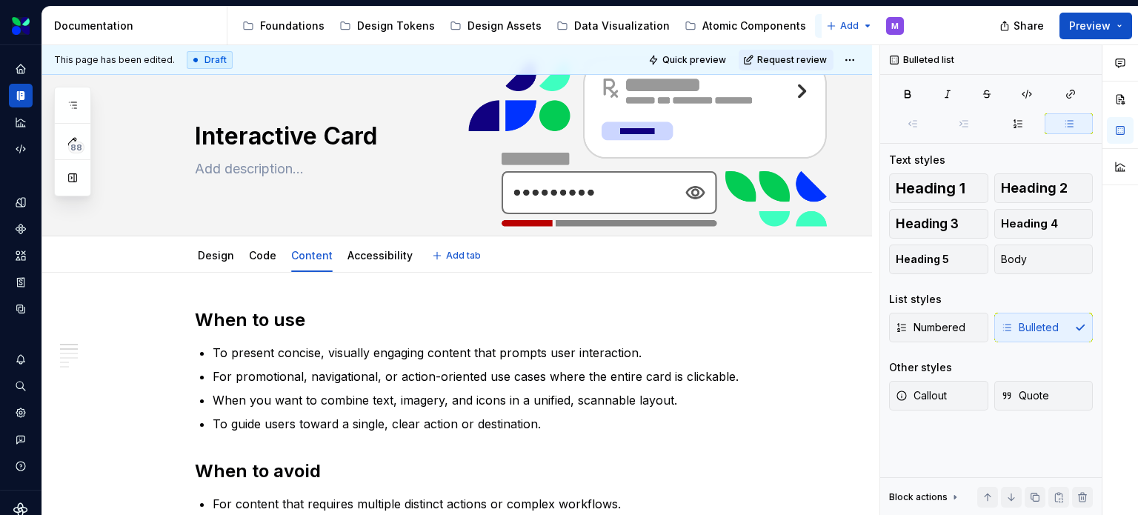
scroll to position [0, 0]
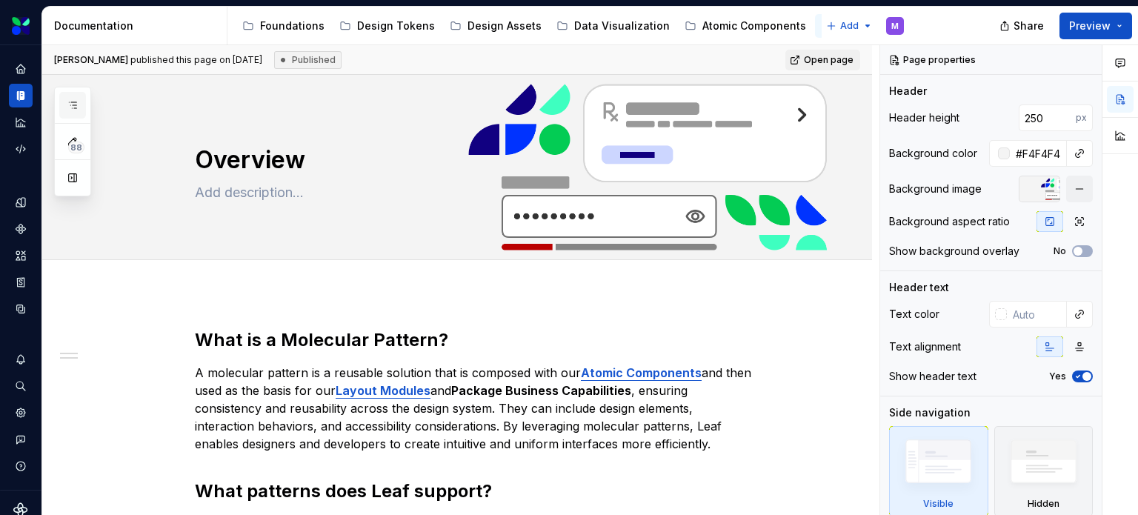
click at [62, 97] on button "button" at bounding box center [72, 105] width 27 height 27
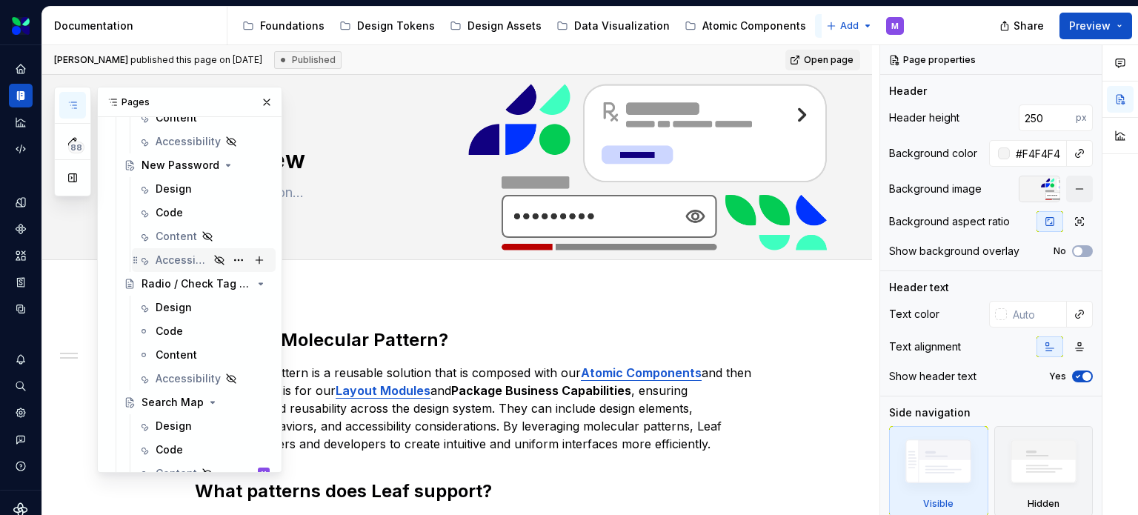
scroll to position [2194, 0]
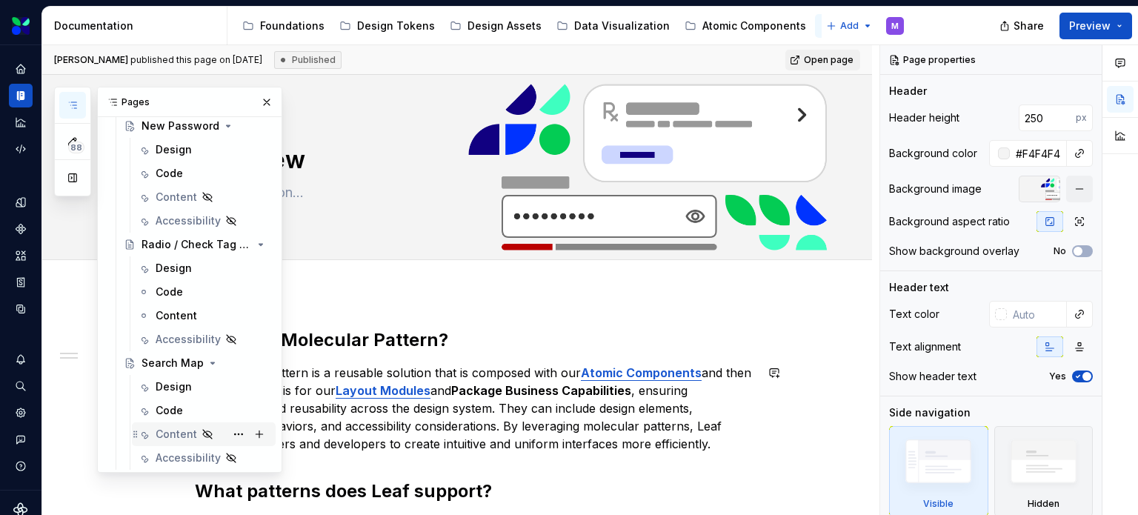
click at [170, 429] on div "Content" at bounding box center [176, 434] width 41 height 15
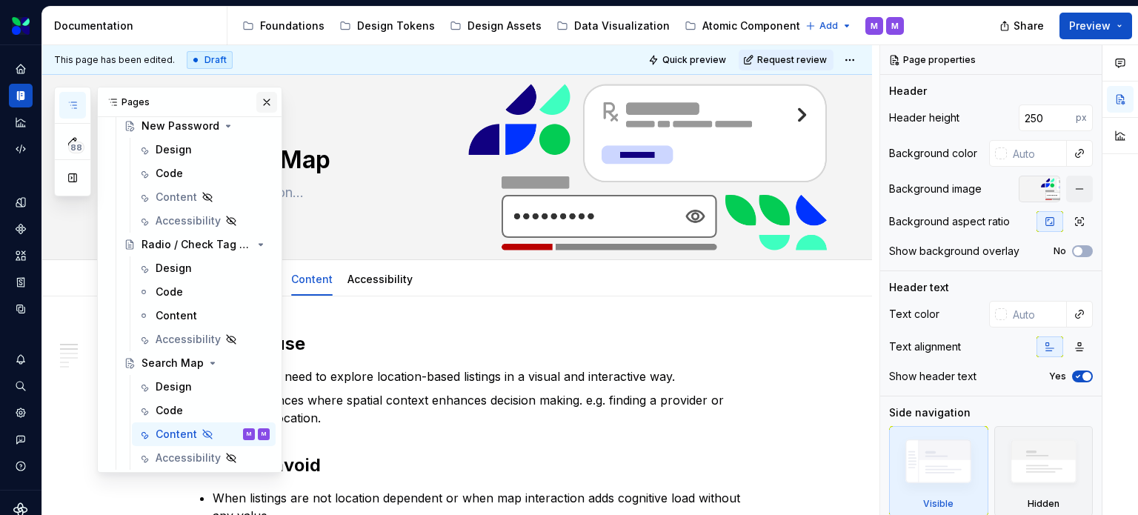
click at [262, 100] on button "button" at bounding box center [266, 102] width 21 height 21
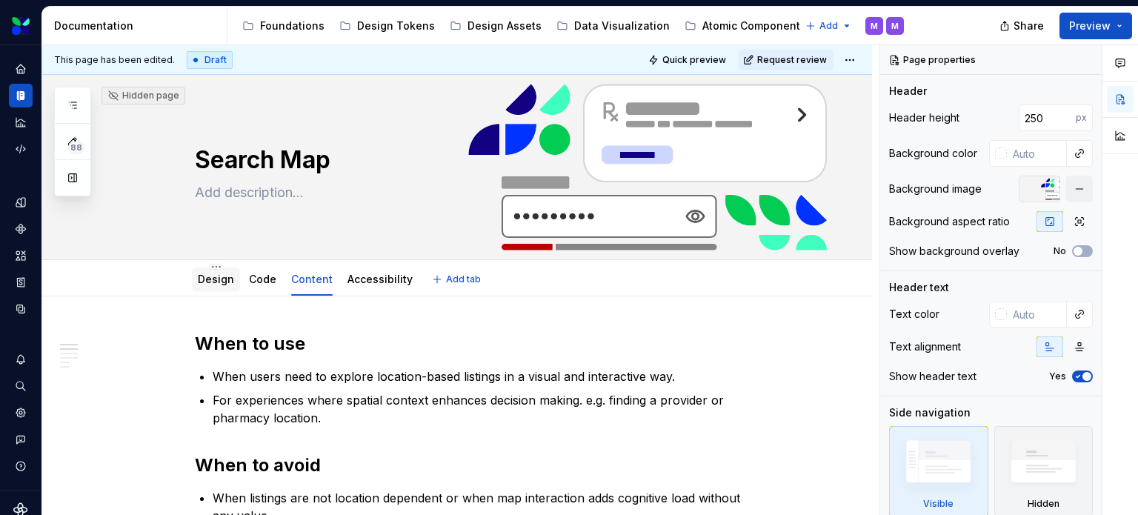
click at [222, 275] on link "Design" at bounding box center [216, 279] width 36 height 13
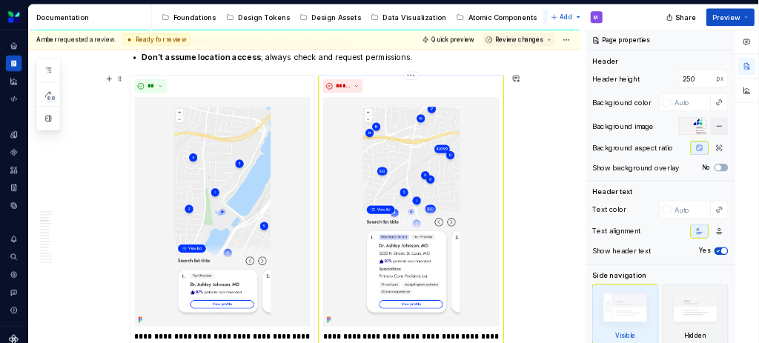
scroll to position [2149, 0]
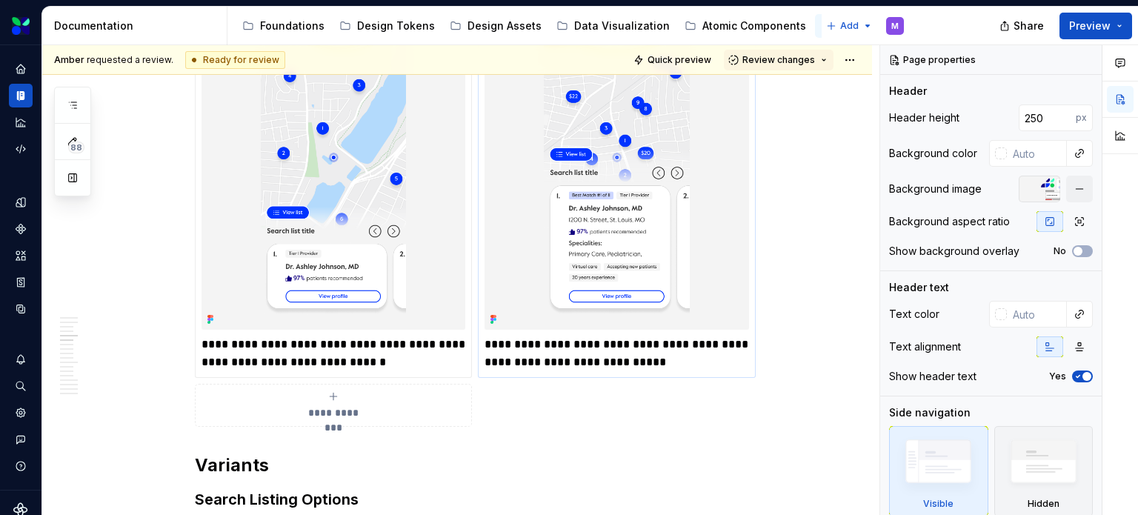
click at [598, 217] on img at bounding box center [617, 157] width 264 height 345
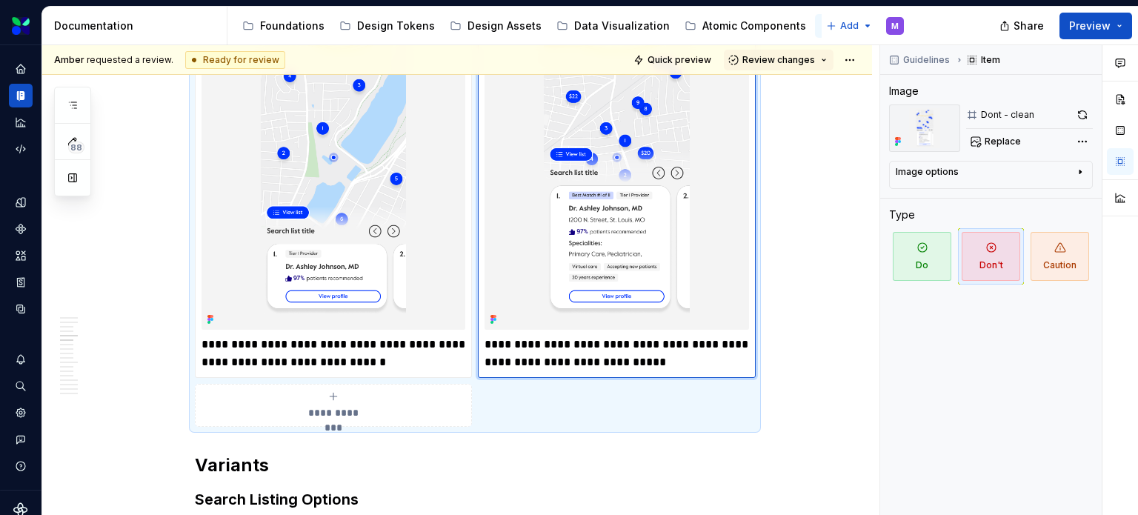
click at [598, 217] on img at bounding box center [617, 157] width 264 height 345
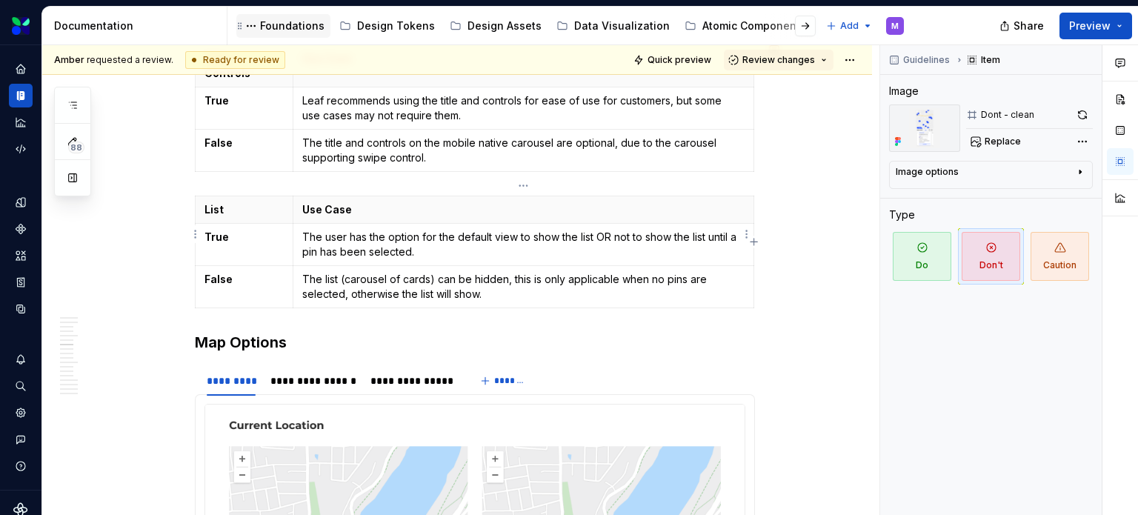
scroll to position [3159, 0]
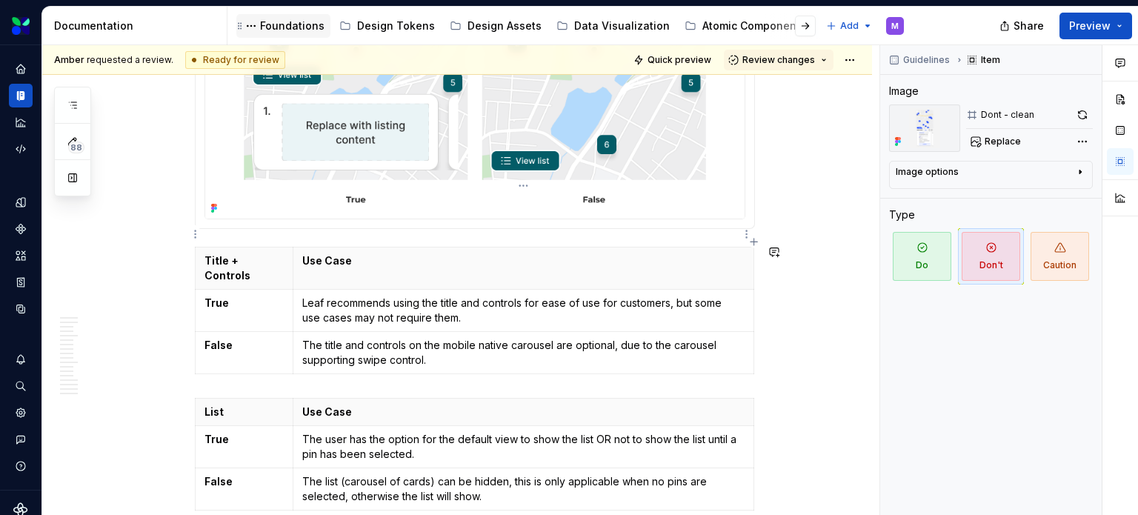
type textarea "*"
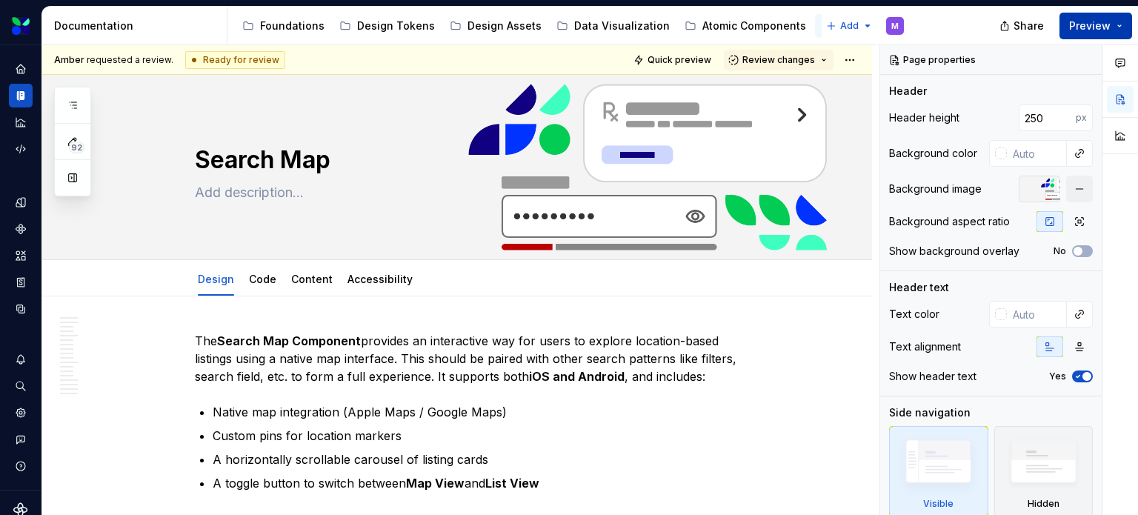
click at [1126, 22] on button "Preview" at bounding box center [1096, 26] width 73 height 27
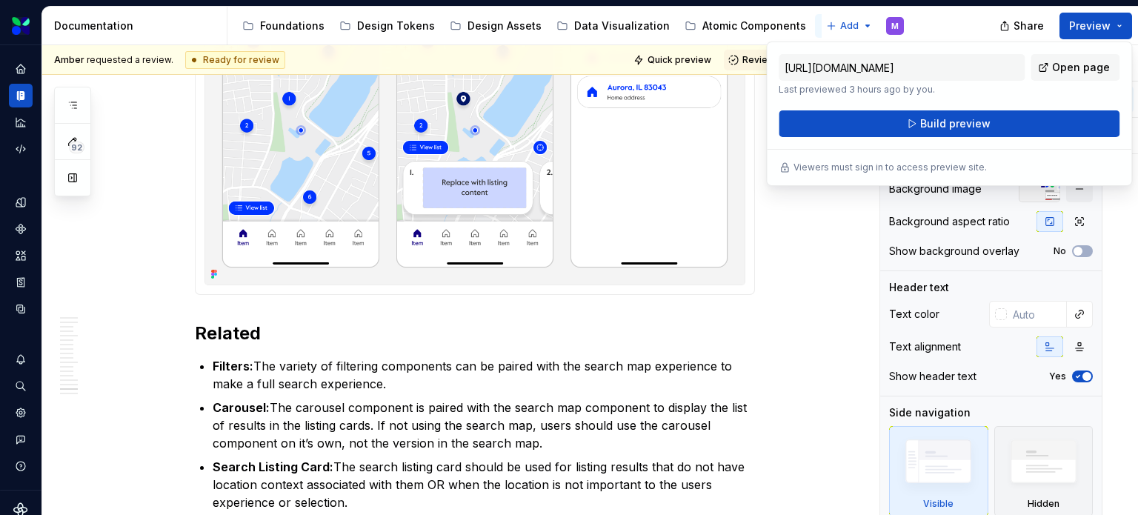
scroll to position [8050, 0]
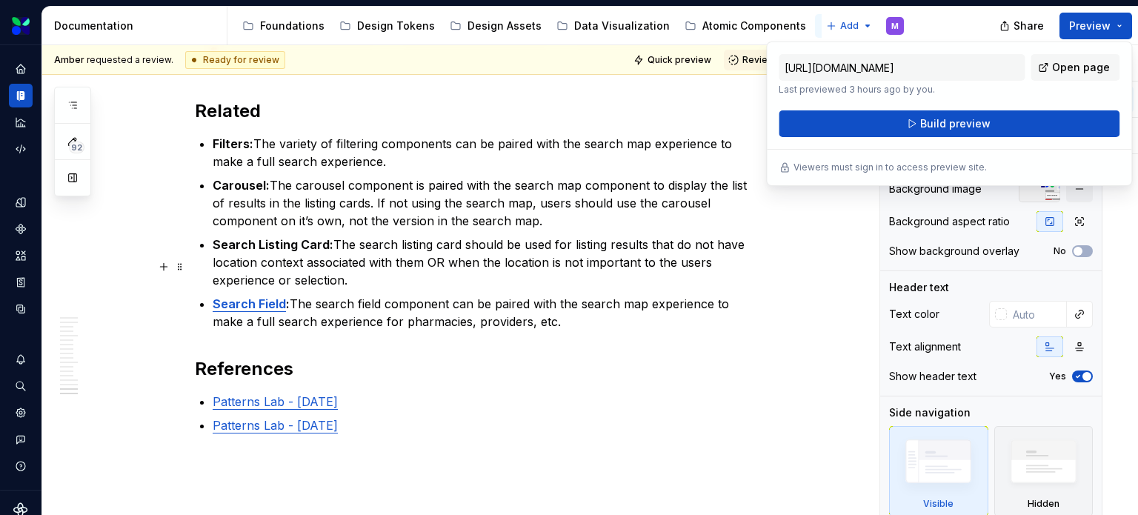
click at [467, 289] on p "Search Listing Card: The search listing card should be used for listing results…" at bounding box center [484, 262] width 542 height 53
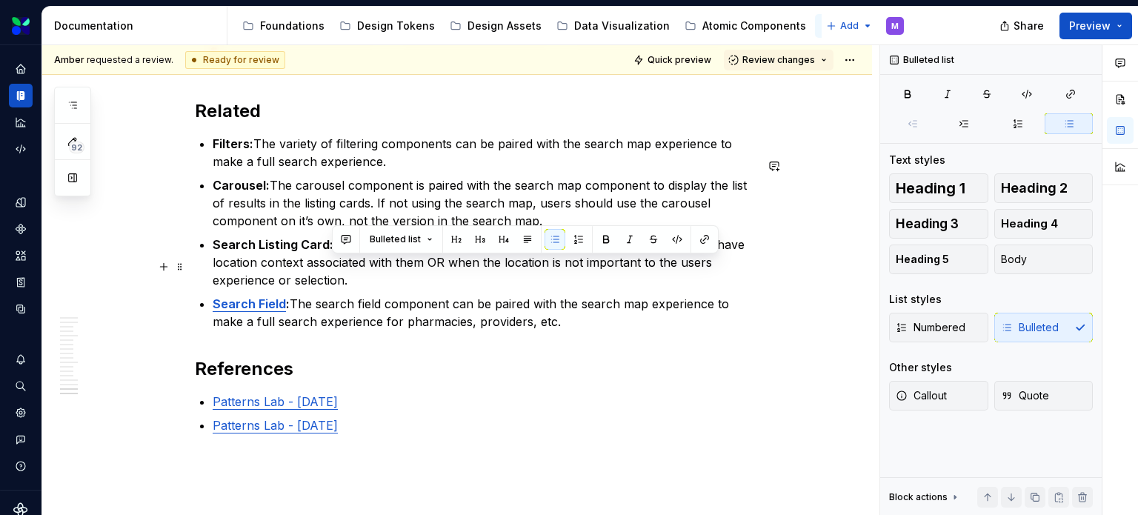
drag, startPoint x: 410, startPoint y: 305, endPoint x: 334, endPoint y: 266, distance: 84.8
click at [334, 266] on p "Search Listing Card: The search listing card should be used for listing results…" at bounding box center [484, 262] width 542 height 53
copy p "The search listing card should be used for listing results that do not have loc…"
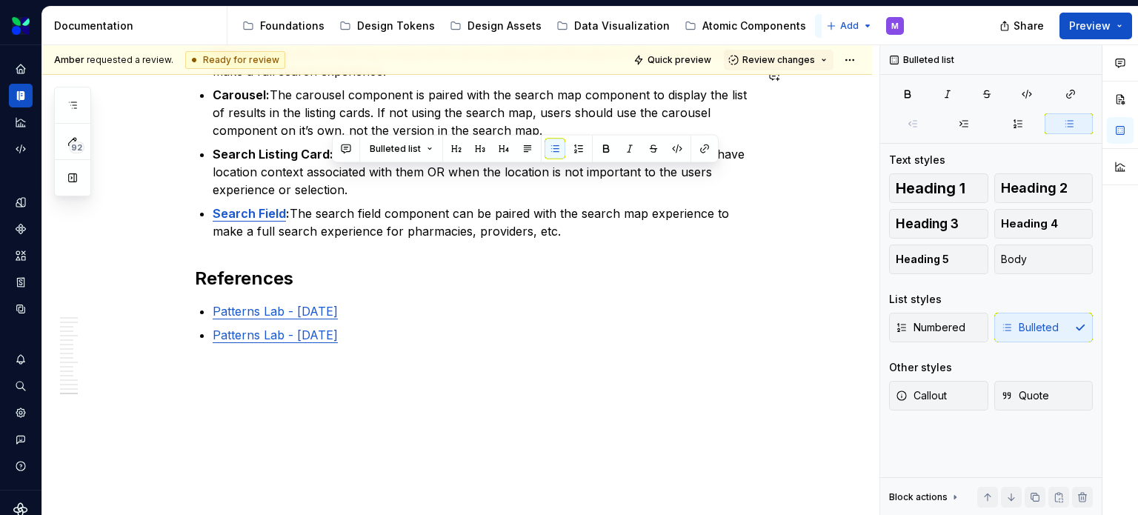
scroll to position [8124, 0]
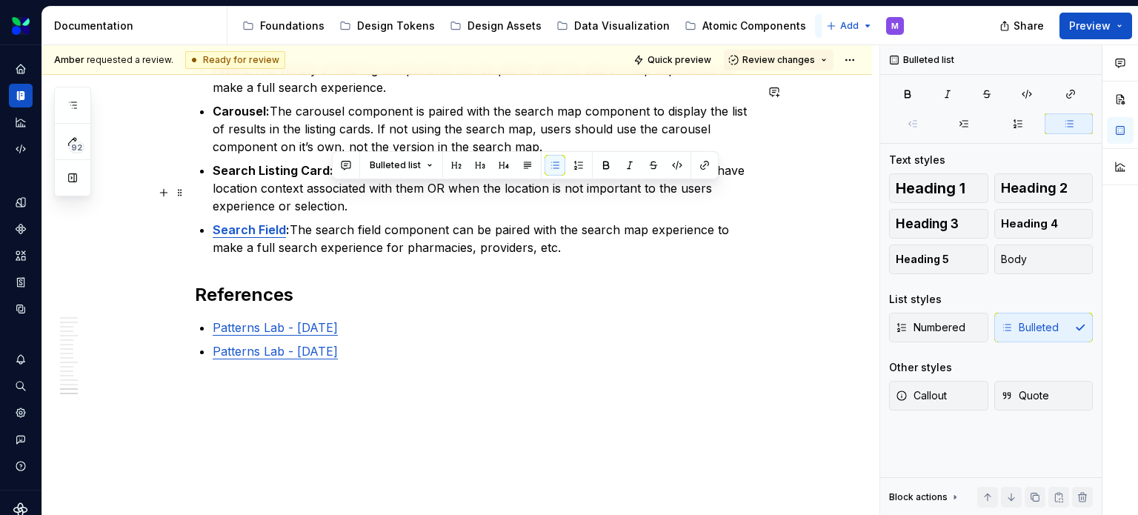
click at [496, 215] on p "Search Listing Card: The search listing card should be used for listing results…" at bounding box center [484, 188] width 542 height 53
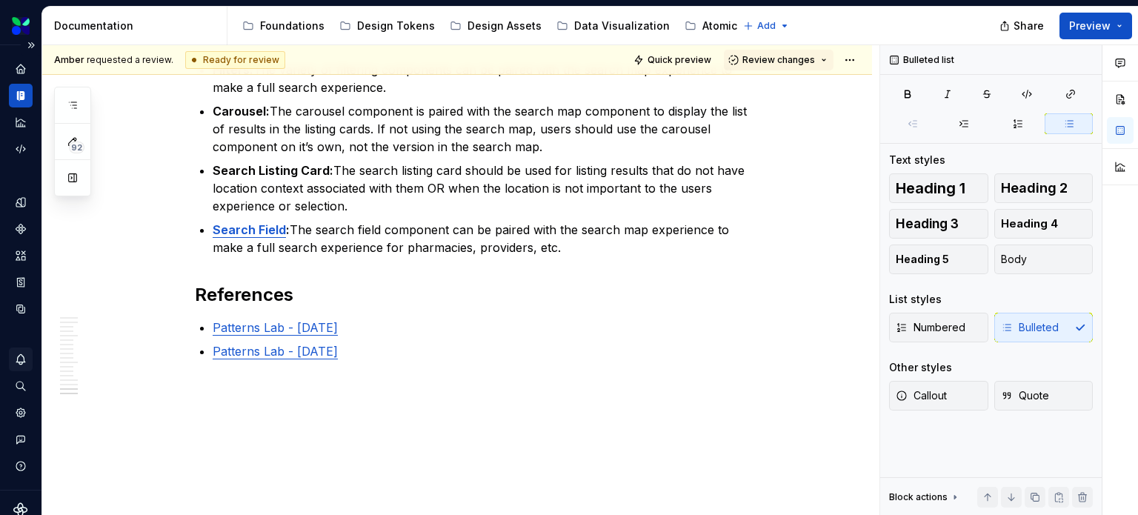
type textarea "*"
